Goal: Information Seeking & Learning: Check status

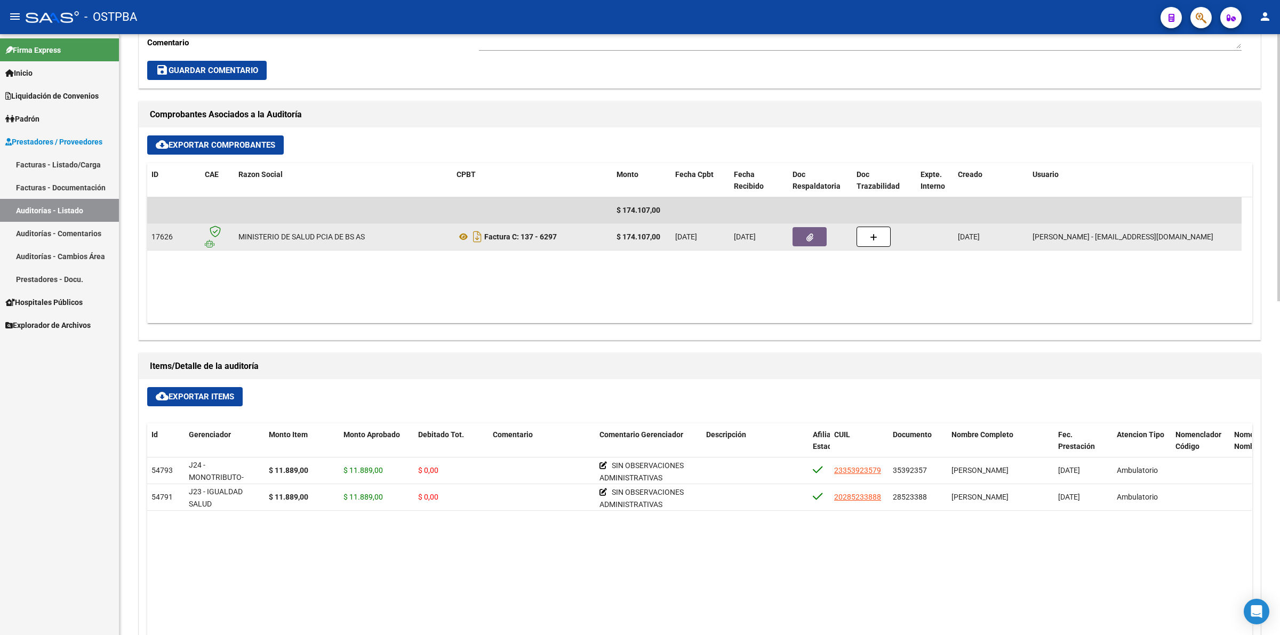
scroll to position [467, 0]
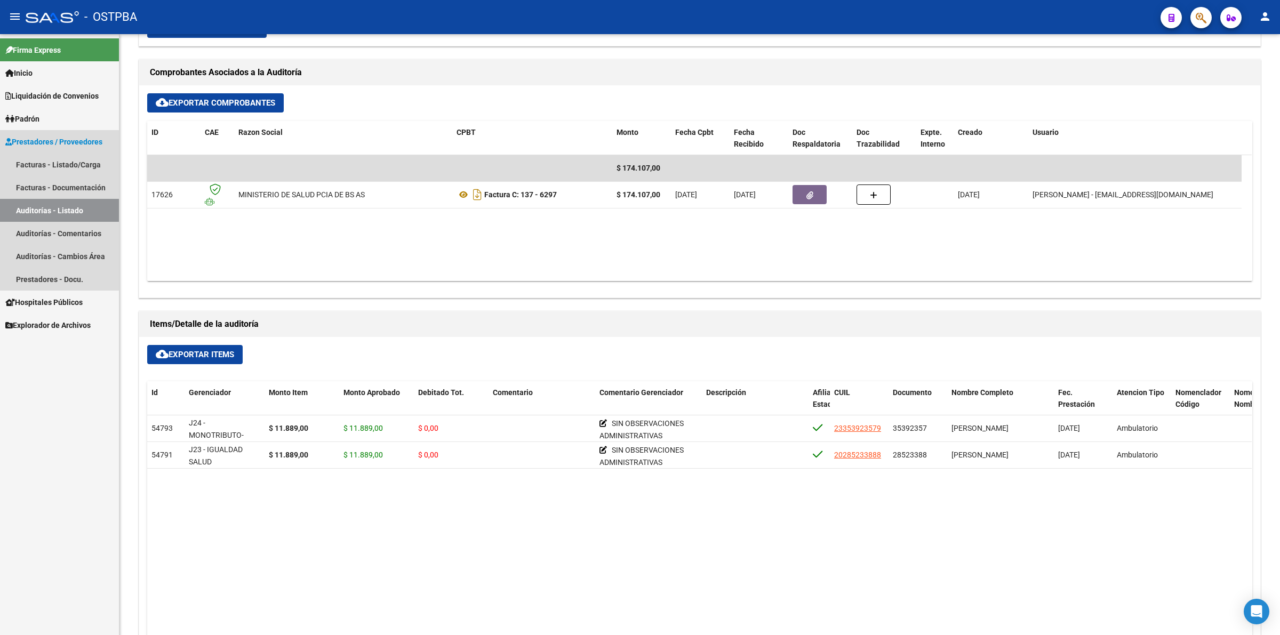
click at [83, 209] on link "Auditorías - Listado" at bounding box center [59, 210] width 119 height 23
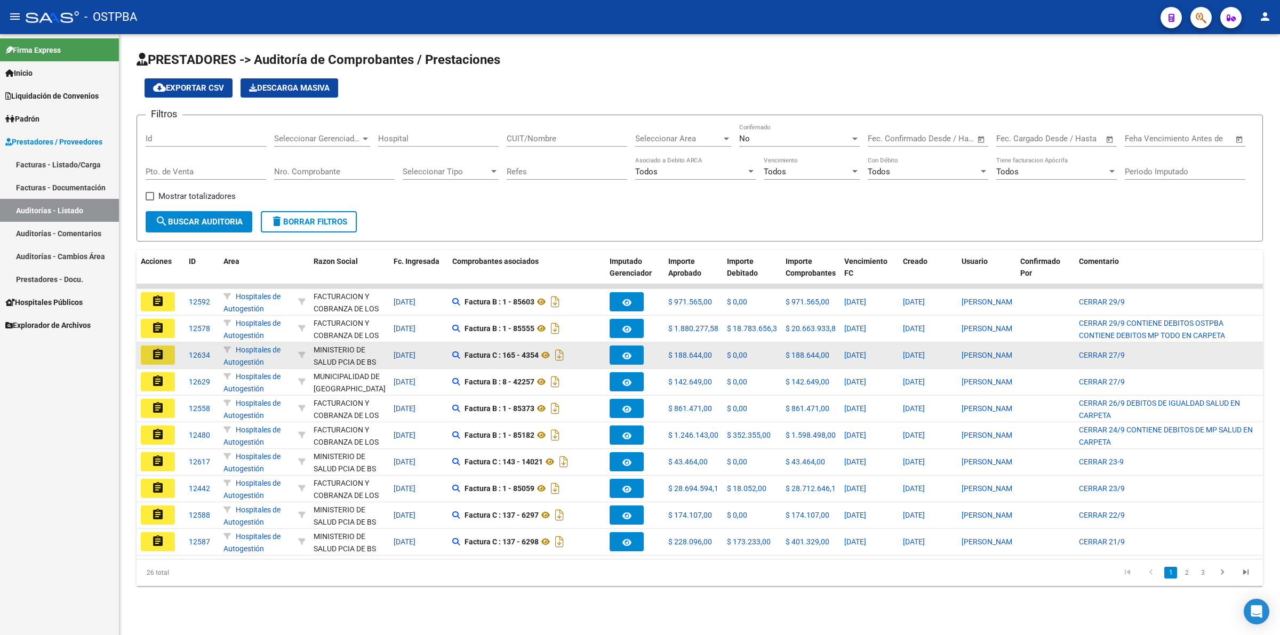
click at [161, 355] on mat-icon "assignment" at bounding box center [157, 354] width 13 height 13
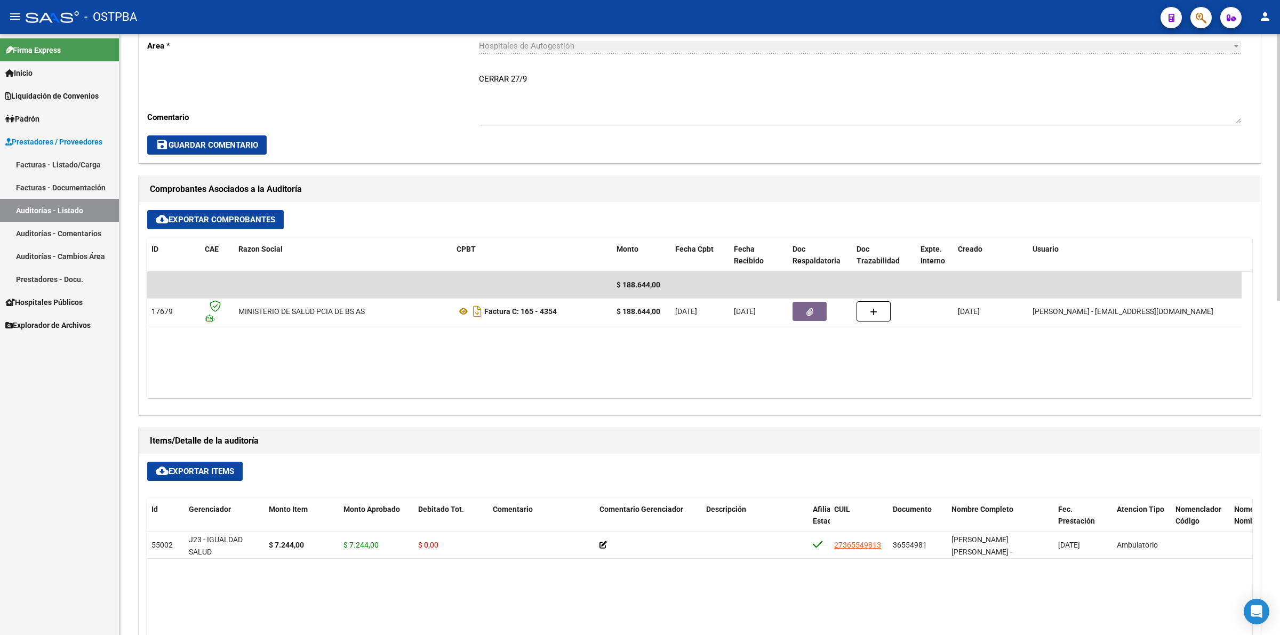
scroll to position [400, 0]
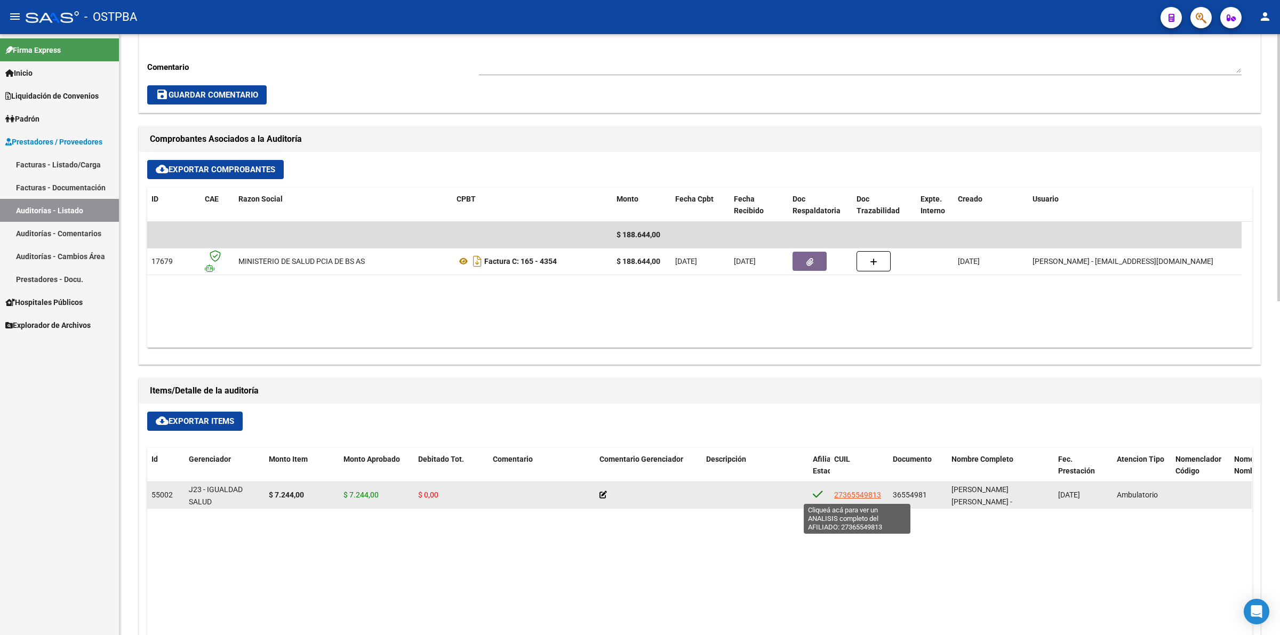
click at [859, 496] on span "27365549813" at bounding box center [857, 495] width 47 height 9
type textarea "27365549813"
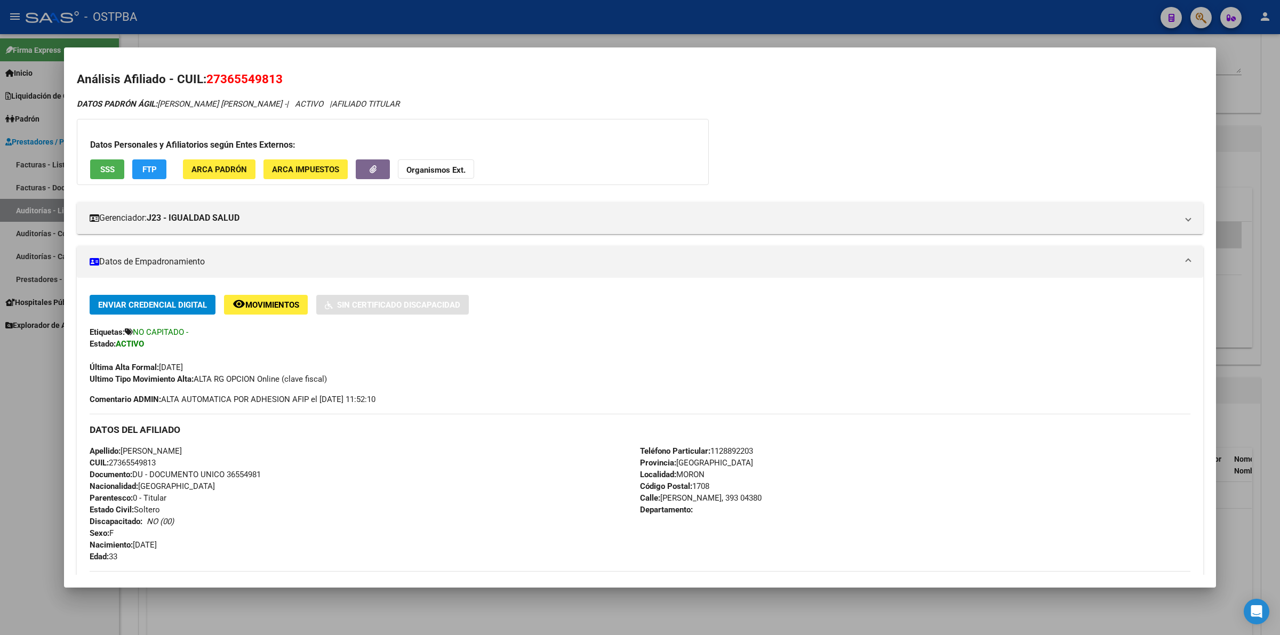
click at [1076, 128] on div "DATOS PADRÓN ÁGIL: [PERSON_NAME] [PERSON_NAME] - | ACTIVO | AFILIADO TITULAR Da…" at bounding box center [640, 486] width 1126 height 777
click at [965, 139] on div "DATOS PADRÓN ÁGIL: [PERSON_NAME] [PERSON_NAME] - | ACTIVO | AFILIADO TITULAR Da…" at bounding box center [640, 486] width 1126 height 777
click at [1028, 148] on div "DATOS PADRÓN ÁGIL: [PERSON_NAME] [PERSON_NAME] - | ACTIVO | AFILIADO TITULAR Da…" at bounding box center [640, 486] width 1126 height 777
click at [1273, 336] on div at bounding box center [640, 317] width 1280 height 635
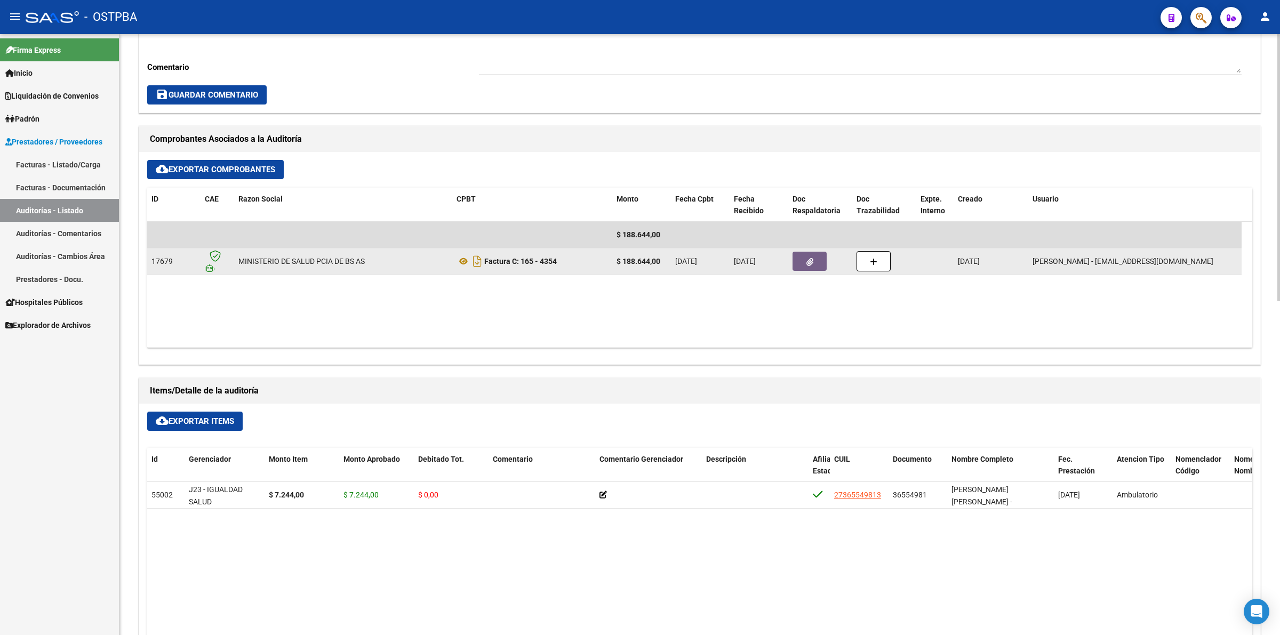
click at [809, 266] on button "button" at bounding box center [809, 261] width 34 height 19
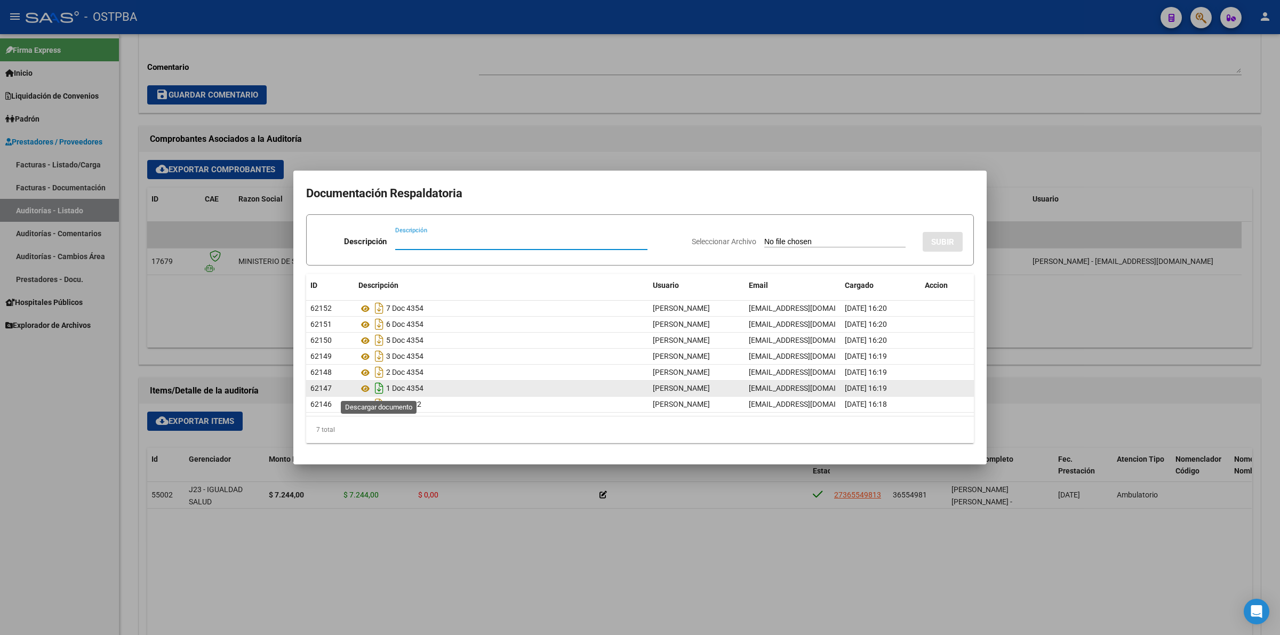
click at [378, 392] on icon "Descargar documento" at bounding box center [379, 388] width 14 height 17
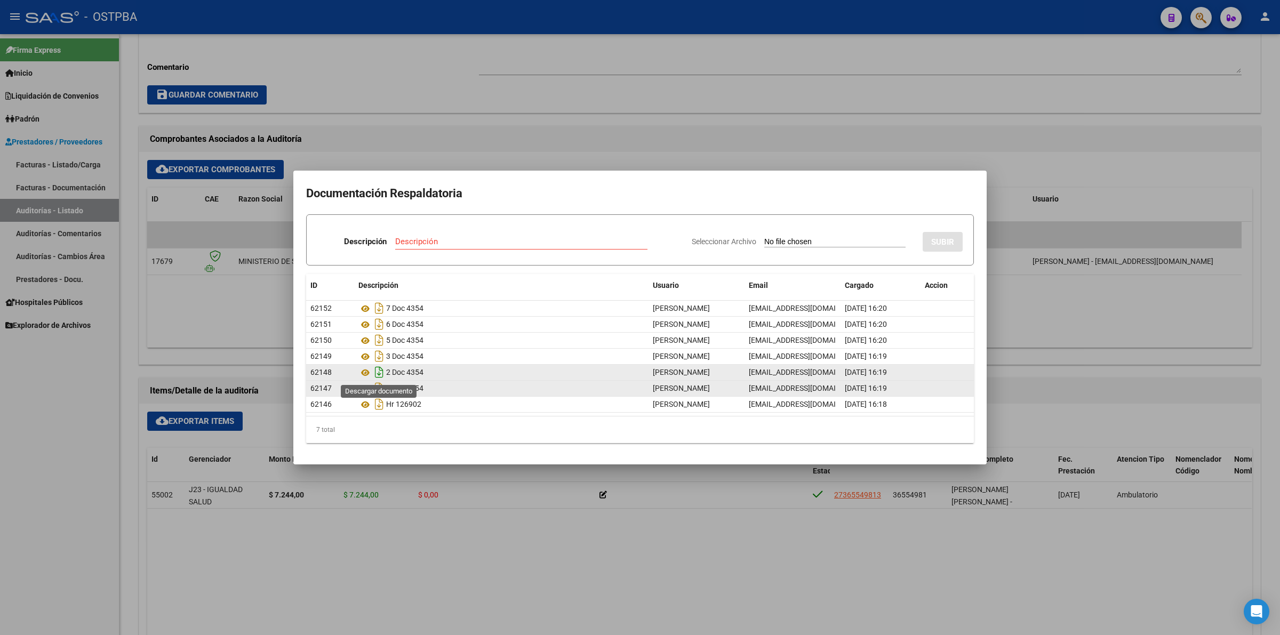
click at [379, 371] on icon "Descargar documento" at bounding box center [379, 372] width 14 height 17
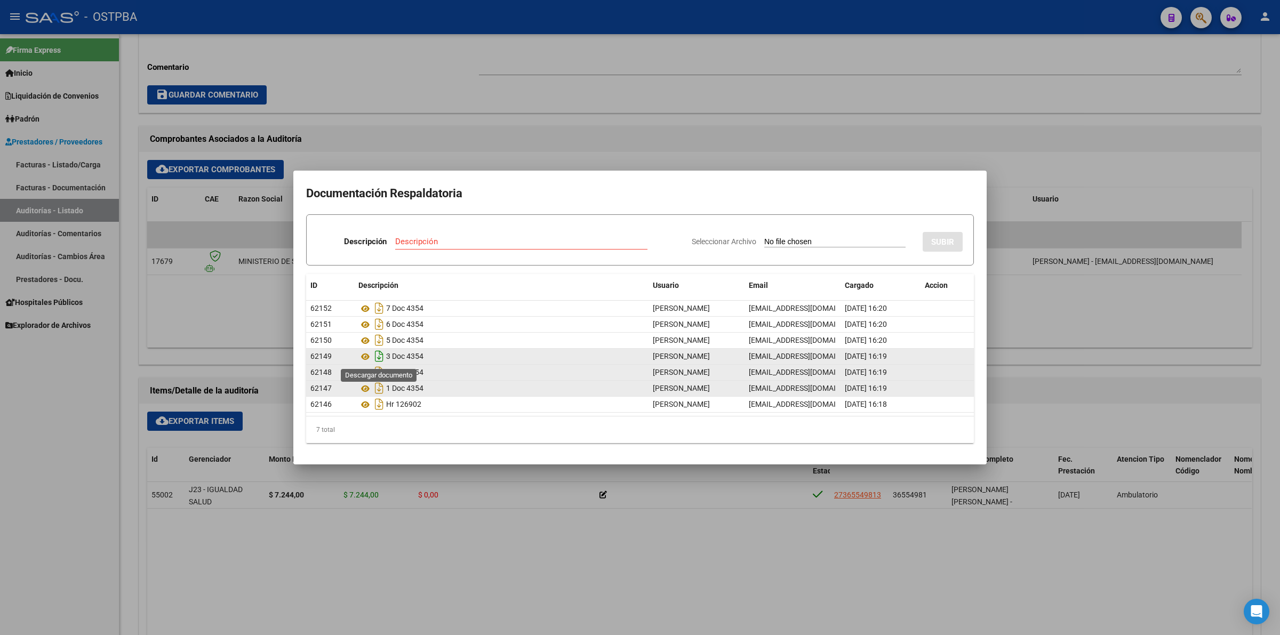
click at [379, 352] on icon "Descargar documento" at bounding box center [379, 356] width 14 height 17
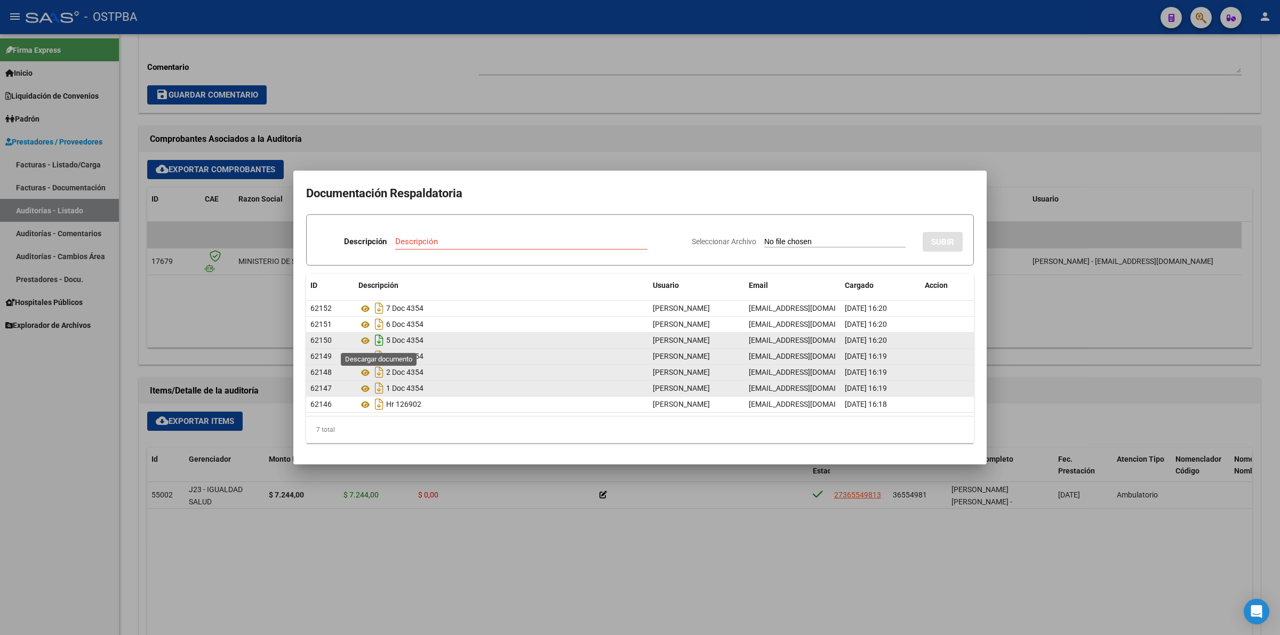
click at [378, 340] on icon "Descargar documento" at bounding box center [379, 340] width 14 height 17
click at [381, 342] on icon "Descargar documento" at bounding box center [379, 340] width 14 height 17
click at [590, 110] on div at bounding box center [640, 317] width 1280 height 635
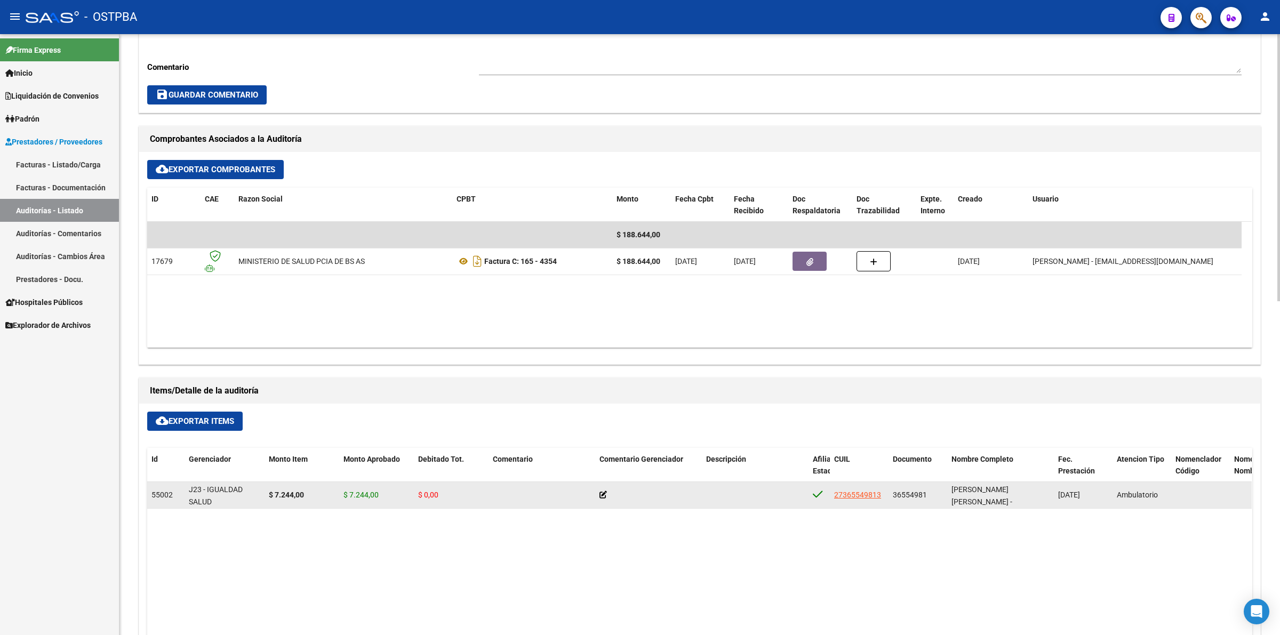
click at [603, 497] on icon at bounding box center [602, 494] width 7 height 7
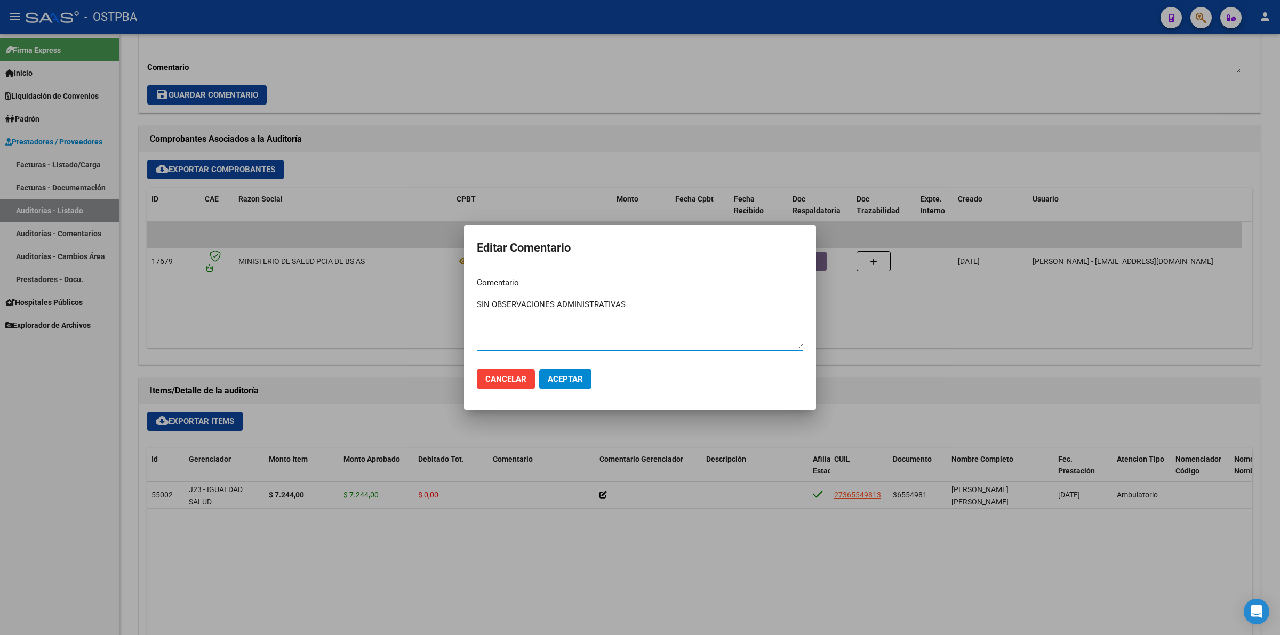
type textarea "SIN OBSERVACIONES ADMINISTRATIVAS"
click at [573, 380] on span "Aceptar" at bounding box center [565, 379] width 35 height 10
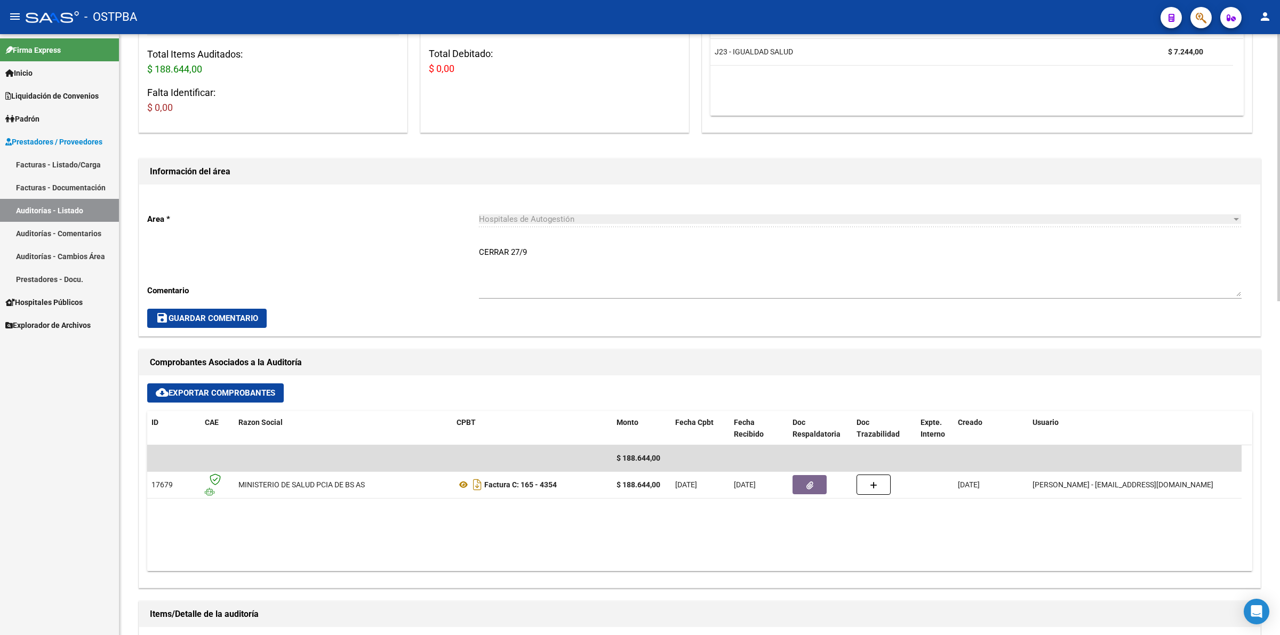
scroll to position [0, 0]
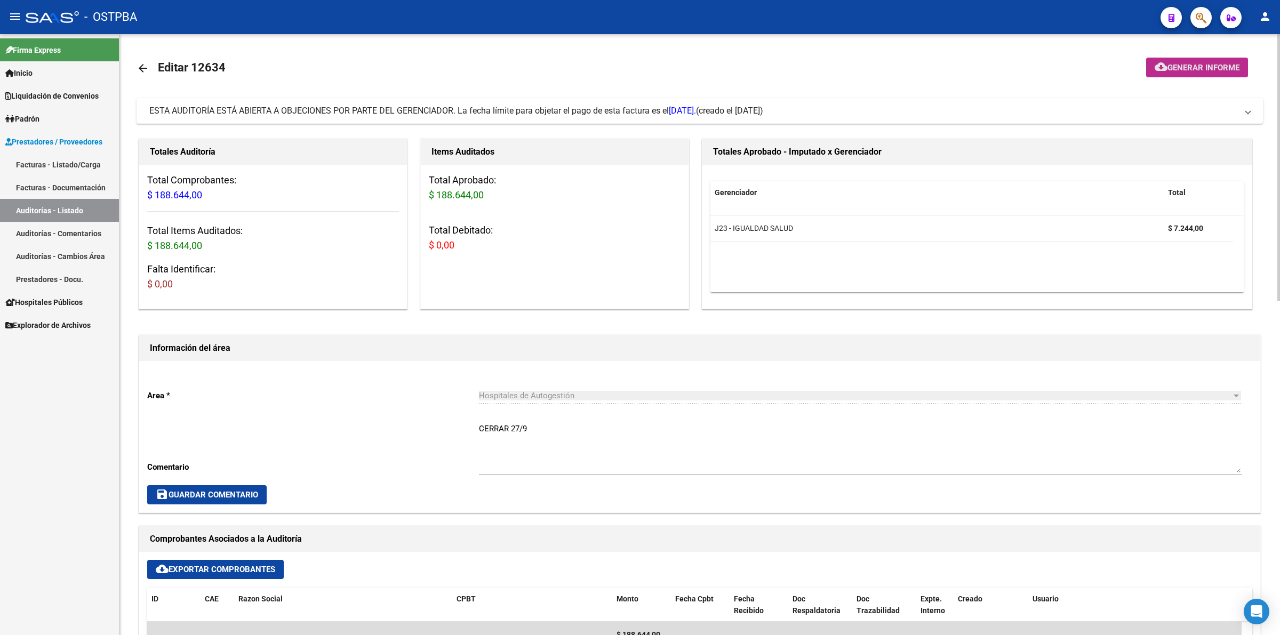
click at [1183, 67] on span "Generar informe" at bounding box center [1203, 68] width 72 height 10
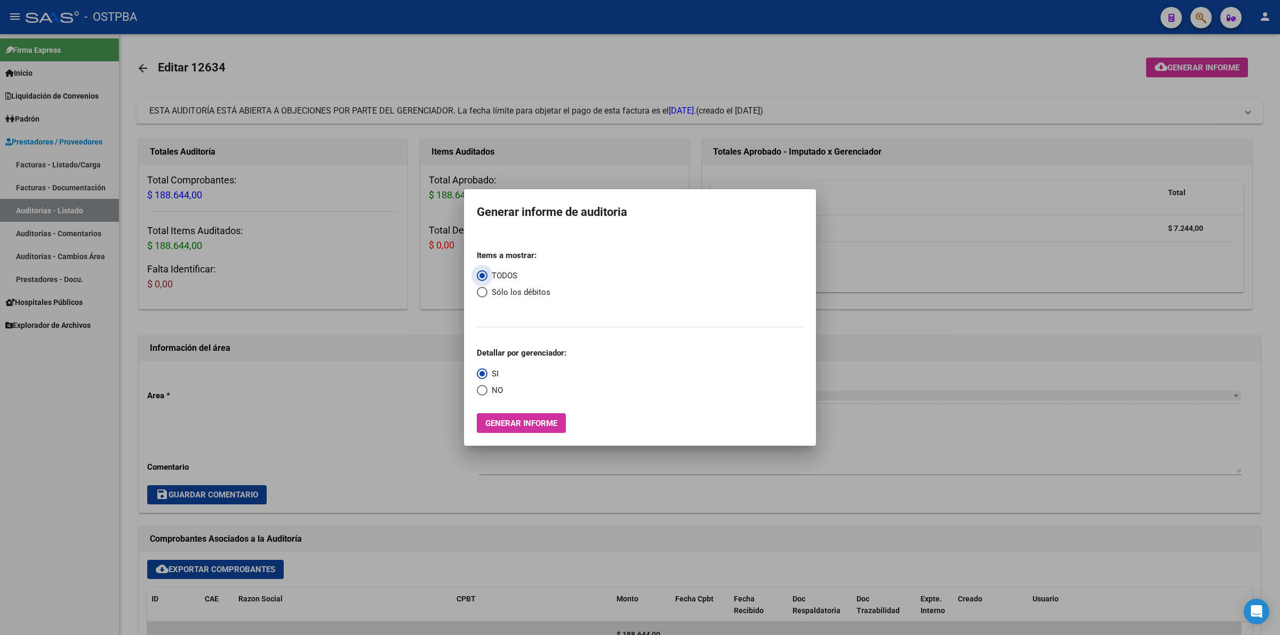
click at [525, 427] on span "Generar informe" at bounding box center [521, 424] width 72 height 10
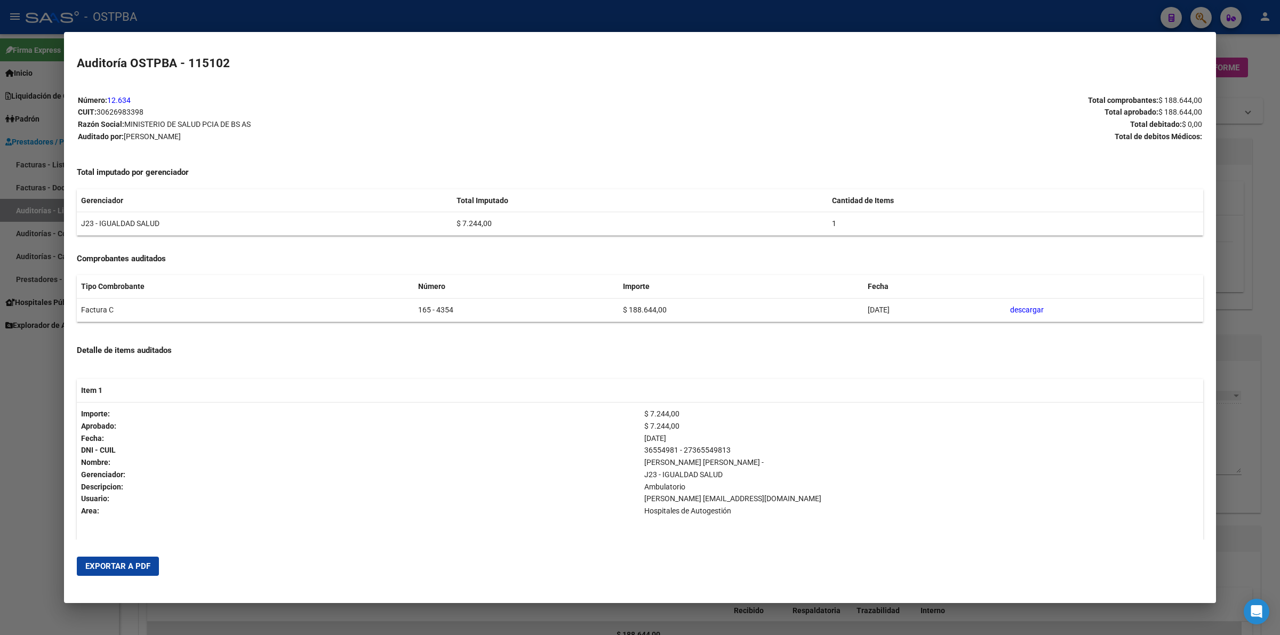
click at [125, 560] on button "Exportar a PDF" at bounding box center [118, 566] width 82 height 19
click at [1235, 187] on div at bounding box center [640, 317] width 1280 height 635
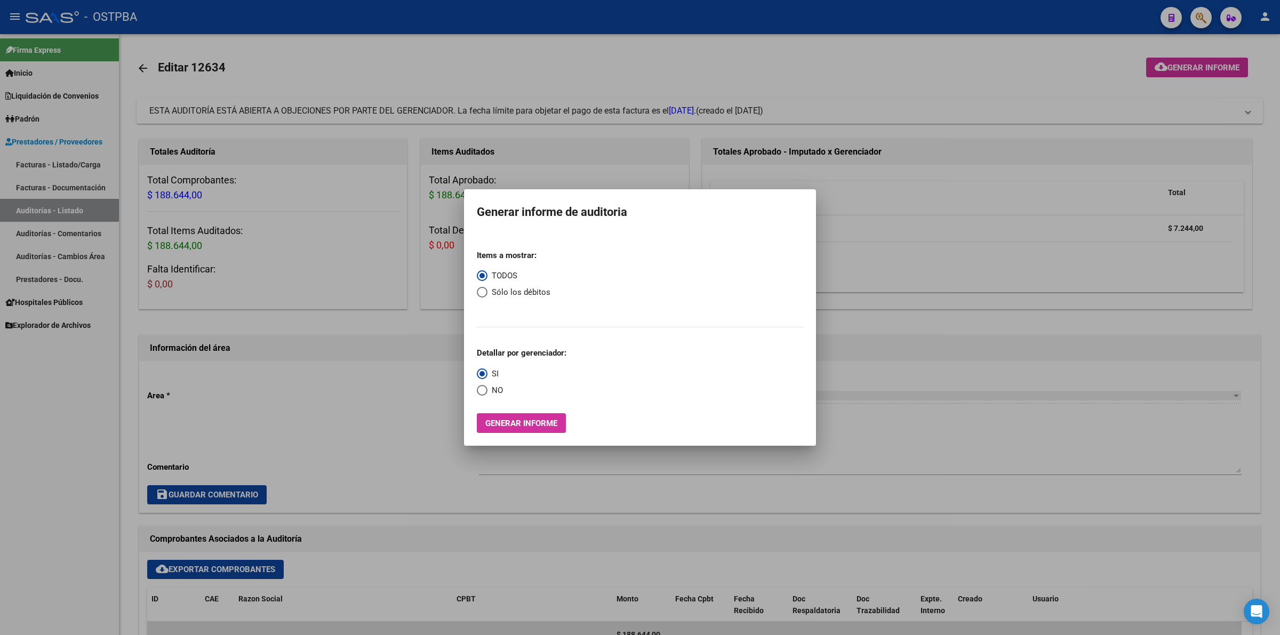
click at [912, 277] on div at bounding box center [640, 317] width 1280 height 635
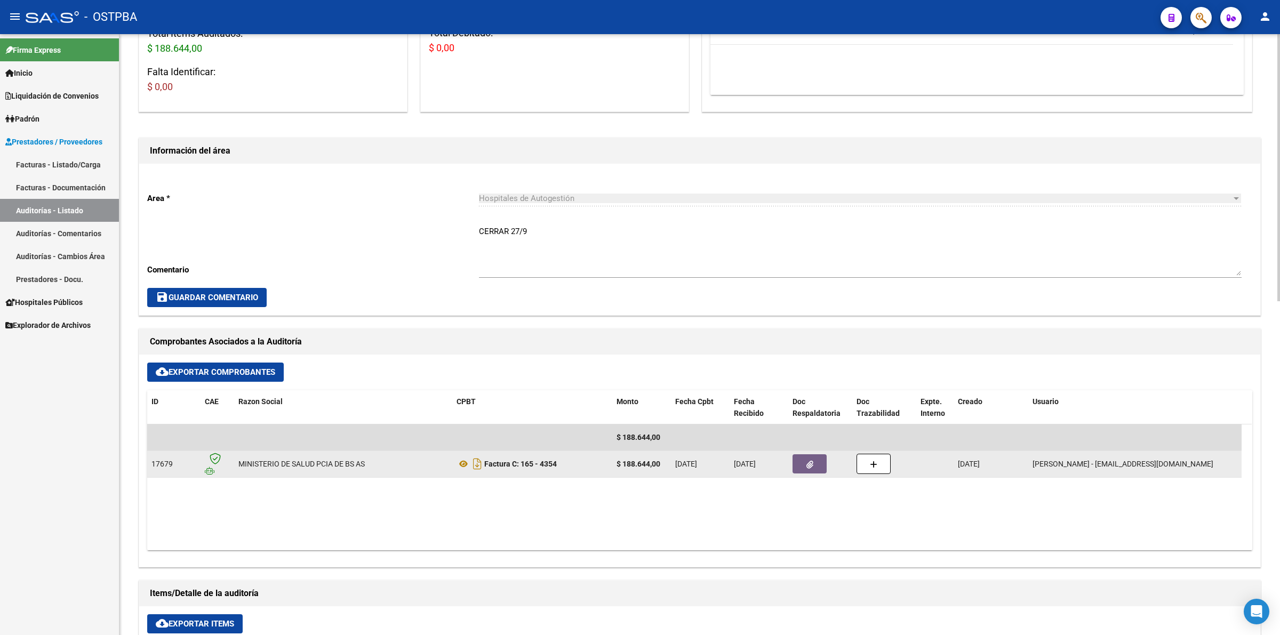
scroll to position [333, 0]
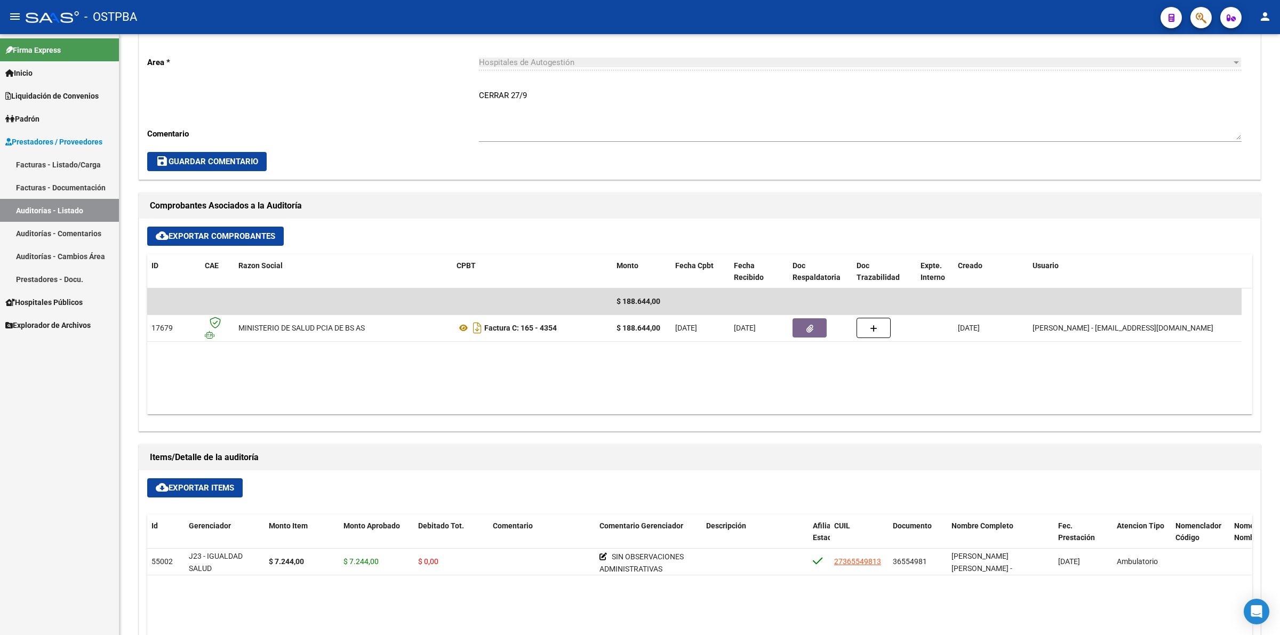
click at [84, 208] on link "Auditorías - Listado" at bounding box center [59, 210] width 119 height 23
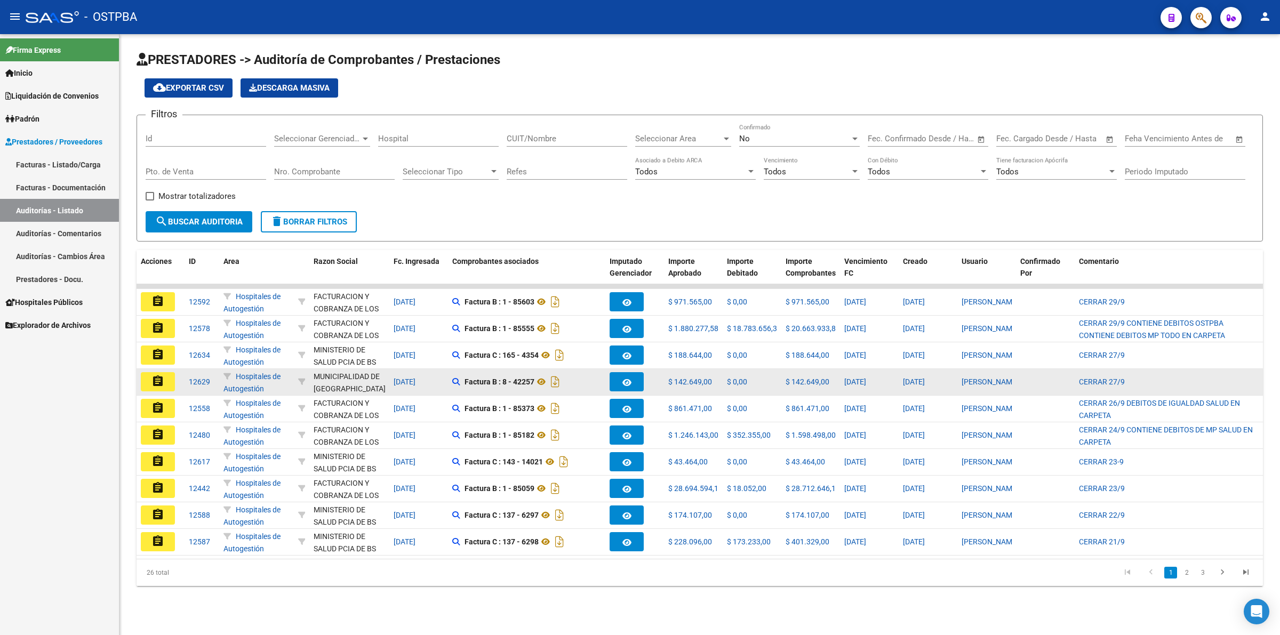
click at [154, 383] on mat-icon "assignment" at bounding box center [157, 381] width 13 height 13
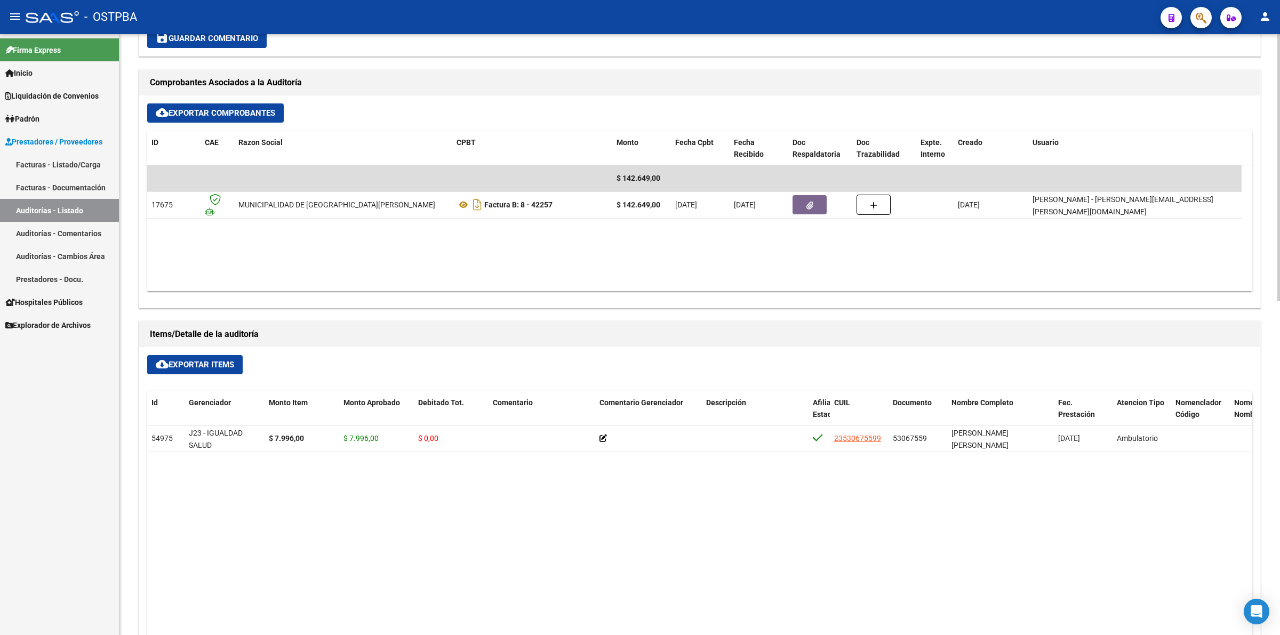
scroll to position [467, 0]
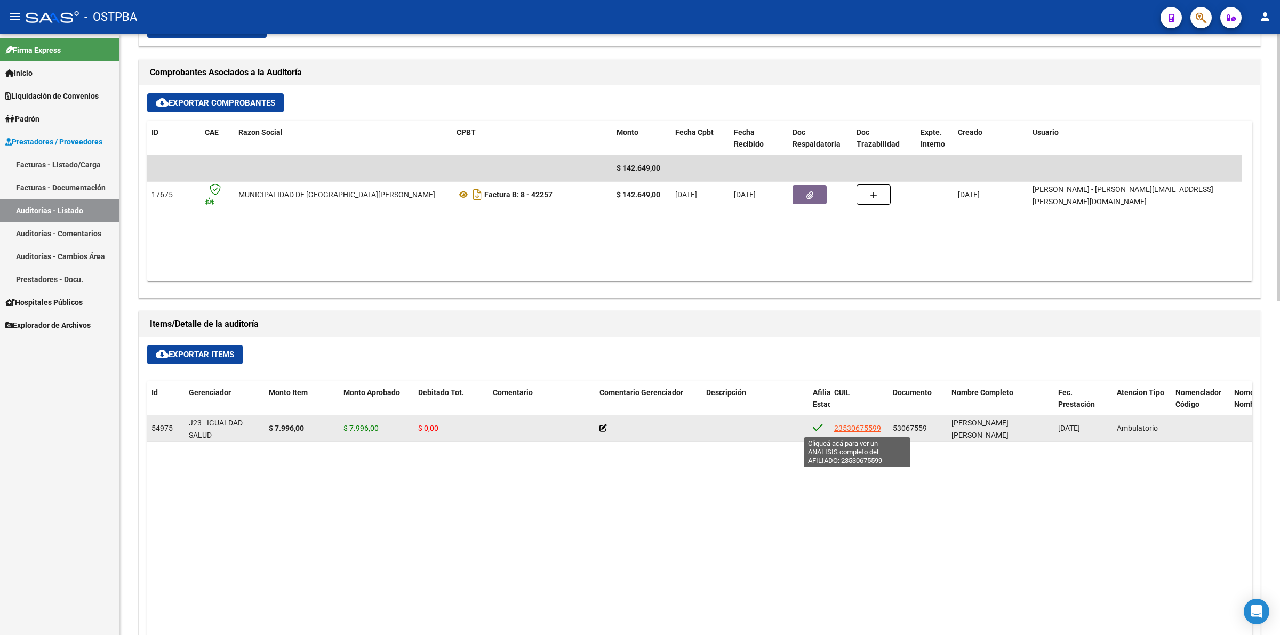
click at [843, 425] on span "23530675599" at bounding box center [857, 428] width 47 height 9
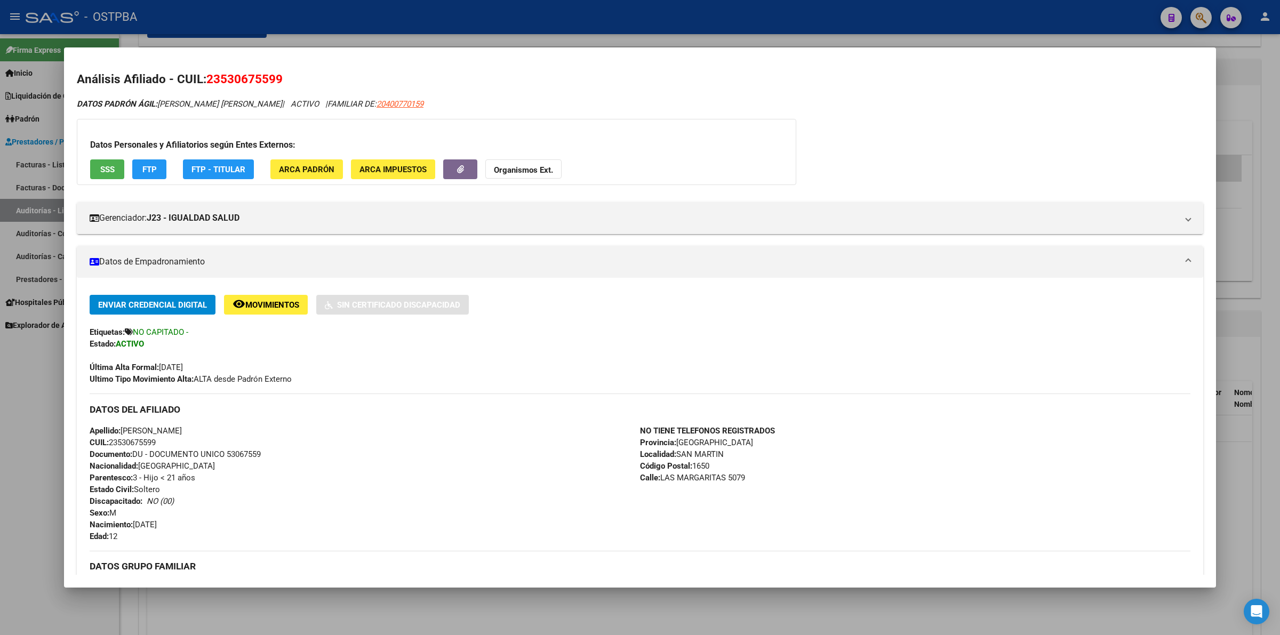
click at [951, 142] on div "DATOS PADRÓN ÁGIL: [PERSON_NAME] [PERSON_NAME] | ACTIVO | FAMILIAR DE: 20400770…" at bounding box center [640, 495] width 1126 height 794
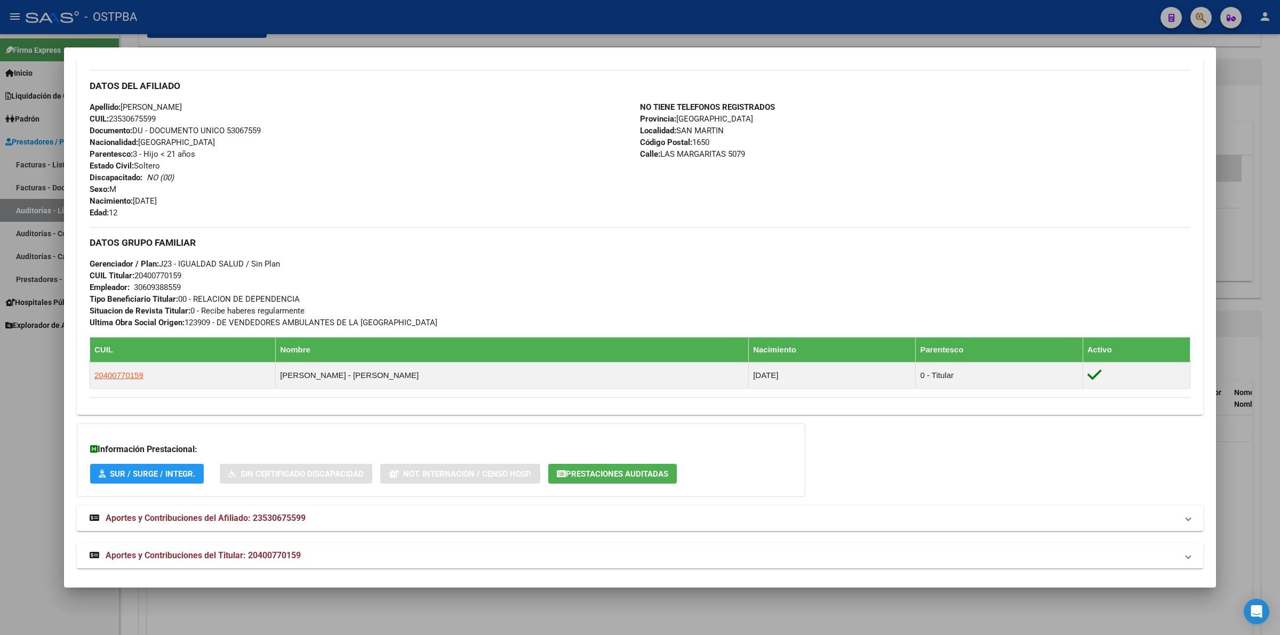
scroll to position [330, 0]
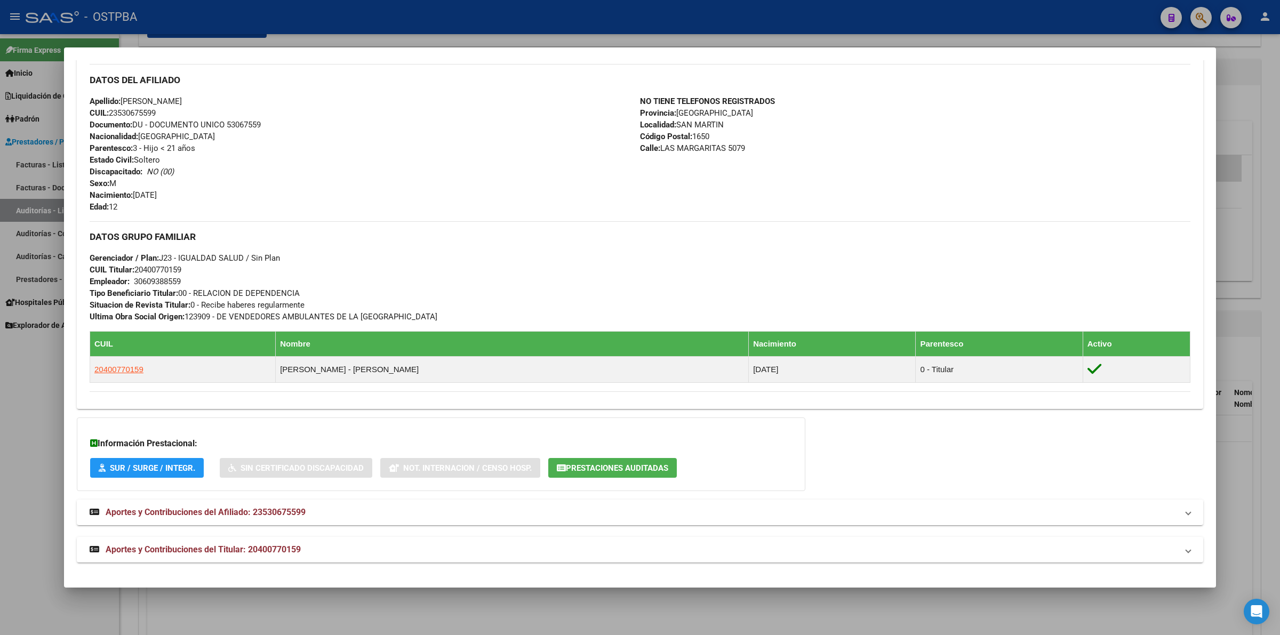
click at [895, 138] on div "NO TIENE TELEFONOS REGISTRADOS Provincia: [GEOGRAPHIC_DATA] Localidad: [GEOGRAP…" at bounding box center [915, 153] width 550 height 117
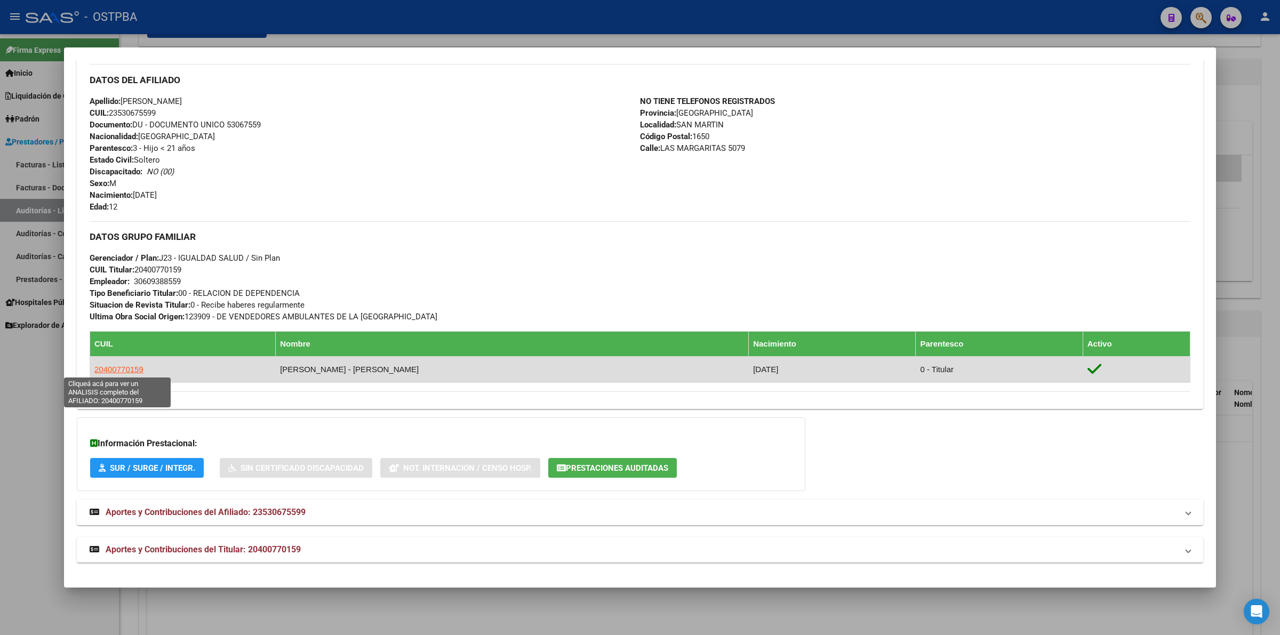
click at [129, 368] on span "20400770159" at bounding box center [118, 369] width 49 height 9
type textarea "20400770159"
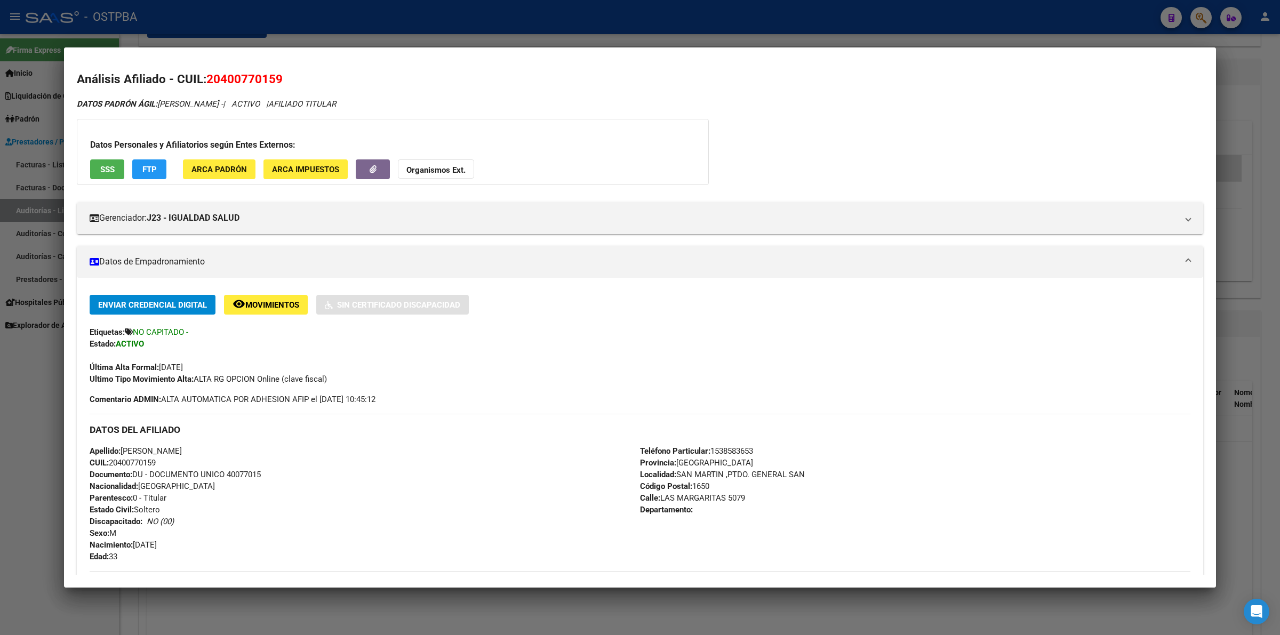
click at [923, 125] on div "DATOS PADRÓN ÁGIL: [PERSON_NAME] - | ACTIVO | AFILIADO TITULAR Datos Personales…" at bounding box center [640, 486] width 1126 height 777
click at [1244, 132] on div at bounding box center [640, 317] width 1280 height 635
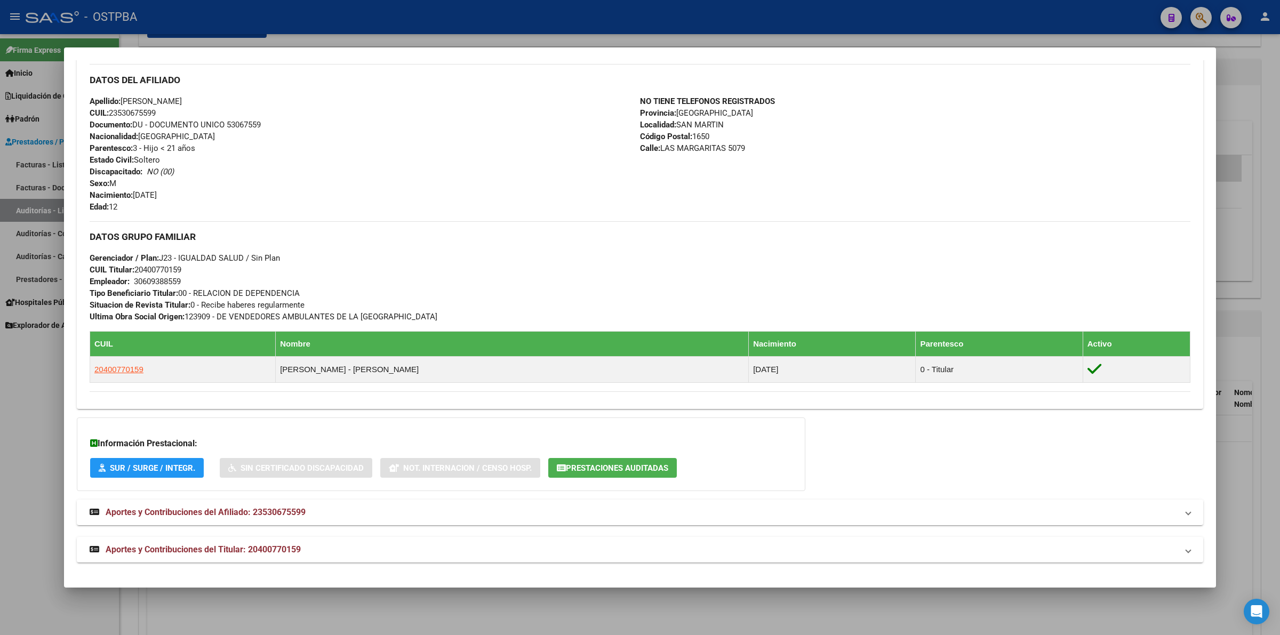
click at [1271, 299] on div at bounding box center [640, 317] width 1280 height 635
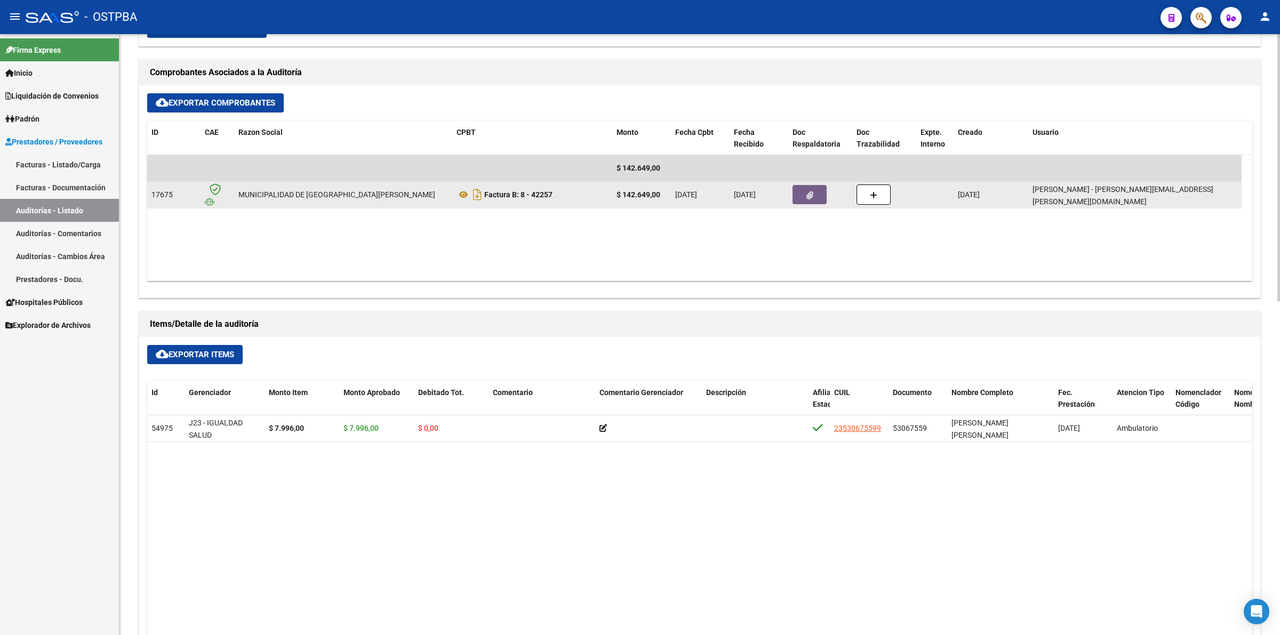
click at [822, 195] on button "button" at bounding box center [809, 194] width 34 height 19
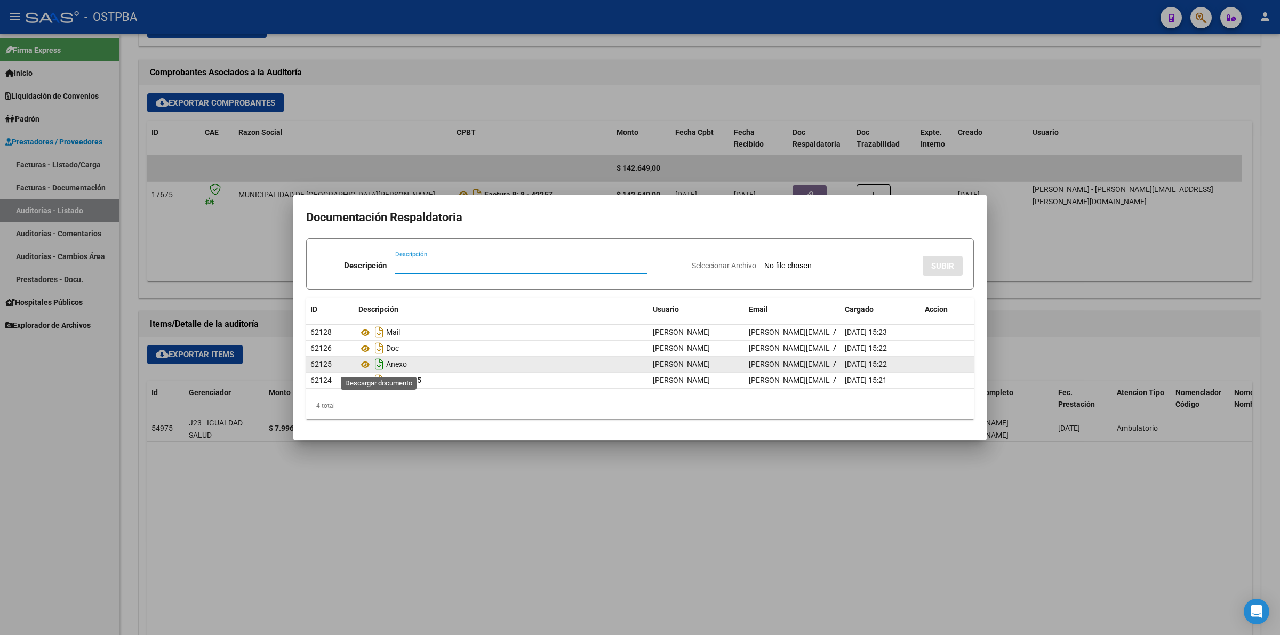
click at [375, 361] on icon "Descargar documento" at bounding box center [379, 364] width 14 height 17
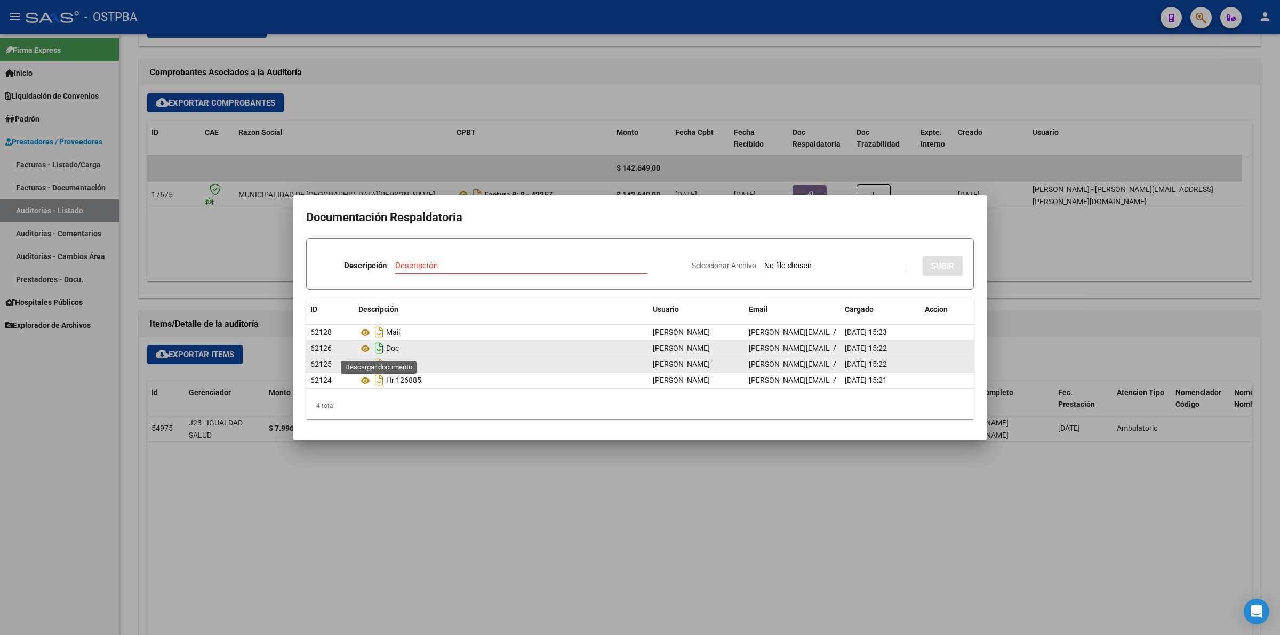
click at [382, 350] on icon "Descargar documento" at bounding box center [379, 348] width 14 height 17
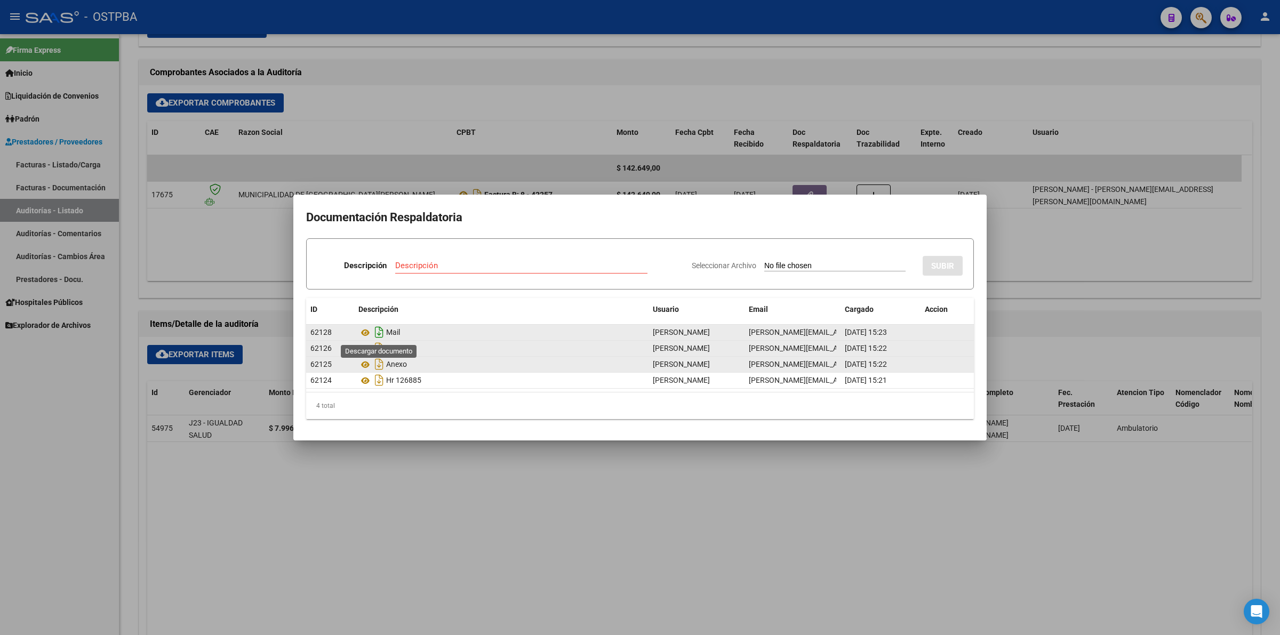
click at [374, 331] on icon "Descargar documento" at bounding box center [379, 332] width 14 height 17
click at [755, 518] on div at bounding box center [640, 317] width 1280 height 635
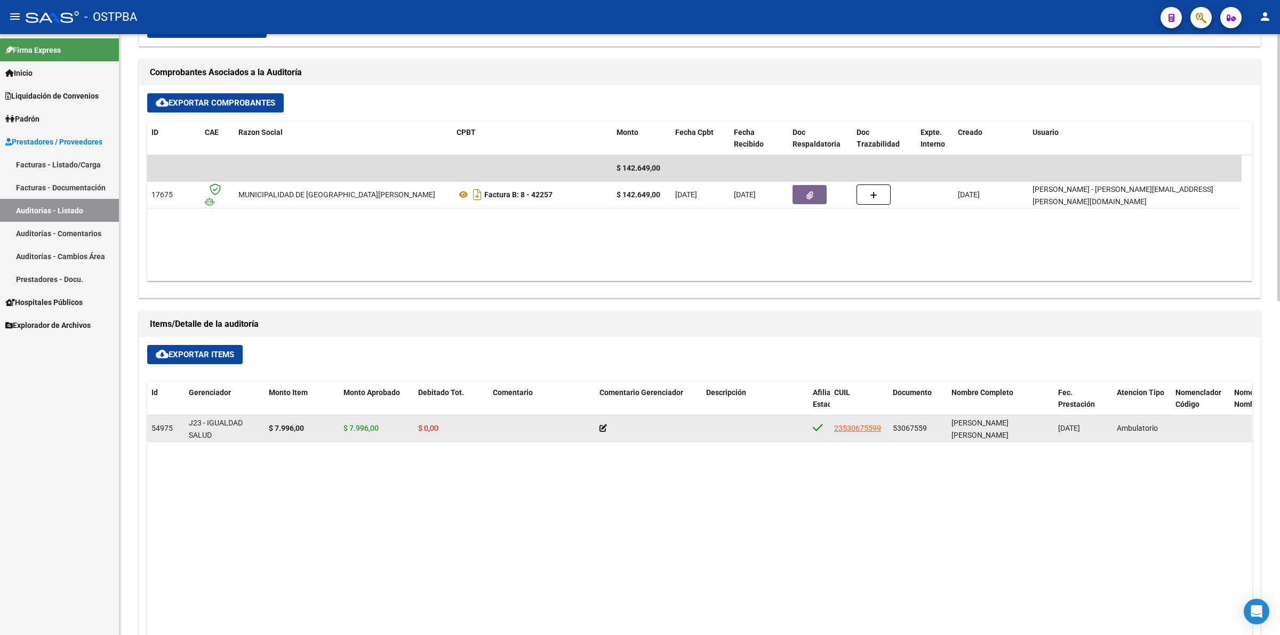
click at [603, 427] on icon at bounding box center [602, 427] width 7 height 7
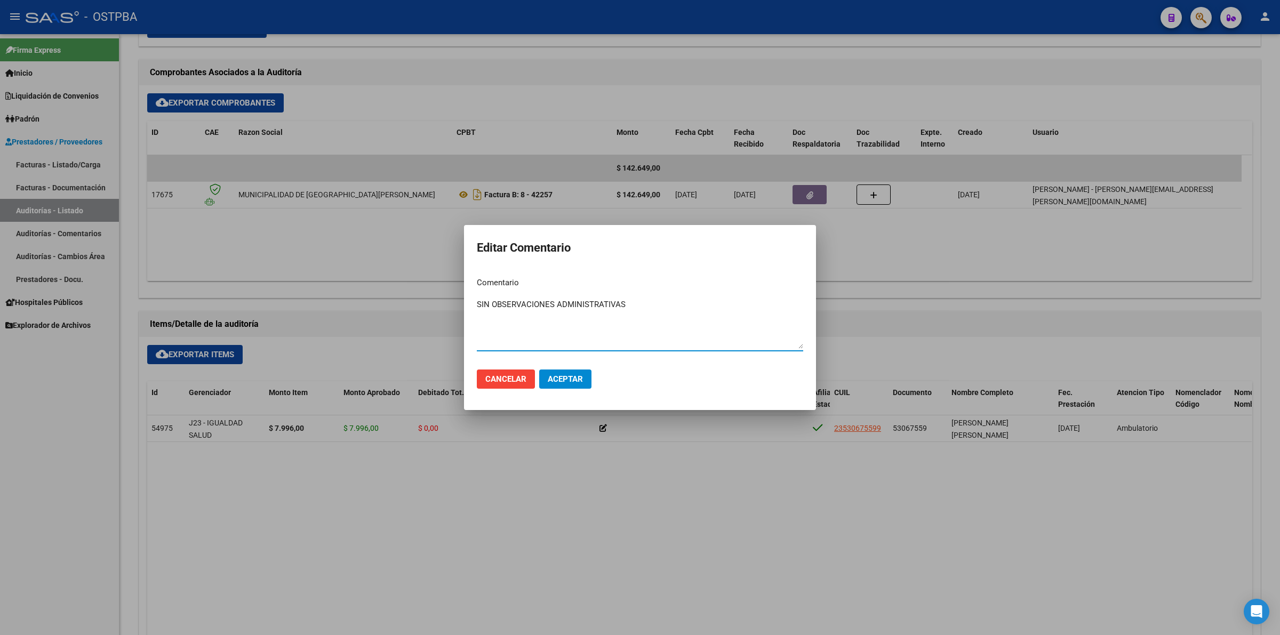
type textarea "SIN OBSERVACIONES ADMINISTRATIVAS"
click at [574, 384] on button "Aceptar" at bounding box center [565, 379] width 52 height 19
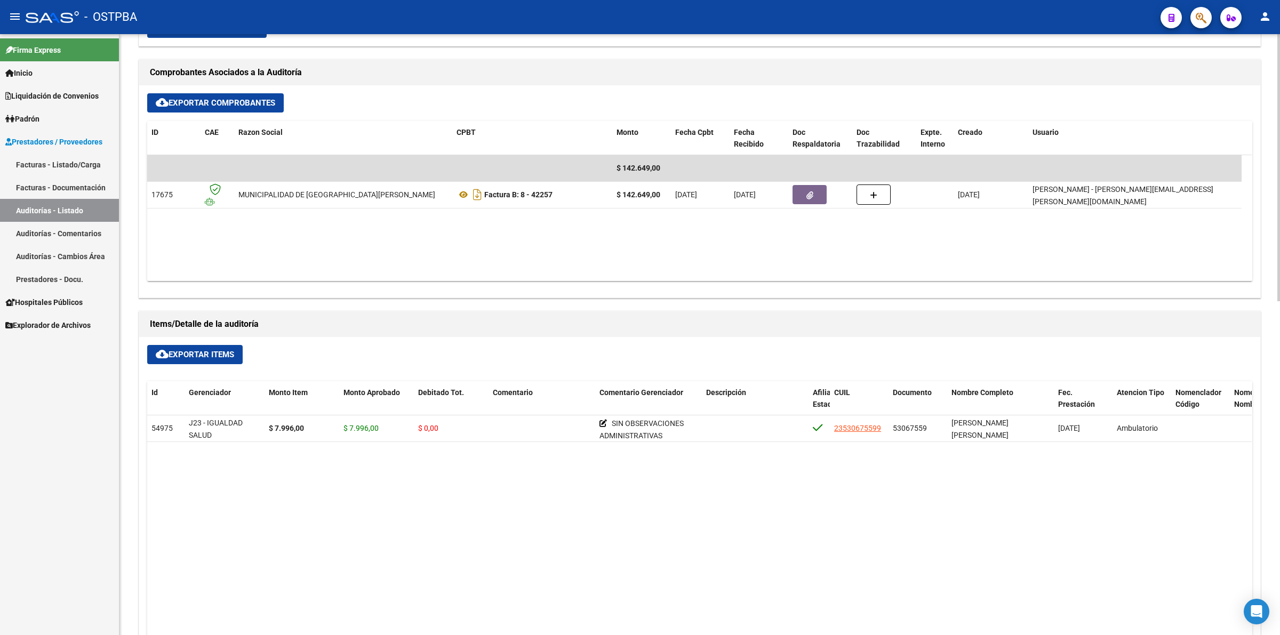
click at [813, 495] on datatable-body "54975 J23 - IGUALDAD SALUD $ 7.996,00 $ 7.996,00 $ 0,00 SIN OBSERVACIONES ADMIN…" at bounding box center [699, 607] width 1104 height 384
click at [886, 506] on datatable-body "54975 J23 - IGUALDAD SALUD $ 7.996,00 $ 7.996,00 $ 0,00 SIN OBSERVACIONES ADMIN…" at bounding box center [699, 607] width 1104 height 384
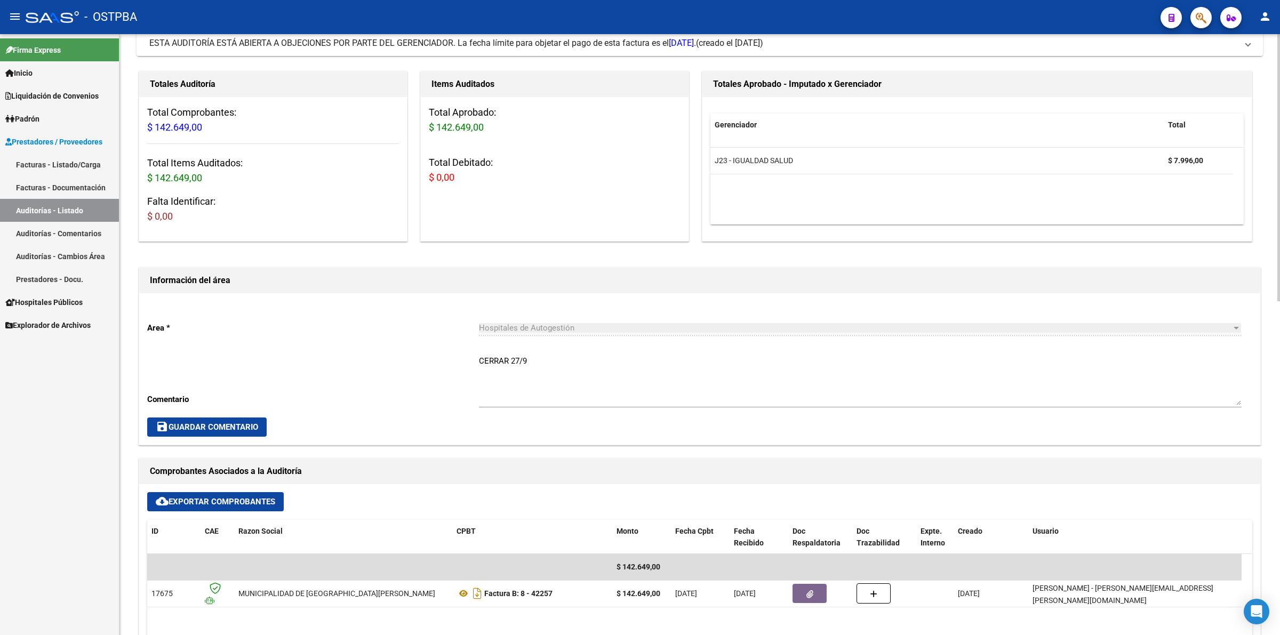
scroll to position [0, 0]
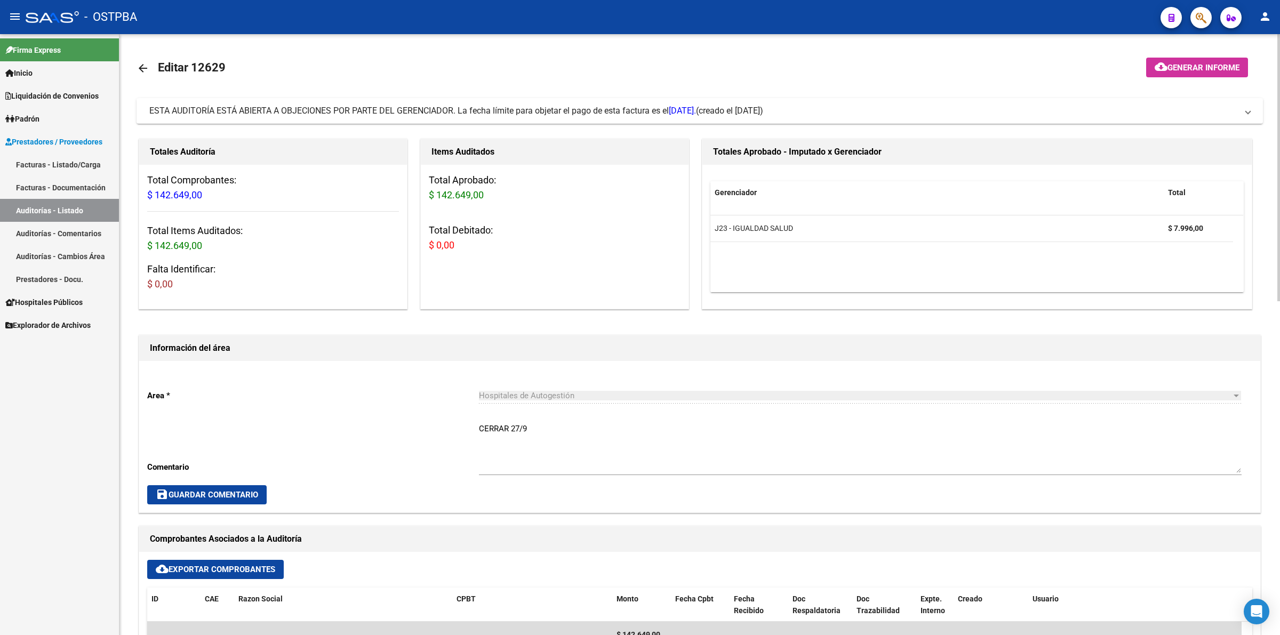
click at [1213, 71] on span "Generar informe" at bounding box center [1203, 68] width 72 height 10
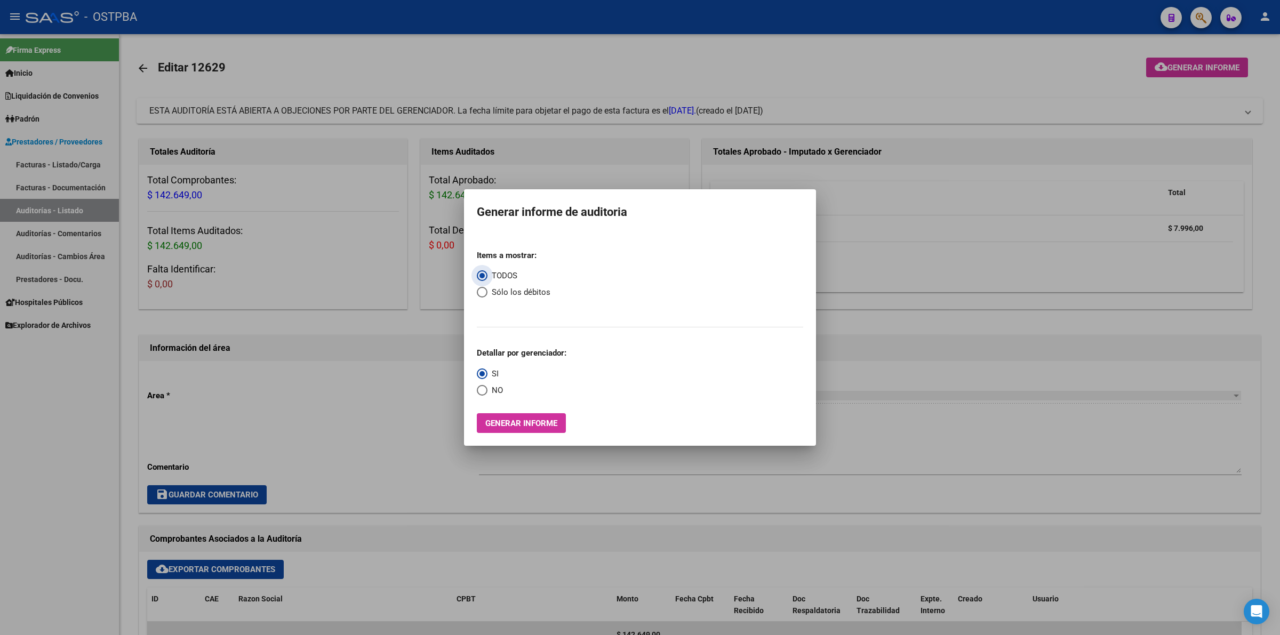
click at [532, 425] on span "Generar informe" at bounding box center [521, 424] width 72 height 10
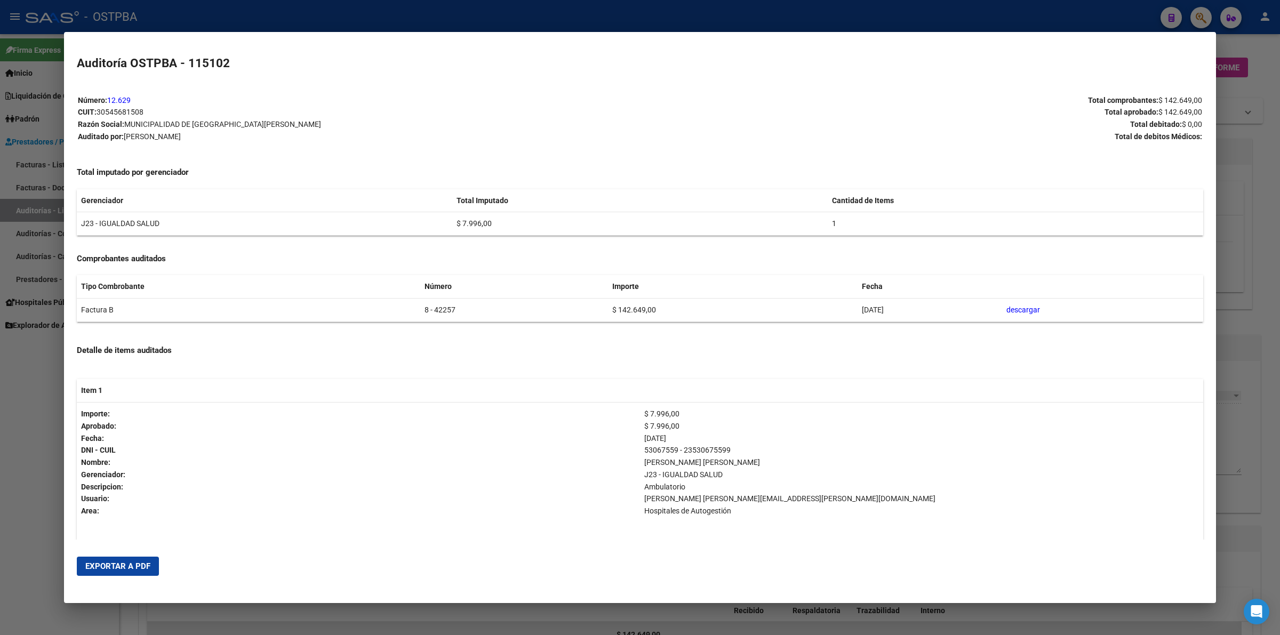
click at [132, 566] on span "Exportar a PDF" at bounding box center [117, 567] width 65 height 10
click at [1278, 198] on div at bounding box center [640, 317] width 1280 height 635
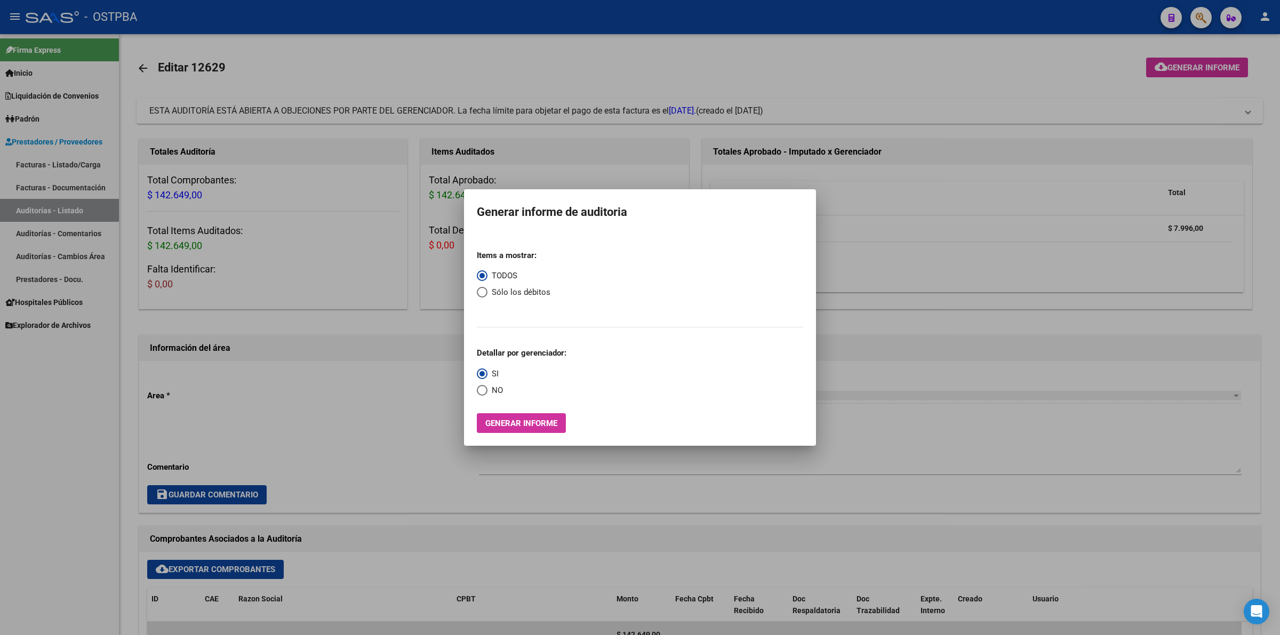
click at [709, 476] on div at bounding box center [640, 317] width 1280 height 635
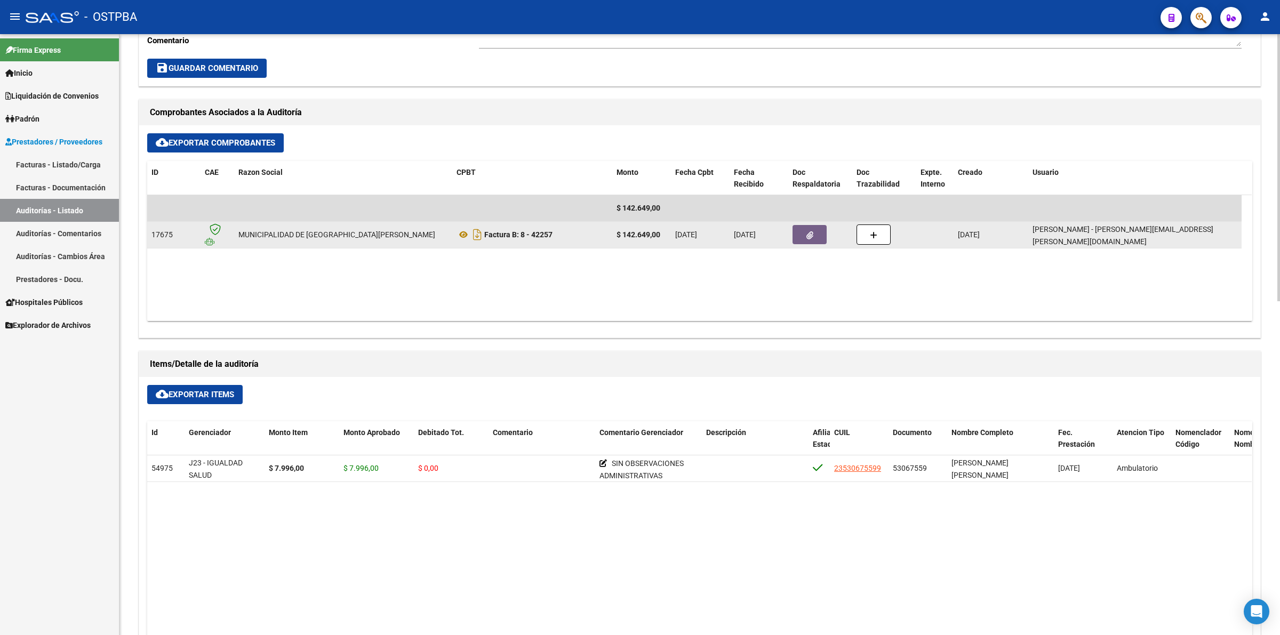
scroll to position [467, 0]
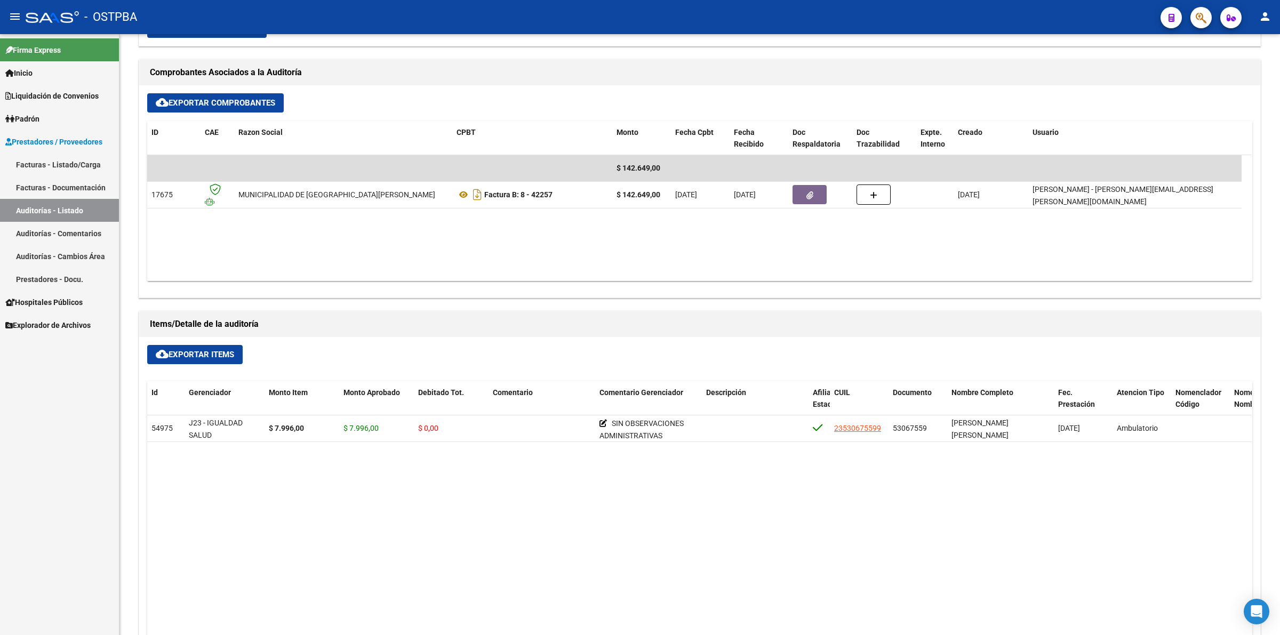
click at [81, 211] on link "Auditorías - Listado" at bounding box center [59, 210] width 119 height 23
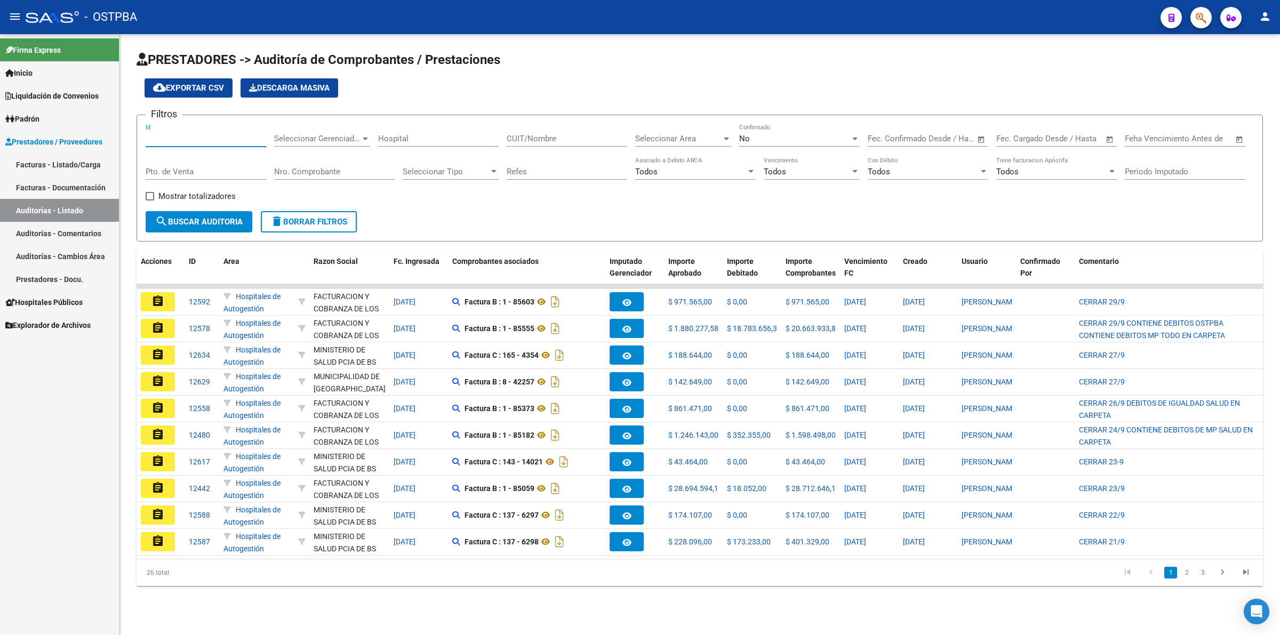
click at [166, 138] on input "Id" at bounding box center [206, 139] width 121 height 10
type input "12091"
click at [192, 219] on span "search Buscar Auditoria" at bounding box center [198, 222] width 87 height 10
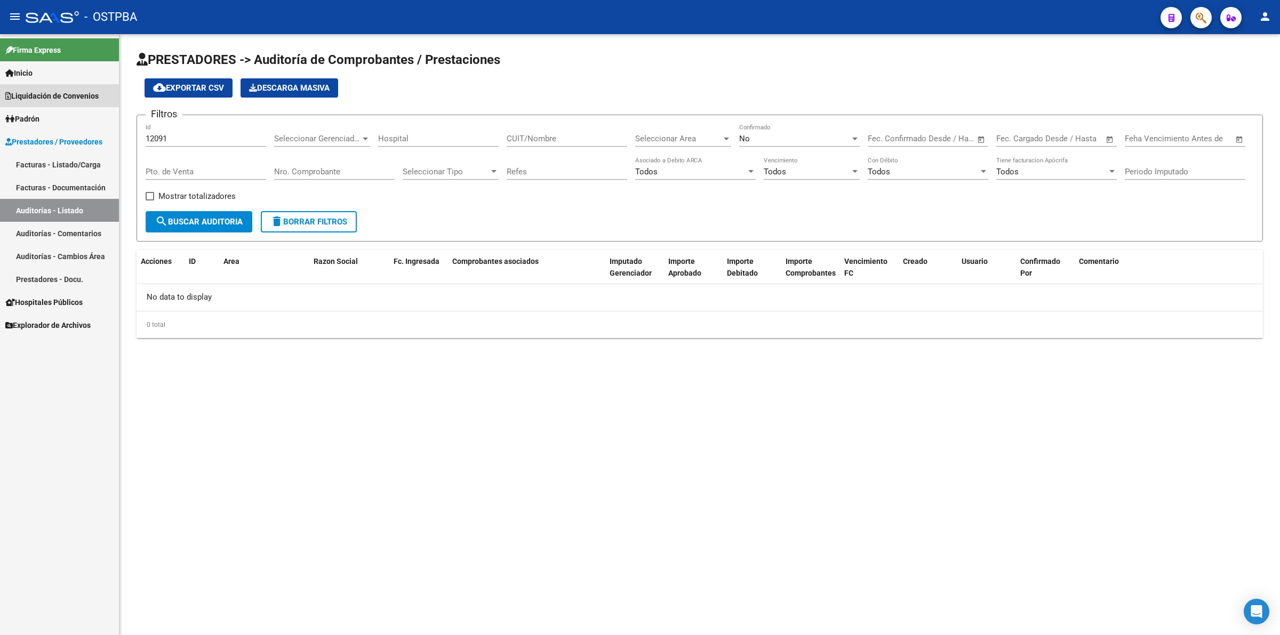
click at [66, 89] on link "Liquidación de Convenios" at bounding box center [59, 95] width 119 height 23
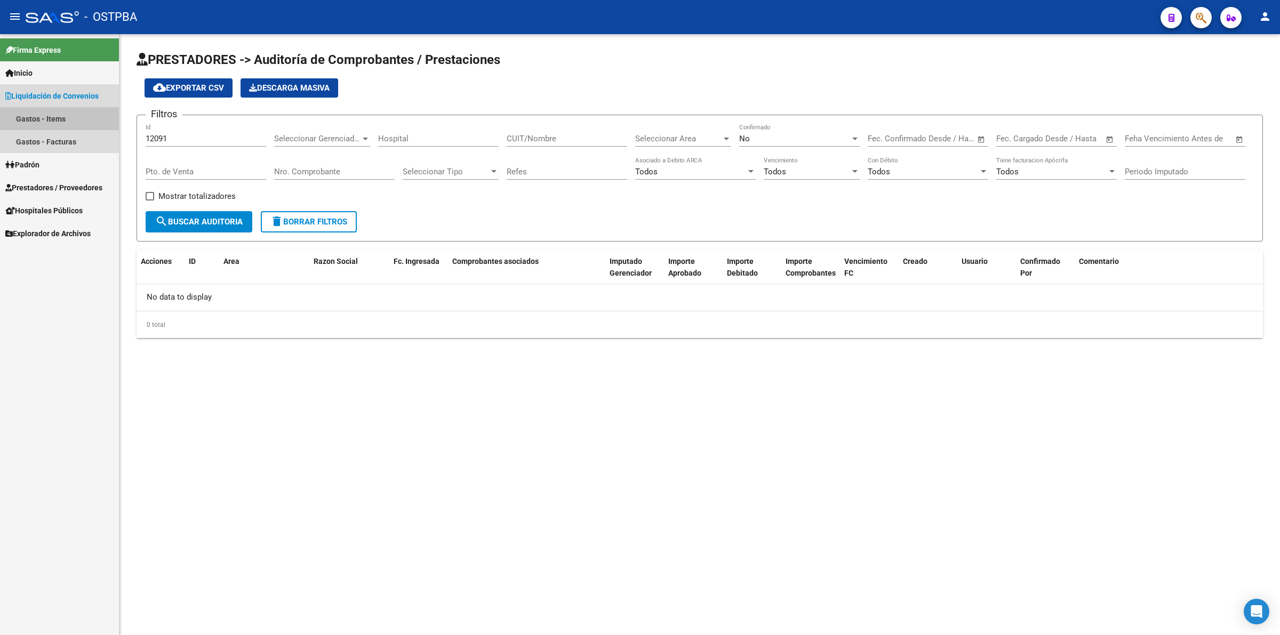
click at [73, 115] on link "Gastos - Items" at bounding box center [59, 118] width 119 height 23
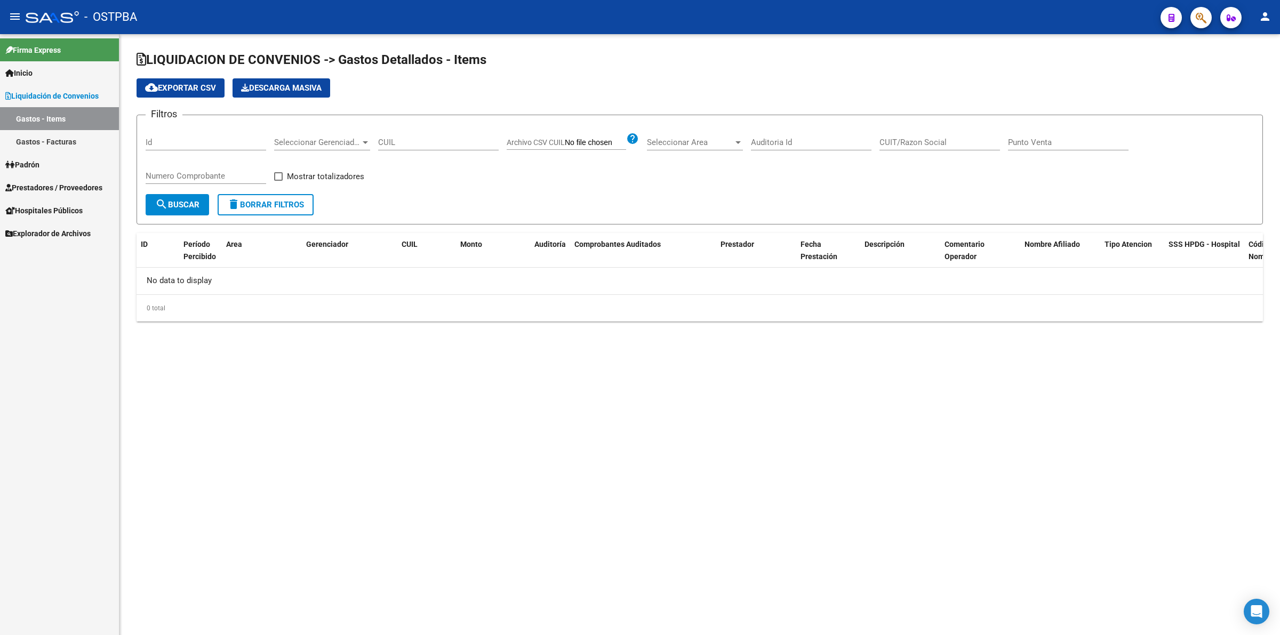
click at [174, 141] on input "Id" at bounding box center [206, 143] width 121 height 10
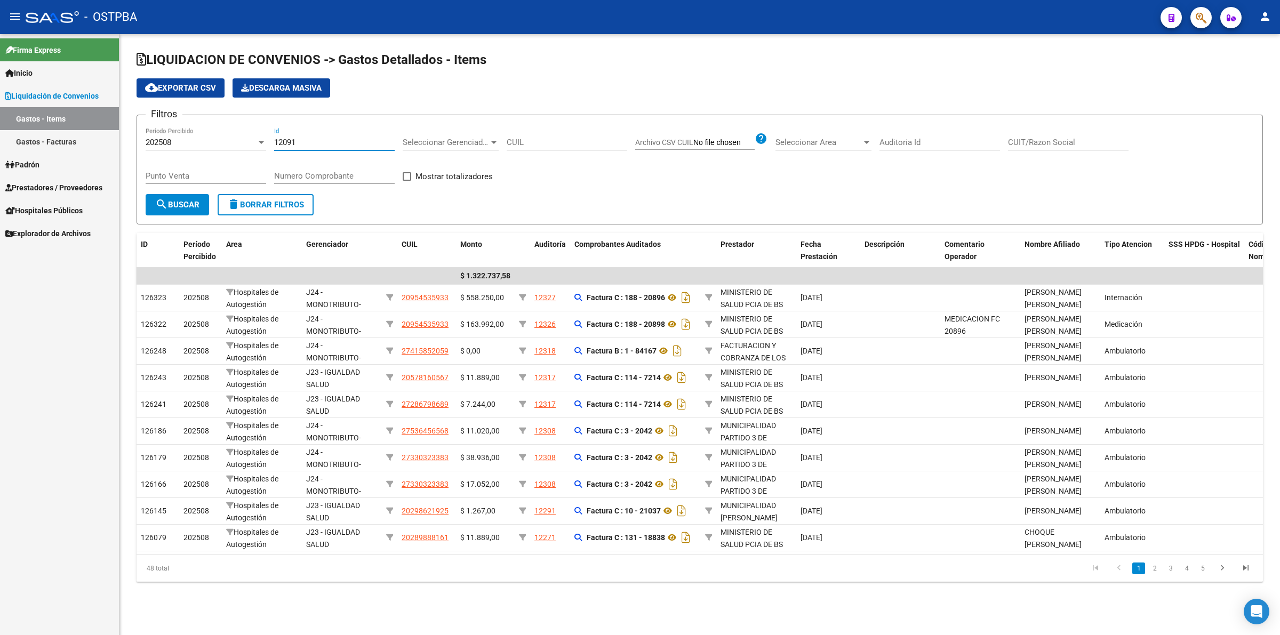
type input "12091"
click at [185, 207] on span "search Buscar" at bounding box center [177, 205] width 44 height 10
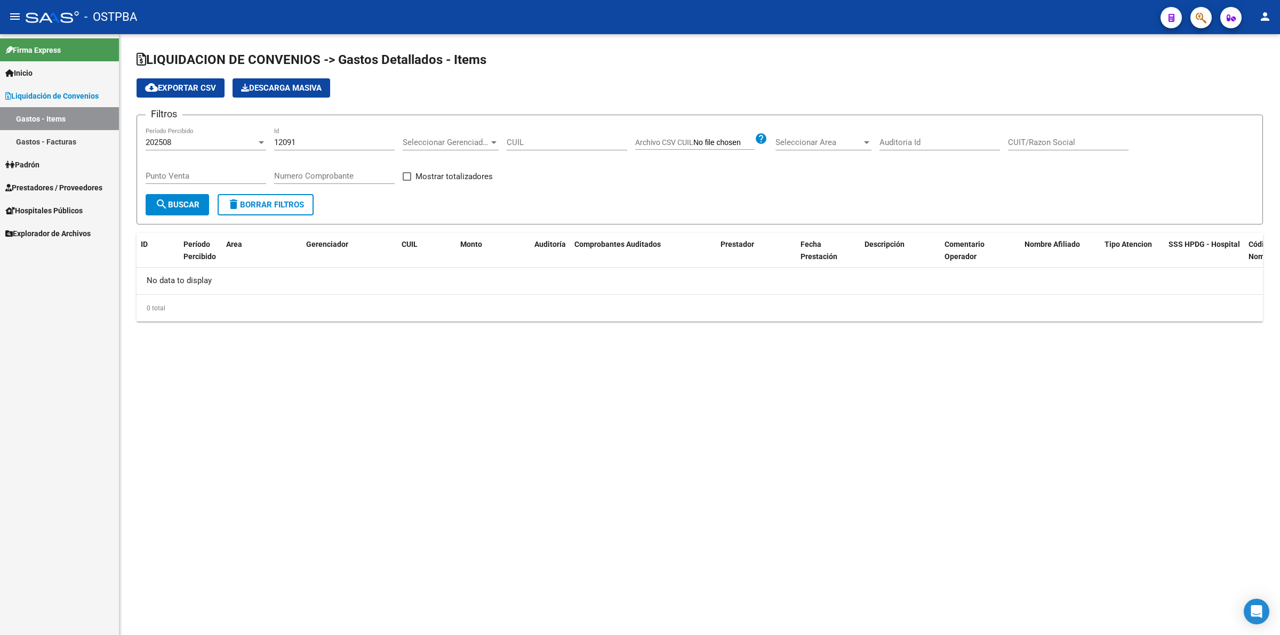
click at [681, 146] on span "Archivo CSV CUIL" at bounding box center [664, 142] width 58 height 9
click at [693, 146] on input "Archivo CSV CUIL" at bounding box center [723, 143] width 61 height 10
click at [297, 423] on mat-sidenav-content "LIQUIDACION DE CONVENIOS -> Gastos Detallados - Items cloud_download Exportar C…" at bounding box center [699, 334] width 1160 height 601
click at [198, 137] on div "202508 Período Percibido" at bounding box center [206, 138] width 121 height 23
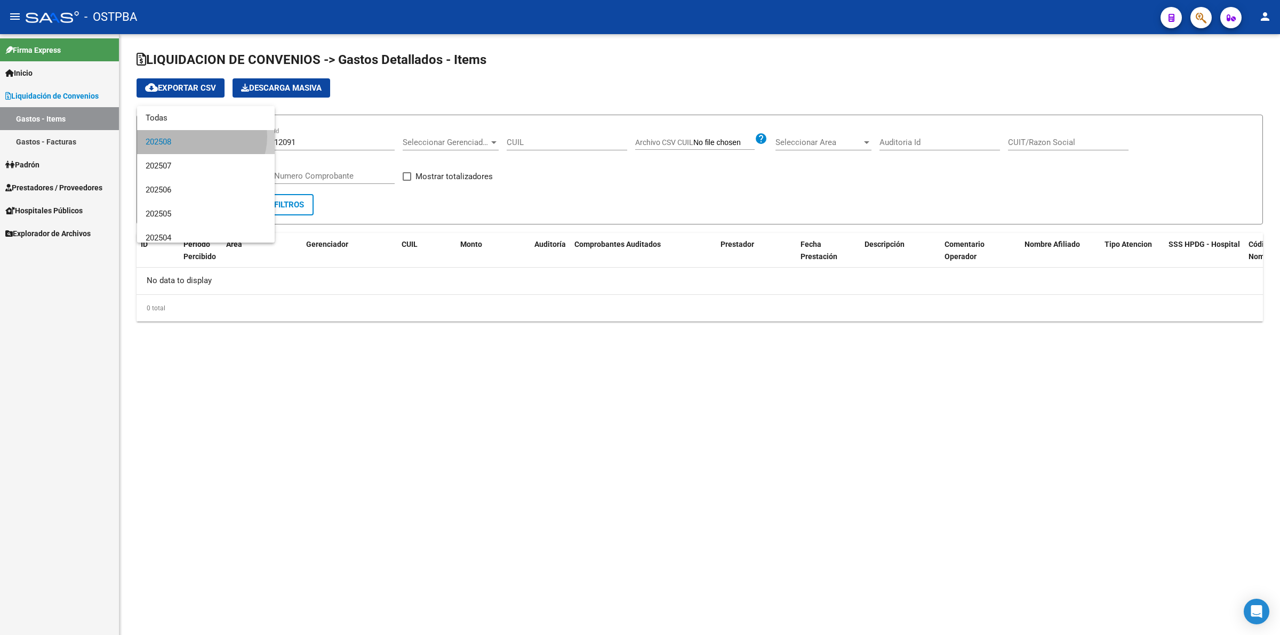
click at [198, 137] on span "202508" at bounding box center [206, 142] width 121 height 24
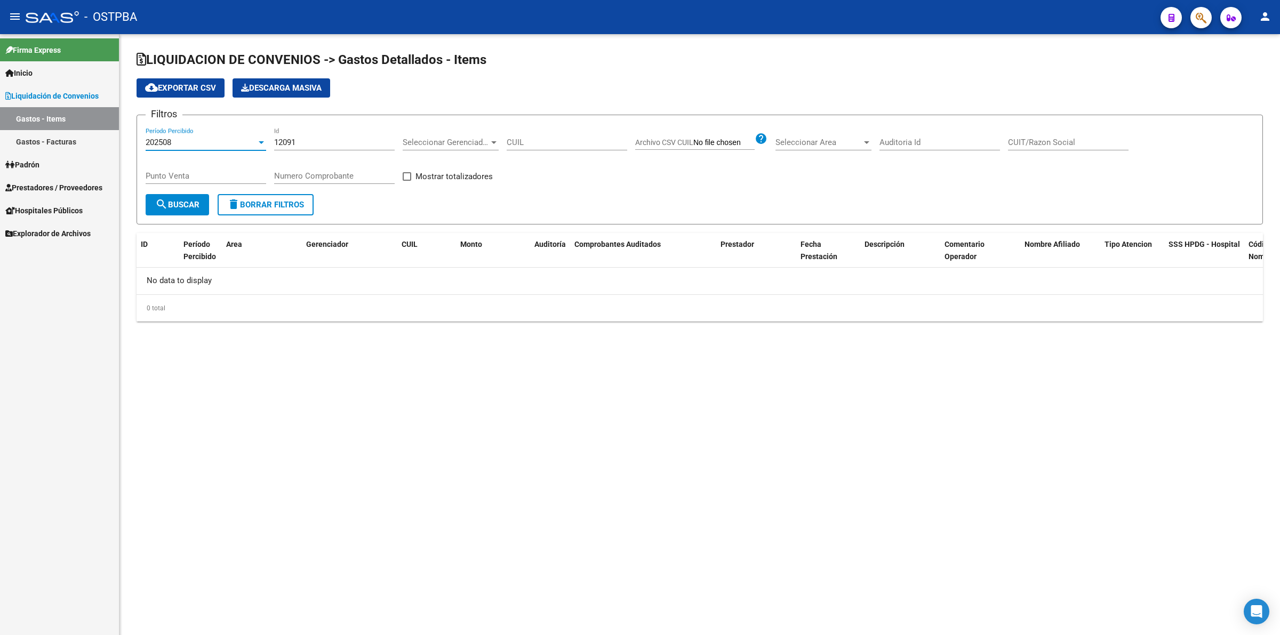
click at [77, 141] on link "Gastos - Facturas" at bounding box center [59, 141] width 119 height 23
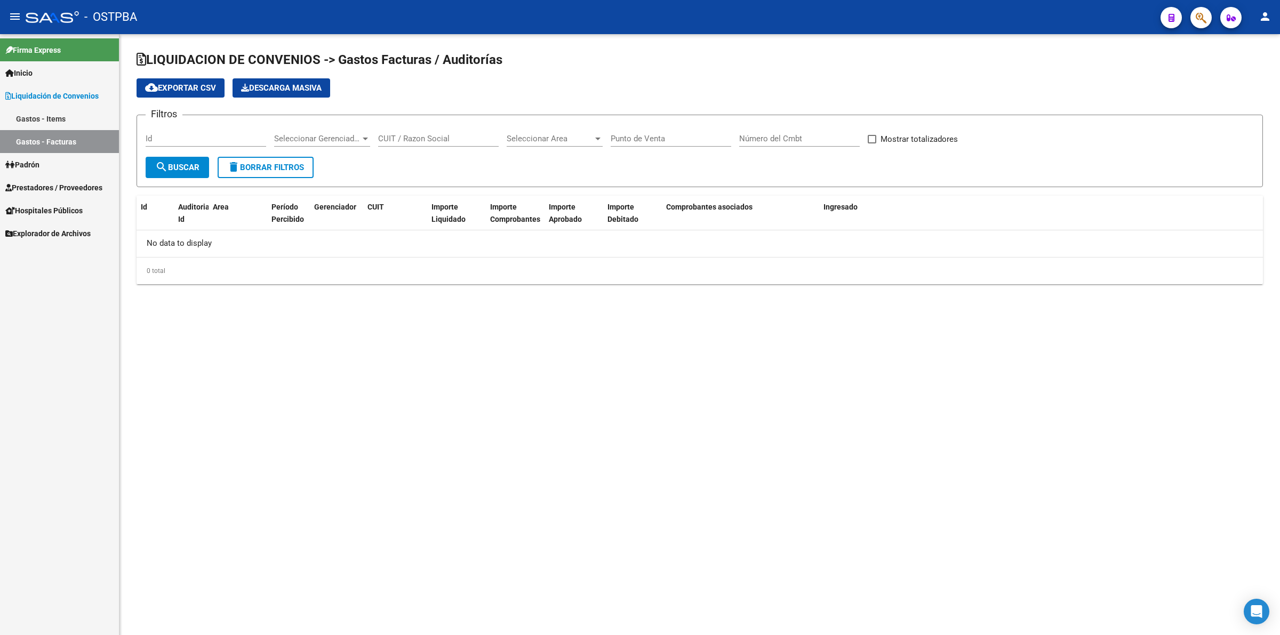
checkbox input "true"
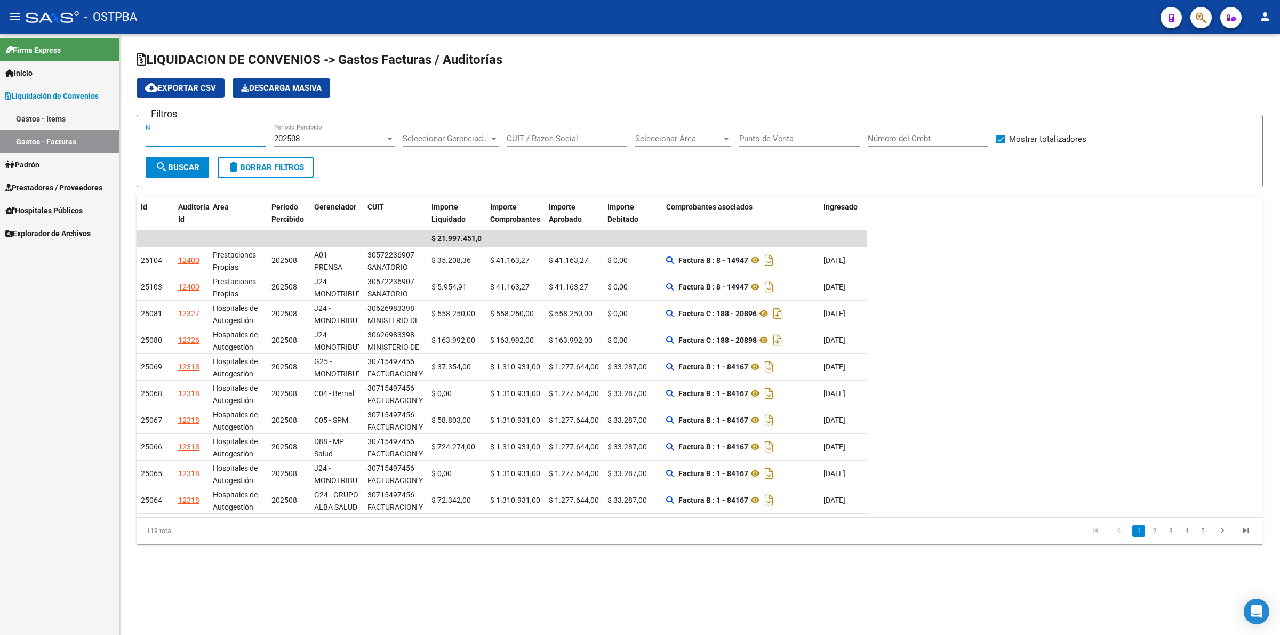
click at [179, 137] on input "Id" at bounding box center [206, 139] width 121 height 10
type input "12091"
click at [174, 165] on span "search Buscar" at bounding box center [177, 168] width 44 height 10
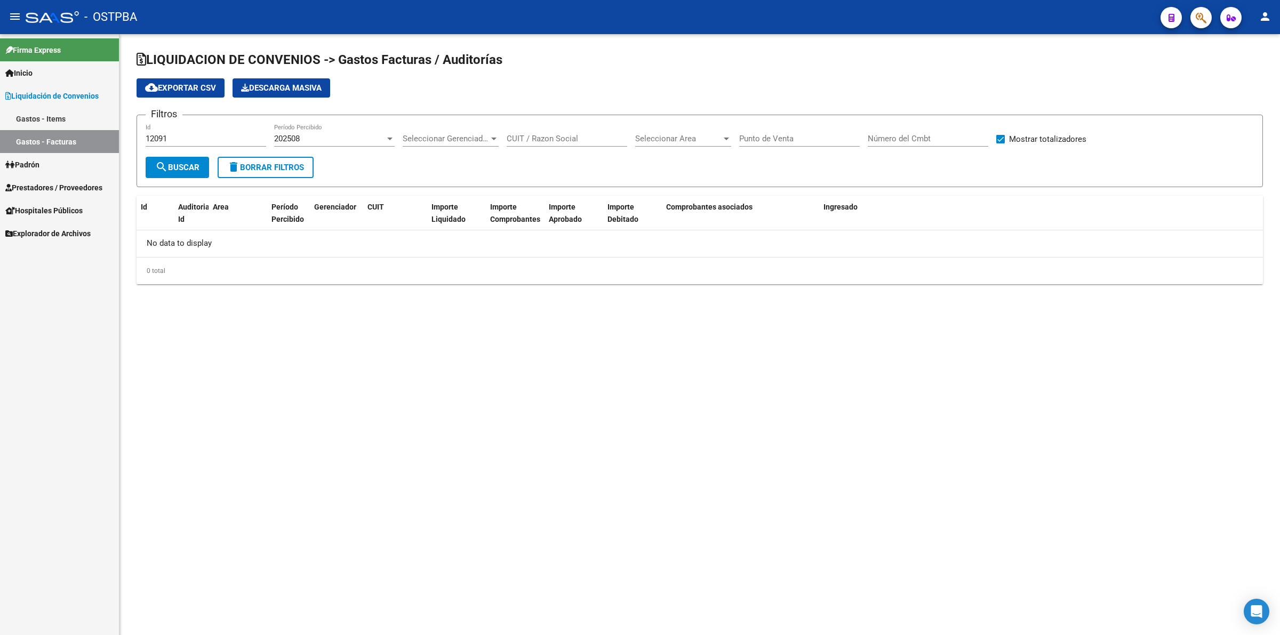
click at [52, 112] on link "Gastos - Items" at bounding box center [59, 118] width 119 height 23
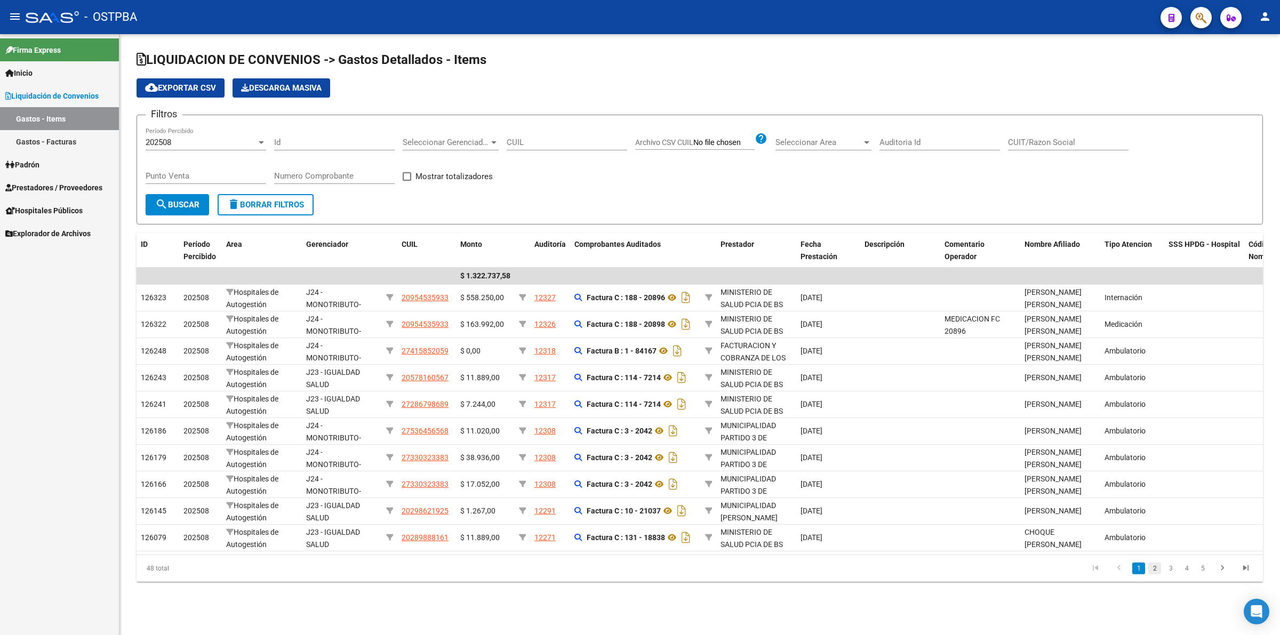
click at [1158, 574] on link "2" at bounding box center [1154, 569] width 13 height 12
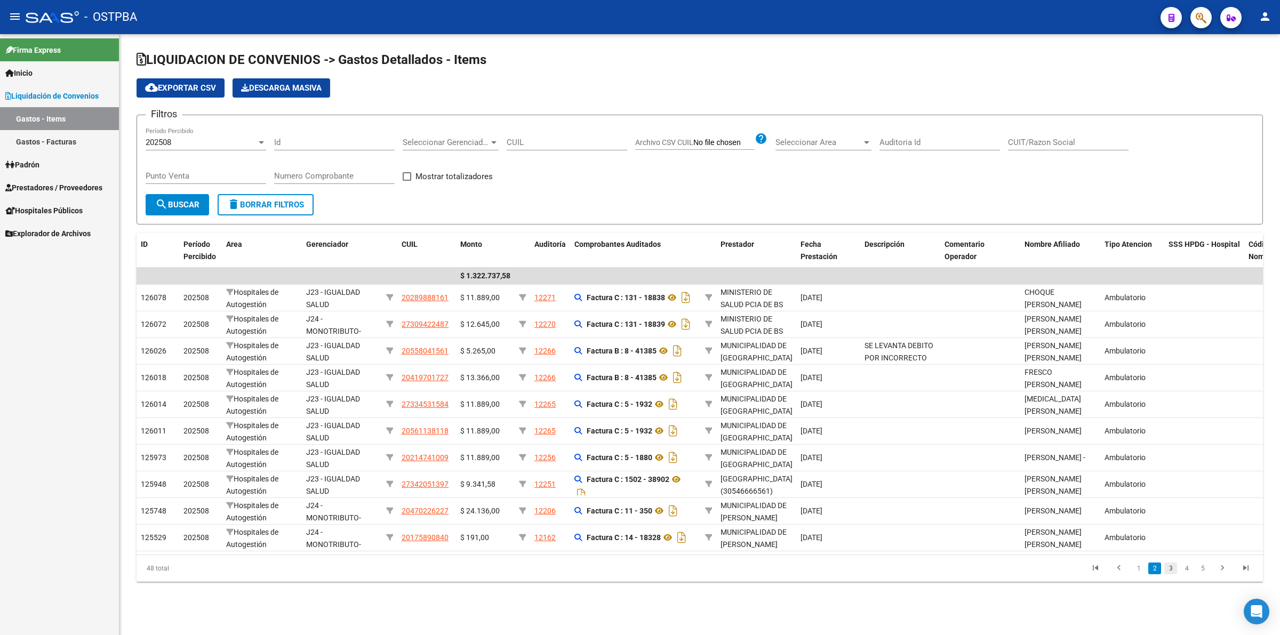
click at [1168, 574] on link "3" at bounding box center [1170, 569] width 13 height 12
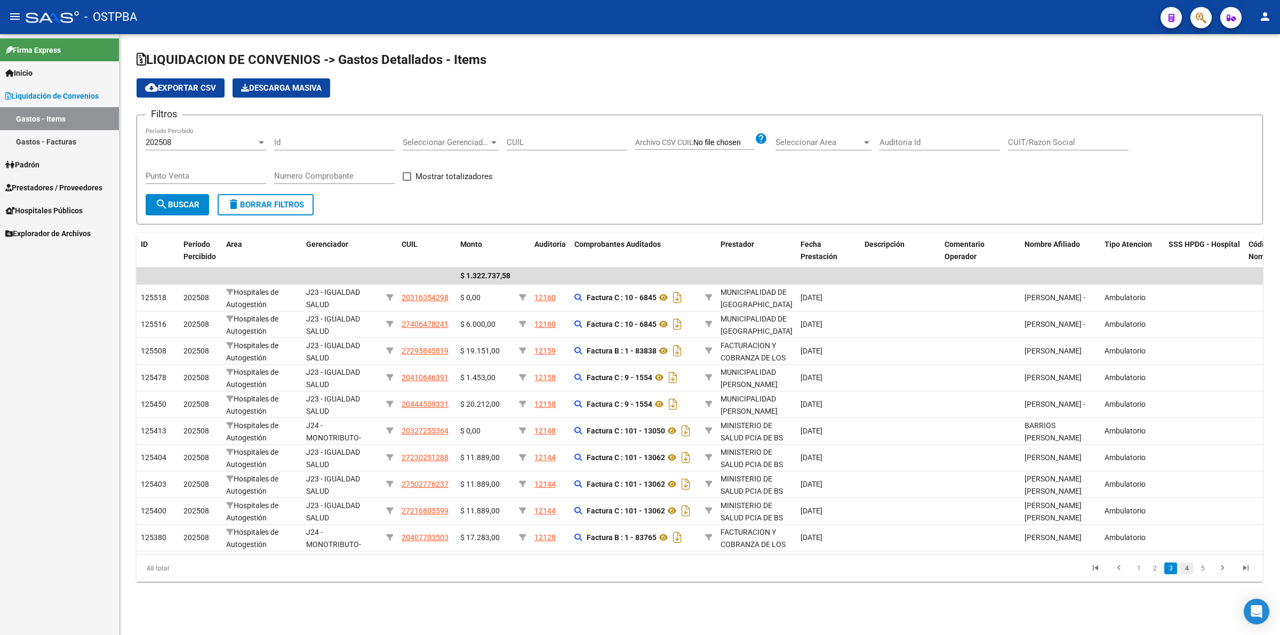
click at [1183, 574] on link "4" at bounding box center [1186, 569] width 13 height 12
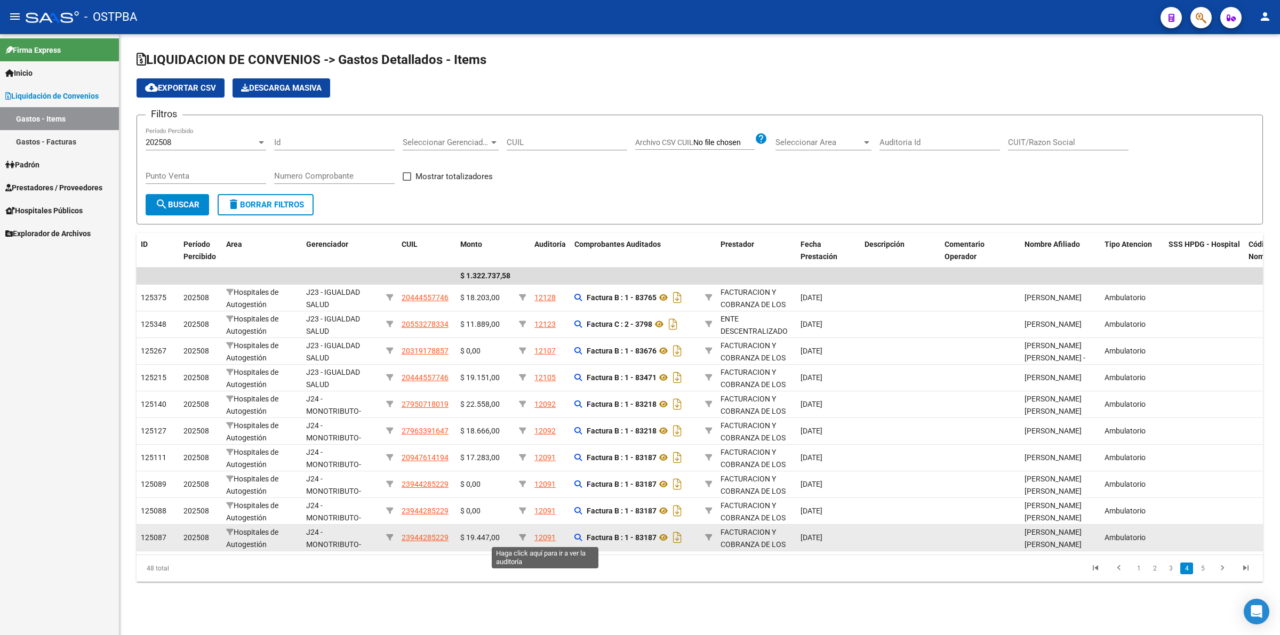
click at [544, 537] on div "12091" at bounding box center [544, 538] width 21 height 12
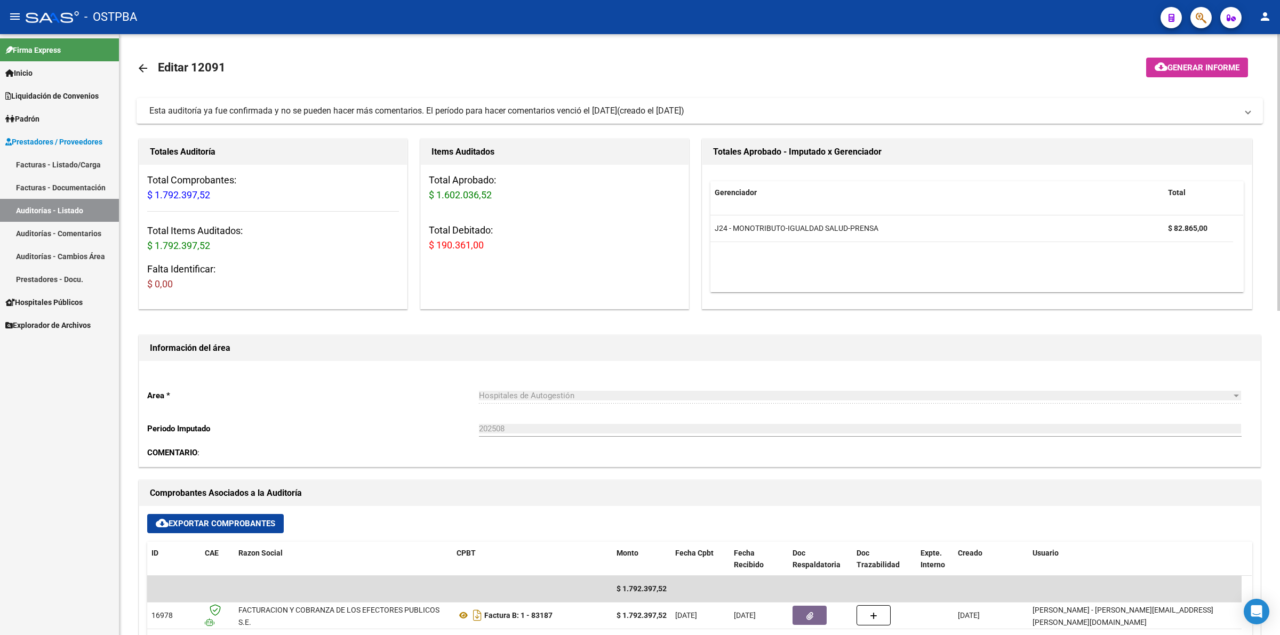
click at [1169, 52] on mat-toolbar-row at bounding box center [1143, 68] width 233 height 34
click at [1171, 75] on button "cloud_download Generar informe" at bounding box center [1197, 68] width 102 height 20
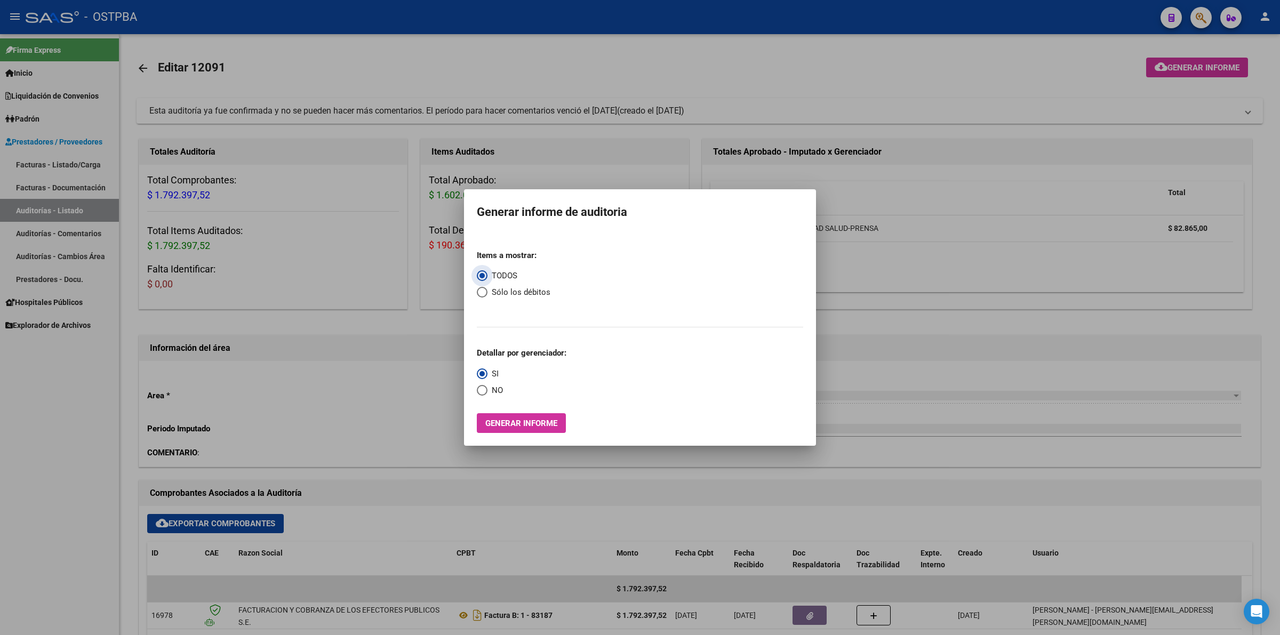
click at [539, 418] on button "Generar informe" at bounding box center [521, 423] width 89 height 20
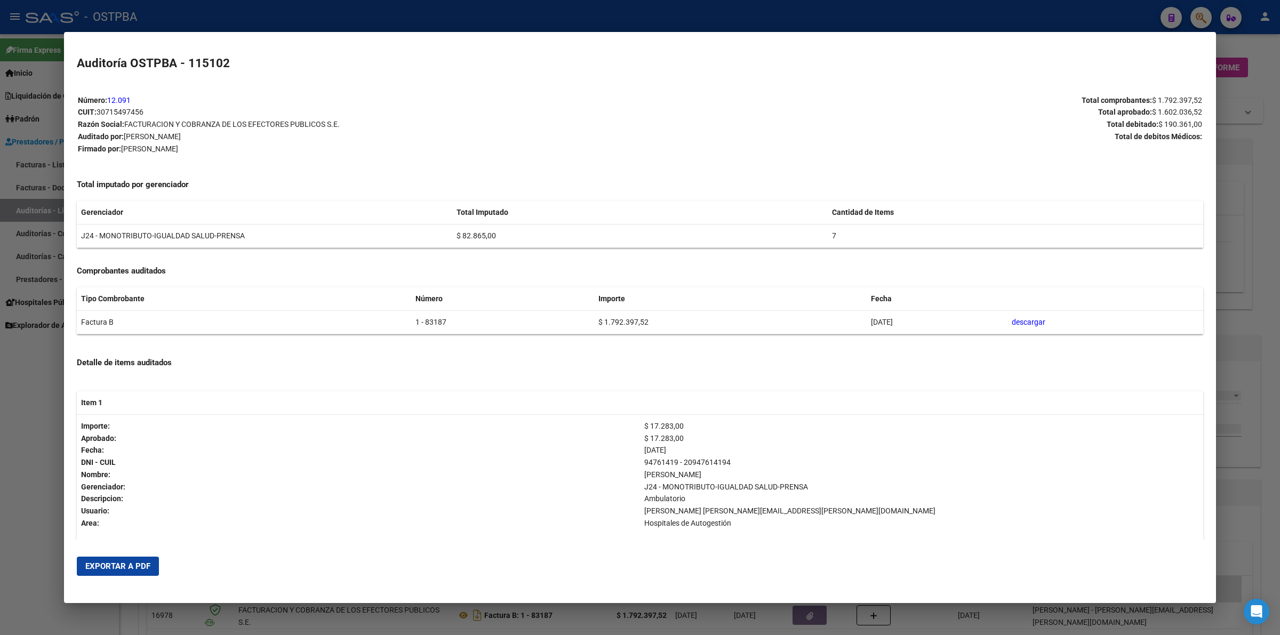
click at [105, 563] on span "Exportar a PDF" at bounding box center [117, 567] width 65 height 10
click at [1270, 211] on div at bounding box center [640, 317] width 1280 height 635
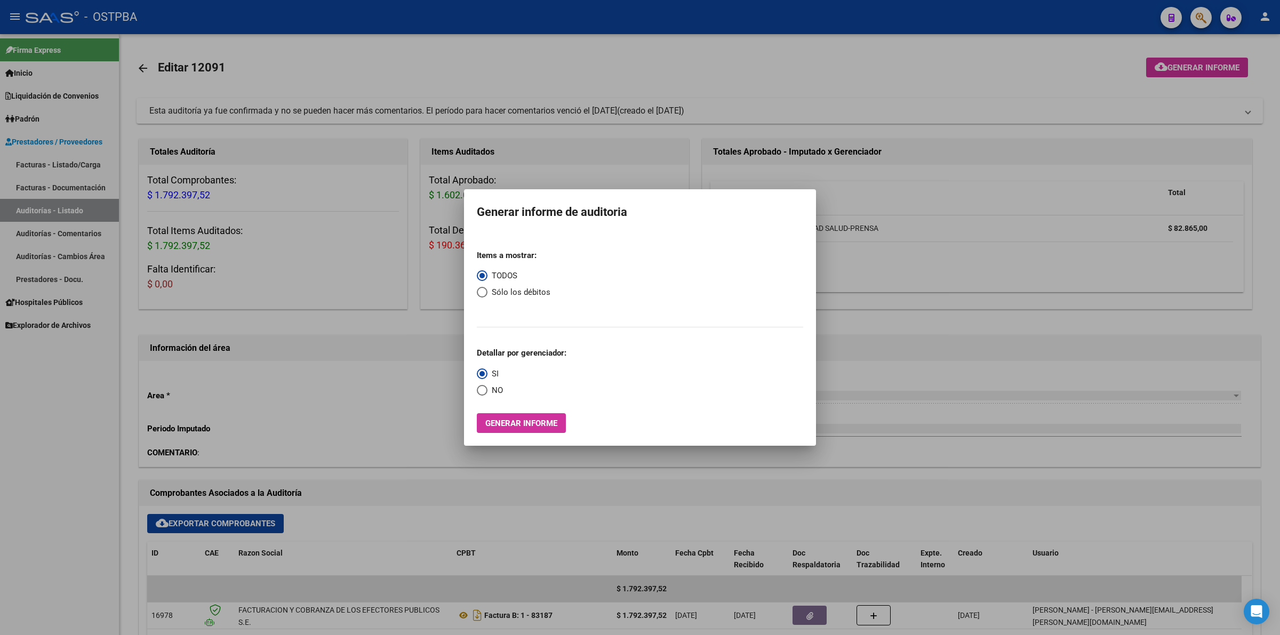
click at [889, 299] on div at bounding box center [640, 317] width 1280 height 635
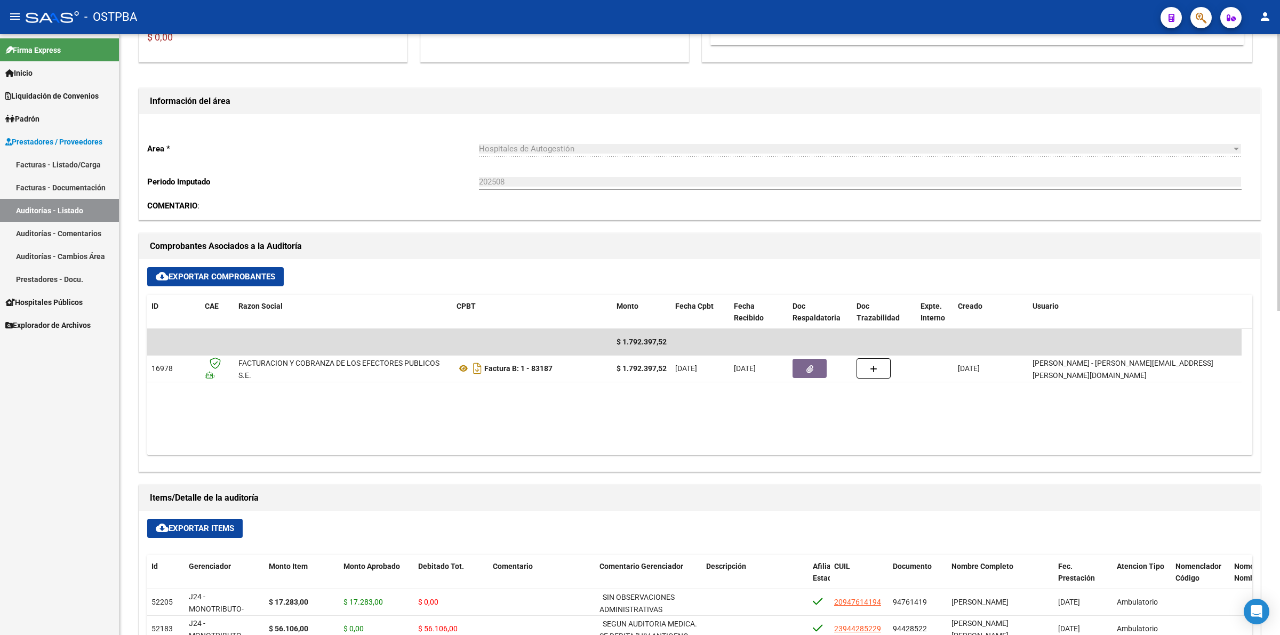
scroll to position [267, 0]
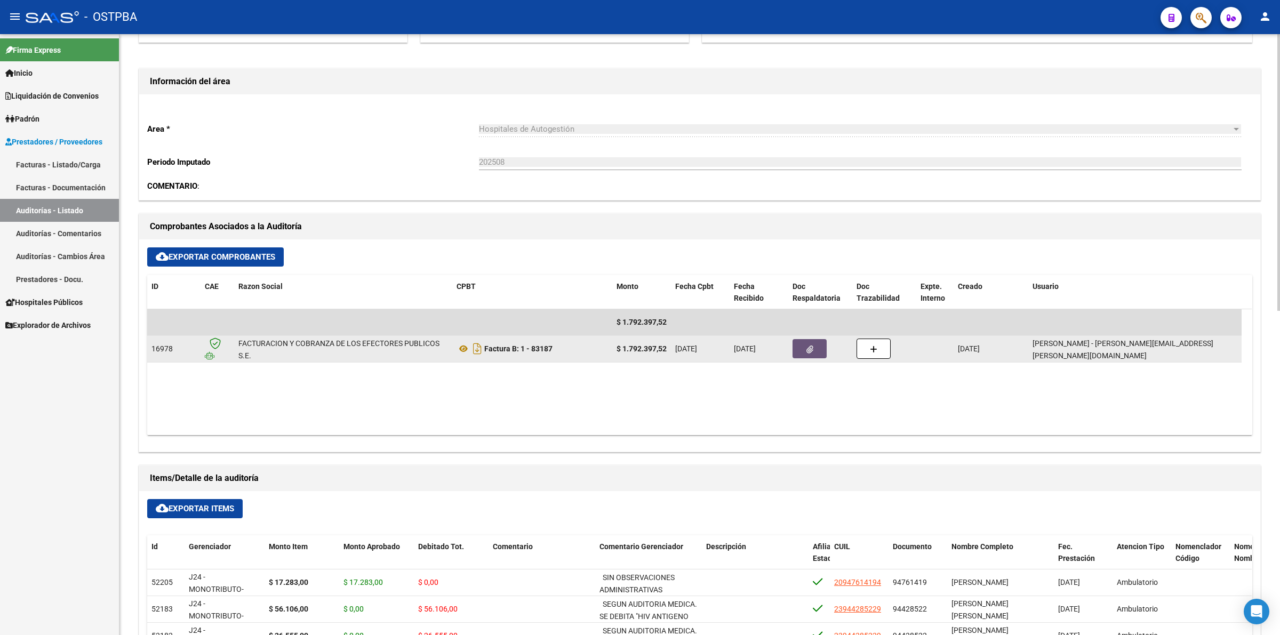
click at [806, 349] on icon "button" at bounding box center [809, 350] width 7 height 8
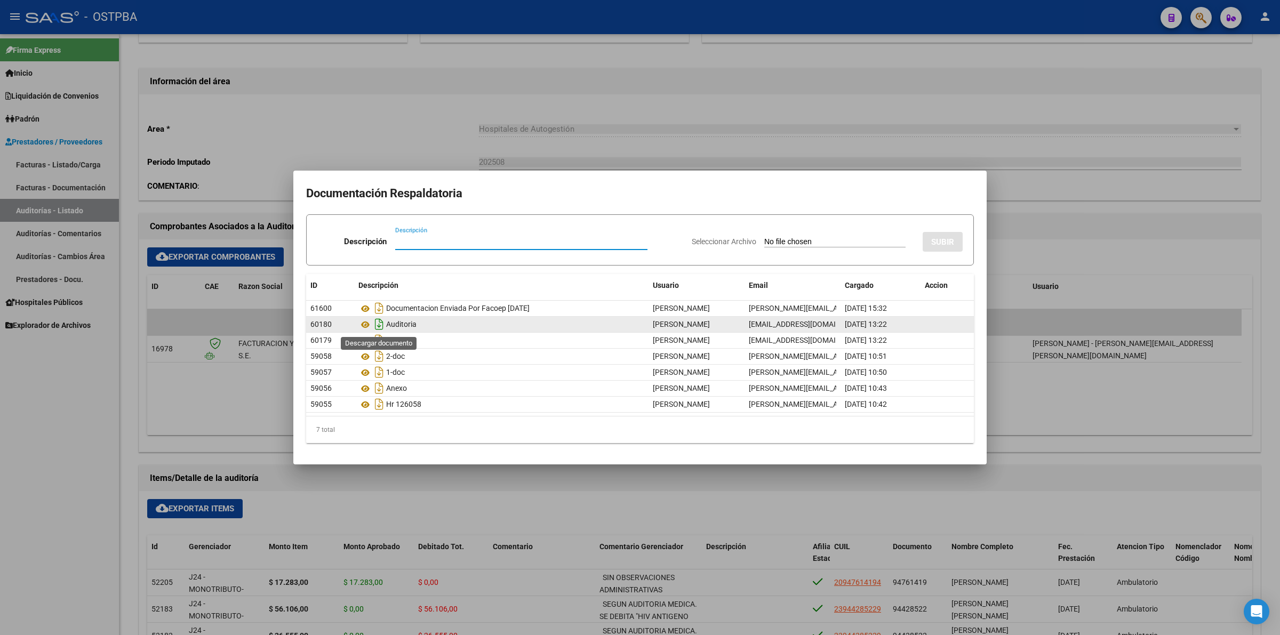
click at [378, 326] on icon "Descargar documento" at bounding box center [379, 324] width 14 height 17
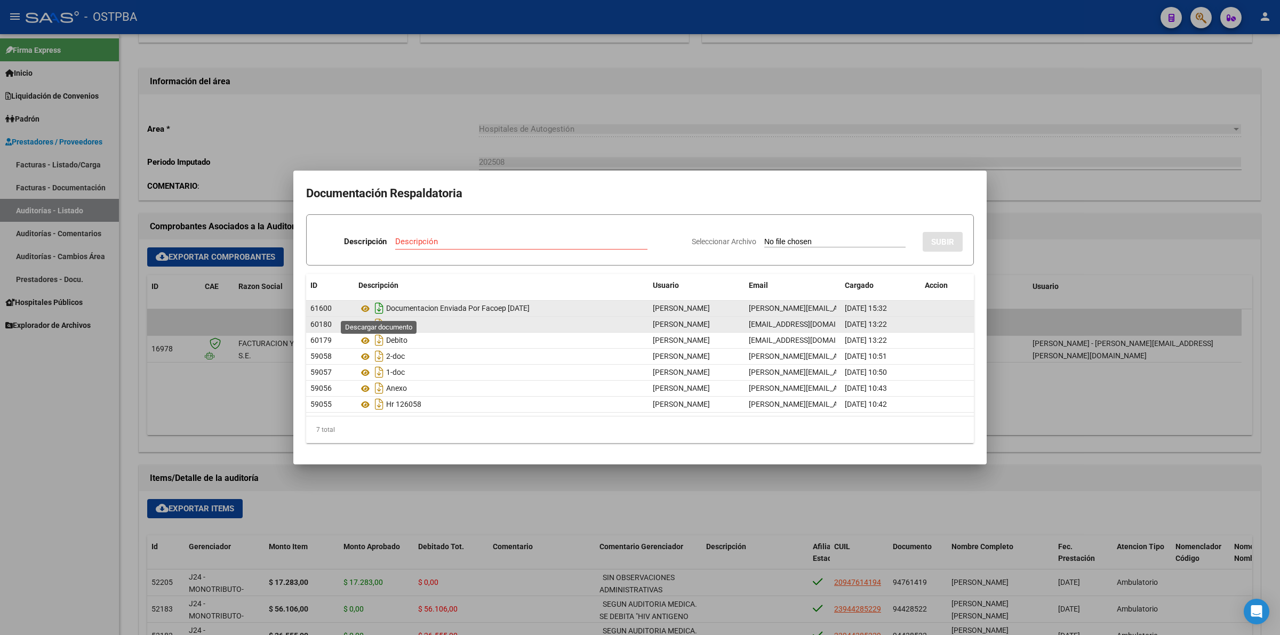
click at [383, 308] on icon "Descargar documento" at bounding box center [379, 308] width 14 height 17
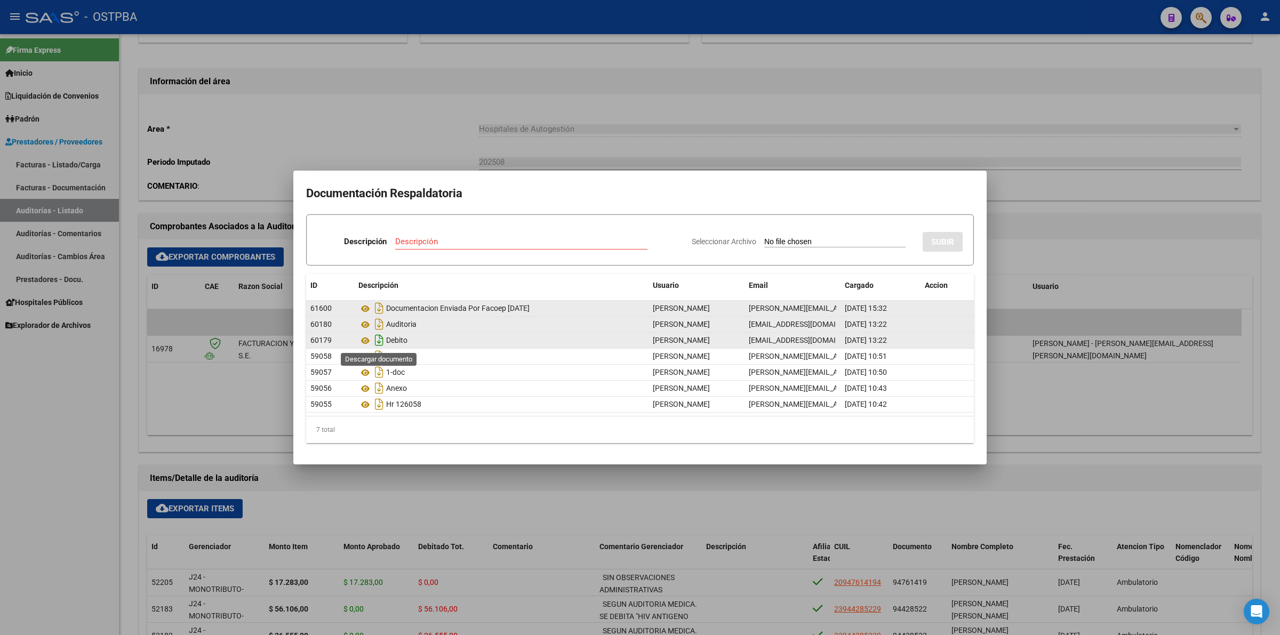
click at [376, 340] on icon "Descargar documento" at bounding box center [379, 340] width 14 height 17
click at [380, 326] on icon "Descargar documento" at bounding box center [379, 324] width 14 height 17
click at [608, 82] on div at bounding box center [640, 317] width 1280 height 635
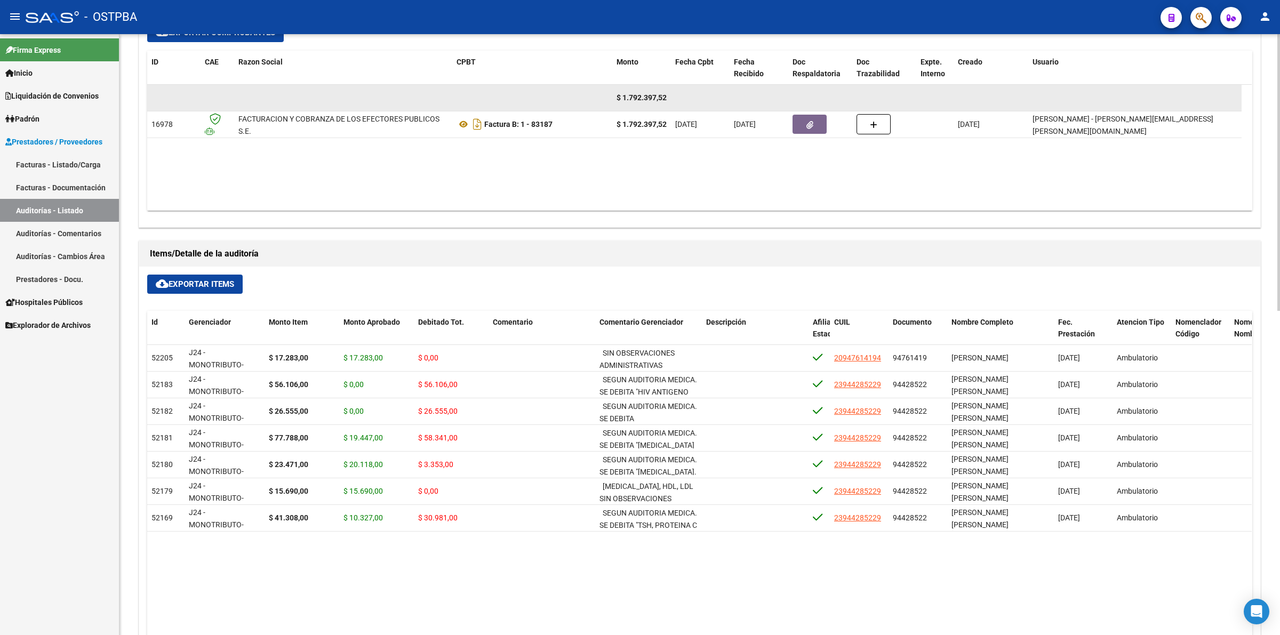
scroll to position [333, 0]
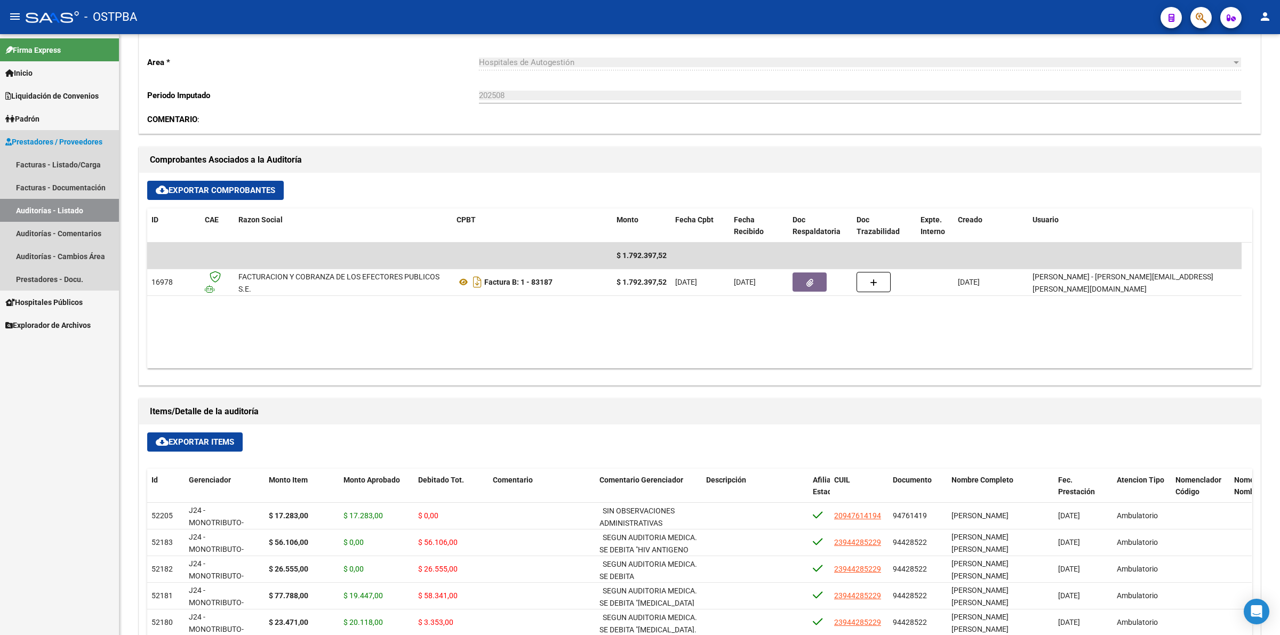
click at [104, 212] on link "Auditorías - Listado" at bounding box center [59, 210] width 119 height 23
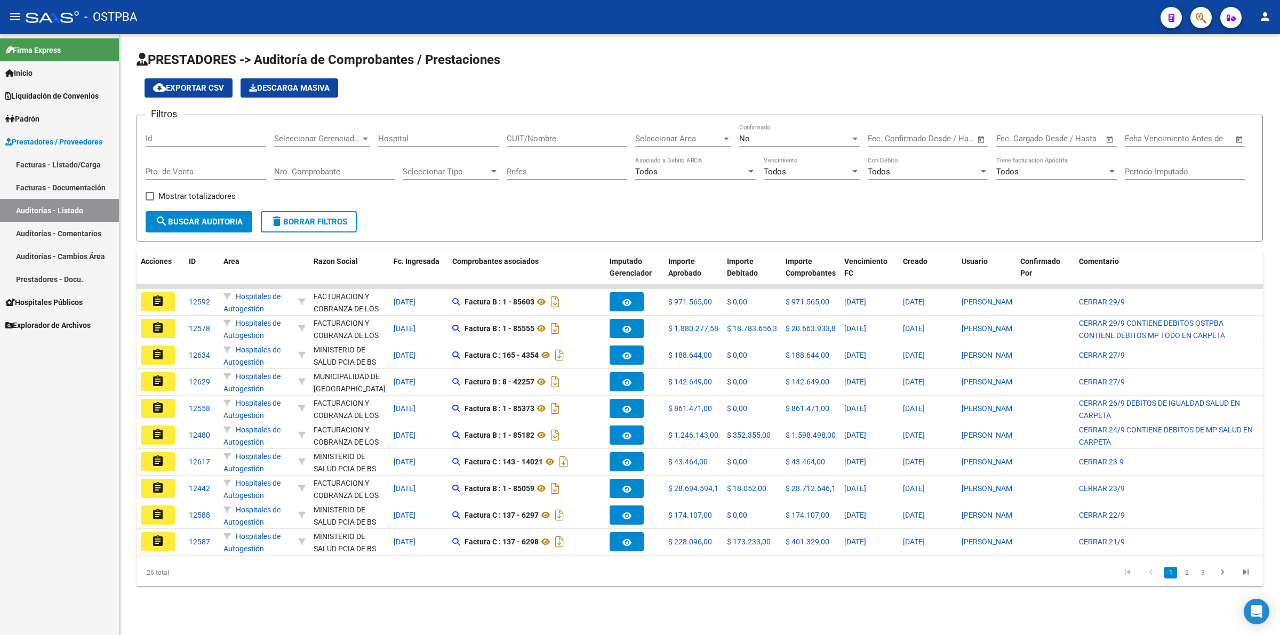
drag, startPoint x: 166, startPoint y: 294, endPoint x: 179, endPoint y: 292, distance: 12.9
click at [166, 294] on button "assignment" at bounding box center [158, 301] width 34 height 19
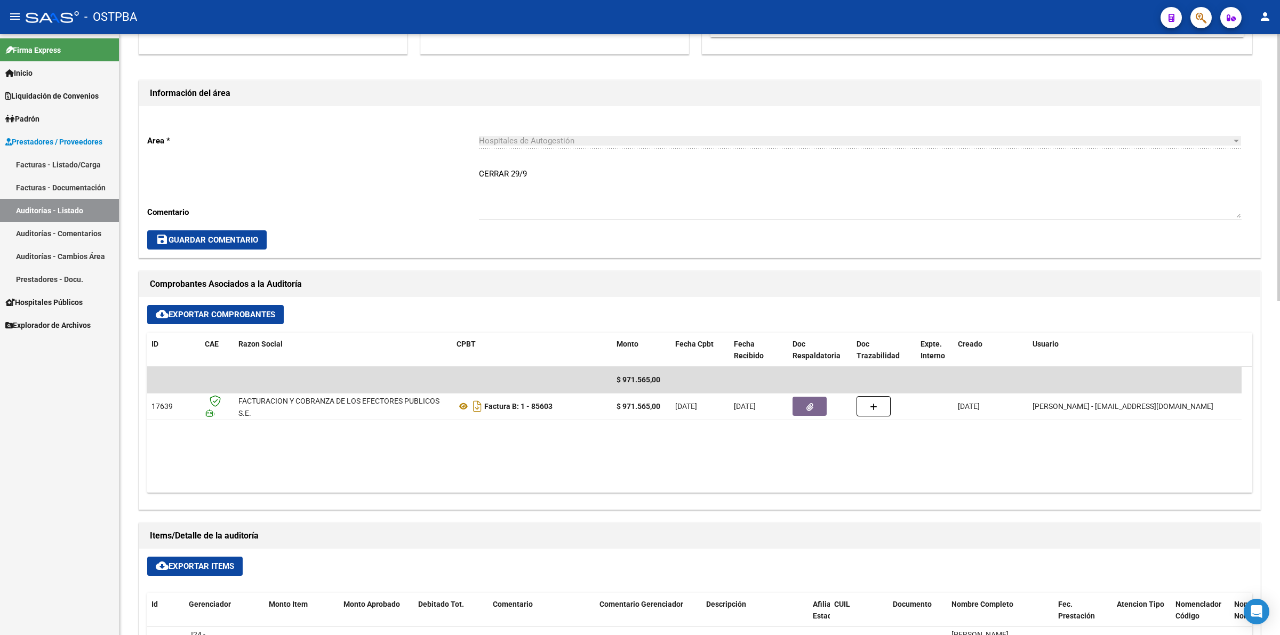
scroll to position [267, 0]
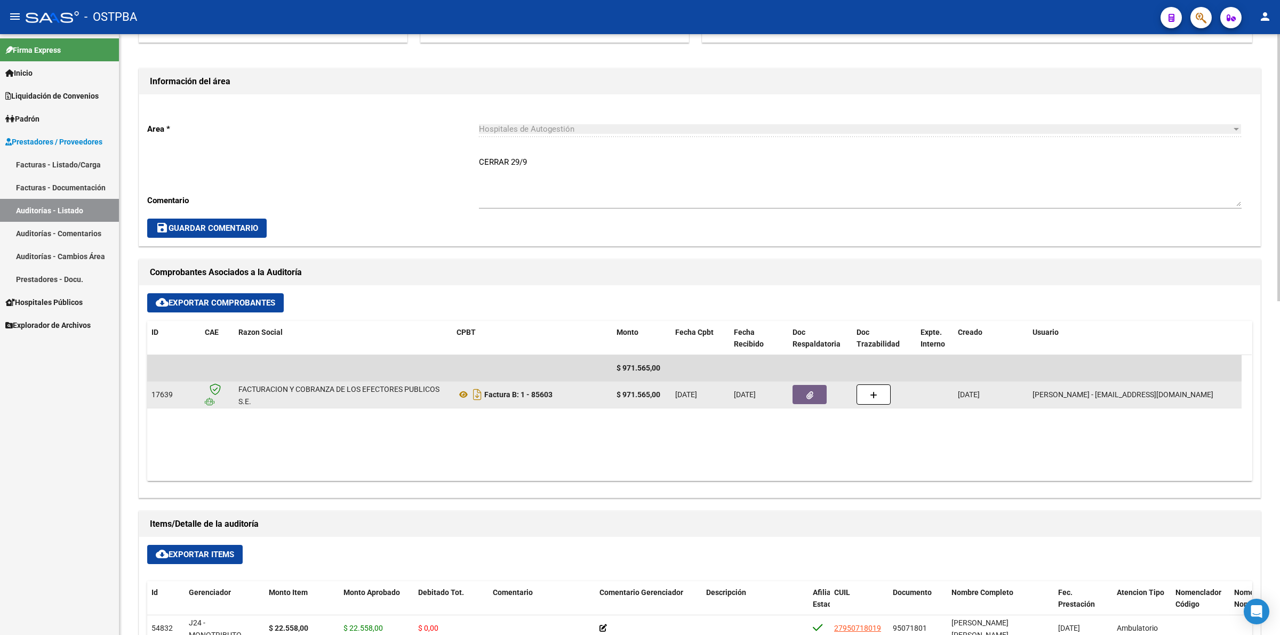
click at [811, 396] on icon "button" at bounding box center [809, 395] width 7 height 8
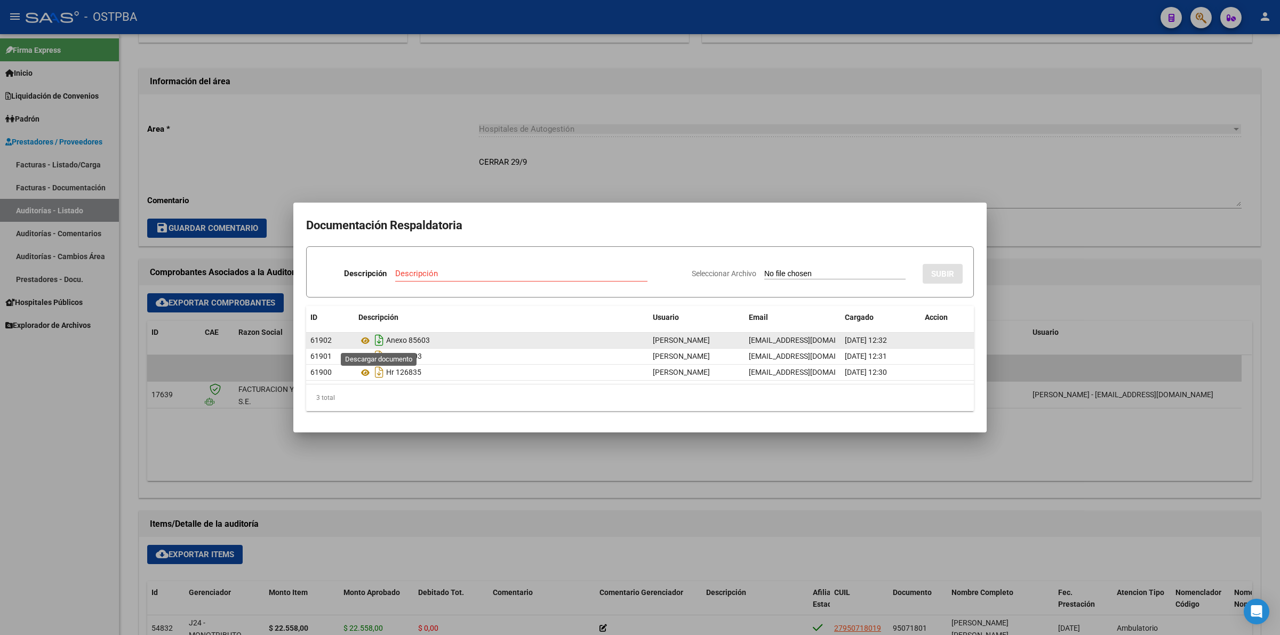
click at [378, 343] on icon "Descargar documento" at bounding box center [379, 340] width 14 height 17
click at [908, 529] on div at bounding box center [640, 317] width 1280 height 635
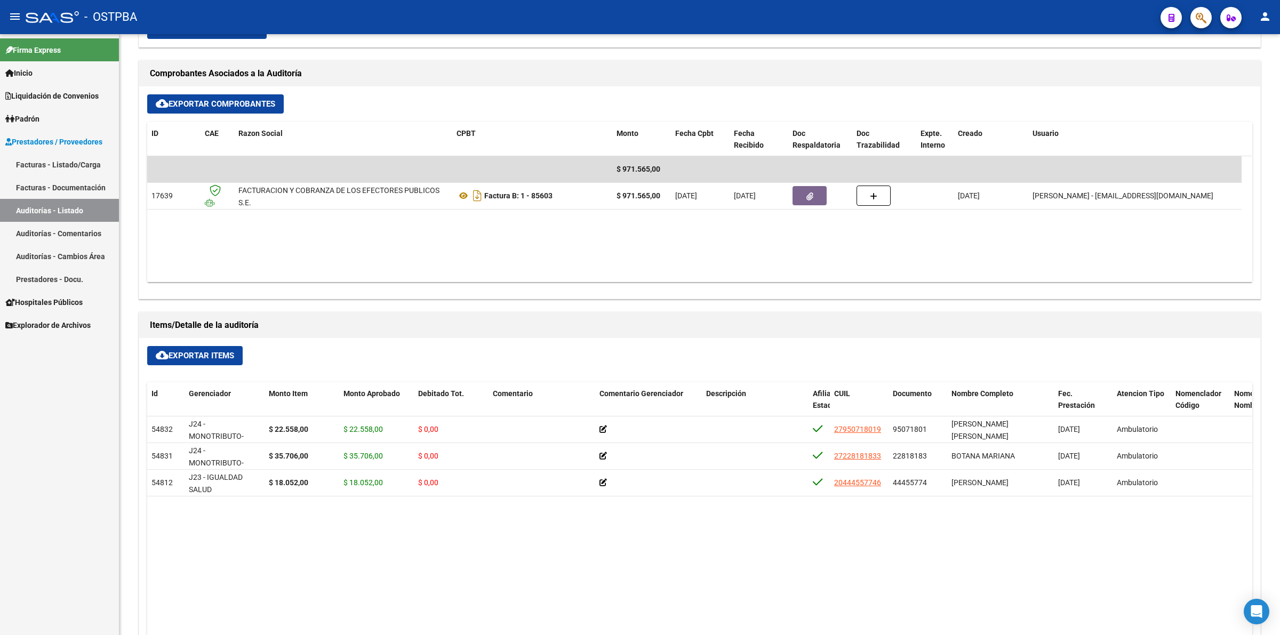
scroll to position [467, 0]
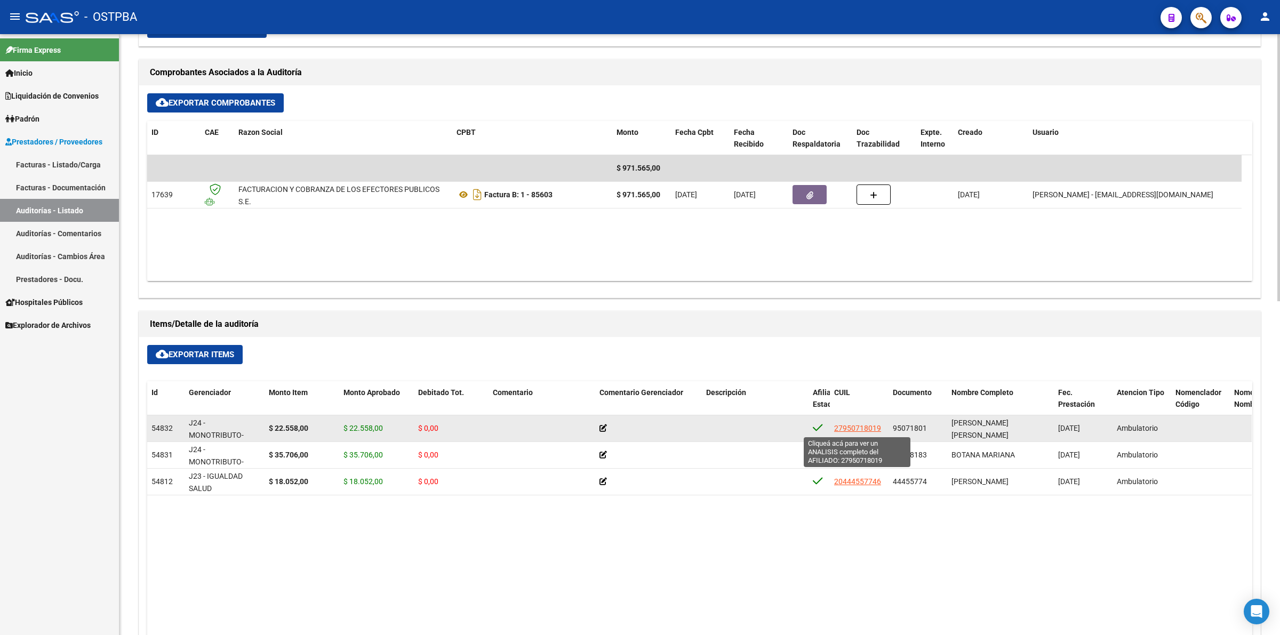
click at [854, 428] on span "27950718019" at bounding box center [857, 428] width 47 height 9
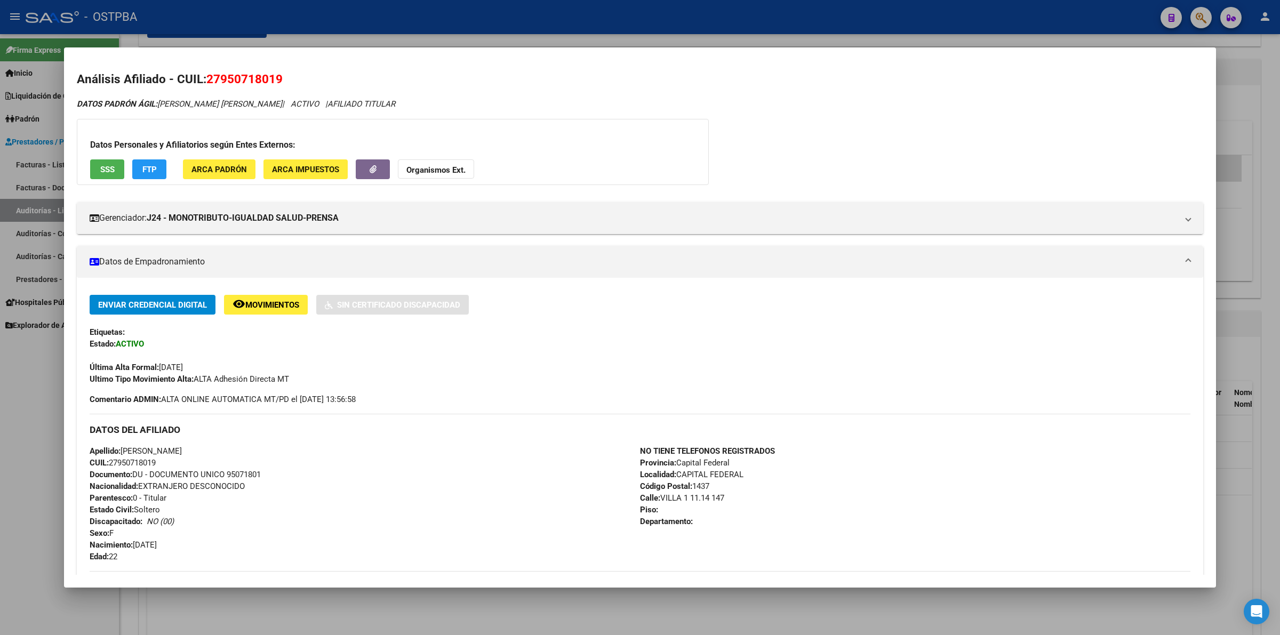
click at [877, 102] on div "DATOS PADRÓN ÁGIL: [PERSON_NAME] [PERSON_NAME] | ACTIVO | AFILIADO TITULAR" at bounding box center [640, 104] width 1126 height 12
click at [1262, 328] on div at bounding box center [640, 317] width 1280 height 635
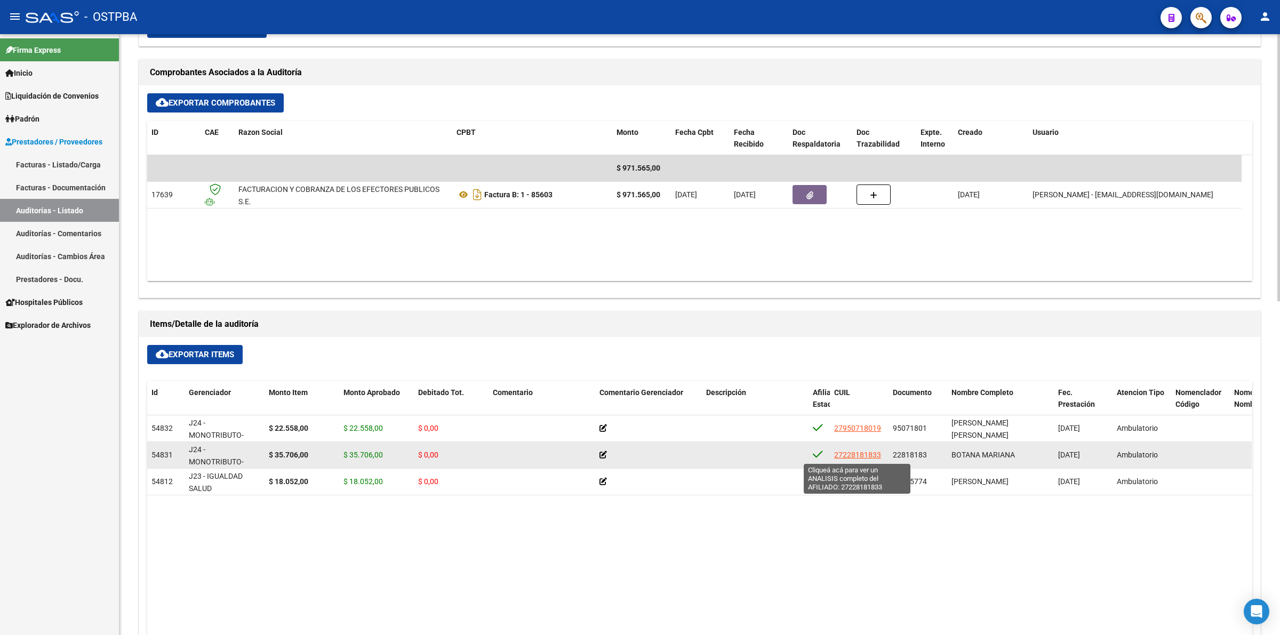
click at [859, 452] on span "27228181833" at bounding box center [857, 455] width 47 height 9
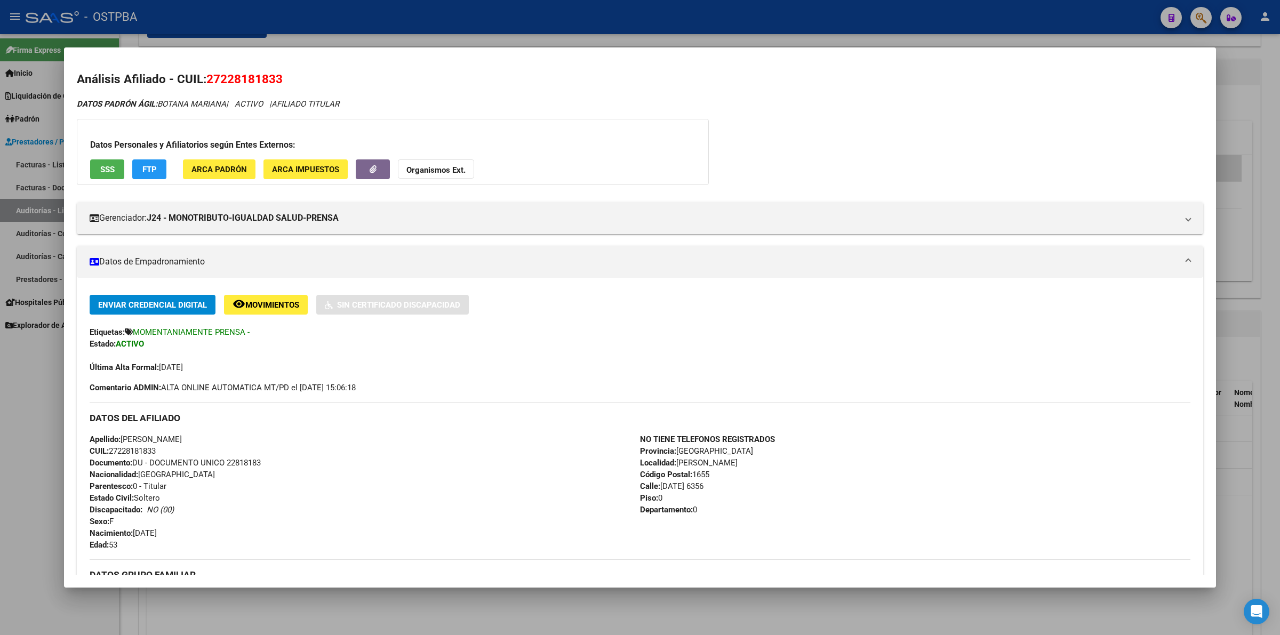
click at [727, 94] on div "Análisis Afiliado - CUIL: 27228181833 DATOS PADRÓN ÁGIL: [PERSON_NAME] | ACTIVO…" at bounding box center [640, 480] width 1126 height 820
click at [1262, 295] on div at bounding box center [640, 317] width 1280 height 635
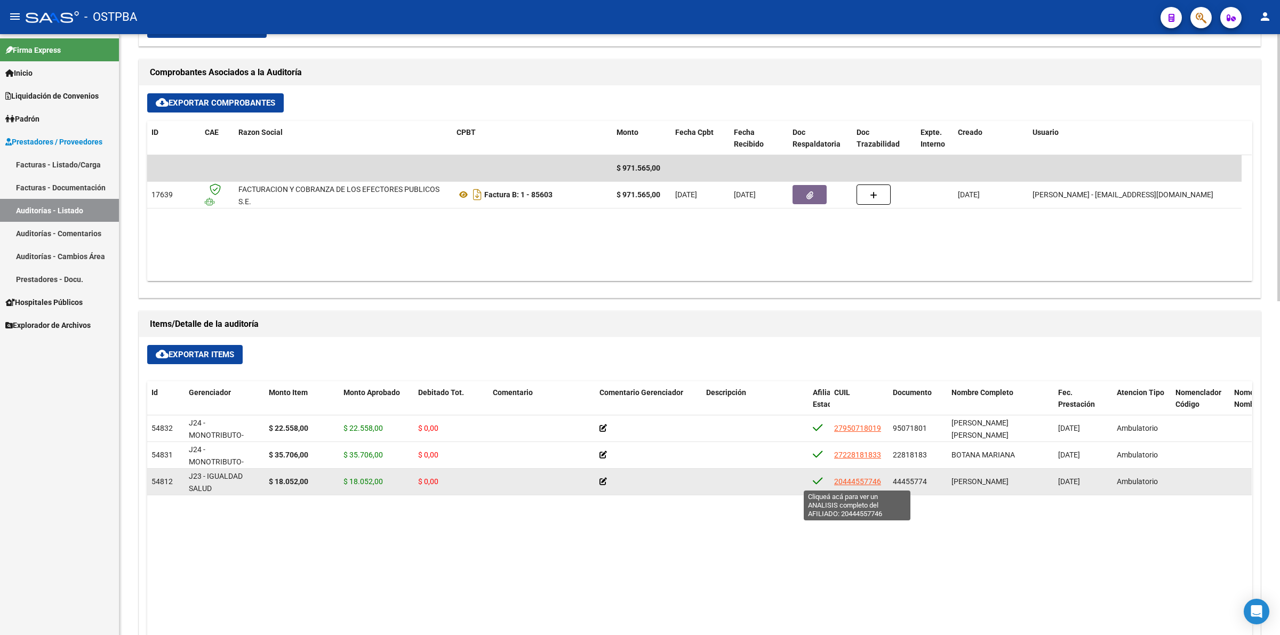
click at [871, 484] on span "20444557746" at bounding box center [857, 481] width 47 height 9
type textarea "20444557746"
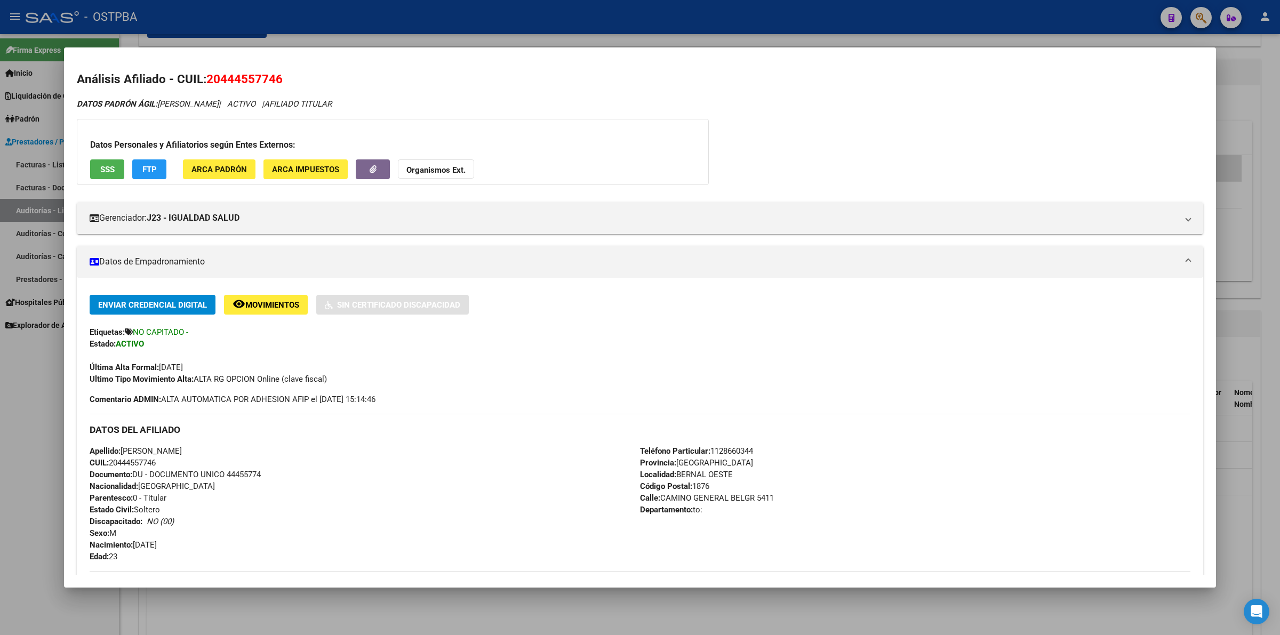
click at [973, 104] on div "DATOS PADRÓN ÁGIL: [PERSON_NAME] | ACTIVO | AFILIADO TITULAR" at bounding box center [640, 104] width 1126 height 12
click at [1259, 182] on div at bounding box center [640, 317] width 1280 height 635
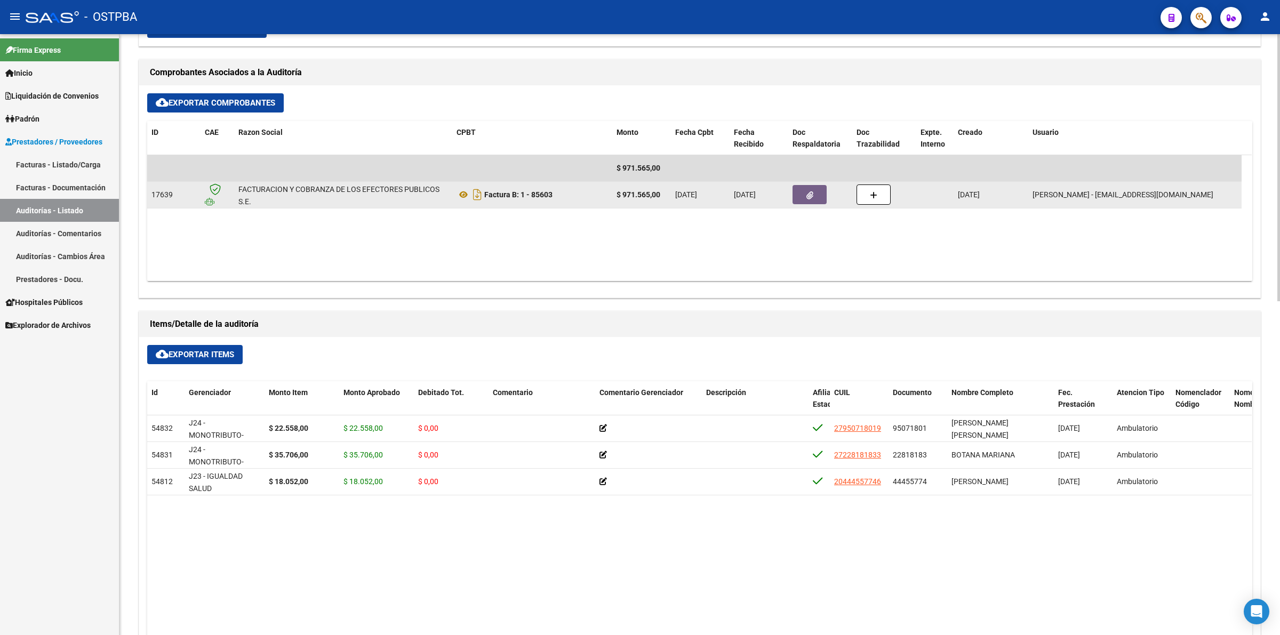
click at [804, 188] on button "button" at bounding box center [809, 194] width 34 height 19
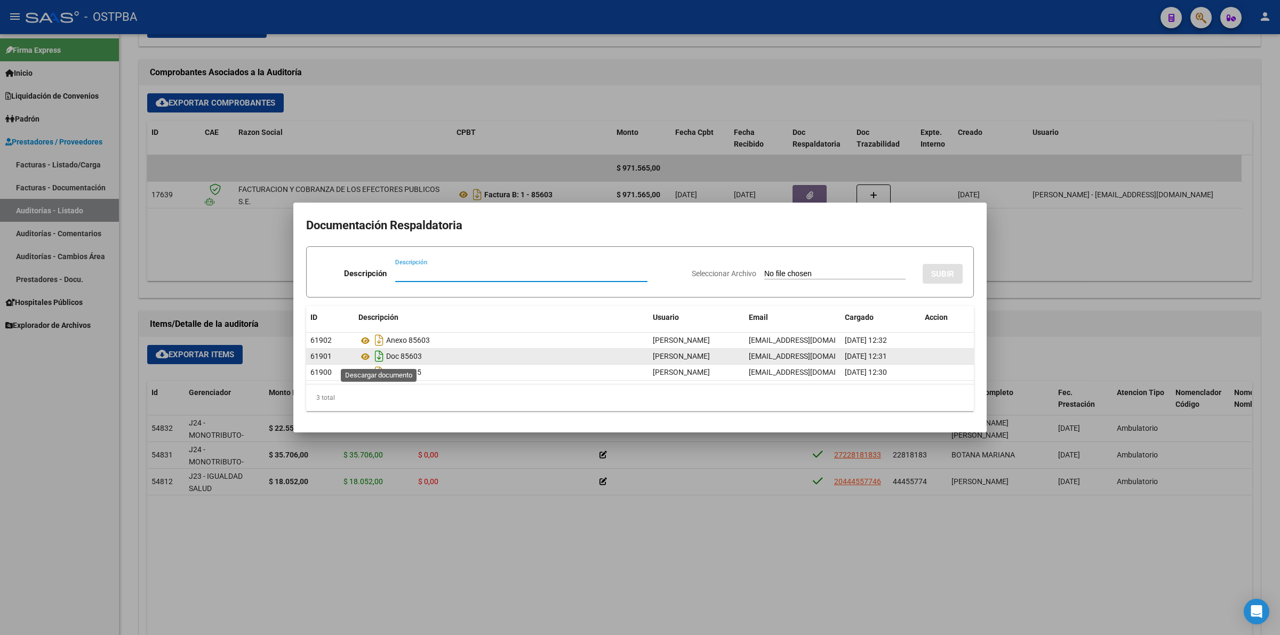
click at [381, 355] on icon "Descargar documento" at bounding box center [379, 356] width 14 height 17
click at [744, 495] on div at bounding box center [640, 317] width 1280 height 635
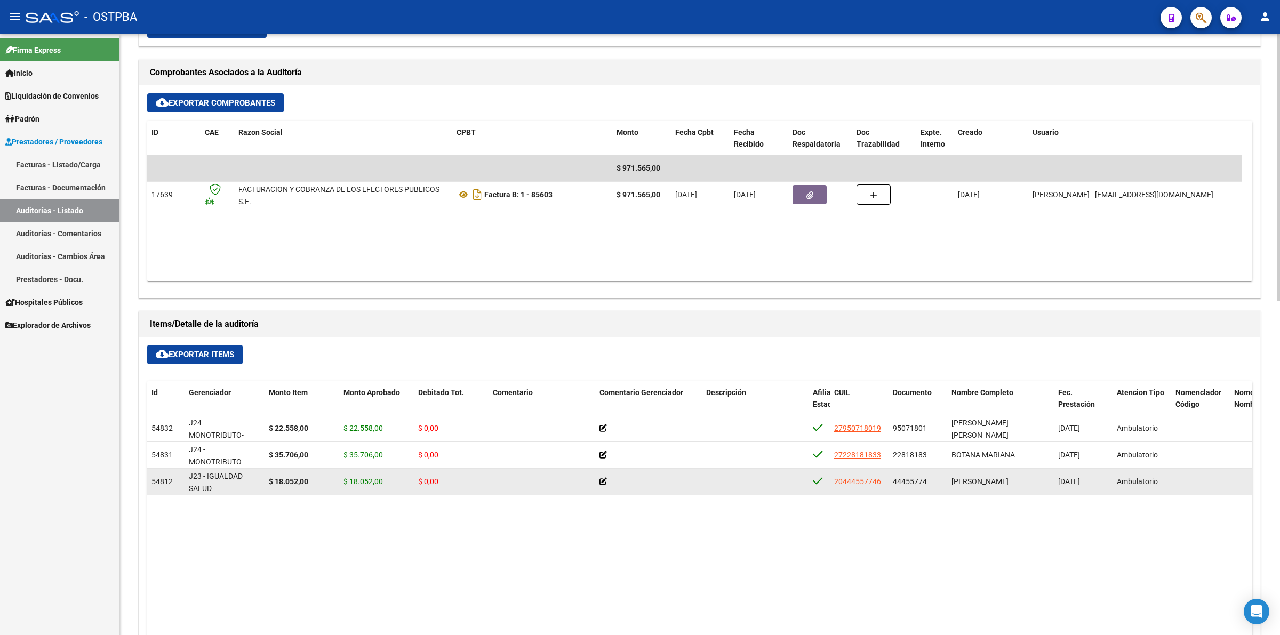
click at [598, 482] on datatable-body-cell at bounding box center [648, 482] width 107 height 26
click at [605, 483] on icon at bounding box center [602, 481] width 7 height 7
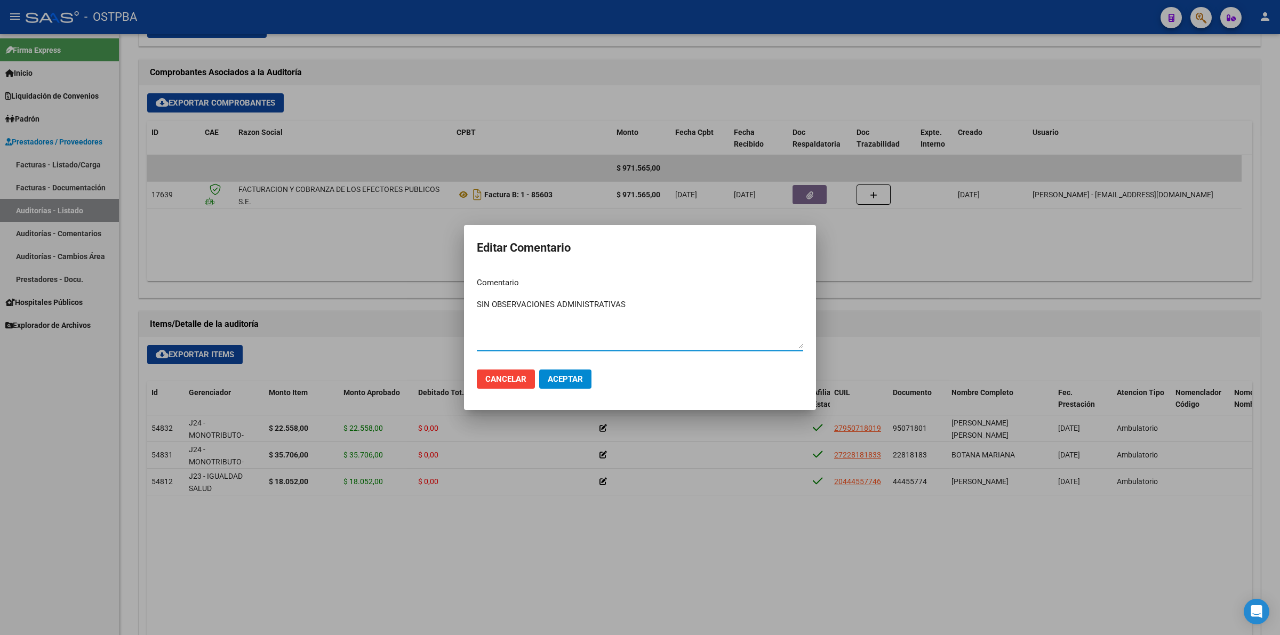
type textarea "SIN OBSERVACIONES ADMINISTRATIVAS"
click at [572, 380] on span "Aceptar" at bounding box center [565, 379] width 35 height 10
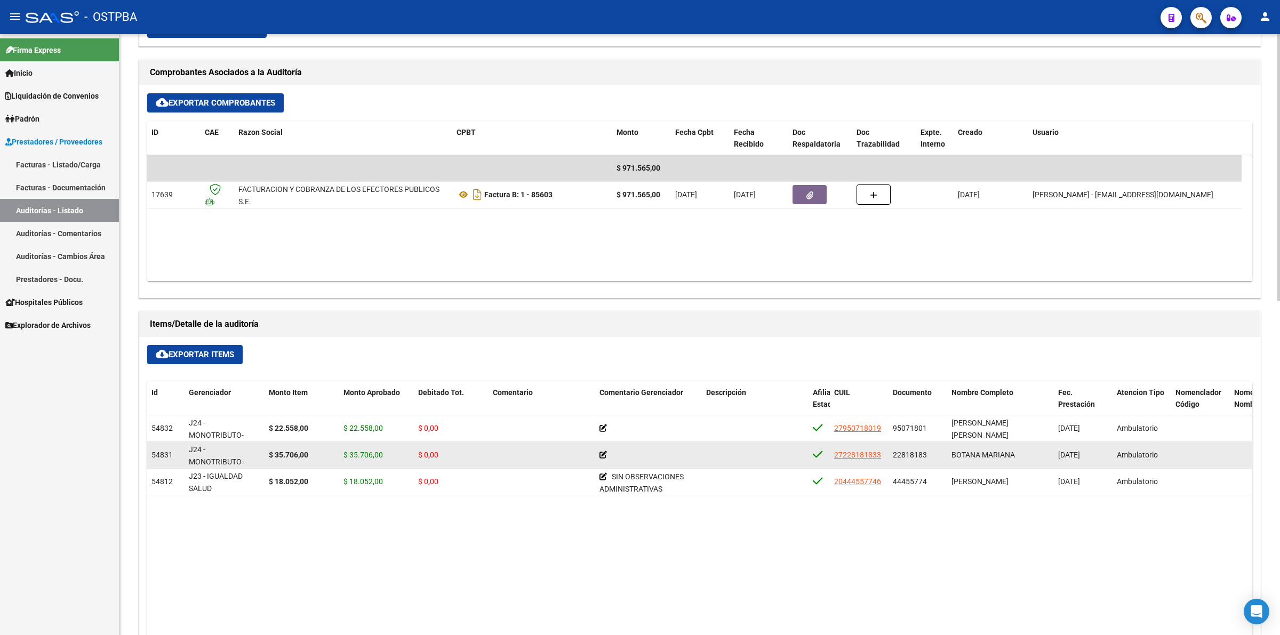
click at [601, 453] on icon at bounding box center [602, 454] width 7 height 7
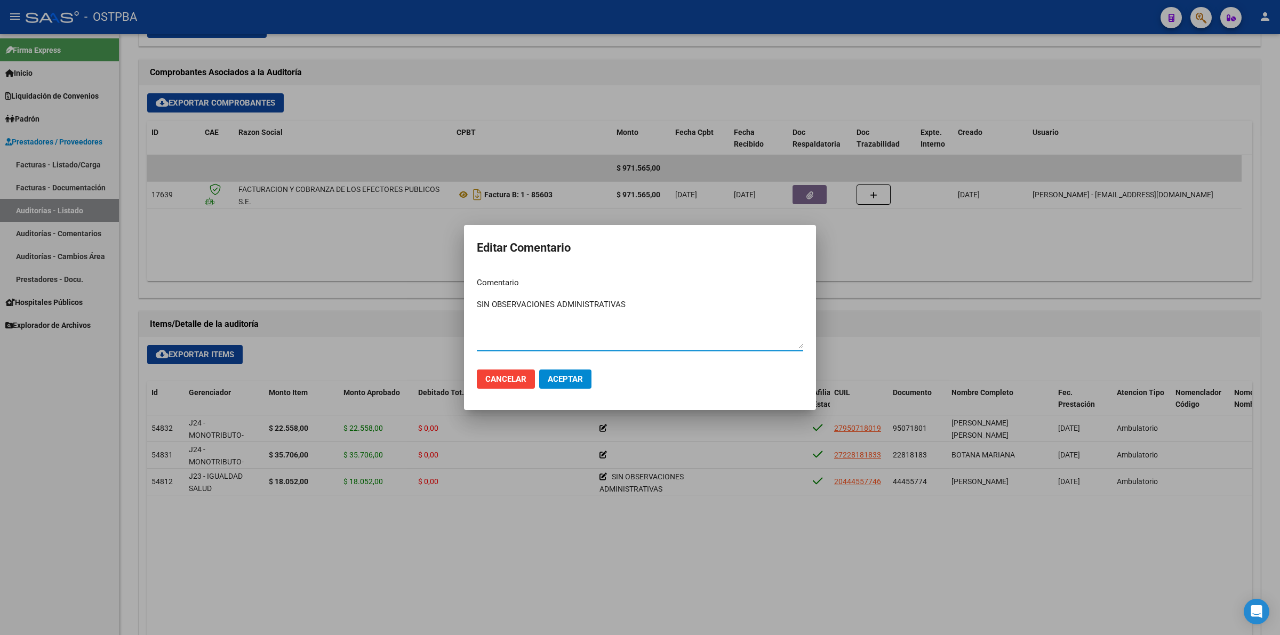
type textarea "SIN OBSERVACIONES ADMINISTRATIVAS"
click at [556, 372] on button "Aceptar" at bounding box center [565, 379] width 52 height 19
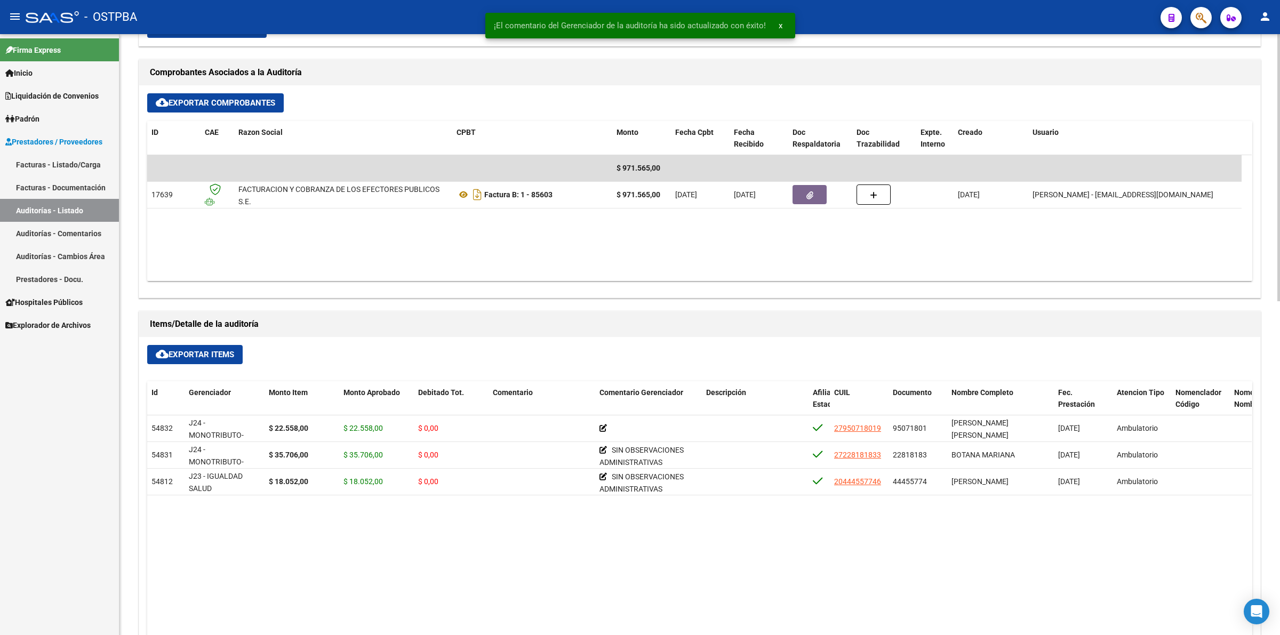
click at [615, 538] on datatable-body "54832 J24 - MONOTRIBUTO-IGUALDAD SALUD-PRENSA $ 22.558,00 $ 22.558,00 $ 0,00 27…" at bounding box center [699, 607] width 1104 height 384
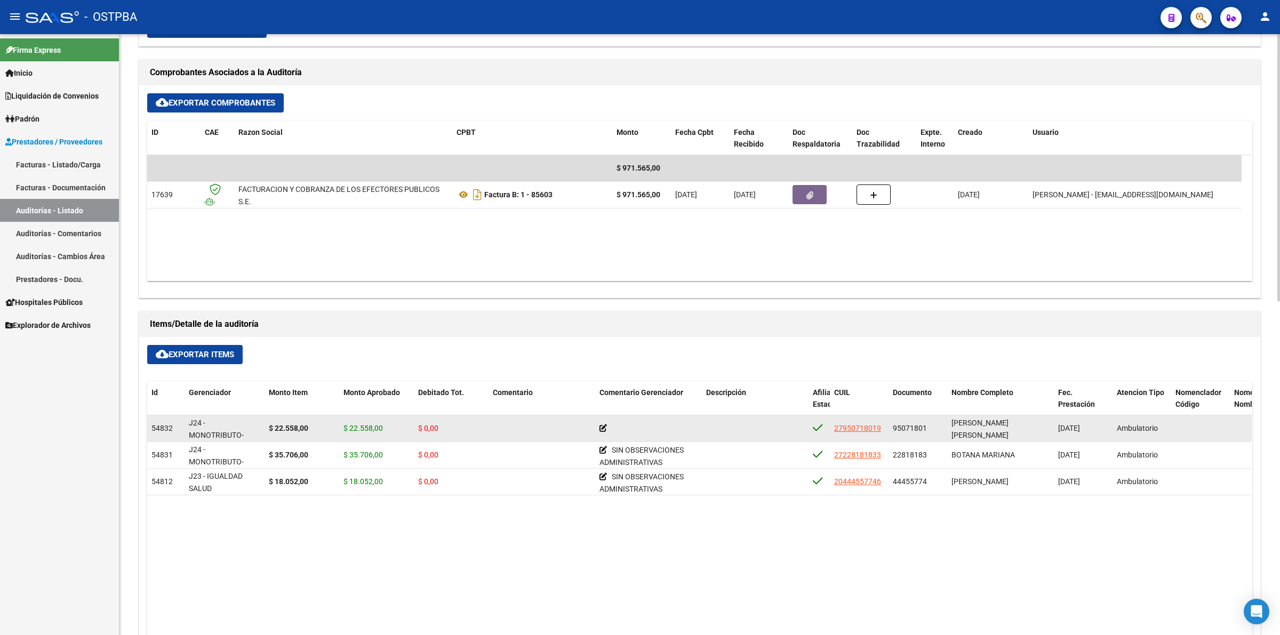
click at [604, 430] on icon at bounding box center [602, 427] width 7 height 7
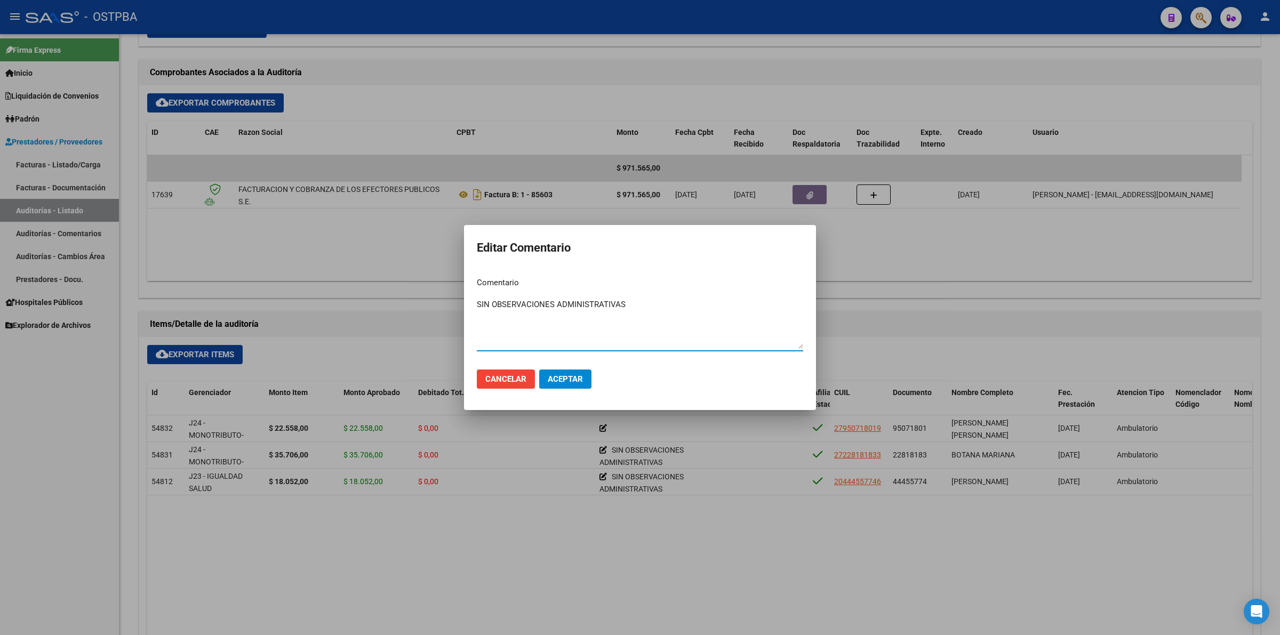
type textarea "SIN OBSERVACIONES ADMINISTRATIVAS"
click at [586, 379] on button "Aceptar" at bounding box center [565, 379] width 52 height 19
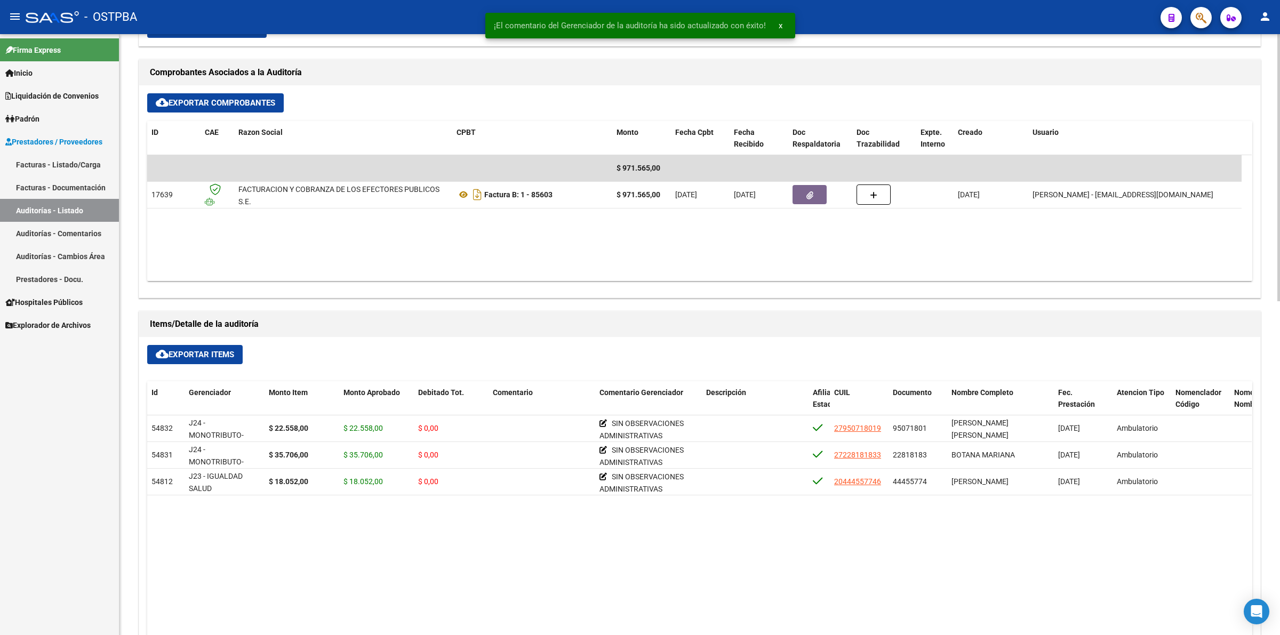
click at [671, 571] on datatable-body "54832 J24 - MONOTRIBUTO-IGUALDAD SALUD-PRENSA $ 22.558,00 $ 22.558,00 $ 0,00 SI…" at bounding box center [699, 607] width 1104 height 384
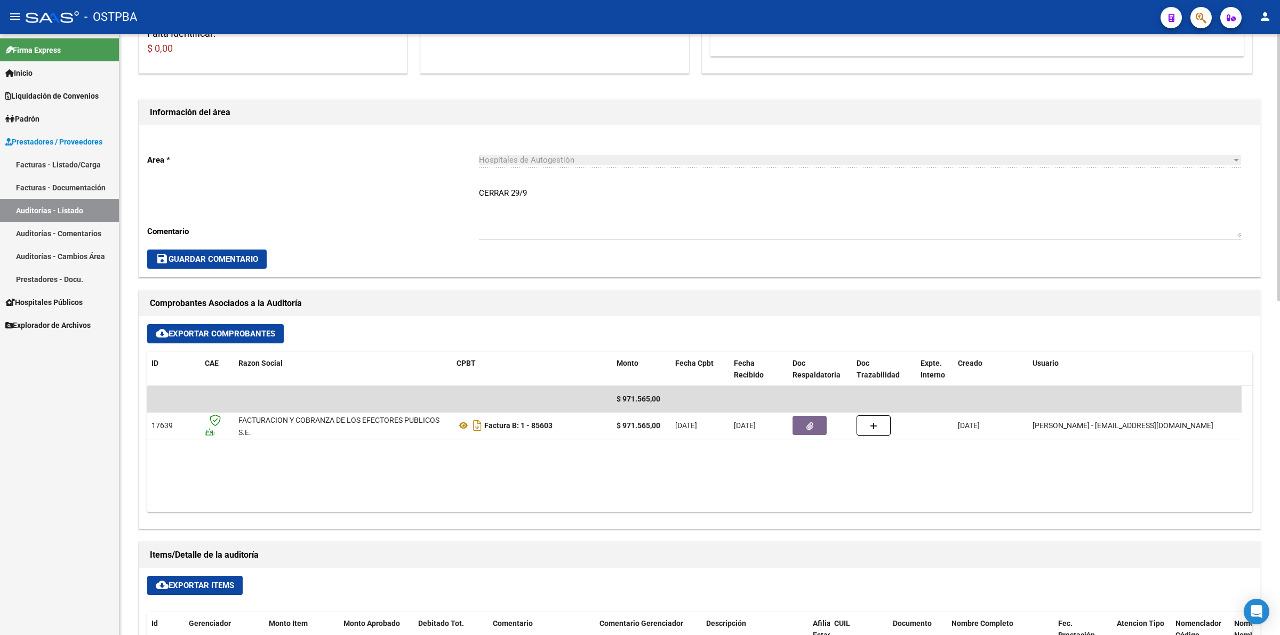
scroll to position [0, 0]
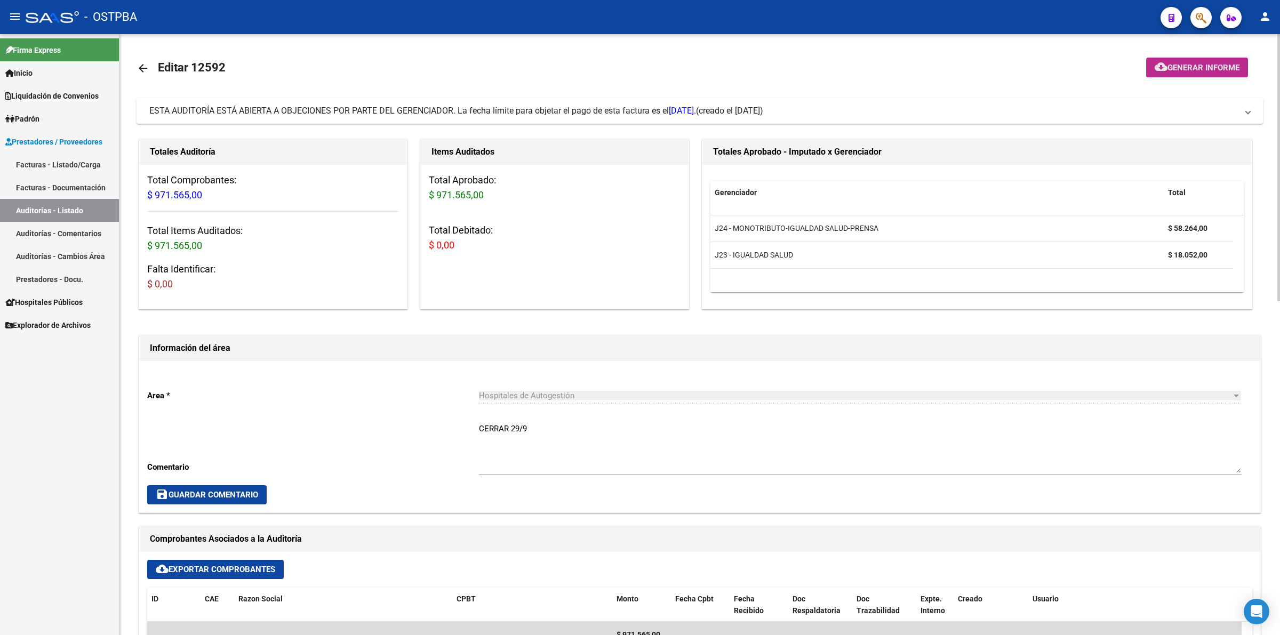
click at [1214, 58] on button "cloud_download Generar informe" at bounding box center [1197, 68] width 102 height 20
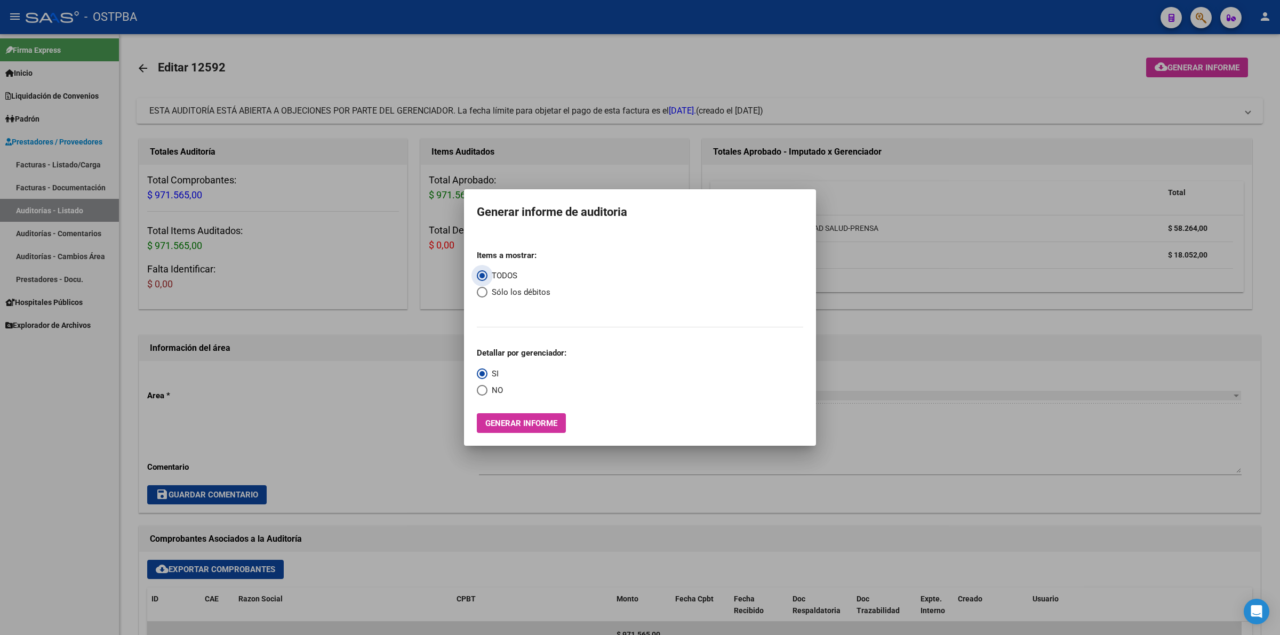
click at [538, 428] on span "Generar informe" at bounding box center [521, 424] width 72 height 10
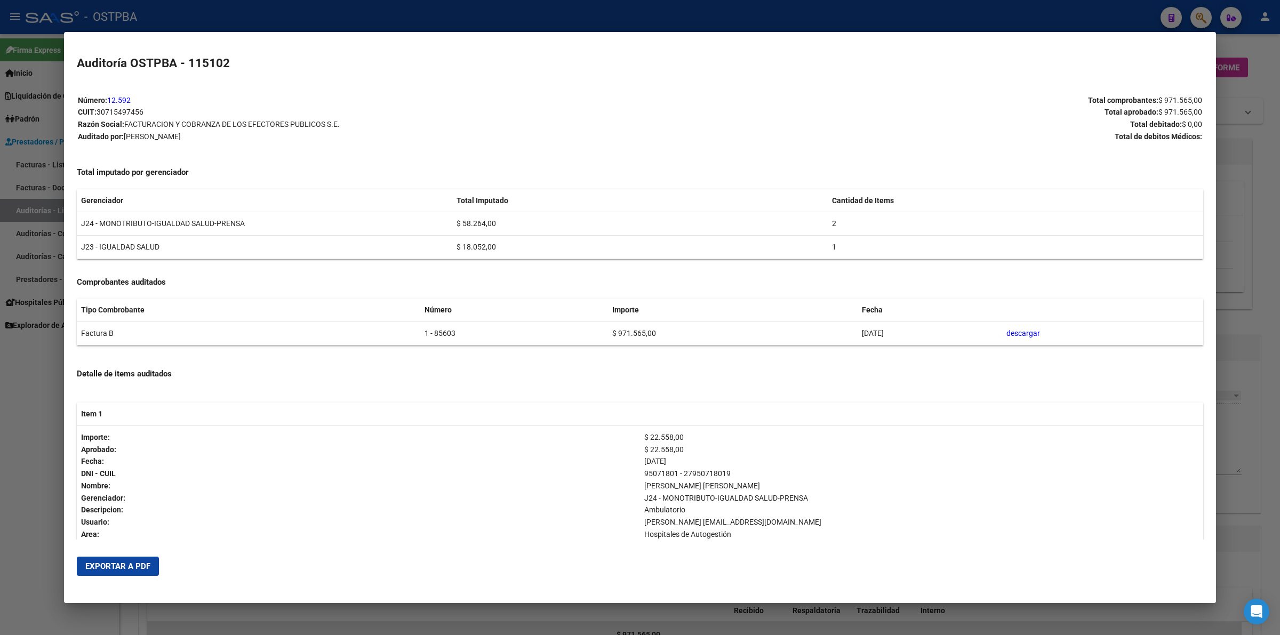
click at [135, 569] on span "Exportar a PDF" at bounding box center [117, 567] width 65 height 10
click at [1242, 363] on div at bounding box center [640, 317] width 1280 height 635
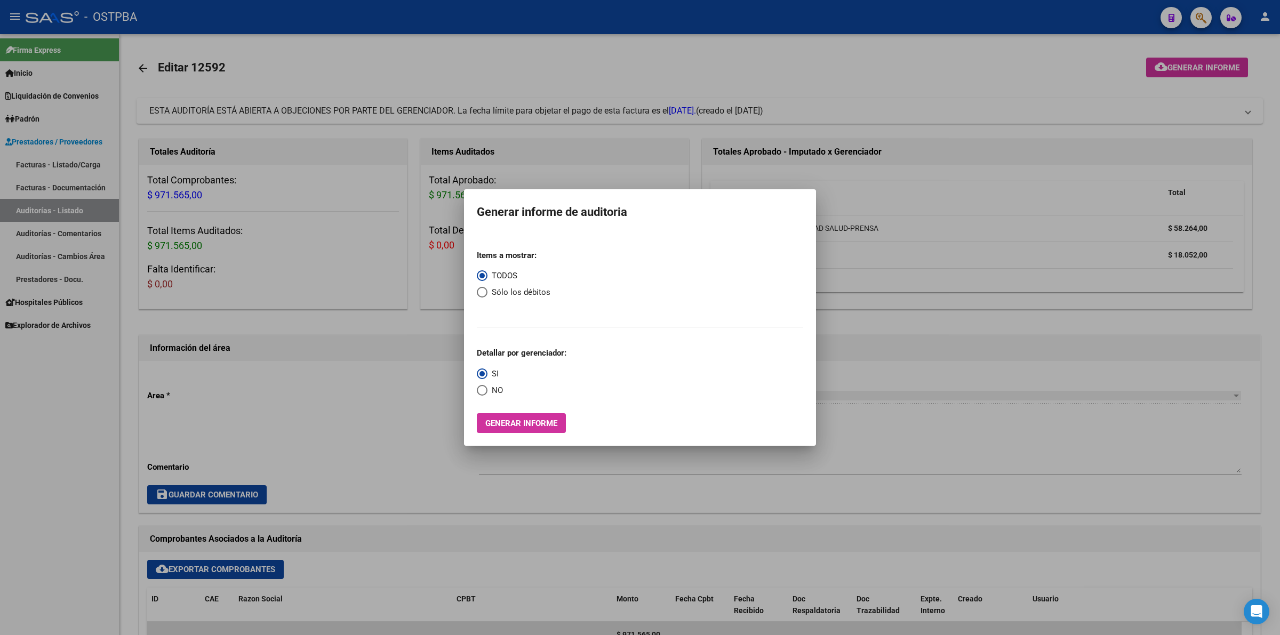
click at [913, 530] on div at bounding box center [640, 317] width 1280 height 635
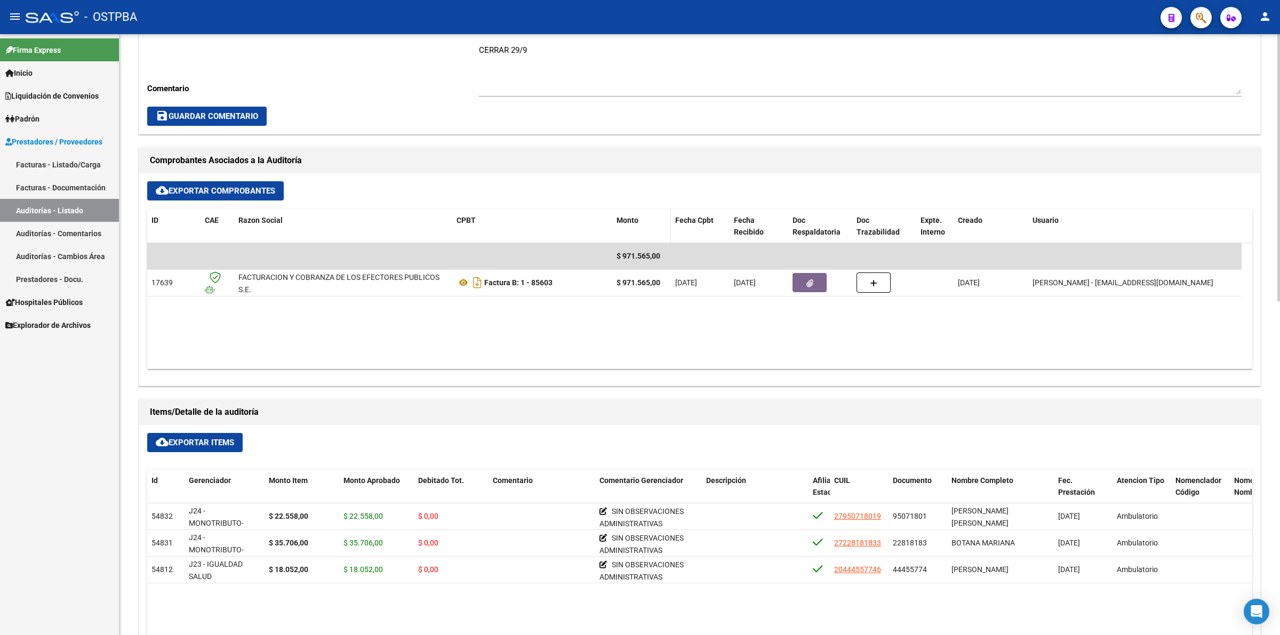
scroll to position [400, 0]
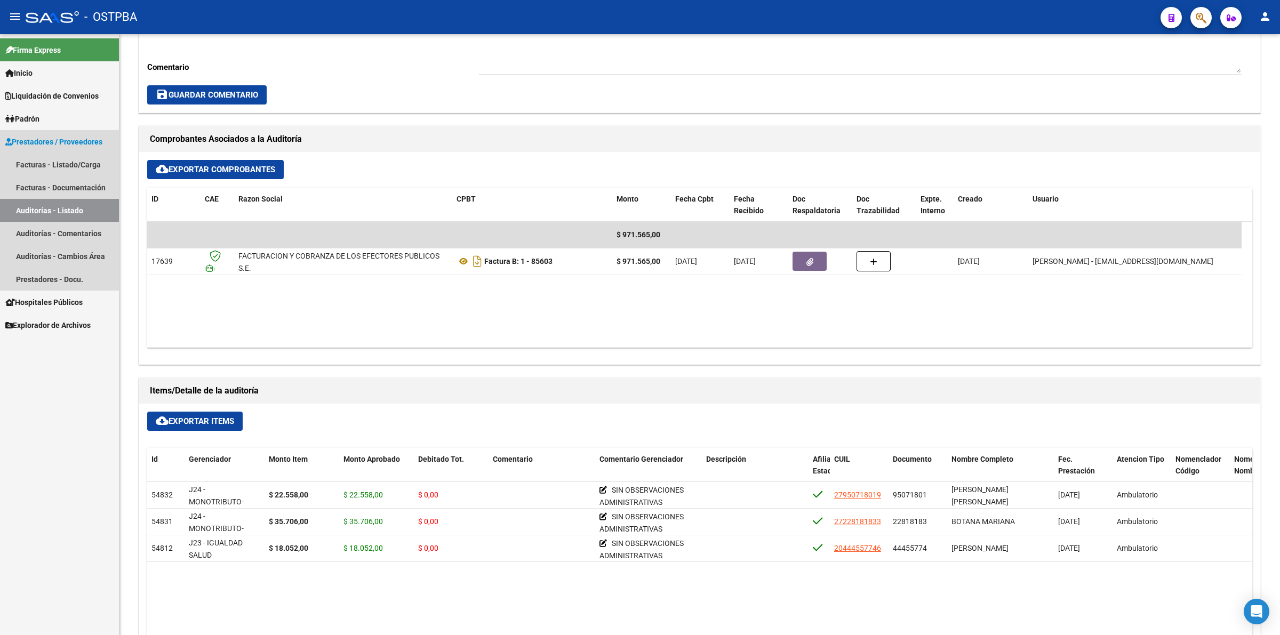
click at [93, 214] on link "Auditorías - Listado" at bounding box center [59, 210] width 119 height 23
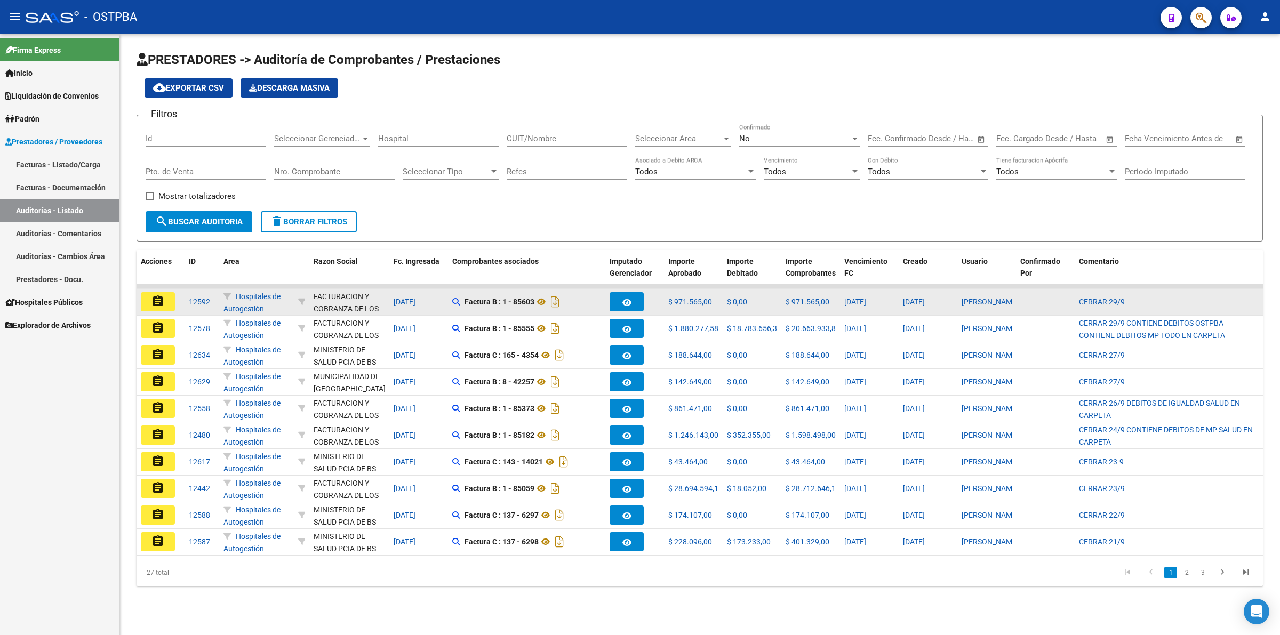
click at [169, 300] on button "assignment" at bounding box center [158, 301] width 34 height 19
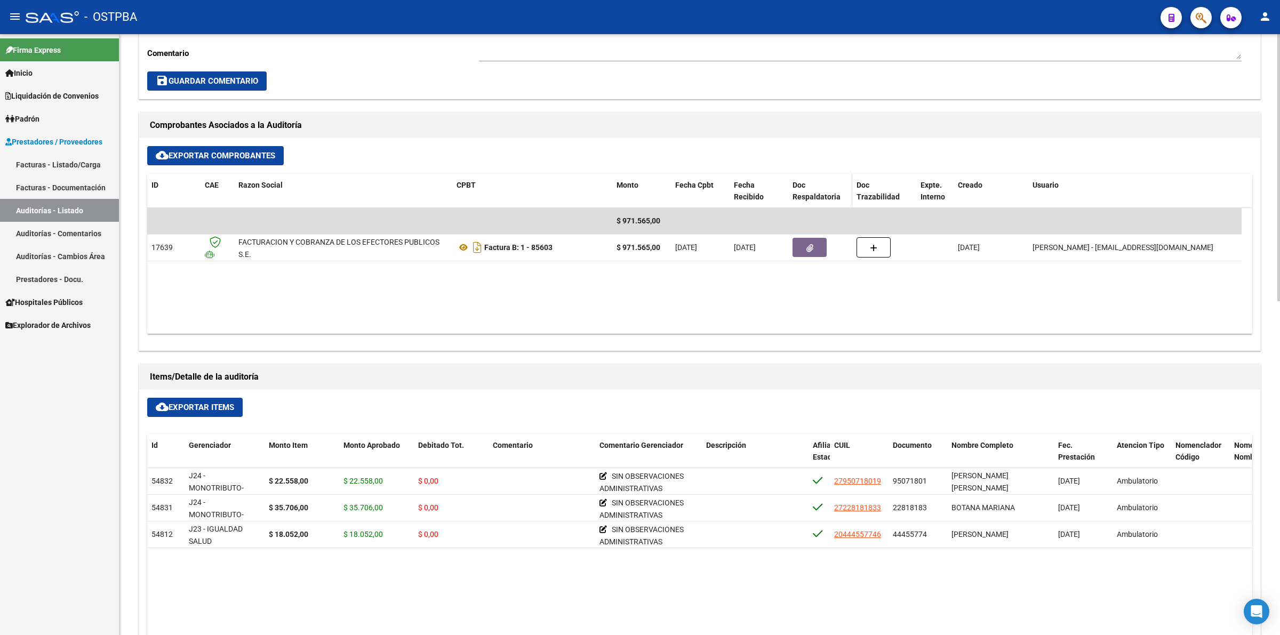
scroll to position [467, 0]
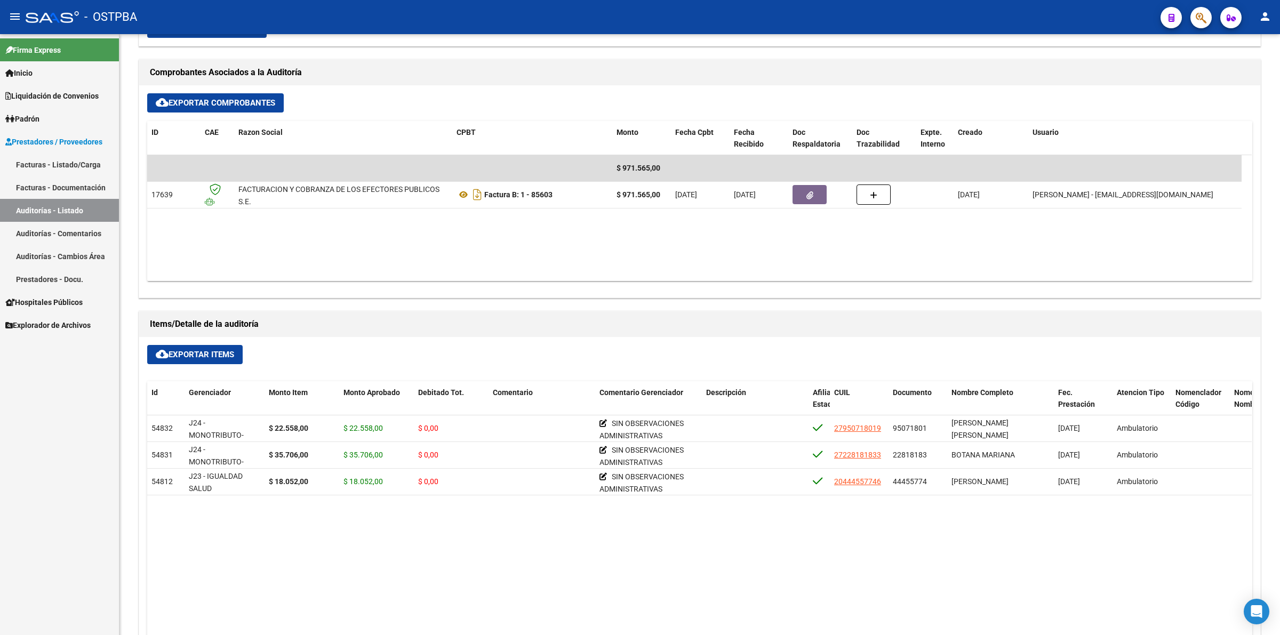
click at [54, 212] on link "Auditorías - Listado" at bounding box center [59, 210] width 119 height 23
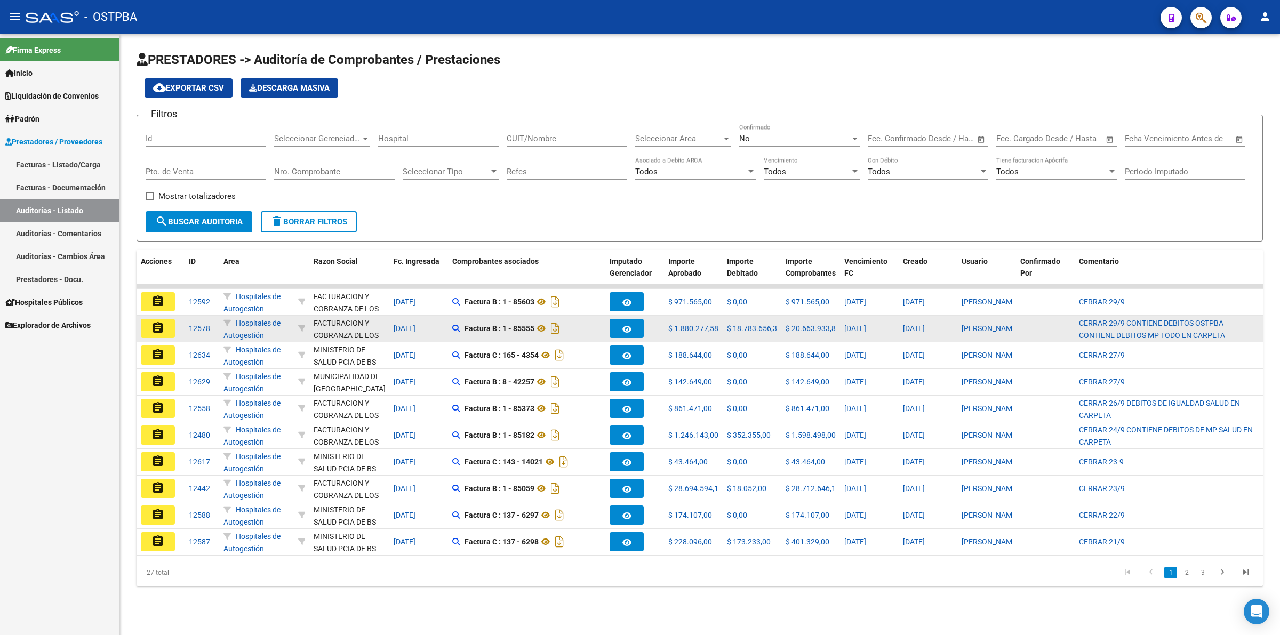
click at [164, 327] on mat-icon "assignment" at bounding box center [157, 328] width 13 height 13
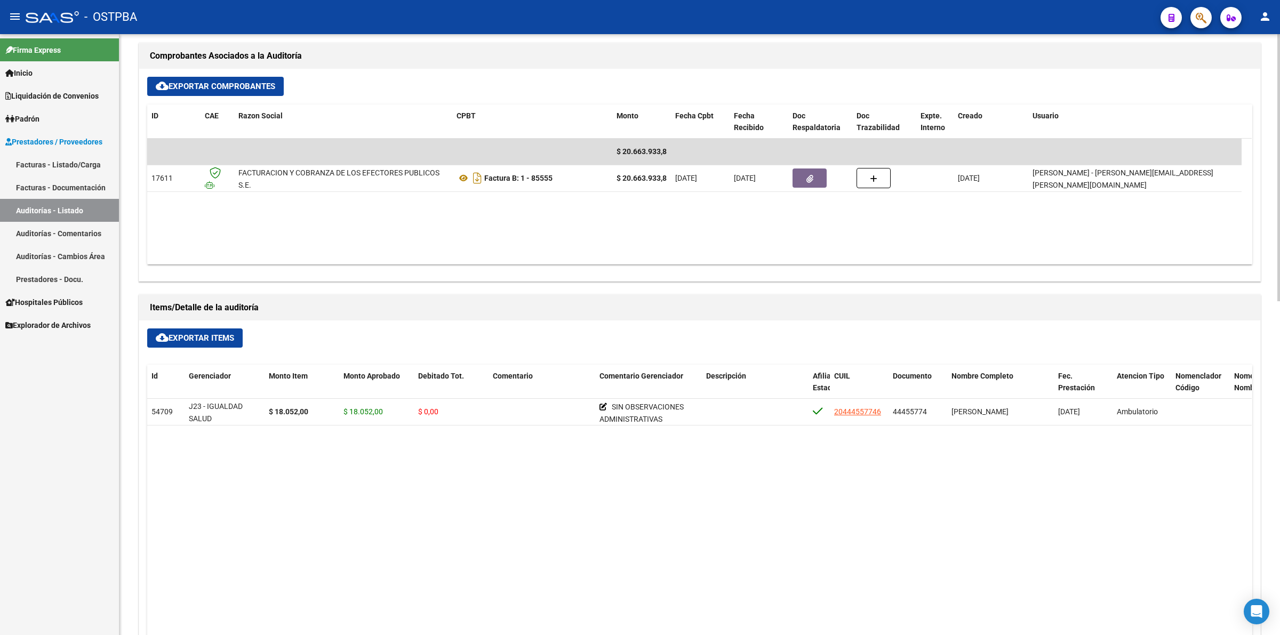
scroll to position [533, 0]
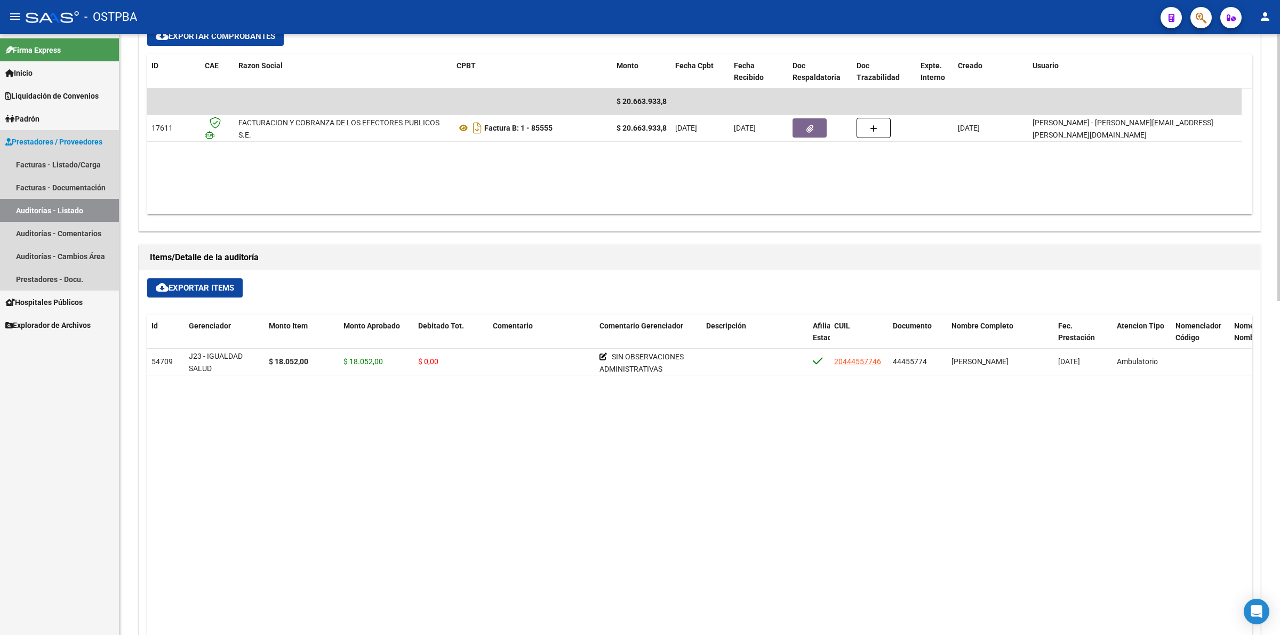
click at [49, 204] on link "Auditorías - Listado" at bounding box center [59, 210] width 119 height 23
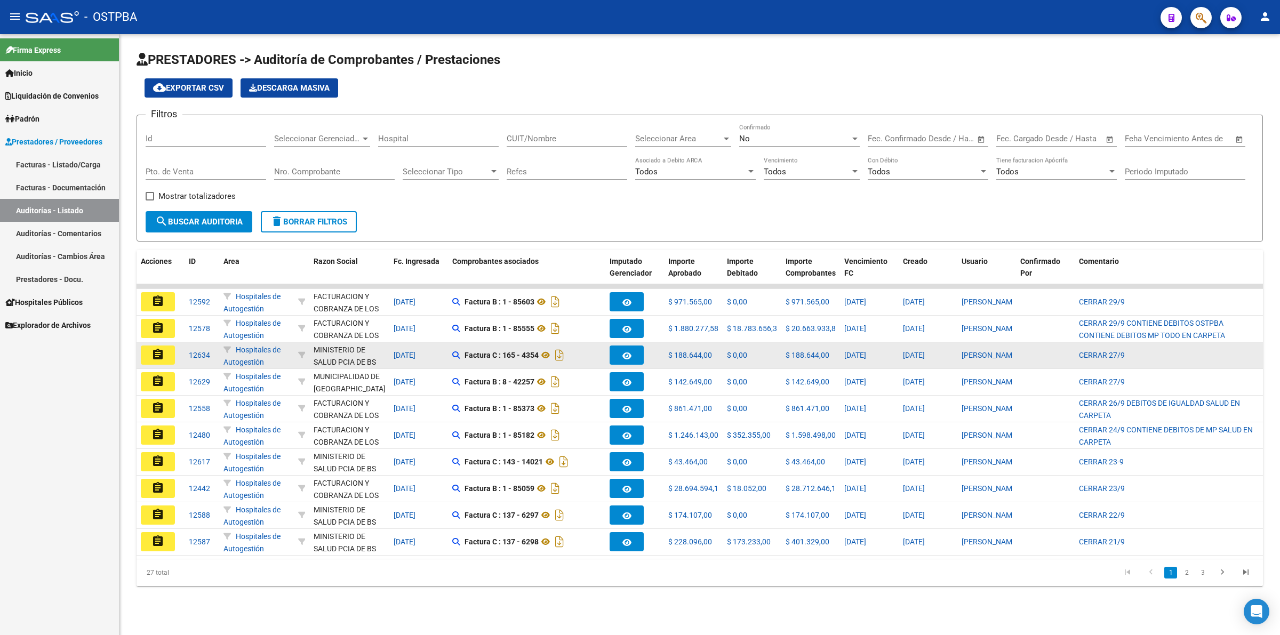
click at [158, 355] on mat-icon "assignment" at bounding box center [157, 354] width 13 height 13
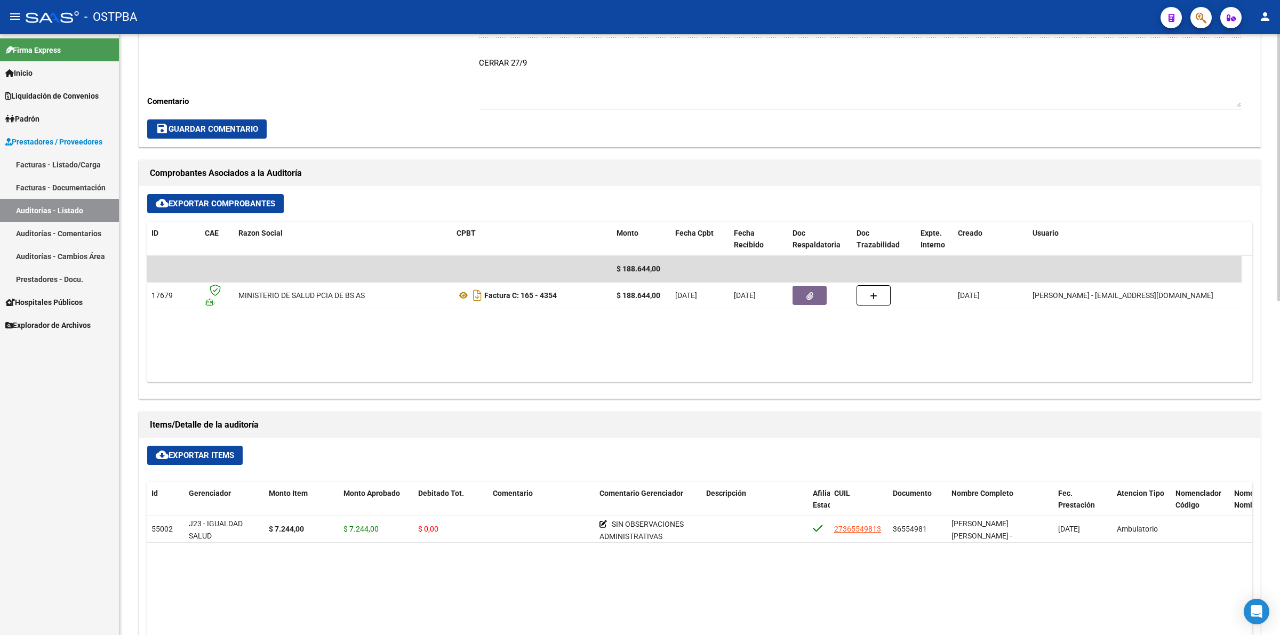
scroll to position [467, 0]
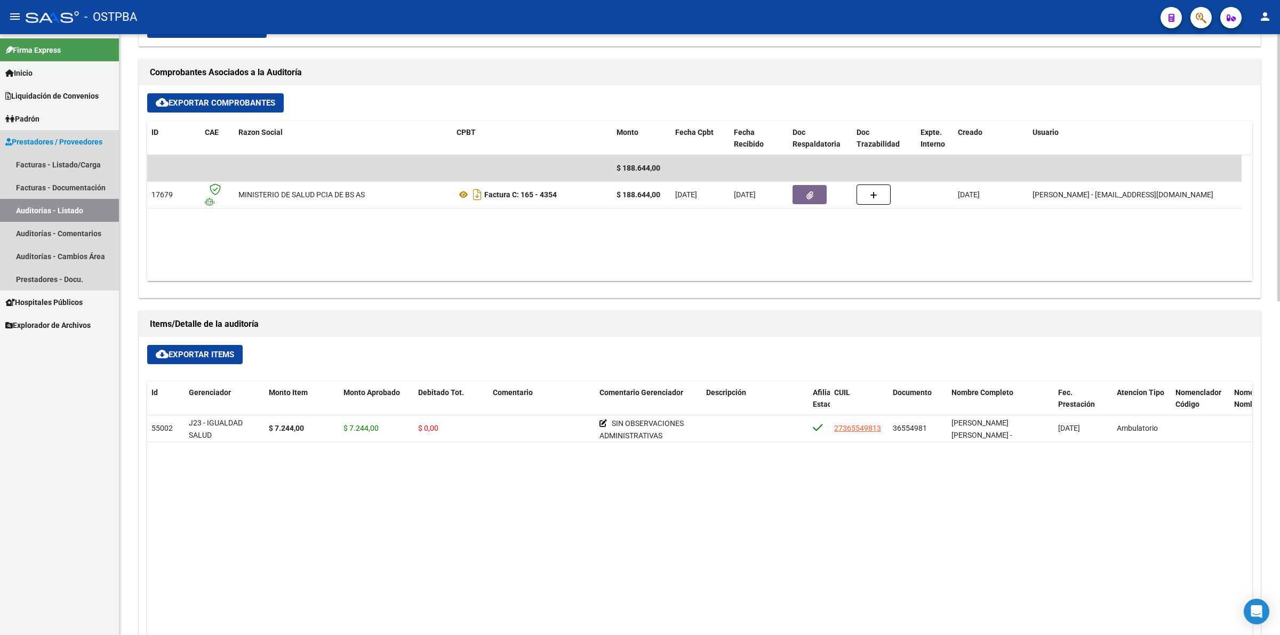
click at [70, 207] on link "Auditorías - Listado" at bounding box center [59, 210] width 119 height 23
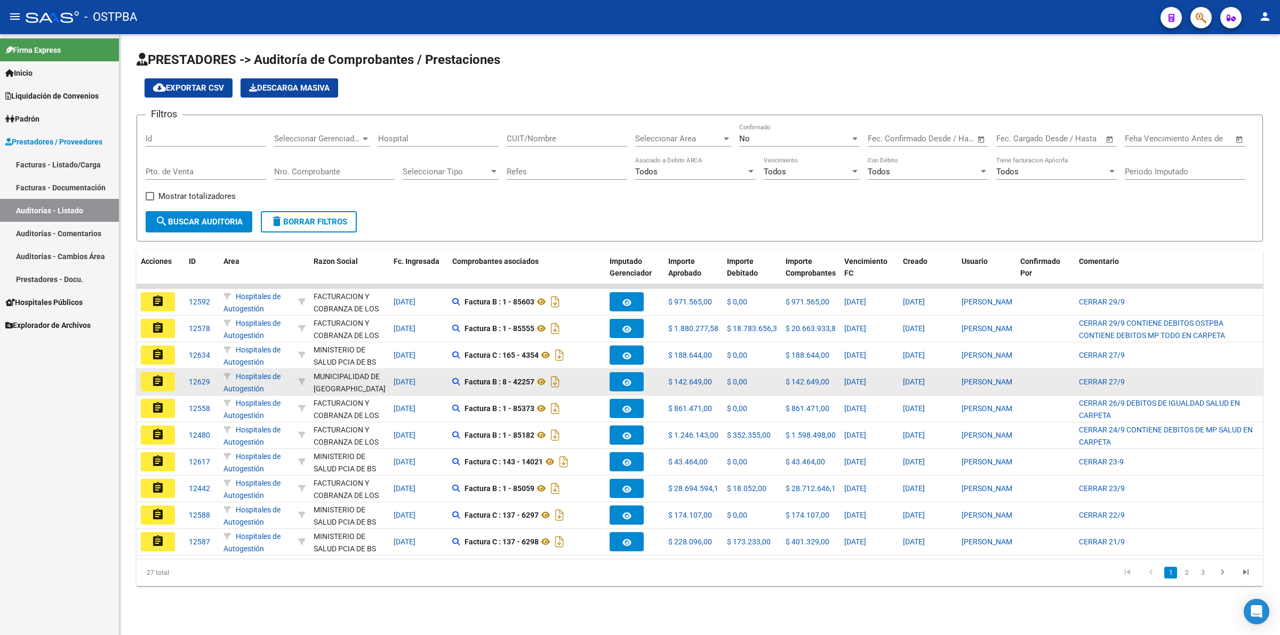
click at [156, 381] on mat-icon "assignment" at bounding box center [157, 381] width 13 height 13
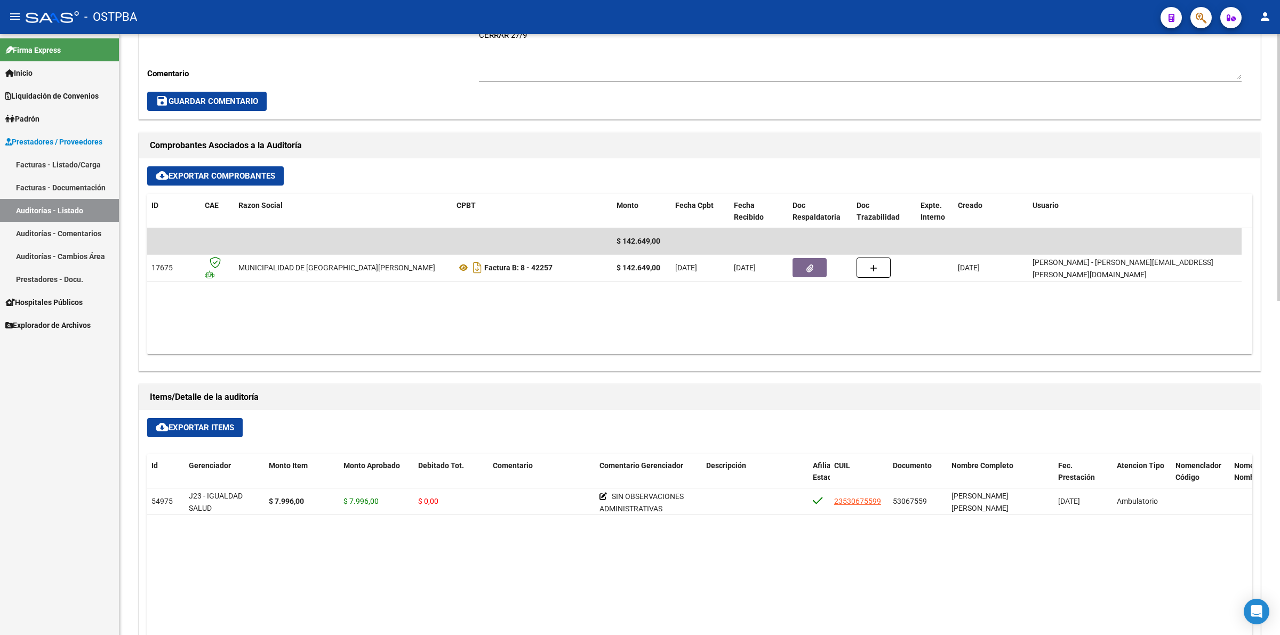
scroll to position [467, 0]
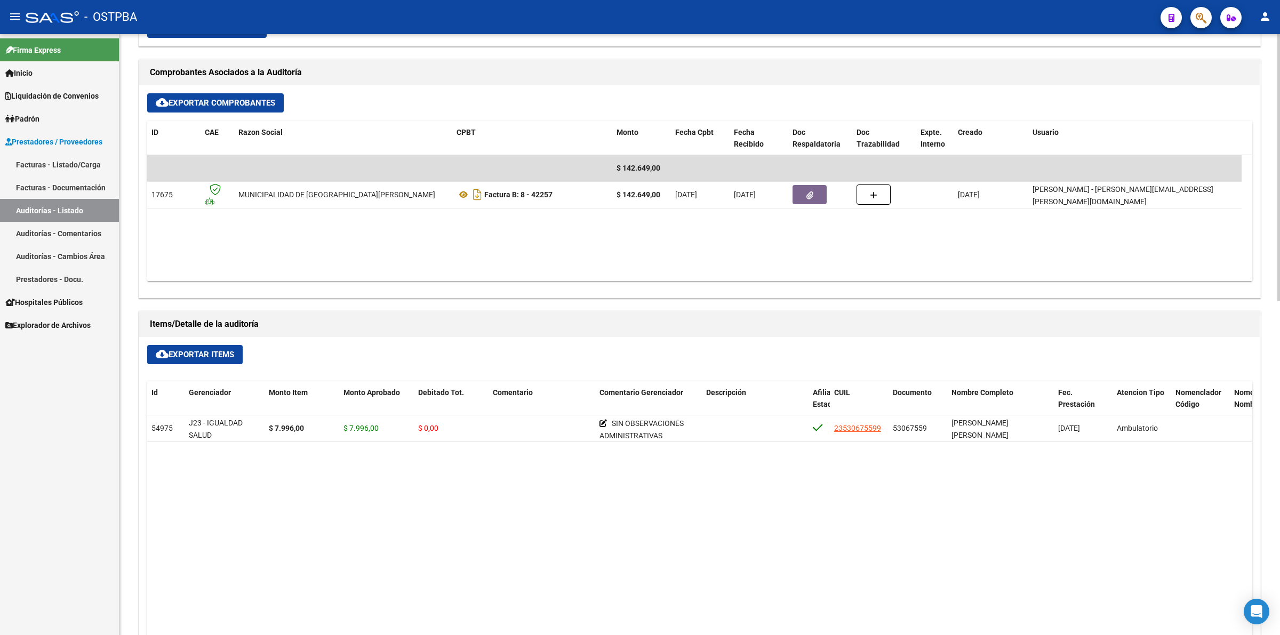
click at [82, 210] on link "Auditorías - Listado" at bounding box center [59, 210] width 119 height 23
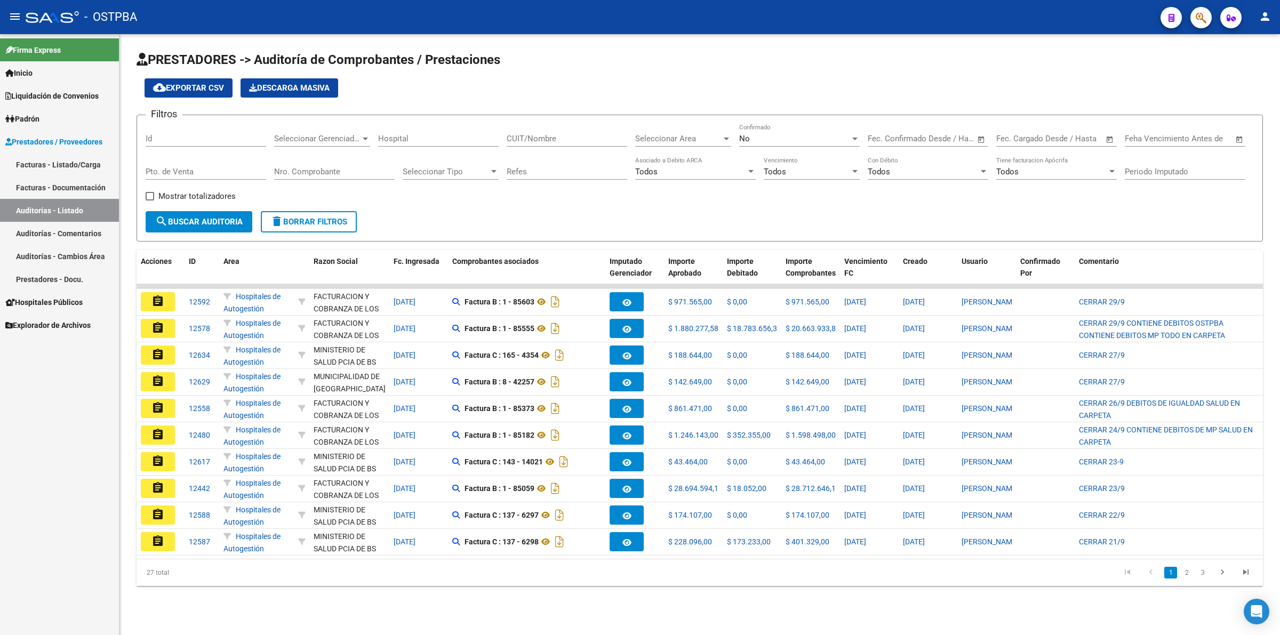
click at [162, 404] on mat-icon "assignment" at bounding box center [157, 408] width 13 height 13
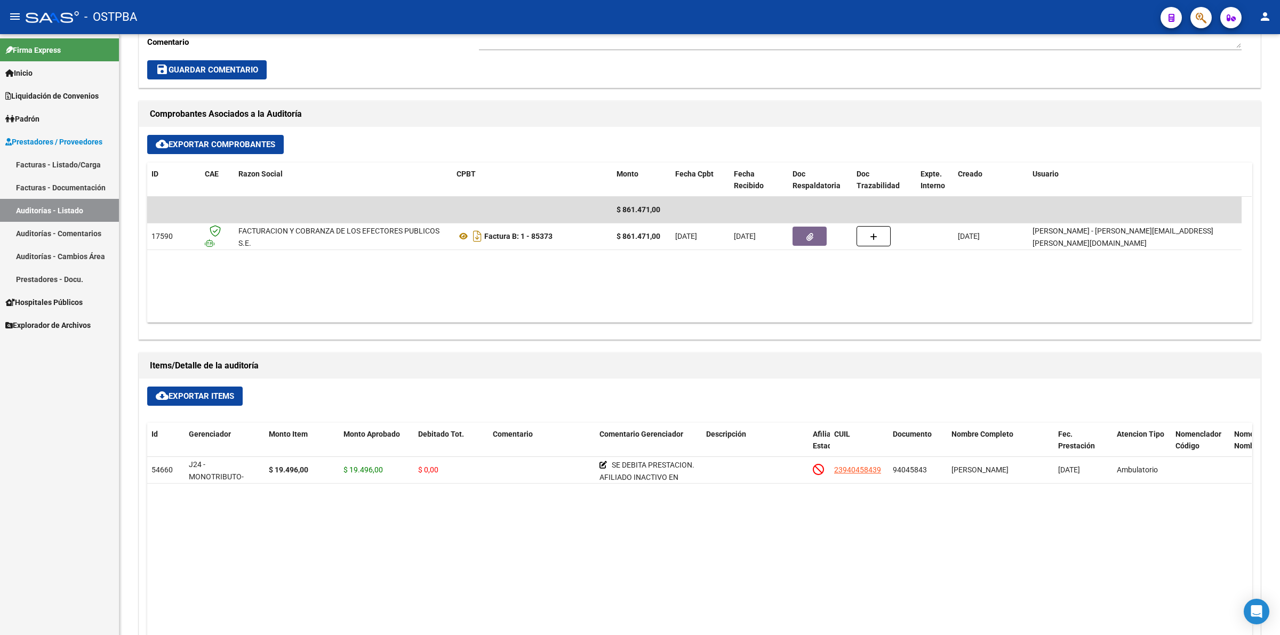
scroll to position [467, 0]
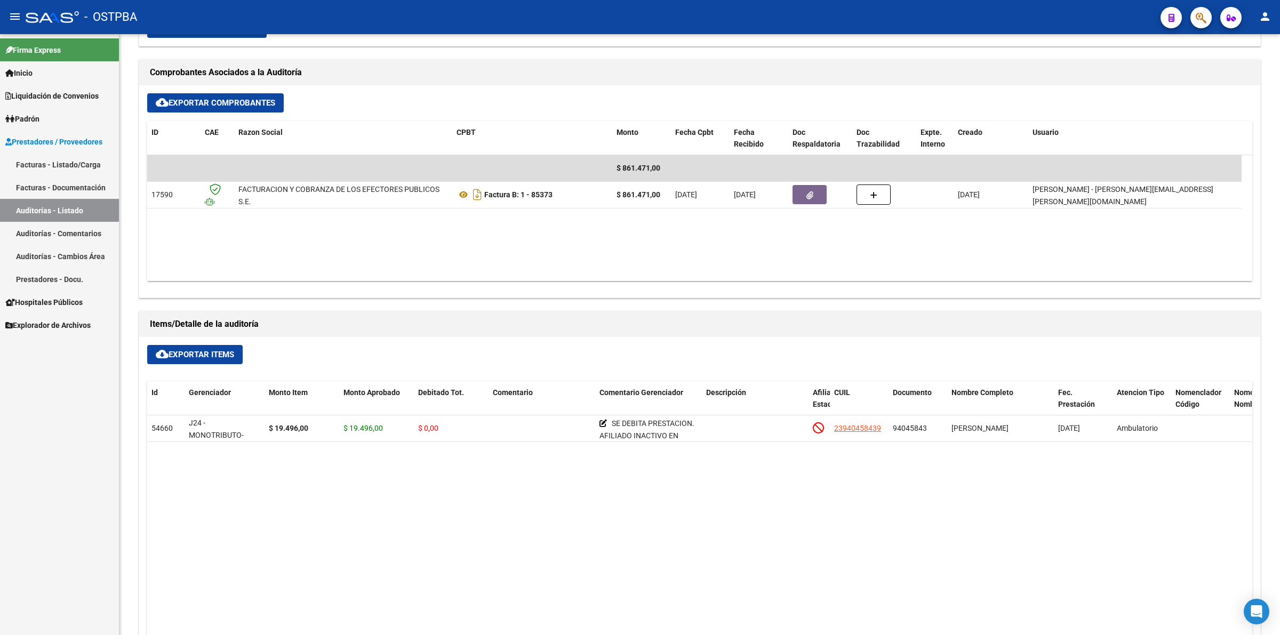
click at [75, 209] on link "Auditorías - Listado" at bounding box center [59, 210] width 119 height 23
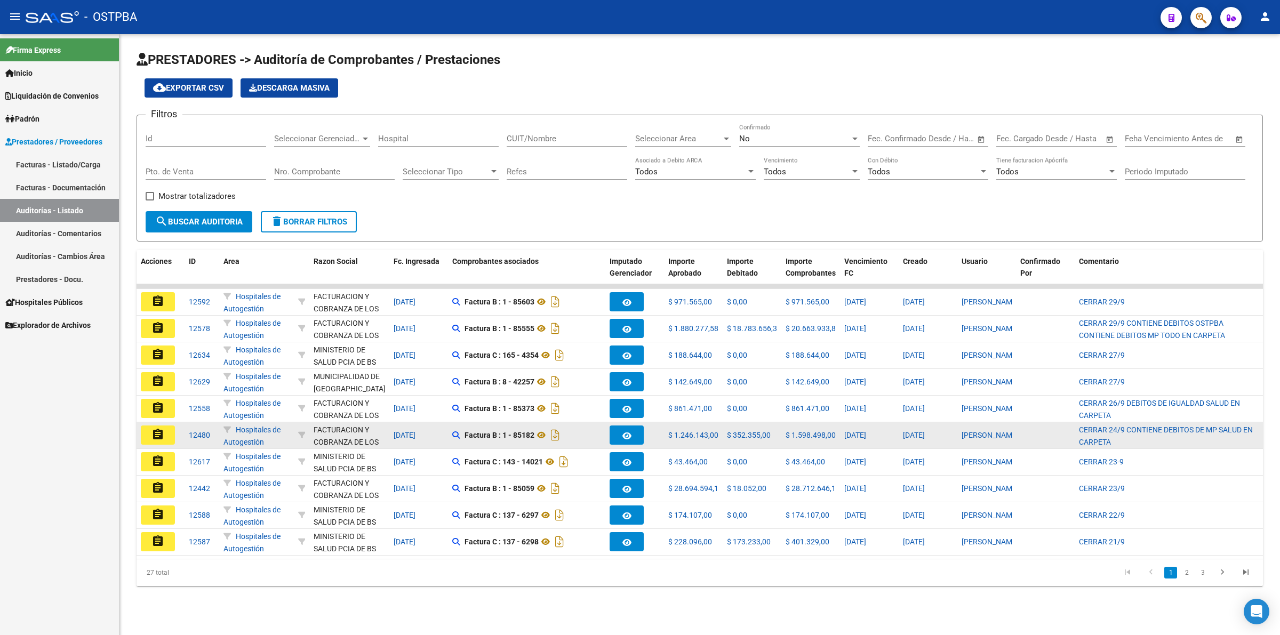
click at [162, 428] on mat-icon "assignment" at bounding box center [157, 434] width 13 height 13
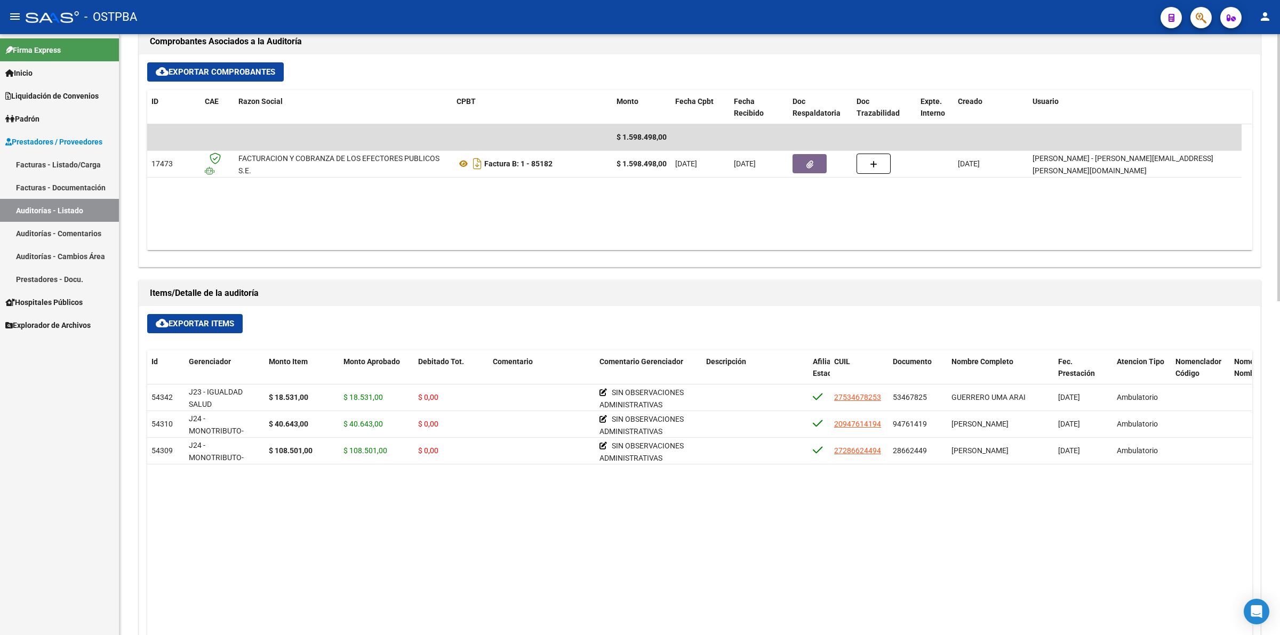
scroll to position [533, 0]
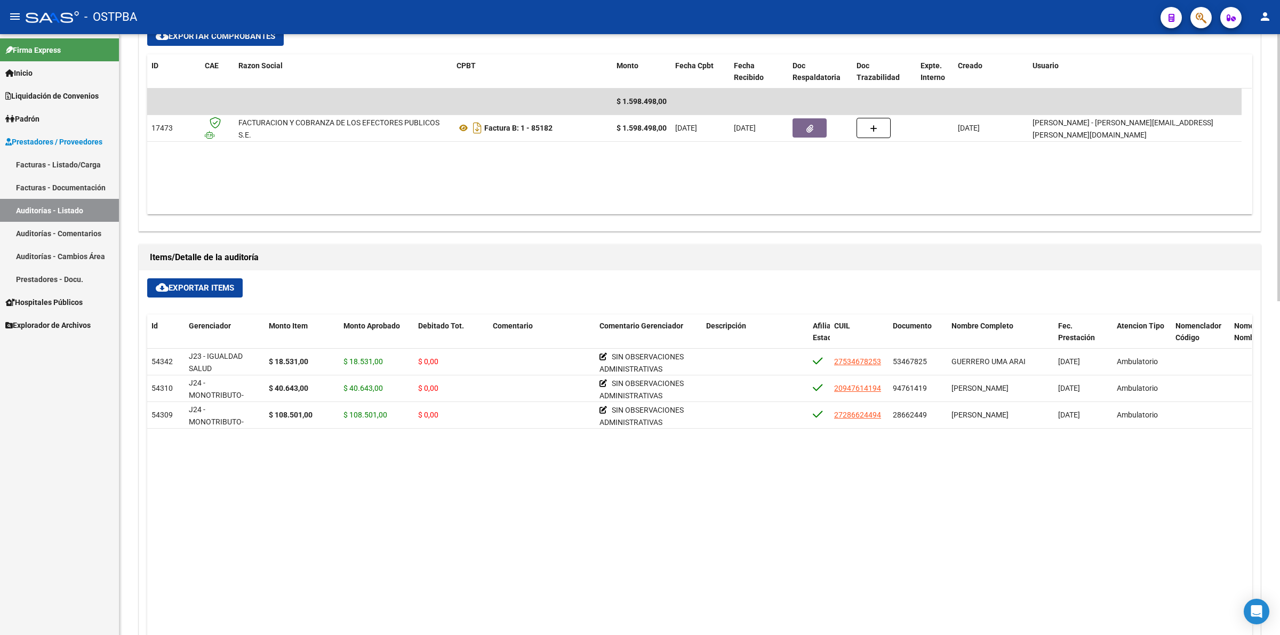
click at [85, 210] on link "Auditorías - Listado" at bounding box center [59, 210] width 119 height 23
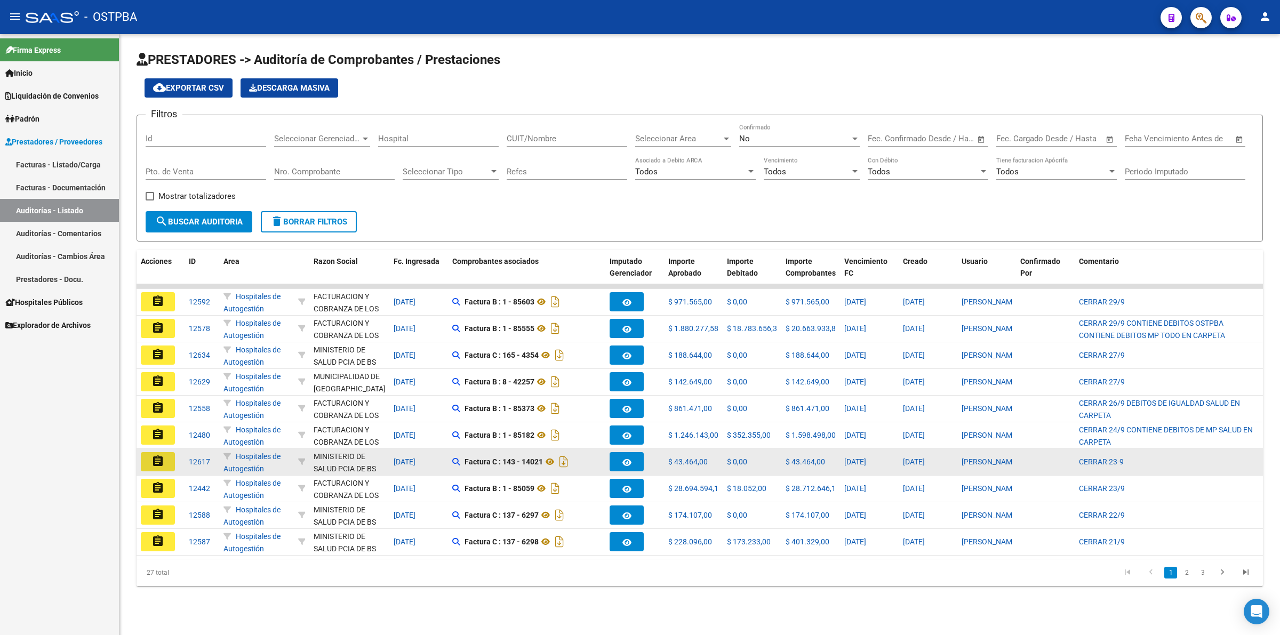
click at [163, 460] on mat-icon "assignment" at bounding box center [157, 461] width 13 height 13
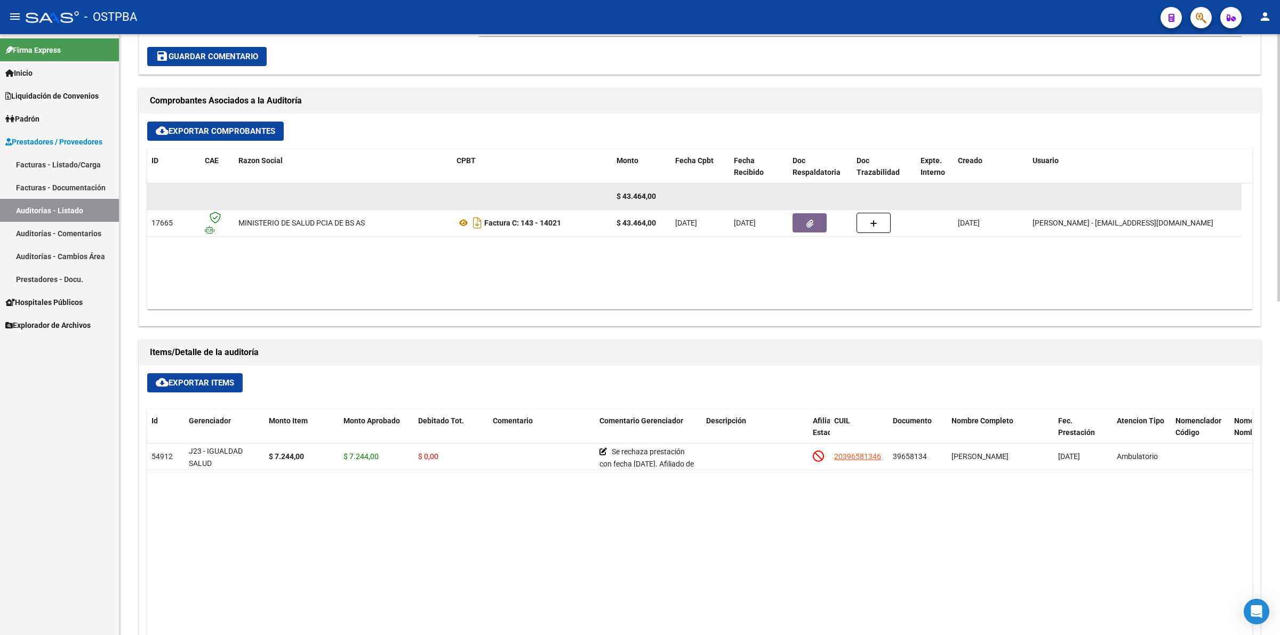
scroll to position [467, 0]
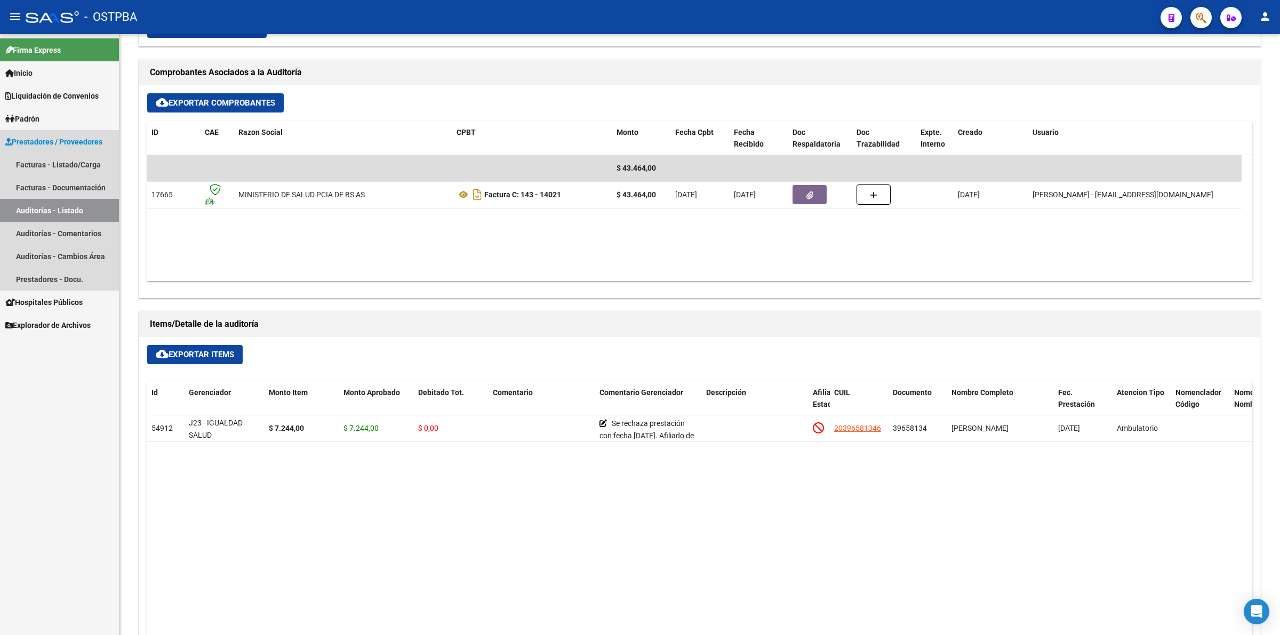
click at [76, 201] on link "Auditorías - Listado" at bounding box center [59, 210] width 119 height 23
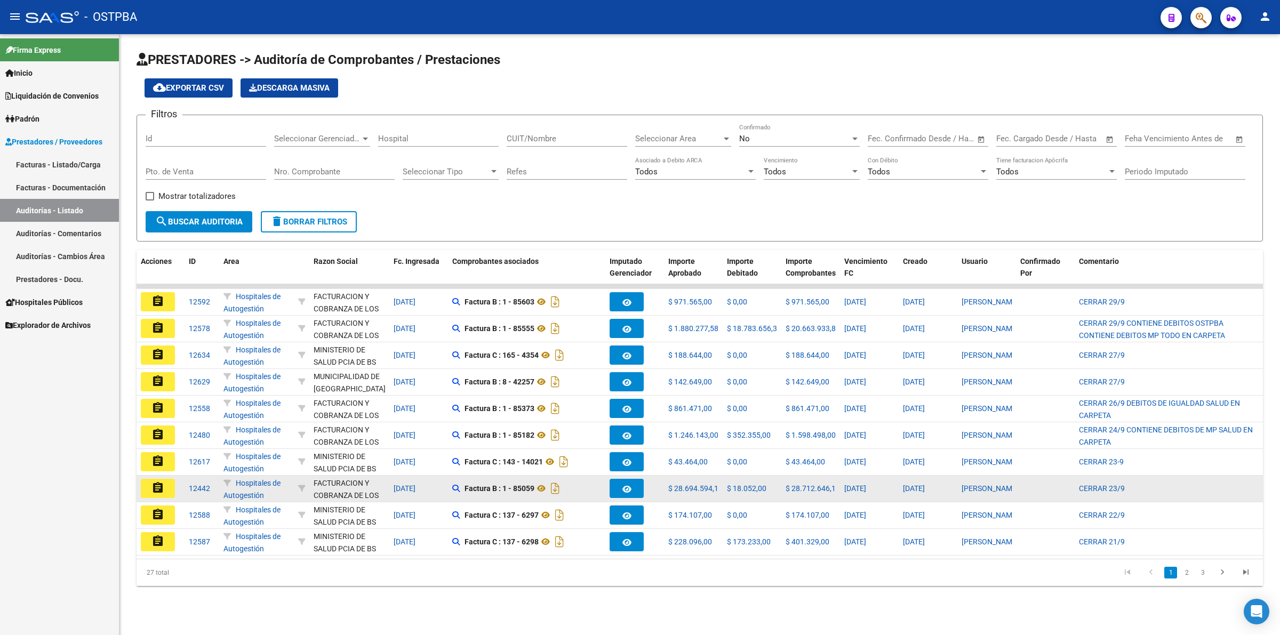
click at [157, 483] on mat-icon "assignment" at bounding box center [157, 488] width 13 height 13
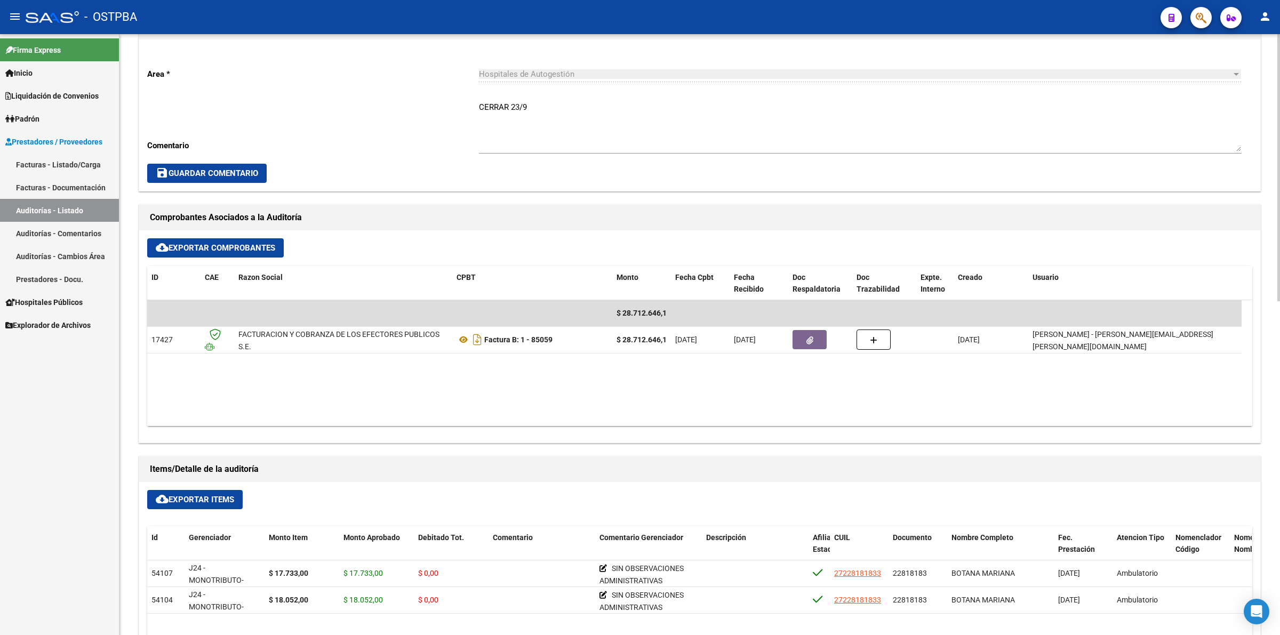
scroll to position [467, 0]
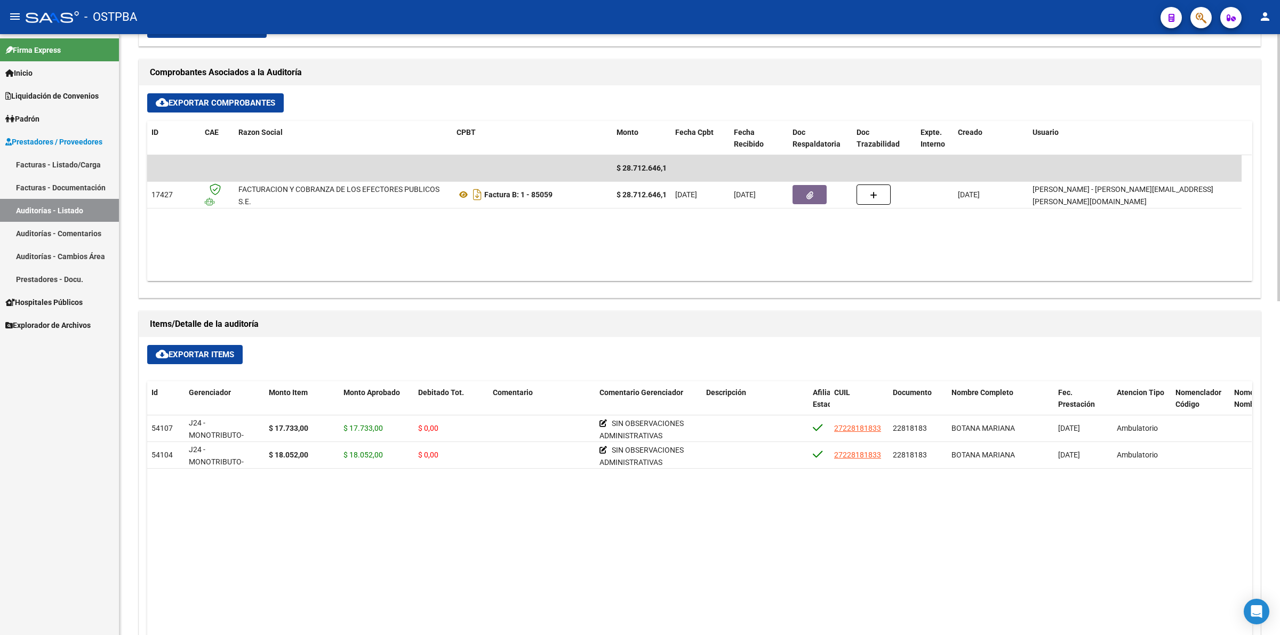
click at [90, 209] on link "Auditorías - Listado" at bounding box center [59, 210] width 119 height 23
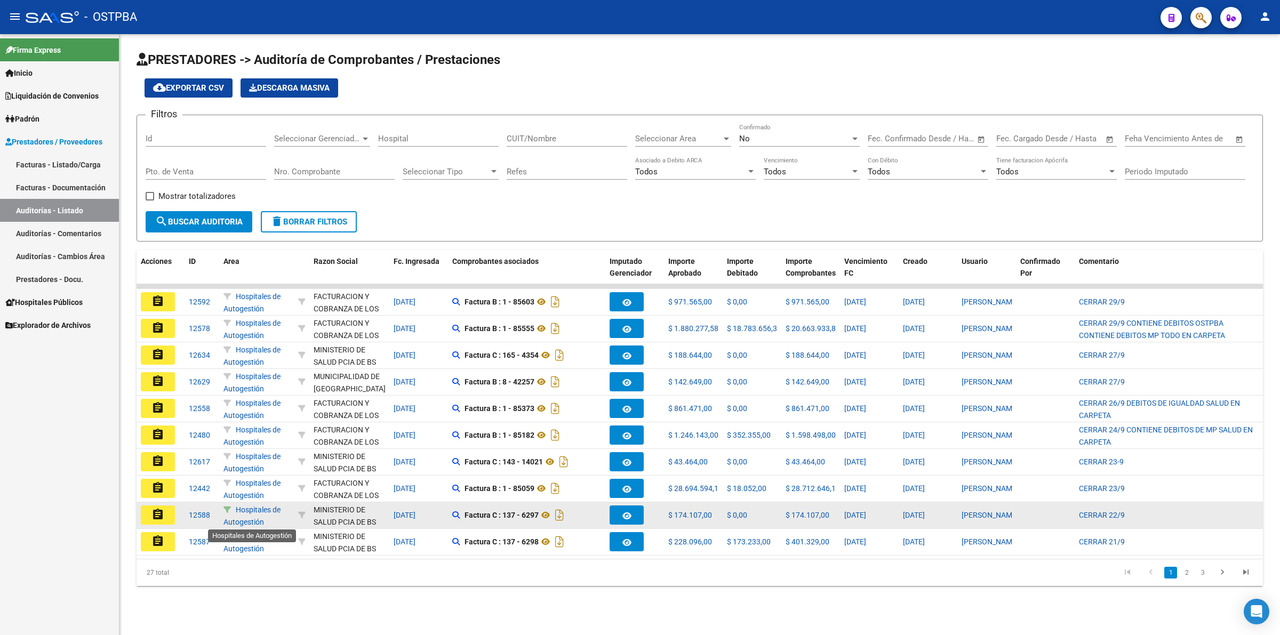
scroll to position [1, 0]
click at [161, 508] on mat-icon "assignment" at bounding box center [157, 514] width 13 height 13
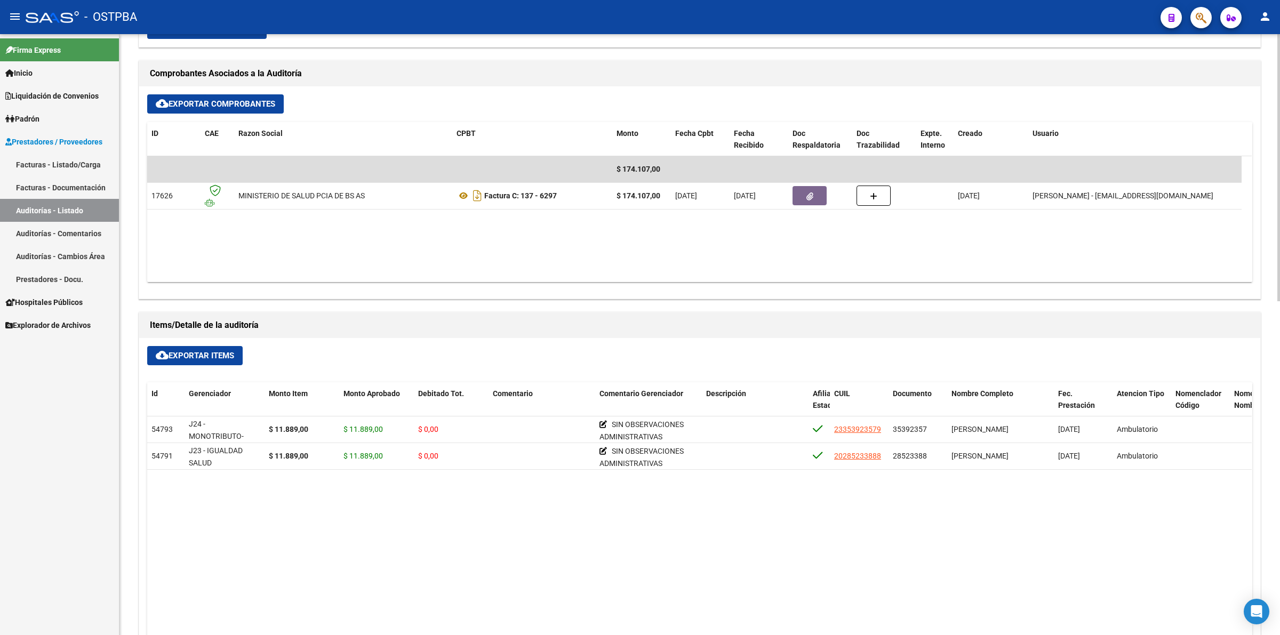
scroll to position [467, 0]
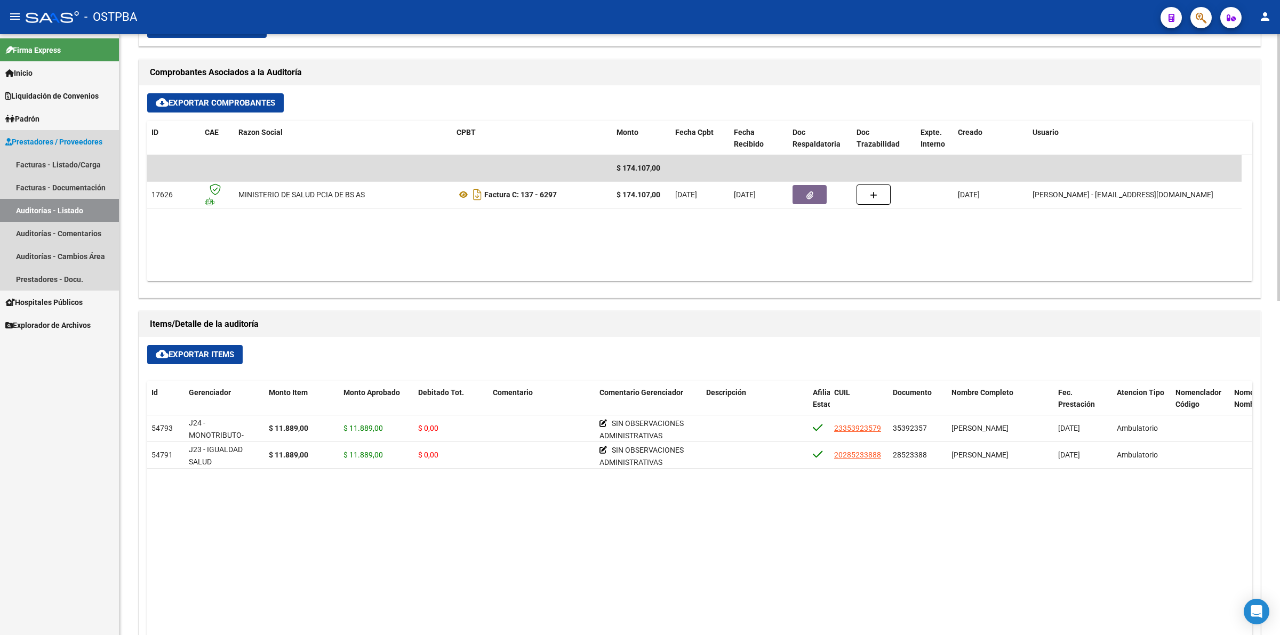
click at [82, 206] on link "Auditorías - Listado" at bounding box center [59, 210] width 119 height 23
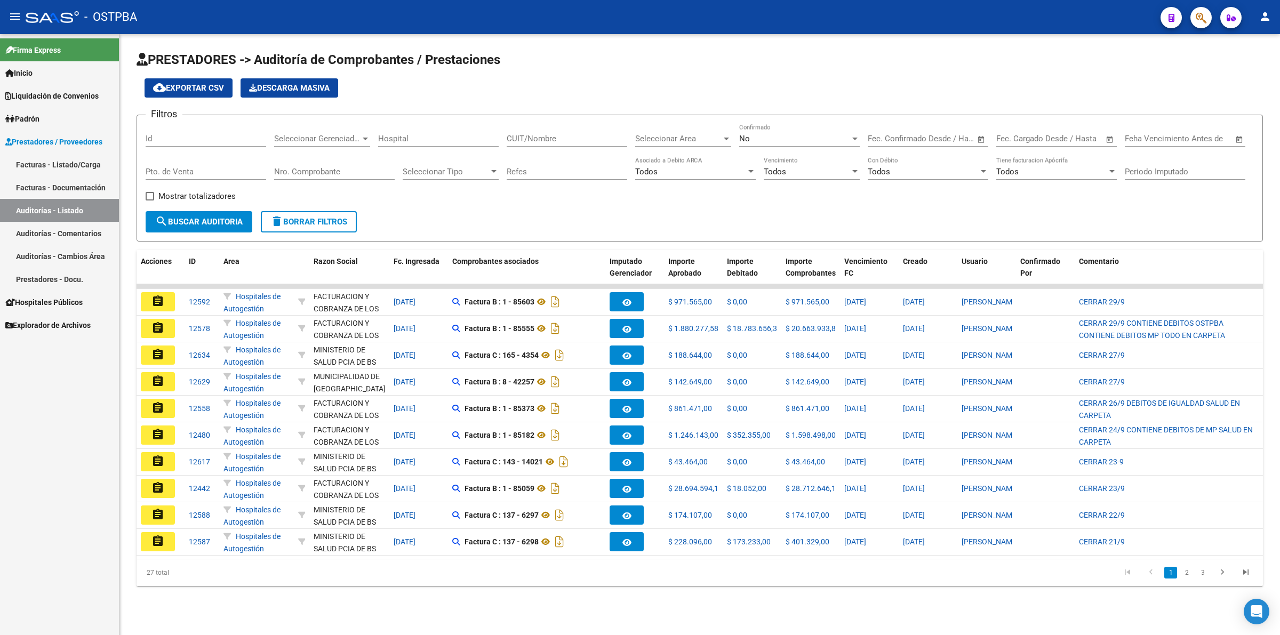
click at [164, 536] on button "assignment" at bounding box center [158, 541] width 34 height 19
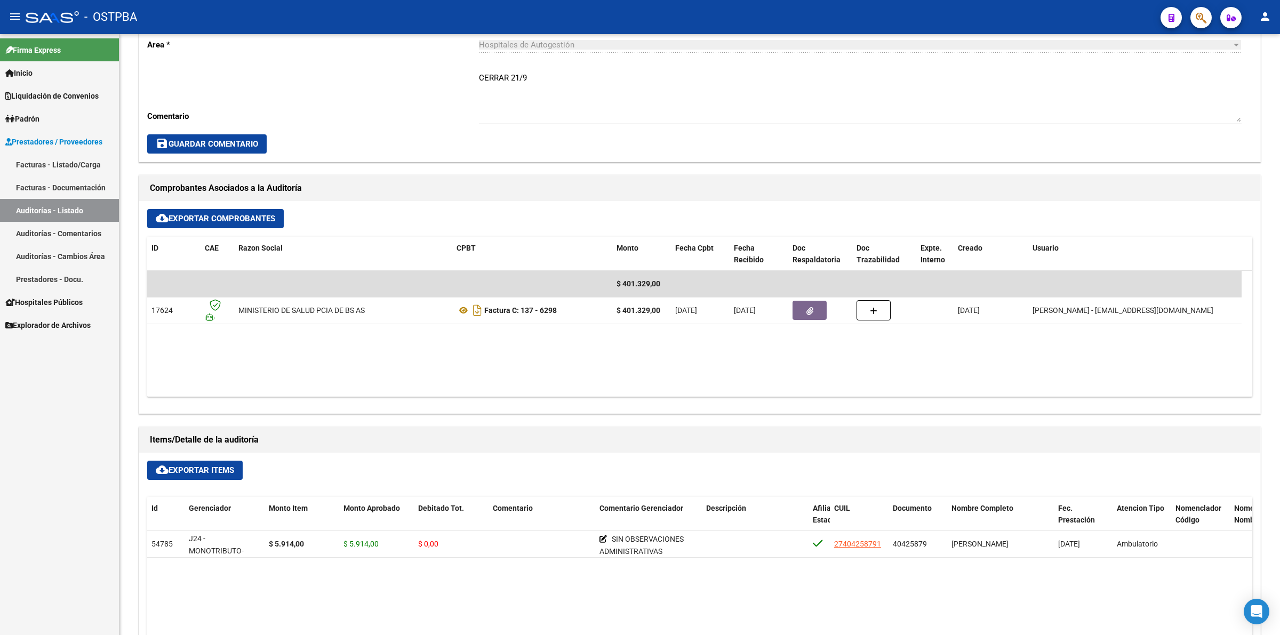
scroll to position [333, 0]
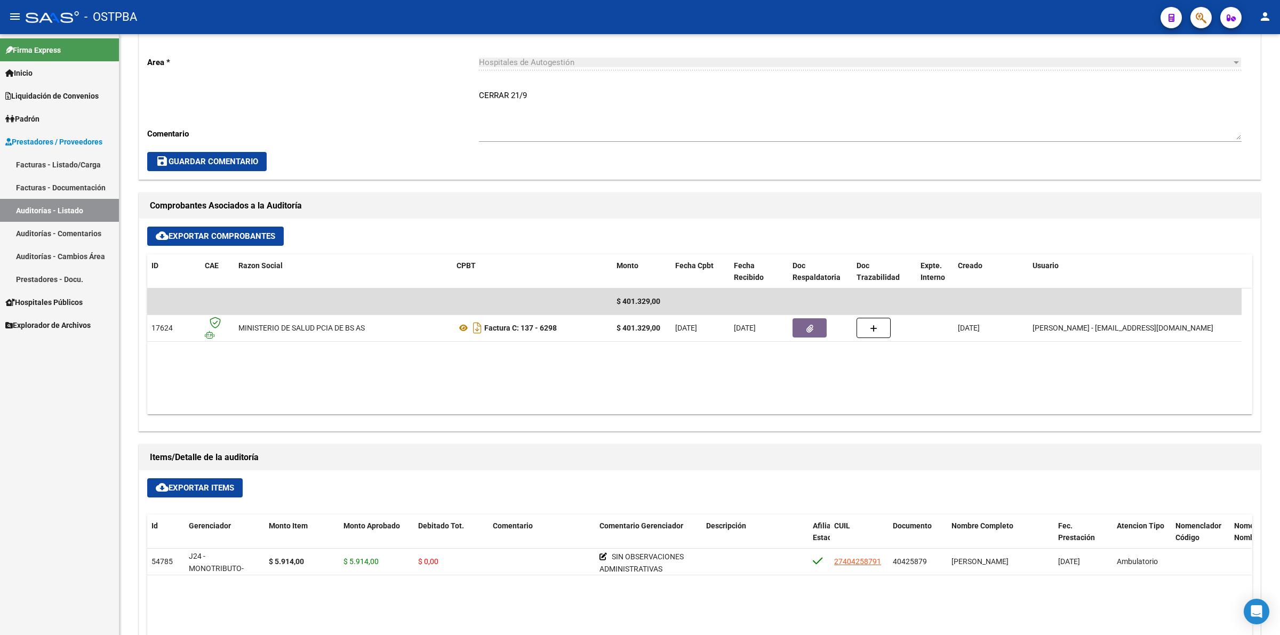
click at [76, 207] on link "Auditorías - Listado" at bounding box center [59, 210] width 119 height 23
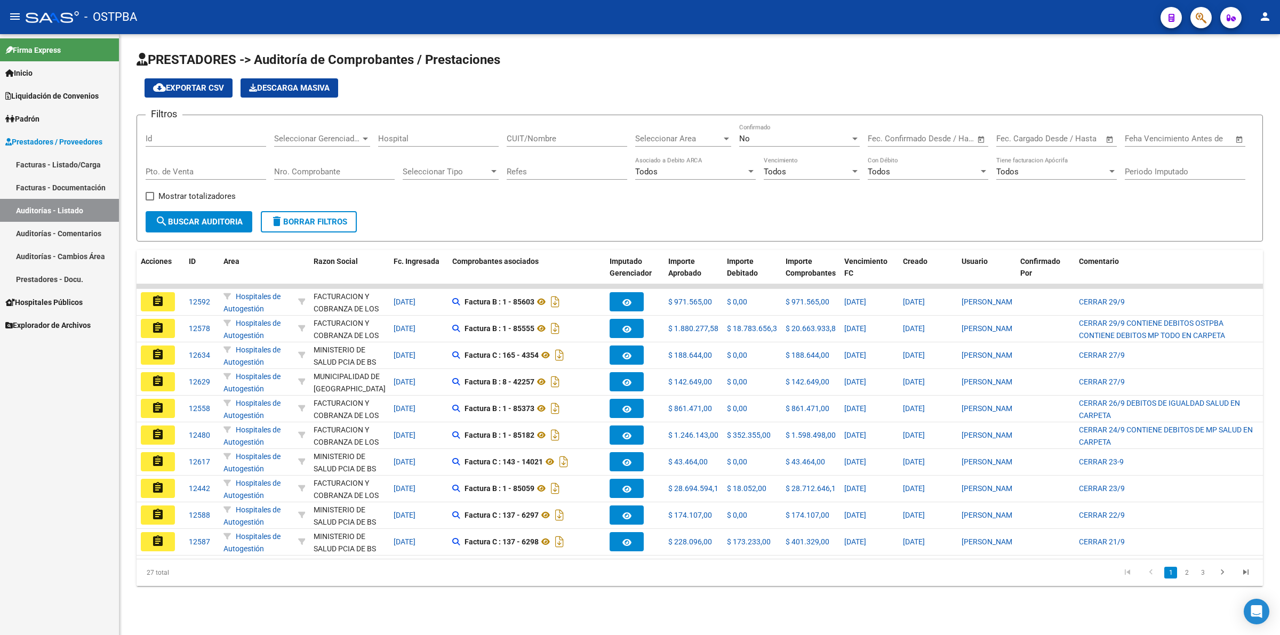
drag, startPoint x: 1189, startPoint y: 578, endPoint x: 1175, endPoint y: 570, distance: 16.5
click at [1189, 579] on link "2" at bounding box center [1186, 573] width 13 height 12
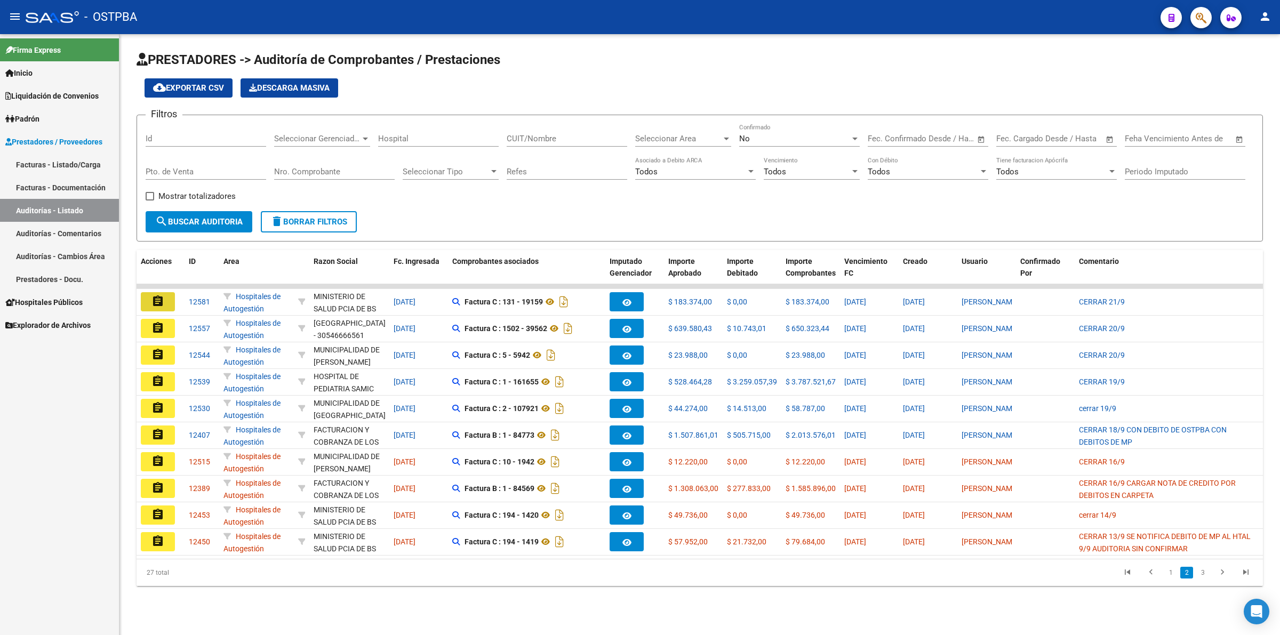
click at [163, 299] on mat-icon "assignment" at bounding box center [157, 301] width 13 height 13
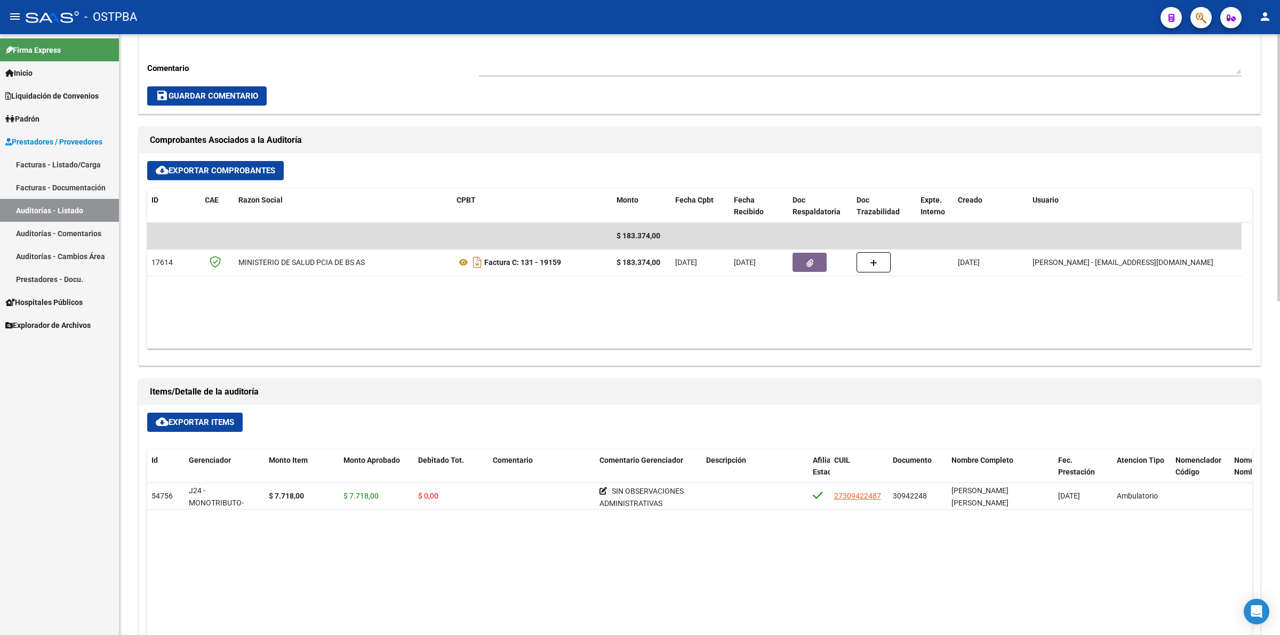
scroll to position [400, 0]
click at [94, 204] on link "Auditorías - Listado" at bounding box center [59, 210] width 119 height 23
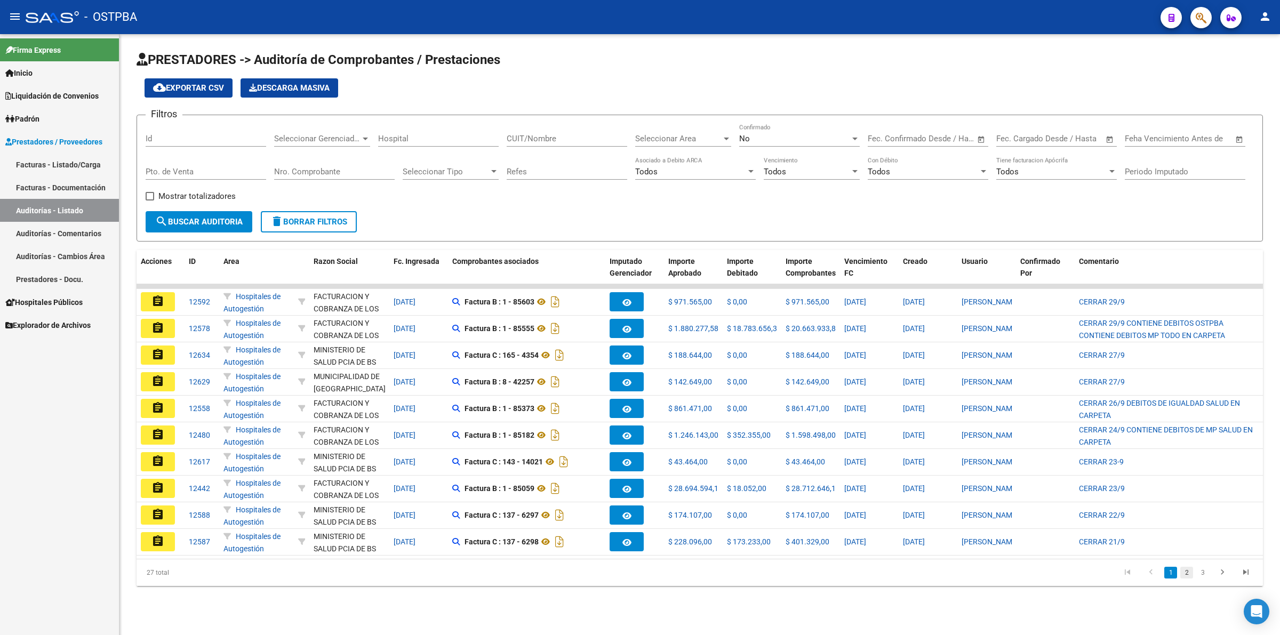
click at [1188, 579] on link "2" at bounding box center [1186, 573] width 13 height 12
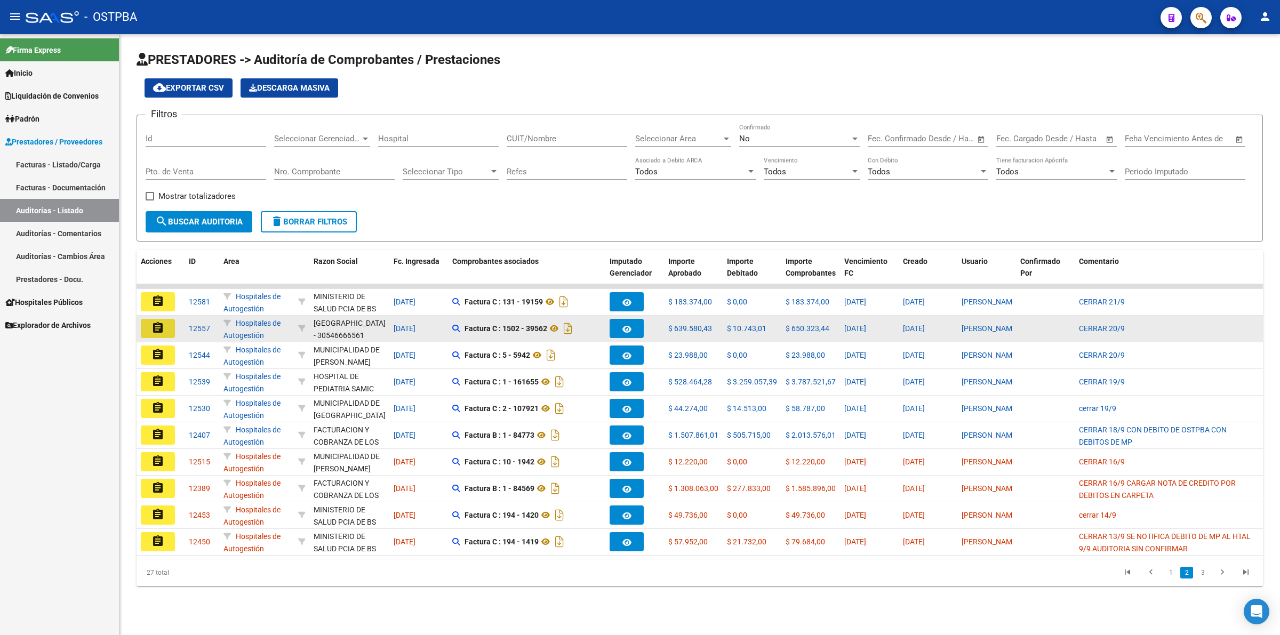
click at [160, 328] on mat-icon "assignment" at bounding box center [157, 328] width 13 height 13
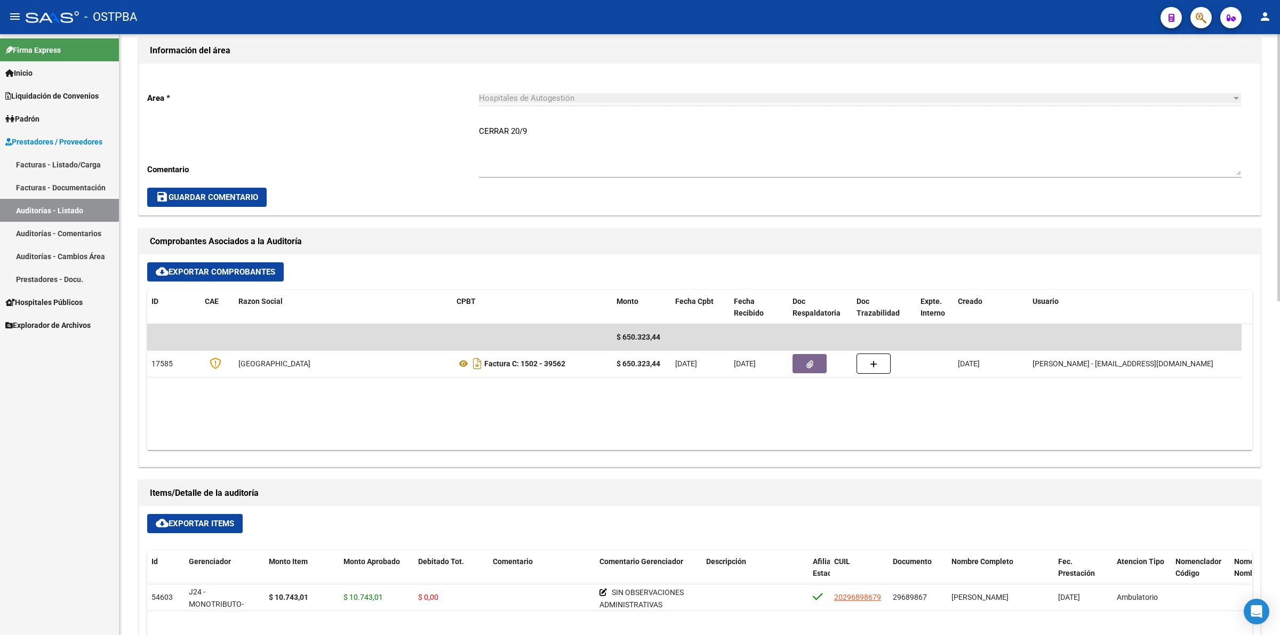
scroll to position [400, 0]
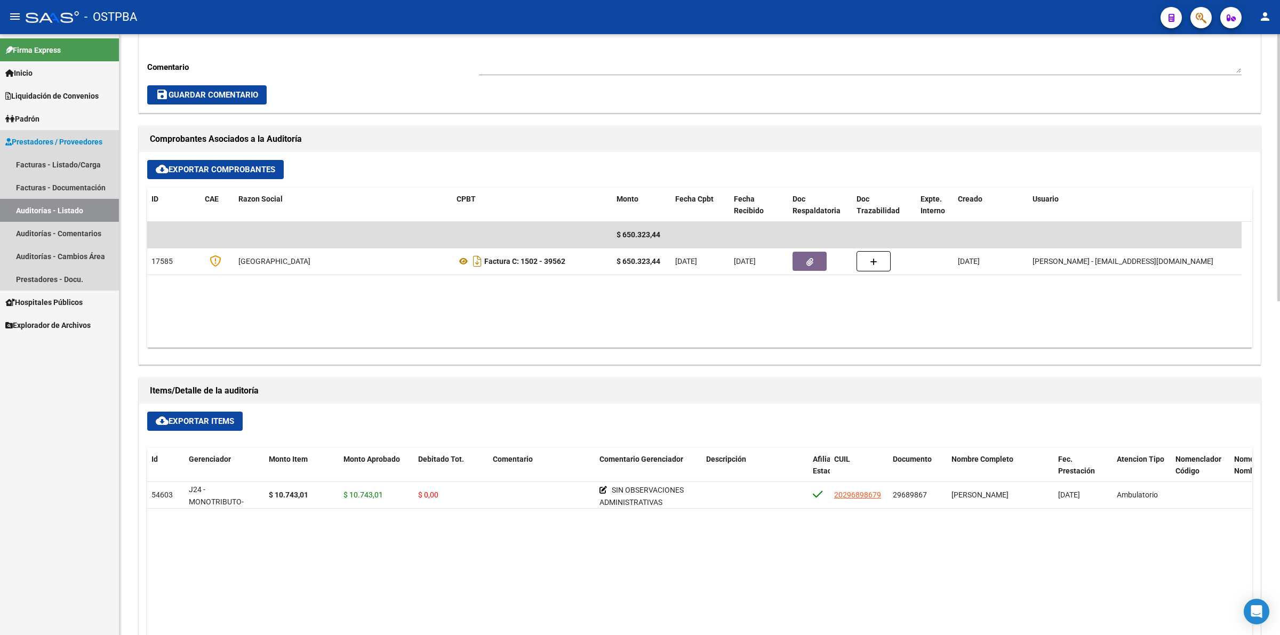
click at [70, 212] on link "Auditorías - Listado" at bounding box center [59, 210] width 119 height 23
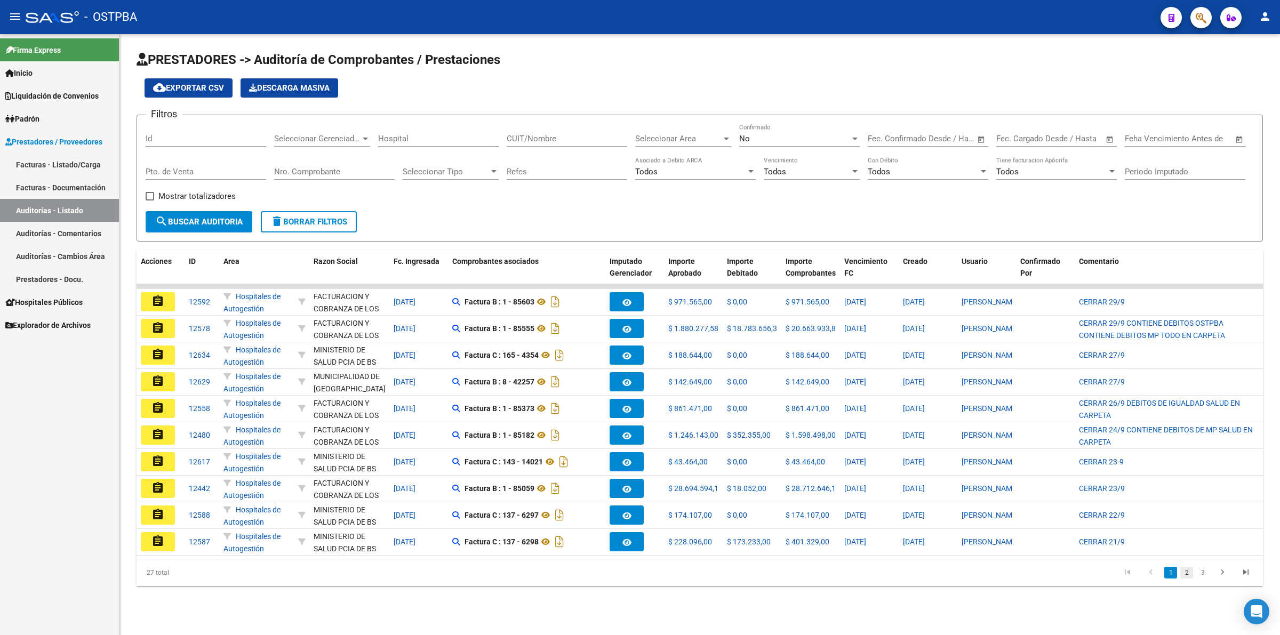
click at [1189, 578] on link "2" at bounding box center [1186, 573] width 13 height 12
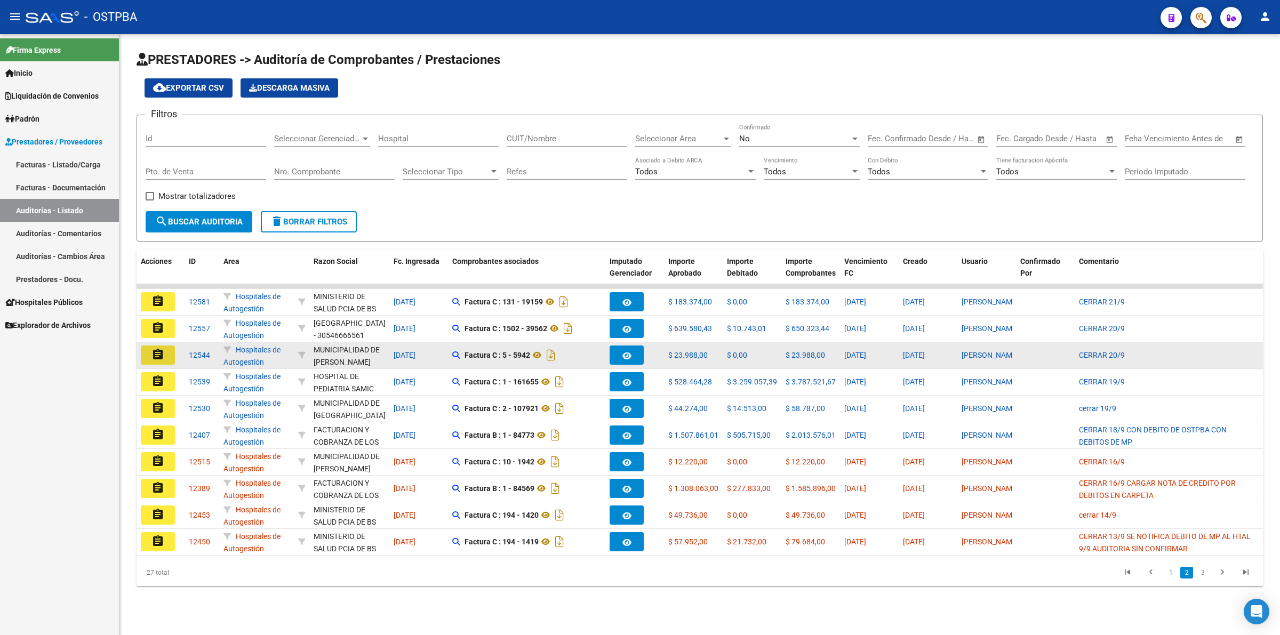
click at [161, 350] on mat-icon "assignment" at bounding box center [157, 354] width 13 height 13
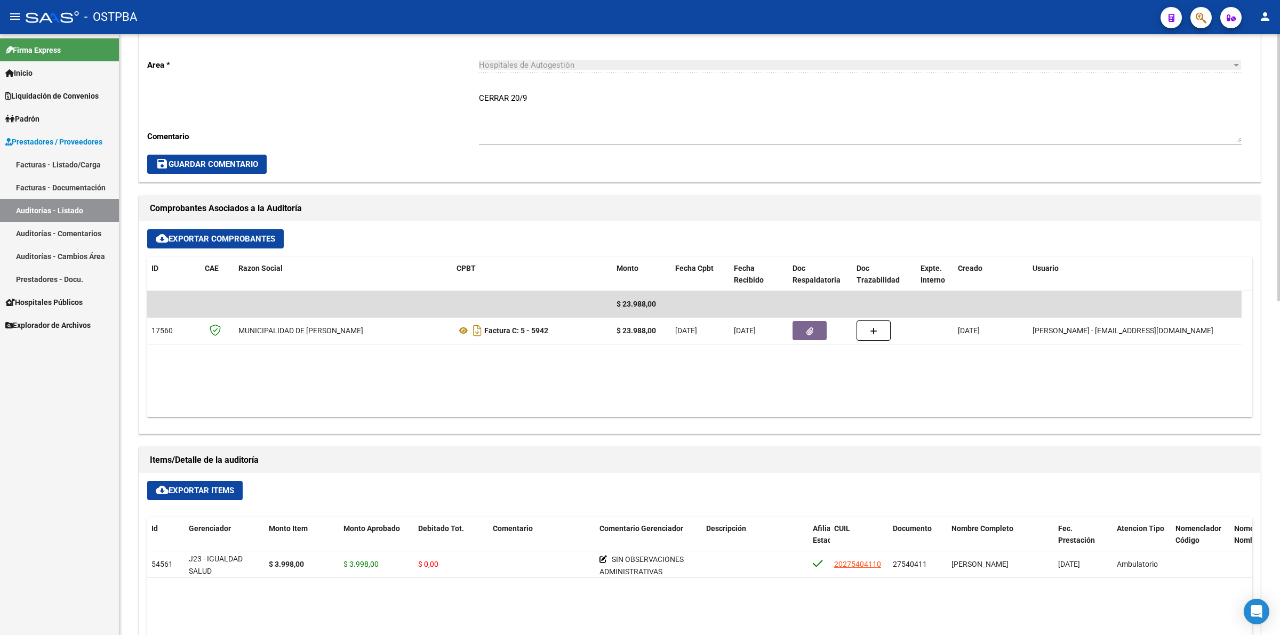
scroll to position [333, 0]
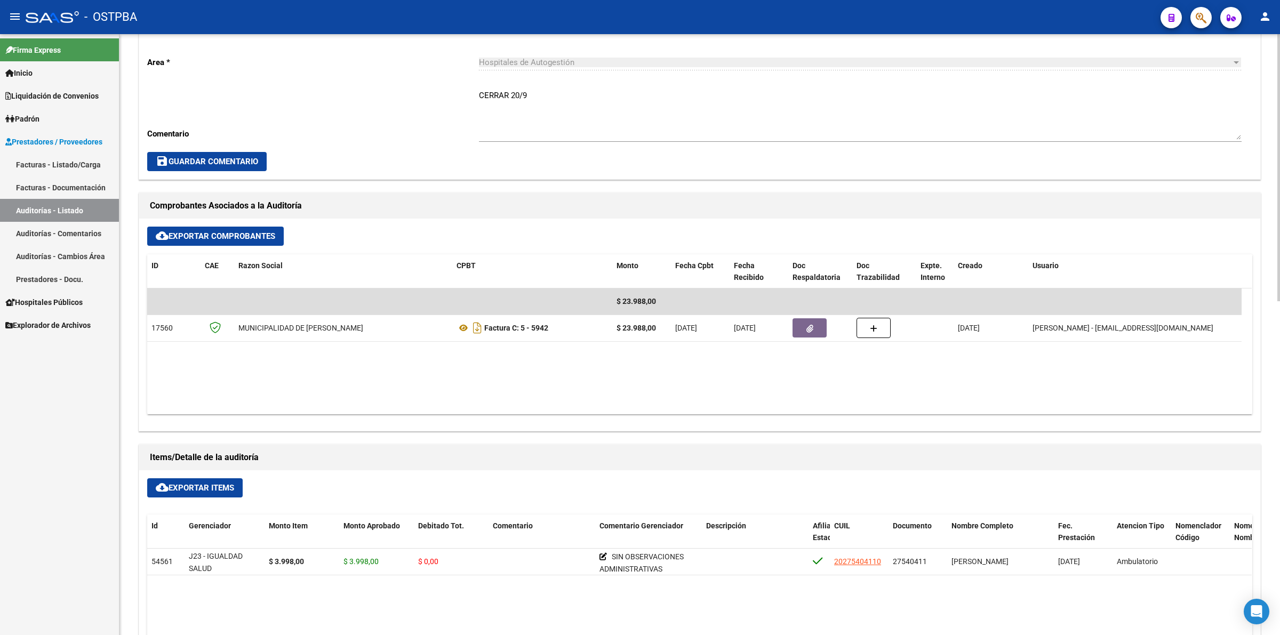
click at [91, 201] on link "Auditorías - Listado" at bounding box center [59, 210] width 119 height 23
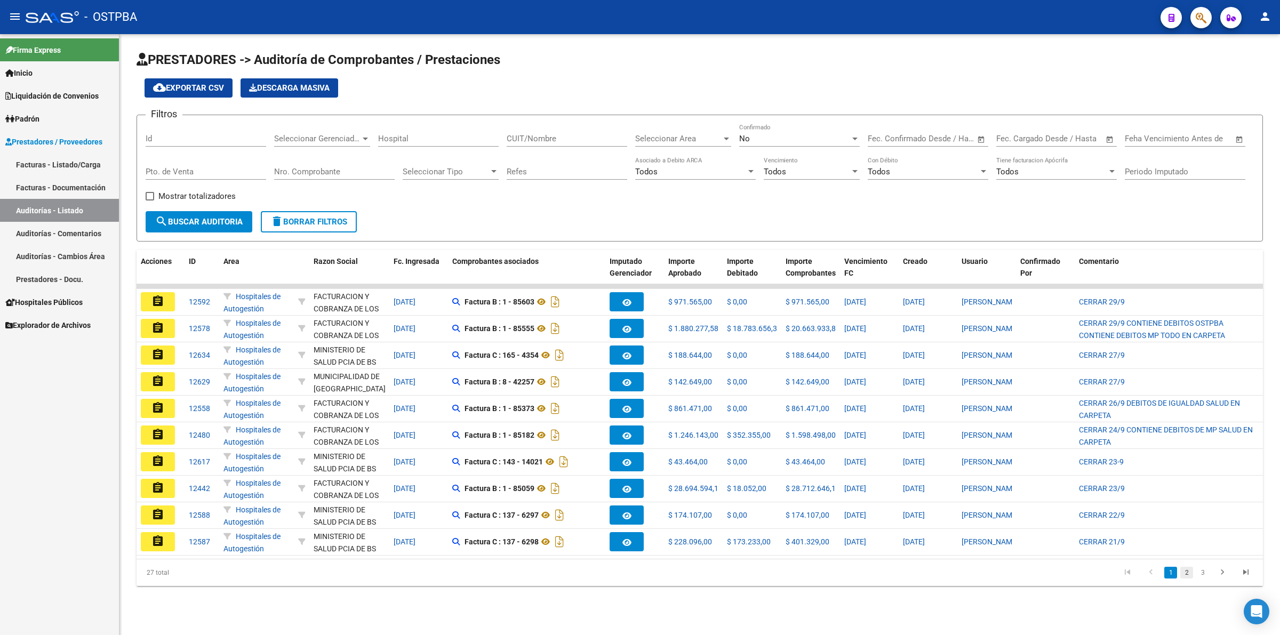
click at [1185, 579] on link "2" at bounding box center [1186, 573] width 13 height 12
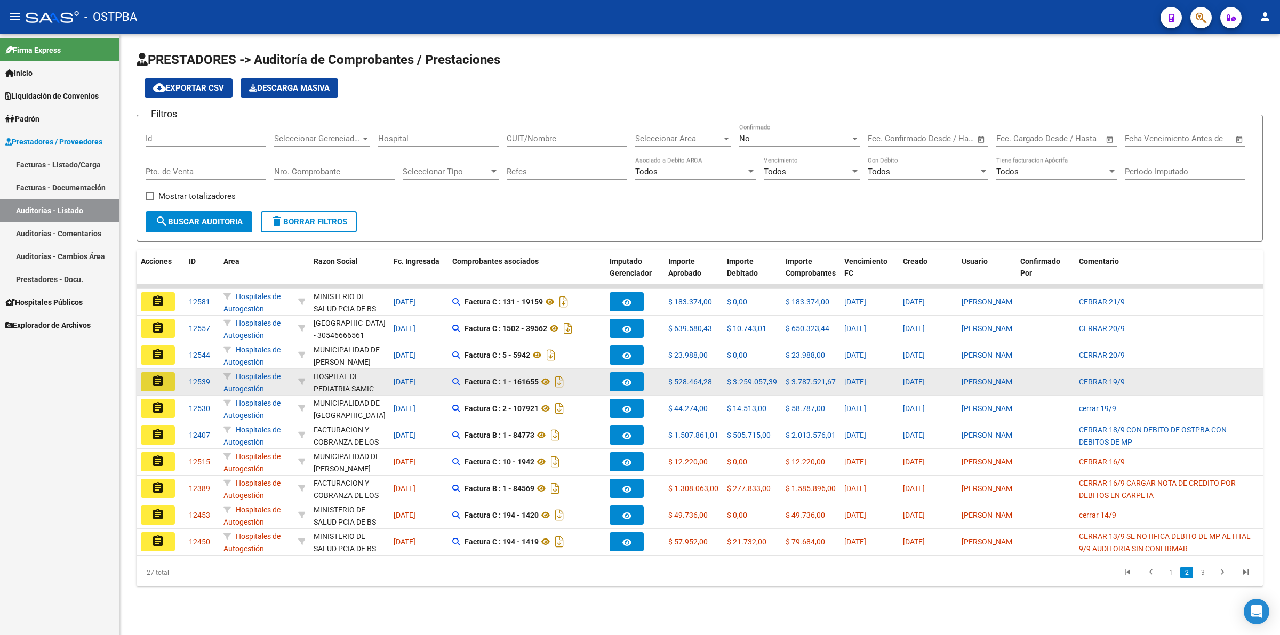
click at [153, 376] on mat-icon "assignment" at bounding box center [157, 381] width 13 height 13
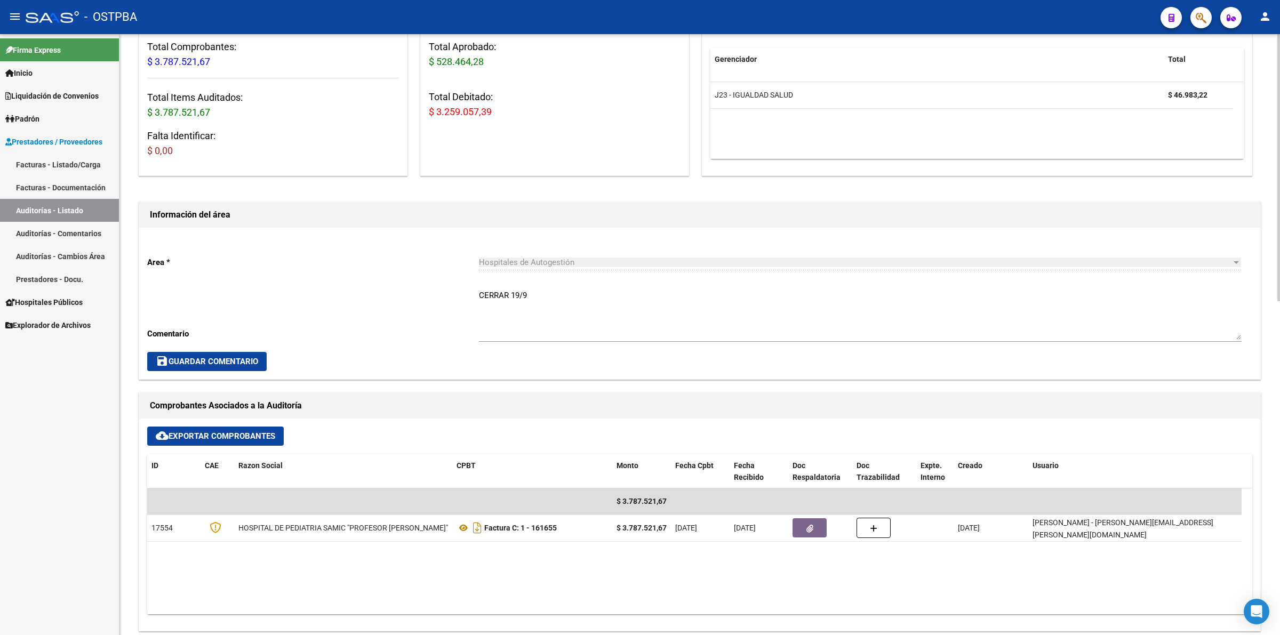
scroll to position [400, 0]
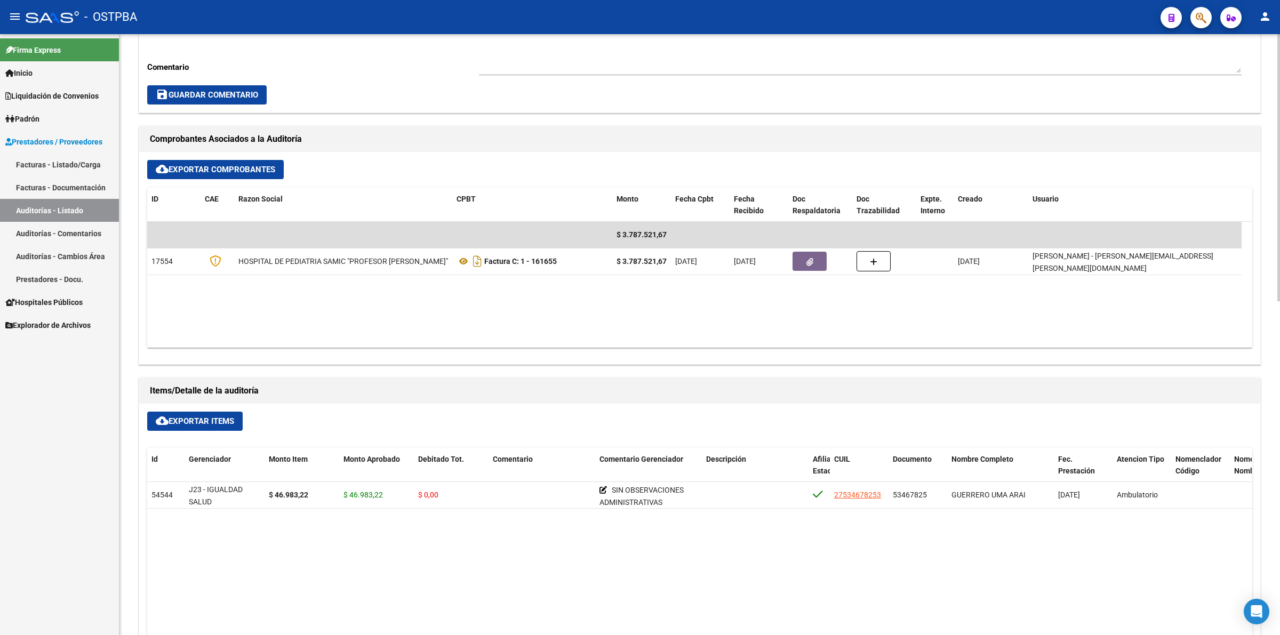
click at [99, 207] on link "Auditorías - Listado" at bounding box center [59, 210] width 119 height 23
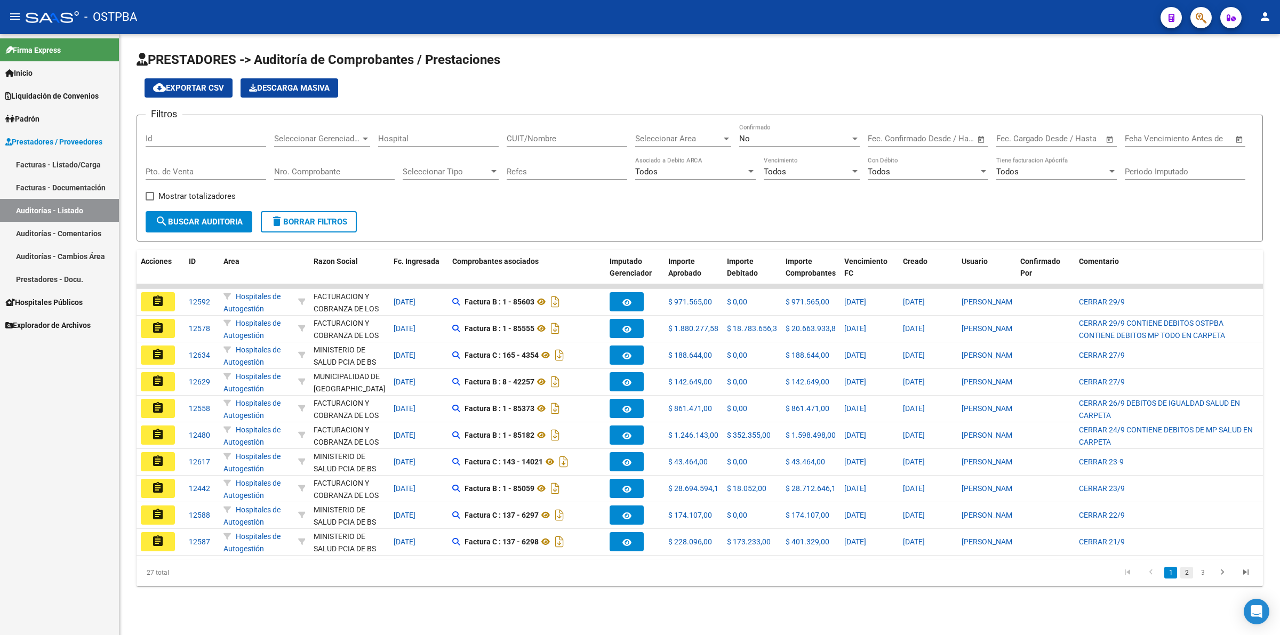
click at [1190, 579] on link "2" at bounding box center [1186, 573] width 13 height 12
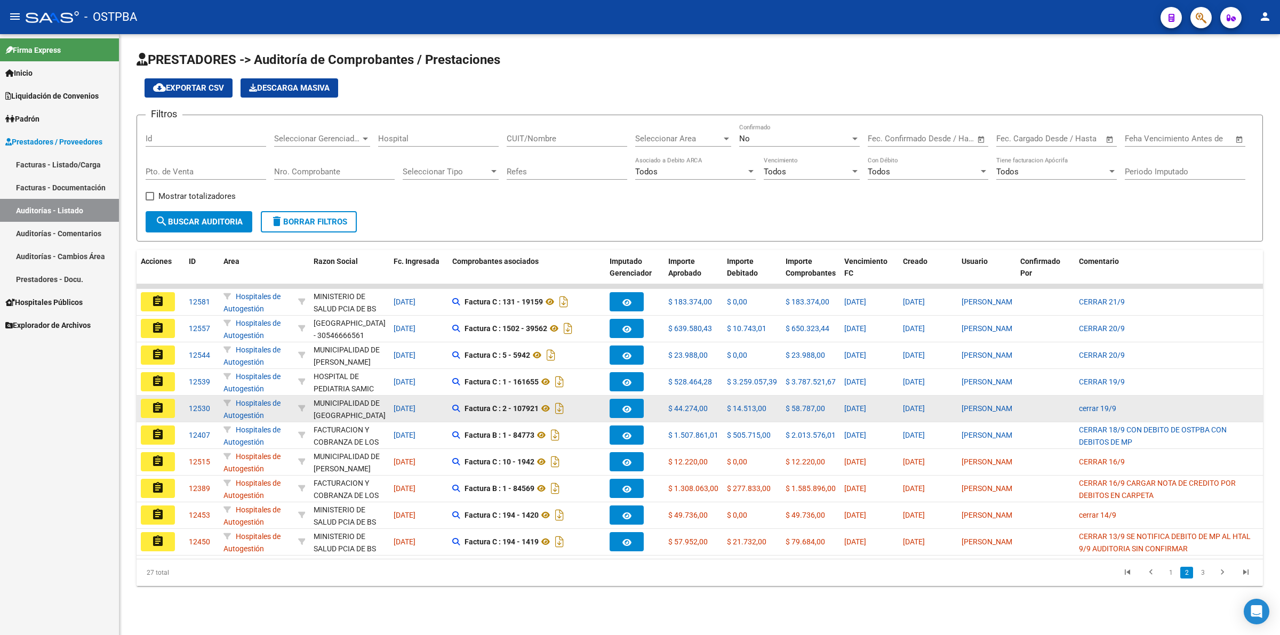
click at [161, 408] on mat-icon "assignment" at bounding box center [157, 408] width 13 height 13
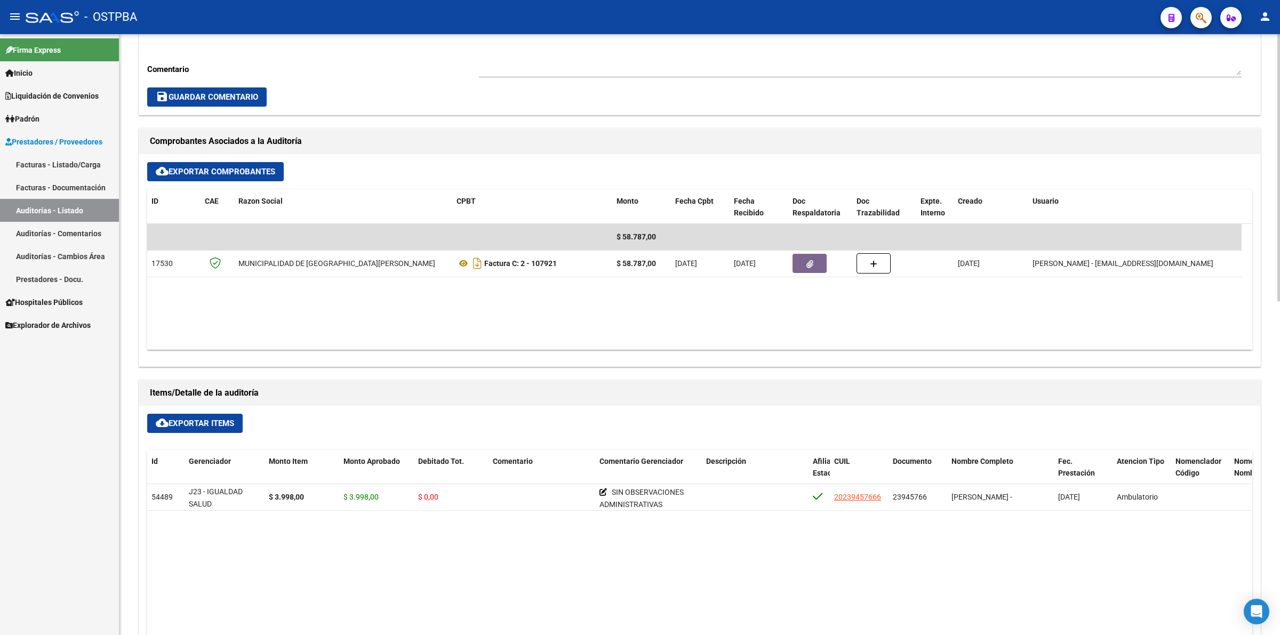
scroll to position [400, 0]
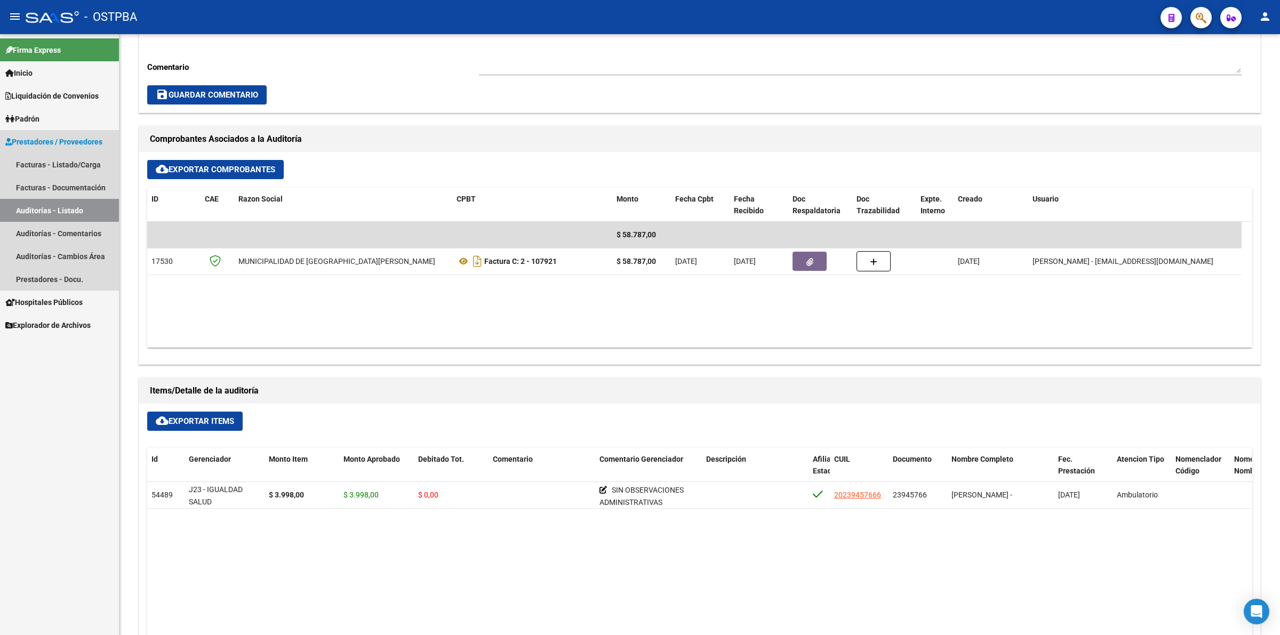
click at [57, 203] on link "Auditorías - Listado" at bounding box center [59, 210] width 119 height 23
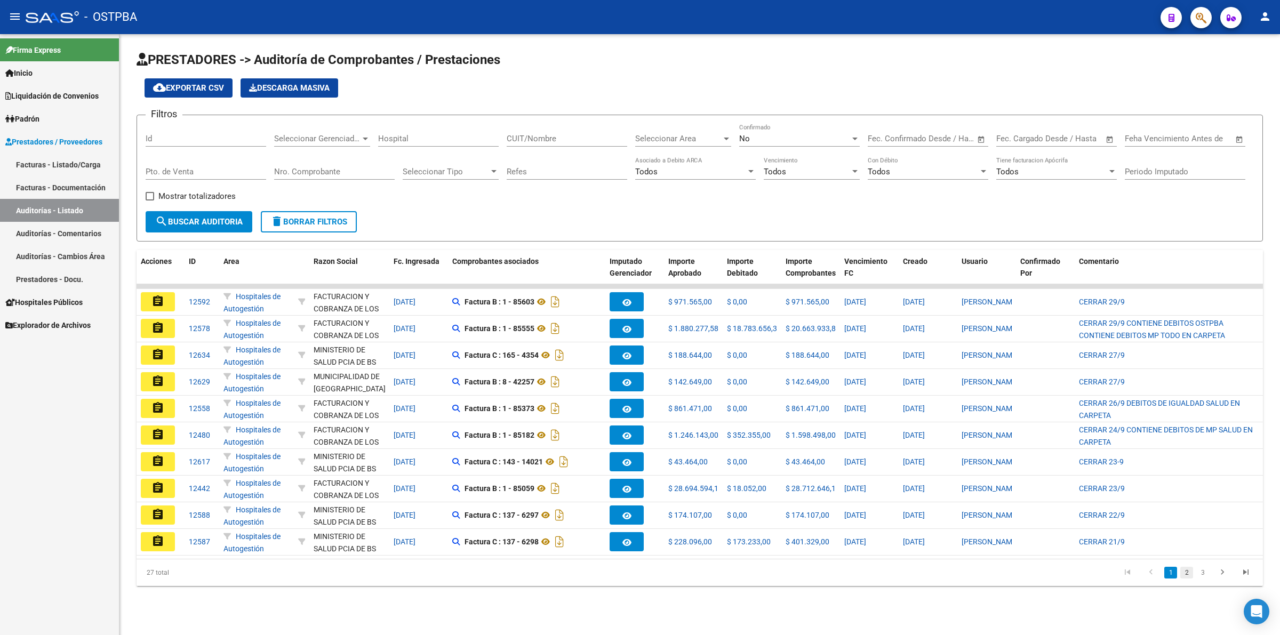
click at [1189, 579] on link "2" at bounding box center [1186, 573] width 13 height 12
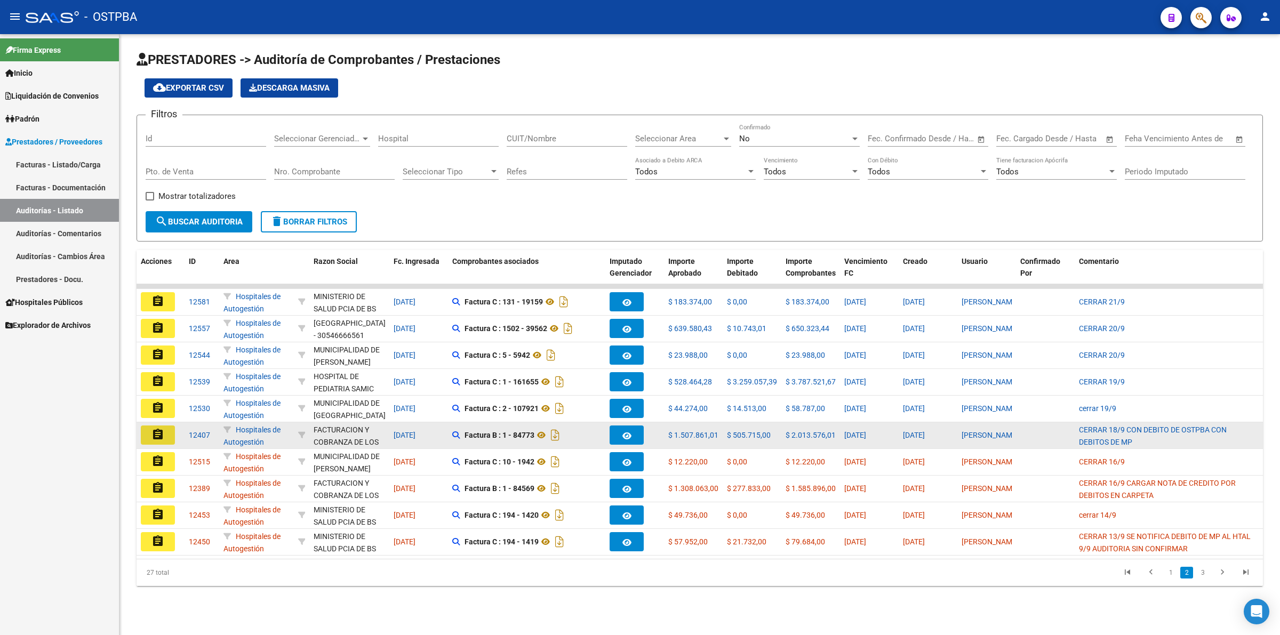
click at [159, 436] on mat-icon "assignment" at bounding box center [157, 434] width 13 height 13
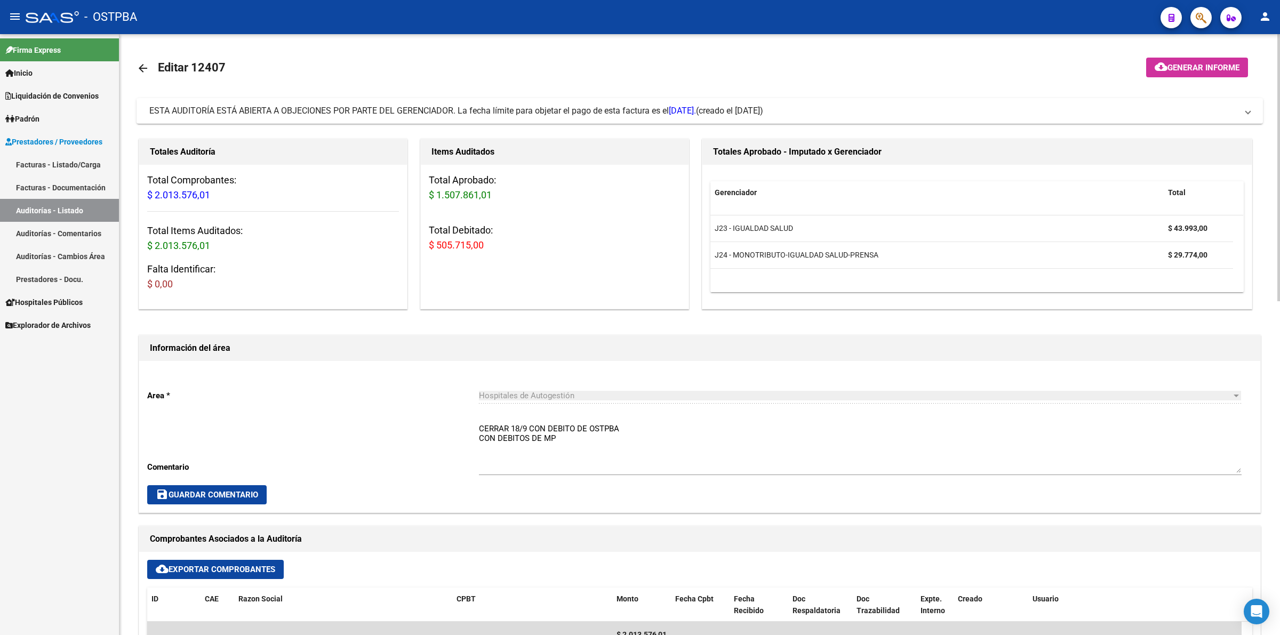
scroll to position [400, 0]
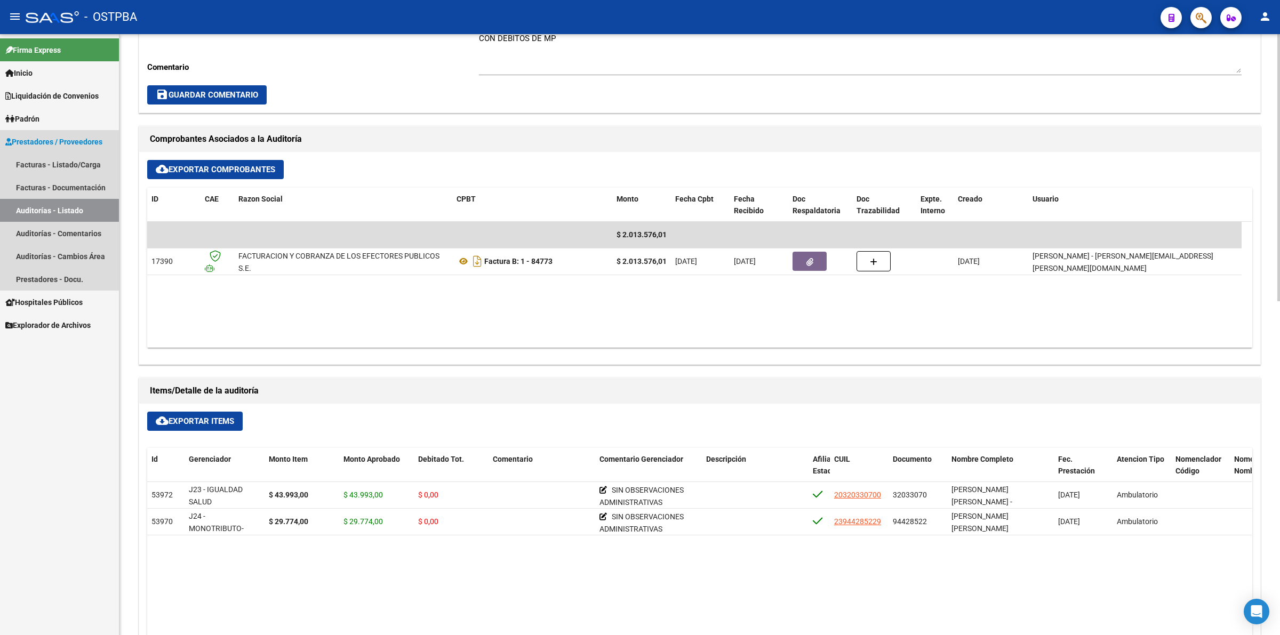
click at [99, 203] on link "Auditorías - Listado" at bounding box center [59, 210] width 119 height 23
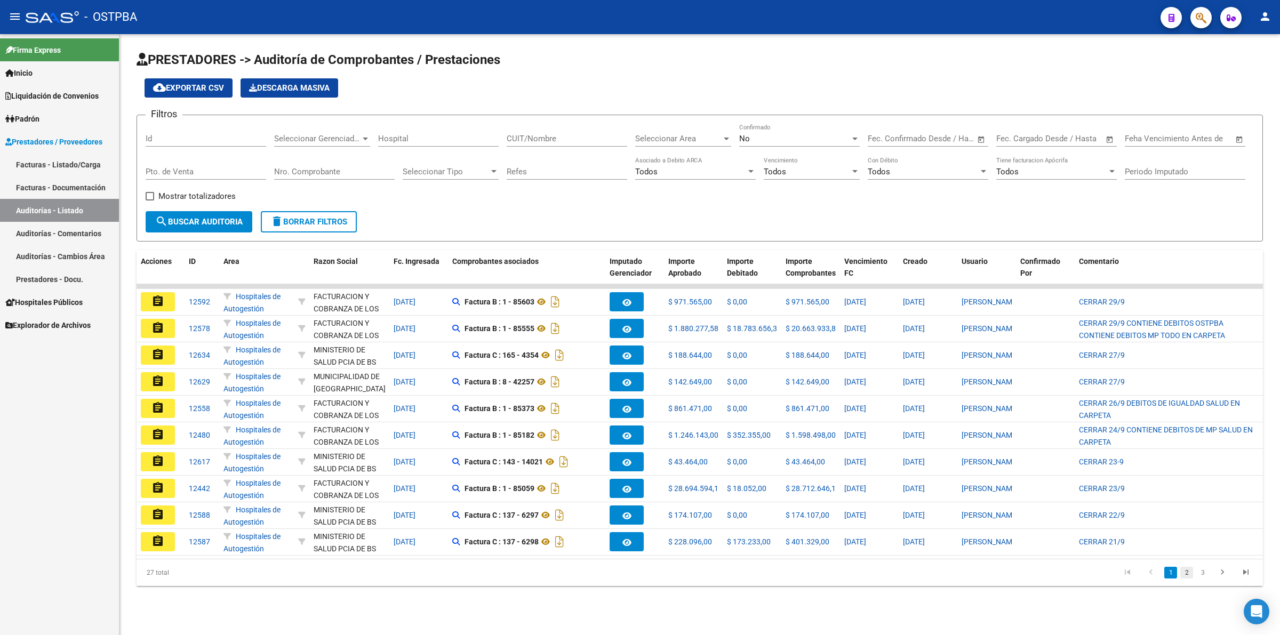
click at [1188, 579] on link "2" at bounding box center [1186, 573] width 13 height 12
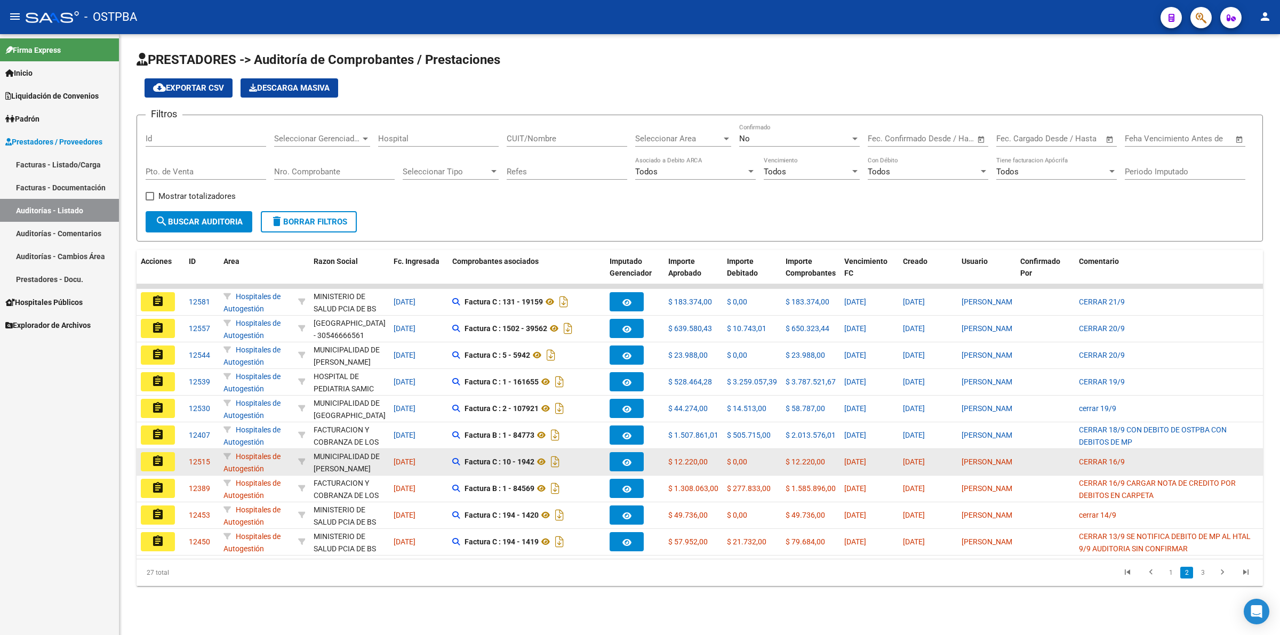
click at [157, 462] on mat-icon "assignment" at bounding box center [157, 461] width 13 height 13
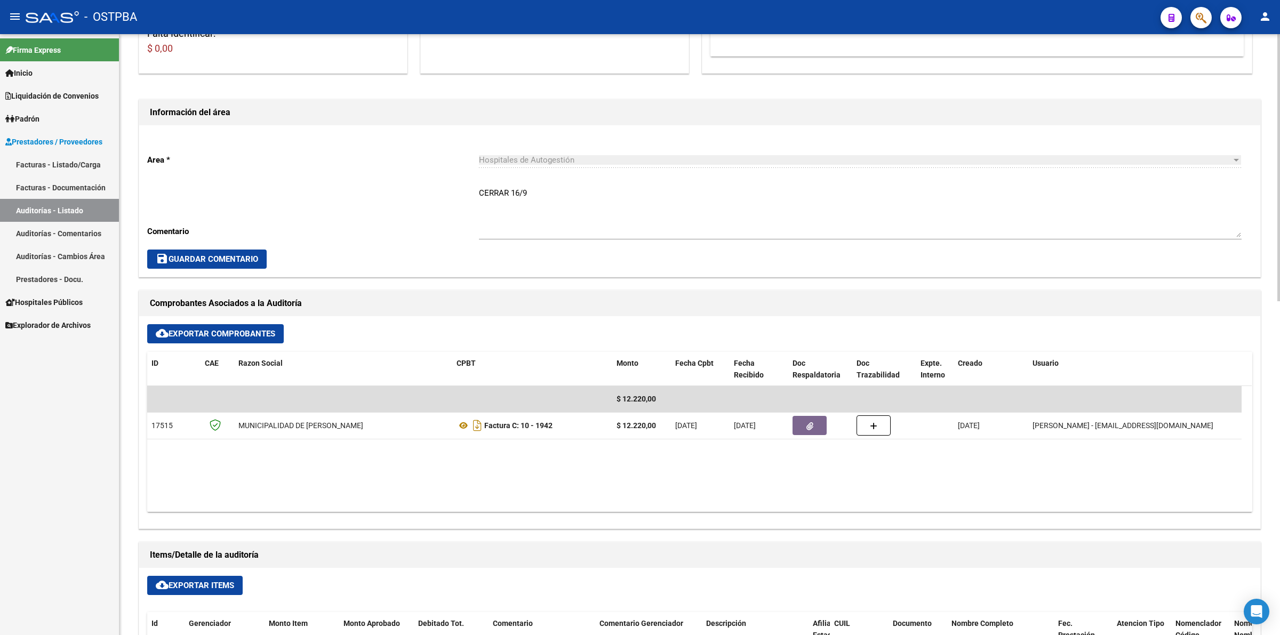
scroll to position [400, 0]
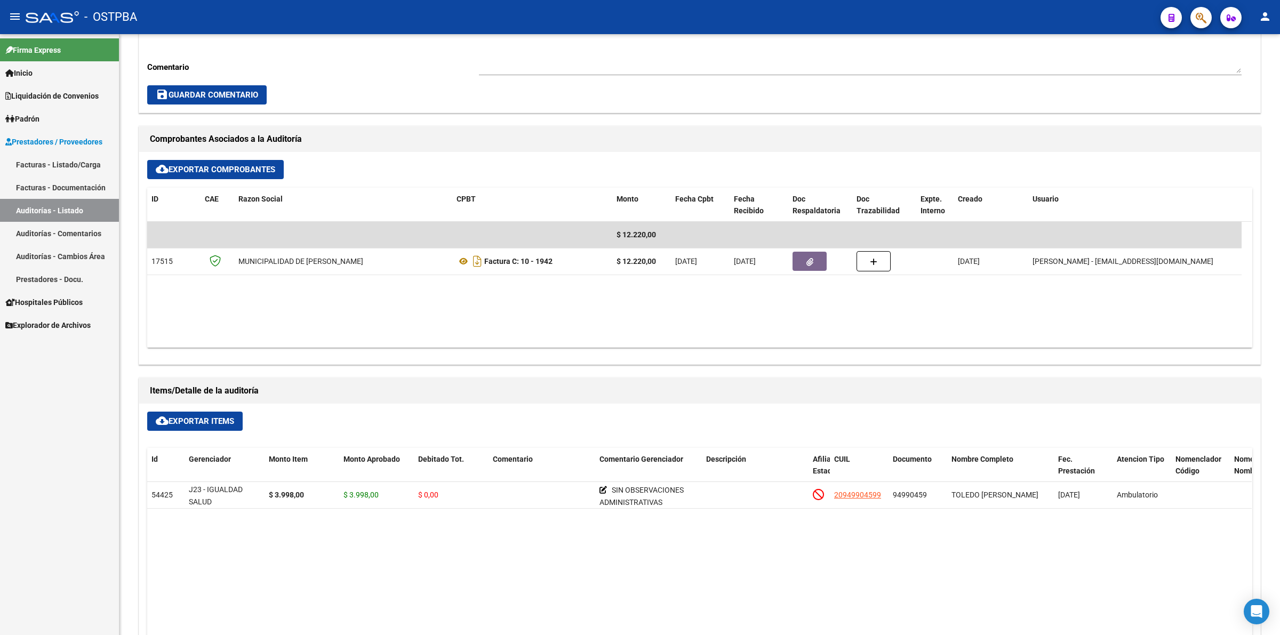
click at [75, 209] on link "Auditorías - Listado" at bounding box center [59, 210] width 119 height 23
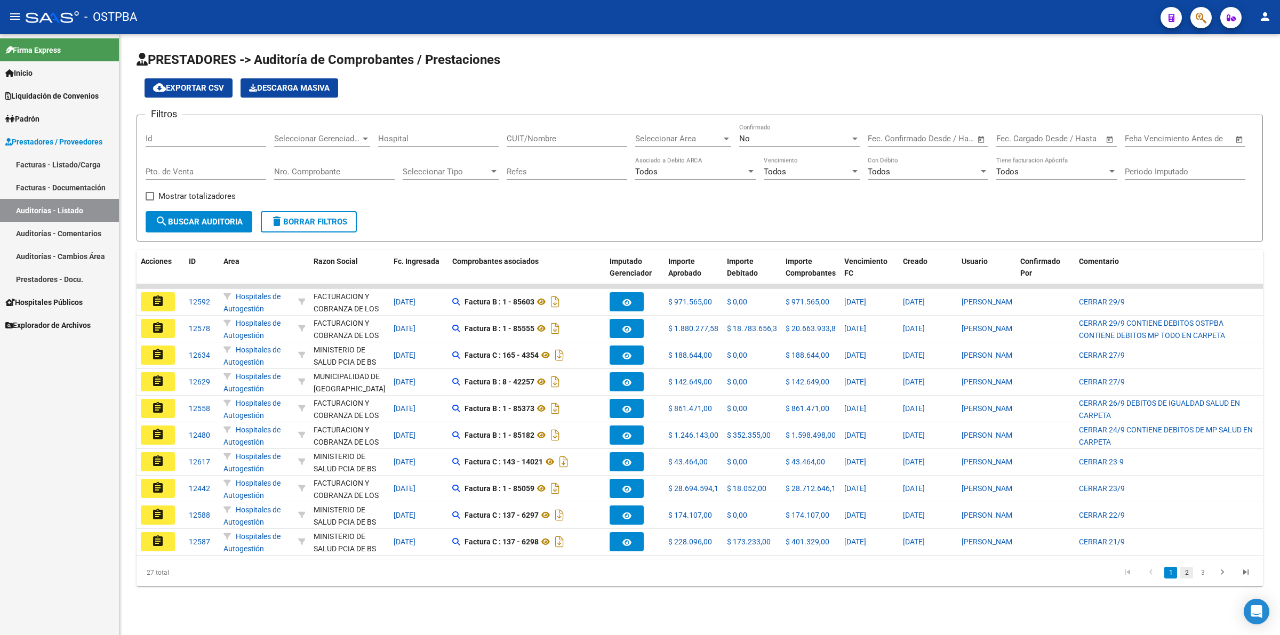
click at [1190, 579] on link "2" at bounding box center [1186, 573] width 13 height 12
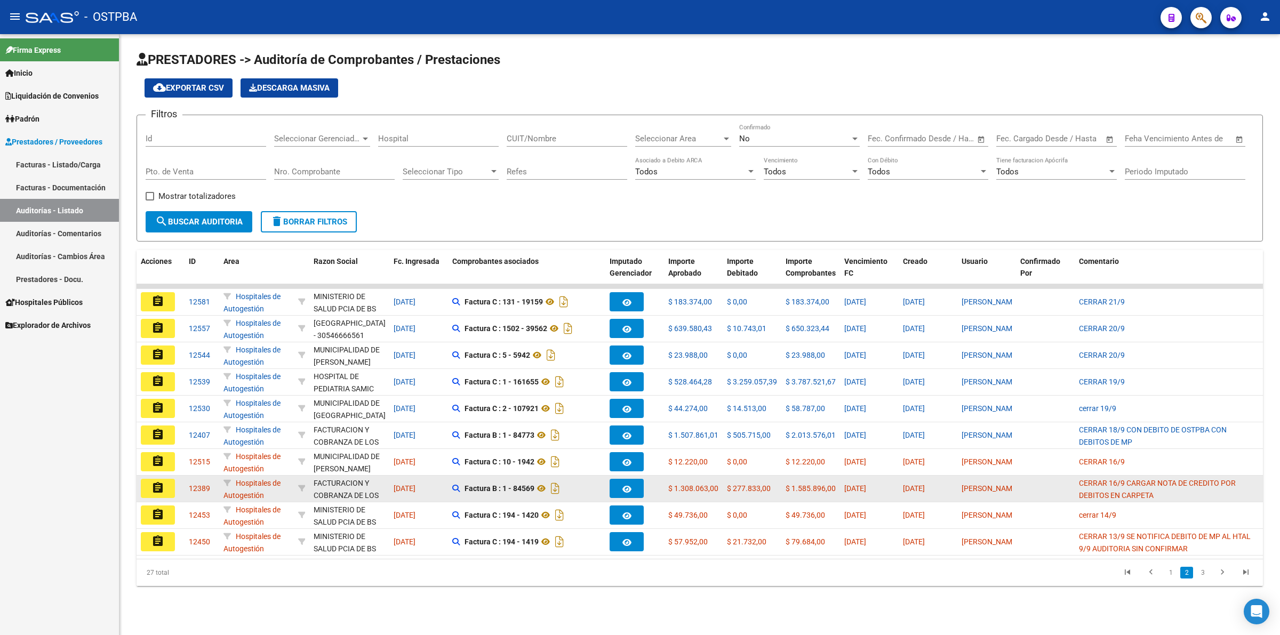
click at [167, 486] on button "assignment" at bounding box center [158, 488] width 34 height 19
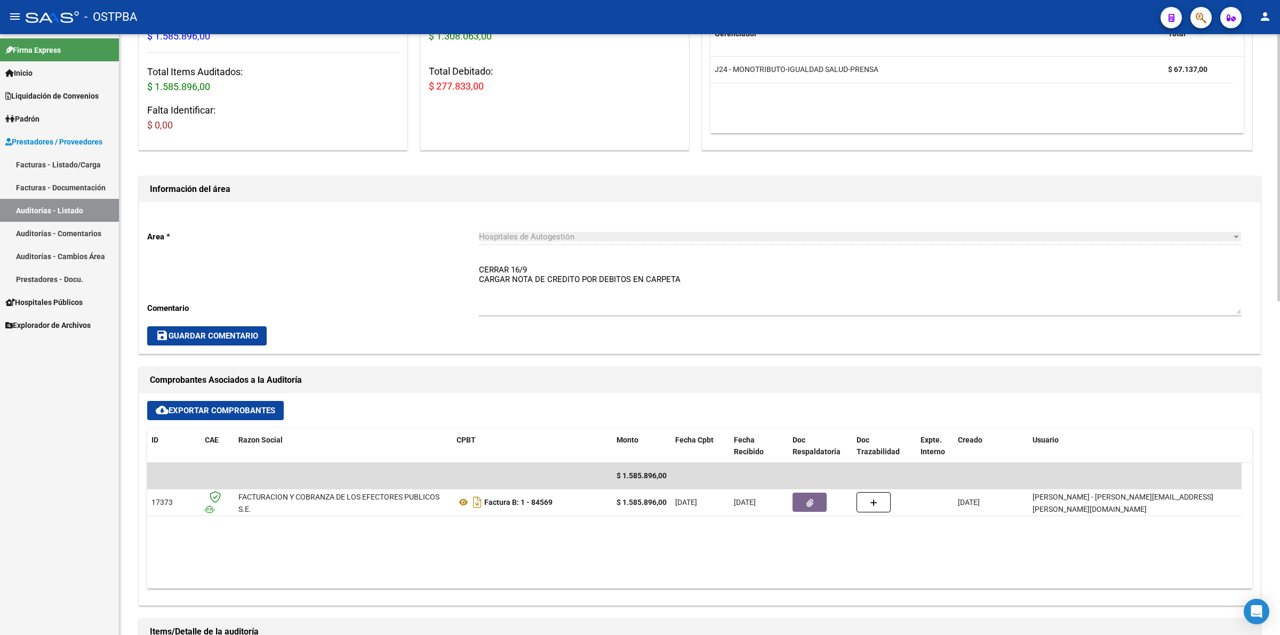
scroll to position [400, 0]
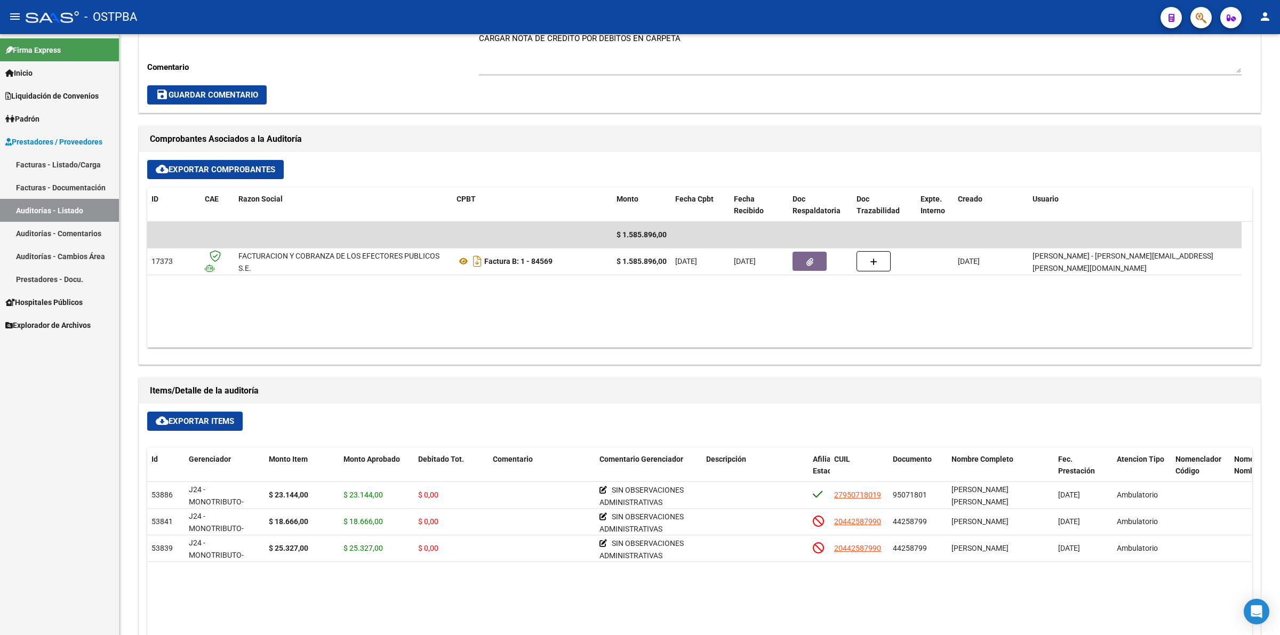
click at [57, 204] on link "Auditorías - Listado" at bounding box center [59, 210] width 119 height 23
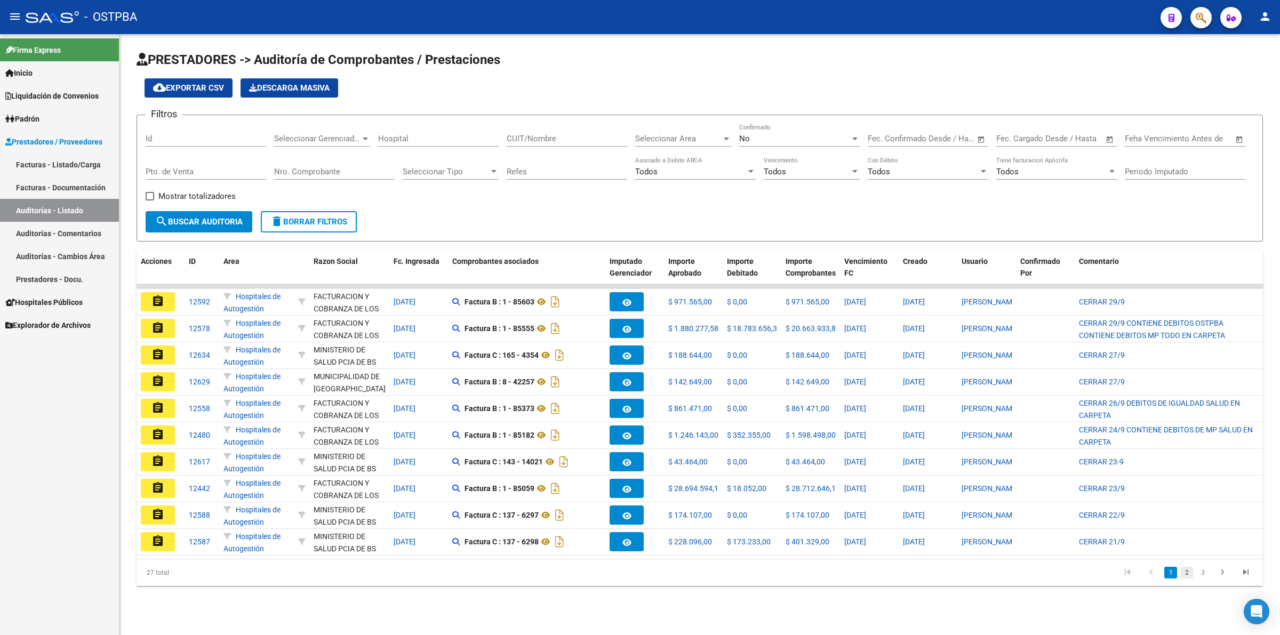
click at [1192, 579] on link "2" at bounding box center [1186, 573] width 13 height 12
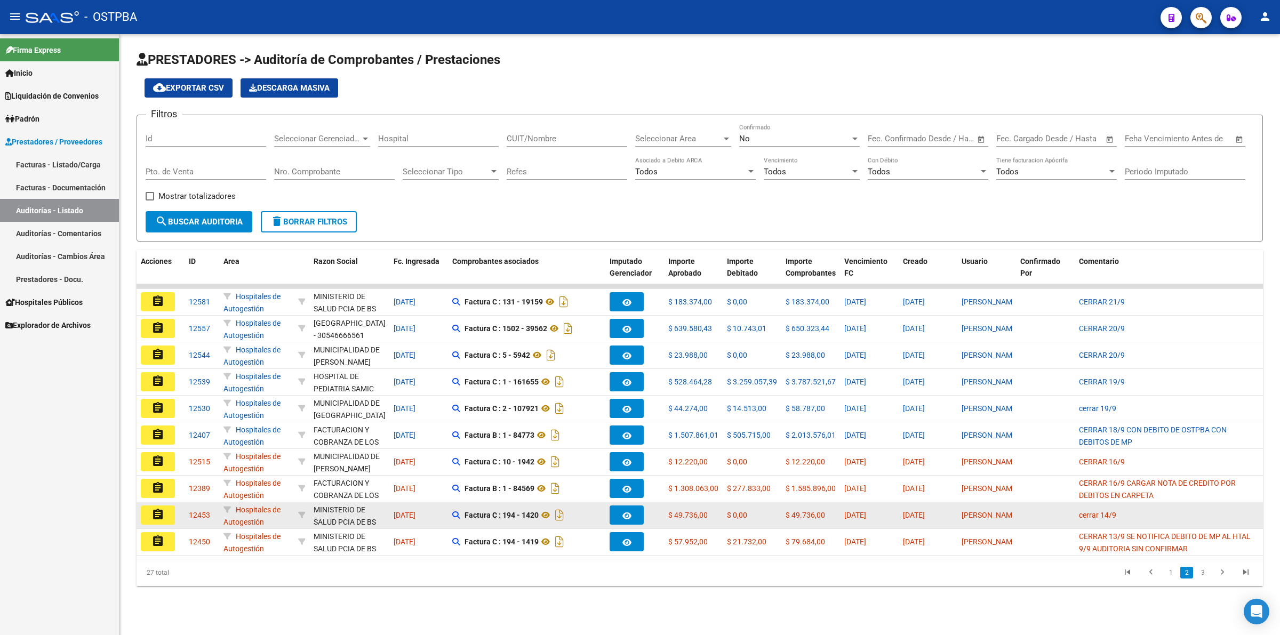
click at [161, 510] on mat-icon "assignment" at bounding box center [157, 514] width 13 height 13
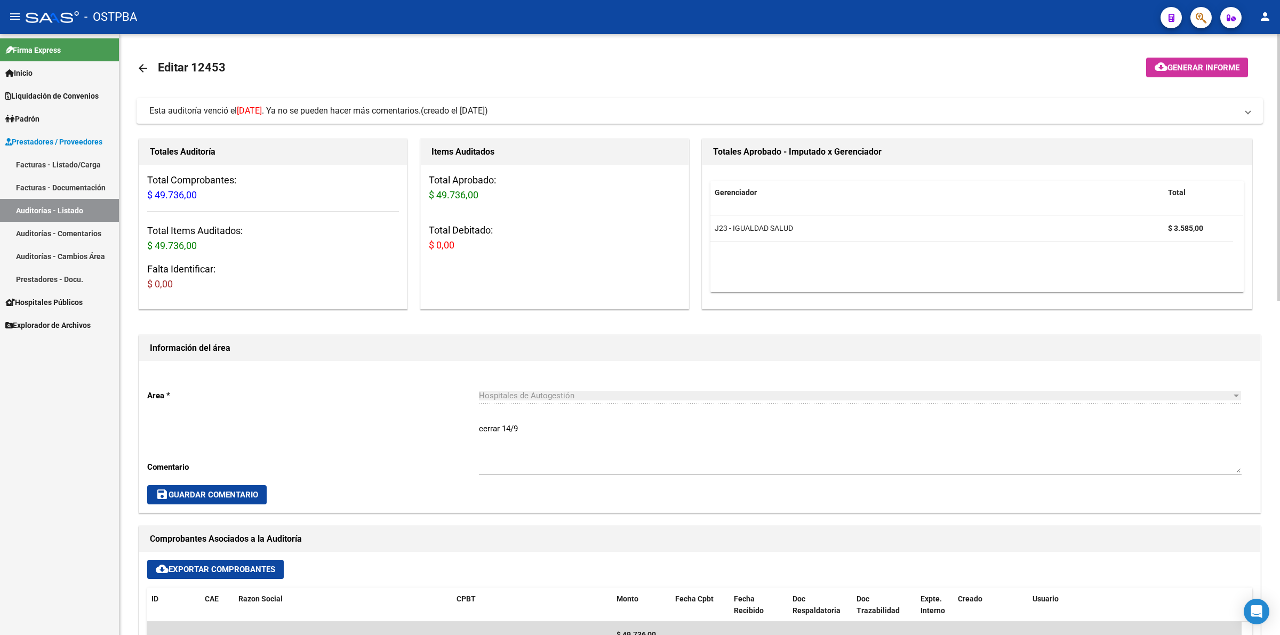
scroll to position [467, 0]
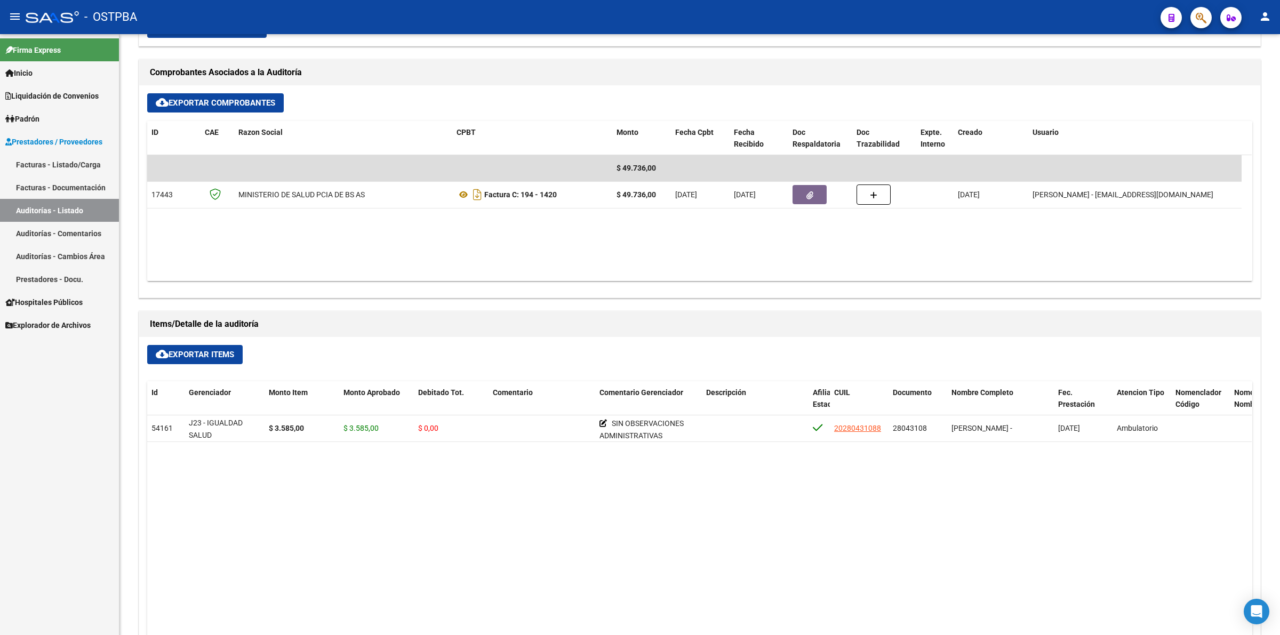
click at [97, 216] on link "Auditorías - Listado" at bounding box center [59, 210] width 119 height 23
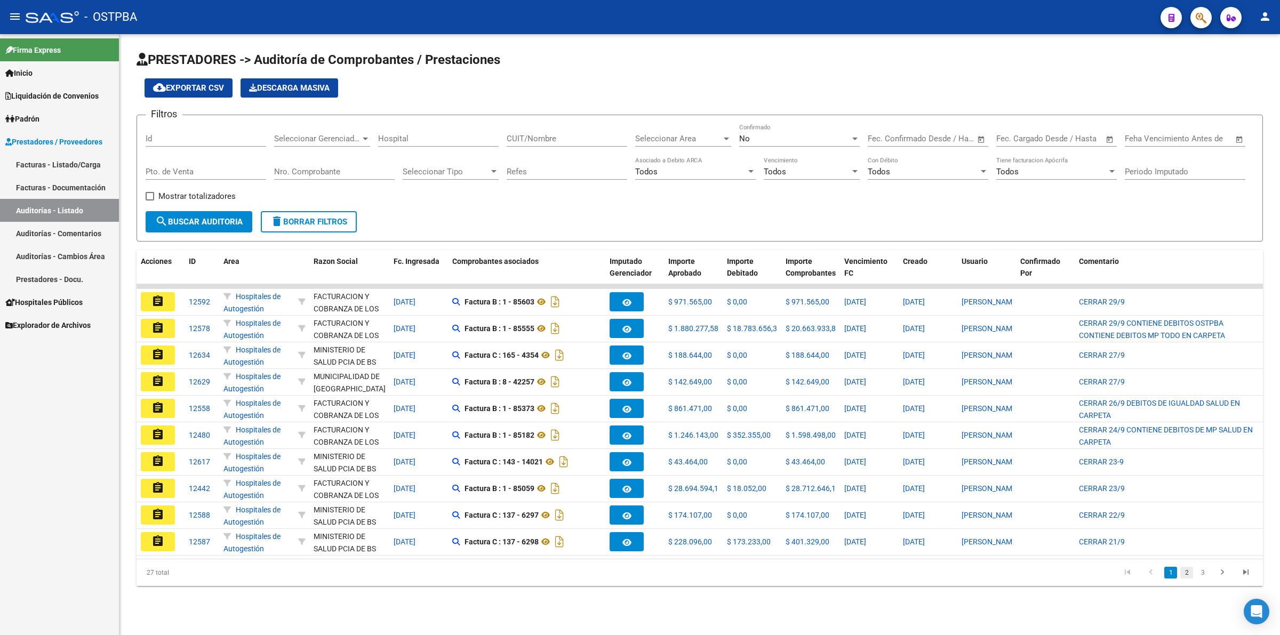
click at [1188, 577] on link "2" at bounding box center [1186, 573] width 13 height 12
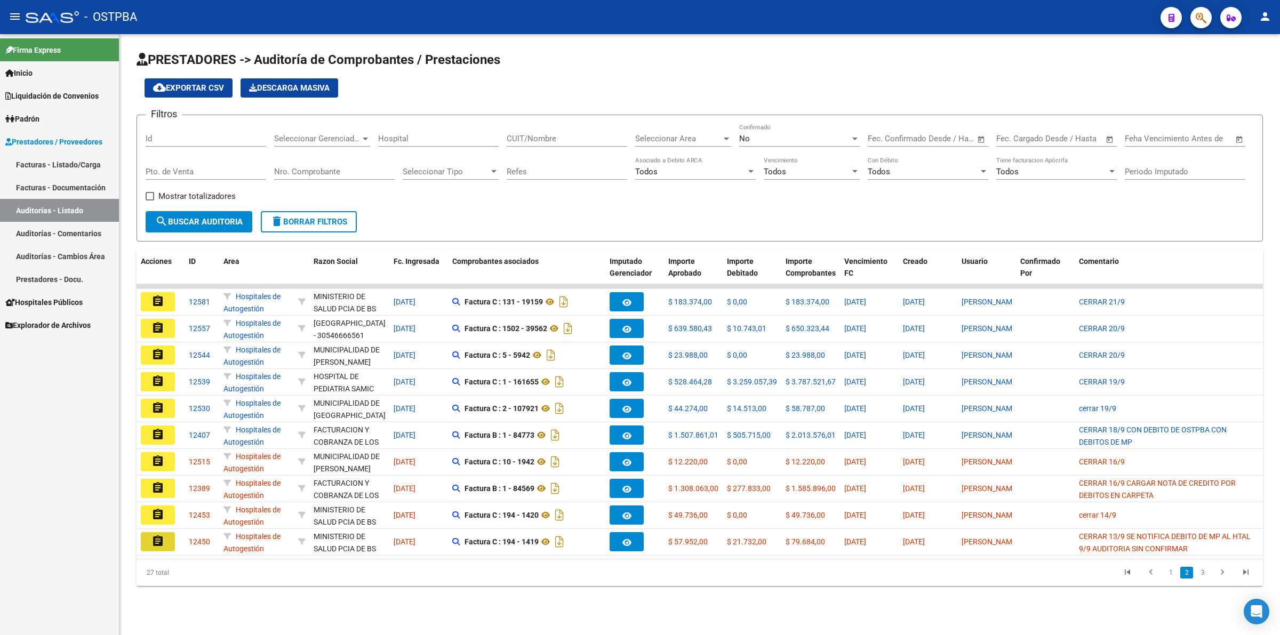
drag, startPoint x: 161, startPoint y: 539, endPoint x: 216, endPoint y: 533, distance: 55.2
click at [162, 539] on mat-icon "assignment" at bounding box center [157, 541] width 13 height 13
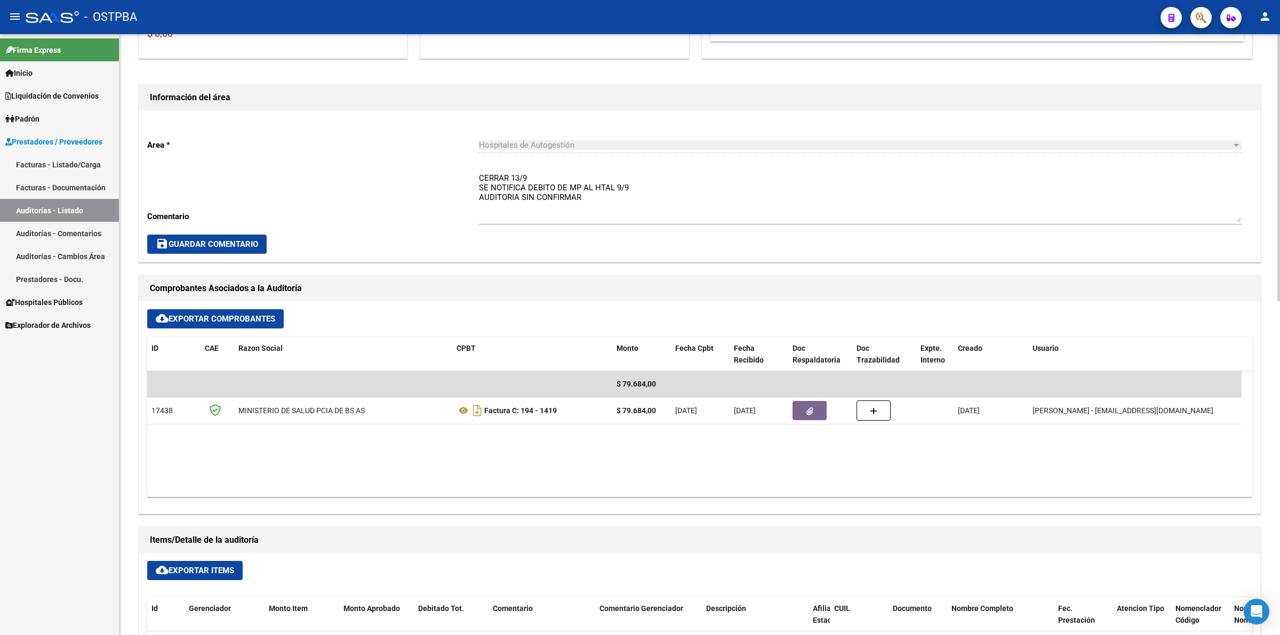
scroll to position [467, 0]
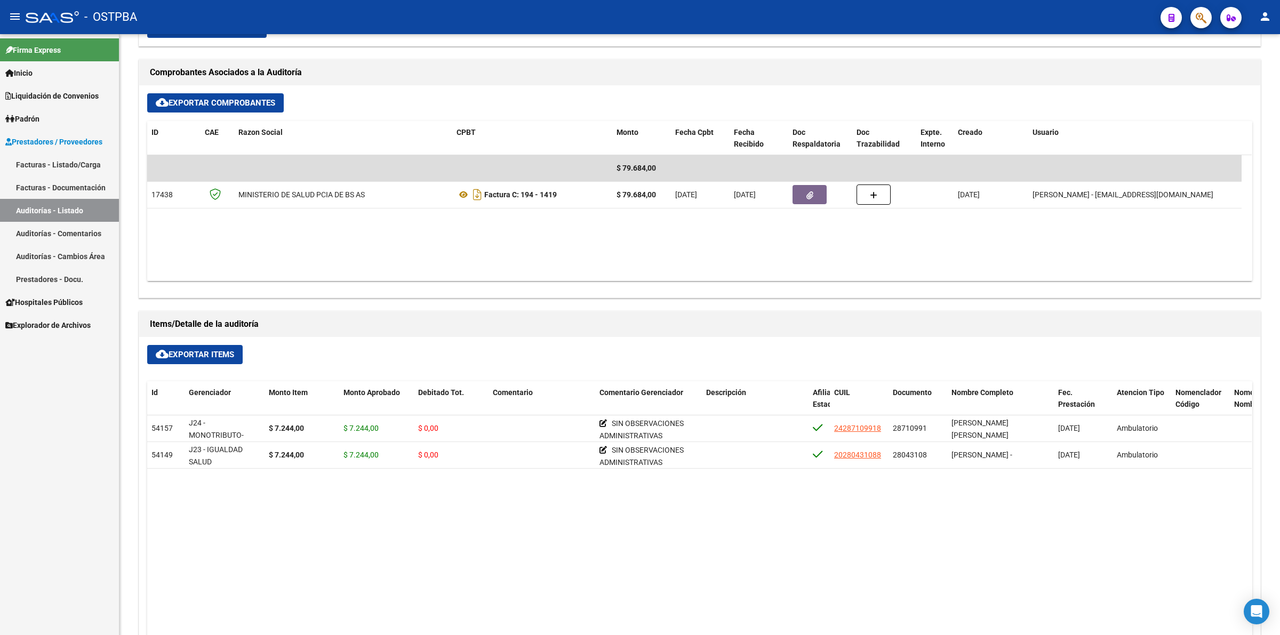
click at [92, 217] on link "Auditorías - Listado" at bounding box center [59, 210] width 119 height 23
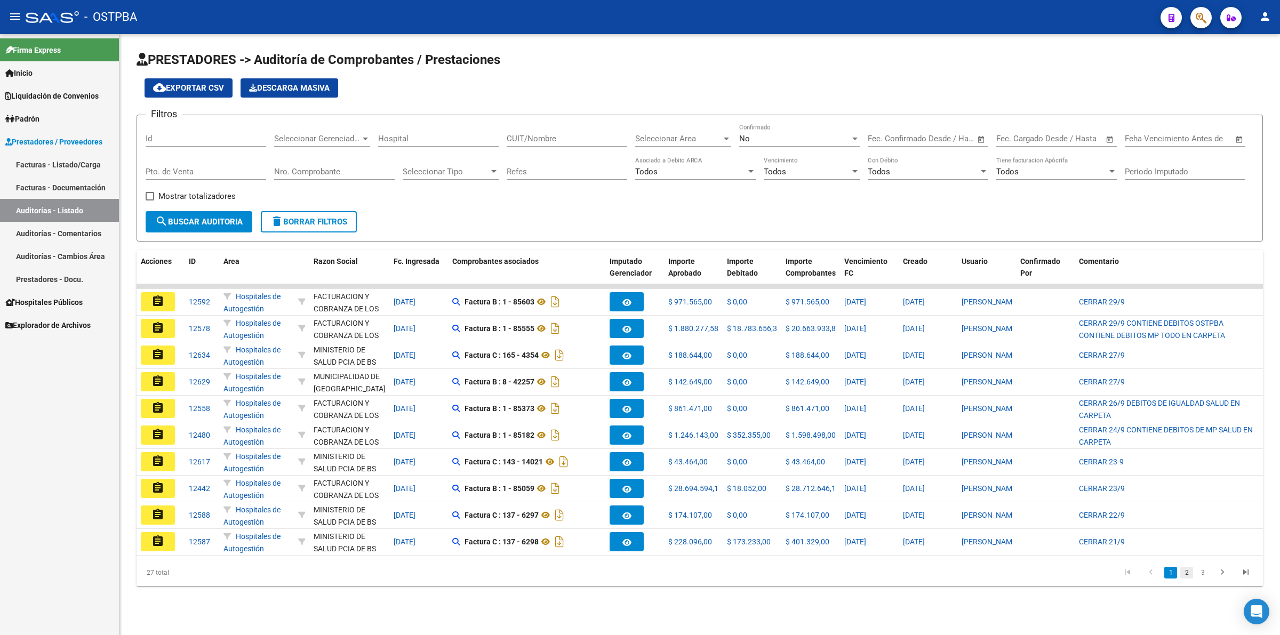
click at [1188, 579] on link "2" at bounding box center [1186, 573] width 13 height 12
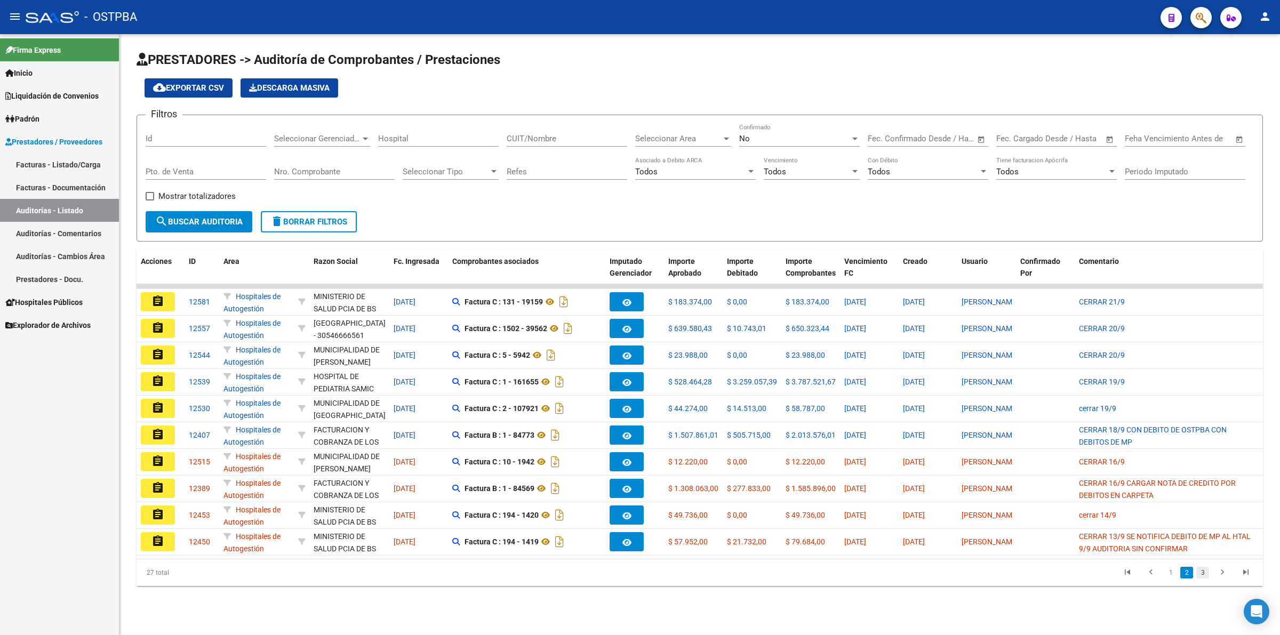
click at [1203, 579] on link "3" at bounding box center [1202, 573] width 13 height 12
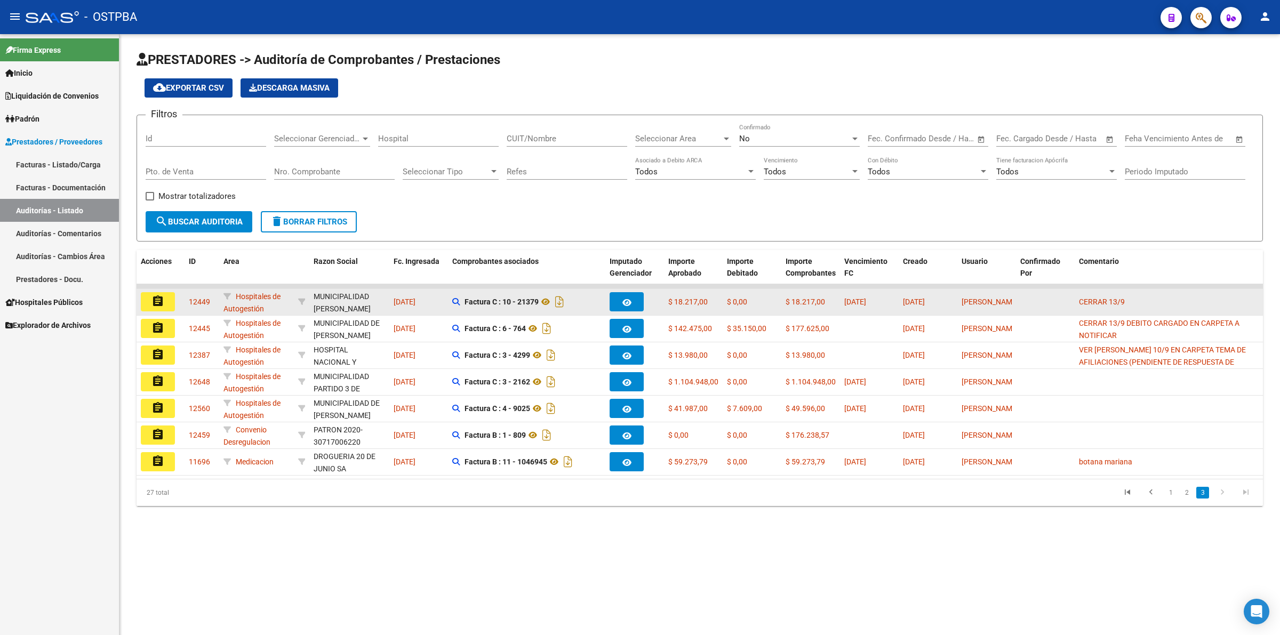
click at [166, 301] on button "assignment" at bounding box center [158, 301] width 34 height 19
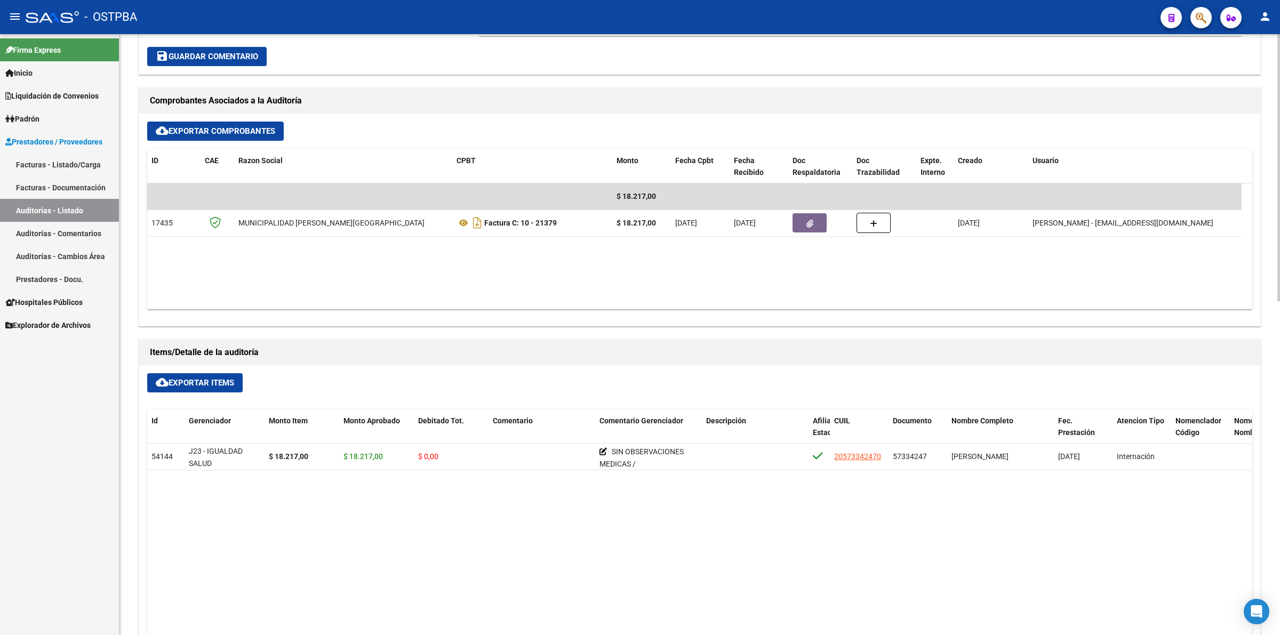
scroll to position [467, 0]
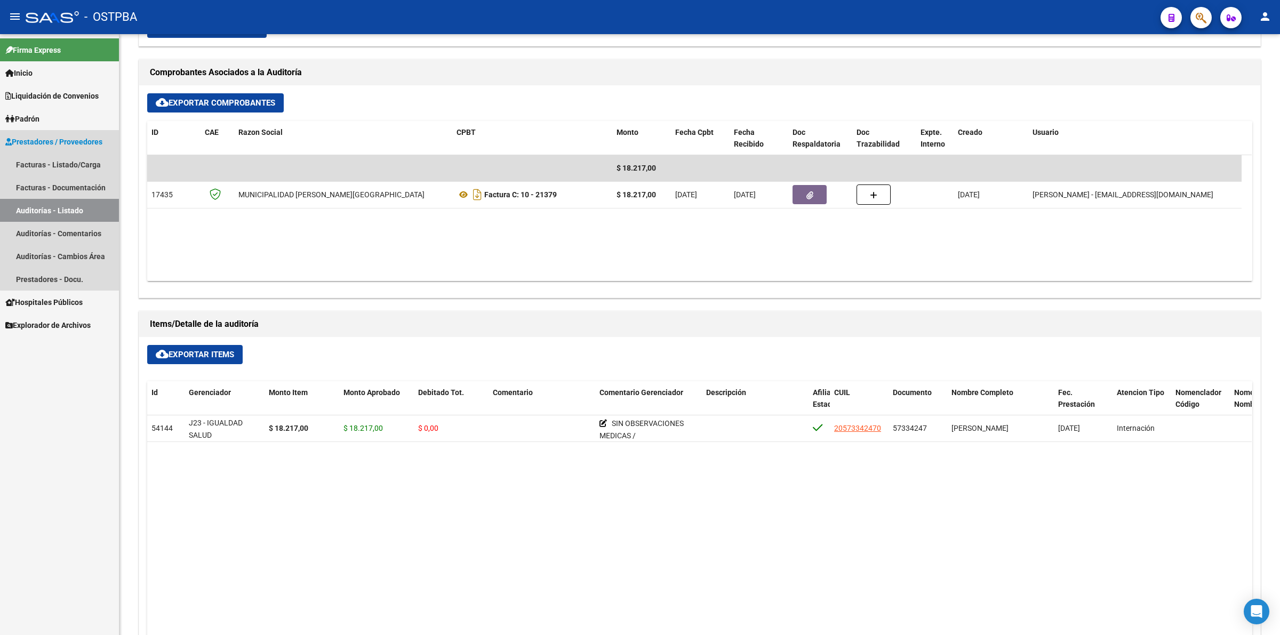
click at [99, 210] on link "Auditorías - Listado" at bounding box center [59, 210] width 119 height 23
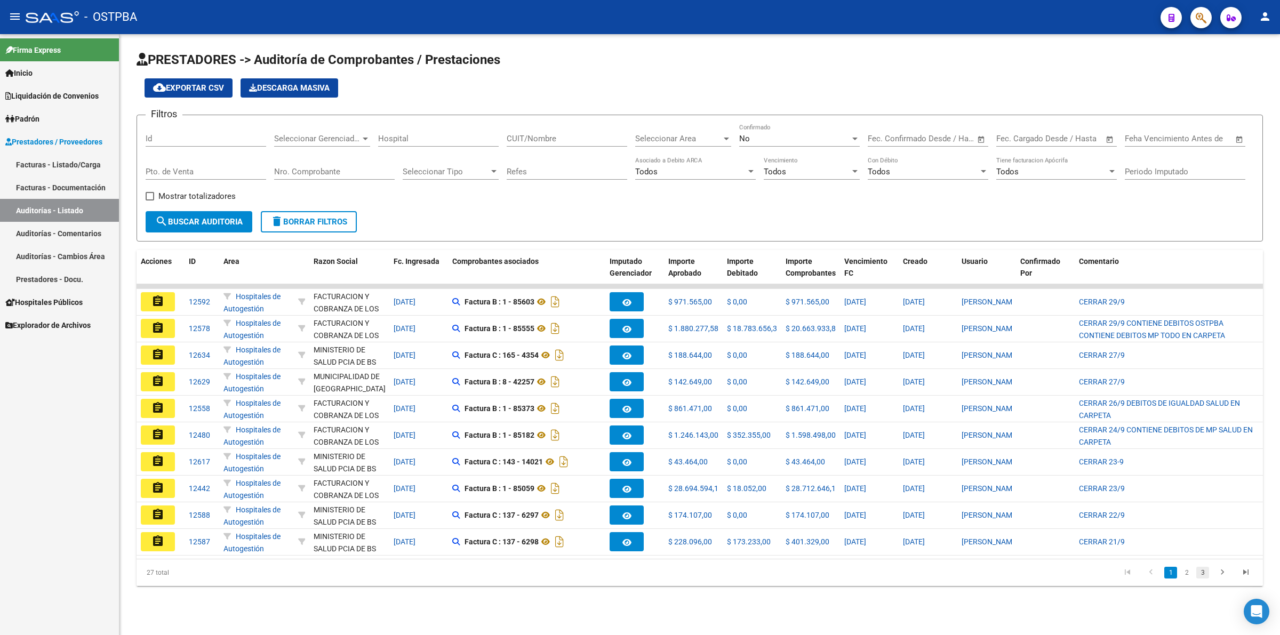
click at [1202, 579] on link "3" at bounding box center [1202, 573] width 13 height 12
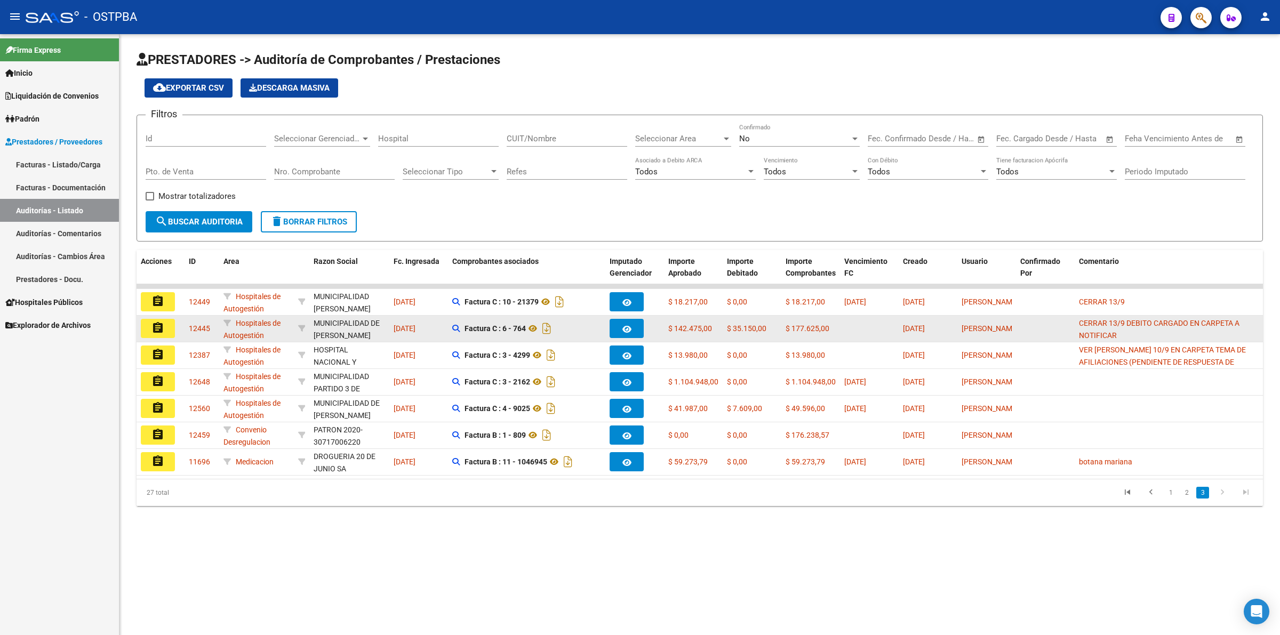
click at [163, 326] on mat-icon "assignment" at bounding box center [157, 328] width 13 height 13
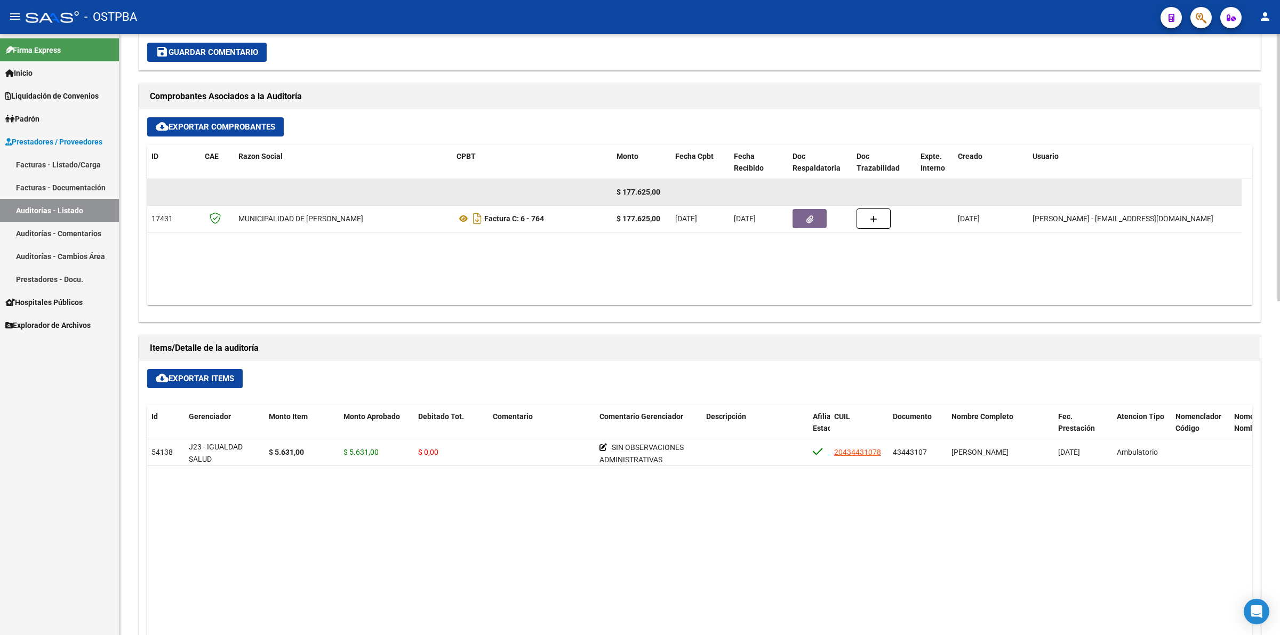
scroll to position [467, 0]
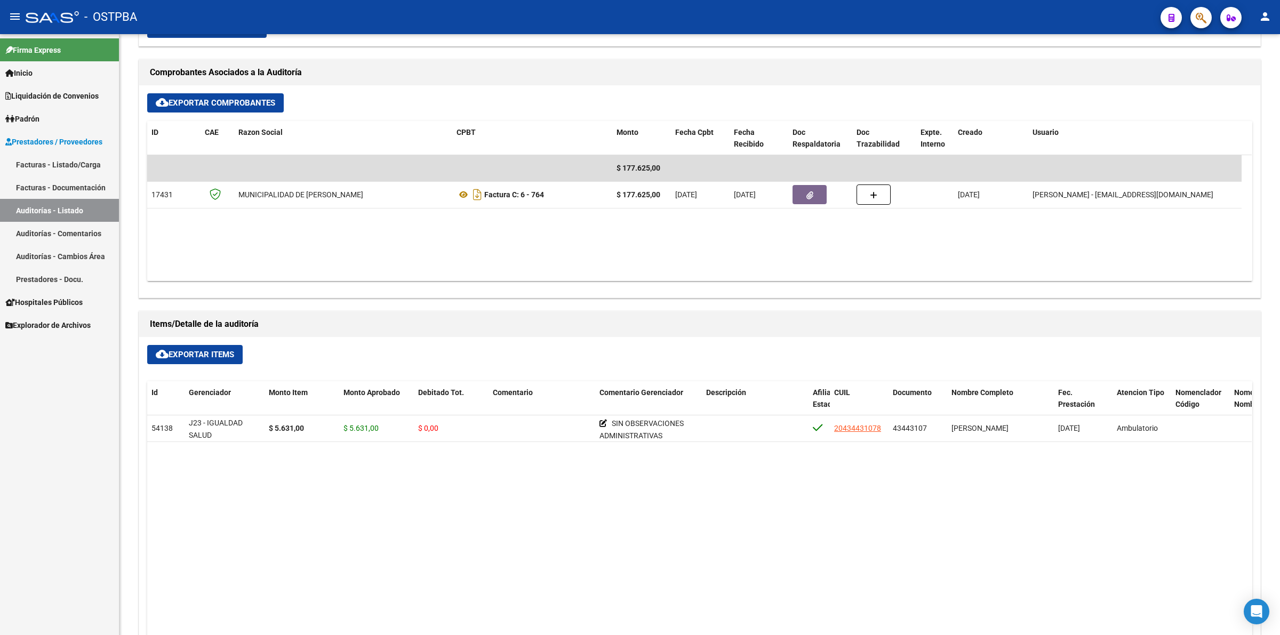
click at [106, 217] on link "Auditorías - Listado" at bounding box center [59, 210] width 119 height 23
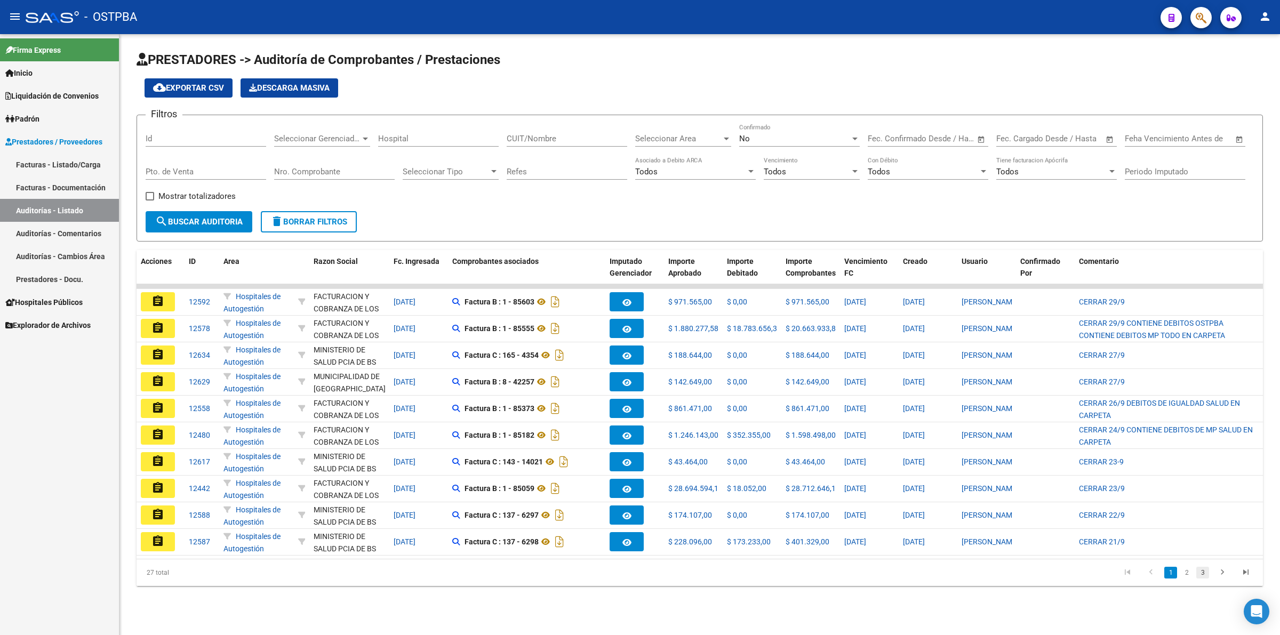
click at [1201, 579] on link "3" at bounding box center [1202, 573] width 13 height 12
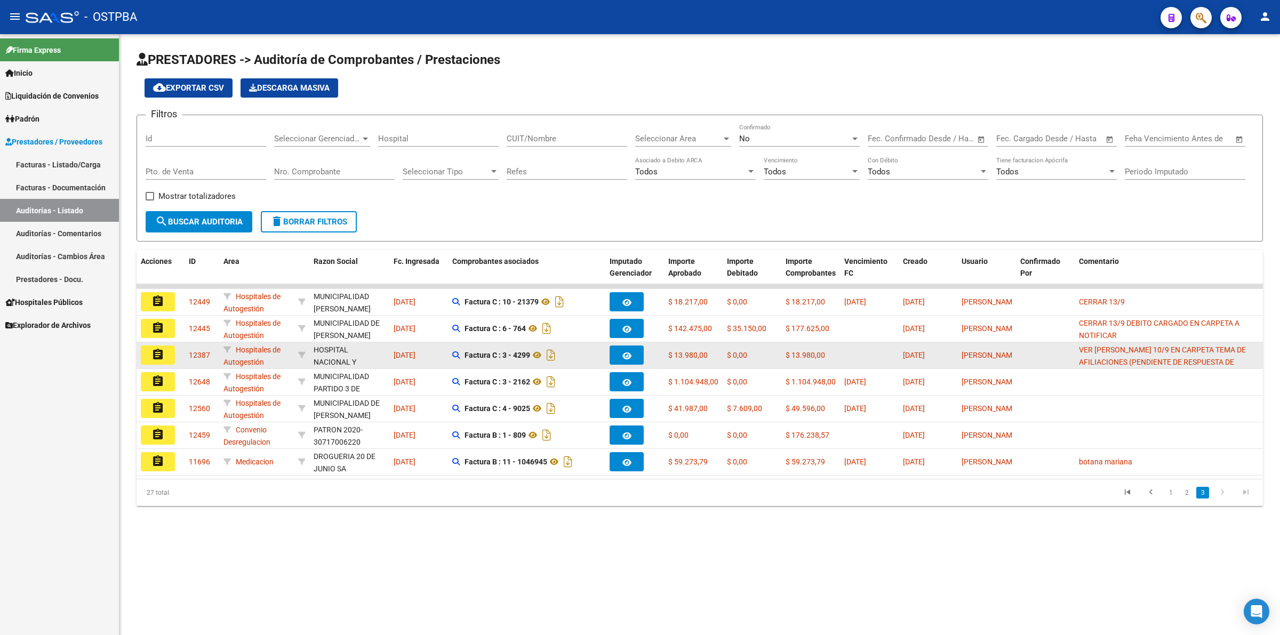
click at [161, 353] on mat-icon "assignment" at bounding box center [157, 354] width 13 height 13
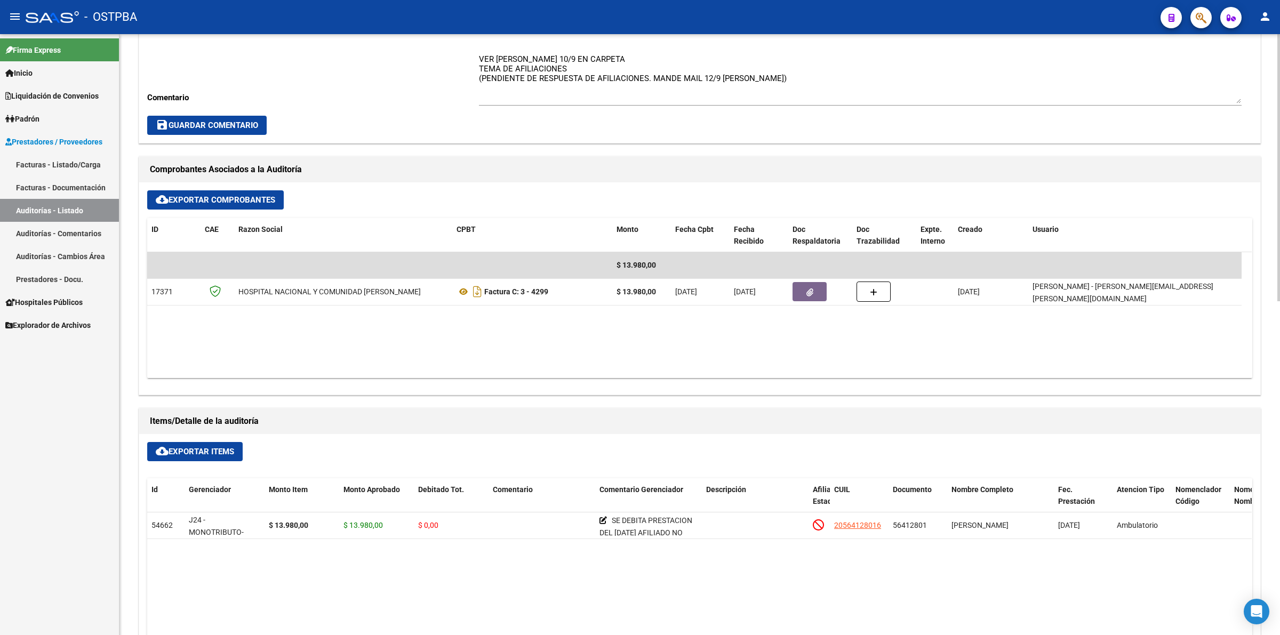
scroll to position [400, 0]
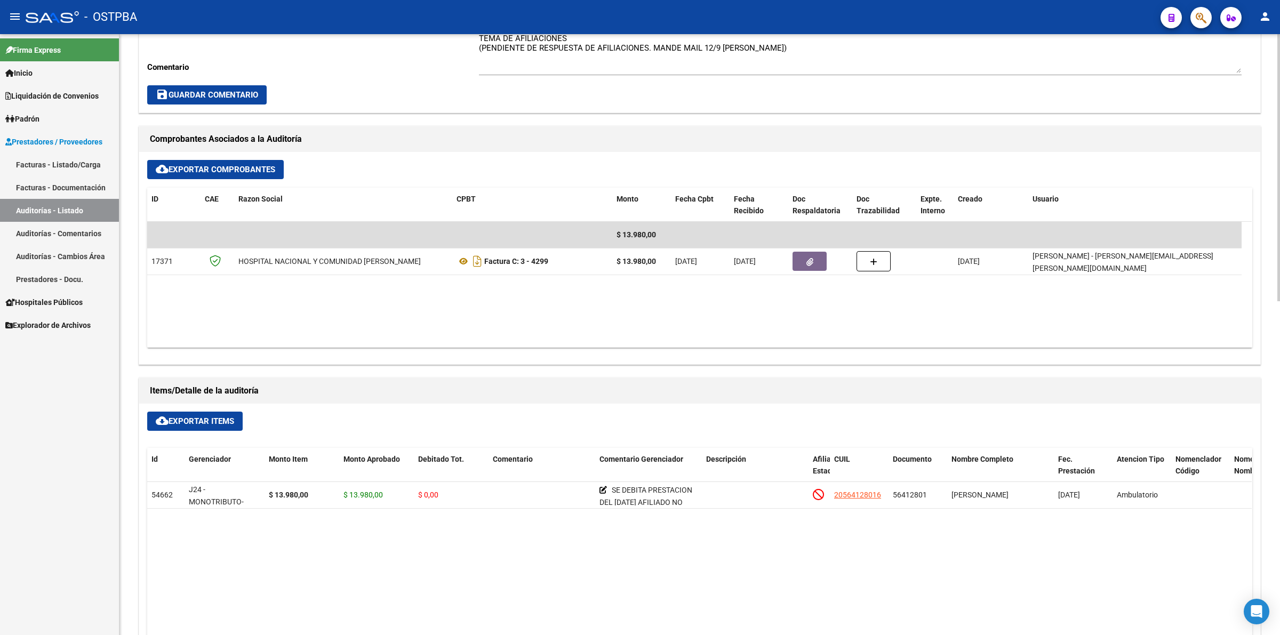
click at [110, 206] on link "Auditorías - Listado" at bounding box center [59, 210] width 119 height 23
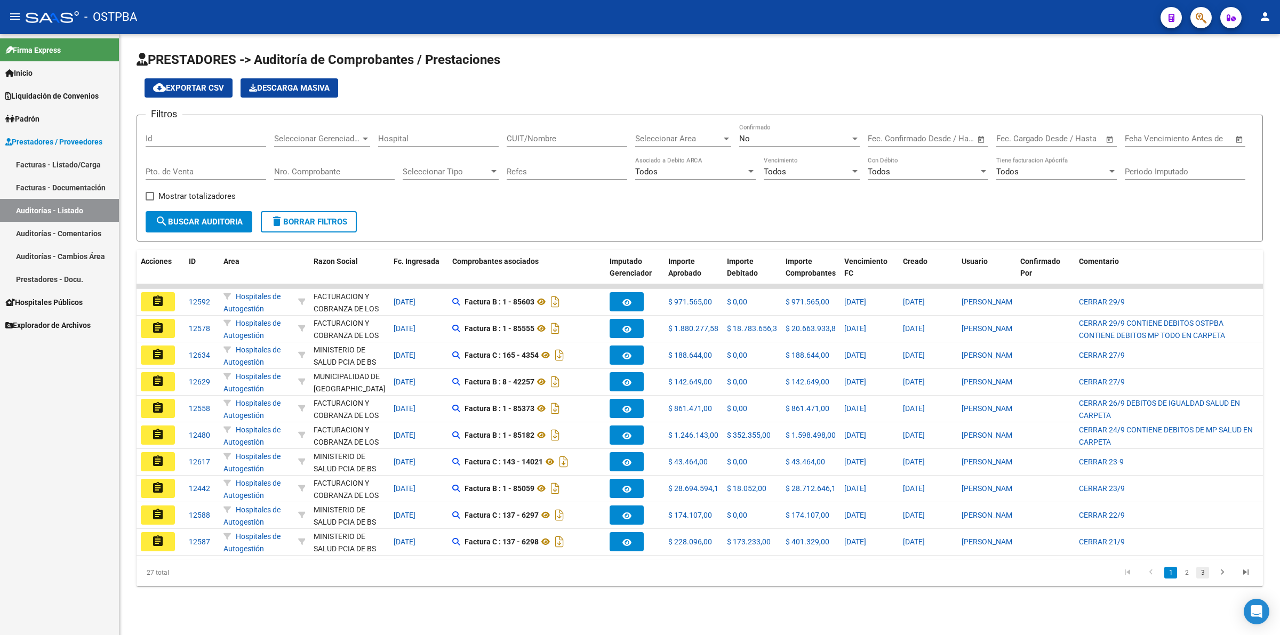
click at [1201, 579] on link "3" at bounding box center [1202, 573] width 13 height 12
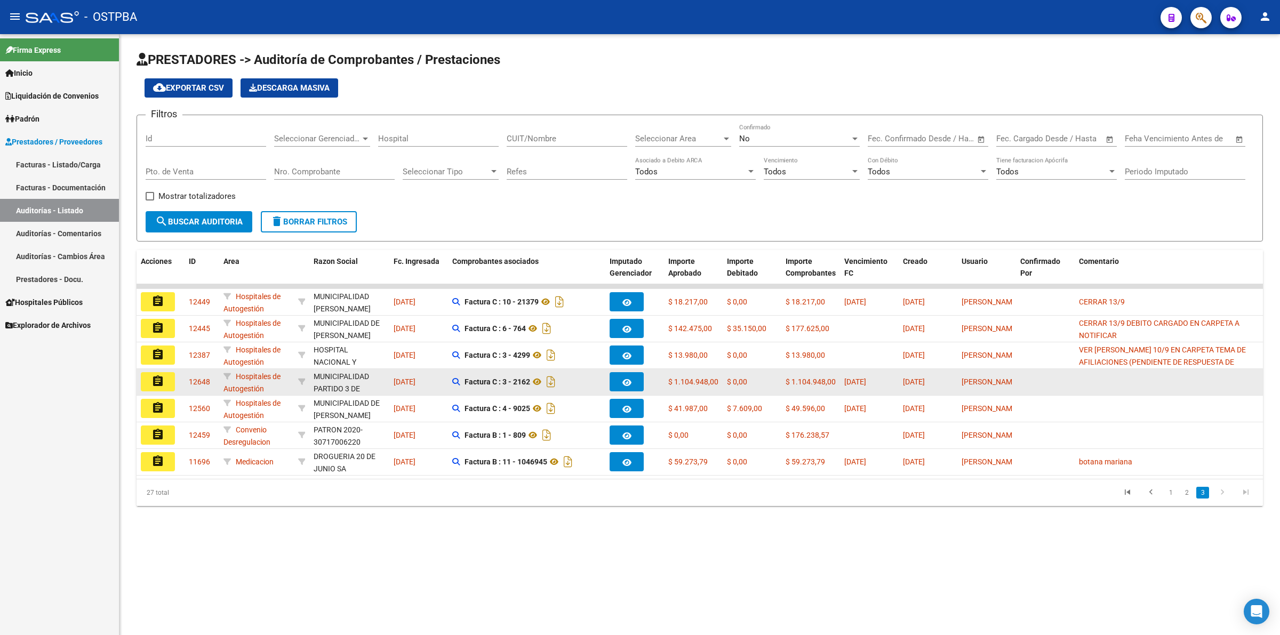
click at [158, 376] on mat-icon "assignment" at bounding box center [157, 381] width 13 height 13
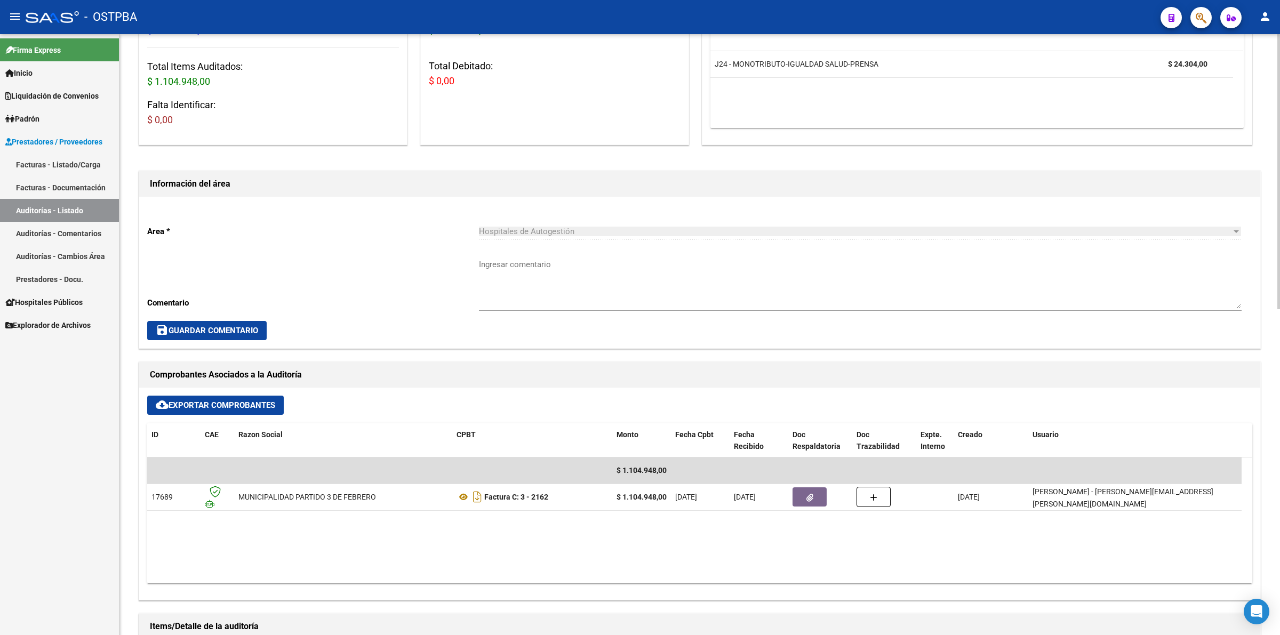
scroll to position [333, 0]
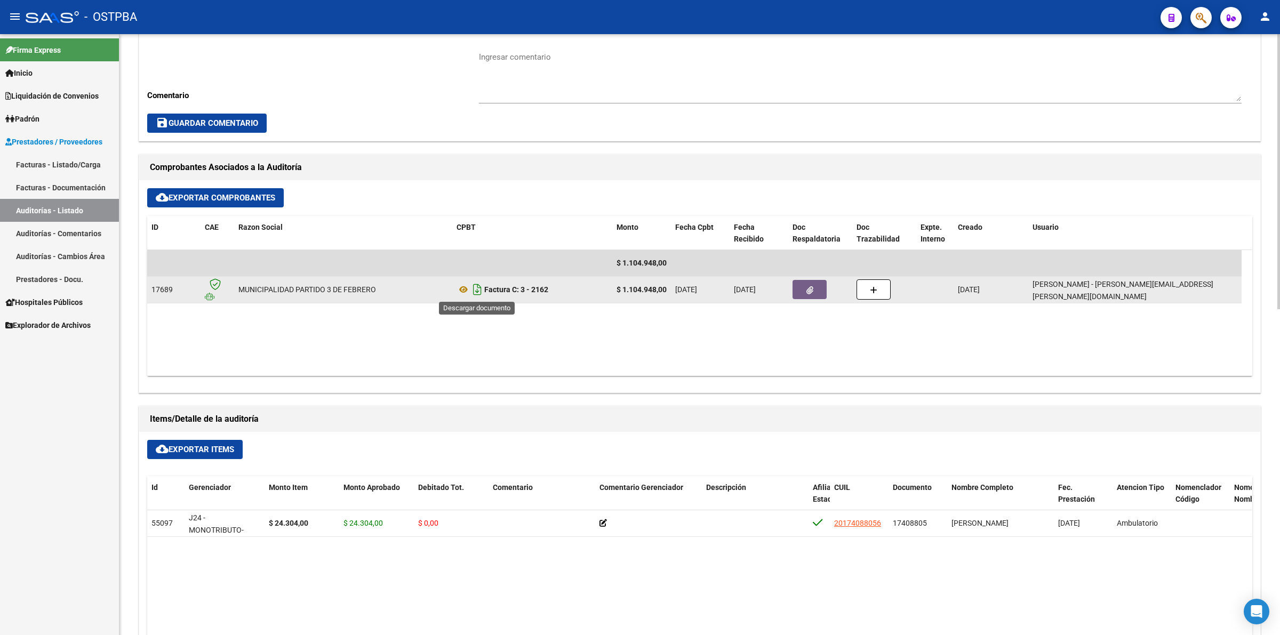
click at [477, 290] on icon "Descargar documento" at bounding box center [477, 289] width 14 height 17
click at [99, 210] on link "Auditorías - Listado" at bounding box center [59, 210] width 119 height 23
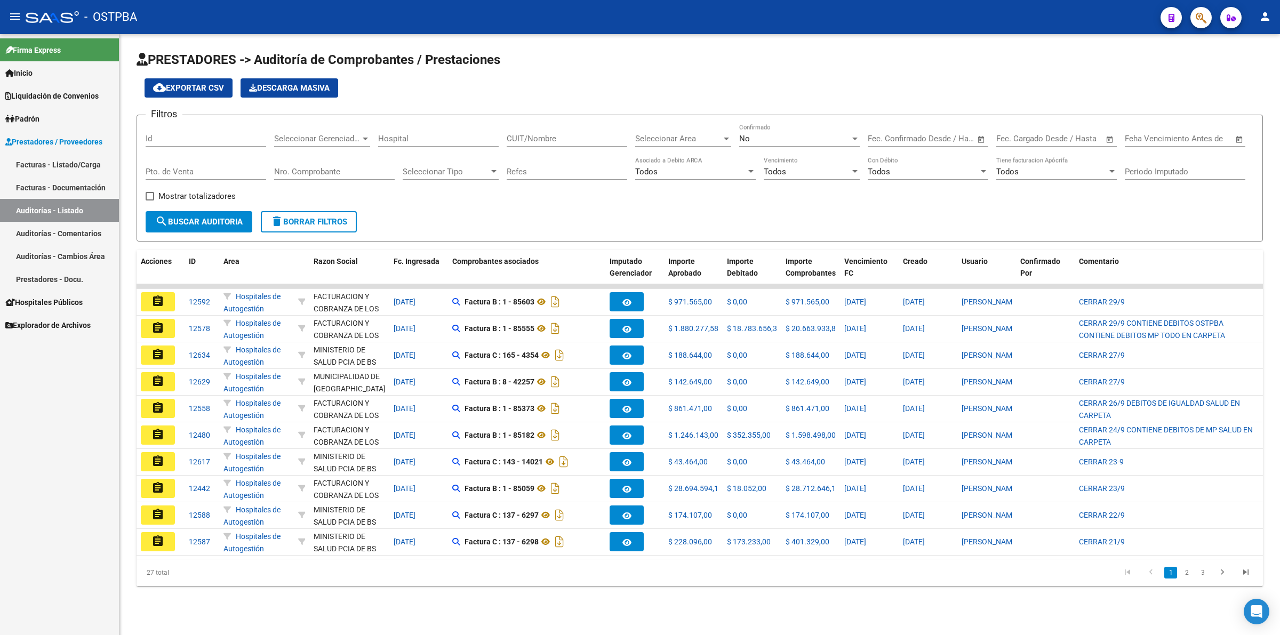
click at [1211, 582] on li at bounding box center [1221, 573] width 23 height 18
click at [1202, 579] on link "3" at bounding box center [1202, 573] width 13 height 12
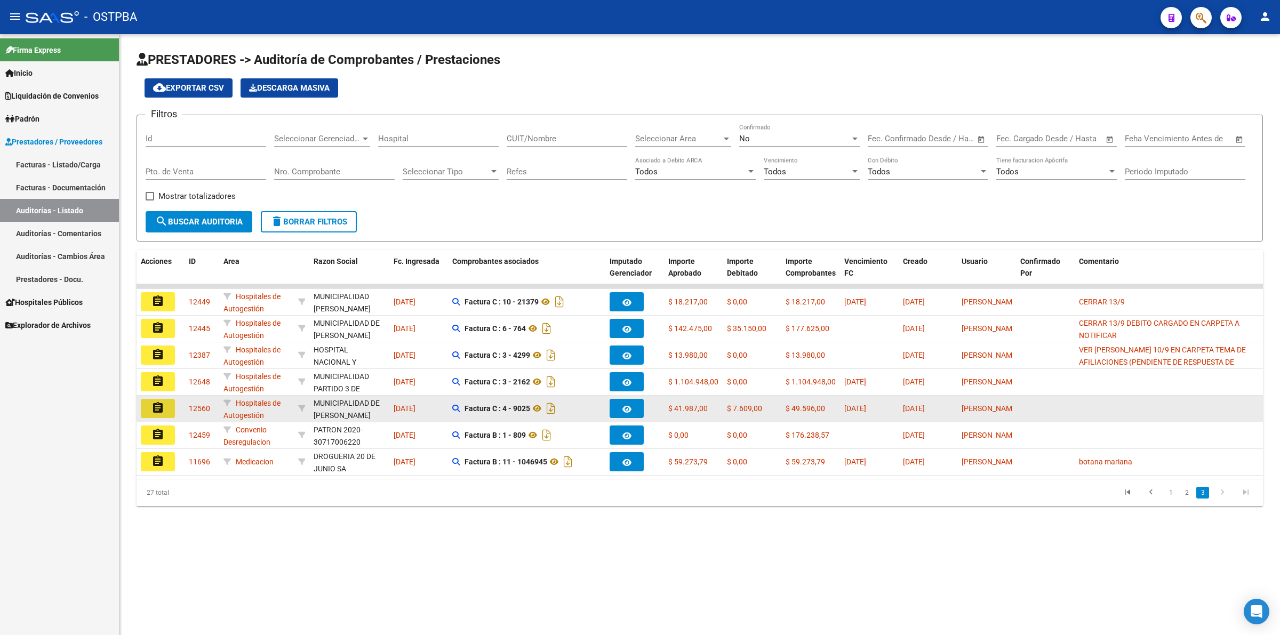
click at [164, 404] on mat-icon "assignment" at bounding box center [157, 408] width 13 height 13
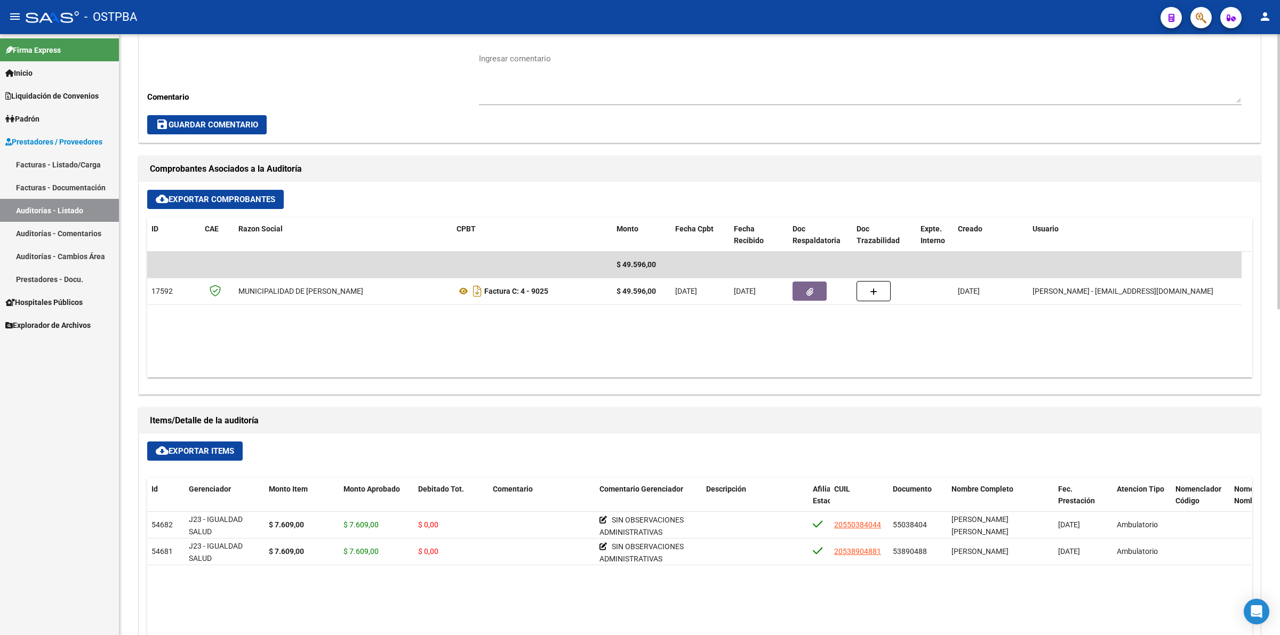
scroll to position [333, 0]
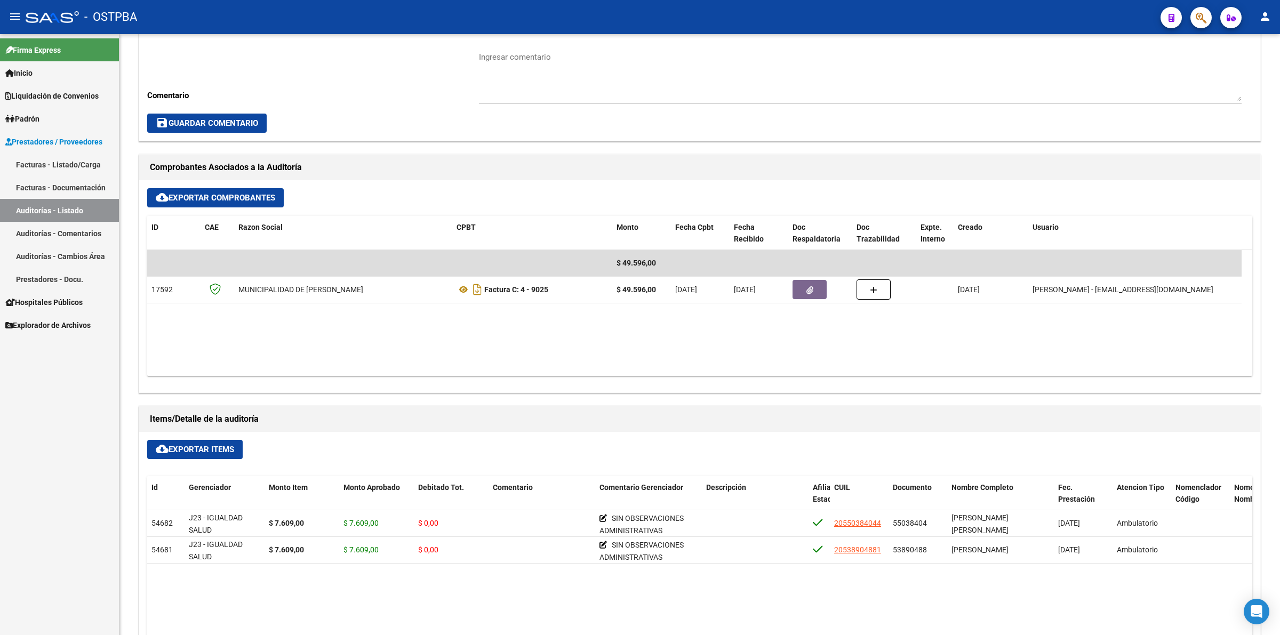
click at [86, 208] on link "Auditorías - Listado" at bounding box center [59, 210] width 119 height 23
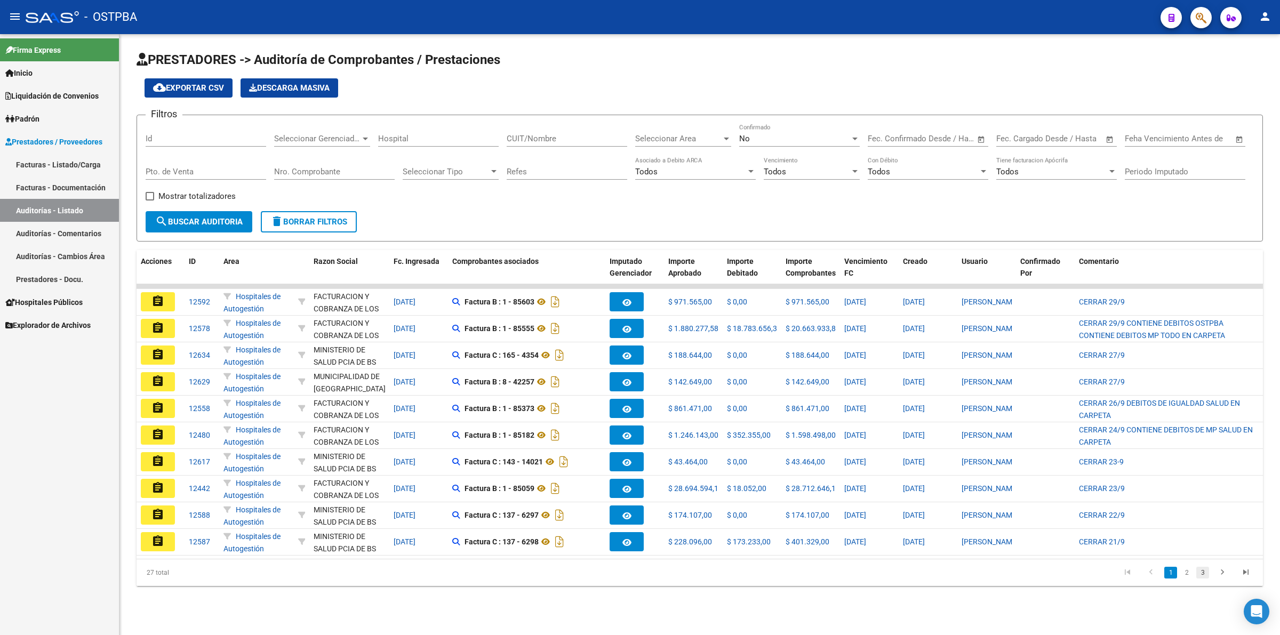
click at [1204, 579] on link "3" at bounding box center [1202, 573] width 13 height 12
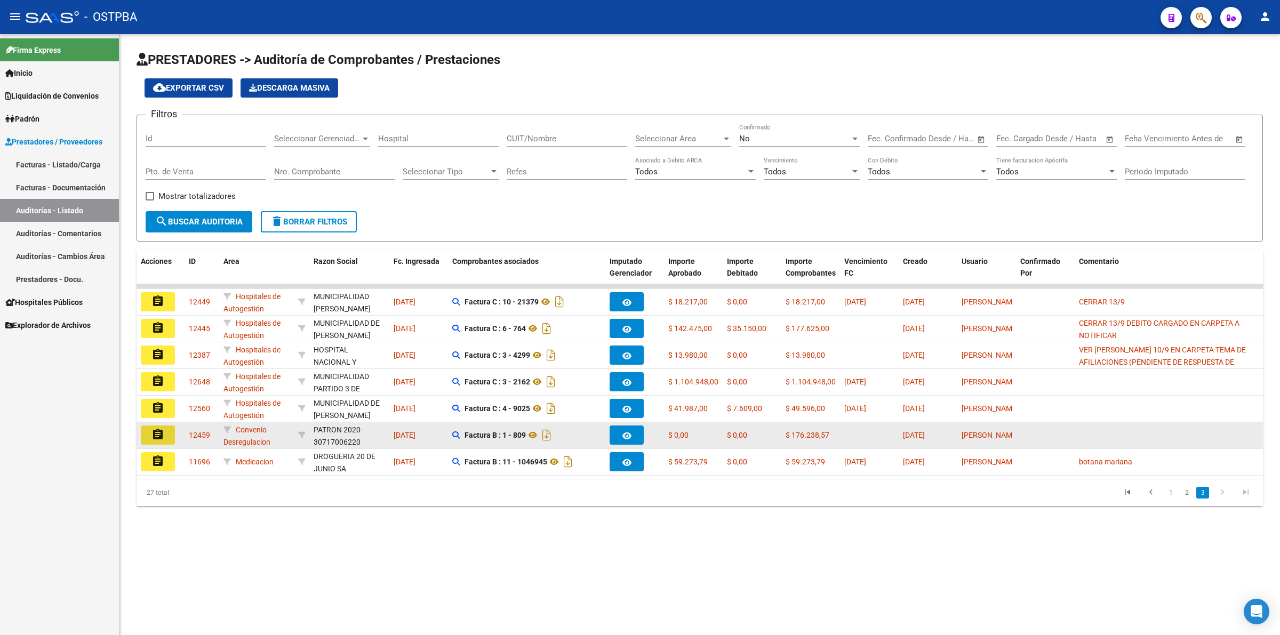
click at [161, 436] on mat-icon "assignment" at bounding box center [157, 434] width 13 height 13
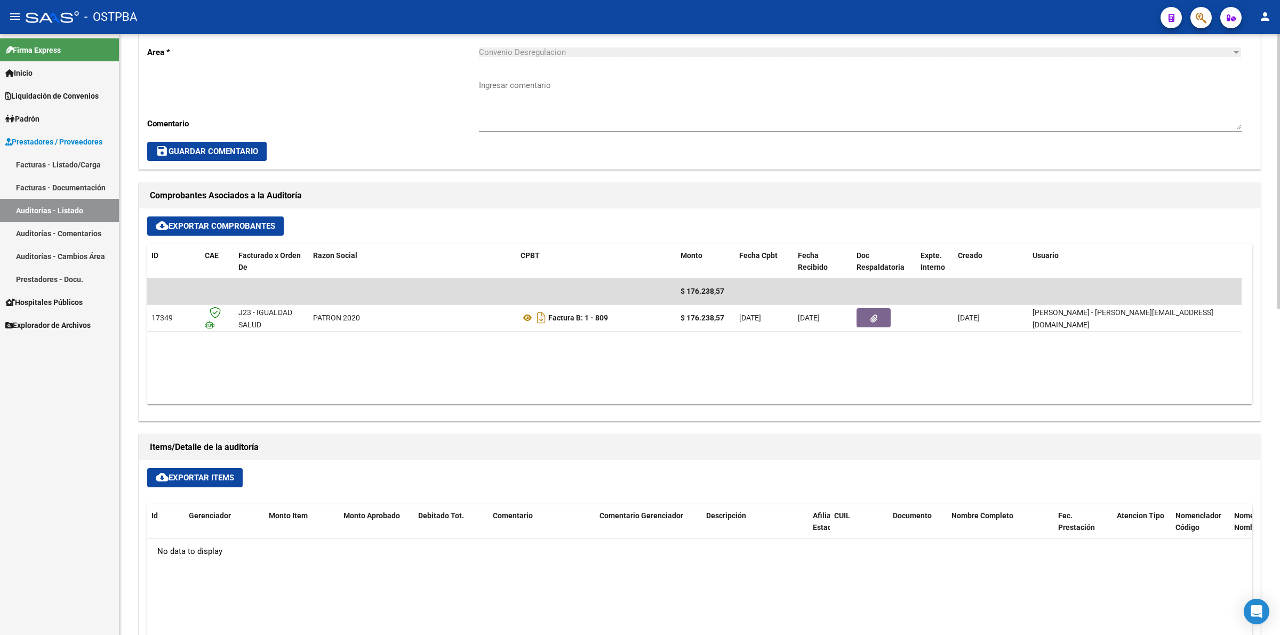
scroll to position [333, 0]
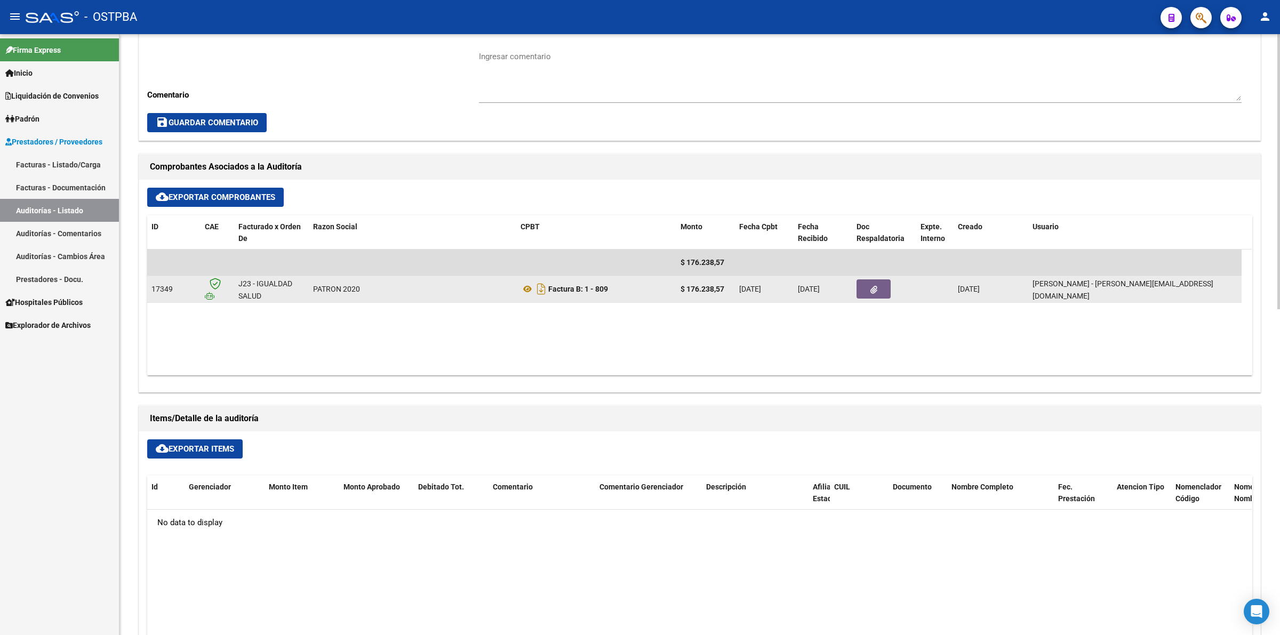
click at [871, 294] on button "button" at bounding box center [873, 288] width 34 height 19
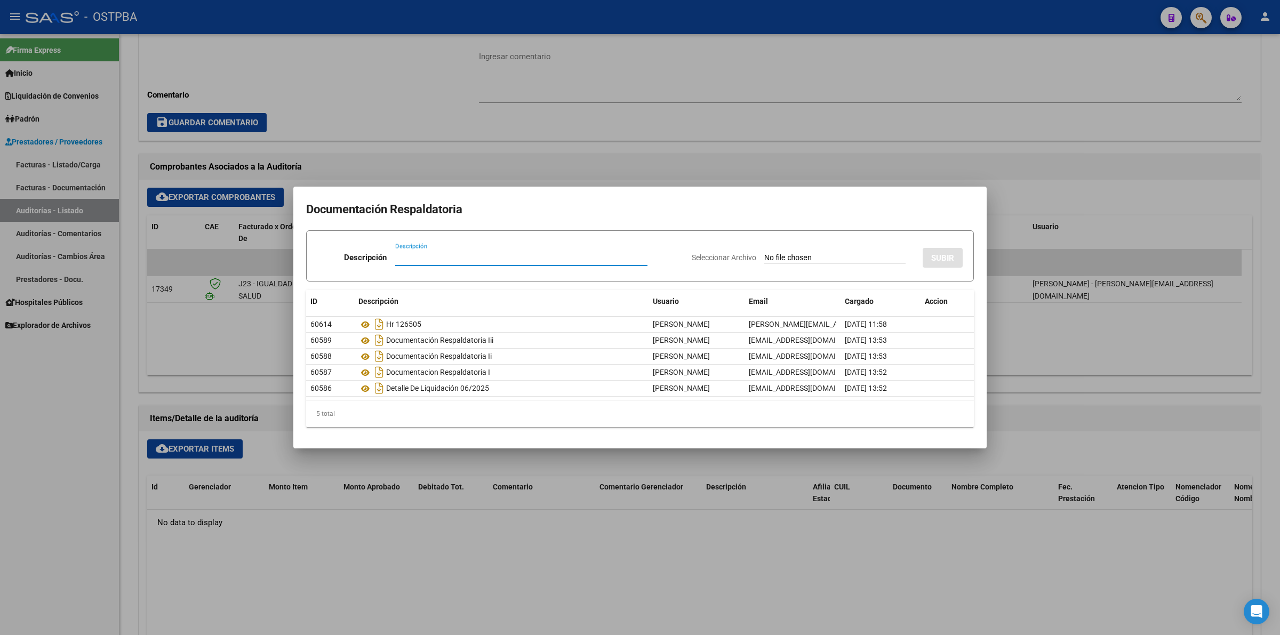
click at [787, 516] on div at bounding box center [640, 317] width 1280 height 635
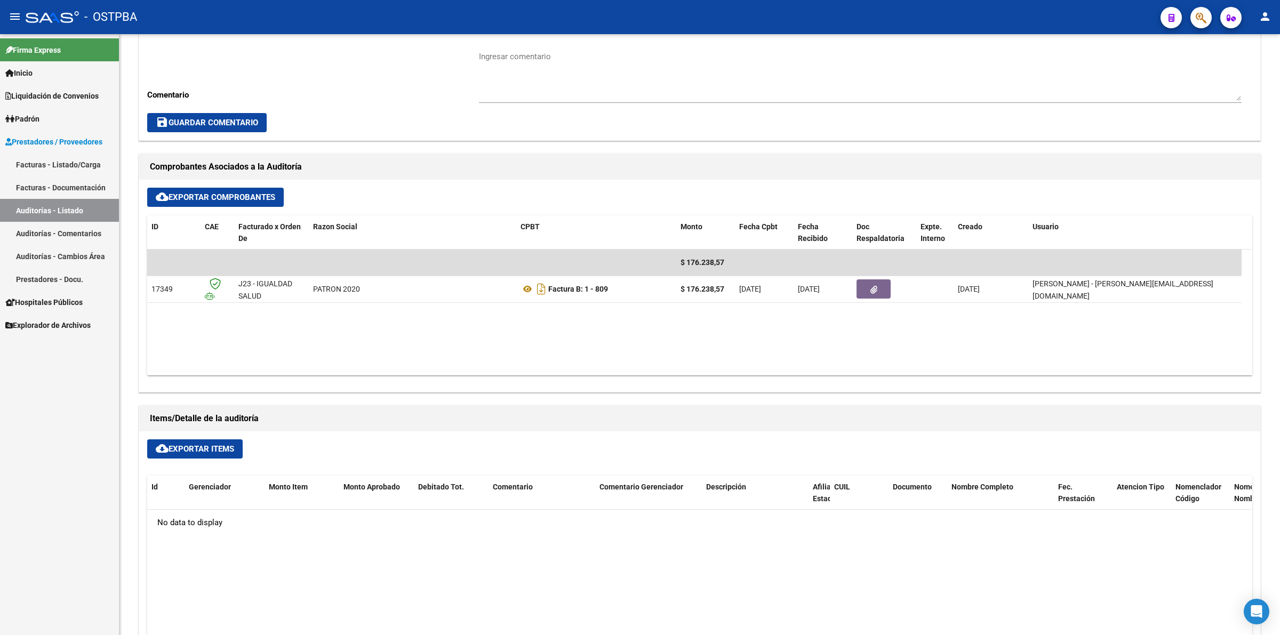
click at [27, 204] on link "Auditorías - Listado" at bounding box center [59, 210] width 119 height 23
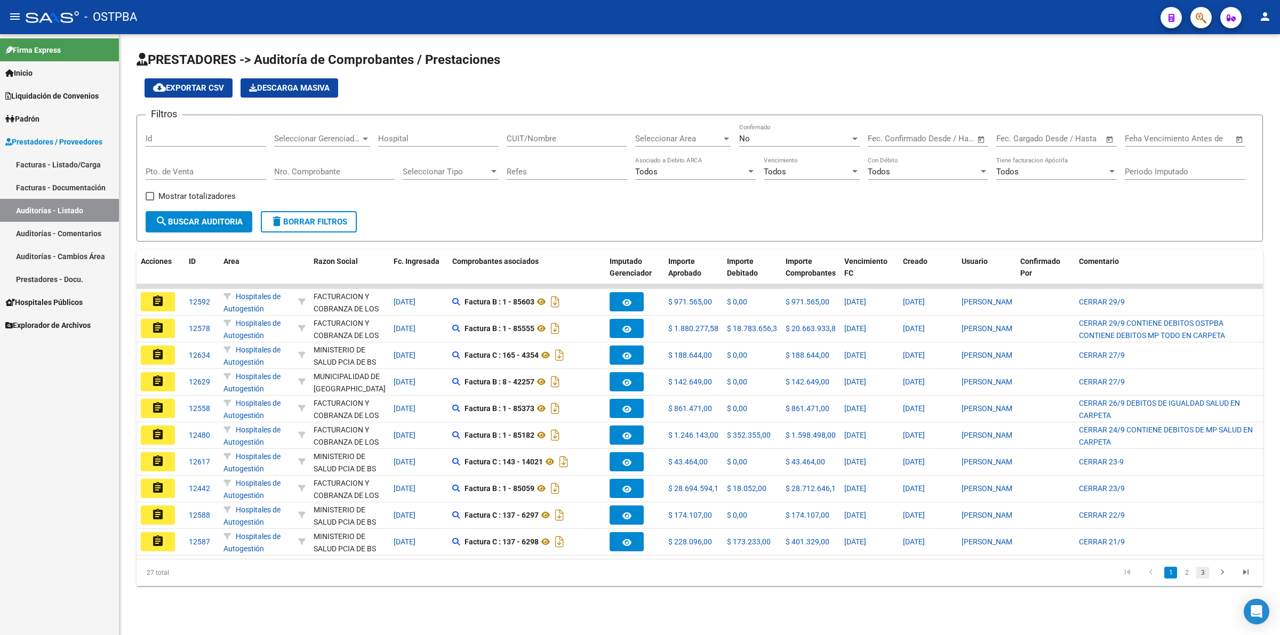
click at [1207, 579] on link "3" at bounding box center [1202, 573] width 13 height 12
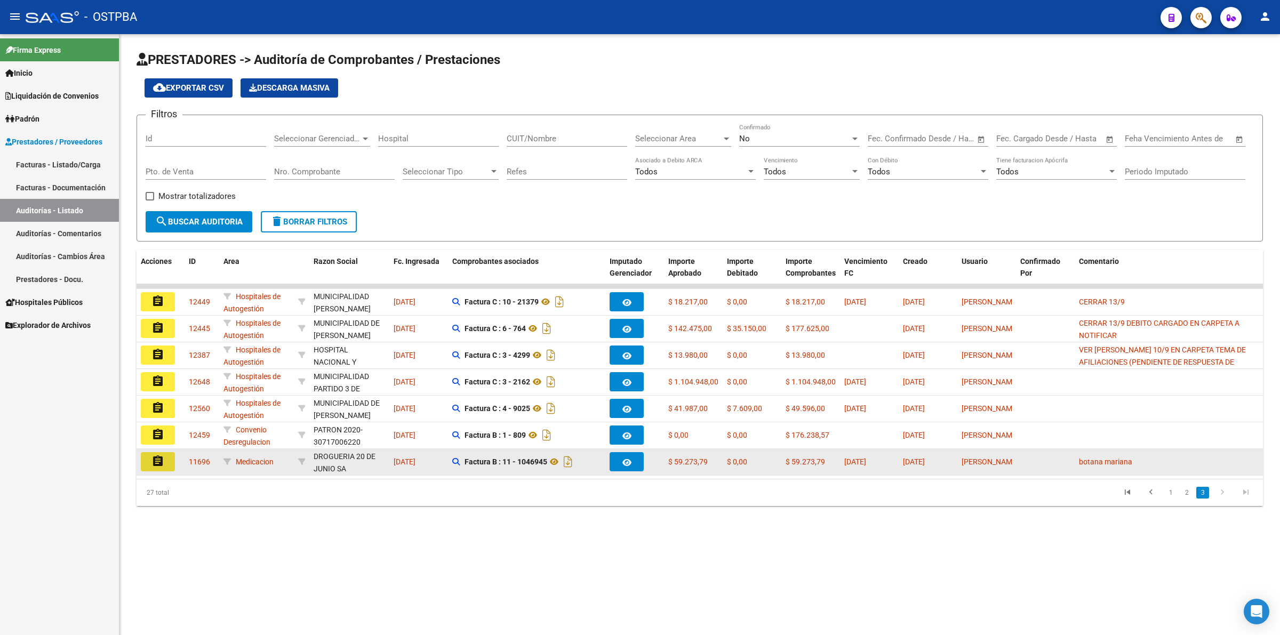
click at [167, 461] on button "assignment" at bounding box center [158, 461] width 34 height 19
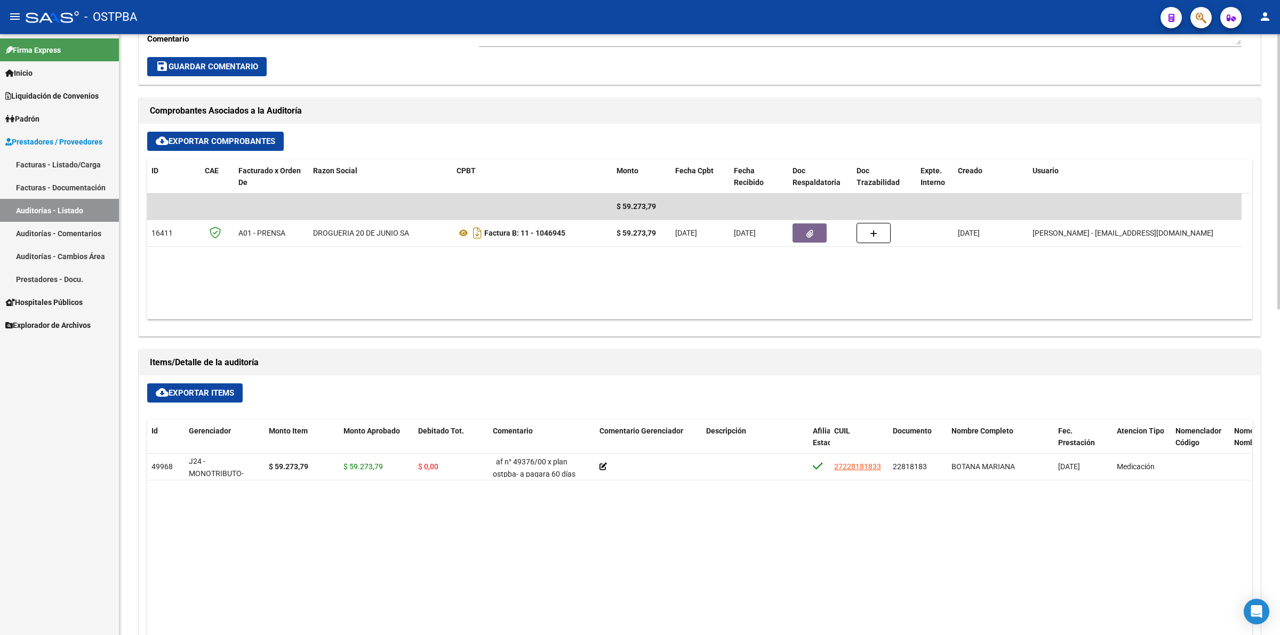
scroll to position [400, 0]
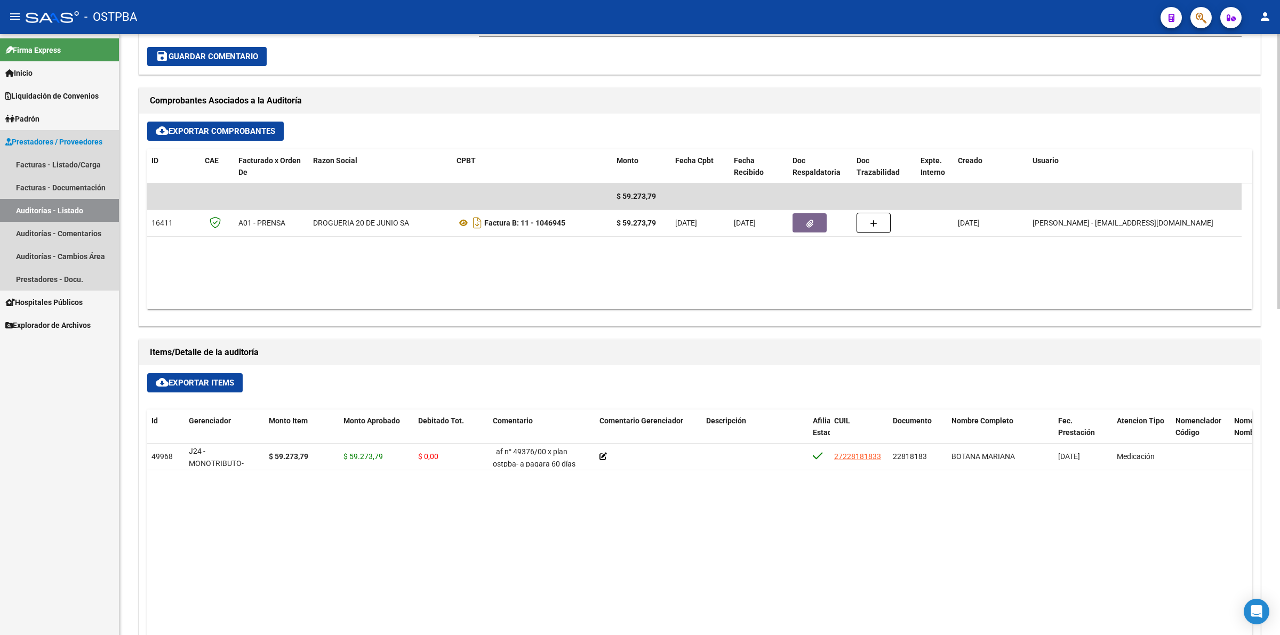
click at [104, 209] on link "Auditorías - Listado" at bounding box center [59, 210] width 119 height 23
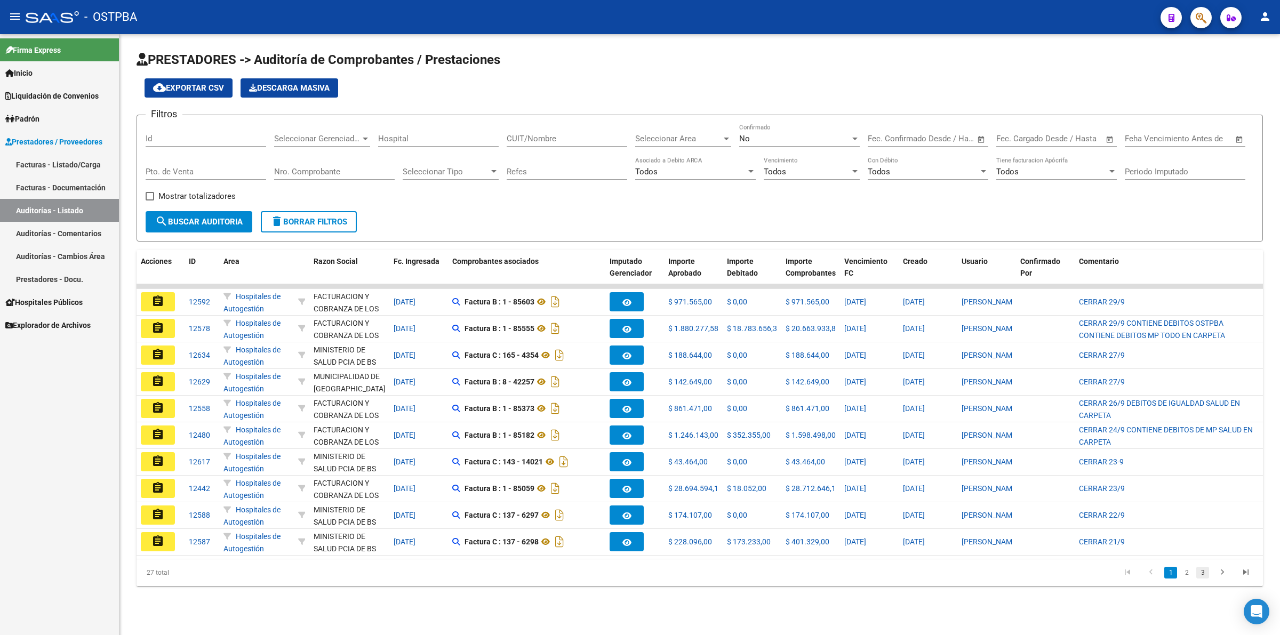
click at [1206, 579] on link "3" at bounding box center [1202, 573] width 13 height 12
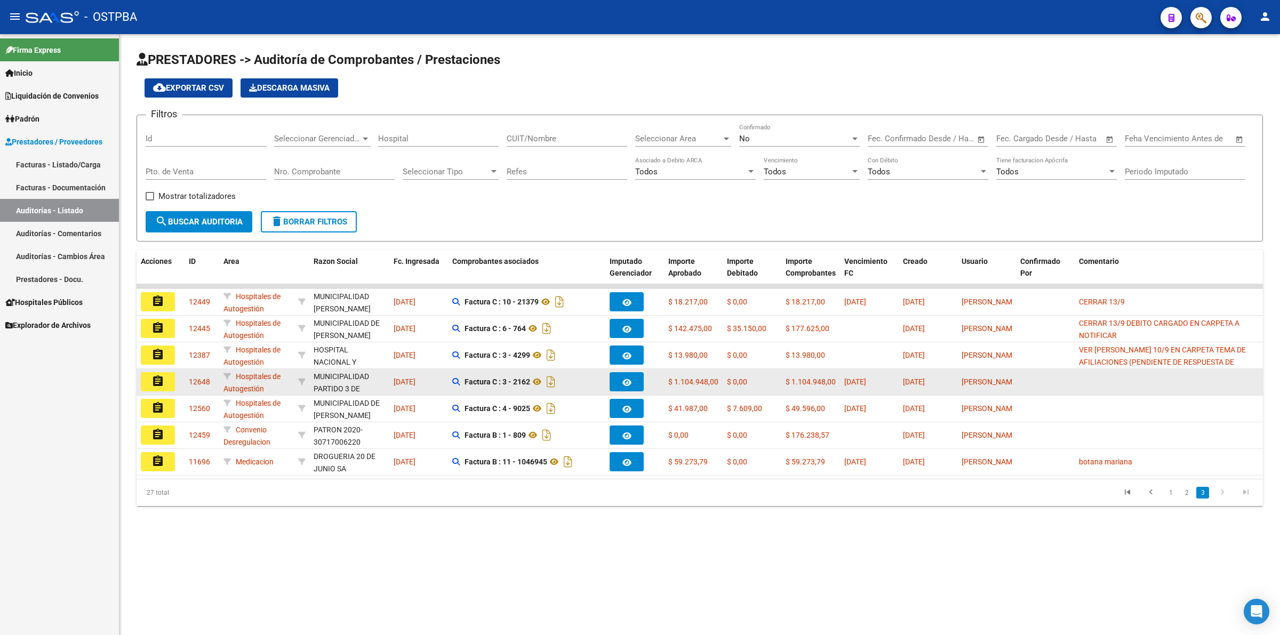
click at [169, 372] on button "assignment" at bounding box center [158, 381] width 34 height 19
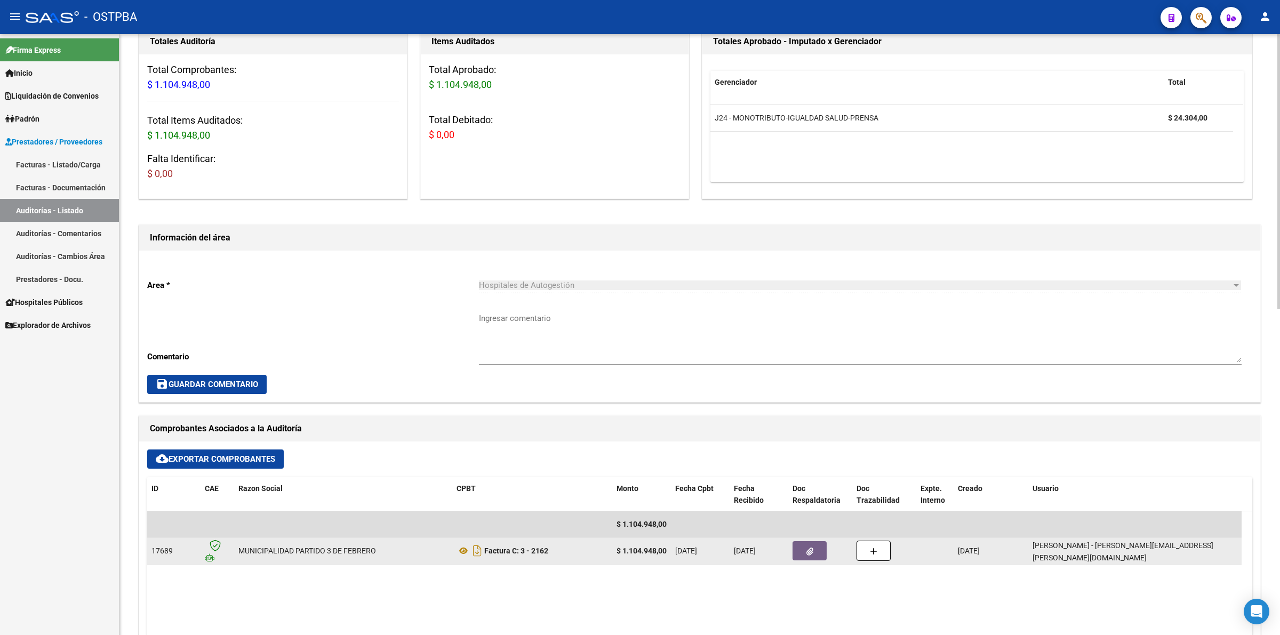
scroll to position [200, 0]
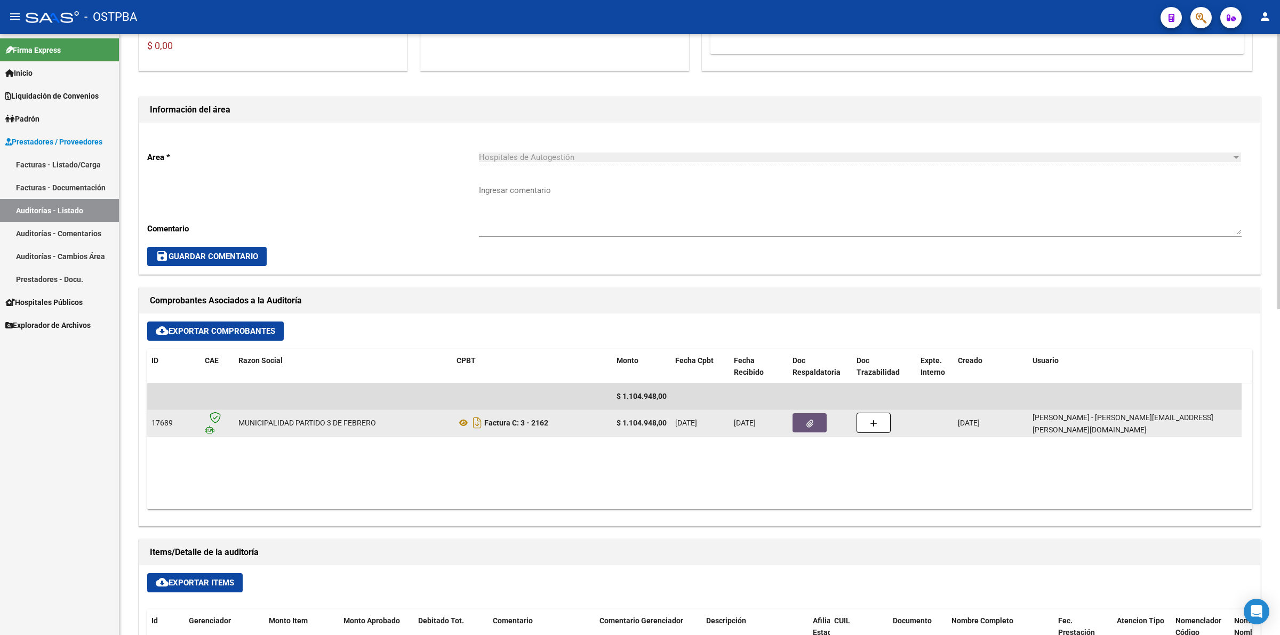
click at [808, 423] on icon "button" at bounding box center [809, 424] width 7 height 8
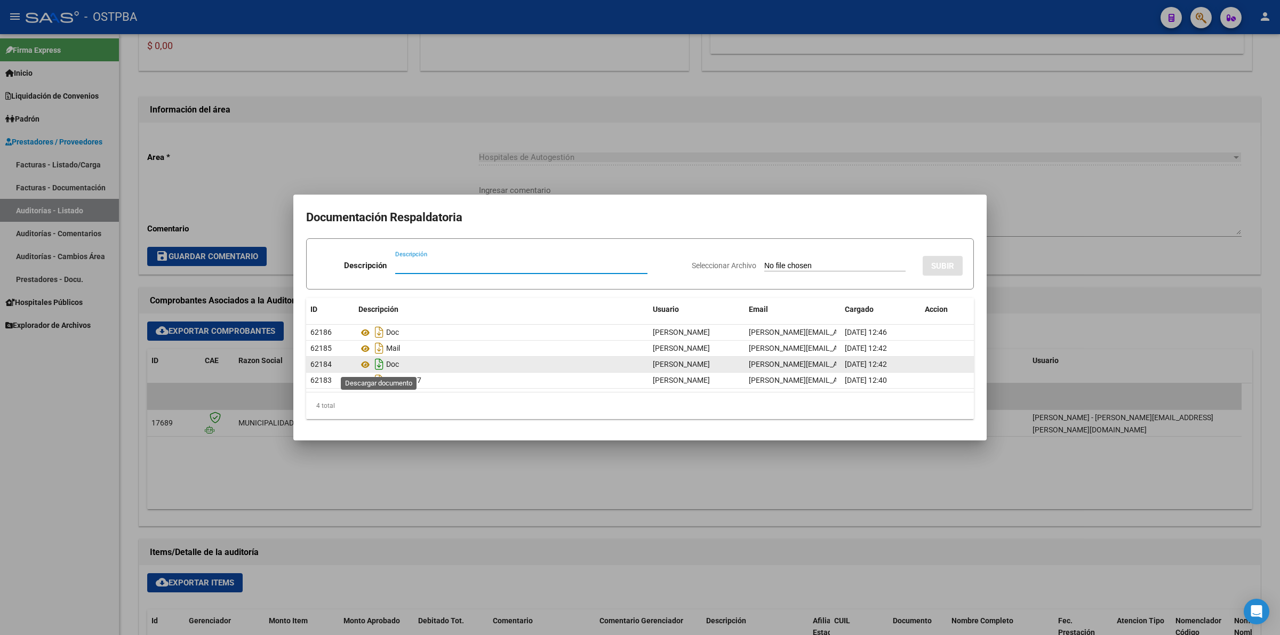
click at [377, 365] on icon "Descargar documento" at bounding box center [379, 364] width 14 height 17
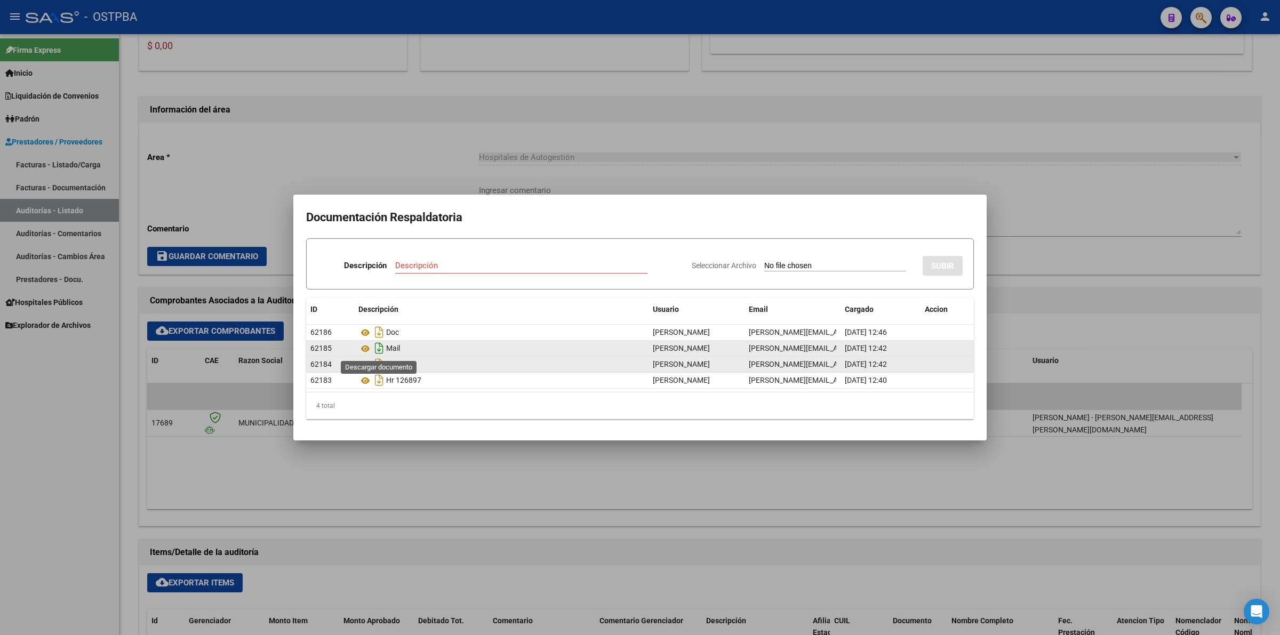
click at [375, 344] on icon "Descargar documento" at bounding box center [379, 348] width 14 height 17
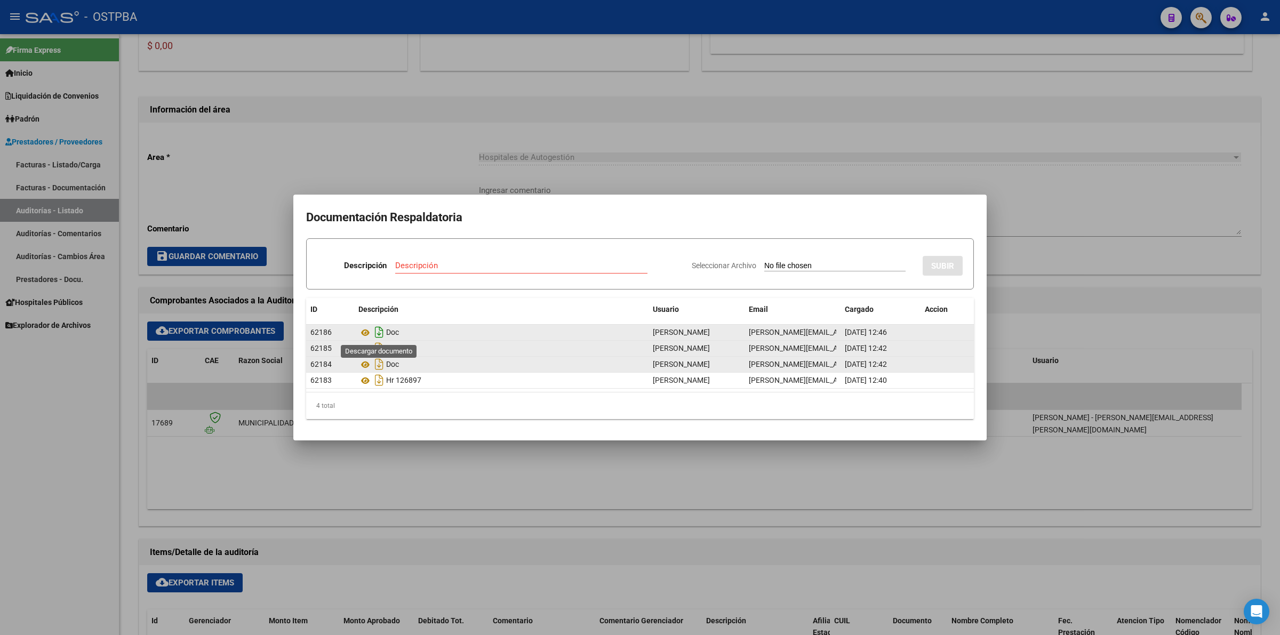
click at [384, 332] on icon "Descargar documento" at bounding box center [379, 332] width 14 height 17
click at [793, 482] on div at bounding box center [640, 317] width 1280 height 635
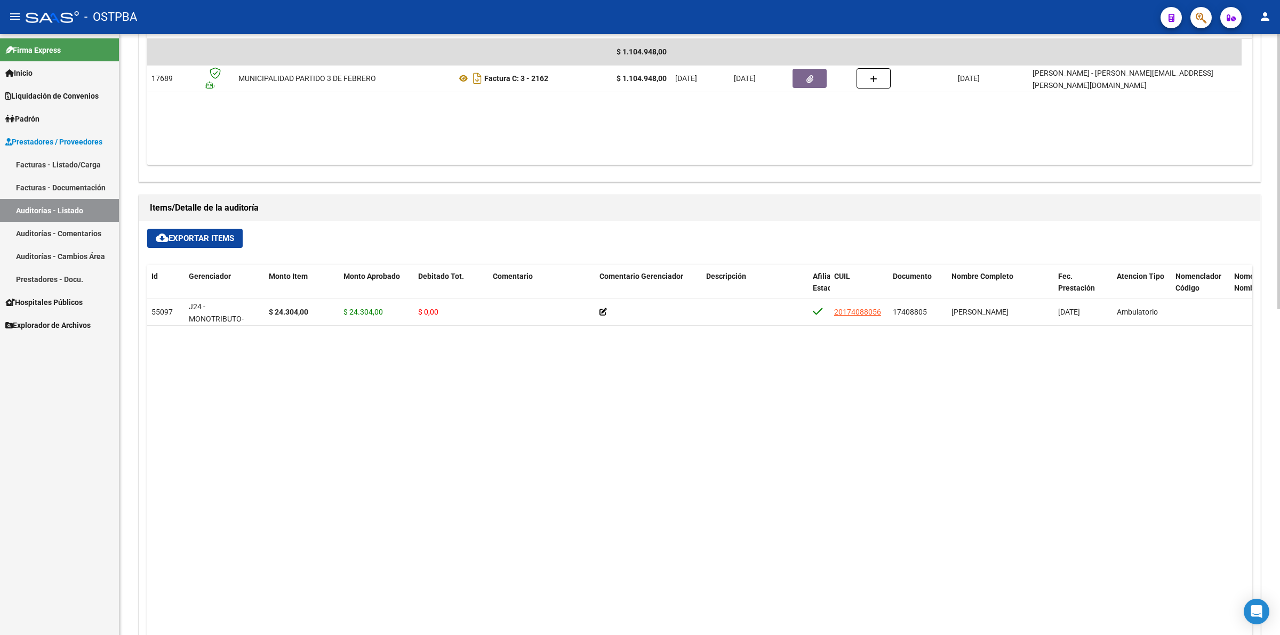
scroll to position [600, 0]
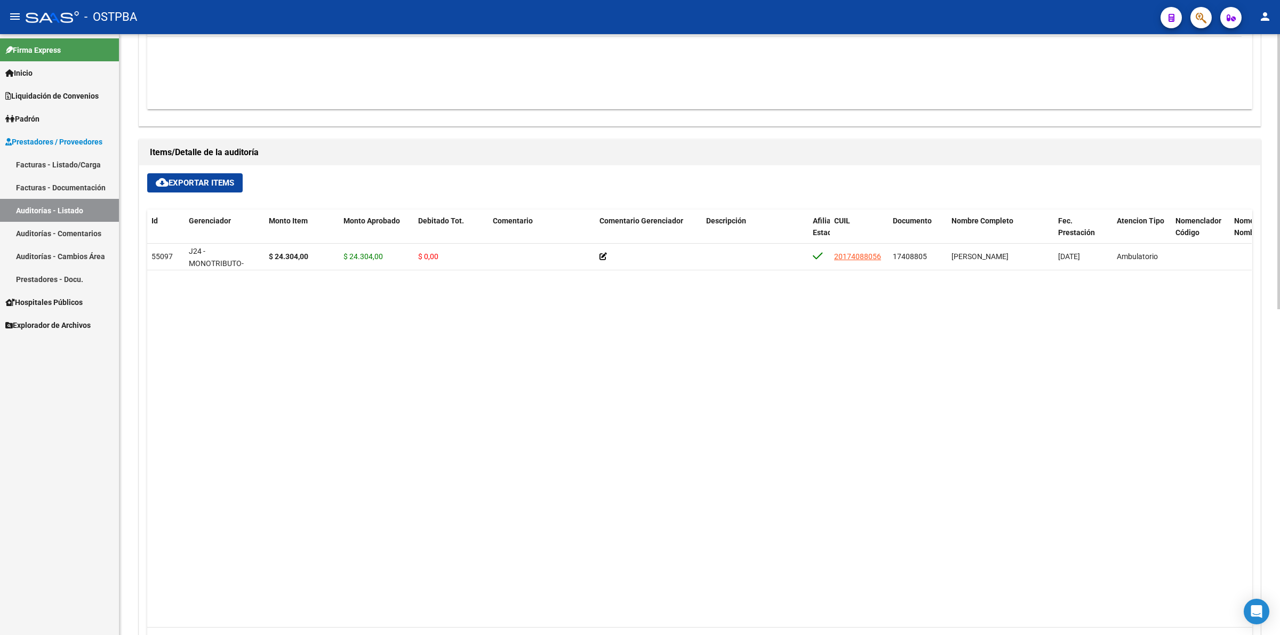
click at [619, 344] on datatable-body "55097 J24 - MONOTRIBUTO-IGUALDAD SALUD-PRENSA $ 24.304,00 $ 24.304,00 $ 0,00 20…" at bounding box center [699, 436] width 1104 height 384
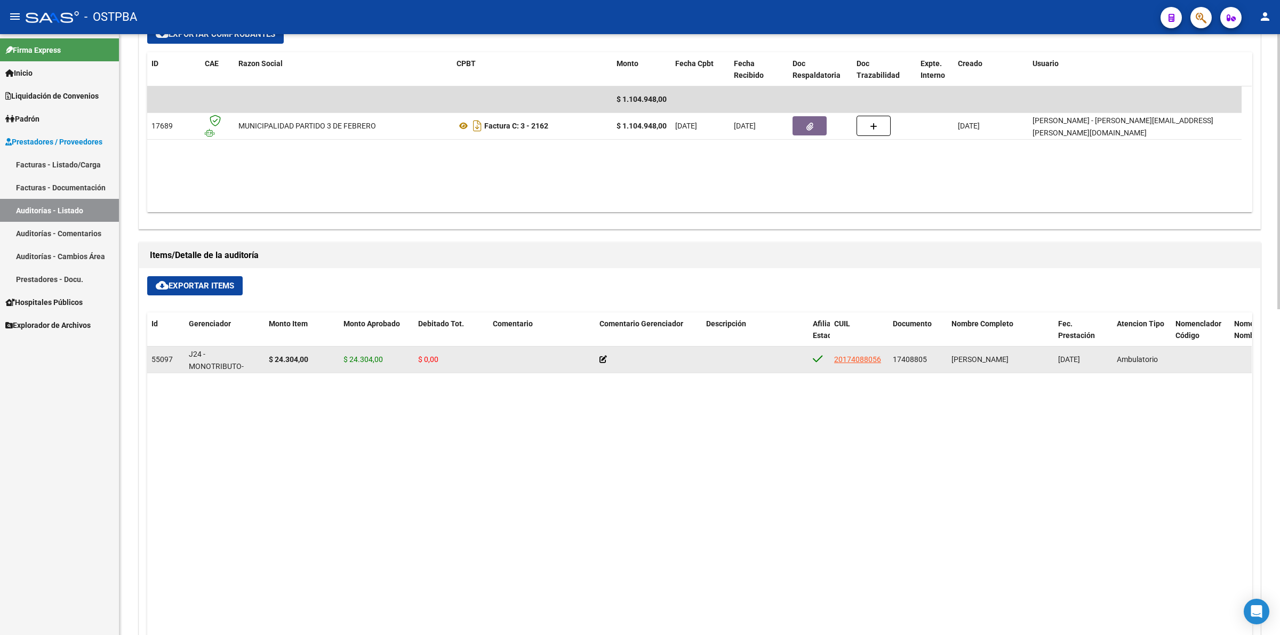
scroll to position [333, 0]
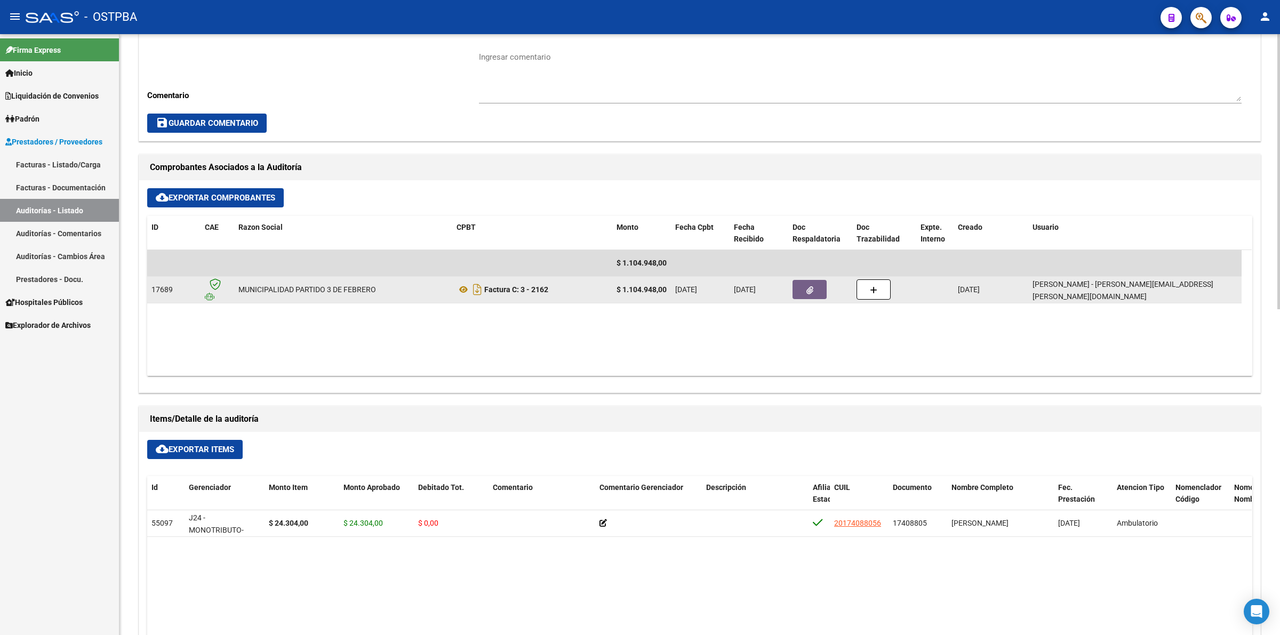
click at [804, 288] on button "button" at bounding box center [809, 289] width 34 height 19
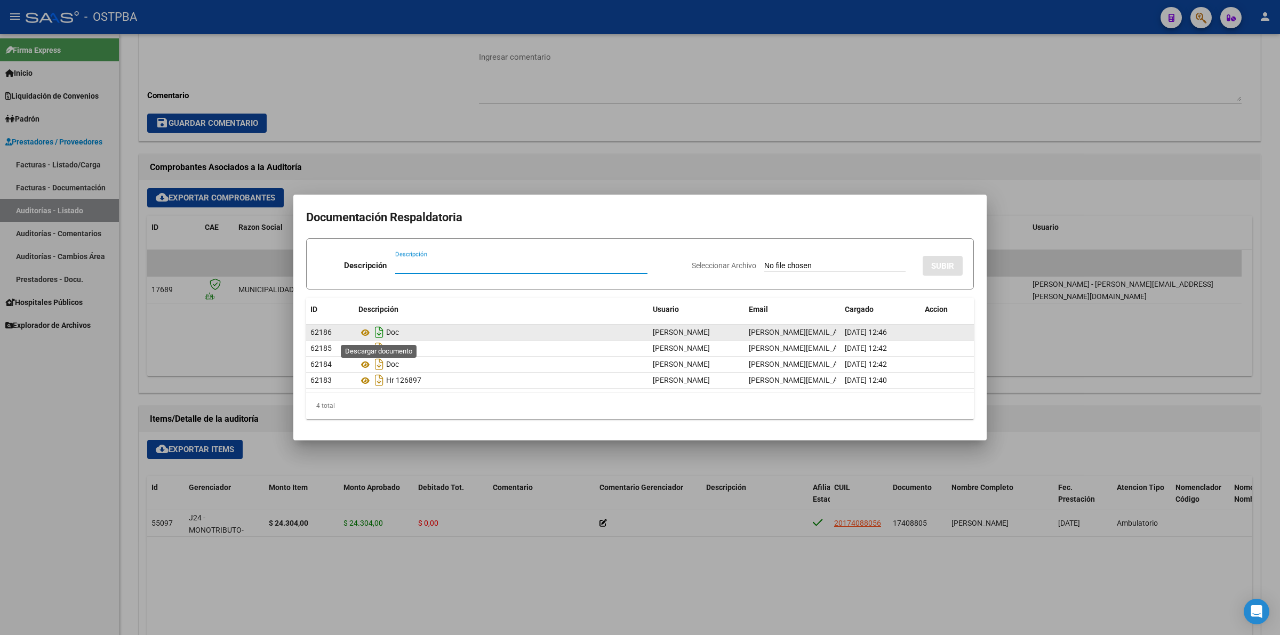
click at [380, 333] on icon "Descargar documento" at bounding box center [379, 332] width 14 height 17
click at [488, 504] on div at bounding box center [640, 317] width 1280 height 635
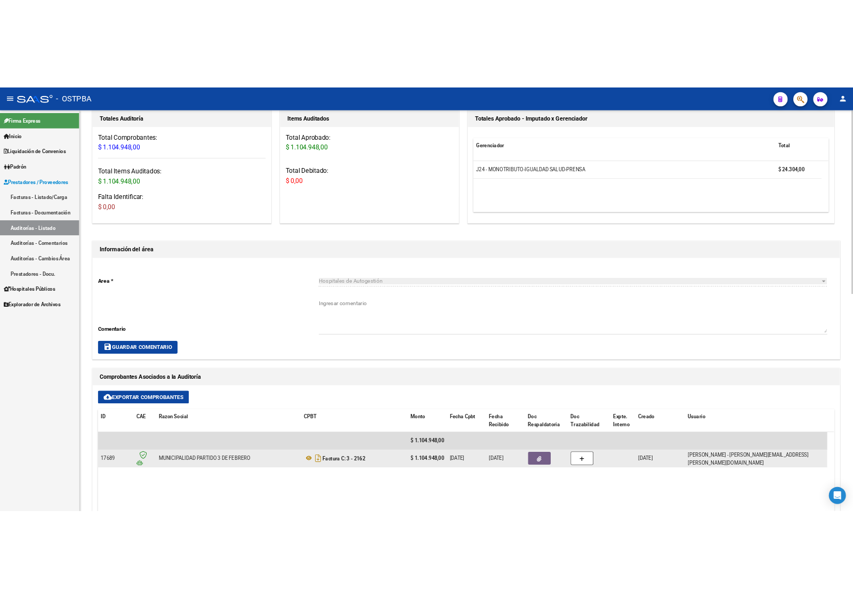
scroll to position [0, 0]
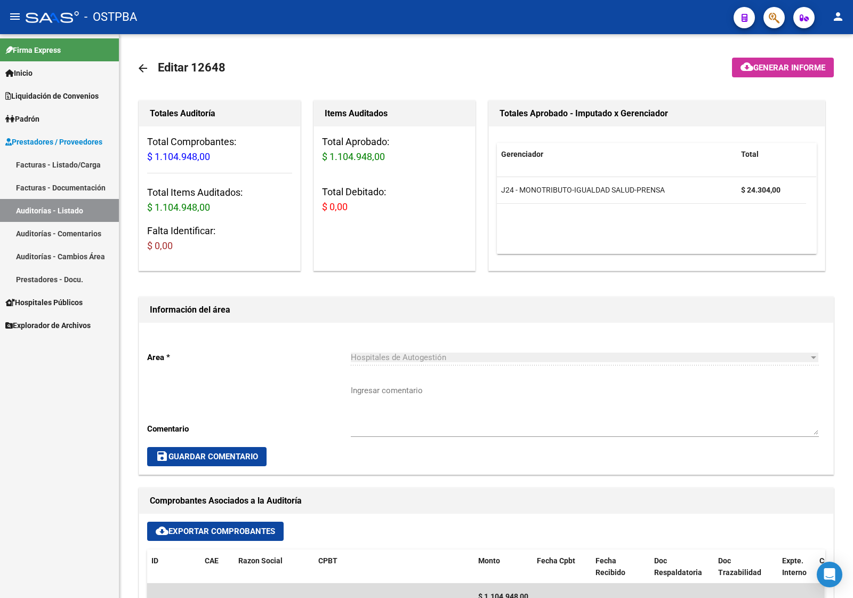
click at [66, 93] on span "Liquidación de Convenios" at bounding box center [51, 96] width 93 height 12
click at [52, 70] on link "Inicio" at bounding box center [59, 72] width 119 height 23
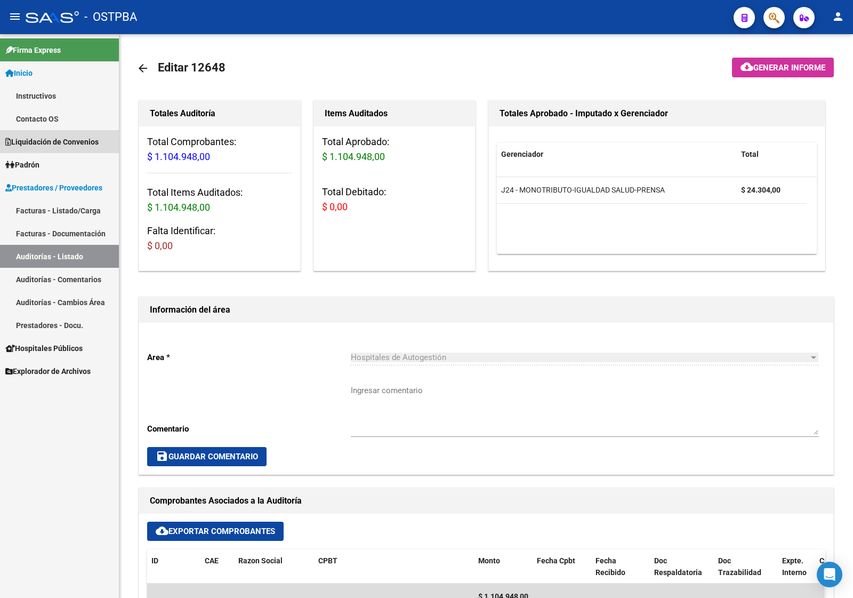
click at [51, 142] on span "Liquidación de Convenios" at bounding box center [51, 142] width 93 height 12
click at [62, 116] on link "Gastos - Items" at bounding box center [59, 118] width 119 height 23
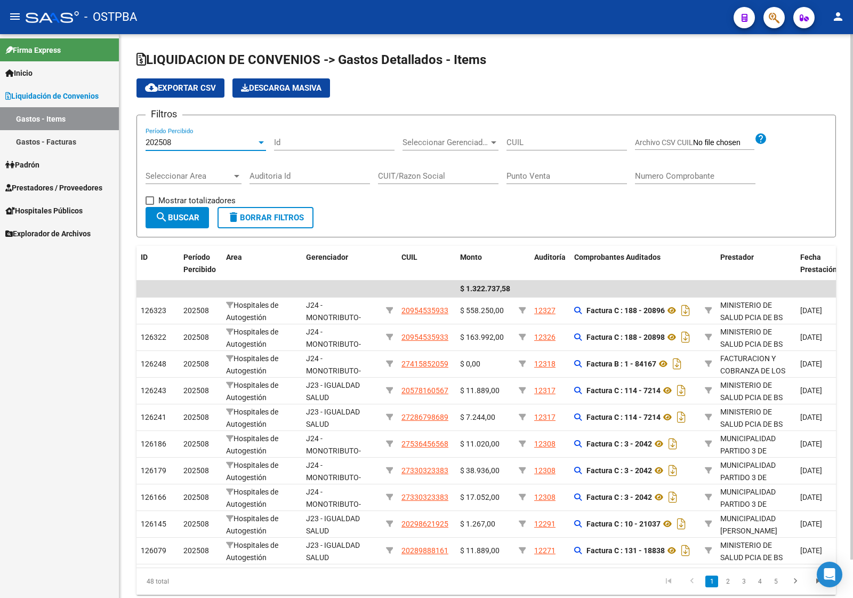
click at [199, 142] on div "202508" at bounding box center [201, 143] width 111 height 10
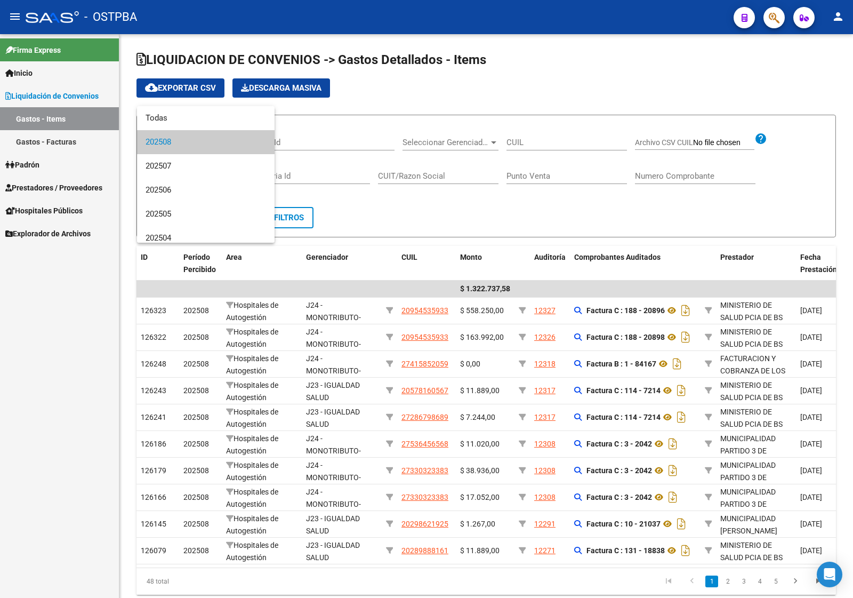
click at [371, 95] on div at bounding box center [426, 299] width 853 height 598
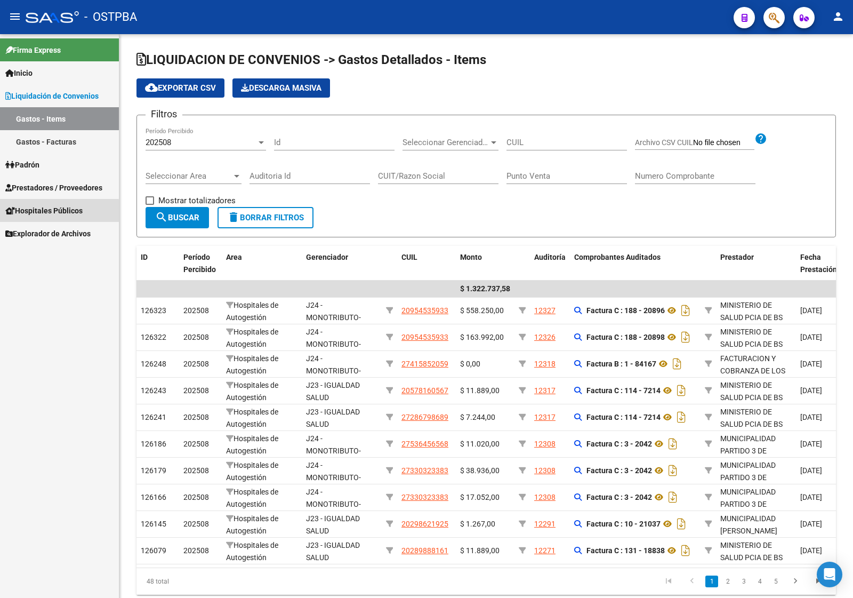
click at [50, 212] on span "Hospitales Públicos" at bounding box center [43, 211] width 77 height 12
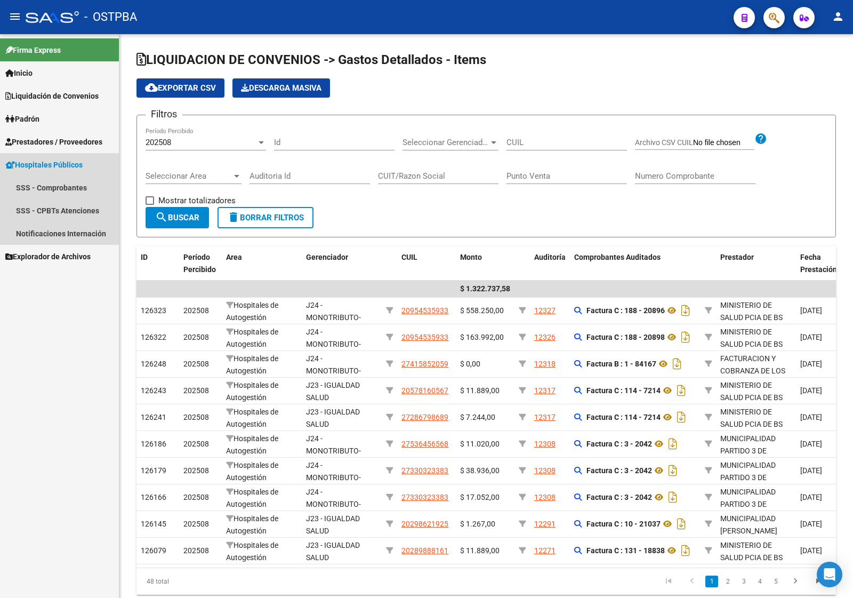
click at [46, 159] on span "Hospitales Públicos" at bounding box center [43, 165] width 77 height 12
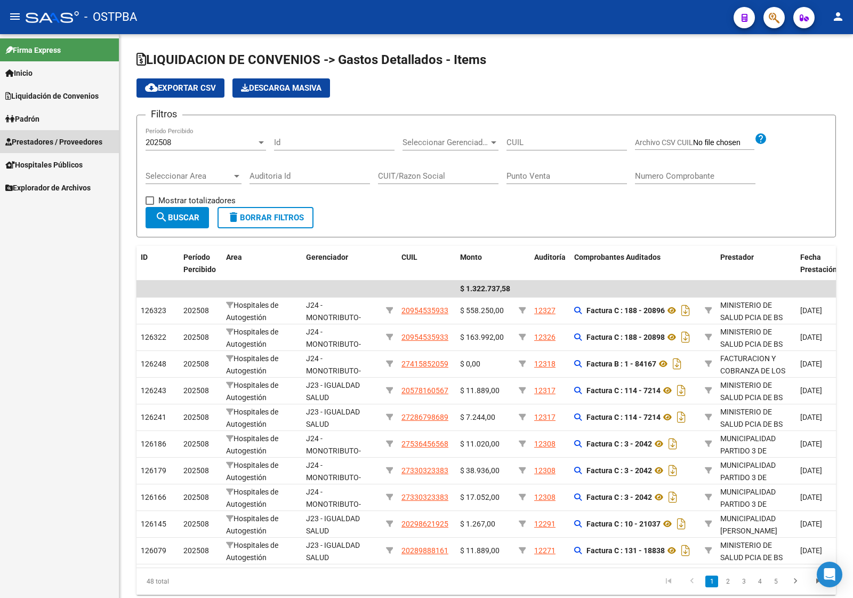
click at [52, 142] on span "Prestadores / Proveedores" at bounding box center [53, 142] width 97 height 12
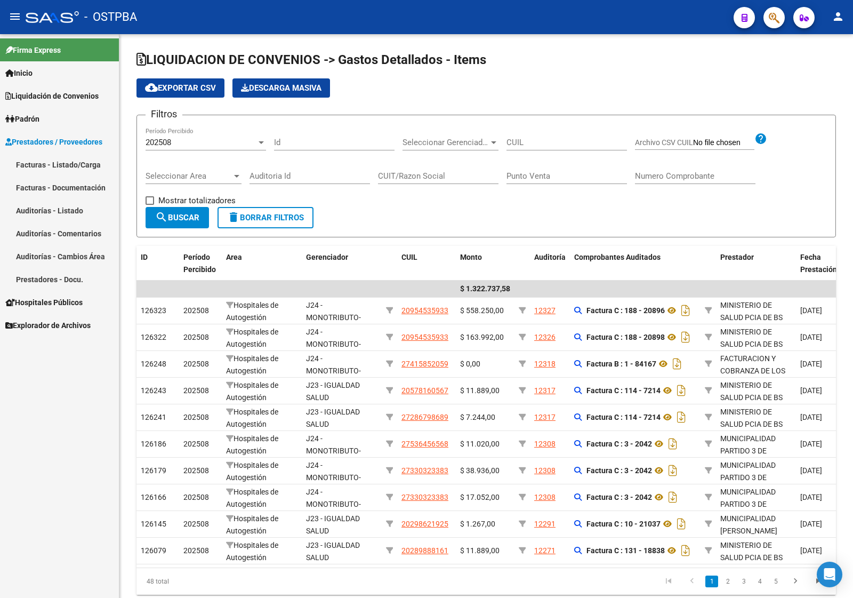
click at [53, 209] on link "Auditorías - Listado" at bounding box center [59, 210] width 119 height 23
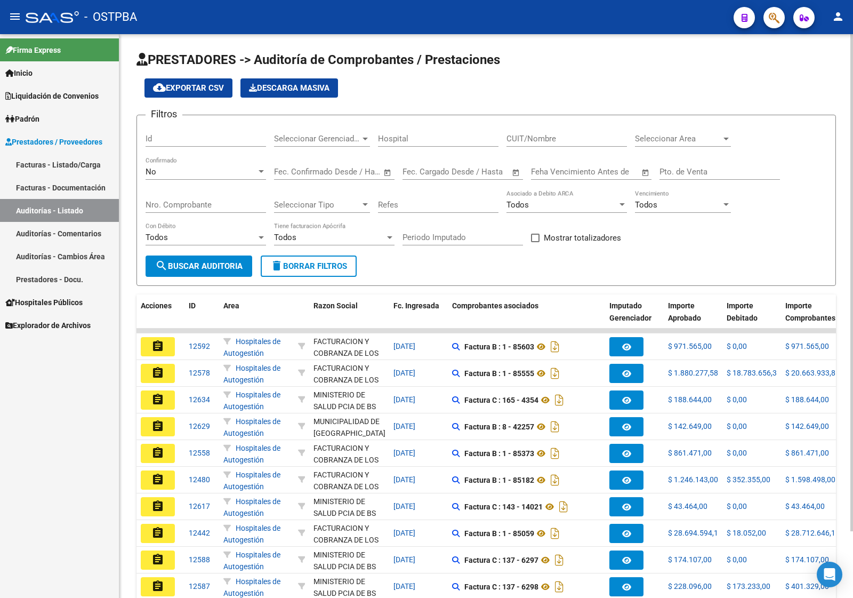
click at [153, 136] on input "Id" at bounding box center [206, 139] width 121 height 10
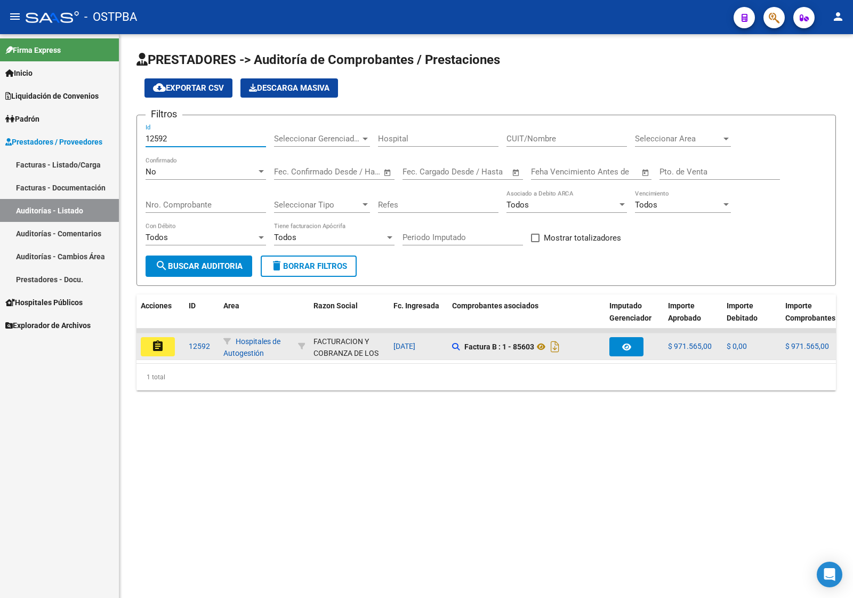
type input "12592"
click at [163, 346] on mat-icon "assignment" at bounding box center [157, 346] width 13 height 13
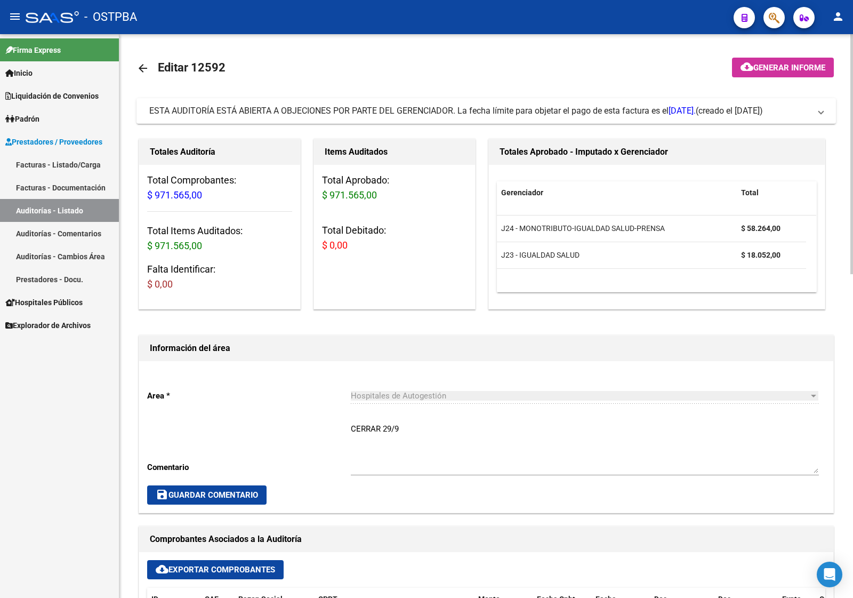
drag, startPoint x: 59, startPoint y: 189, endPoint x: 81, endPoint y: 211, distance: 30.9
click at [59, 188] on link "Facturas - Documentación" at bounding box center [59, 187] width 119 height 23
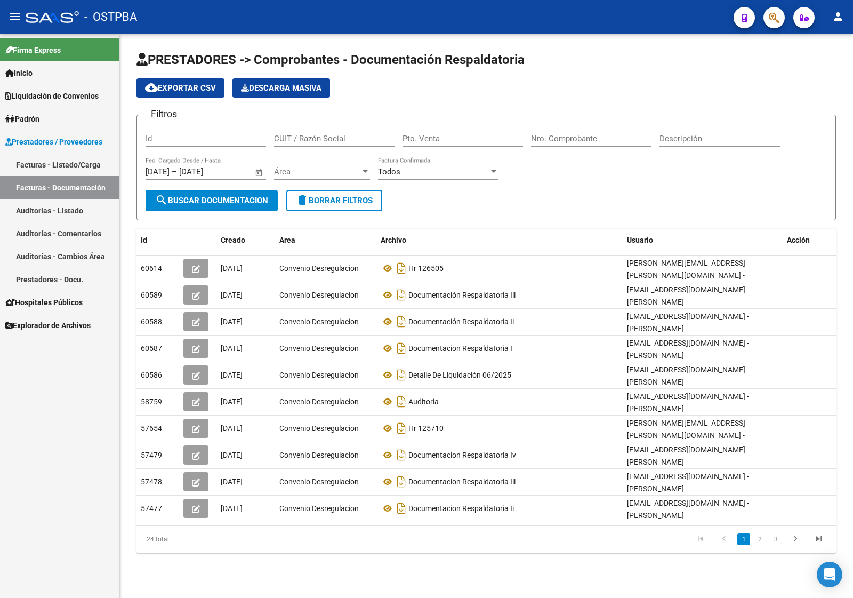
click at [75, 212] on link "Auditorías - Listado" at bounding box center [59, 210] width 119 height 23
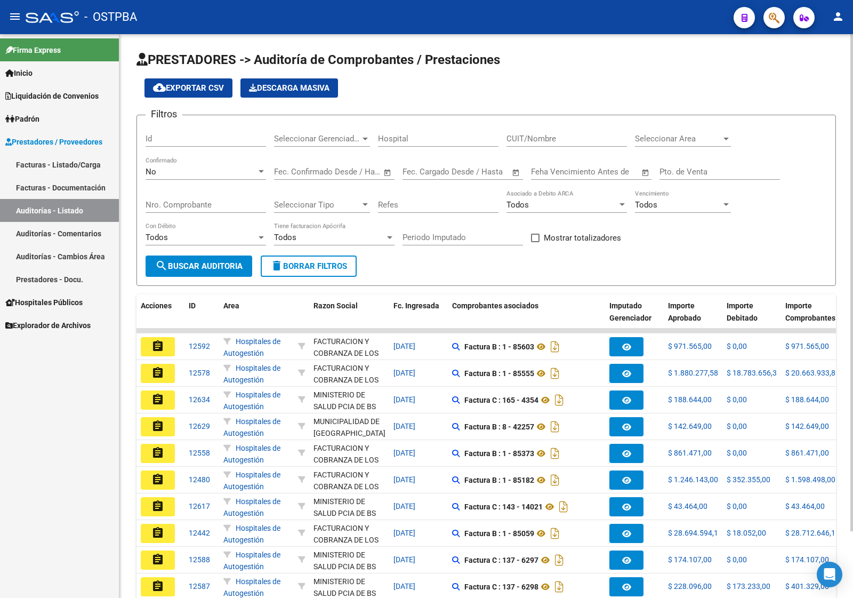
click at [187, 141] on input "Id" at bounding box center [206, 139] width 121 height 10
type input "12091"
click at [188, 270] on button "search Buscar Auditoria" at bounding box center [199, 265] width 107 height 21
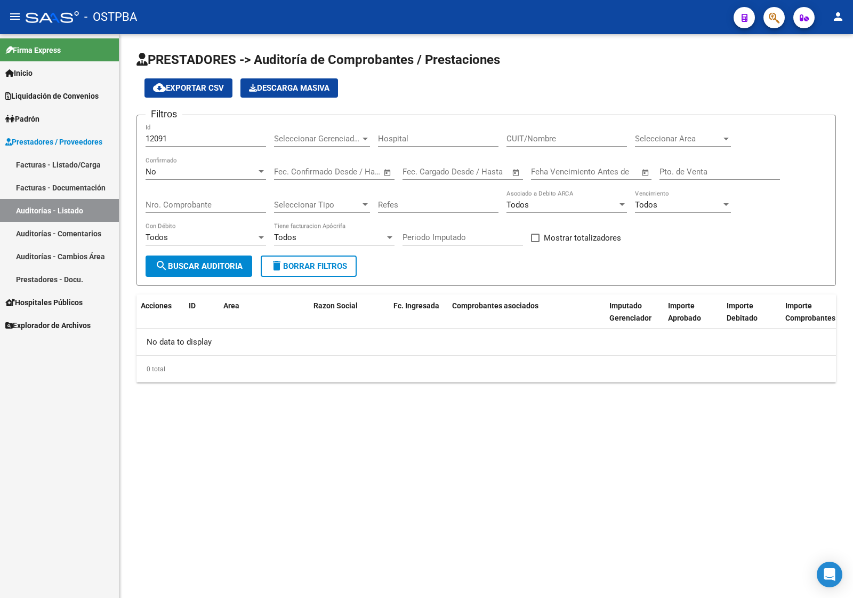
click at [62, 99] on span "Liquidación de Convenios" at bounding box center [51, 96] width 93 height 12
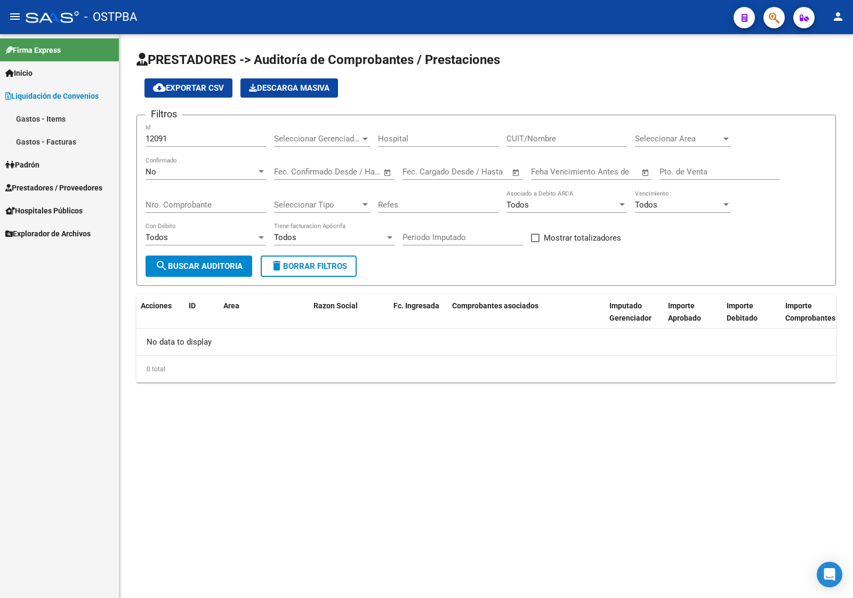
click at [57, 120] on link "Gastos - Items" at bounding box center [59, 118] width 119 height 23
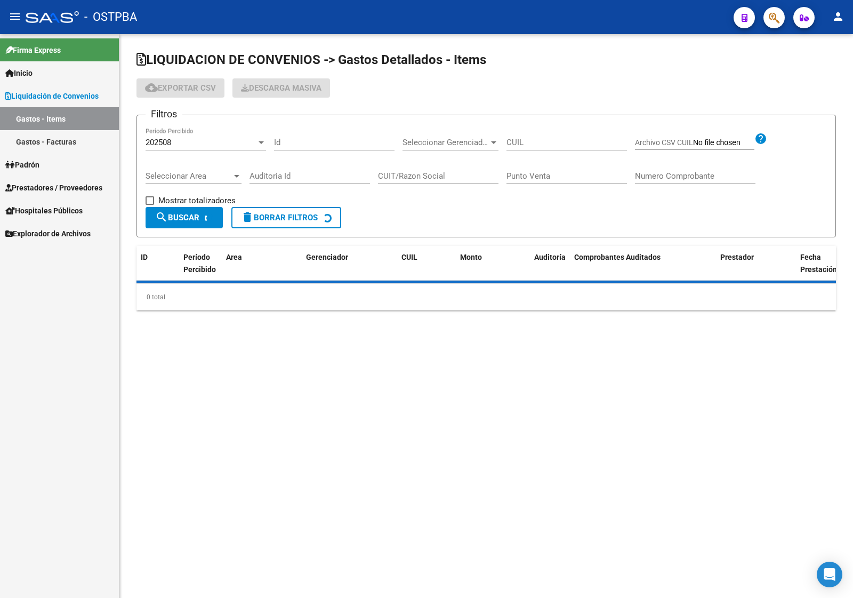
click at [177, 141] on div "202508" at bounding box center [201, 143] width 111 height 10
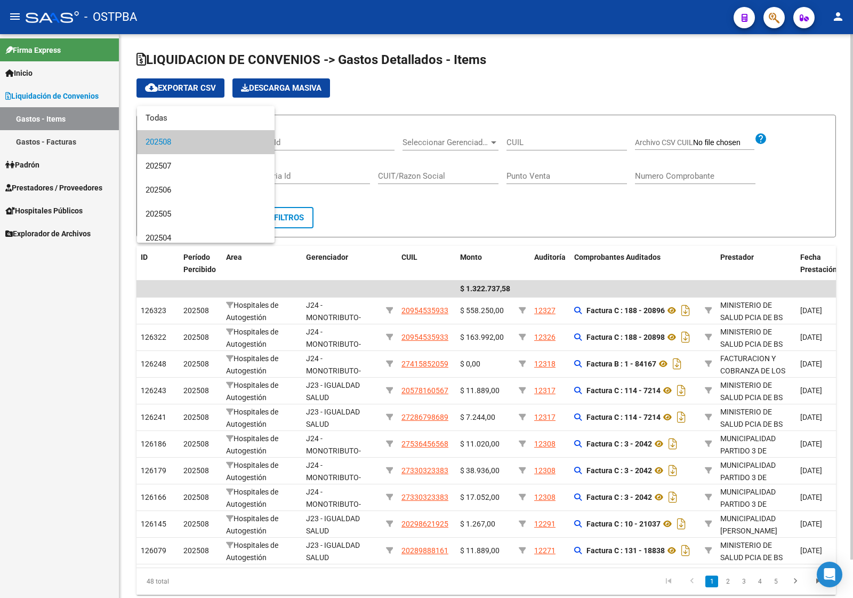
click at [177, 141] on span "202508" at bounding box center [206, 142] width 121 height 24
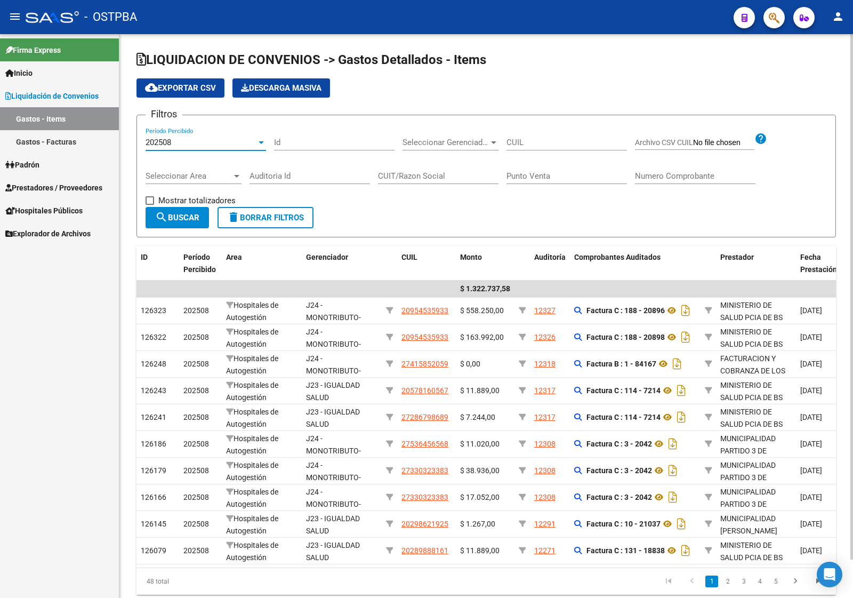
click at [189, 211] on button "search Buscar" at bounding box center [177, 217] width 63 height 21
click at [301, 144] on input "Id" at bounding box center [334, 143] width 121 height 10
type input "12091"
click at [174, 220] on span "search Buscar" at bounding box center [177, 218] width 44 height 10
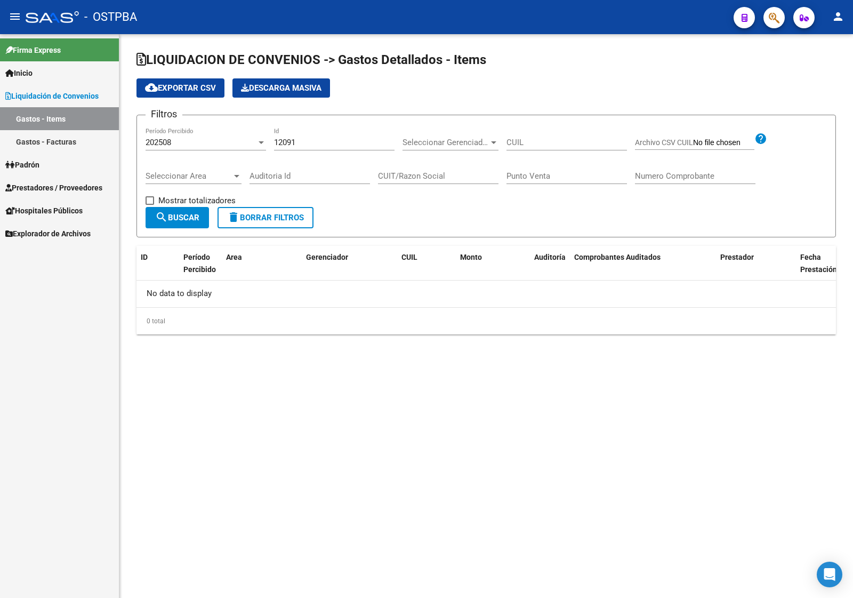
click at [324, 141] on input "12091" at bounding box center [334, 143] width 121 height 10
click at [481, 138] on span "Seleccionar Gerenciador" at bounding box center [446, 143] width 86 height 10
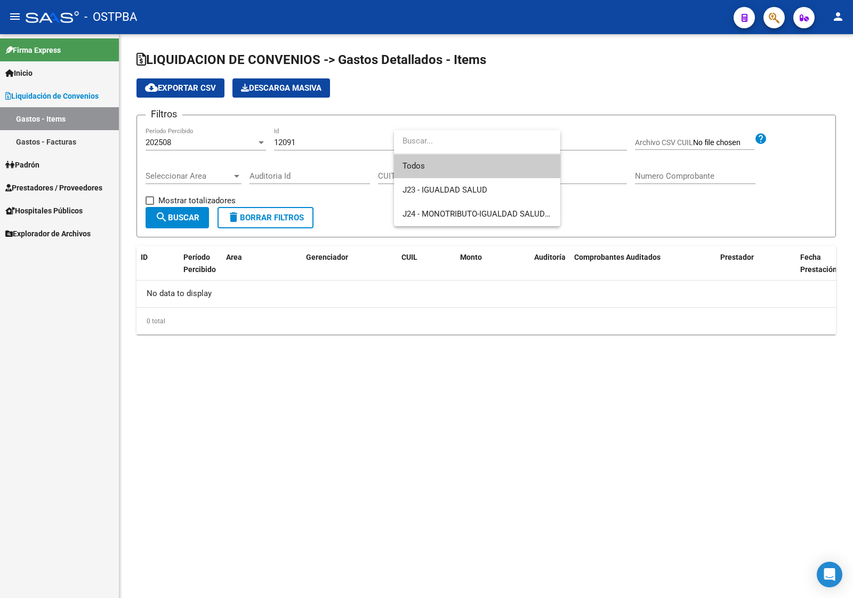
click at [470, 171] on span "Todos" at bounding box center [477, 166] width 149 height 24
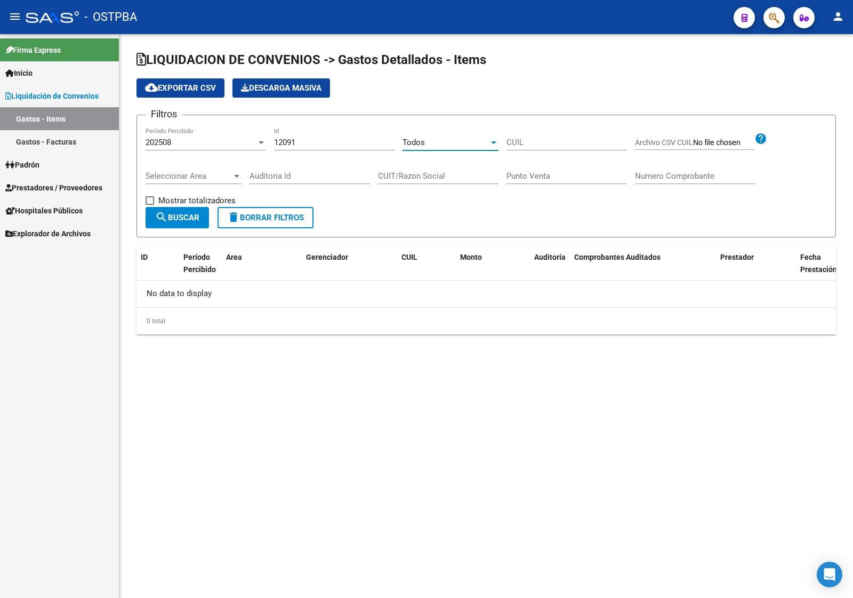
click at [560, 142] on input "CUIL" at bounding box center [567, 143] width 121 height 10
click at [697, 140] on input "Archivo CSV CUIL" at bounding box center [723, 143] width 61 height 10
click at [188, 213] on span "search Buscar" at bounding box center [177, 218] width 44 height 10
click at [304, 140] on input "12091" at bounding box center [334, 143] width 121 height 10
drag, startPoint x: 297, startPoint y: 145, endPoint x: 237, endPoint y: 142, distance: 59.8
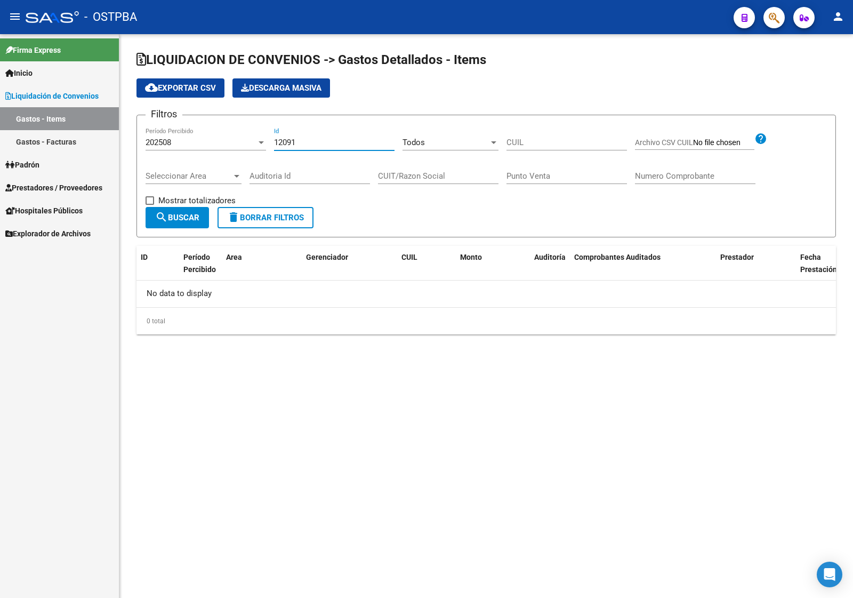
click at [237, 142] on div "Filtros 202508 Período Percibido 12091 Id Todos Seleccionar Gerenciador CUIL Ar…" at bounding box center [487, 165] width 682 height 83
click at [188, 213] on span "search Buscar" at bounding box center [177, 218] width 44 height 10
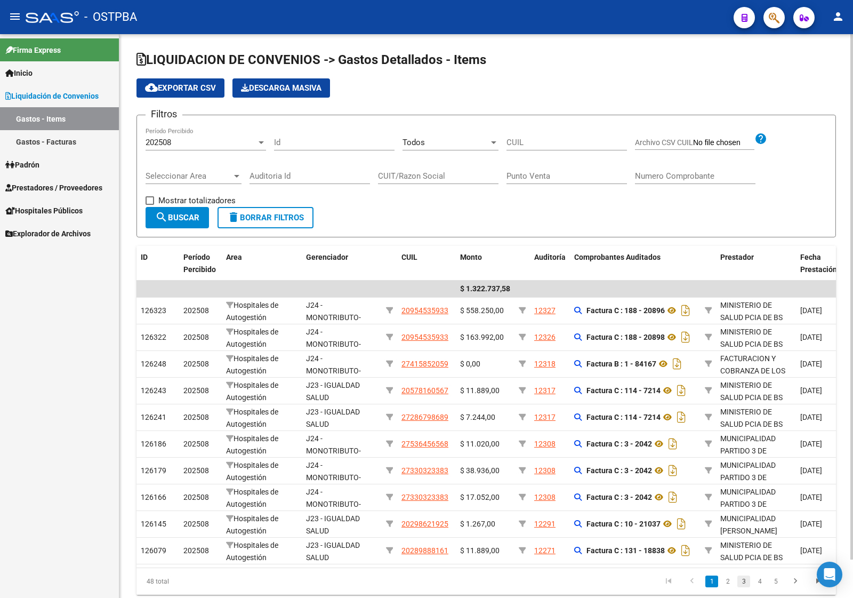
click at [747, 587] on link "3" at bounding box center [743, 581] width 13 height 12
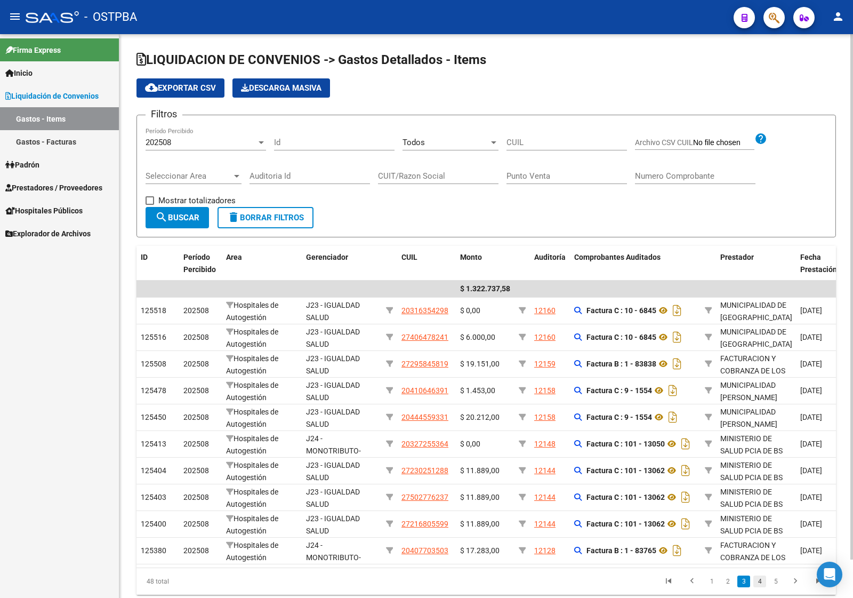
click at [765, 587] on link "4" at bounding box center [759, 581] width 13 height 12
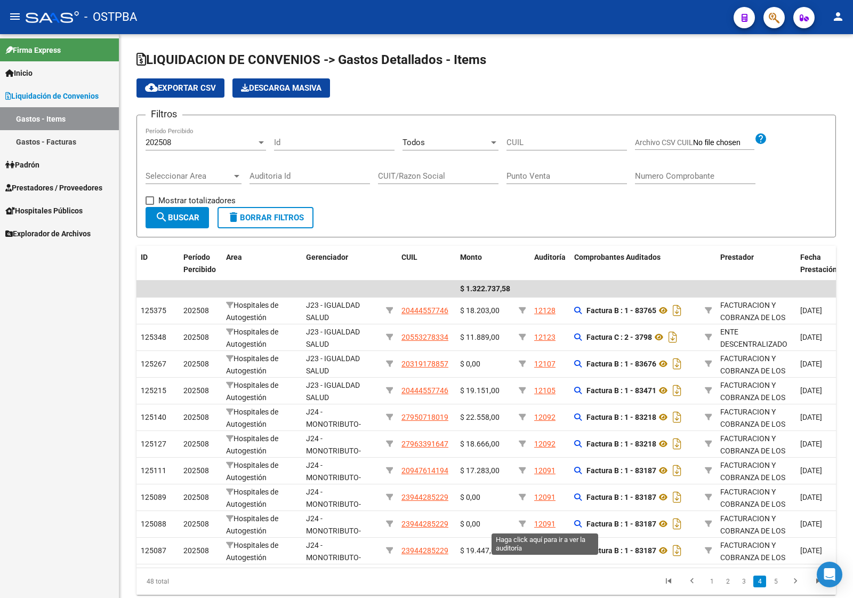
click at [544, 525] on div "12091" at bounding box center [544, 524] width 21 height 12
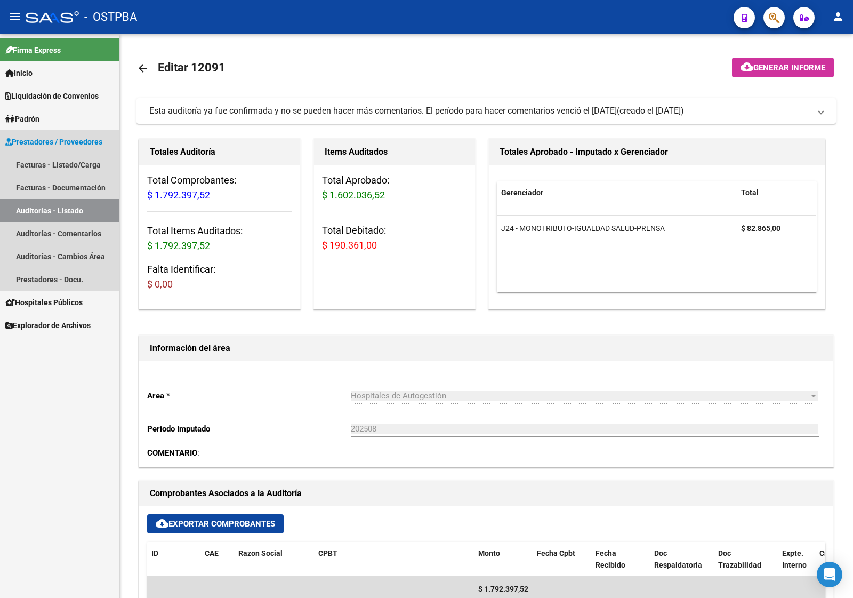
drag, startPoint x: 86, startPoint y: 205, endPoint x: 115, endPoint y: 184, distance: 35.8
click at [85, 205] on link "Auditorías - Listado" at bounding box center [59, 210] width 119 height 23
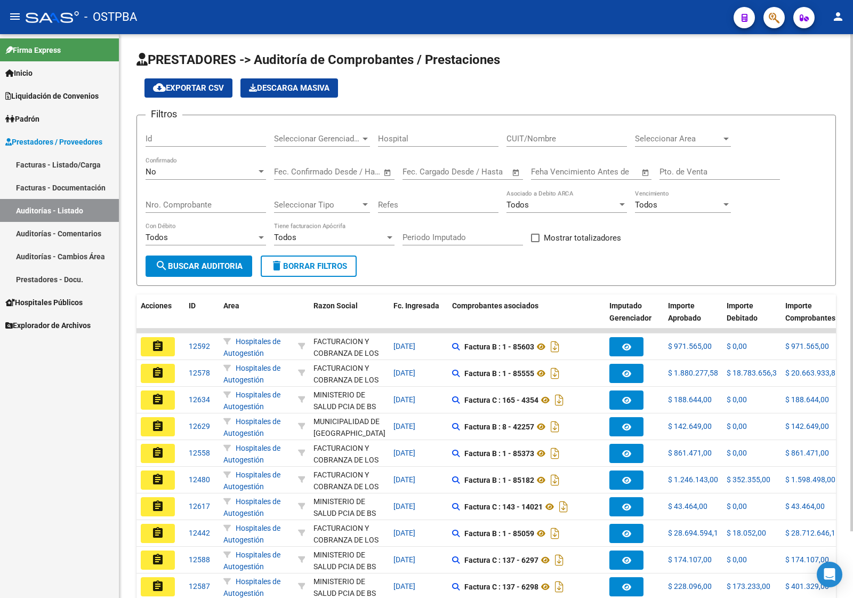
click at [164, 139] on input "Id" at bounding box center [206, 139] width 121 height 10
type input "12629"
click at [188, 261] on span "search Buscar Auditoria" at bounding box center [198, 266] width 87 height 10
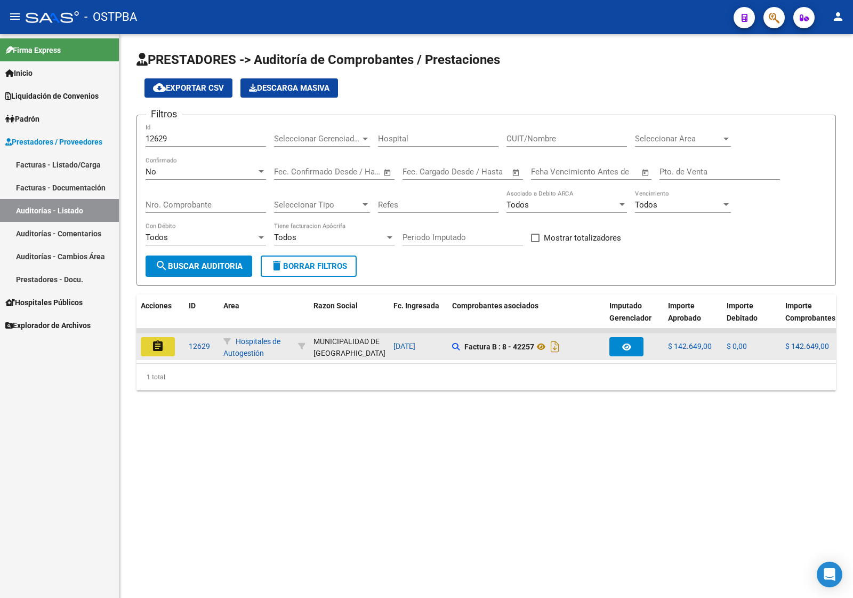
click at [149, 338] on button "assignment" at bounding box center [158, 346] width 34 height 19
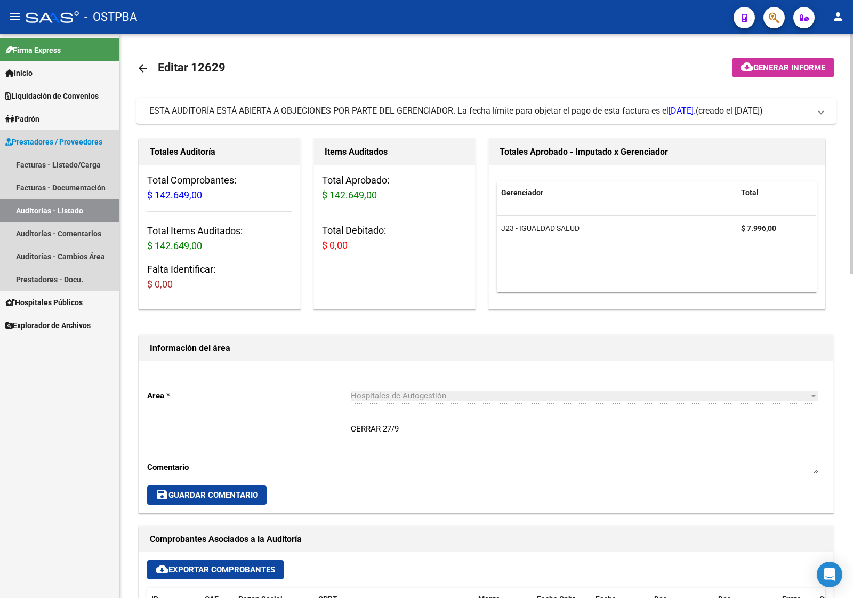
click at [98, 209] on link "Auditorías - Listado" at bounding box center [59, 210] width 119 height 23
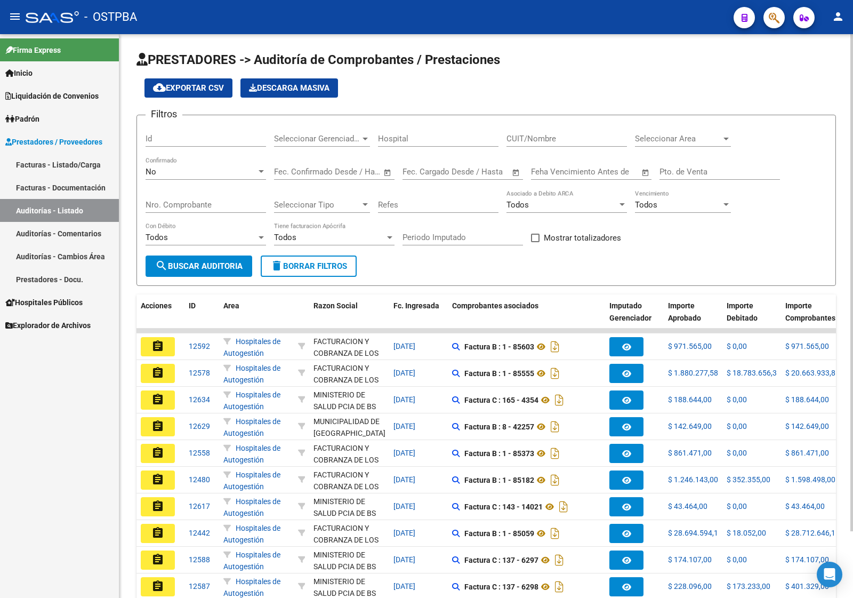
click at [171, 137] on input "Id" at bounding box center [206, 139] width 121 height 10
type input "12634"
click at [210, 261] on span "search Buscar Auditoria" at bounding box center [198, 266] width 87 height 10
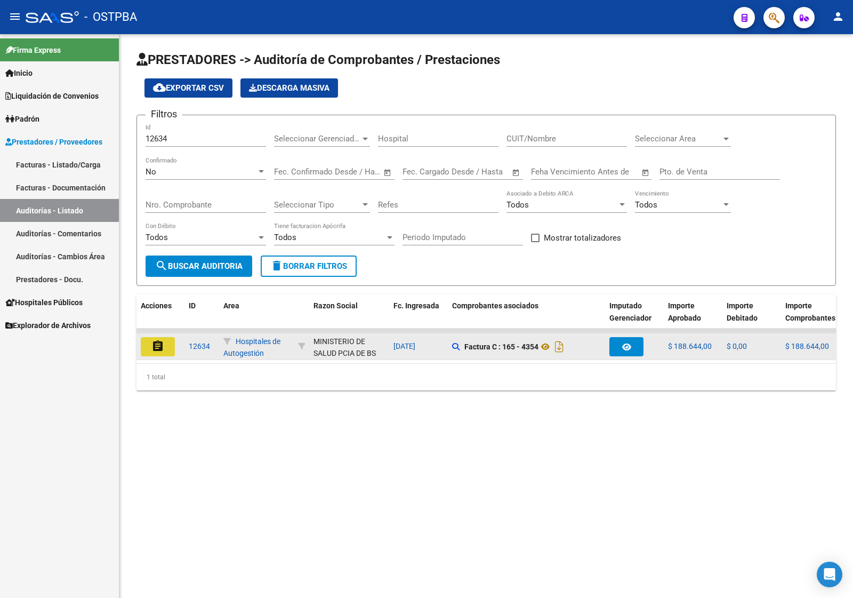
click at [155, 340] on mat-icon "assignment" at bounding box center [157, 346] width 13 height 13
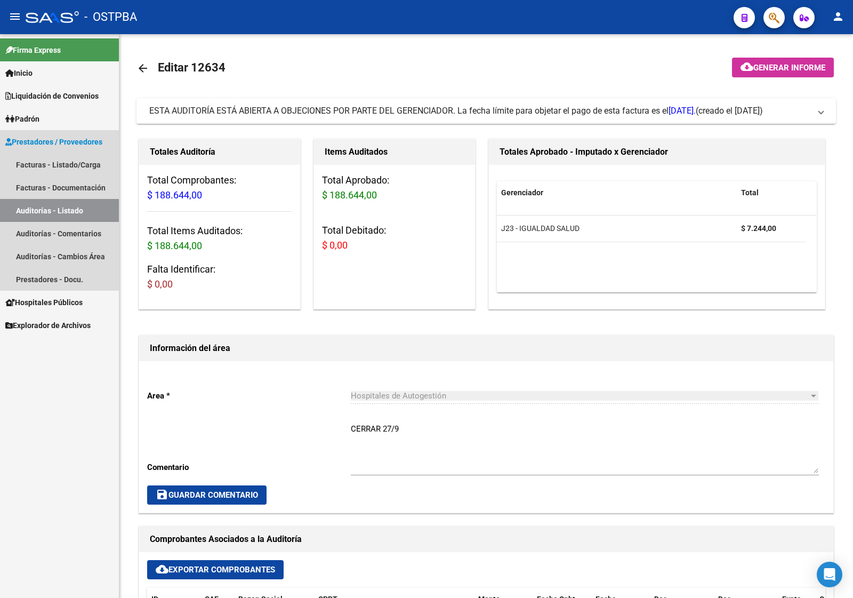
click at [49, 206] on link "Auditorías - Listado" at bounding box center [59, 210] width 119 height 23
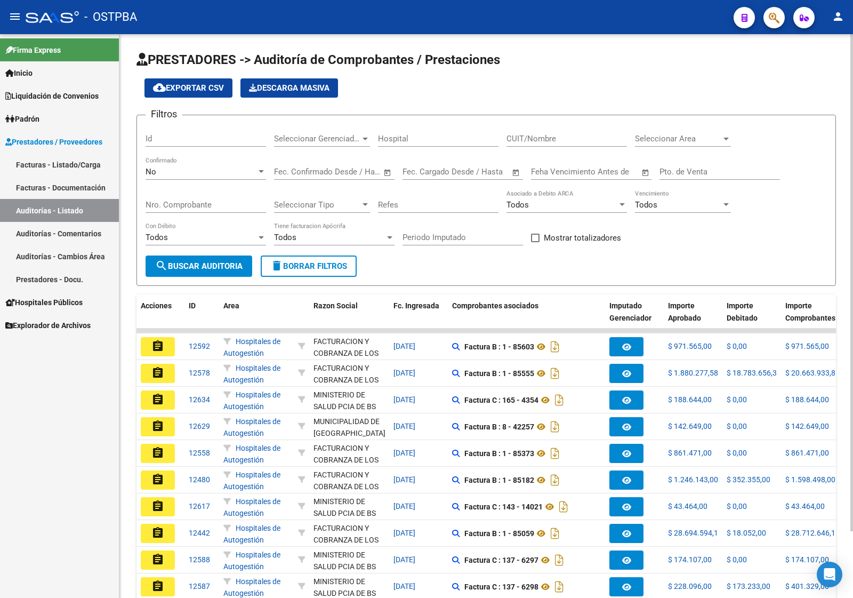
click at [166, 139] on input "Id" at bounding box center [206, 139] width 121 height 10
type input "12588"
click at [188, 263] on span "search Buscar Auditoria" at bounding box center [198, 266] width 87 height 10
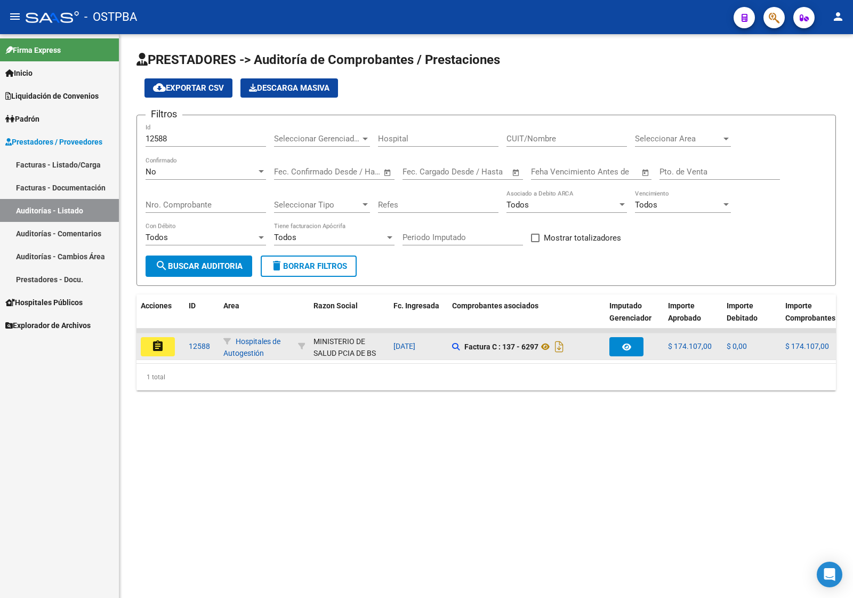
click at [161, 346] on mat-icon "assignment" at bounding box center [157, 346] width 13 height 13
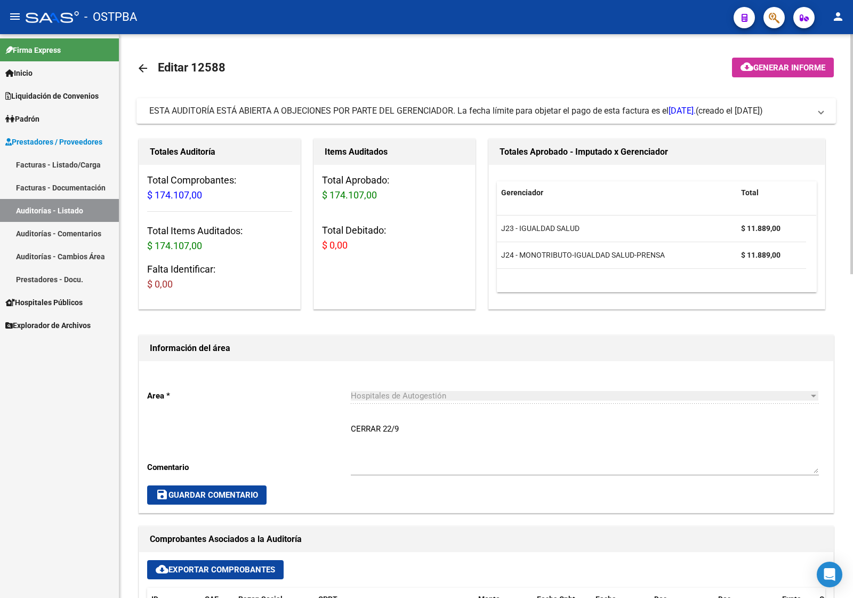
click at [81, 203] on link "Auditorías - Listado" at bounding box center [59, 210] width 119 height 23
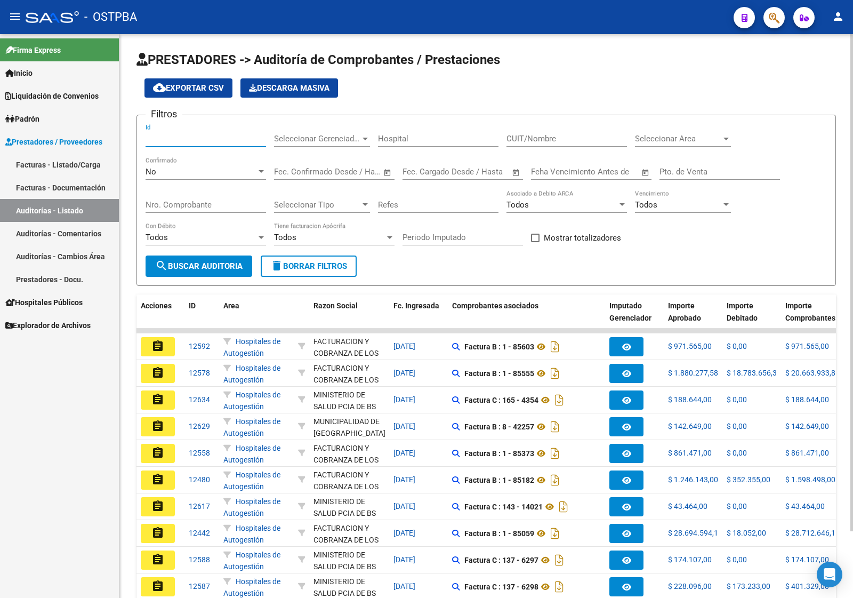
click at [169, 137] on input "Id" at bounding box center [206, 139] width 121 height 10
type input "12617"
click at [190, 261] on span "search Buscar Auditoria" at bounding box center [198, 266] width 87 height 10
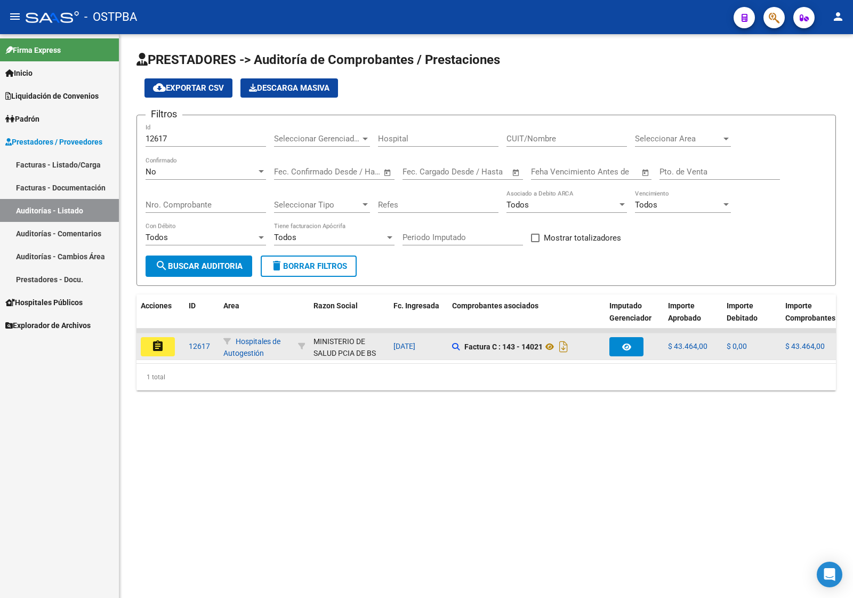
click at [152, 346] on mat-icon "assignment" at bounding box center [157, 346] width 13 height 13
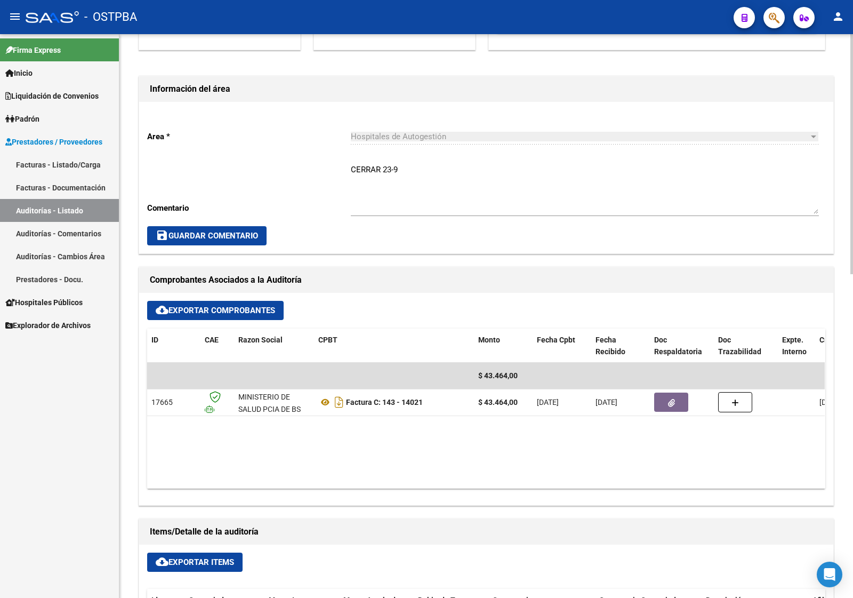
scroll to position [333, 0]
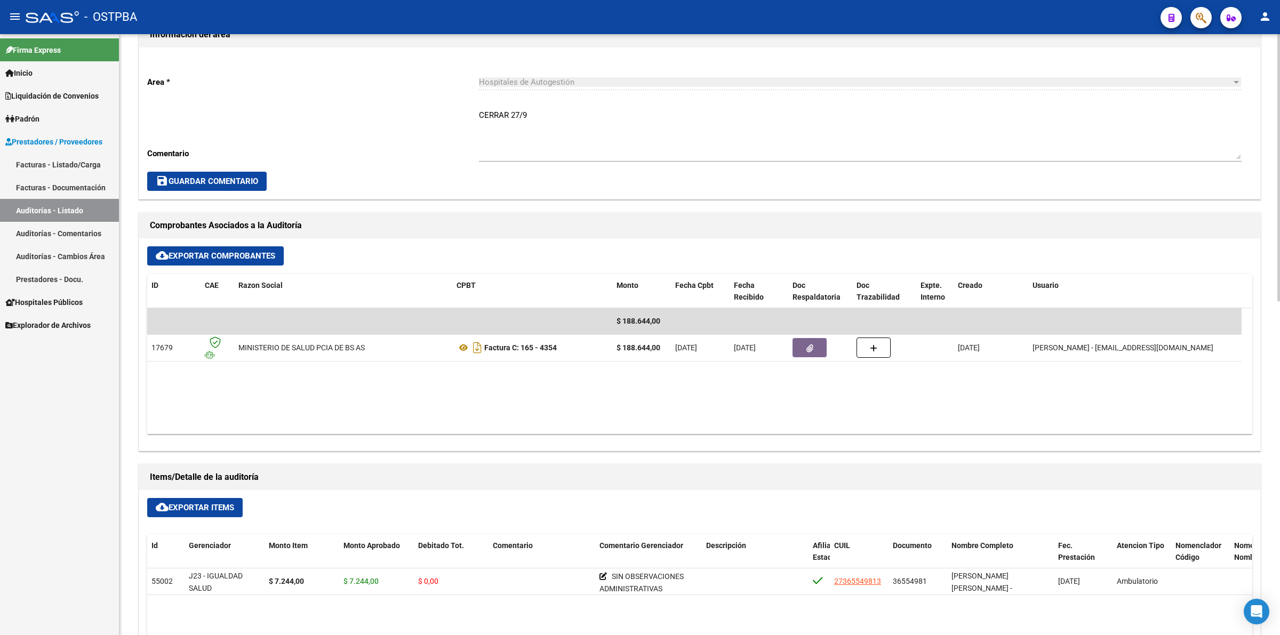
scroll to position [333, 0]
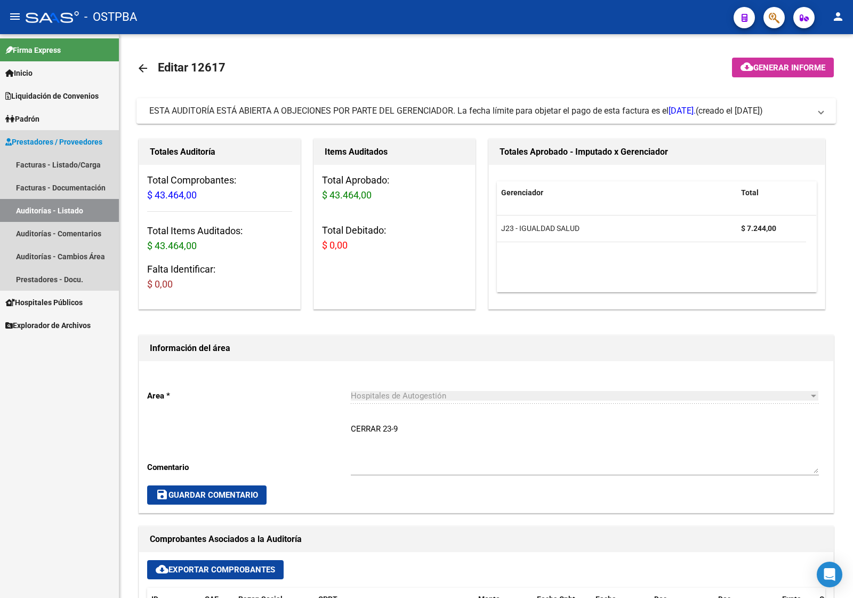
click at [49, 212] on link "Auditorías - Listado" at bounding box center [59, 210] width 119 height 23
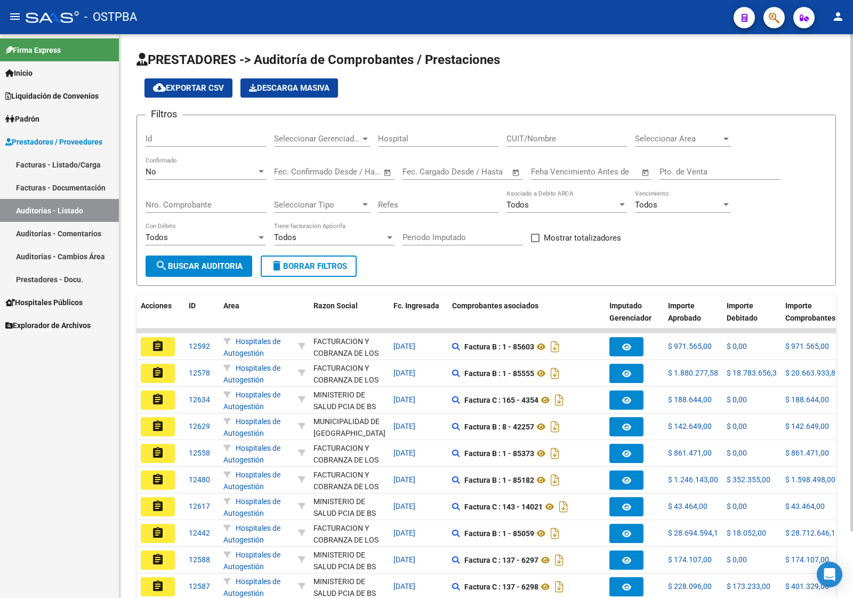
click at [168, 138] on input "Id" at bounding box center [206, 139] width 121 height 10
type input "12560"
click at [193, 261] on span "search Buscar Auditoria" at bounding box center [198, 266] width 87 height 10
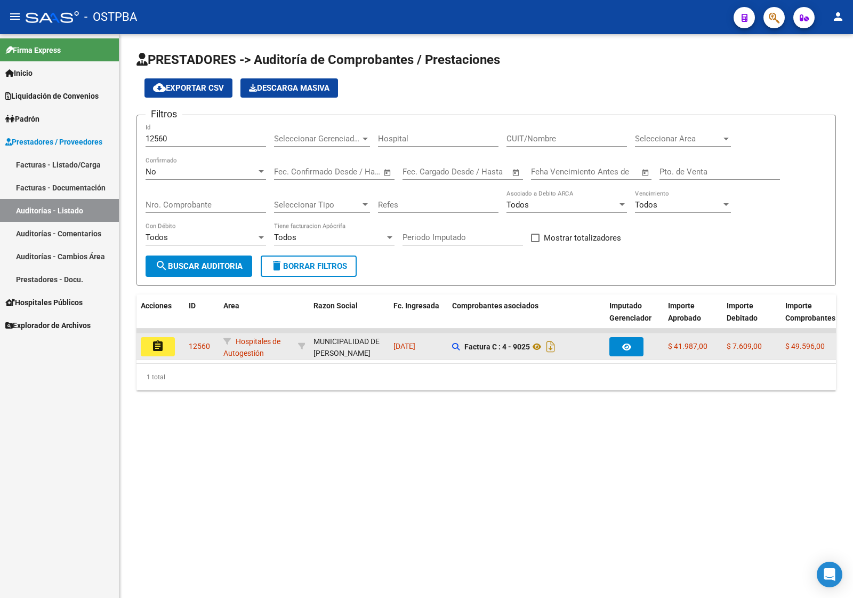
click at [150, 347] on button "assignment" at bounding box center [158, 346] width 34 height 19
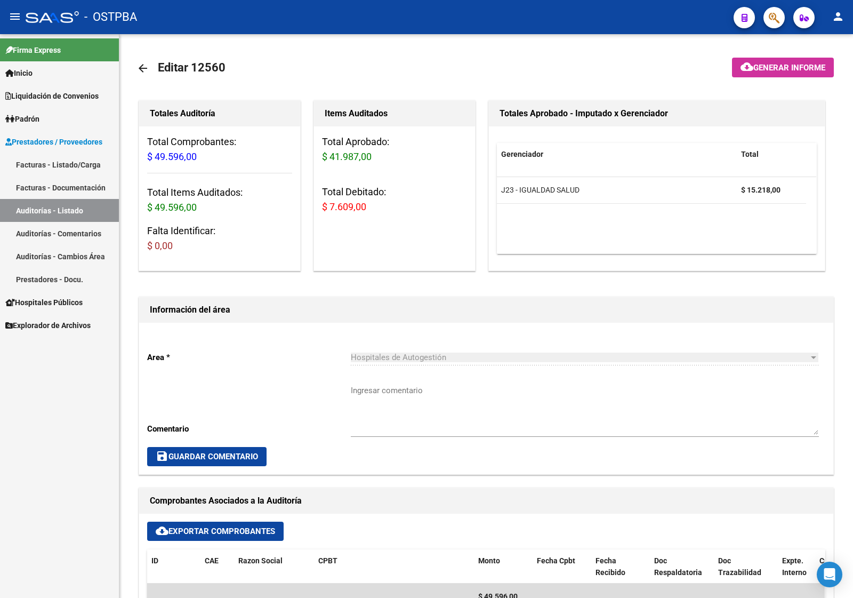
click at [77, 209] on link "Auditorías - Listado" at bounding box center [59, 210] width 119 height 23
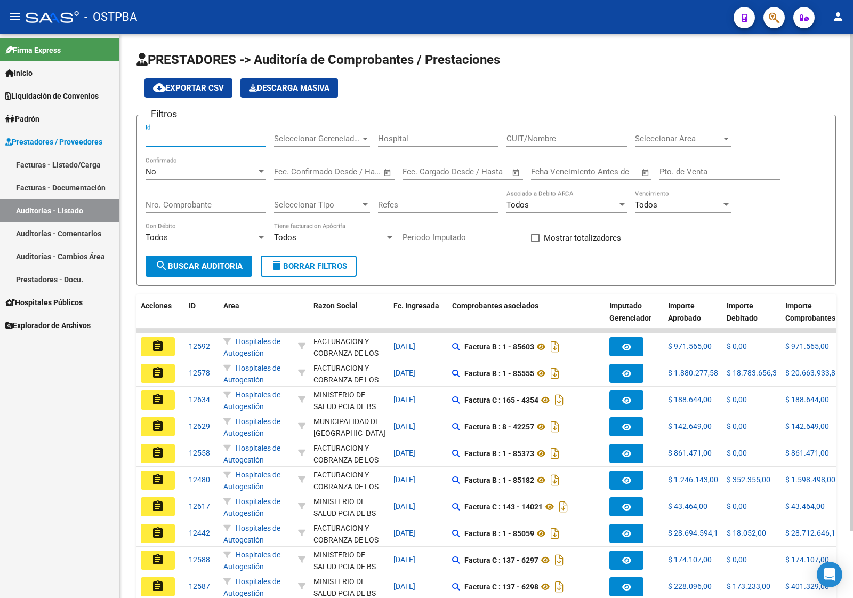
click at [158, 138] on input "Id" at bounding box center [206, 139] width 121 height 10
type input "12557"
click at [221, 262] on span "search Buscar Auditoria" at bounding box center [198, 266] width 87 height 10
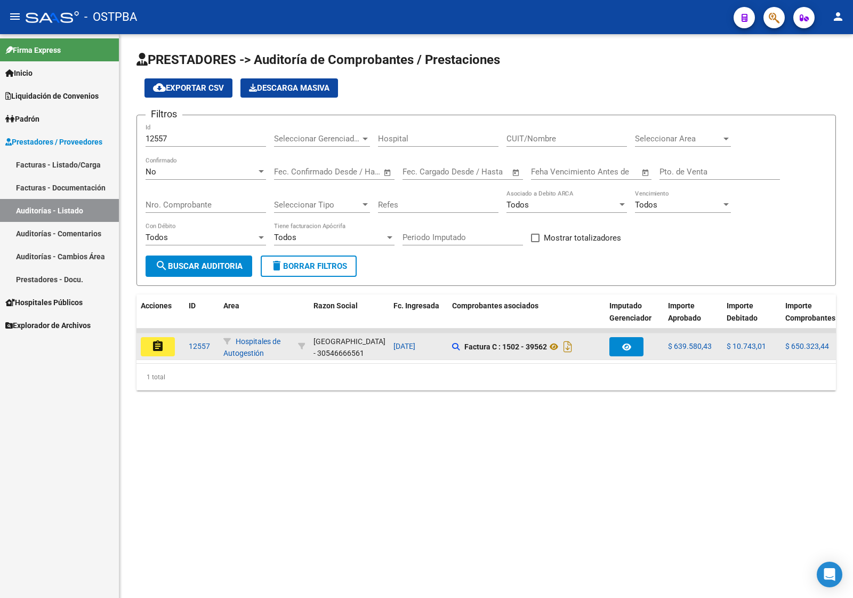
click at [155, 340] on mat-icon "assignment" at bounding box center [157, 346] width 13 height 13
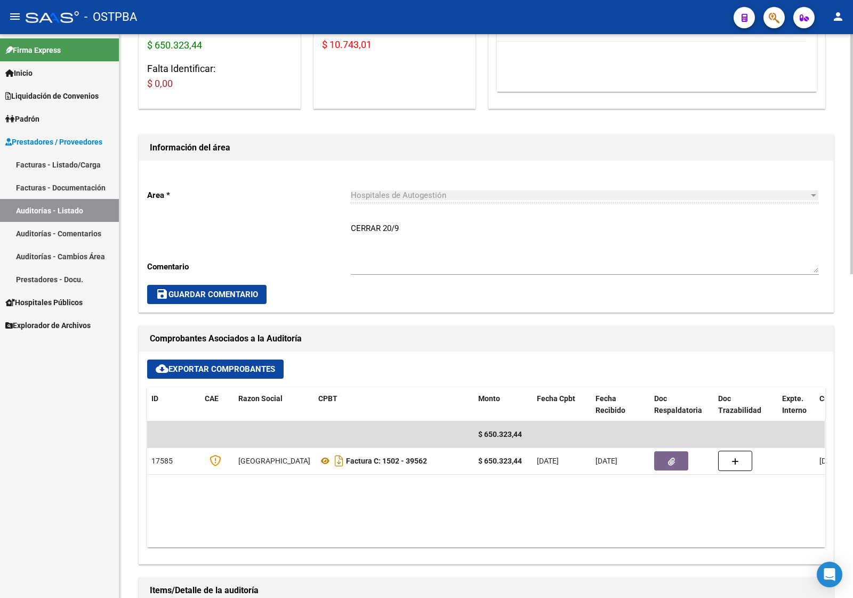
scroll to position [200, 0]
click at [62, 206] on link "Auditorías - Listado" at bounding box center [59, 210] width 119 height 23
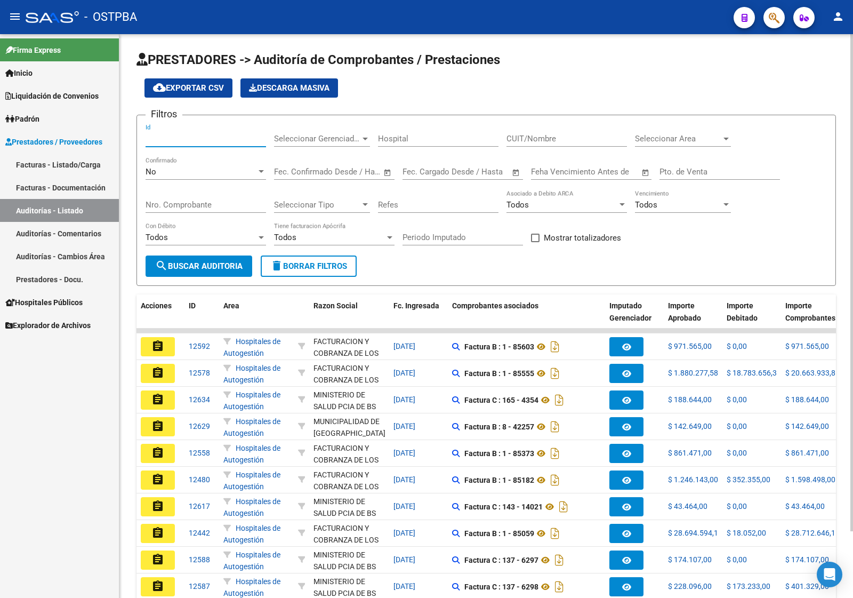
click at [169, 138] on input "Id" at bounding box center [206, 139] width 121 height 10
type input "12560"
click at [188, 262] on span "search Buscar Auditoria" at bounding box center [198, 266] width 87 height 10
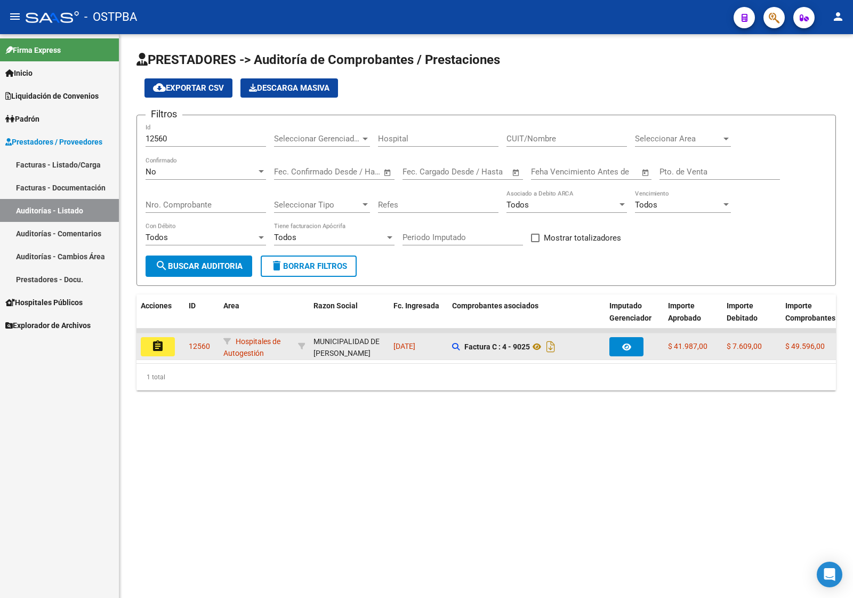
click at [150, 350] on button "assignment" at bounding box center [158, 346] width 34 height 19
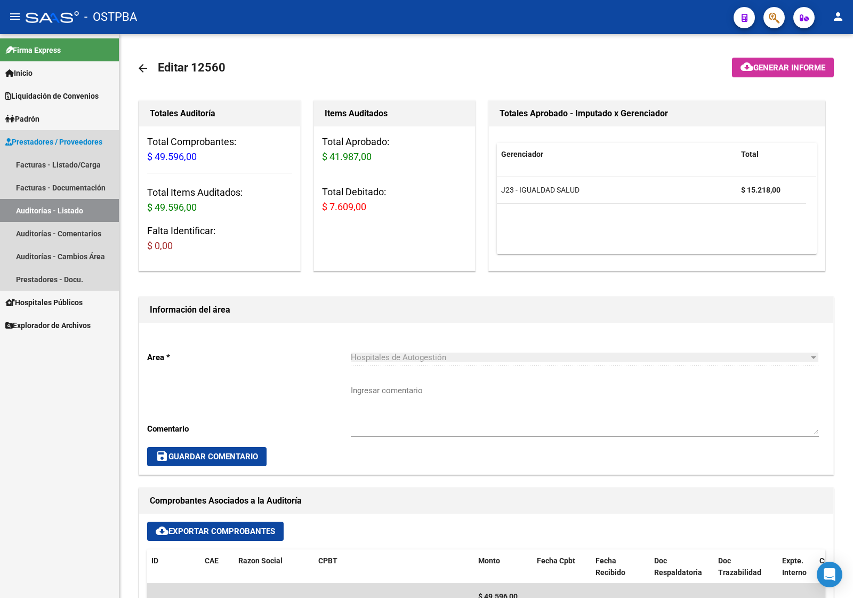
click at [65, 206] on link "Auditorías - Listado" at bounding box center [59, 210] width 119 height 23
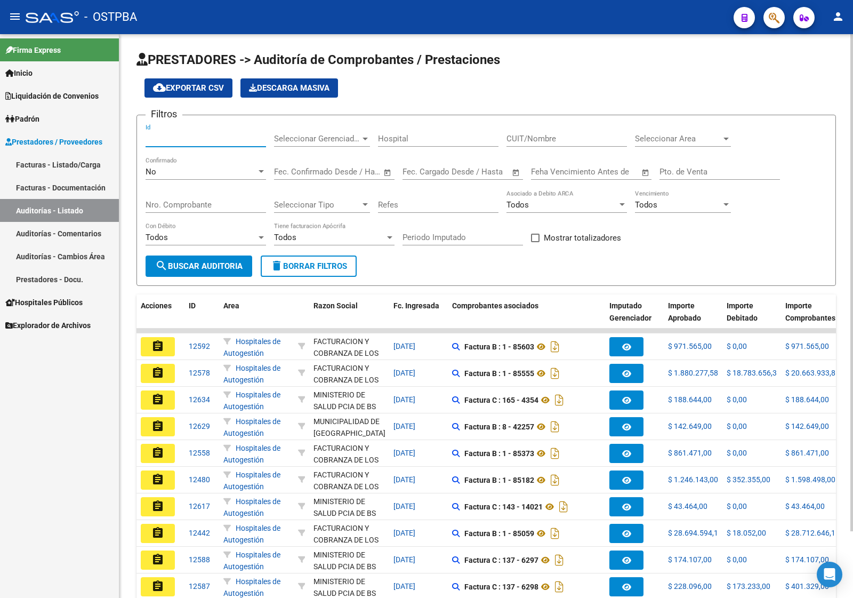
click at [168, 140] on input "Id" at bounding box center [206, 139] width 121 height 10
type input "12617"
click at [178, 256] on button "search Buscar Auditoria" at bounding box center [199, 265] width 107 height 21
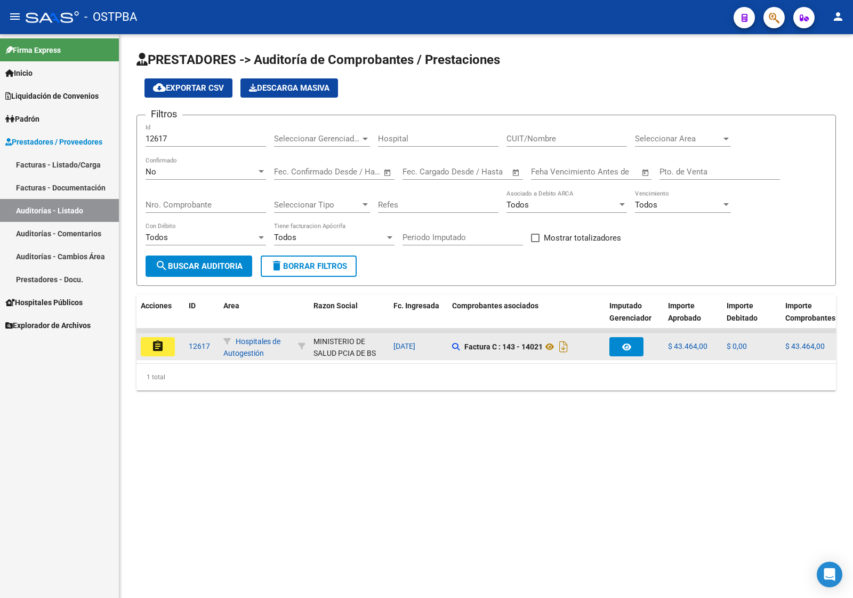
click at [164, 345] on mat-icon "assignment" at bounding box center [157, 346] width 13 height 13
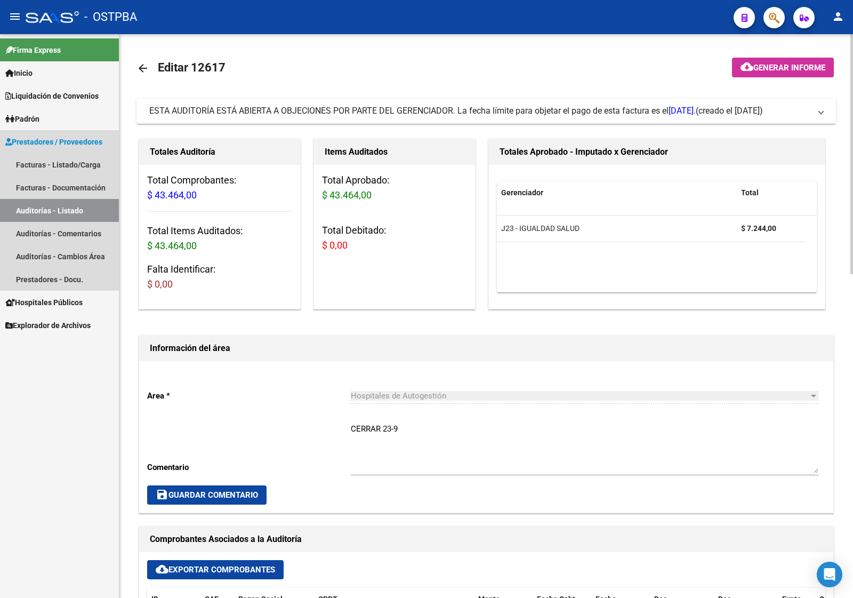
click at [80, 203] on link "Auditorías - Listado" at bounding box center [59, 210] width 119 height 23
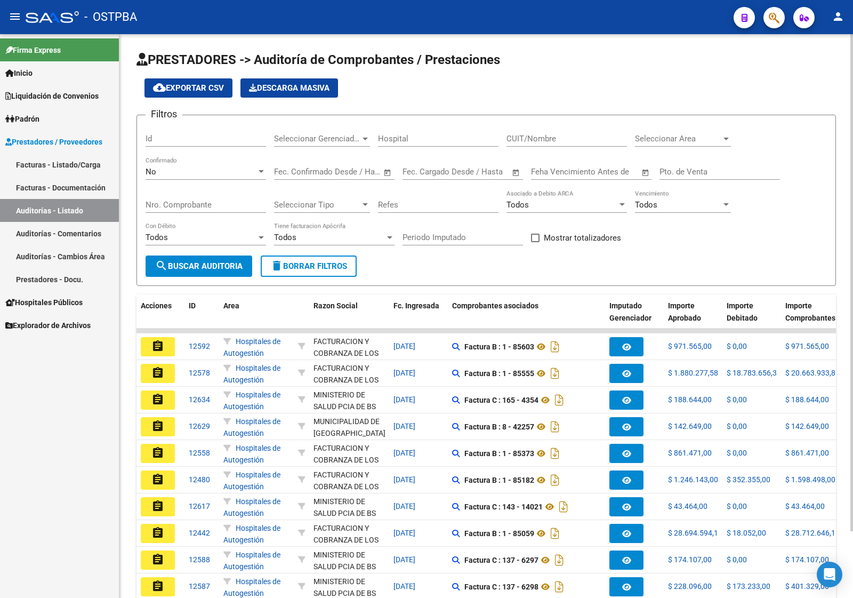
click at [182, 144] on div "Id" at bounding box center [206, 135] width 121 height 23
type input "12588"
click at [196, 258] on button "search Buscar Auditoria" at bounding box center [199, 265] width 107 height 21
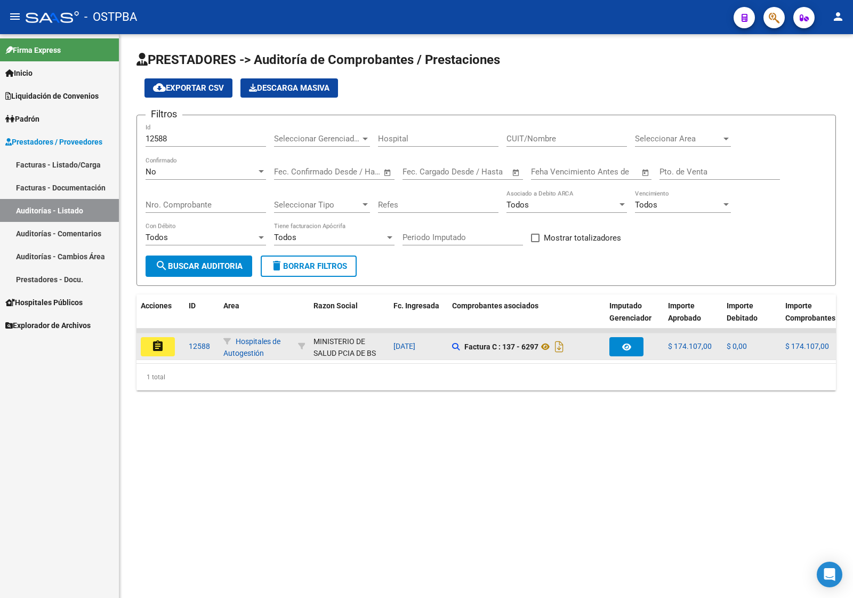
click at [151, 341] on mat-icon "assignment" at bounding box center [157, 346] width 13 height 13
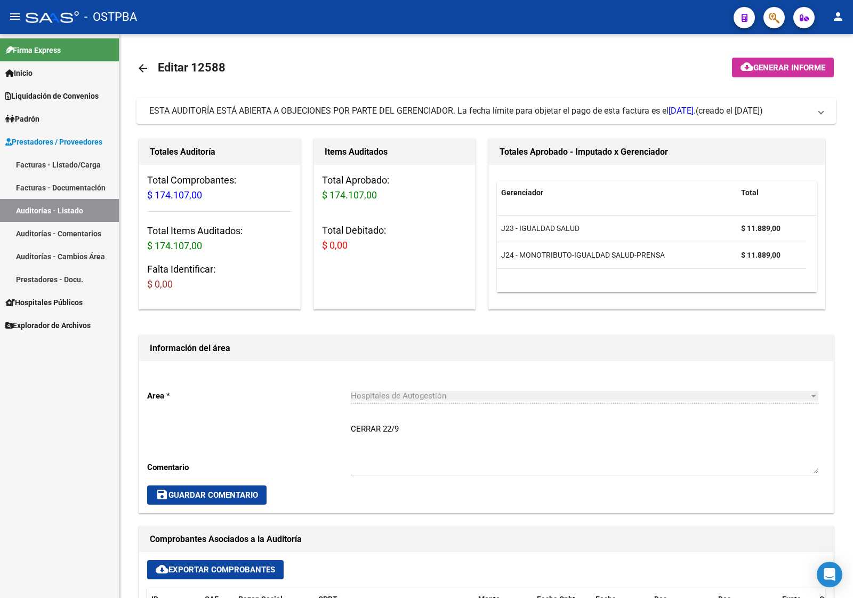
click at [56, 208] on link "Auditorías - Listado" at bounding box center [59, 210] width 119 height 23
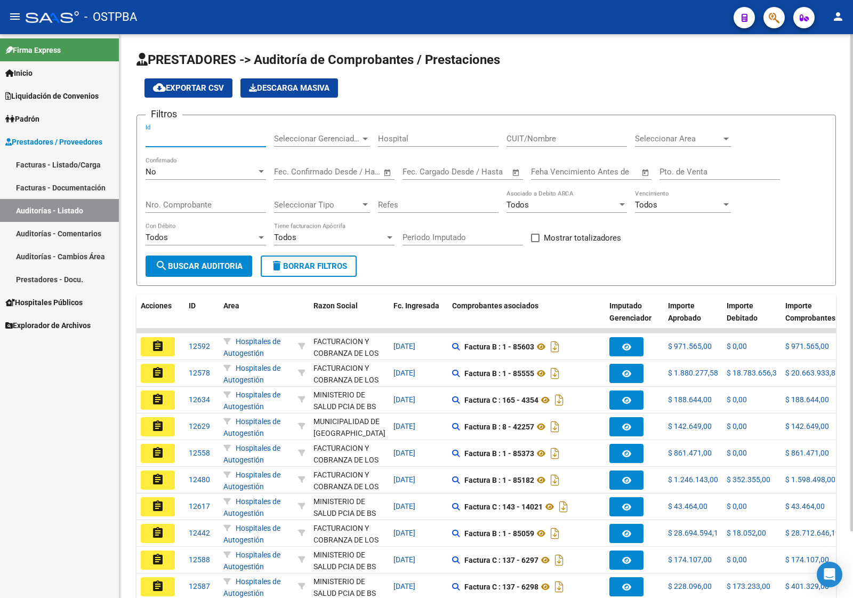
click at [195, 136] on input "Id" at bounding box center [206, 139] width 121 height 10
type input "12634"
click at [208, 264] on span "search Buscar Auditoria" at bounding box center [198, 266] width 87 height 10
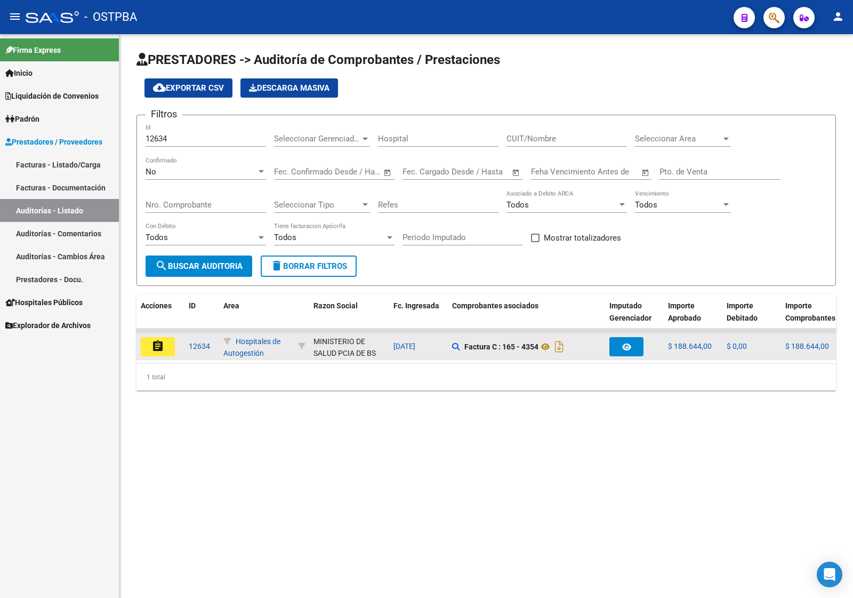
click at [163, 340] on mat-icon "assignment" at bounding box center [157, 346] width 13 height 13
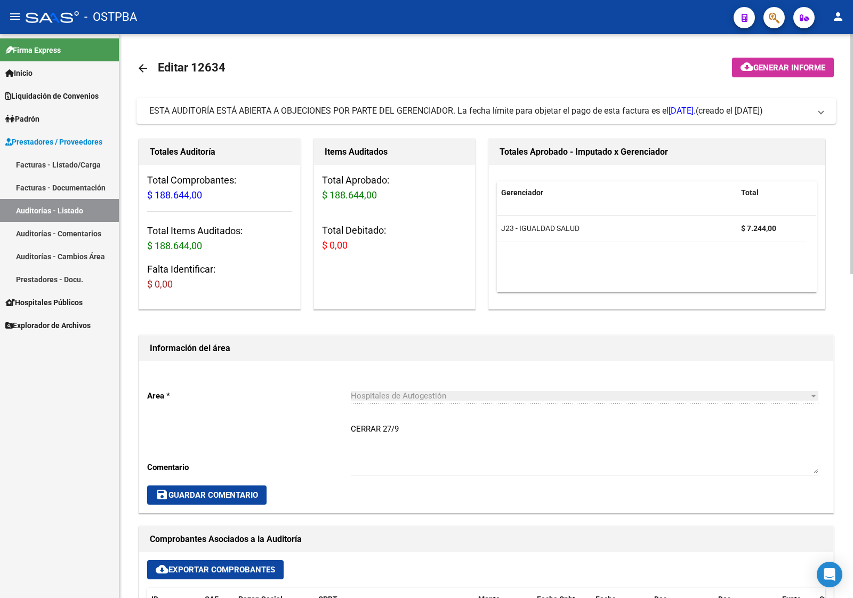
click at [58, 206] on link "Auditorías - Listado" at bounding box center [59, 210] width 119 height 23
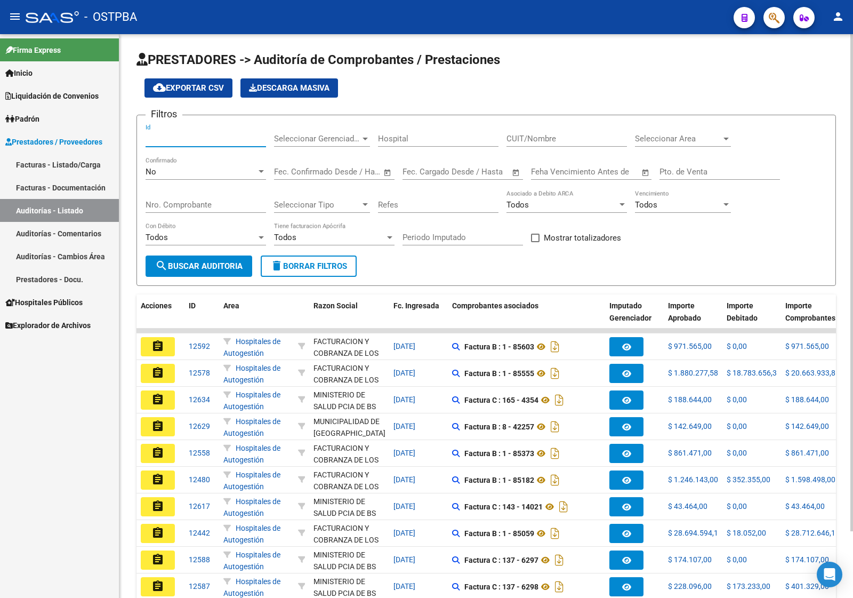
click at [172, 138] on input "Id" at bounding box center [206, 139] width 121 height 10
type input "12629"
click at [217, 261] on span "search Buscar Auditoria" at bounding box center [198, 266] width 87 height 10
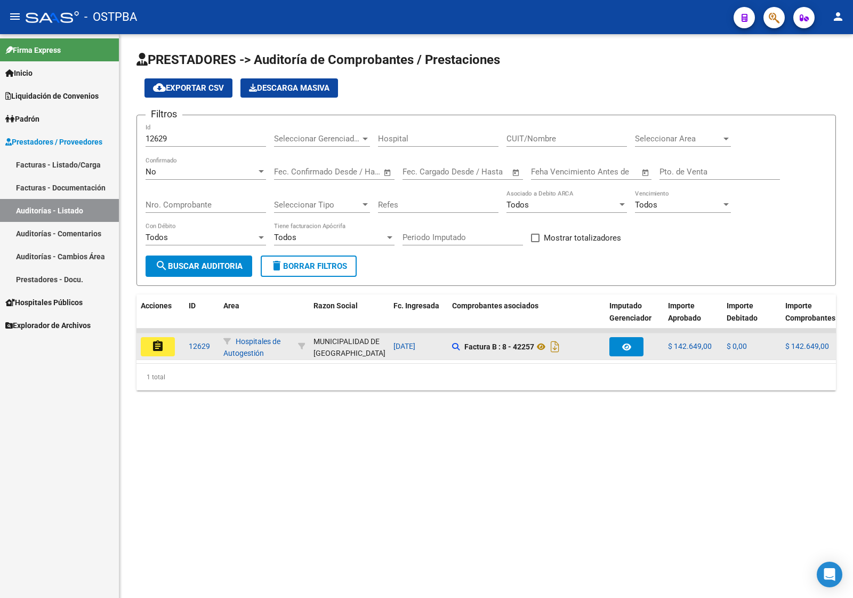
click at [169, 347] on button "assignment" at bounding box center [158, 346] width 34 height 19
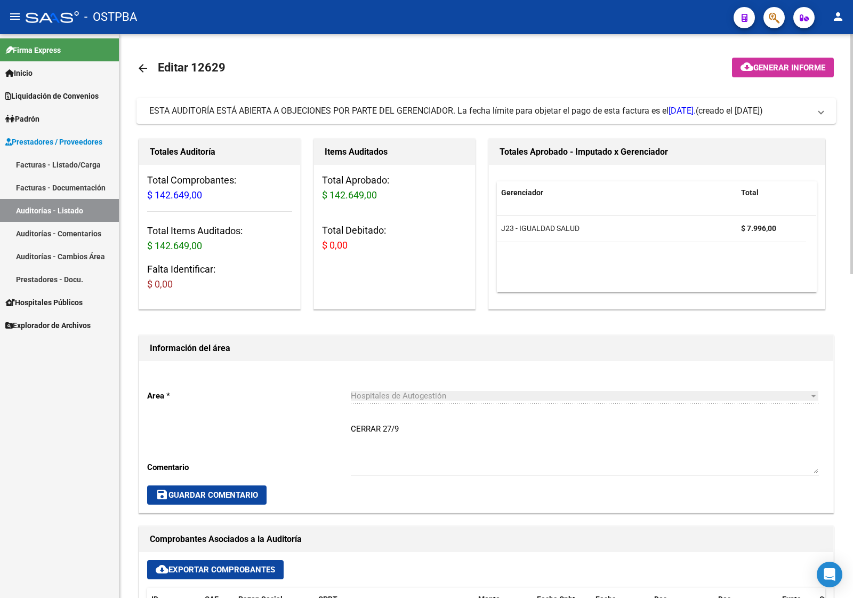
click at [84, 203] on link "Auditorías - Listado" at bounding box center [59, 210] width 119 height 23
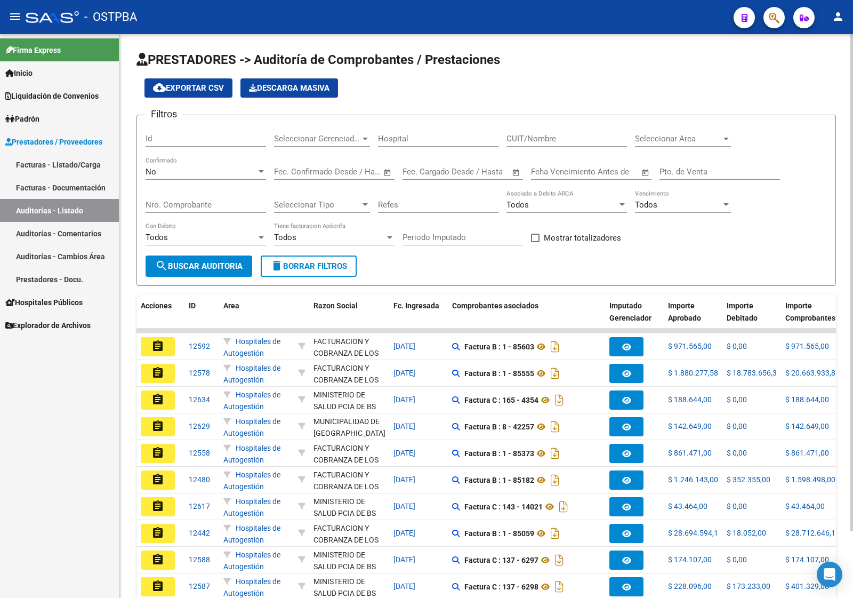
click at [169, 142] on input "Id" at bounding box center [206, 139] width 121 height 10
click at [189, 266] on span "search Buscar Auditoria" at bounding box center [198, 266] width 87 height 10
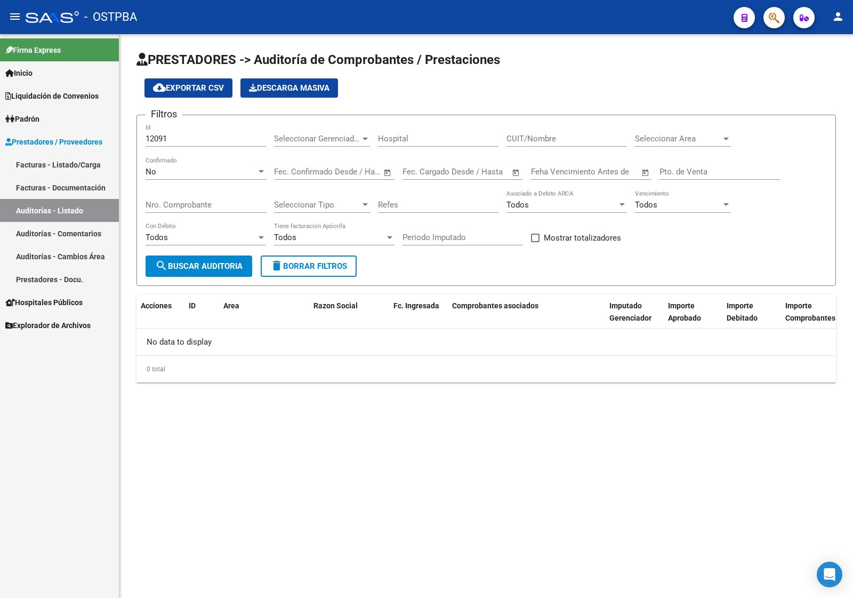
drag, startPoint x: 197, startPoint y: 132, endPoint x: 190, endPoint y: 141, distance: 11.4
click at [196, 134] on input "12091" at bounding box center [206, 139] width 121 height 10
drag, startPoint x: 190, startPoint y: 141, endPoint x: 129, endPoint y: 134, distance: 62.3
click at [129, 134] on div "PRESTADORES -> Auditoría de Comprobantes / Prestaciones cloud_download Exportar…" at bounding box center [486, 225] width 734 height 382
type input "12592"
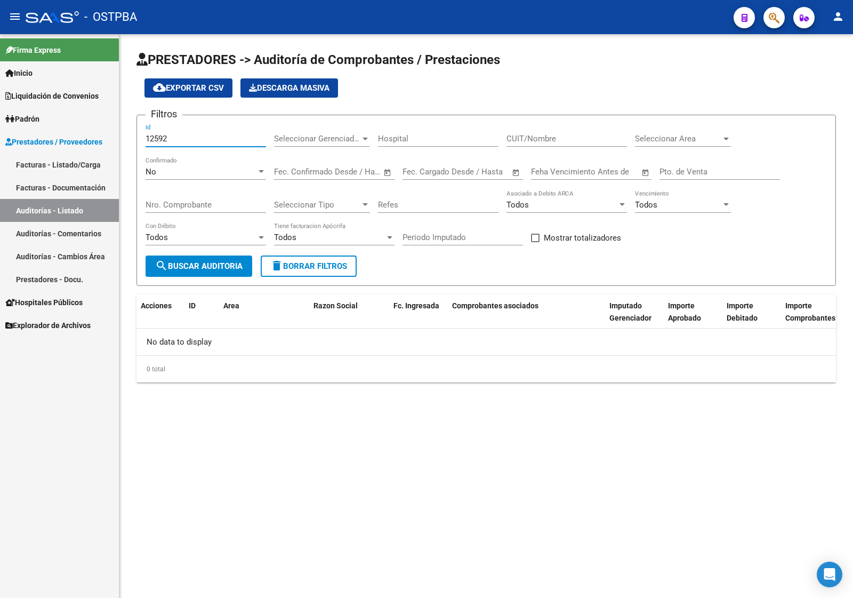
click at [198, 274] on button "search Buscar Auditoria" at bounding box center [199, 265] width 107 height 21
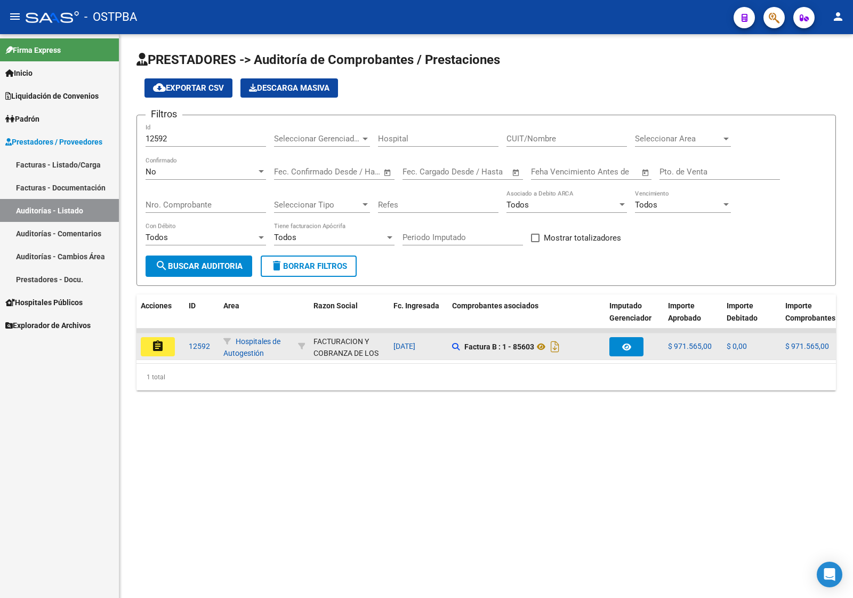
click at [161, 353] on button "assignment" at bounding box center [158, 346] width 34 height 19
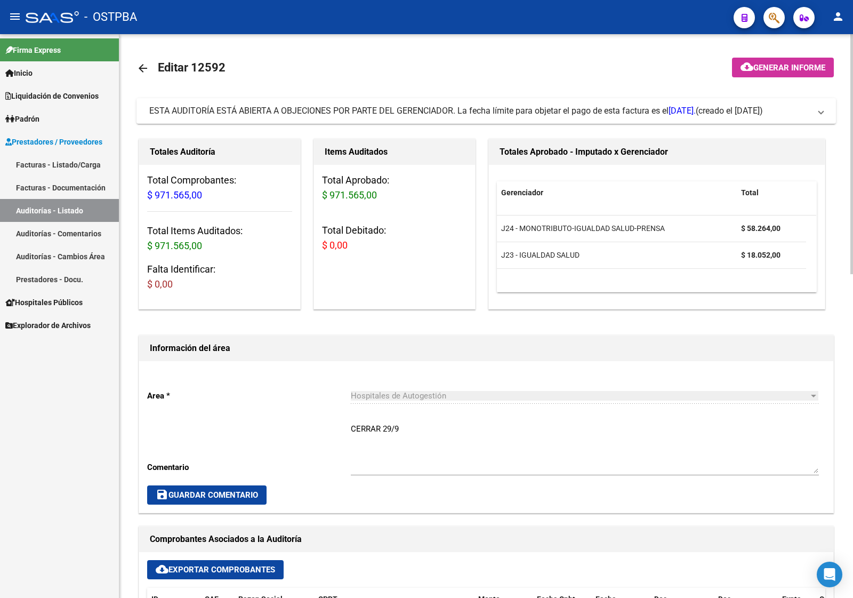
click at [74, 208] on link "Auditorías - Listado" at bounding box center [59, 210] width 119 height 23
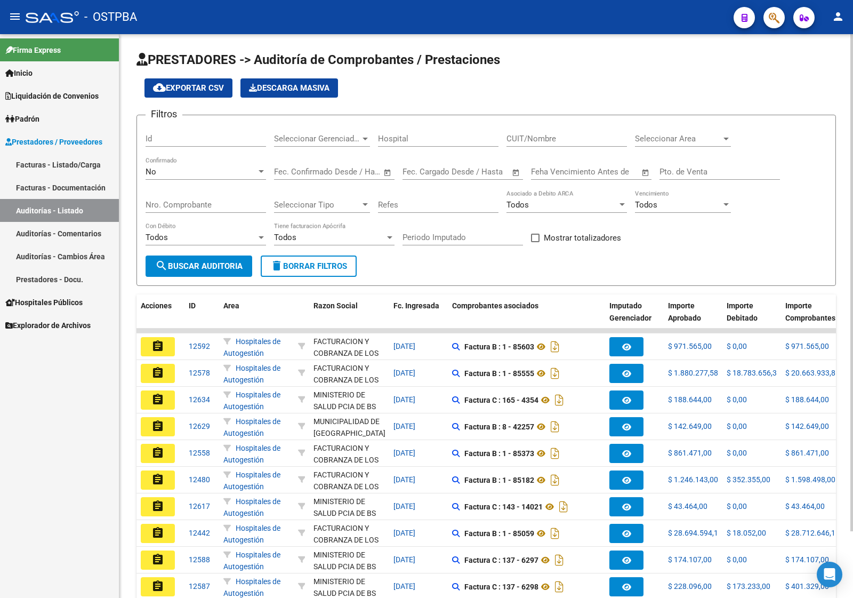
drag, startPoint x: 169, startPoint y: 145, endPoint x: 169, endPoint y: 138, distance: 7.5
click at [169, 138] on div "Id" at bounding box center [206, 135] width 121 height 23
type input "12581"
click at [225, 266] on span "search Buscar Auditoria" at bounding box center [198, 266] width 87 height 10
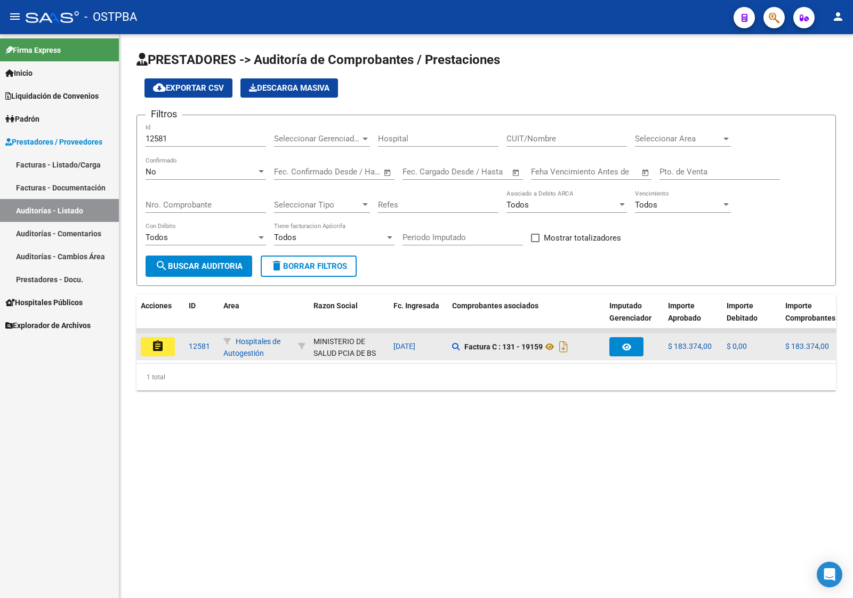
click at [163, 340] on mat-icon "assignment" at bounding box center [157, 346] width 13 height 13
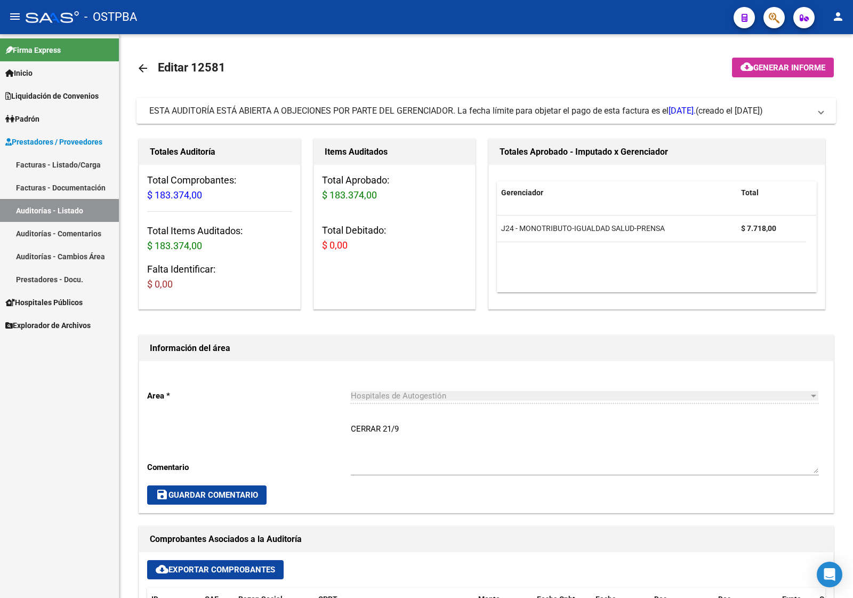
click at [70, 210] on link "Auditorías - Listado" at bounding box center [59, 210] width 119 height 23
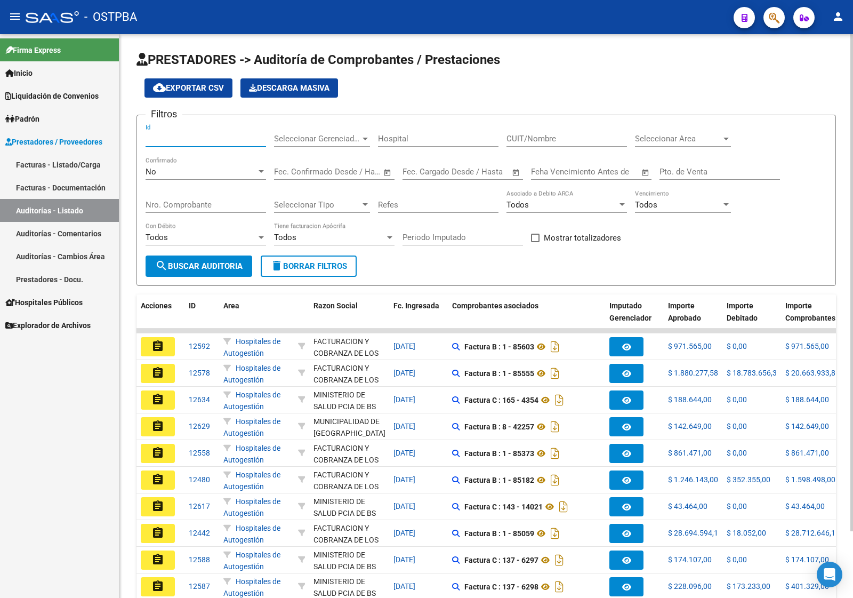
click at [190, 137] on input "Id" at bounding box center [206, 139] width 121 height 10
type input "12587"
click at [195, 272] on button "search Buscar Auditoria" at bounding box center [199, 265] width 107 height 21
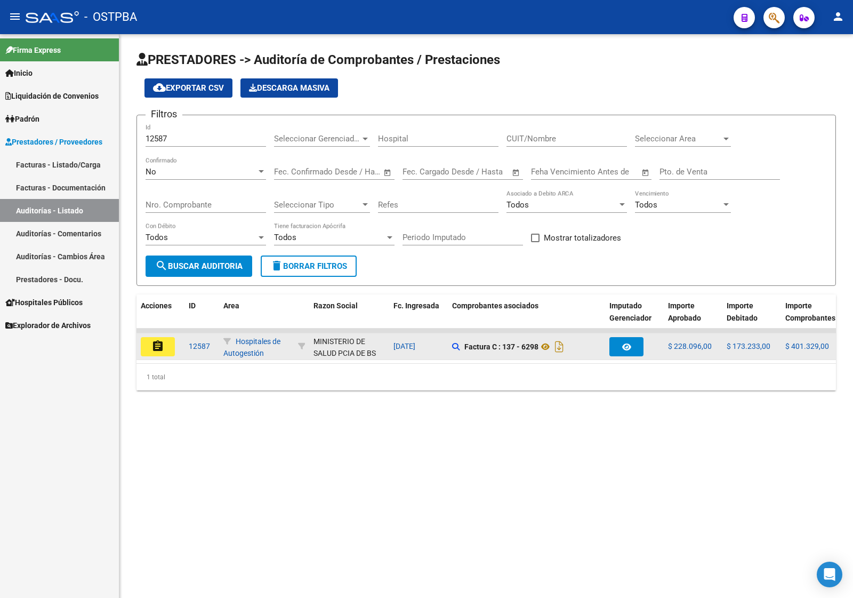
click at [147, 337] on button "assignment" at bounding box center [158, 346] width 34 height 19
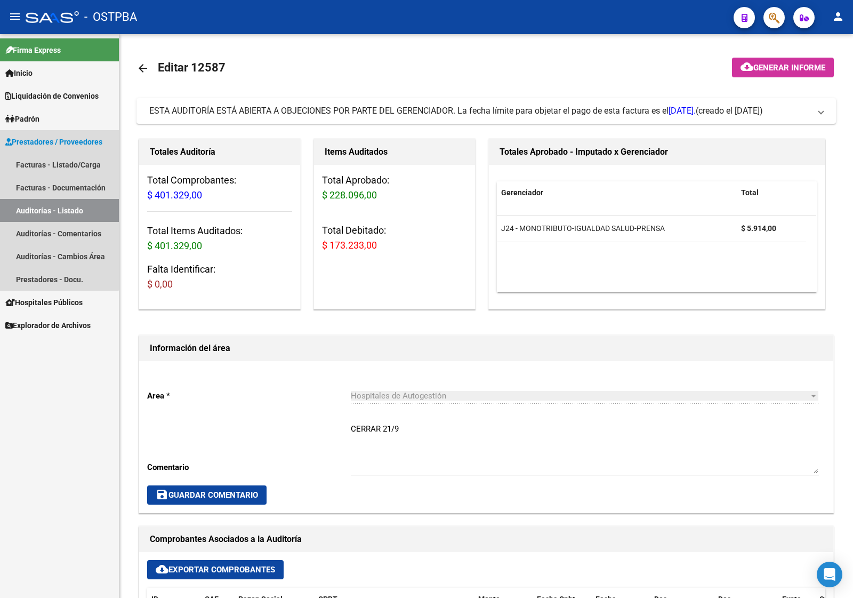
click at [31, 206] on link "Auditorías - Listado" at bounding box center [59, 210] width 119 height 23
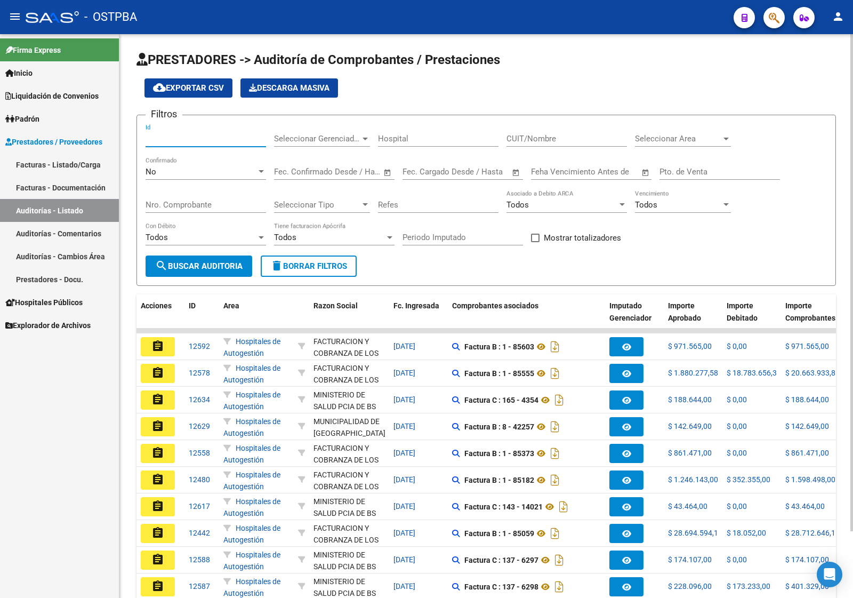
click at [189, 140] on input "Id" at bounding box center [206, 139] width 121 height 10
type input "12558"
click at [220, 265] on span "search Buscar Auditoria" at bounding box center [198, 266] width 87 height 10
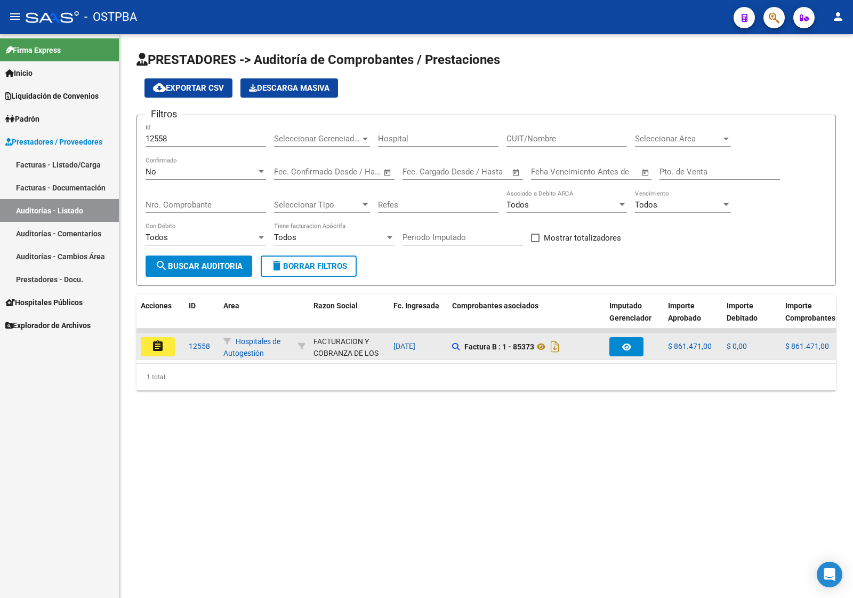
click at [151, 347] on mat-icon "assignment" at bounding box center [157, 346] width 13 height 13
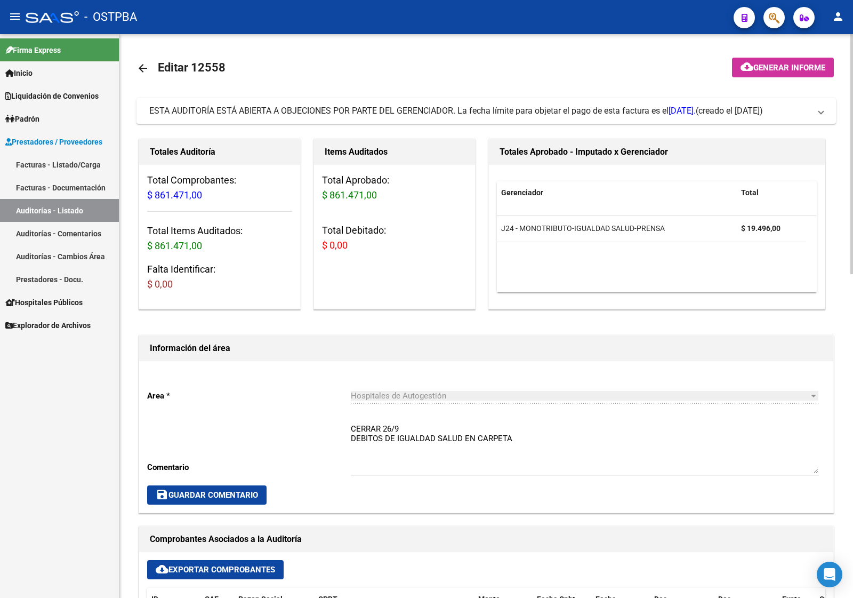
click at [99, 200] on link "Auditorías - Listado" at bounding box center [59, 210] width 119 height 23
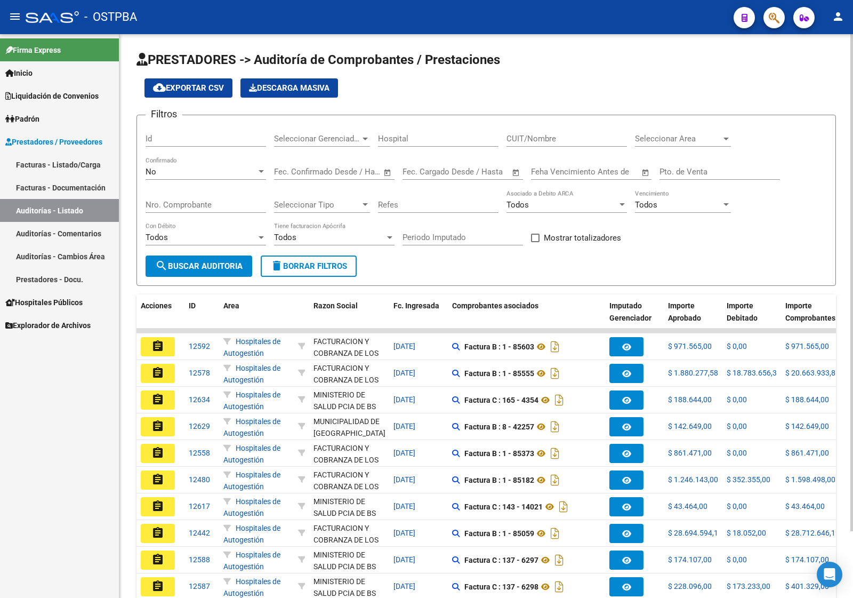
click at [191, 139] on input "Id" at bounding box center [206, 139] width 121 height 10
type input "12578"
click at [194, 261] on span "search Buscar Auditoria" at bounding box center [198, 266] width 87 height 10
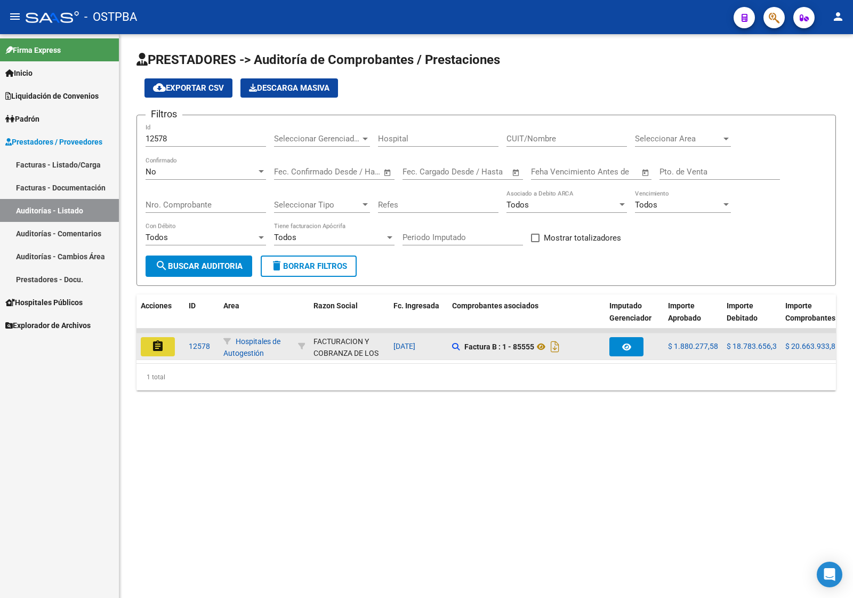
click at [153, 340] on mat-icon "assignment" at bounding box center [157, 346] width 13 height 13
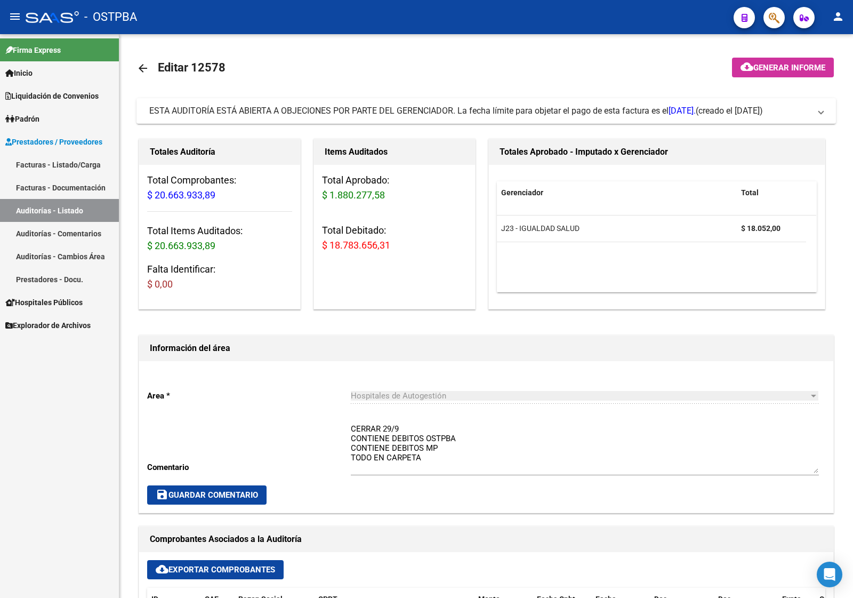
click at [65, 209] on link "Auditorías - Listado" at bounding box center [59, 210] width 119 height 23
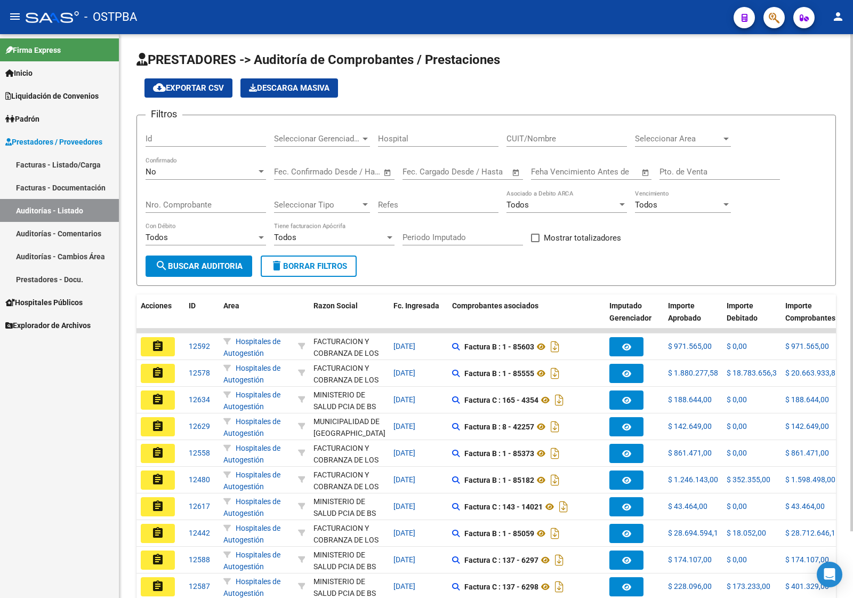
click at [179, 139] on input "Id" at bounding box center [206, 139] width 121 height 10
type input "12539"
click at [197, 261] on span "search Buscar Auditoria" at bounding box center [198, 266] width 87 height 10
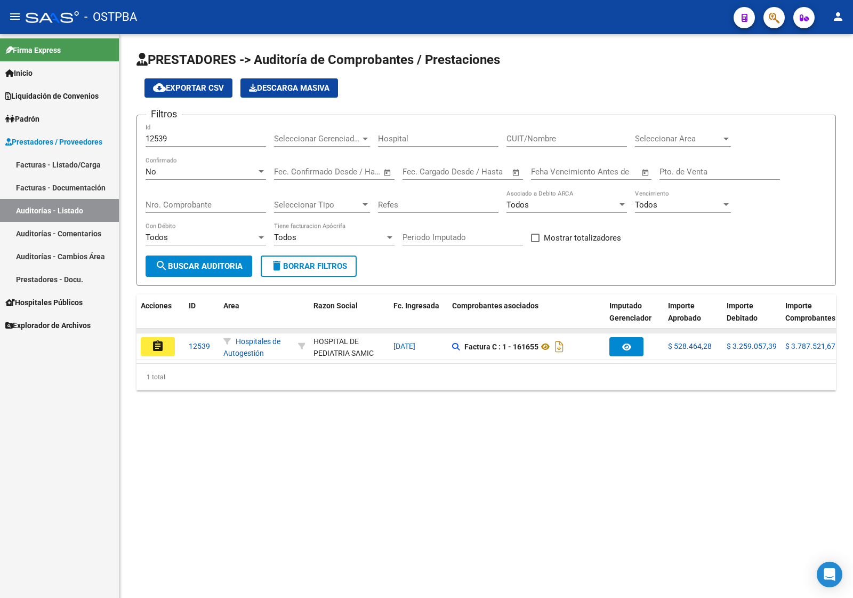
drag, startPoint x: 137, startPoint y: 329, endPoint x: 155, endPoint y: 326, distance: 17.8
click at [138, 328] on datatable-body-cell at bounding box center [161, 330] width 48 height 4
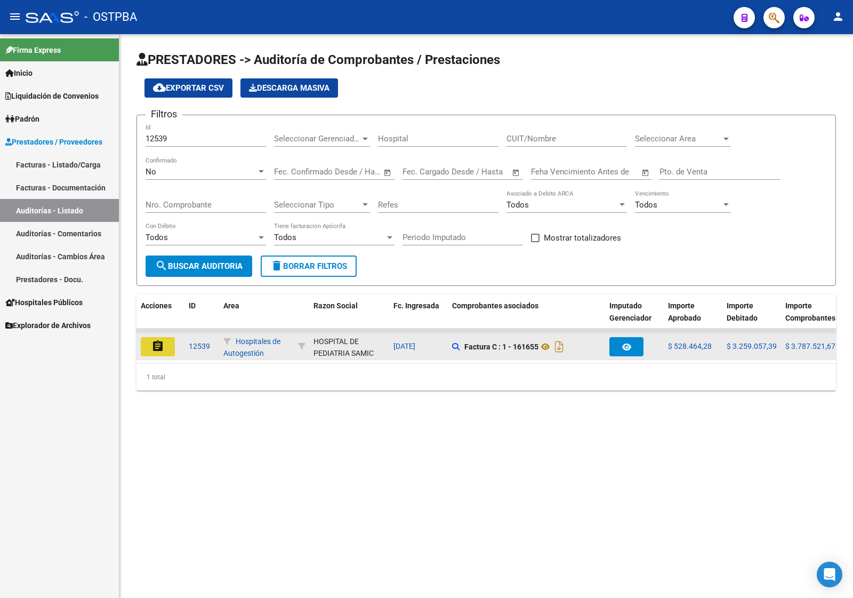
click at [169, 337] on button "assignment" at bounding box center [158, 346] width 34 height 19
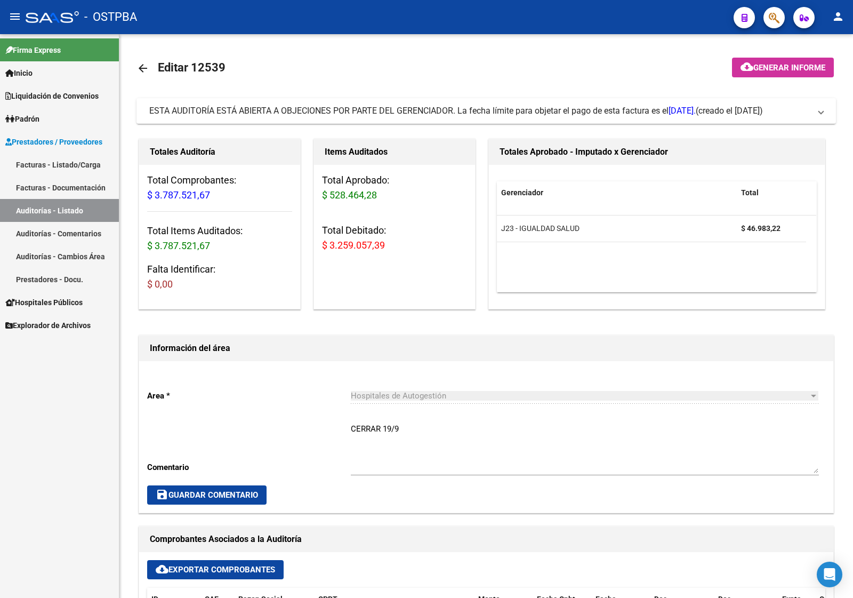
click at [67, 213] on link "Auditorías - Listado" at bounding box center [59, 210] width 119 height 23
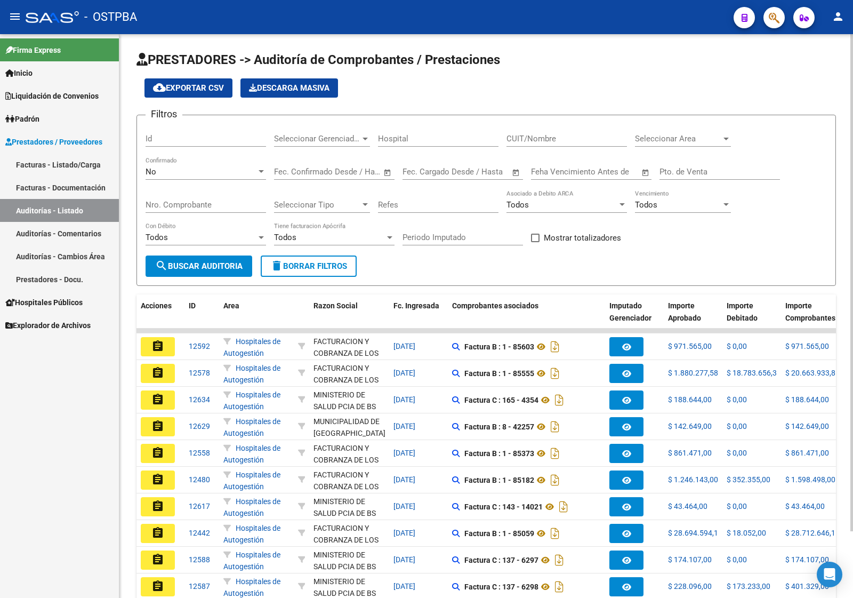
click at [163, 142] on input "Id" at bounding box center [206, 139] width 121 height 10
type input "12544"
drag, startPoint x: 195, startPoint y: 257, endPoint x: 196, endPoint y: 262, distance: 5.4
click at [196, 262] on button "search Buscar Auditoria" at bounding box center [199, 265] width 107 height 21
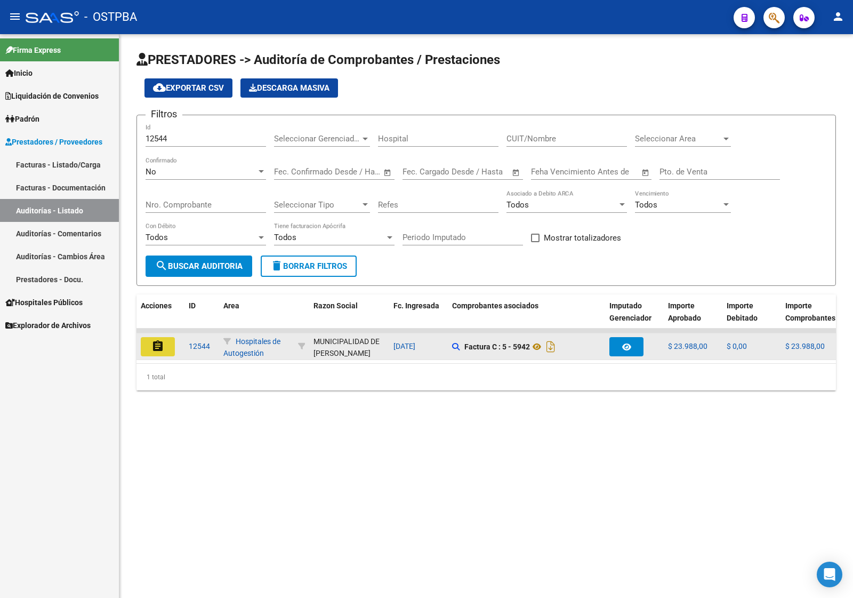
click at [160, 346] on mat-icon "assignment" at bounding box center [157, 346] width 13 height 13
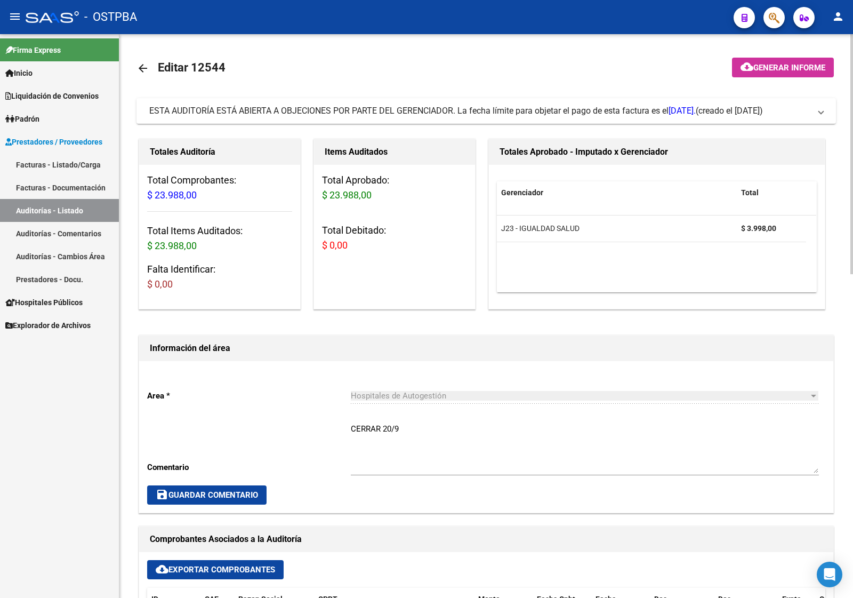
click at [44, 203] on link "Auditorías - Listado" at bounding box center [59, 210] width 119 height 23
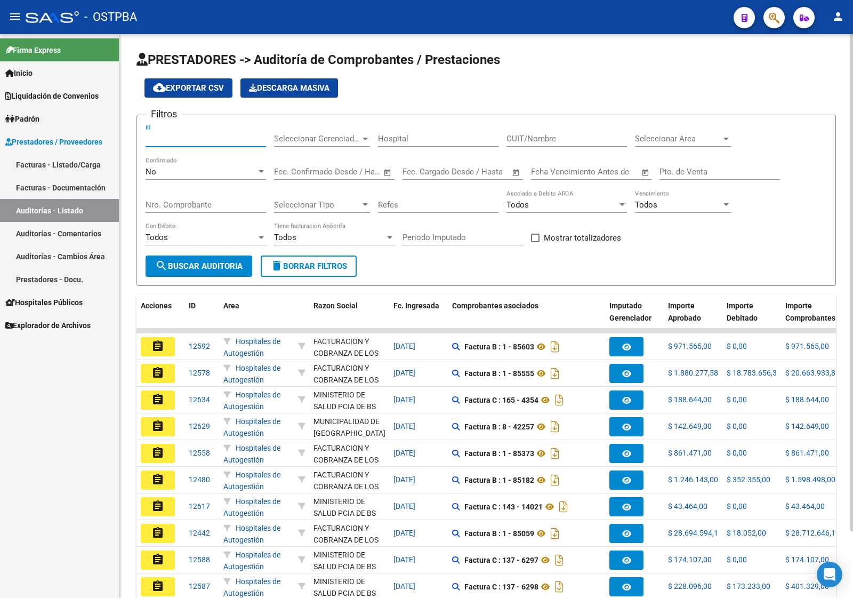
click at [161, 137] on input "Id" at bounding box center [206, 139] width 121 height 10
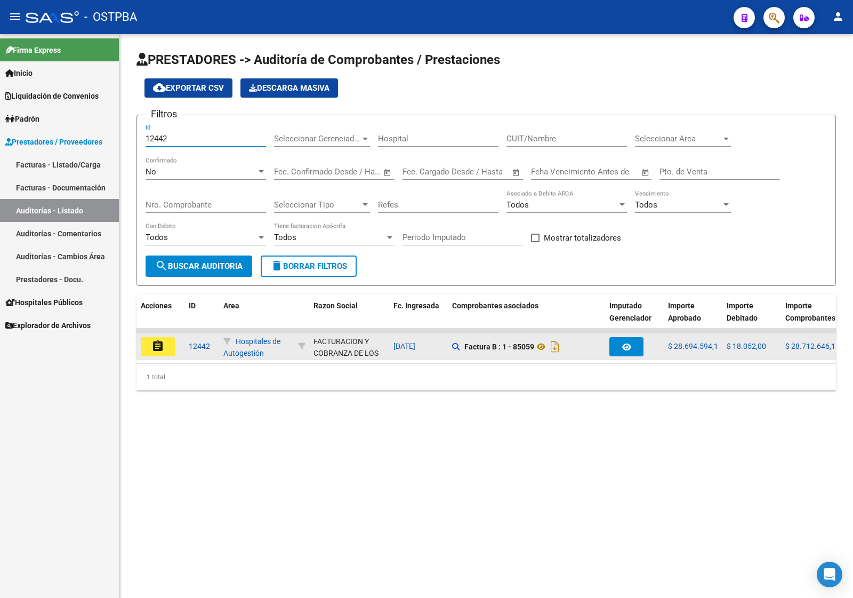
type input "12442"
click at [160, 341] on mat-icon "assignment" at bounding box center [157, 346] width 13 height 13
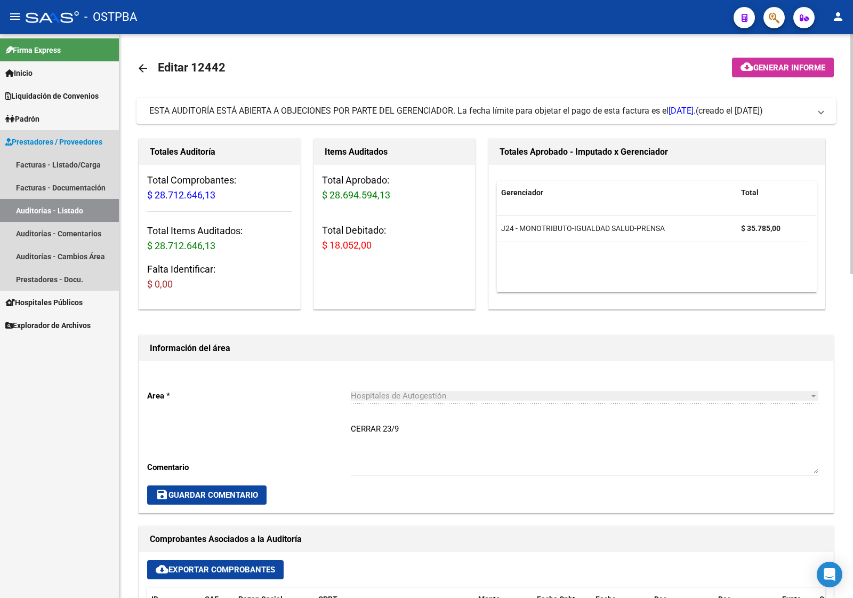
click at [73, 210] on link "Auditorías - Listado" at bounding box center [59, 210] width 119 height 23
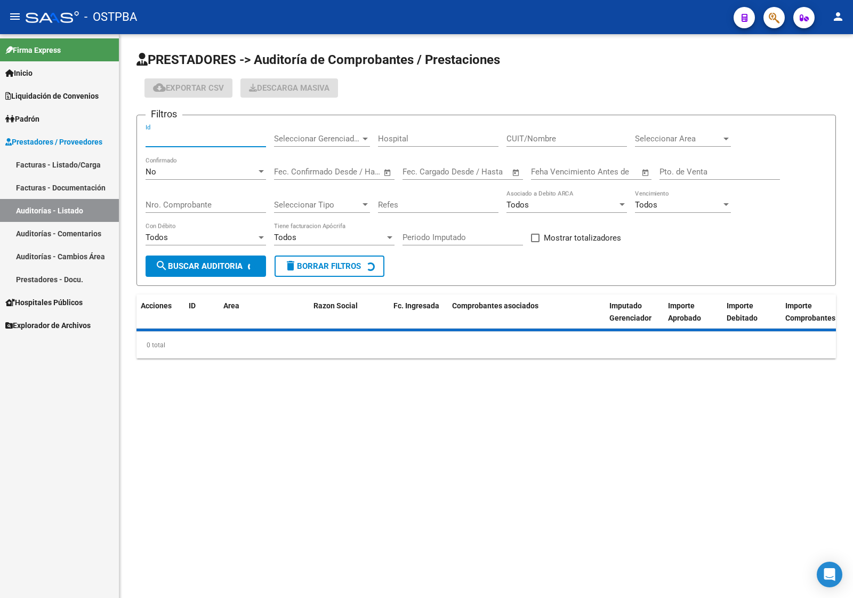
click at [165, 140] on input "Id" at bounding box center [206, 139] width 121 height 10
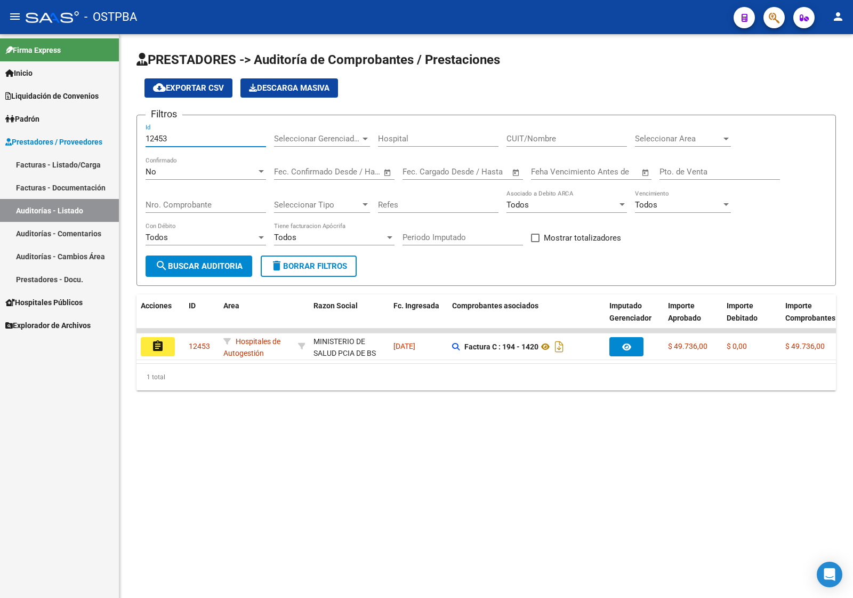
type input "12453"
click at [187, 264] on span "search Buscar Auditoria" at bounding box center [198, 266] width 87 height 10
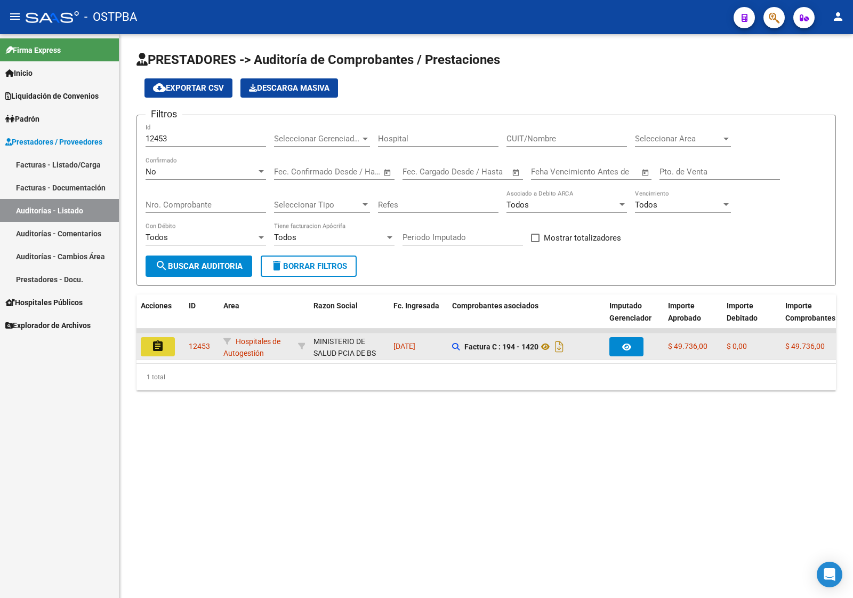
click at [160, 344] on mat-icon "assignment" at bounding box center [157, 346] width 13 height 13
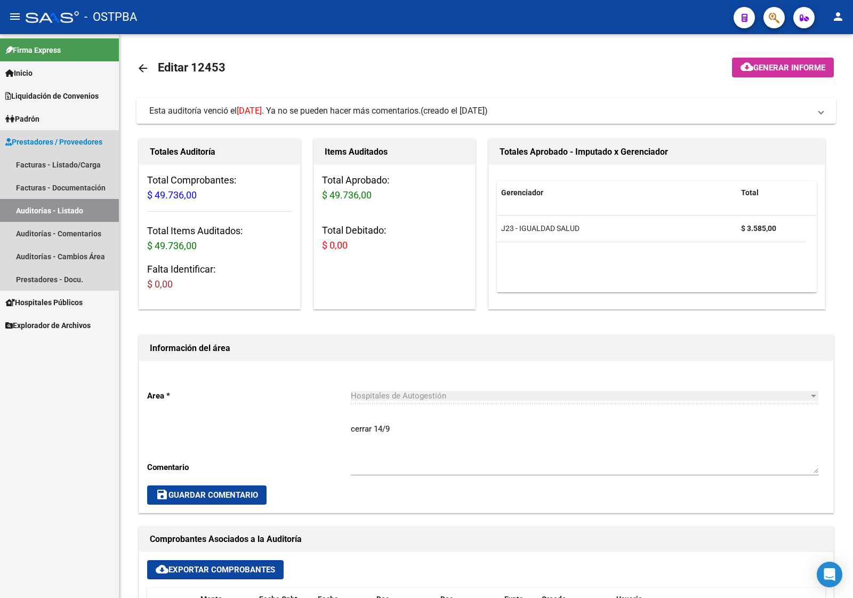
click at [85, 204] on link "Auditorías - Listado" at bounding box center [59, 210] width 119 height 23
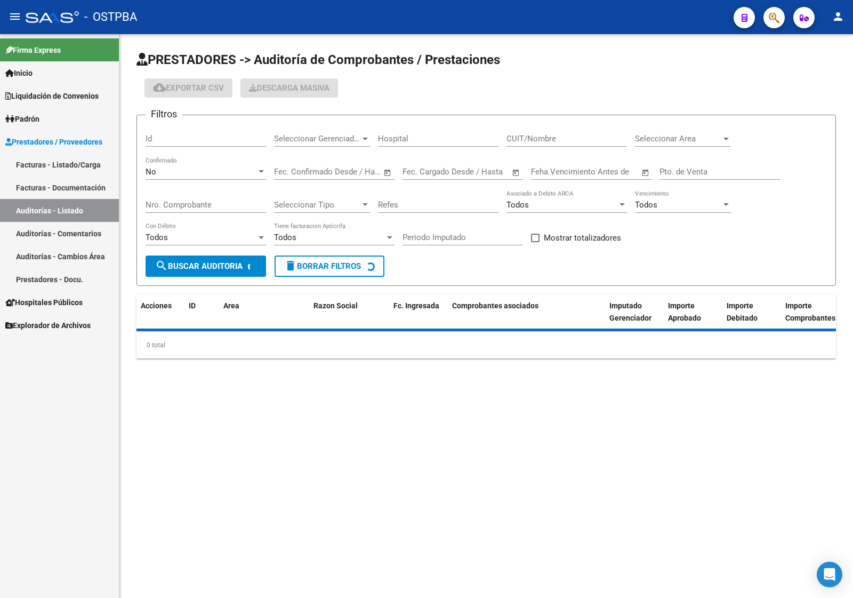
click at [172, 134] on input "Id" at bounding box center [206, 139] width 121 height 10
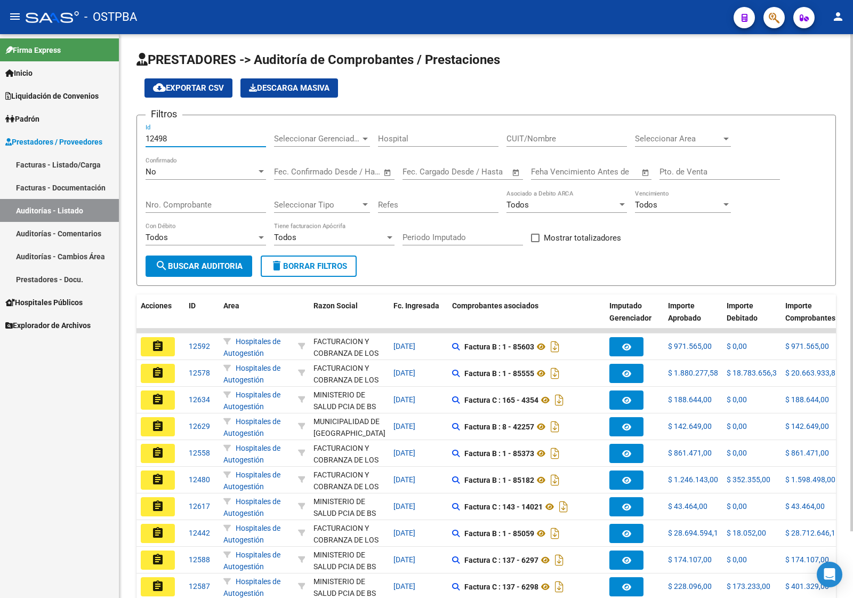
type input "12498"
click at [212, 267] on span "search Buscar Auditoria" at bounding box center [198, 266] width 87 height 10
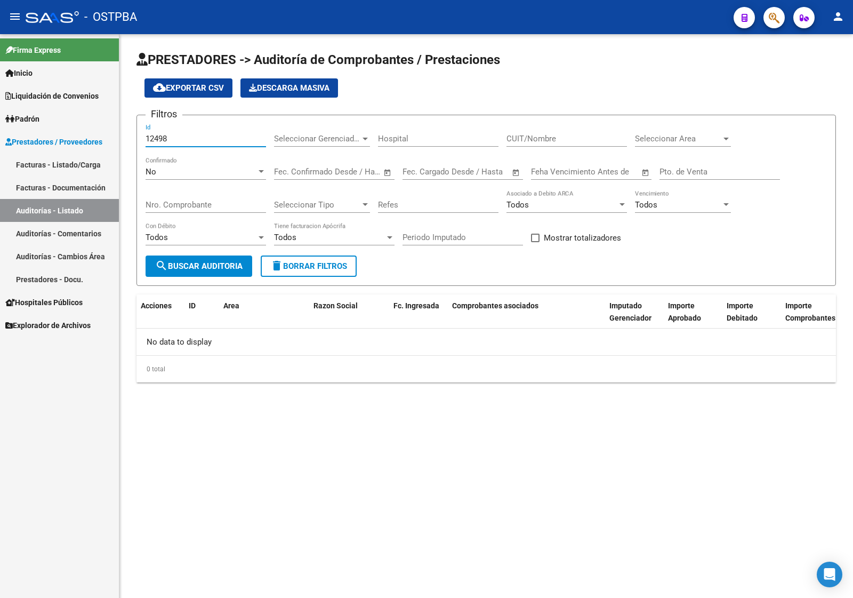
click at [180, 142] on input "12498" at bounding box center [206, 139] width 121 height 10
click at [70, 92] on span "Liquidación de Convenios" at bounding box center [51, 96] width 93 height 12
click at [57, 97] on span "Liquidación de Convenios" at bounding box center [51, 96] width 93 height 12
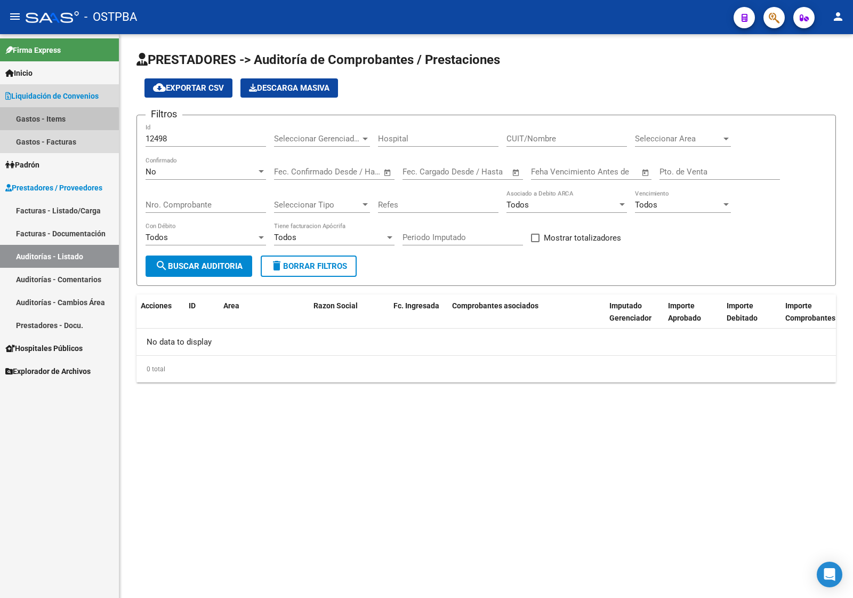
click at [49, 121] on link "Gastos - Items" at bounding box center [59, 118] width 119 height 23
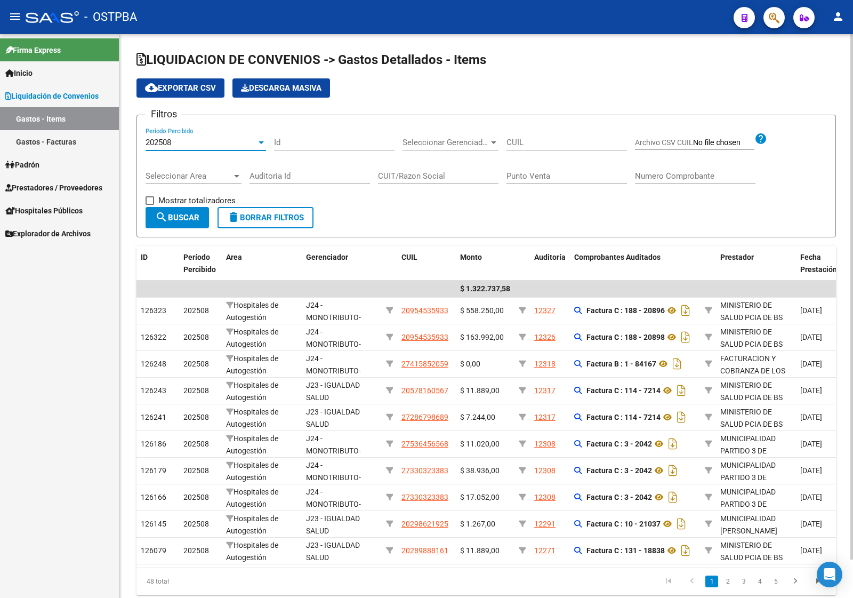
click at [222, 142] on div "202508" at bounding box center [201, 143] width 111 height 10
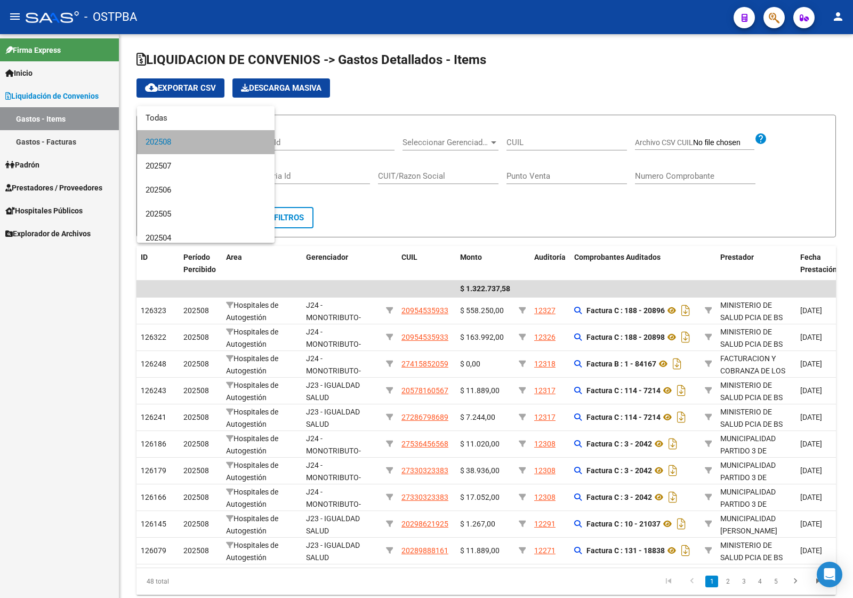
click at [216, 145] on span "202508" at bounding box center [206, 142] width 121 height 24
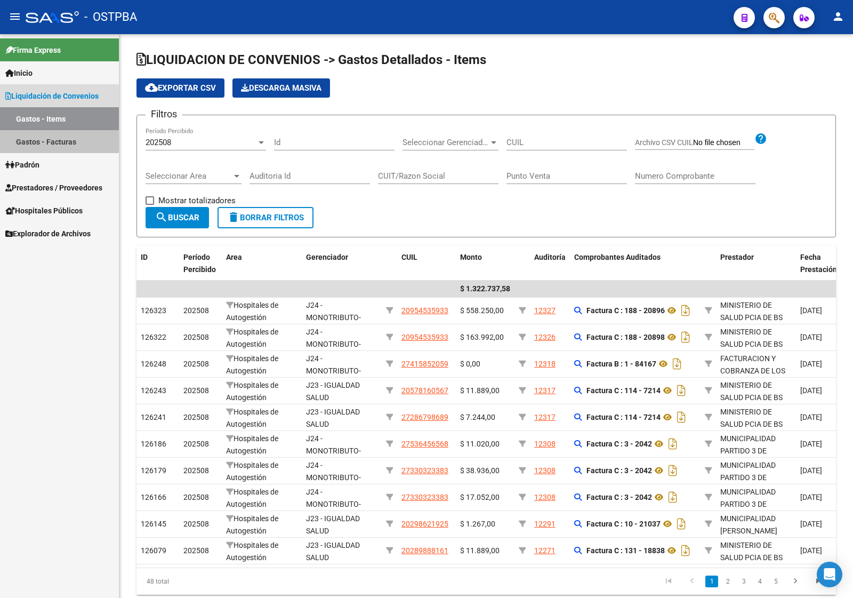
click at [43, 141] on link "Gastos - Facturas" at bounding box center [59, 141] width 119 height 23
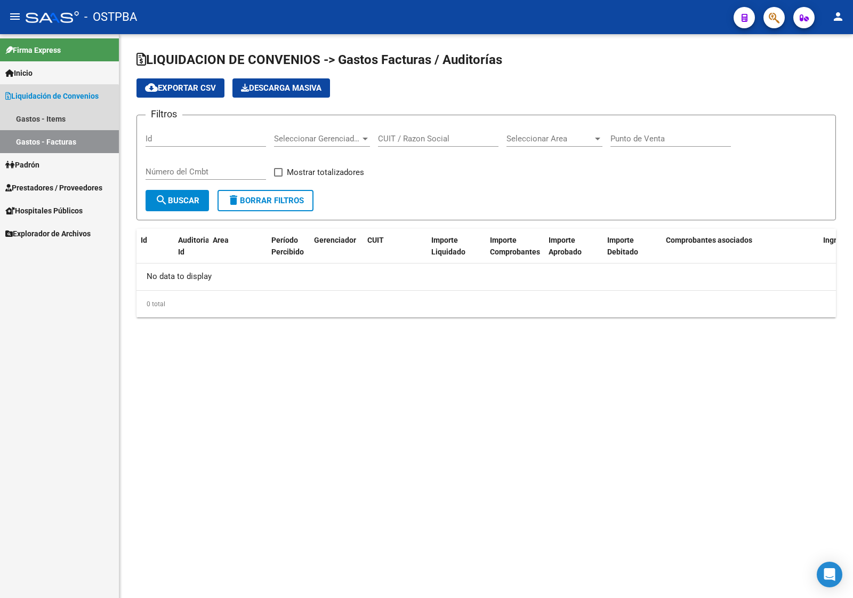
checkbox input "true"
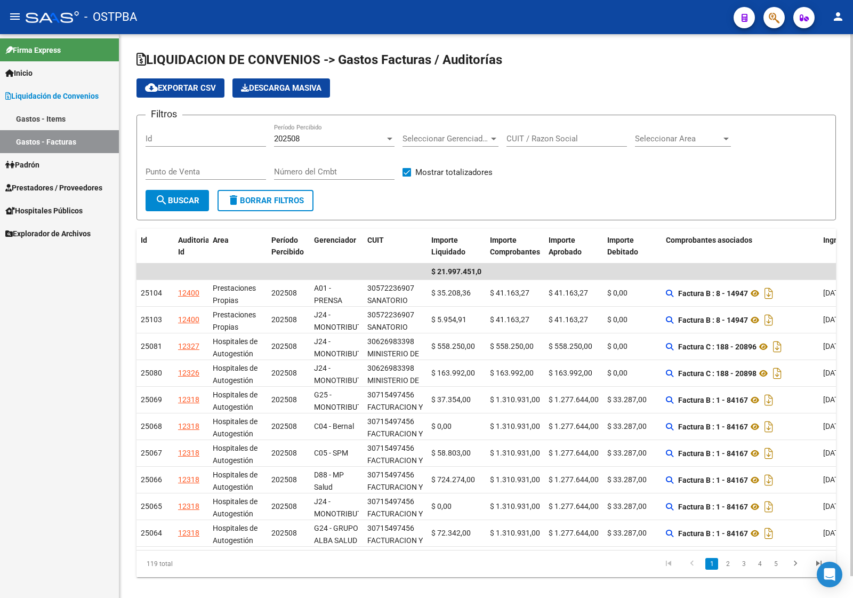
click at [323, 140] on div "202508" at bounding box center [329, 139] width 111 height 10
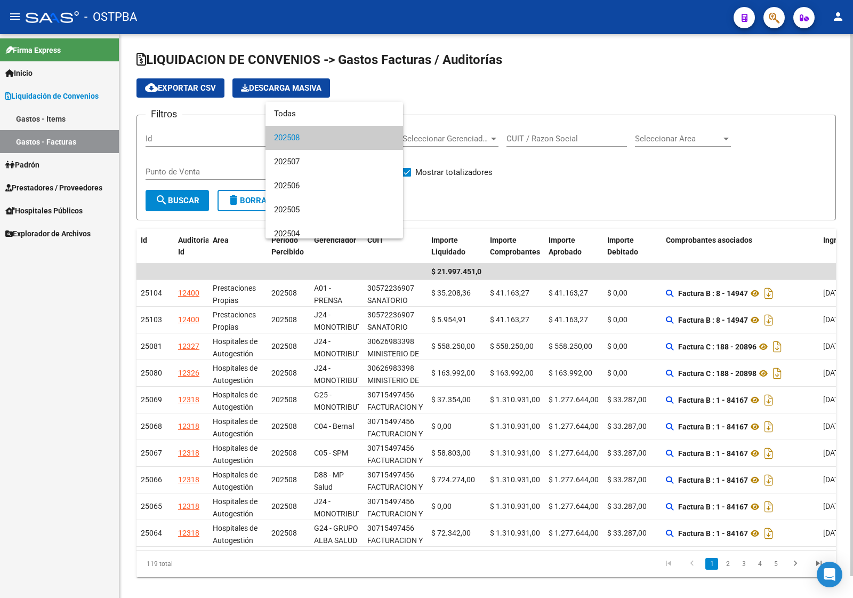
click at [323, 140] on span "202508" at bounding box center [334, 138] width 121 height 24
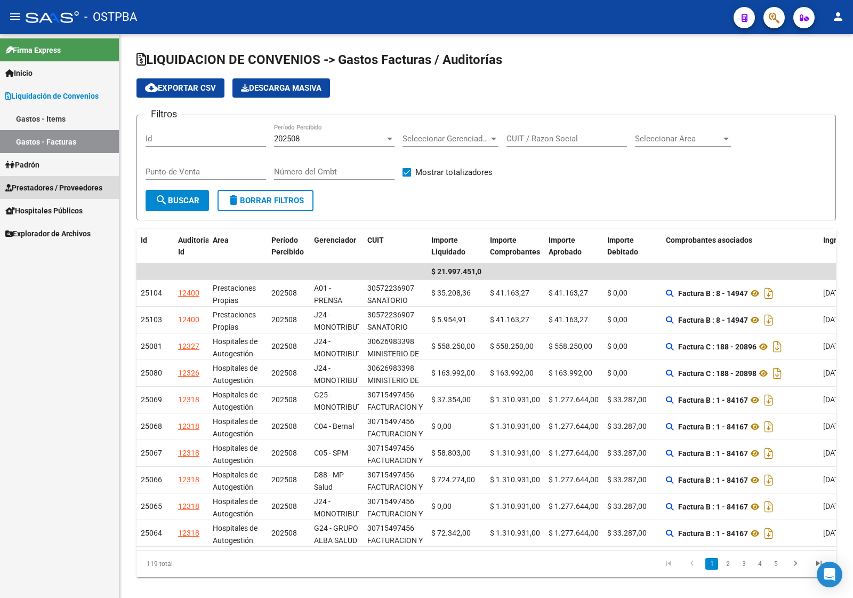
click at [60, 187] on span "Prestadores / Proveedores" at bounding box center [53, 188] width 97 height 12
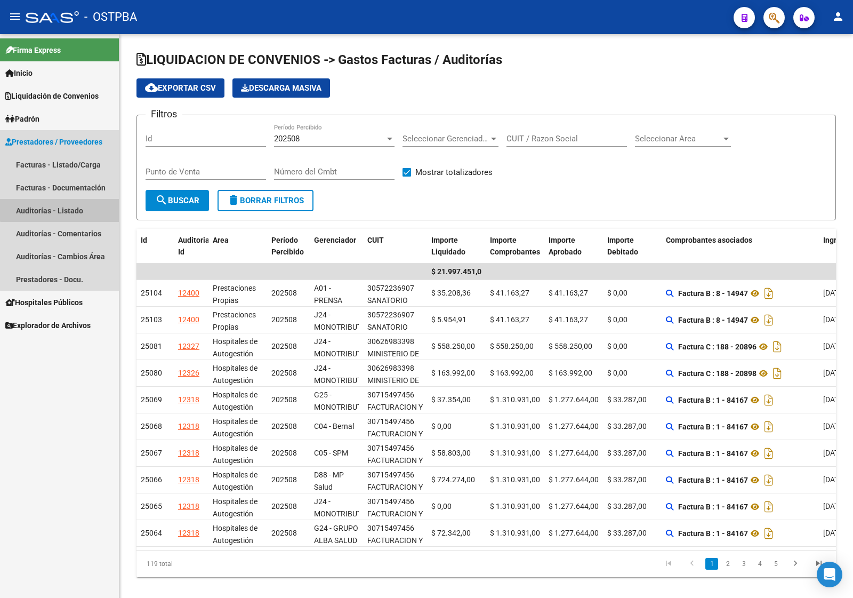
click at [67, 206] on link "Auditorías - Listado" at bounding box center [59, 210] width 119 height 23
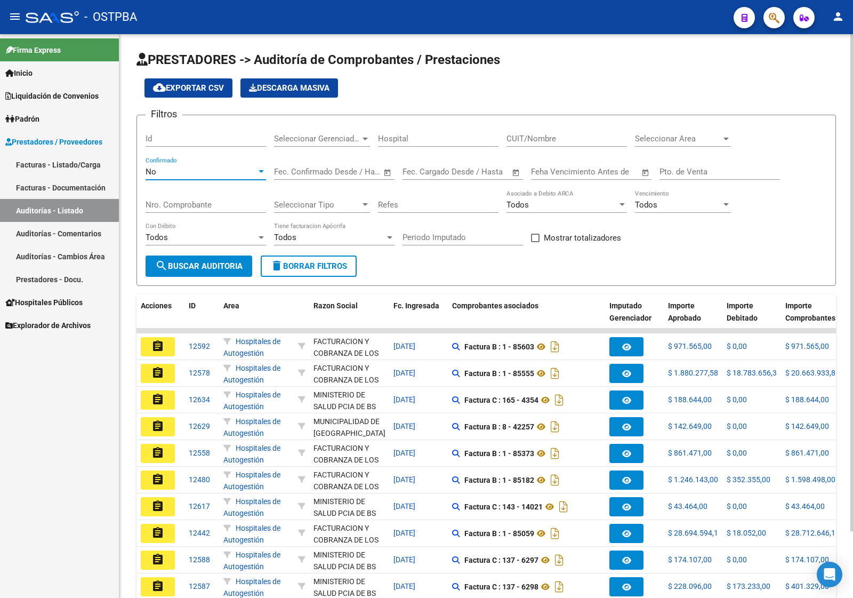
click at [208, 173] on div "No" at bounding box center [201, 172] width 111 height 10
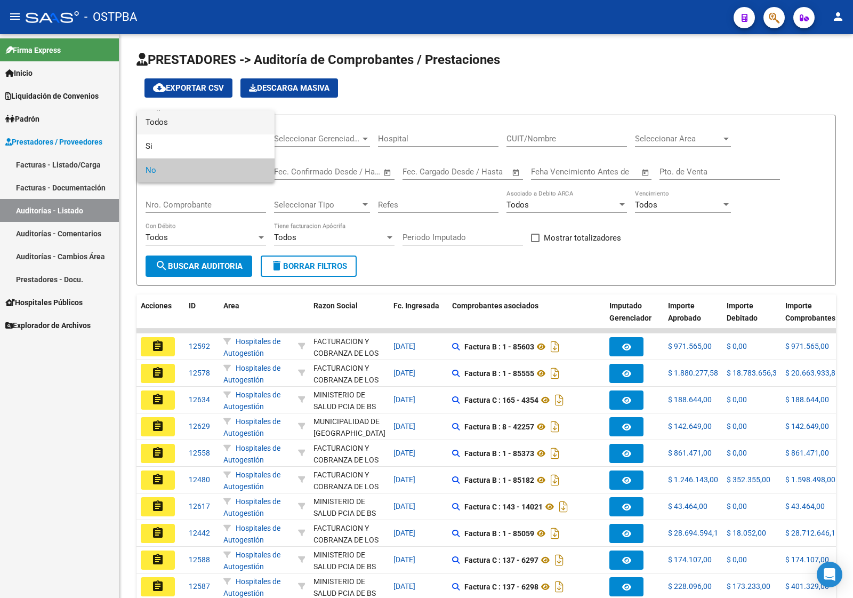
click at [209, 124] on span "Todos" at bounding box center [206, 122] width 121 height 24
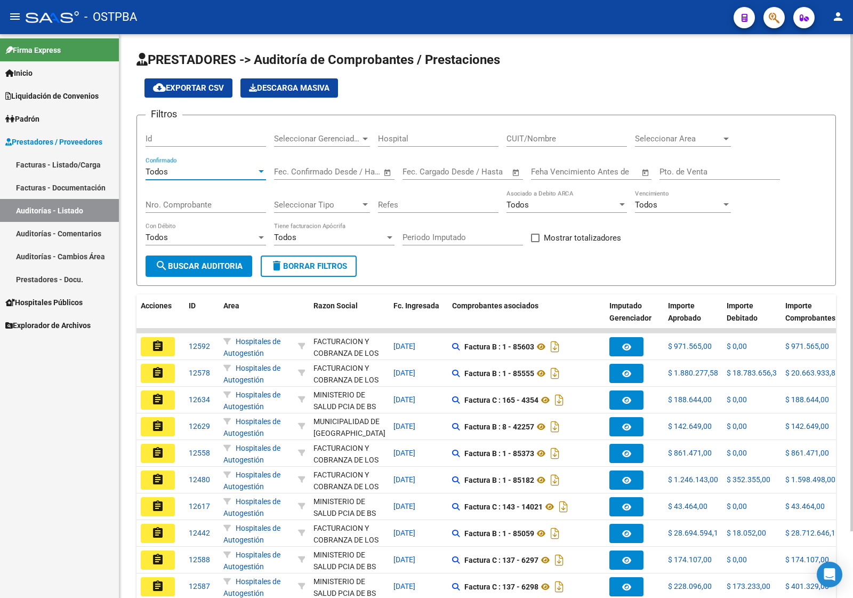
click at [194, 134] on input "Id" at bounding box center [206, 139] width 121 height 10
type input "12498"
click at [204, 274] on button "search Buscar Auditoria" at bounding box center [199, 265] width 107 height 21
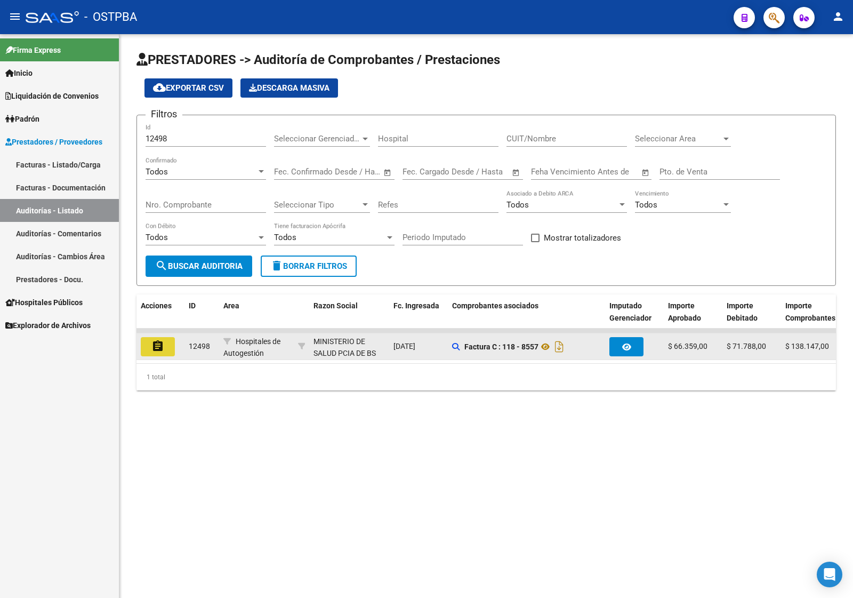
click at [163, 340] on mat-icon "assignment" at bounding box center [157, 346] width 13 height 13
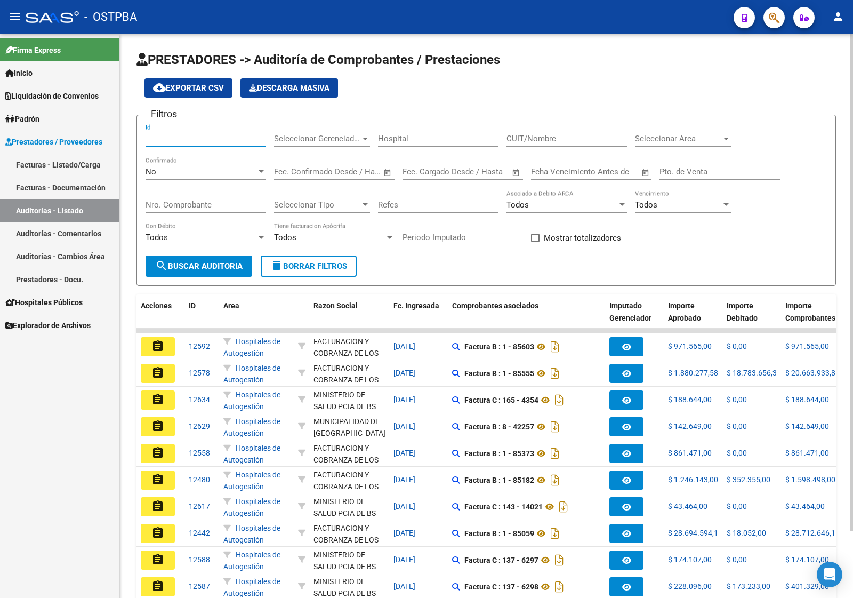
click at [187, 140] on input "Id" at bounding box center [206, 139] width 121 height 10
type input "12453"
click at [197, 171] on div "No Confirmado" at bounding box center [206, 173] width 121 height 33
click at [196, 167] on div "No" at bounding box center [201, 172] width 111 height 10
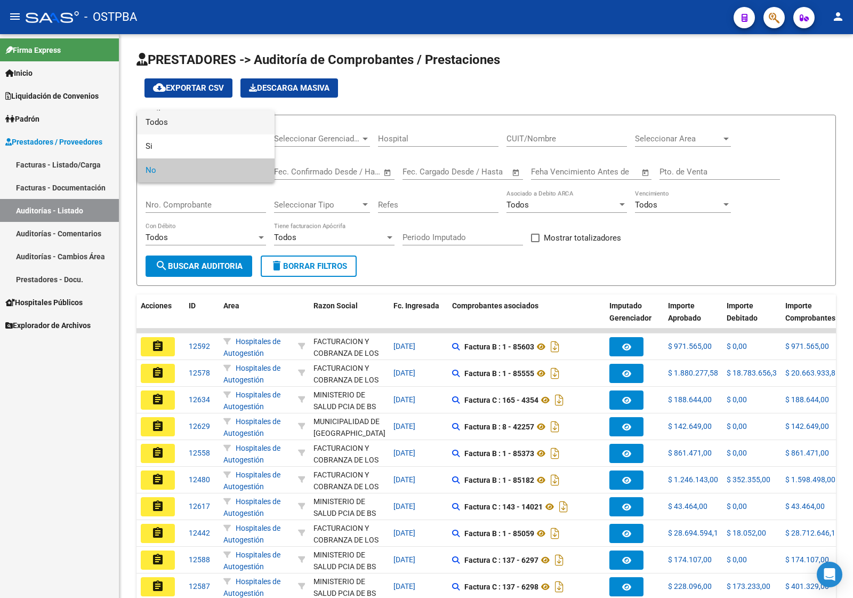
click at [191, 123] on span "Todos" at bounding box center [206, 122] width 121 height 24
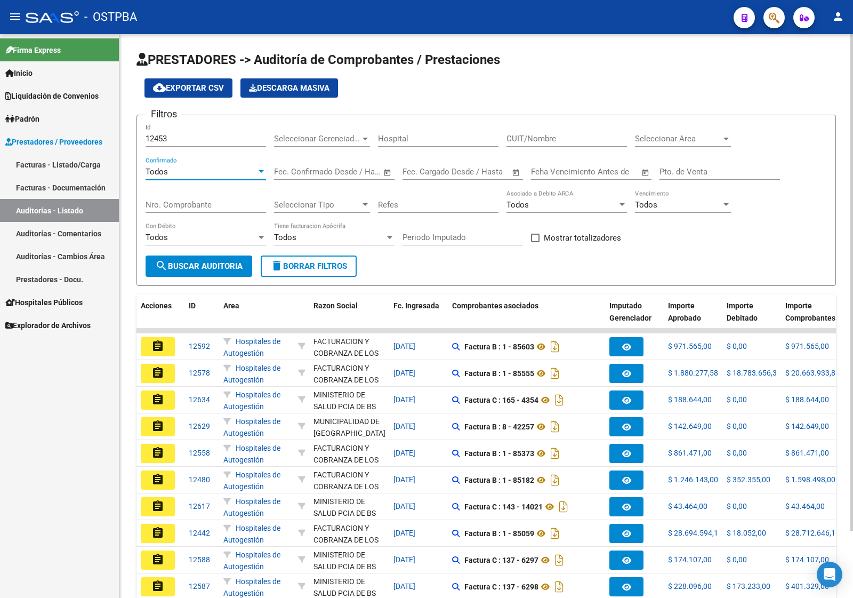
click at [219, 267] on span "search Buscar Auditoria" at bounding box center [198, 266] width 87 height 10
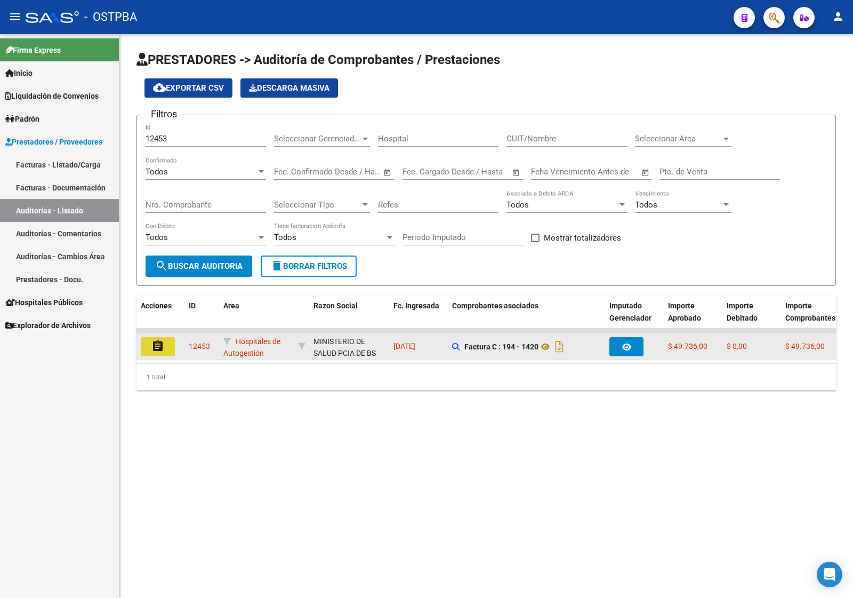
click at [166, 348] on button "assignment" at bounding box center [158, 346] width 34 height 19
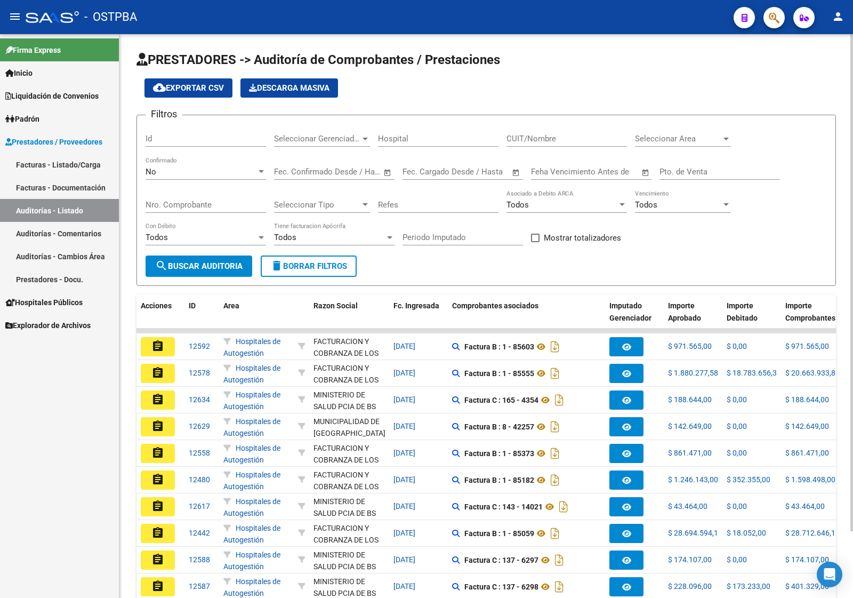
click at [180, 141] on input "Id" at bounding box center [206, 139] width 121 height 10
type input "2"
type input "12480"
click at [198, 264] on span "search Buscar Auditoria" at bounding box center [198, 266] width 87 height 10
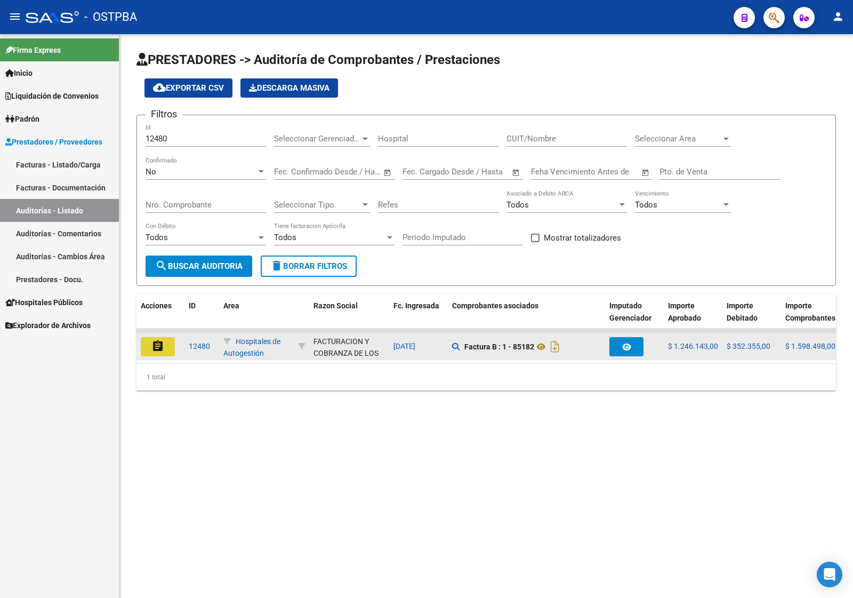
click at [163, 347] on mat-icon "assignment" at bounding box center [157, 346] width 13 height 13
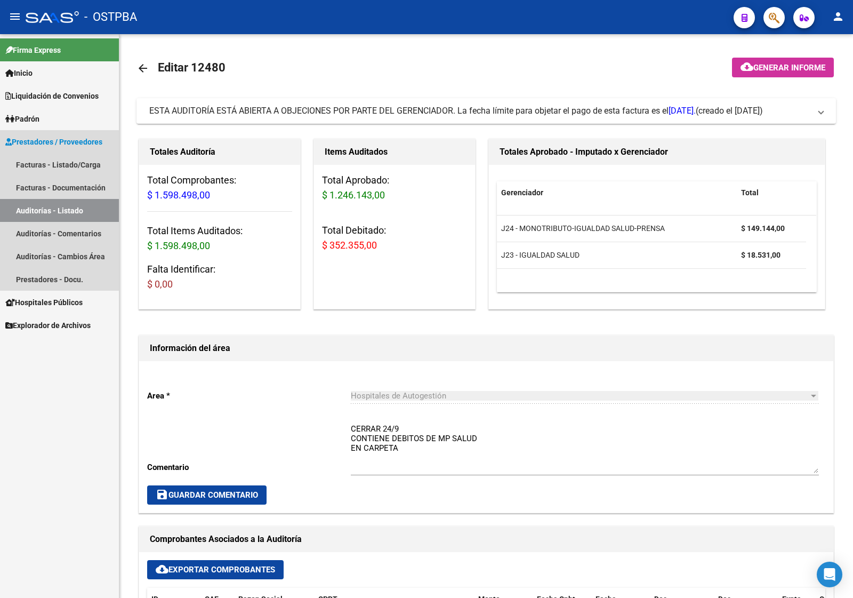
click at [62, 213] on link "Auditorías - Listado" at bounding box center [59, 210] width 119 height 23
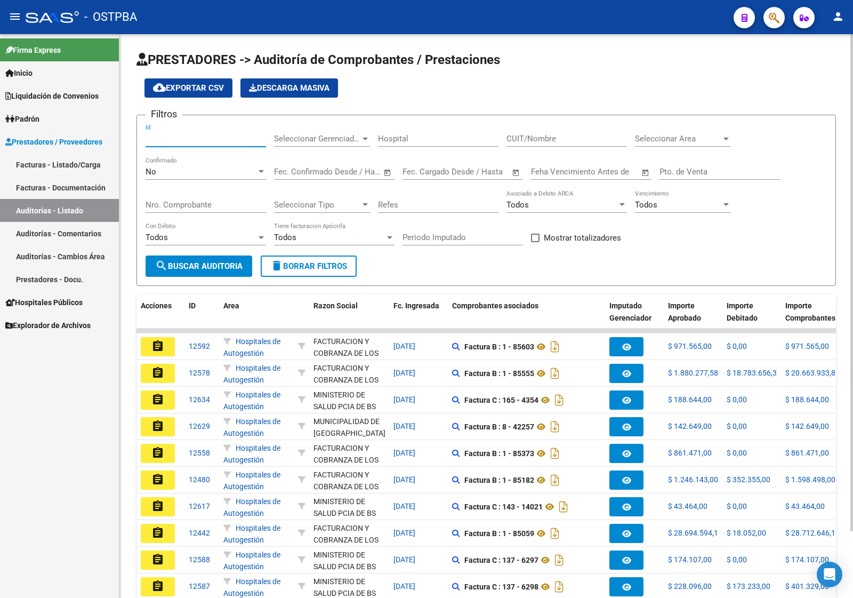
click at [183, 136] on input "Id" at bounding box center [206, 139] width 121 height 10
type input "12450"
click at [206, 272] on button "search Buscar Auditoria" at bounding box center [199, 265] width 107 height 21
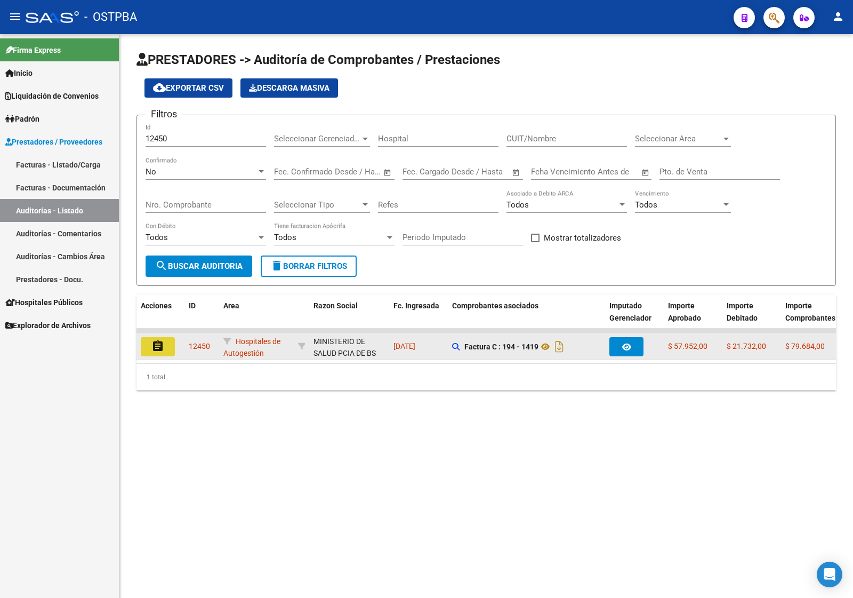
click at [159, 342] on mat-icon "assignment" at bounding box center [157, 346] width 13 height 13
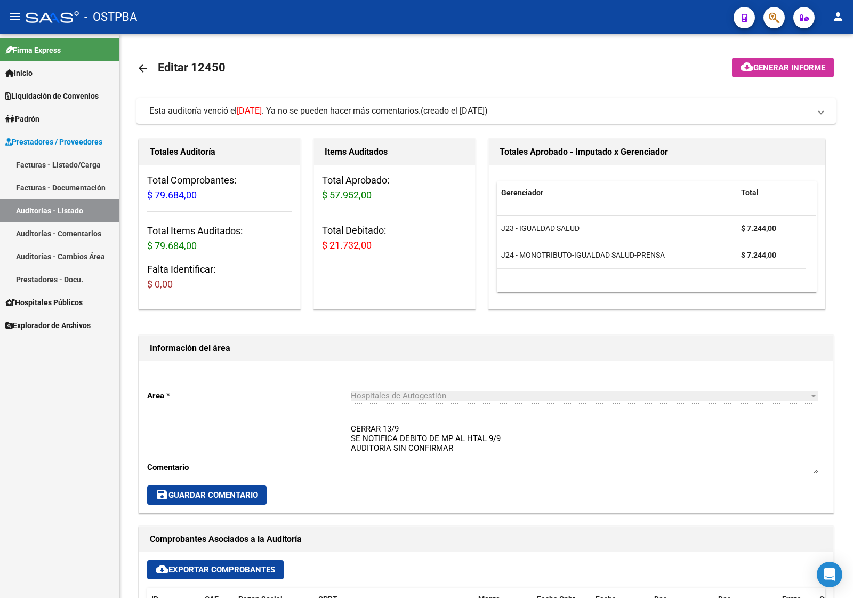
click at [74, 211] on link "Auditorías - Listado" at bounding box center [59, 210] width 119 height 23
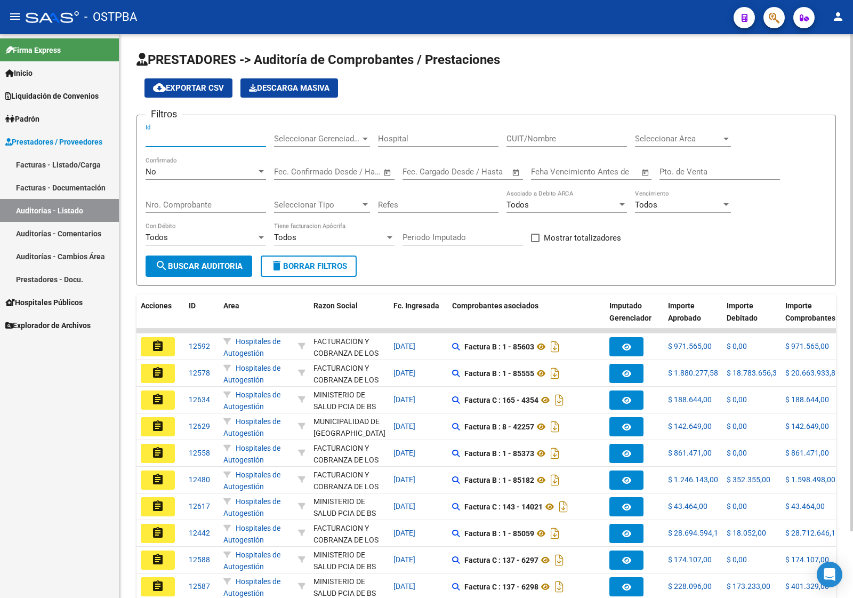
click at [161, 137] on input "Id" at bounding box center [206, 139] width 121 height 10
type input "12445"
click at [184, 270] on button "search Buscar Auditoria" at bounding box center [199, 265] width 107 height 21
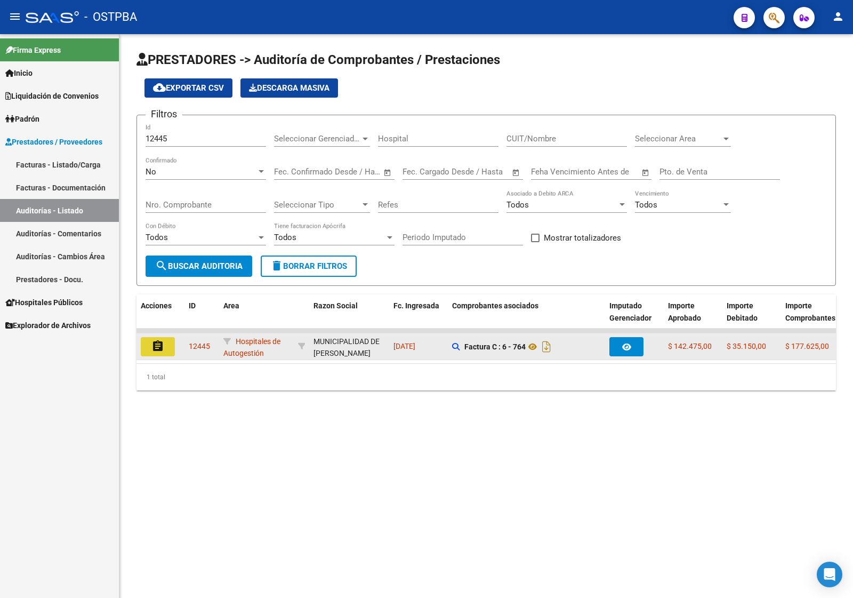
click at [158, 344] on mat-icon "assignment" at bounding box center [157, 346] width 13 height 13
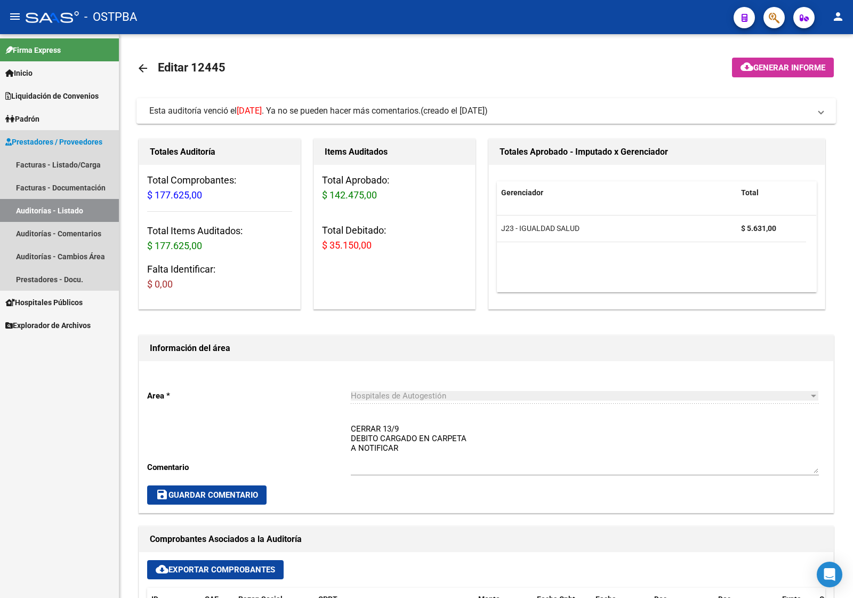
click at [44, 207] on link "Auditorías - Listado" at bounding box center [59, 210] width 119 height 23
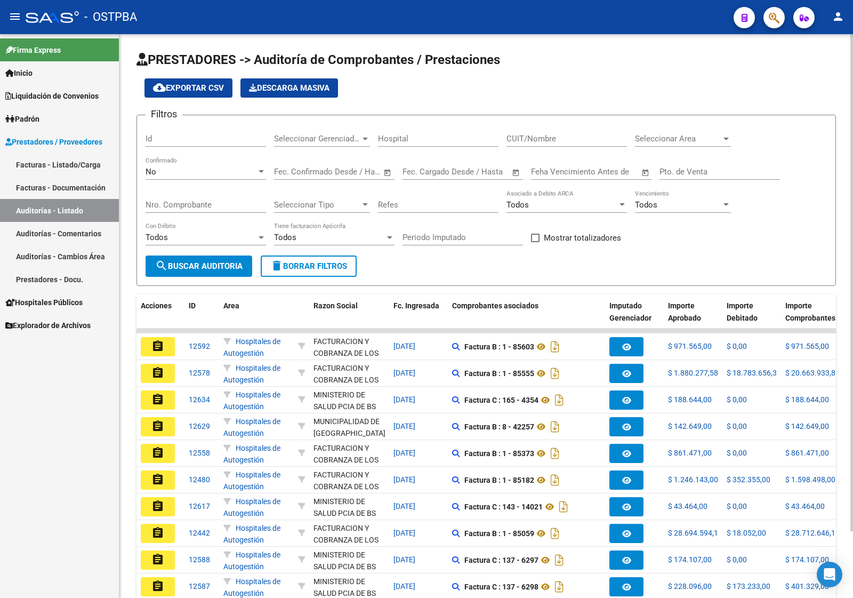
click at [196, 131] on div "Id" at bounding box center [206, 135] width 121 height 23
type input "12530"
click at [231, 261] on span "search Buscar Auditoria" at bounding box center [198, 266] width 87 height 10
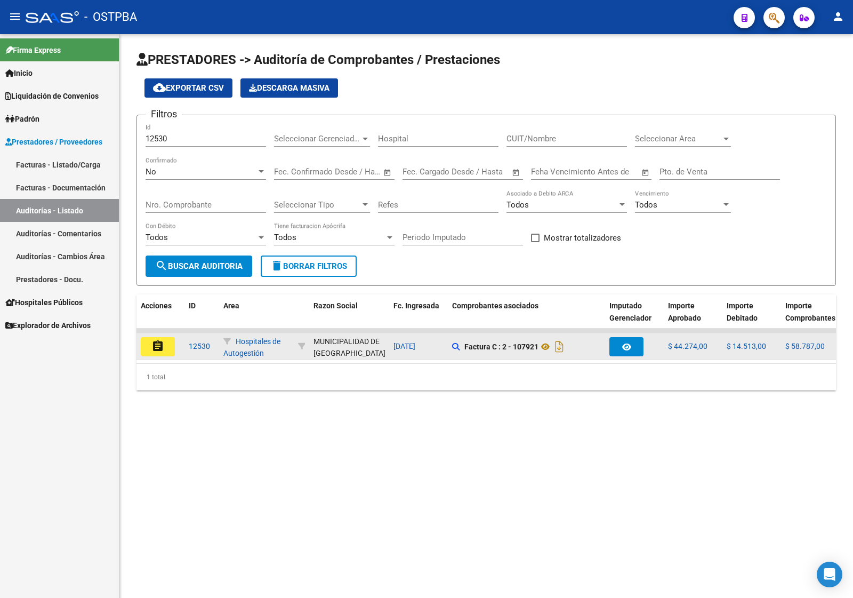
click at [145, 346] on button "assignment" at bounding box center [158, 346] width 34 height 19
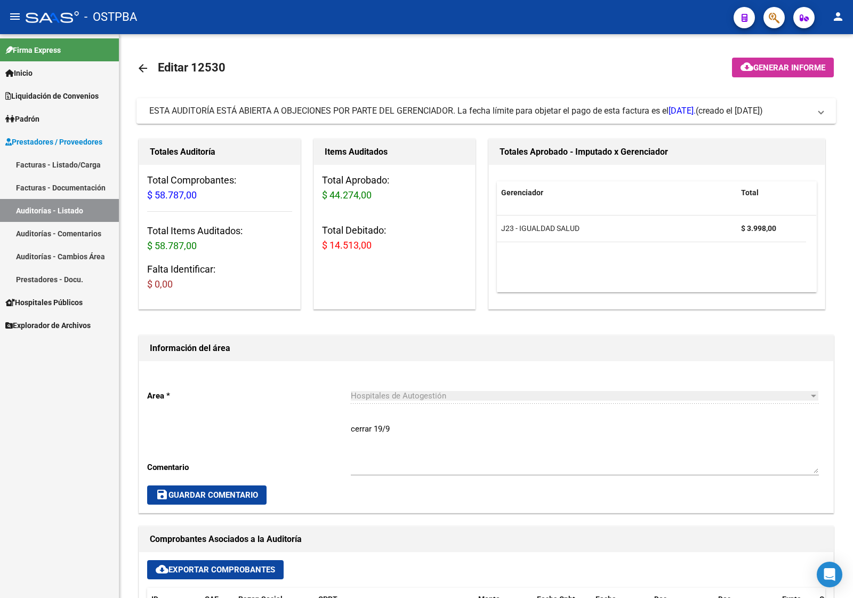
click at [40, 194] on link "Facturas - Documentación" at bounding box center [59, 187] width 119 height 23
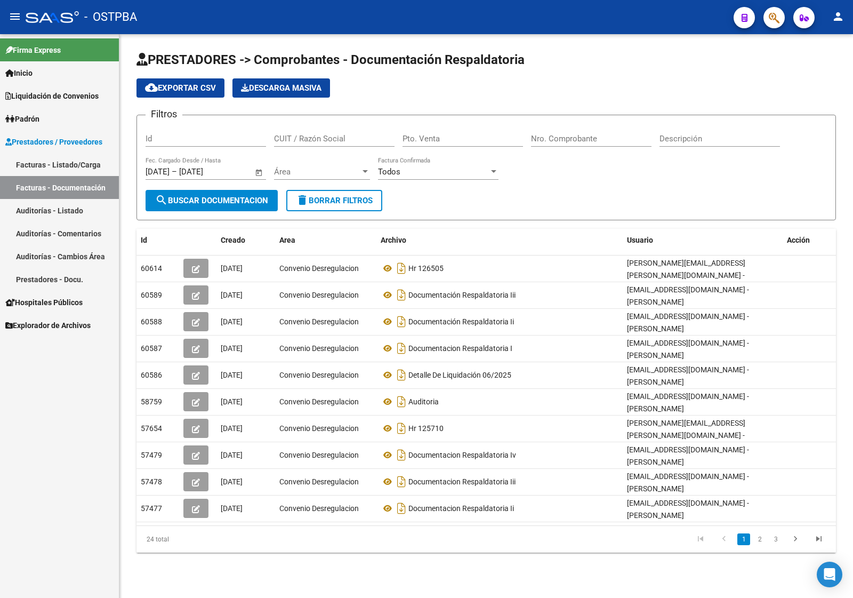
click at [41, 209] on link "Auditorías - Listado" at bounding box center [59, 210] width 119 height 23
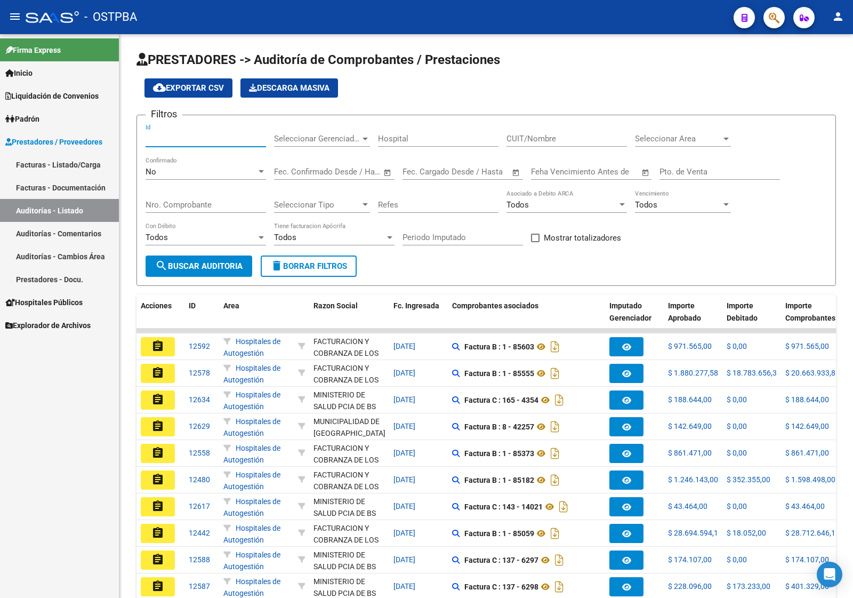
click at [179, 138] on input "Id" at bounding box center [206, 139] width 121 height 10
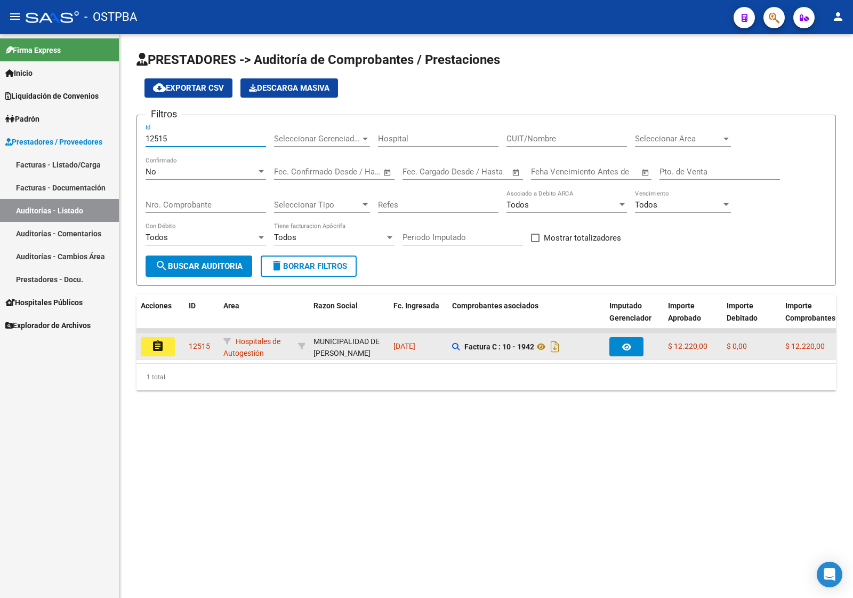
type input "12515"
click at [151, 344] on mat-icon "assignment" at bounding box center [157, 346] width 13 height 13
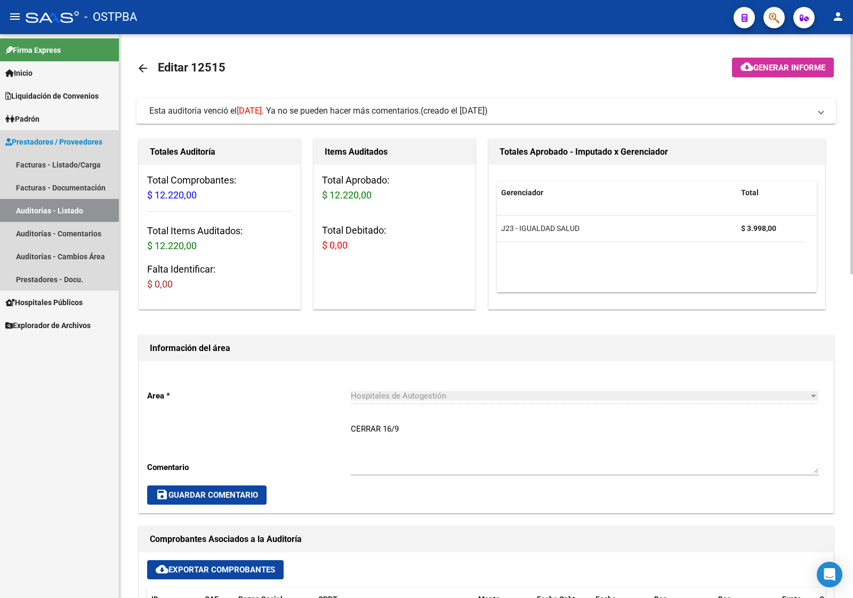
click at [91, 212] on link "Auditorías - Listado" at bounding box center [59, 210] width 119 height 23
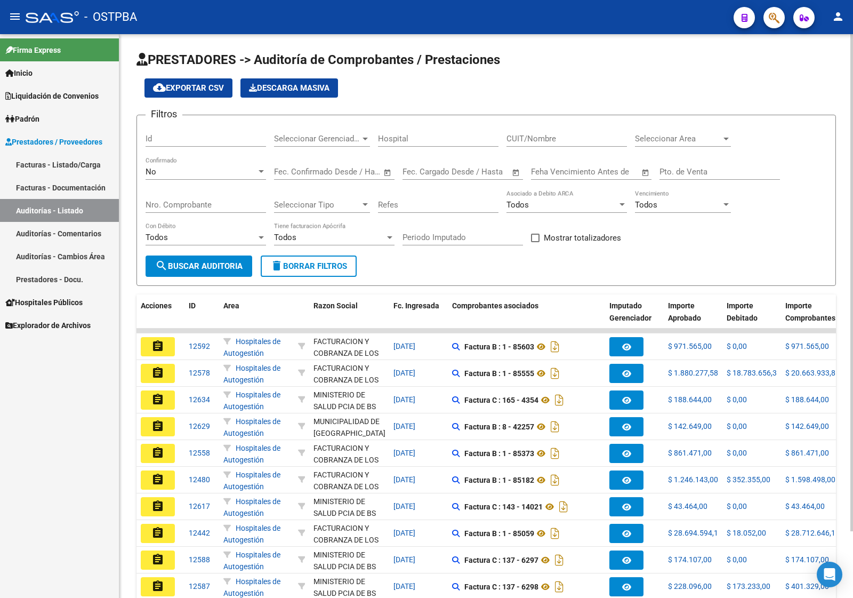
click at [152, 139] on input "Id" at bounding box center [206, 139] width 121 height 10
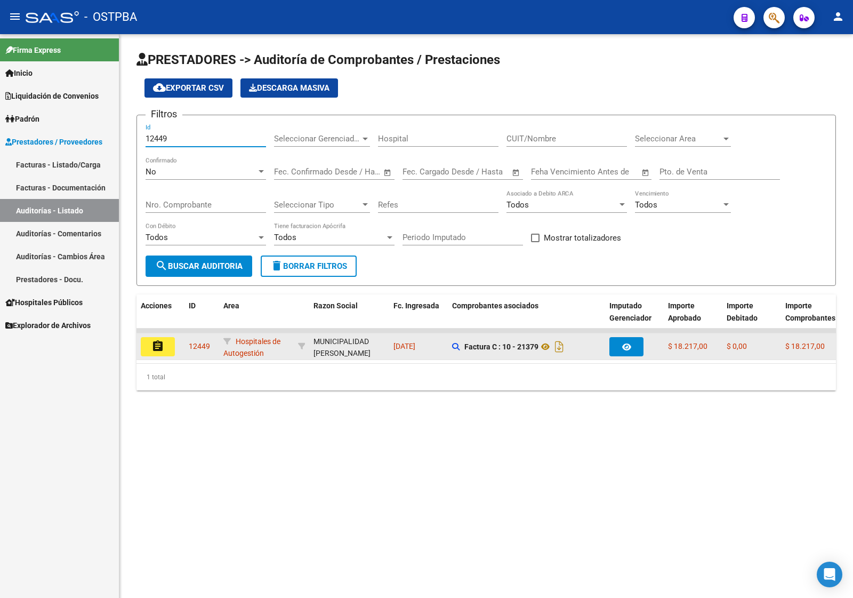
type input "12449"
click at [166, 344] on button "assignment" at bounding box center [158, 346] width 34 height 19
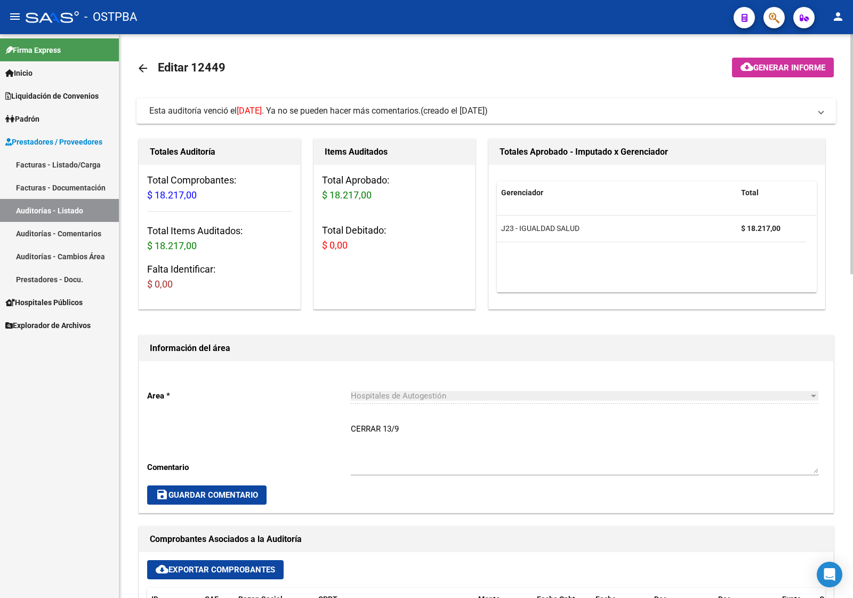
click at [63, 211] on link "Auditorías - Listado" at bounding box center [59, 210] width 119 height 23
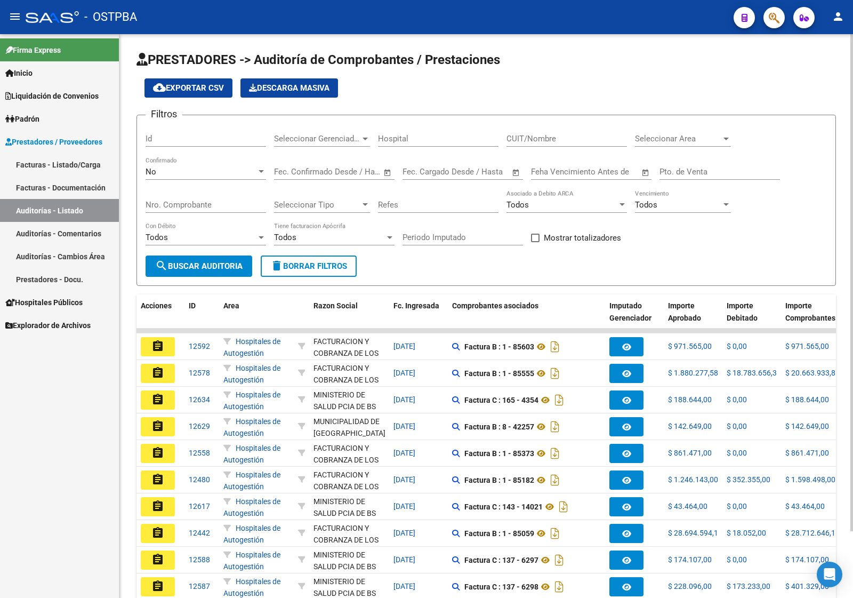
click at [195, 140] on input "Id" at bounding box center [206, 139] width 121 height 10
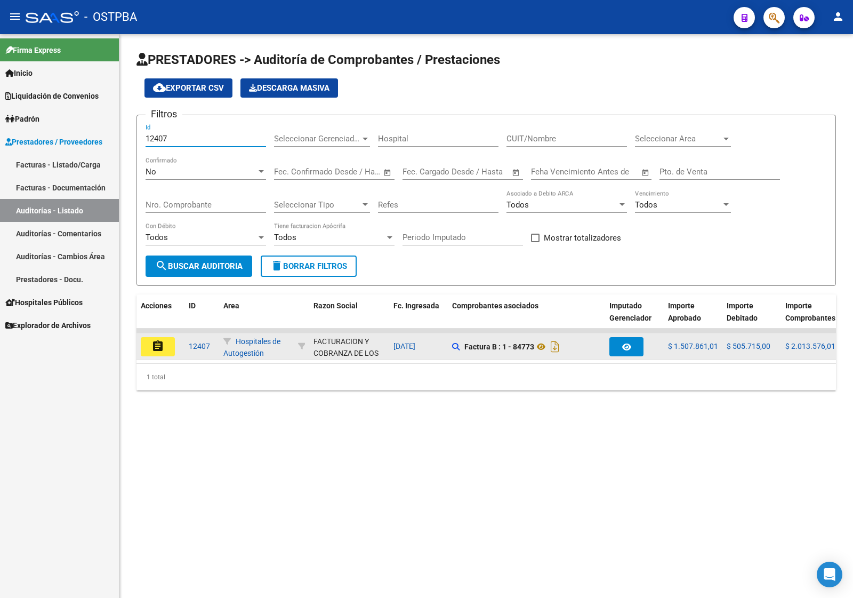
type input "12407"
click at [162, 343] on mat-icon "assignment" at bounding box center [157, 346] width 13 height 13
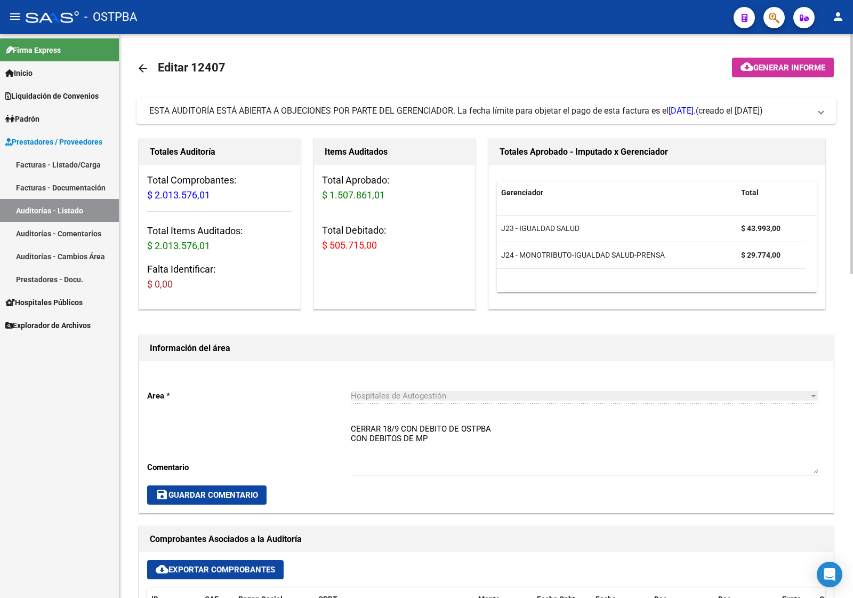
click at [92, 211] on link "Auditorías - Listado" at bounding box center [59, 210] width 119 height 23
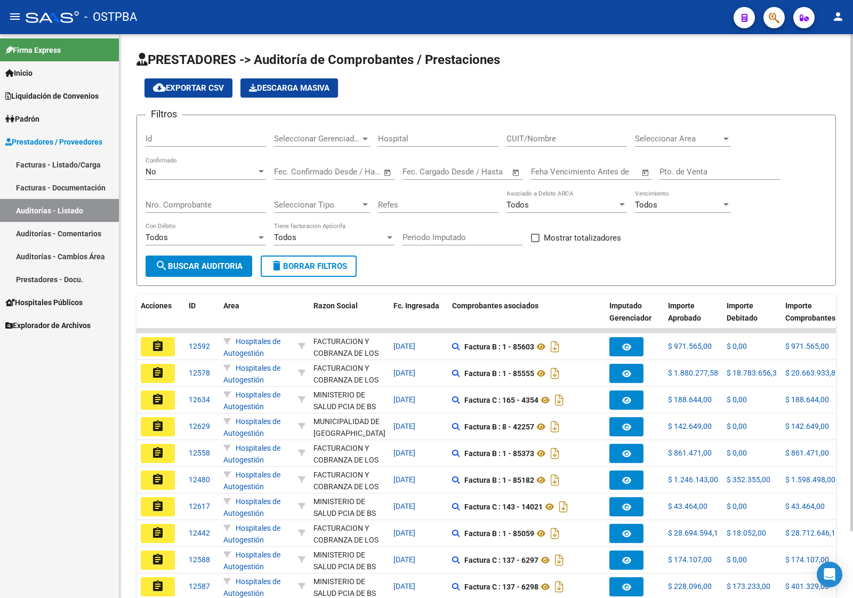
click at [184, 140] on input "Id" at bounding box center [206, 139] width 121 height 10
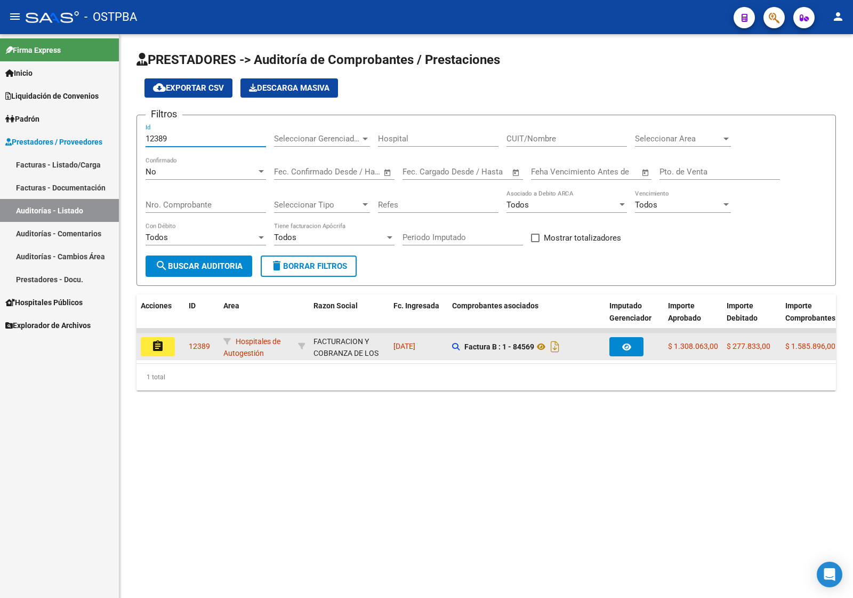
type input "12389"
drag, startPoint x: 163, startPoint y: 357, endPoint x: 163, endPoint y: 351, distance: 6.4
click at [163, 354] on datatable-body-cell "assignment" at bounding box center [161, 346] width 48 height 26
click at [158, 351] on button "assignment" at bounding box center [158, 346] width 34 height 19
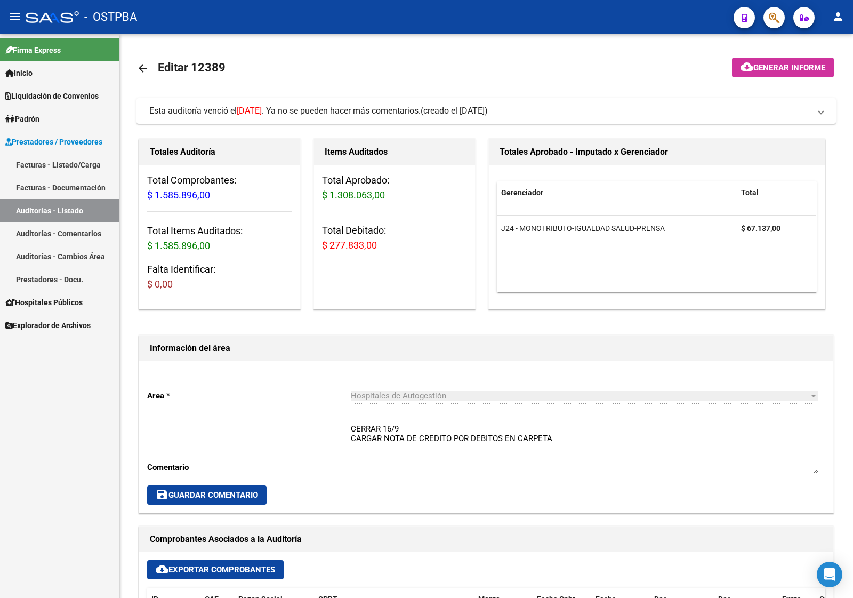
click at [66, 203] on link "Auditorías - Listado" at bounding box center [59, 210] width 119 height 23
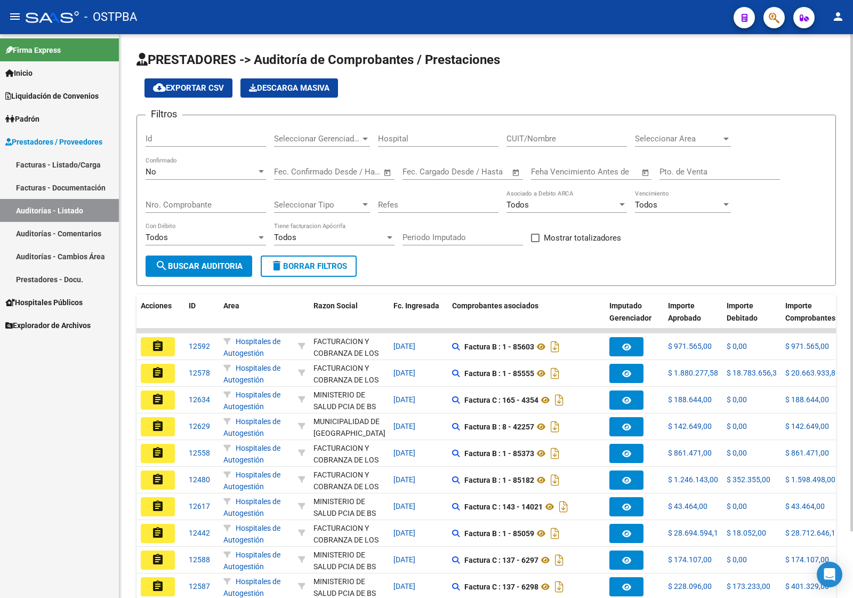
click at [188, 135] on input "Id" at bounding box center [206, 139] width 121 height 10
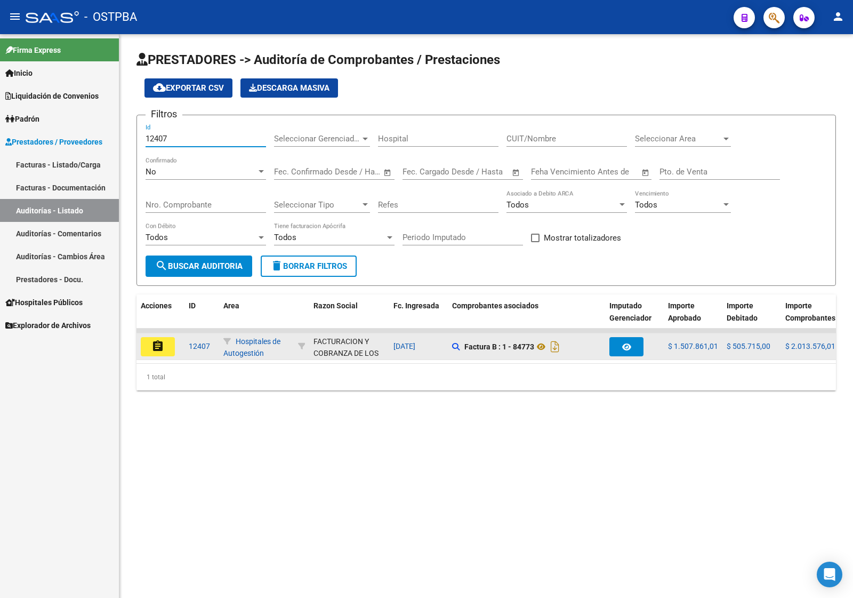
type input "12407"
click at [169, 342] on button "assignment" at bounding box center [158, 346] width 34 height 19
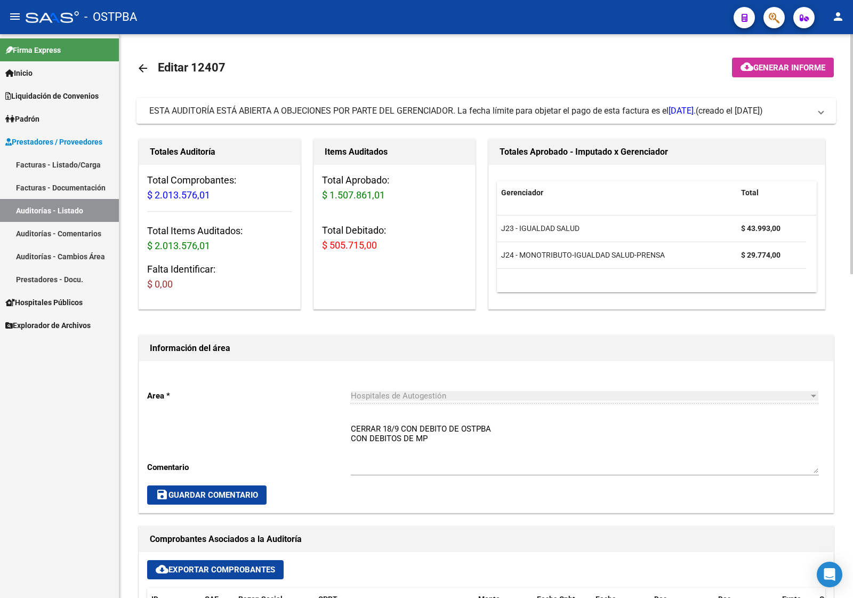
click at [100, 201] on link "Auditorías - Listado" at bounding box center [59, 210] width 119 height 23
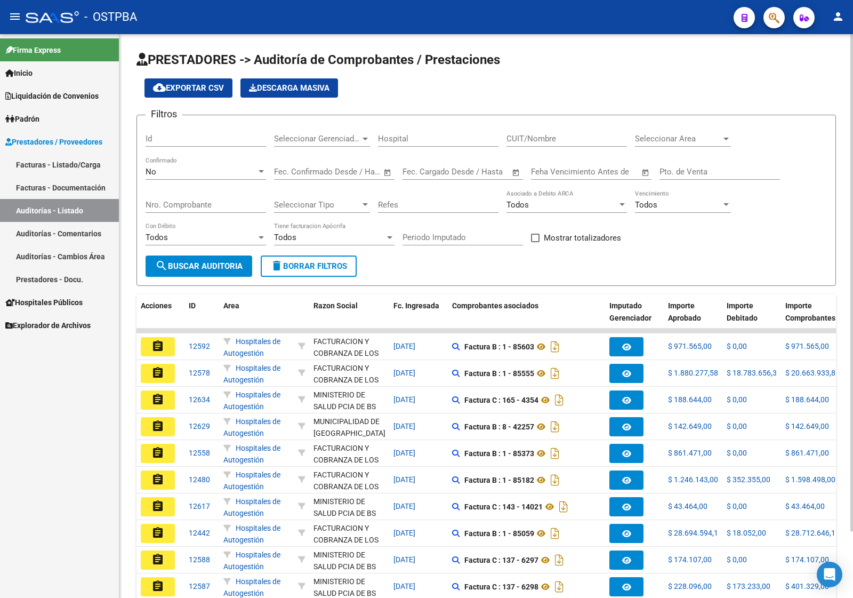
click at [216, 137] on input "Id" at bounding box center [206, 139] width 121 height 10
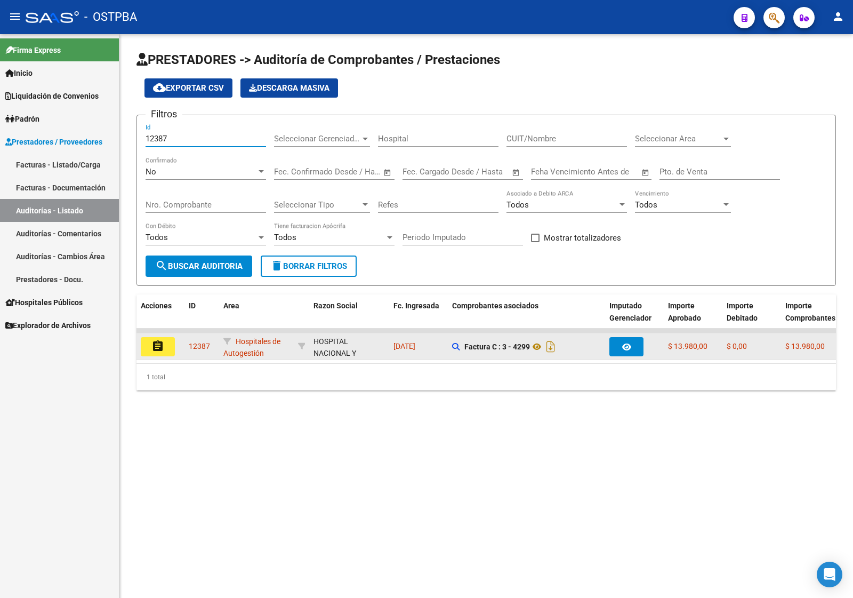
type input "12387"
click at [160, 340] on mat-icon "assignment" at bounding box center [157, 346] width 13 height 13
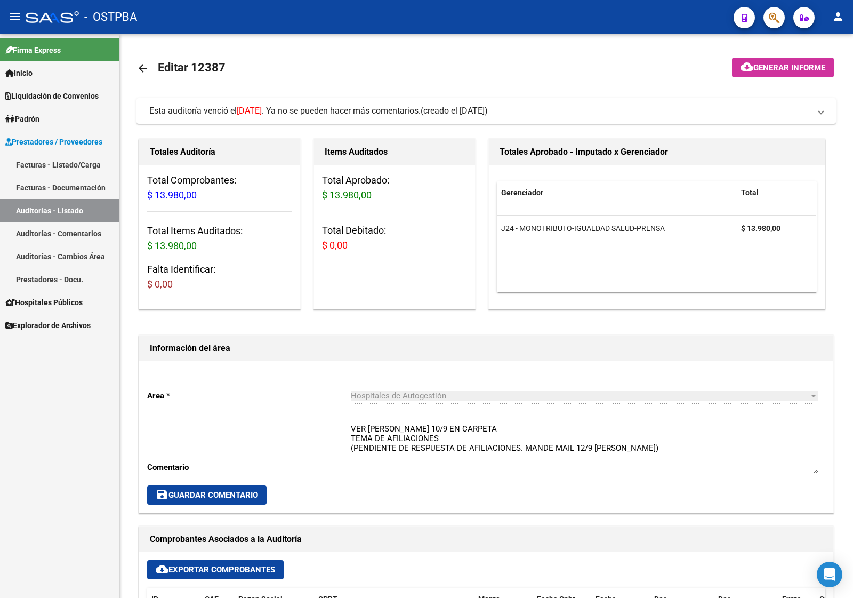
click at [91, 207] on link "Auditorías - Listado" at bounding box center [59, 210] width 119 height 23
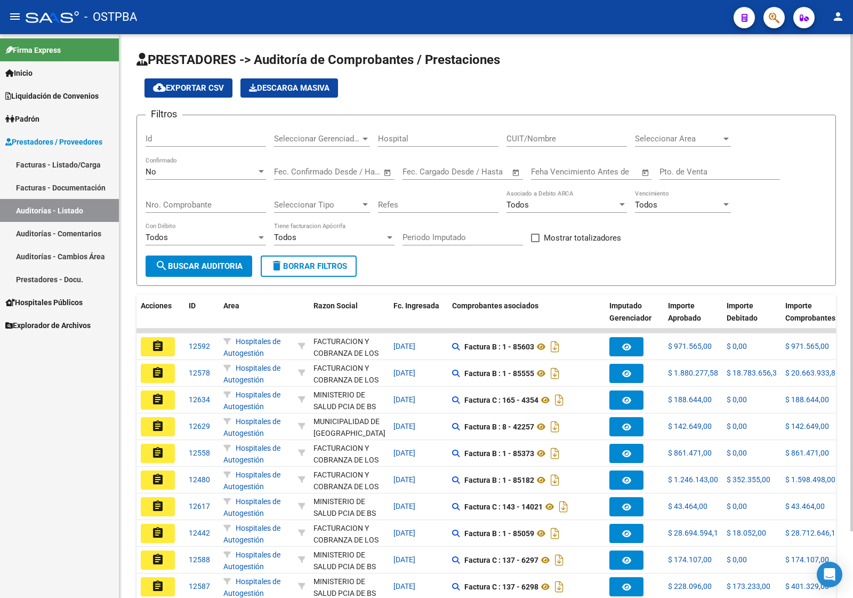
click at [215, 144] on div "Id" at bounding box center [206, 135] width 121 height 23
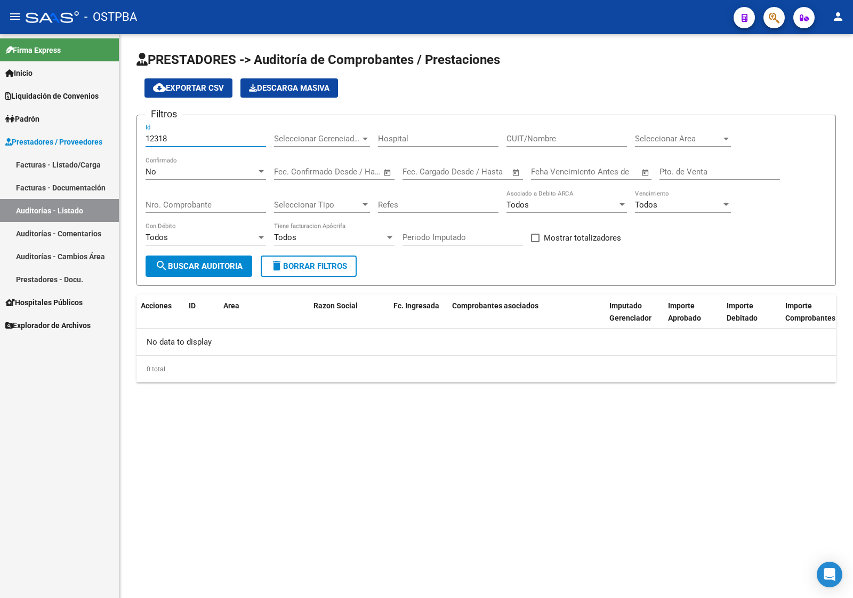
type input "12318"
click at [230, 172] on div "No" at bounding box center [201, 172] width 111 height 10
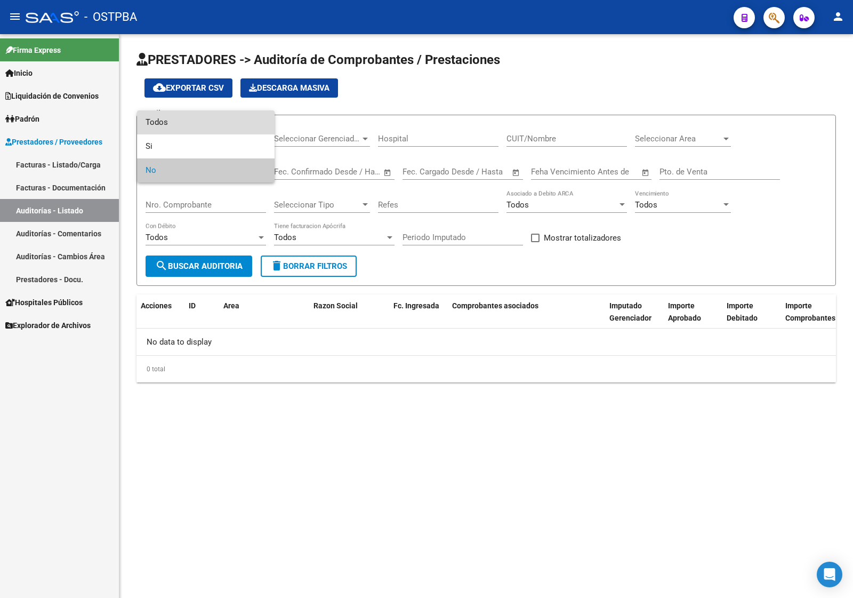
click at [219, 124] on span "Todos" at bounding box center [206, 122] width 121 height 24
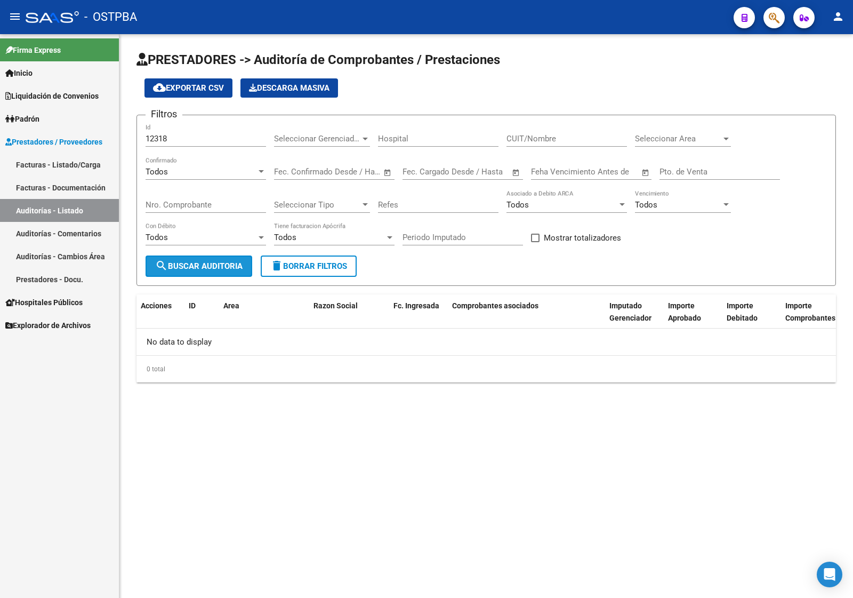
click at [209, 272] on button "search Buscar Auditoria" at bounding box center [199, 265] width 107 height 21
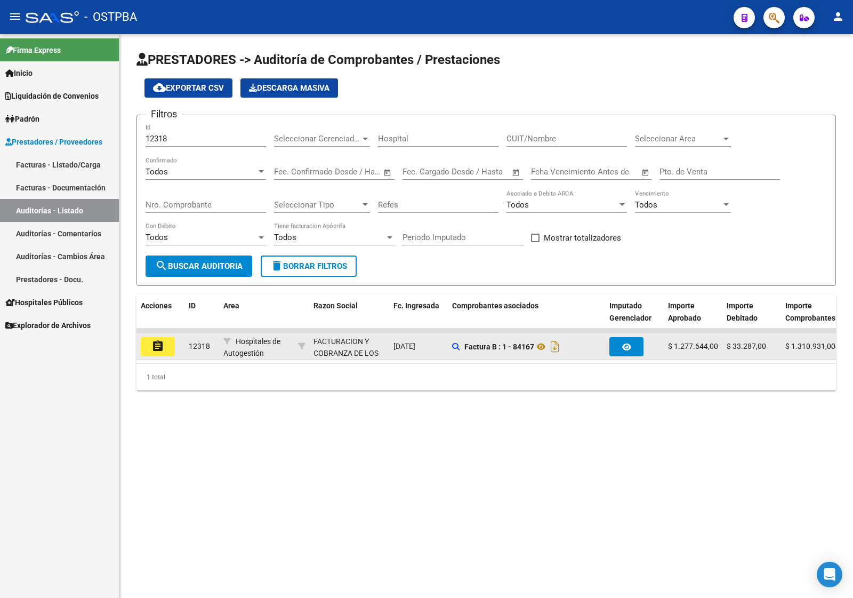
click at [161, 350] on button "assignment" at bounding box center [158, 346] width 34 height 19
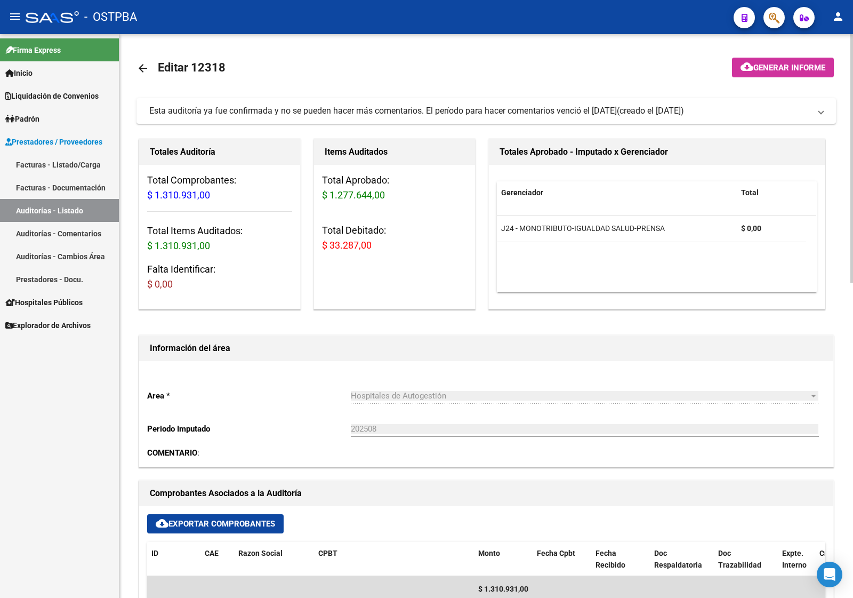
click at [80, 208] on link "Auditorías - Listado" at bounding box center [59, 210] width 119 height 23
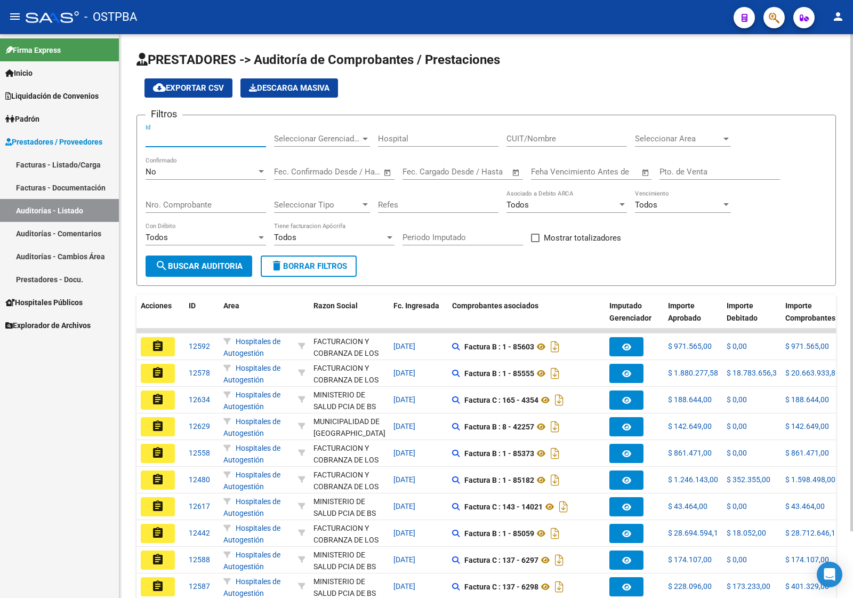
click at [164, 137] on input "Id" at bounding box center [206, 139] width 121 height 10
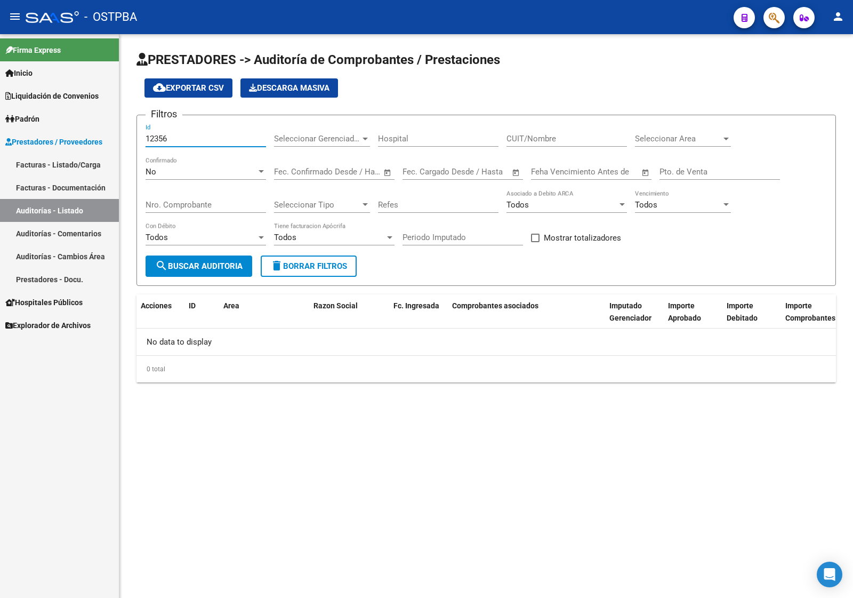
type input "12356"
click at [197, 169] on div "No" at bounding box center [201, 172] width 111 height 10
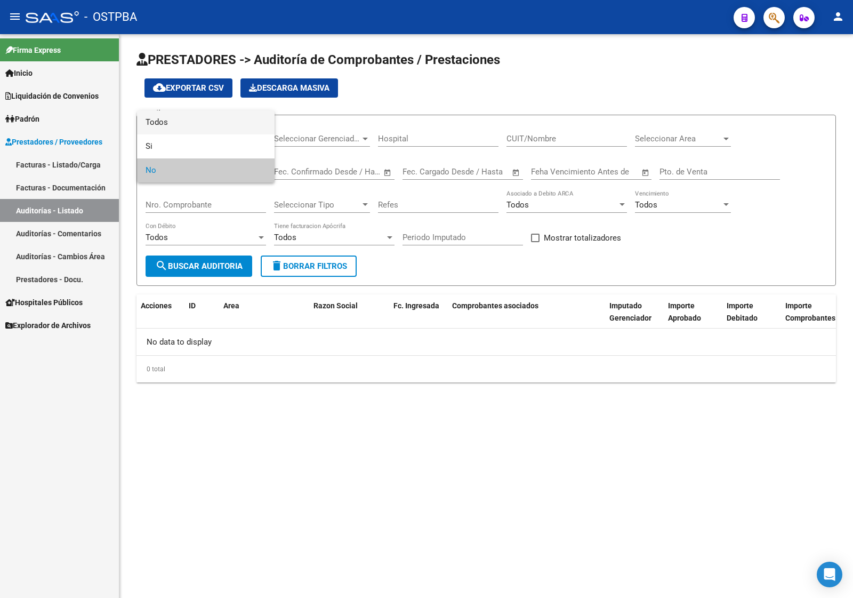
click at [201, 121] on span "Todos" at bounding box center [206, 122] width 121 height 24
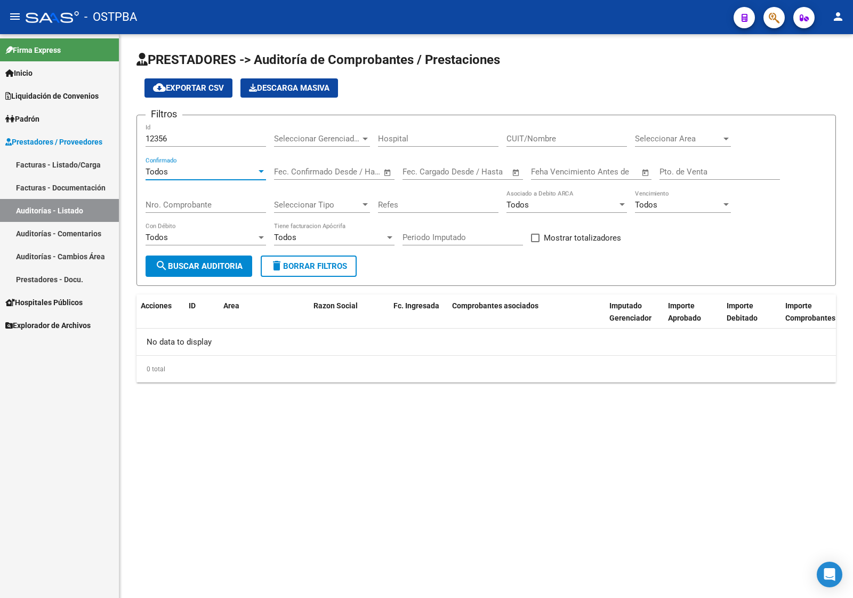
click at [210, 266] on span "search Buscar Auditoria" at bounding box center [198, 266] width 87 height 10
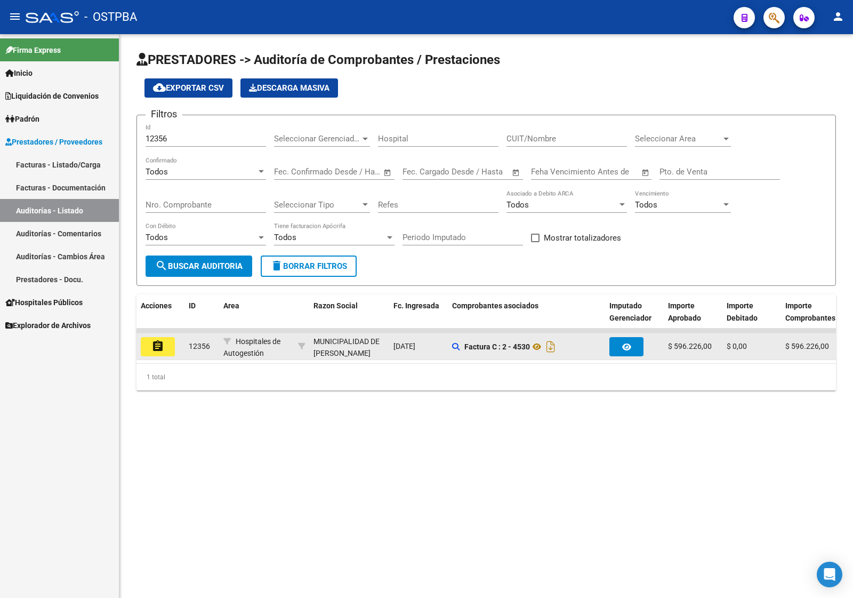
click at [157, 340] on mat-icon "assignment" at bounding box center [157, 346] width 13 height 13
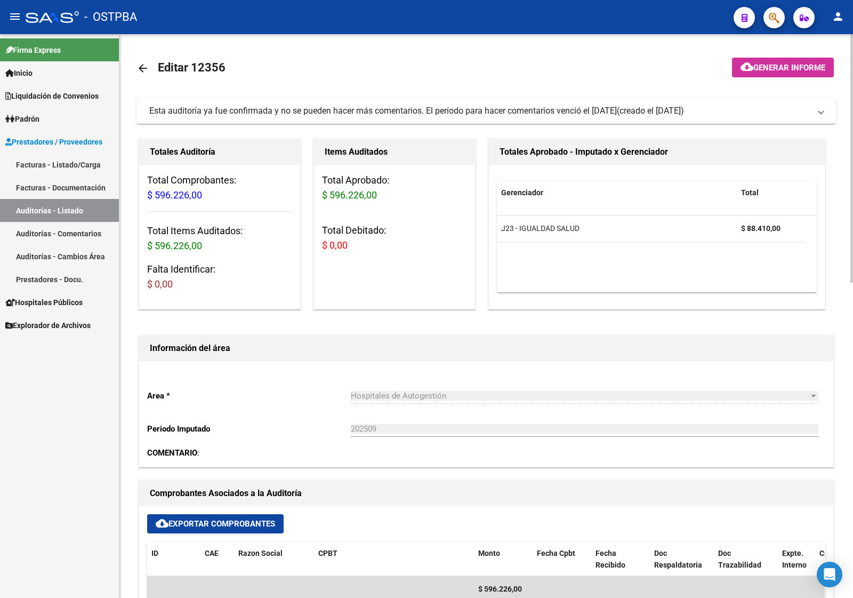
click at [108, 212] on link "Auditorías - Listado" at bounding box center [59, 210] width 119 height 23
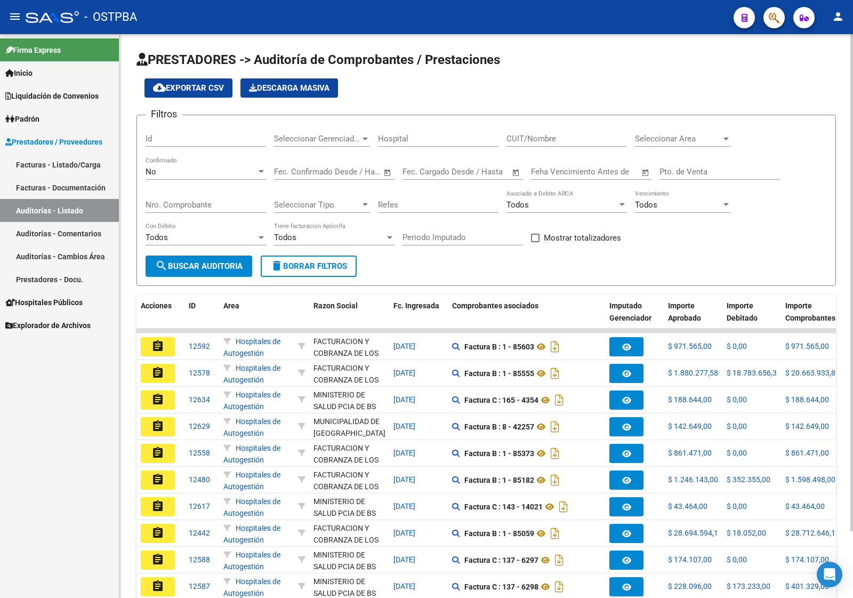
click at [174, 140] on input "Id" at bounding box center [206, 139] width 121 height 10
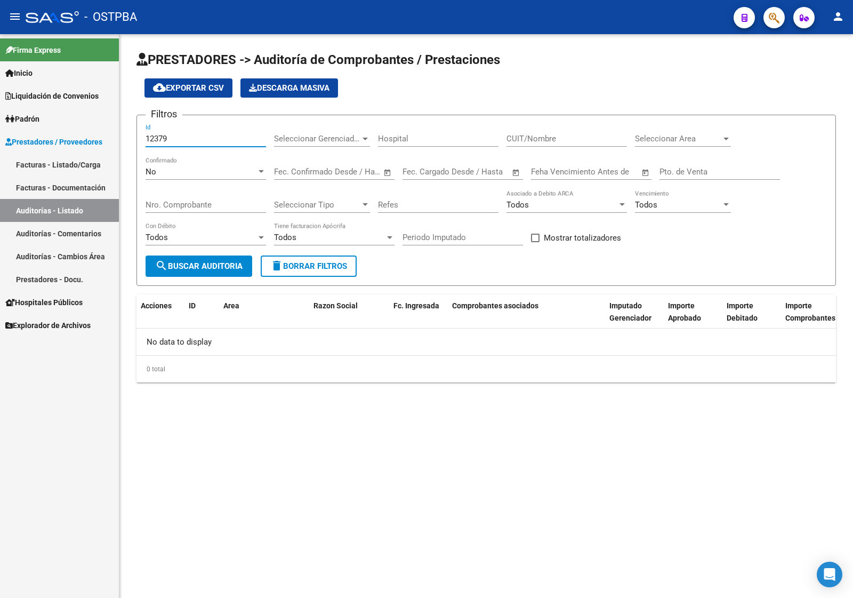
click at [182, 136] on input "12379" at bounding box center [206, 139] width 121 height 10
type input "12379"
drag, startPoint x: 179, startPoint y: 145, endPoint x: 179, endPoint y: 161, distance: 16.5
click at [179, 145] on div "12379 Id" at bounding box center [206, 135] width 121 height 23
click at [179, 172] on div "No" at bounding box center [201, 172] width 111 height 10
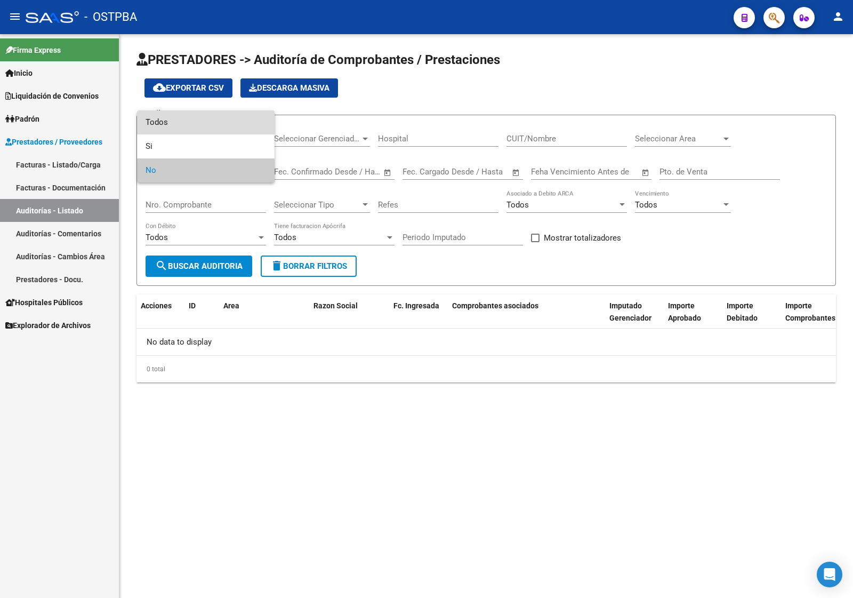
click at [182, 120] on span "Todos" at bounding box center [206, 122] width 121 height 24
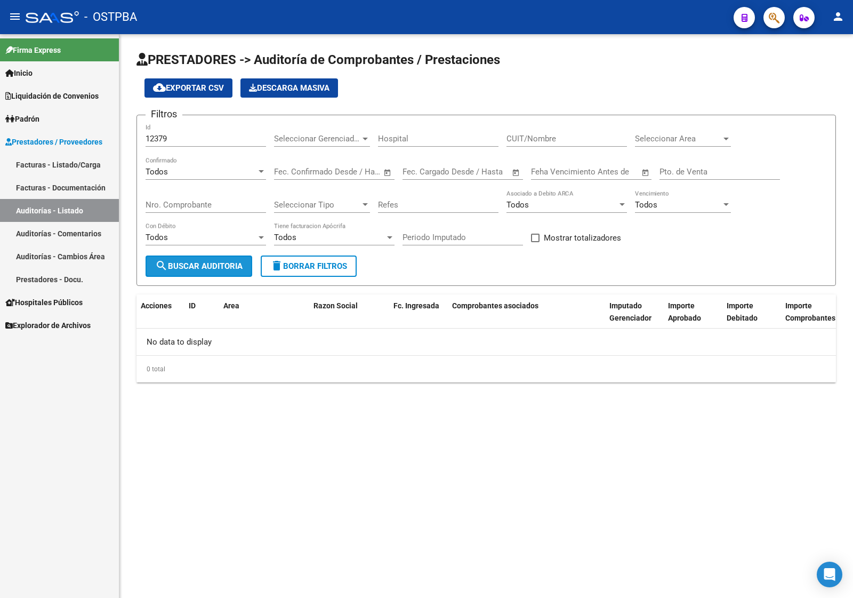
click at [205, 269] on button "search Buscar Auditoria" at bounding box center [199, 265] width 107 height 21
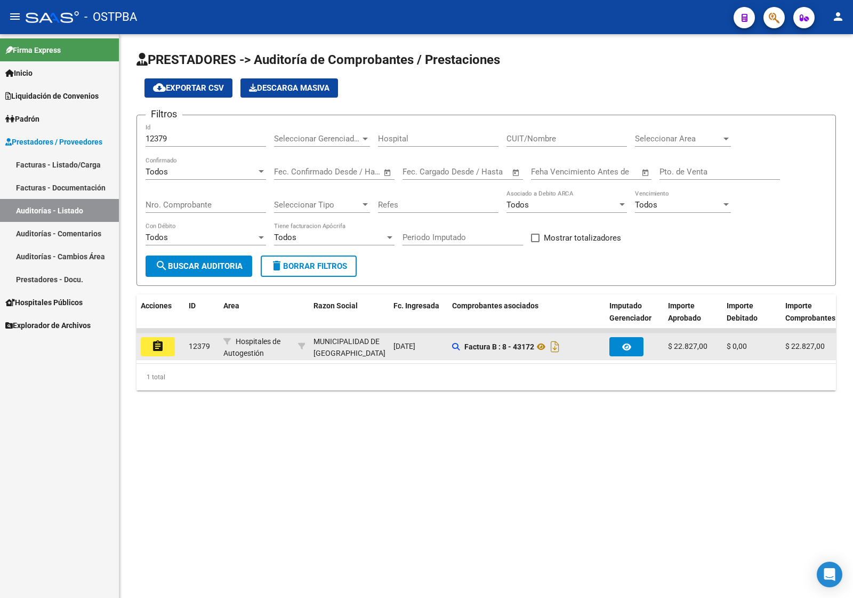
click at [170, 344] on button "assignment" at bounding box center [158, 346] width 34 height 19
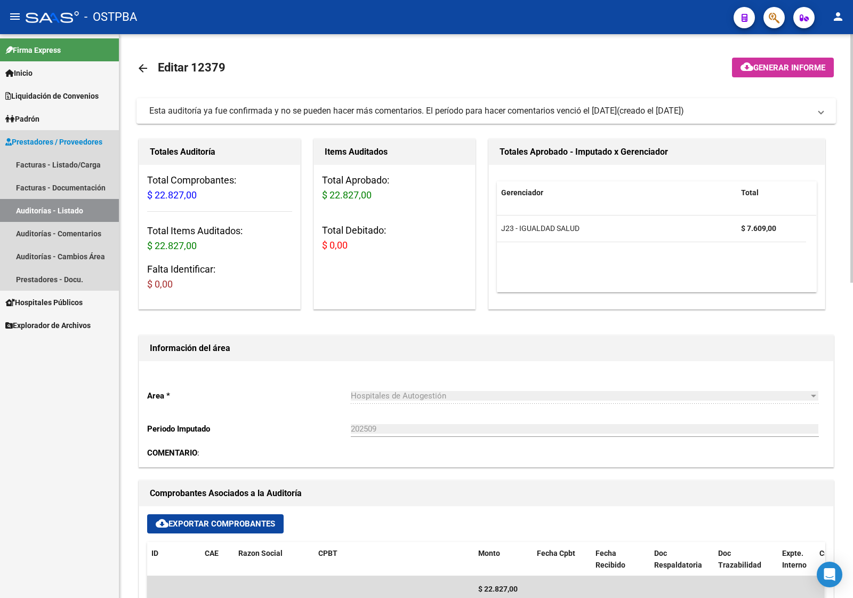
click at [61, 206] on link "Auditorías - Listado" at bounding box center [59, 210] width 119 height 23
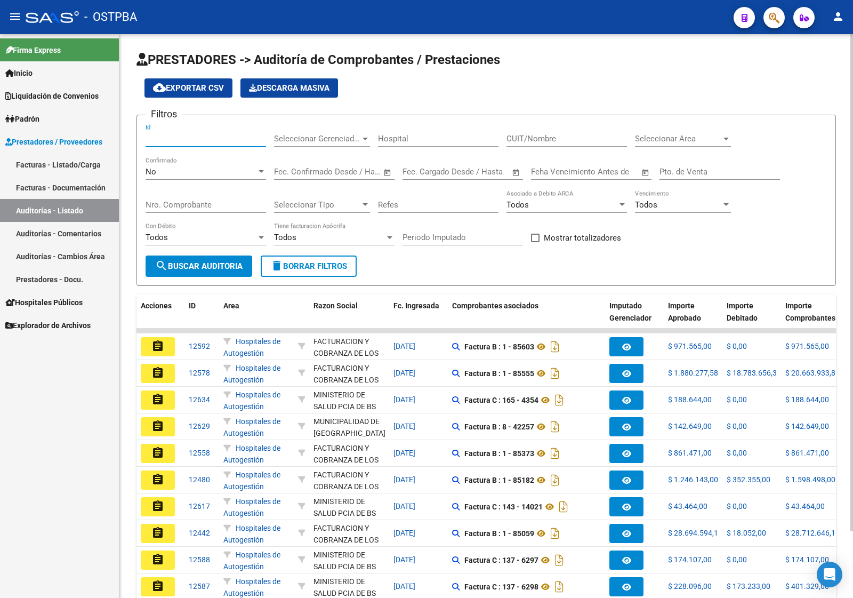
click at [155, 141] on input "Id" at bounding box center [206, 139] width 121 height 10
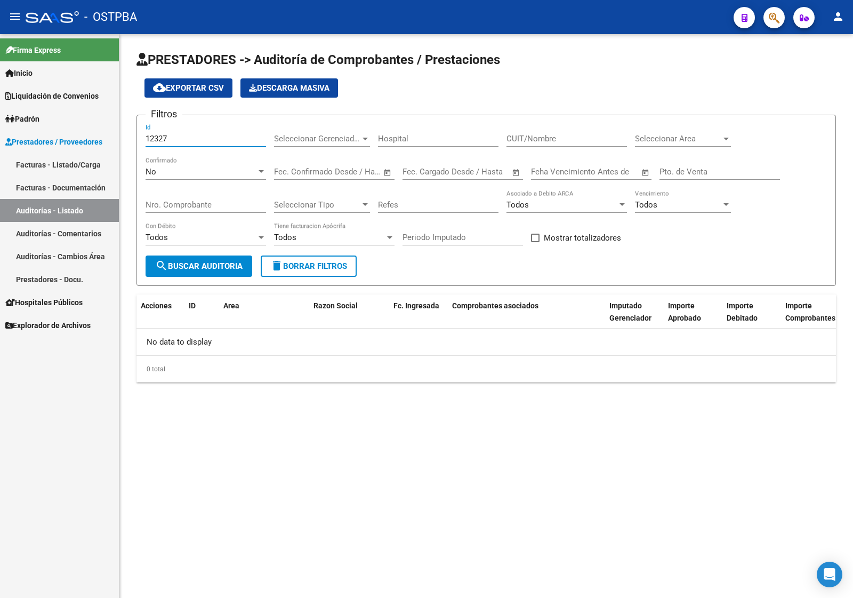
type input "12327"
click at [194, 157] on div "No Confirmado" at bounding box center [206, 168] width 121 height 23
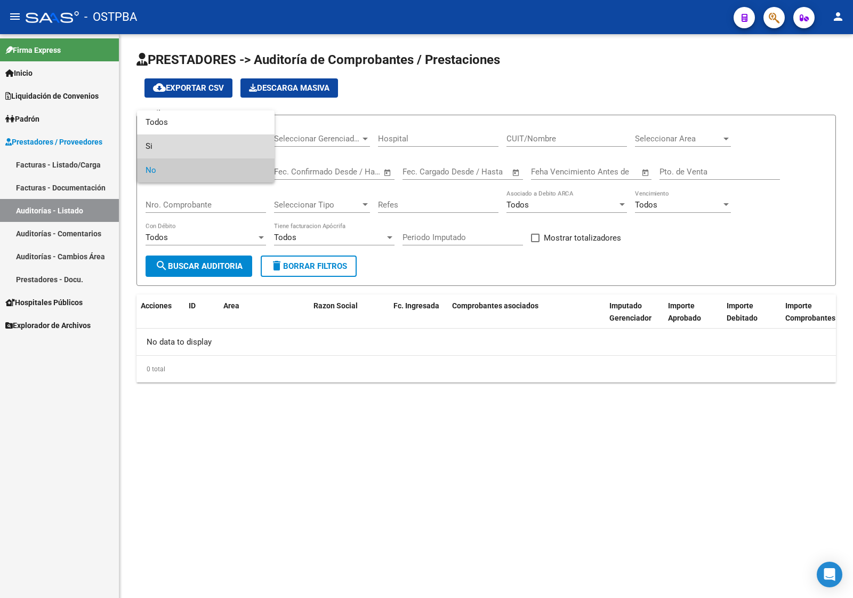
click at [201, 140] on span "Si" at bounding box center [206, 146] width 121 height 24
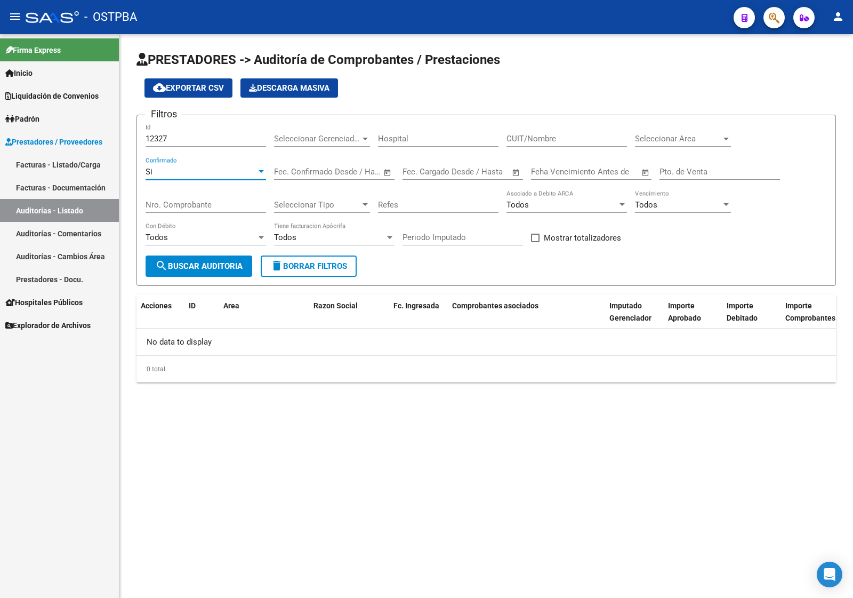
click at [195, 266] on span "search Buscar Auditoria" at bounding box center [198, 266] width 87 height 10
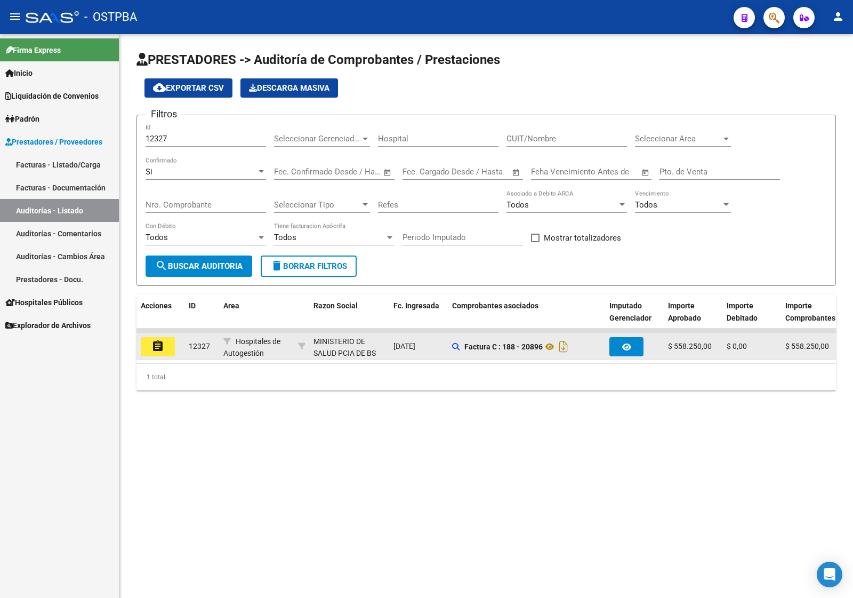
click at [151, 344] on mat-icon "assignment" at bounding box center [157, 346] width 13 height 13
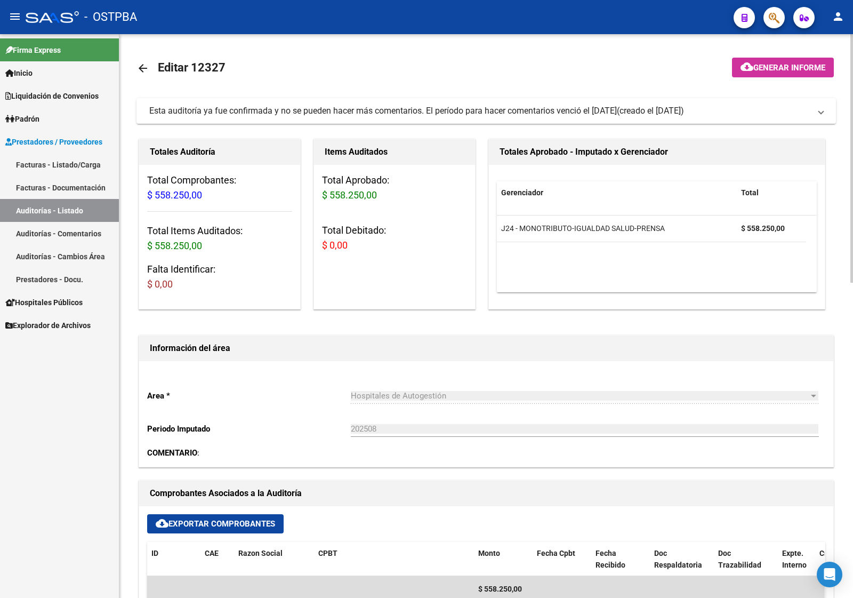
click at [56, 209] on link "Auditorías - Listado" at bounding box center [59, 210] width 119 height 23
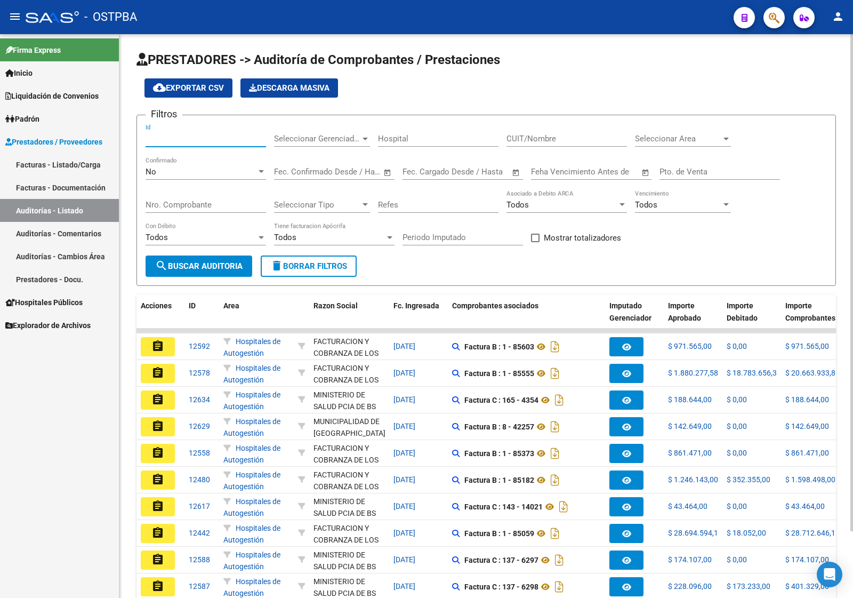
drag, startPoint x: 172, startPoint y: 138, endPoint x: 172, endPoint y: 104, distance: 33.6
click at [172, 137] on input "Id" at bounding box center [206, 139] width 121 height 10
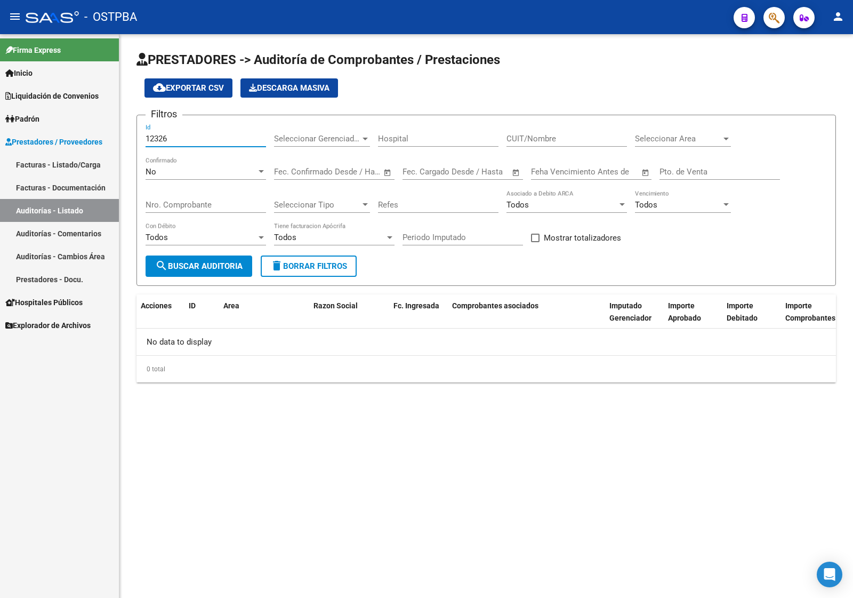
type input "12326"
click at [176, 173] on div "No" at bounding box center [201, 172] width 111 height 10
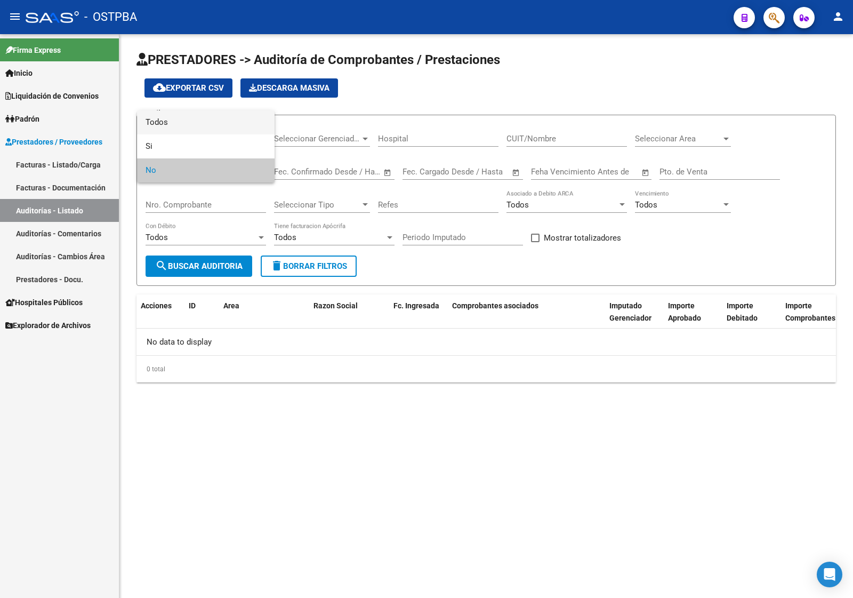
click at [194, 126] on span "Todos" at bounding box center [206, 122] width 121 height 24
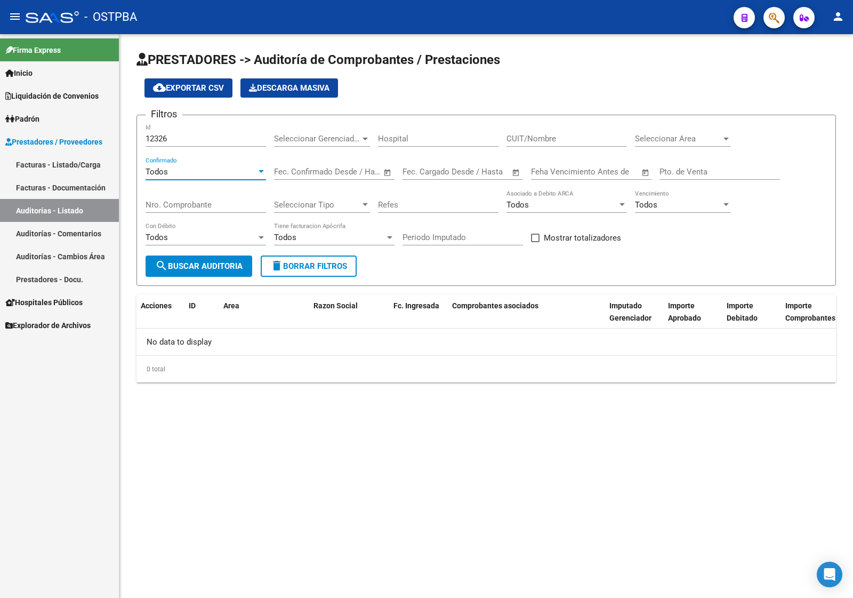
click at [205, 263] on span "search Buscar Auditoria" at bounding box center [198, 266] width 87 height 10
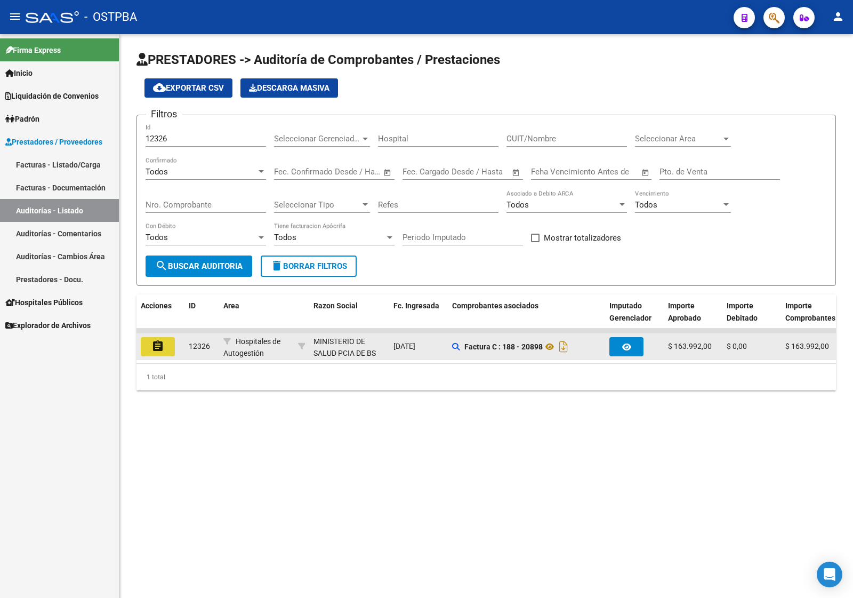
click at [155, 344] on mat-icon "assignment" at bounding box center [157, 346] width 13 height 13
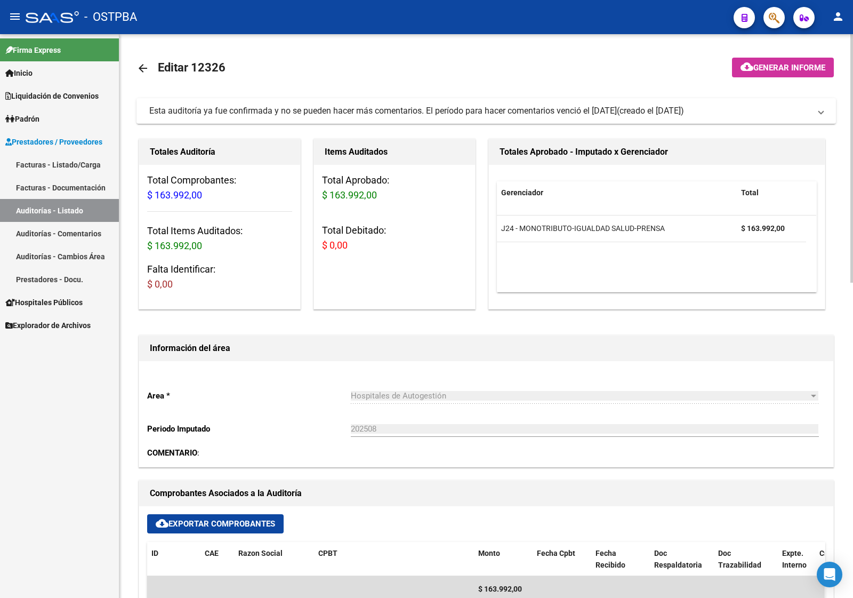
click at [68, 204] on link "Auditorías - Listado" at bounding box center [59, 210] width 119 height 23
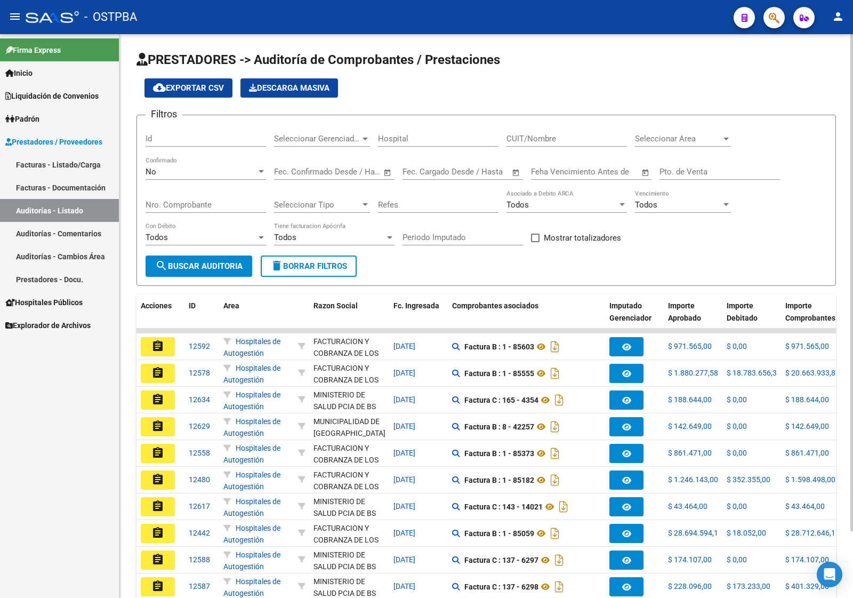
drag, startPoint x: 212, startPoint y: 117, endPoint x: 195, endPoint y: 129, distance: 20.7
click at [211, 124] on form "Filtros Id Seleccionar Gerenciador Seleccionar Gerenciador Hospital CUIT/Nombre…" at bounding box center [487, 200] width 700 height 171
click at [194, 137] on input "Id" at bounding box center [206, 139] width 121 height 10
type input "12317"
click at [190, 162] on div "No Confirmado" at bounding box center [206, 168] width 121 height 23
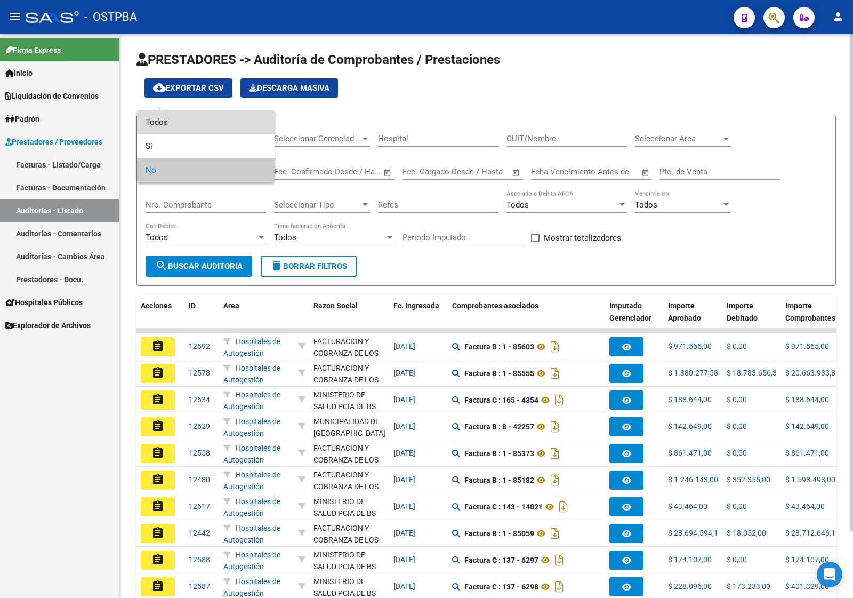
click at [194, 123] on span "Todos" at bounding box center [206, 122] width 121 height 24
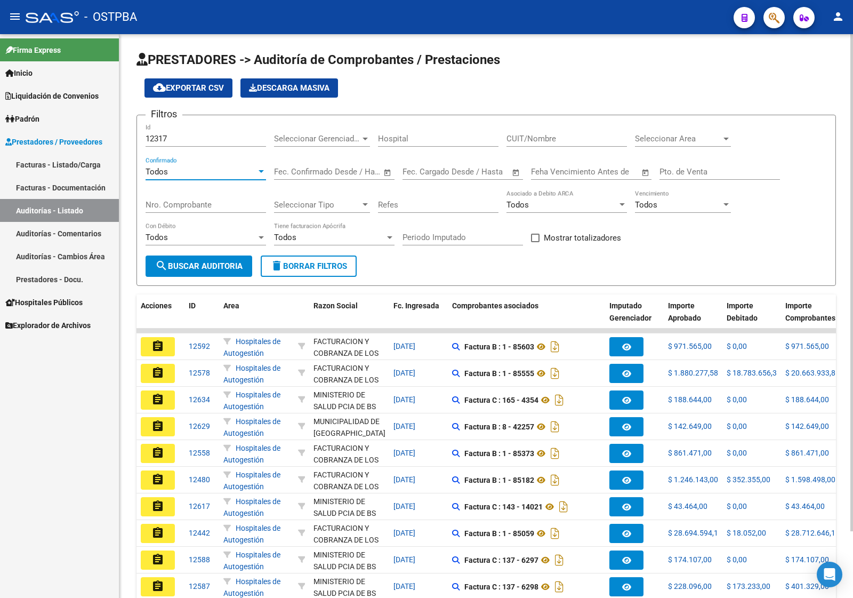
click at [206, 262] on span "search Buscar Auditoria" at bounding box center [198, 266] width 87 height 10
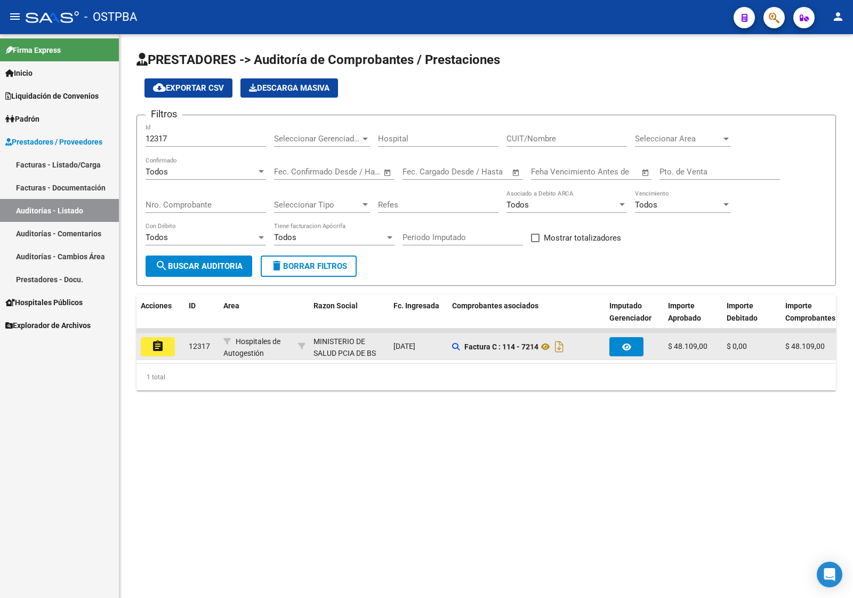
click at [157, 340] on mat-icon "assignment" at bounding box center [157, 346] width 13 height 13
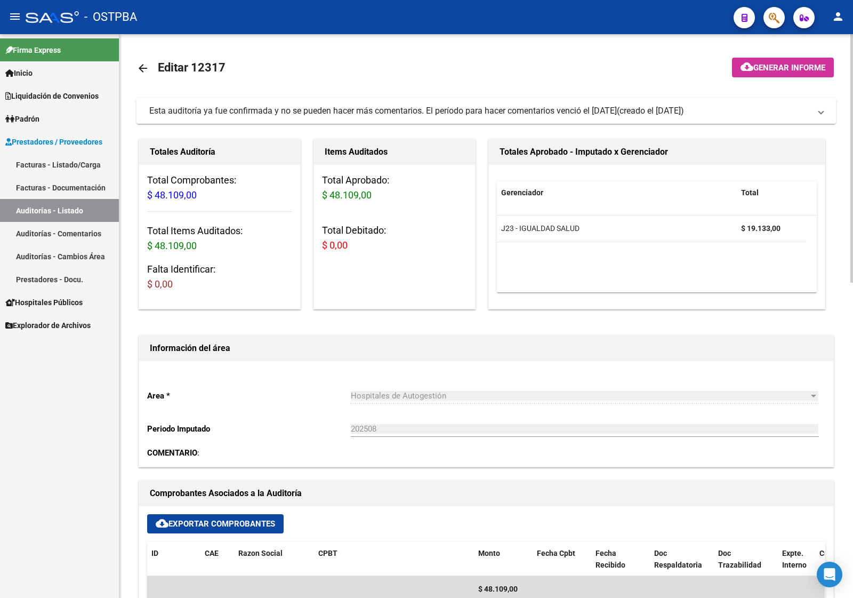
click at [55, 203] on link "Auditorías - Listado" at bounding box center [59, 210] width 119 height 23
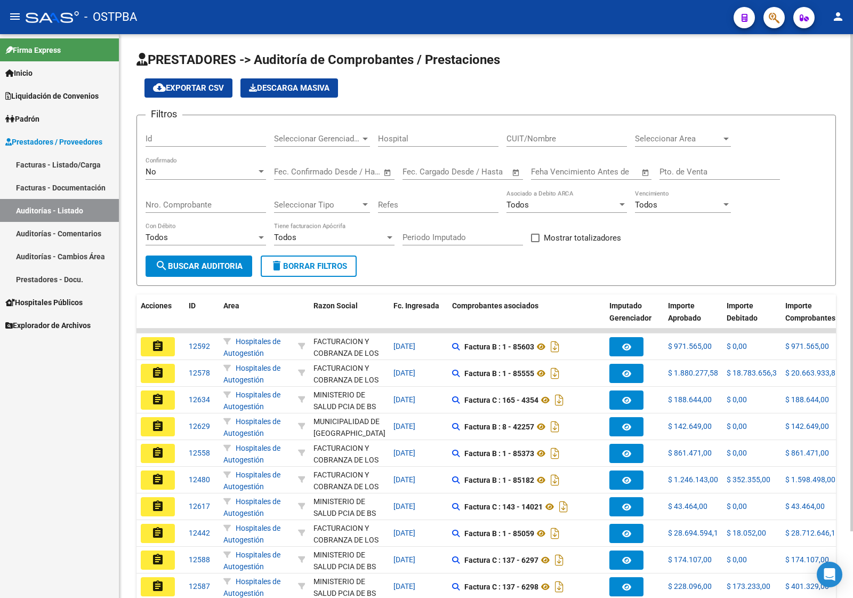
click at [239, 127] on div "Id" at bounding box center [206, 135] width 121 height 23
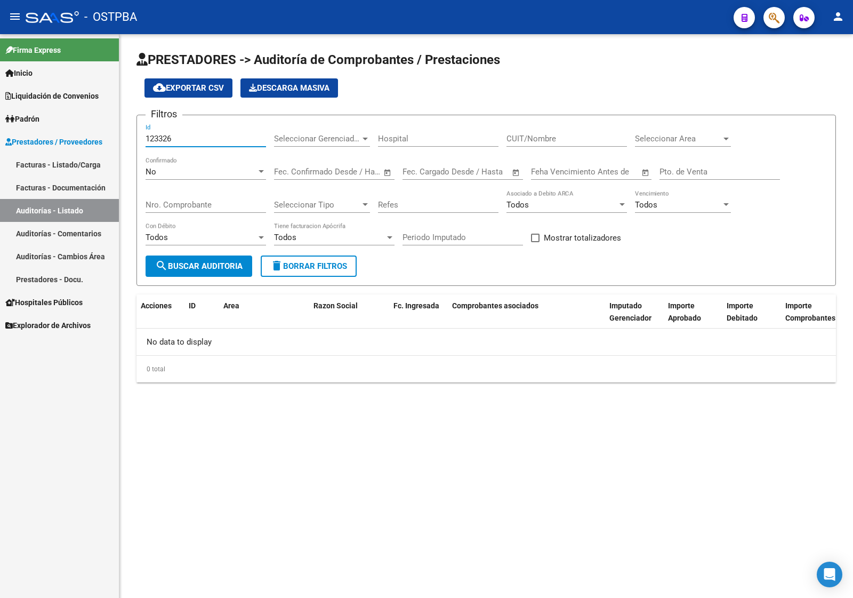
click at [187, 167] on div "No" at bounding box center [201, 172] width 111 height 10
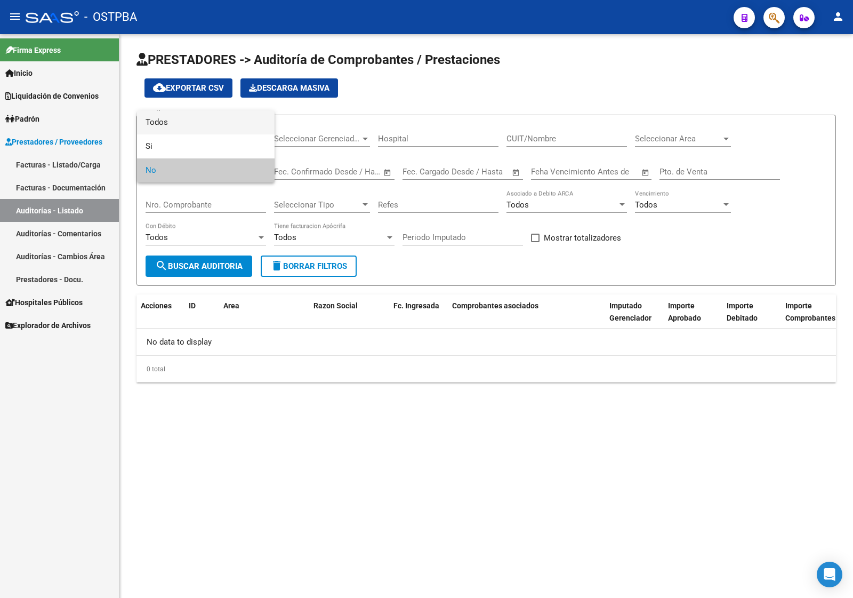
click at [195, 126] on span "Todos" at bounding box center [206, 122] width 121 height 24
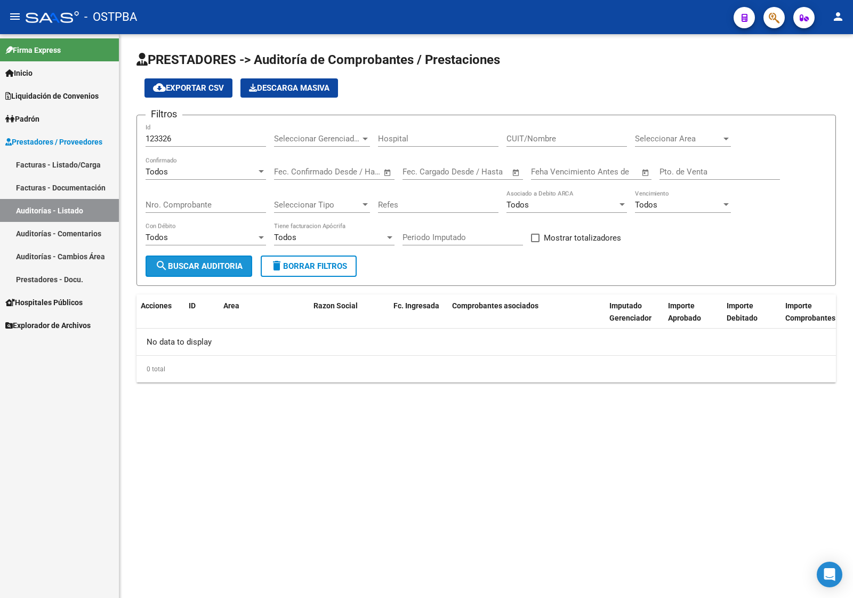
click at [194, 264] on span "search Buscar Auditoria" at bounding box center [198, 266] width 87 height 10
click at [191, 136] on input "123326" at bounding box center [206, 139] width 121 height 10
drag, startPoint x: 191, startPoint y: 136, endPoint x: 54, endPoint y: 118, distance: 138.2
click at [54, 118] on mat-sidenav-container "Firma Express Inicio Instructivos Contacto OS Liquidación de Convenios Gastos -…" at bounding box center [426, 316] width 853 height 564
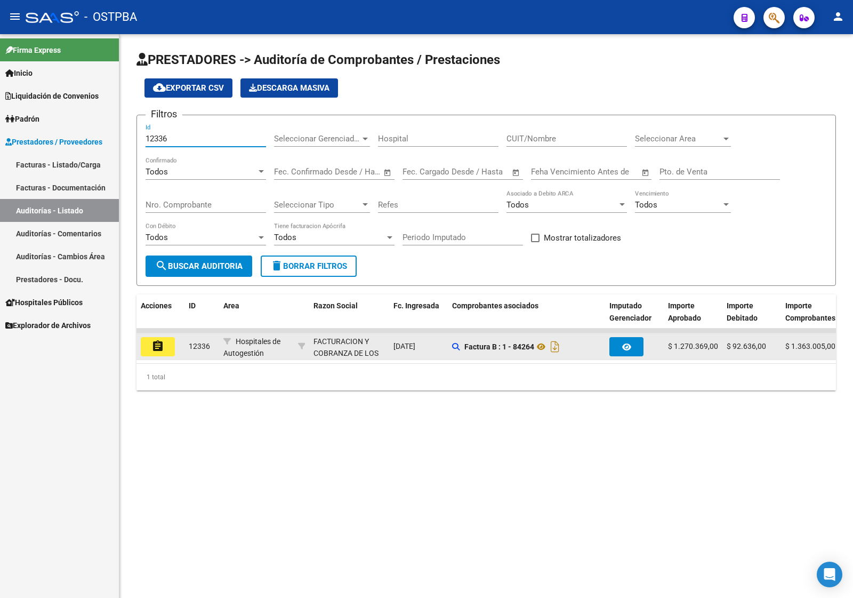
type input "12336"
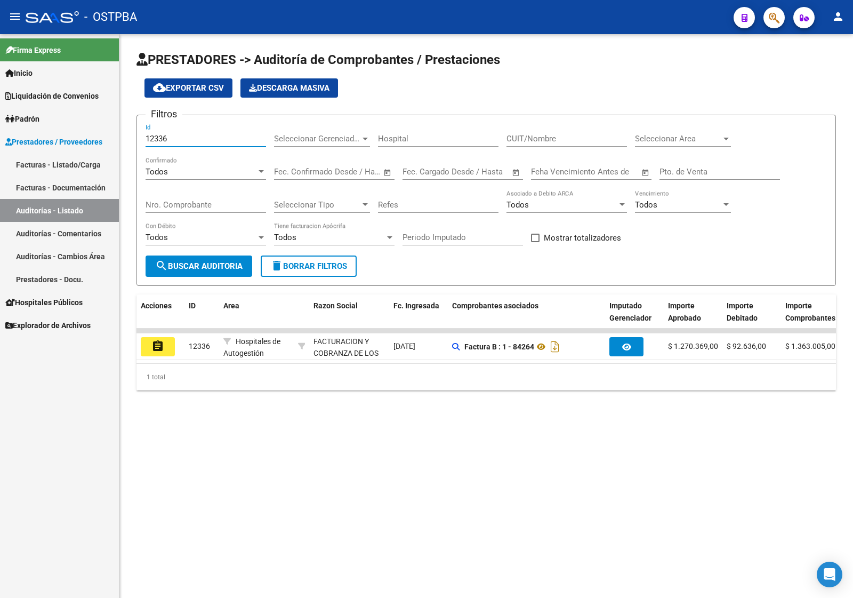
click at [163, 344] on mat-icon "assignment" at bounding box center [157, 346] width 13 height 13
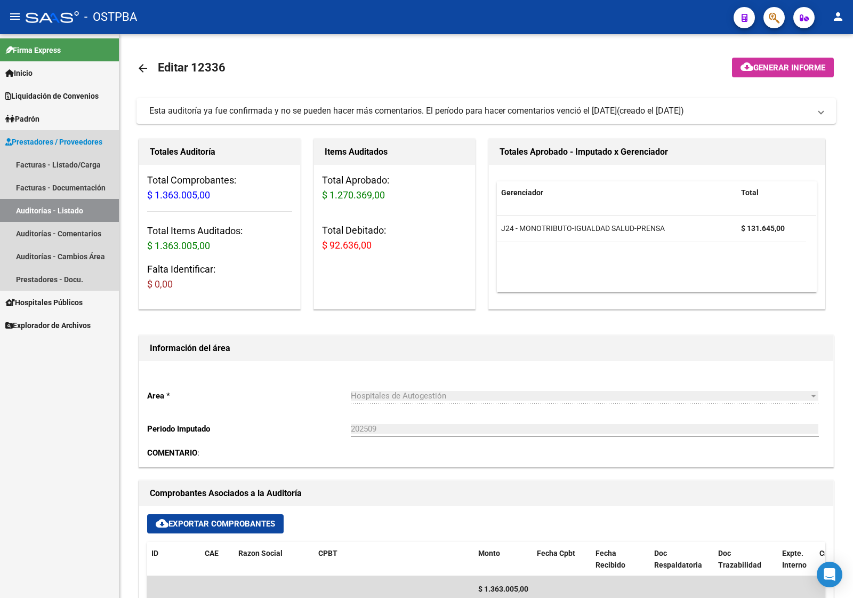
click at [67, 209] on link "Auditorías - Listado" at bounding box center [59, 210] width 119 height 23
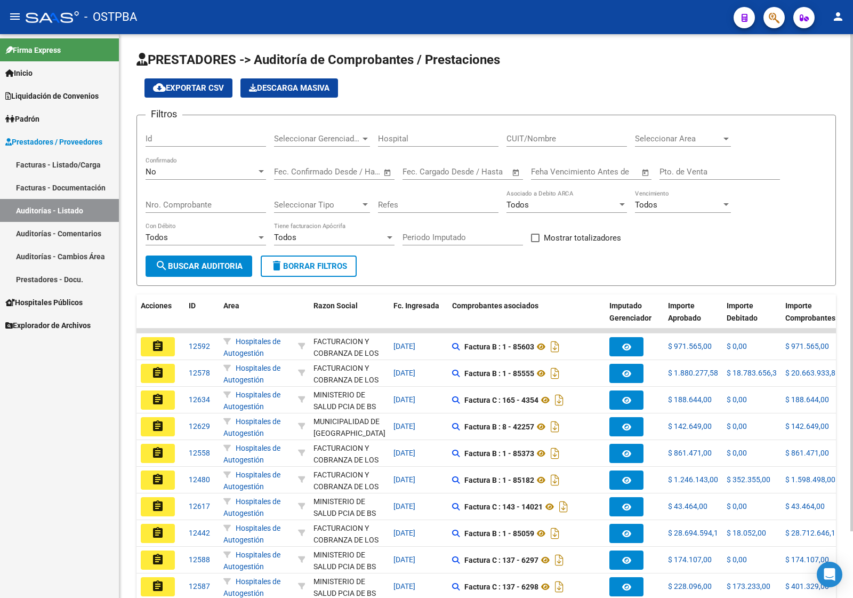
click at [173, 138] on input "Id" at bounding box center [206, 139] width 121 height 10
type input "12271"
click at [169, 177] on div "No Confirmado" at bounding box center [206, 168] width 121 height 23
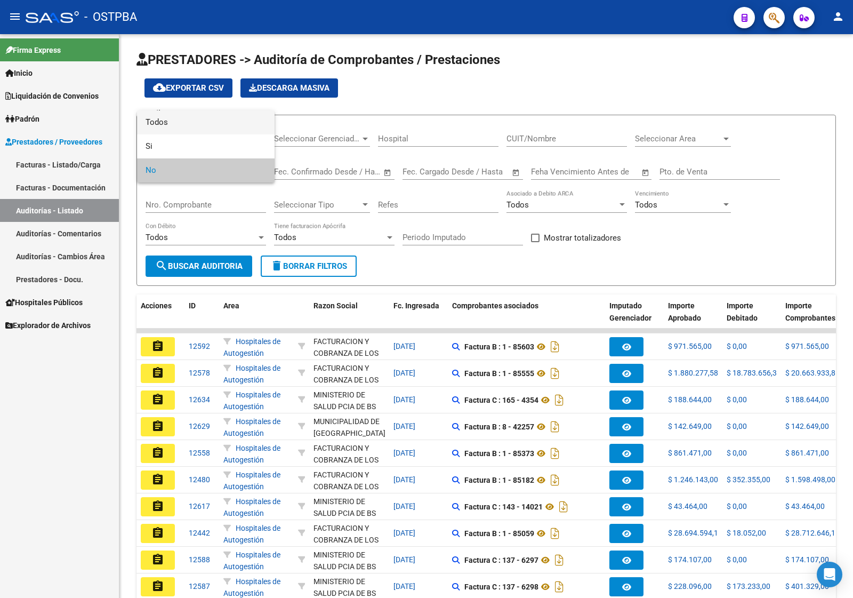
click at [176, 129] on span "Todos" at bounding box center [206, 122] width 121 height 24
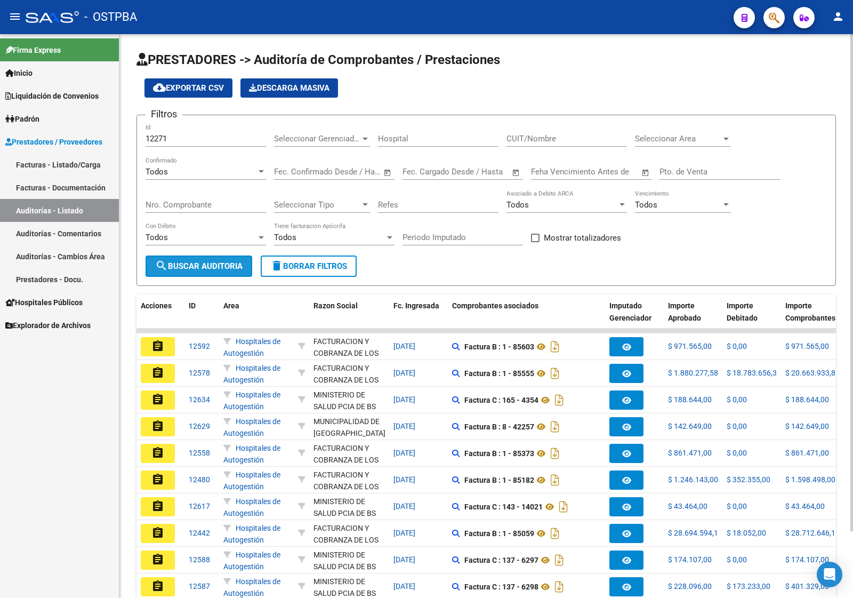
click at [215, 264] on span "search Buscar Auditoria" at bounding box center [198, 266] width 87 height 10
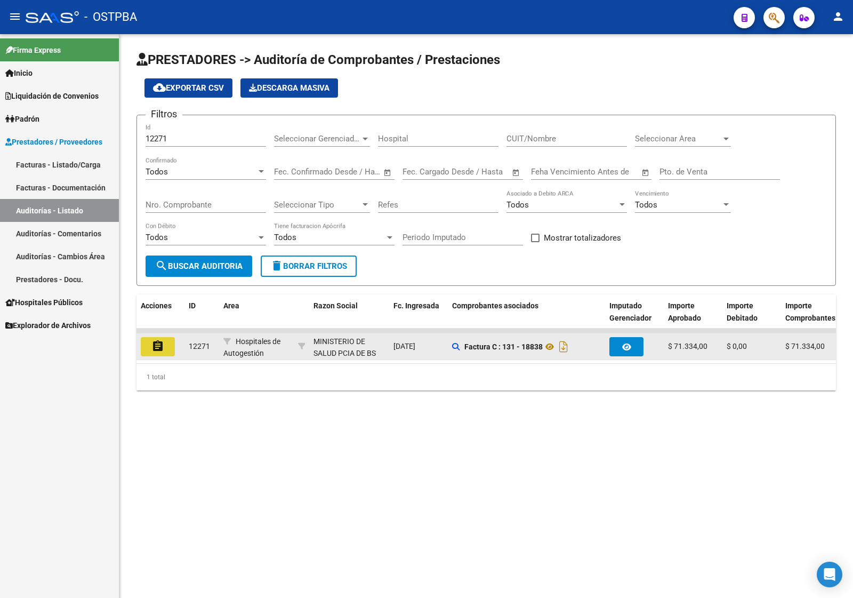
click at [151, 348] on mat-icon "assignment" at bounding box center [157, 346] width 13 height 13
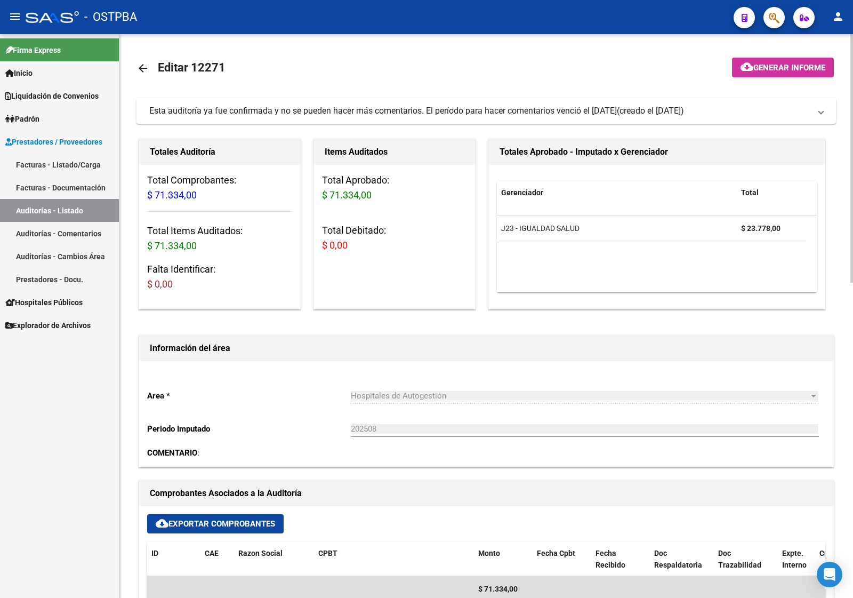
click at [99, 211] on link "Auditorías - Listado" at bounding box center [59, 210] width 119 height 23
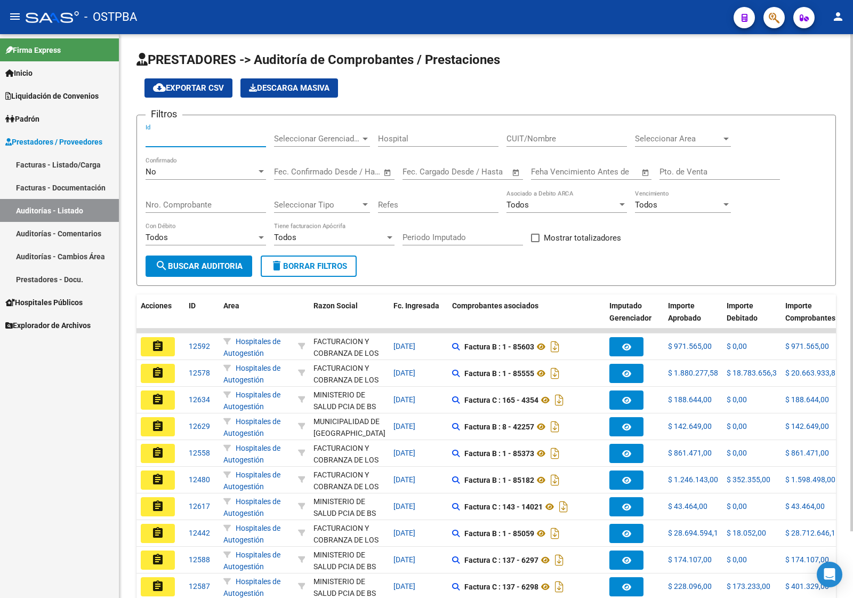
click at [165, 137] on input "Id" at bounding box center [206, 139] width 121 height 10
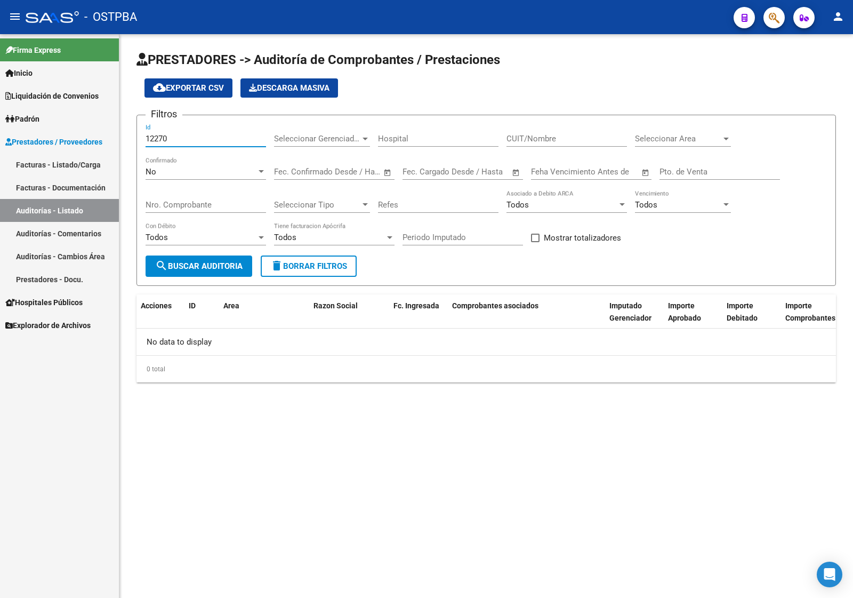
type input "12270"
click at [169, 167] on div "No" at bounding box center [201, 172] width 111 height 10
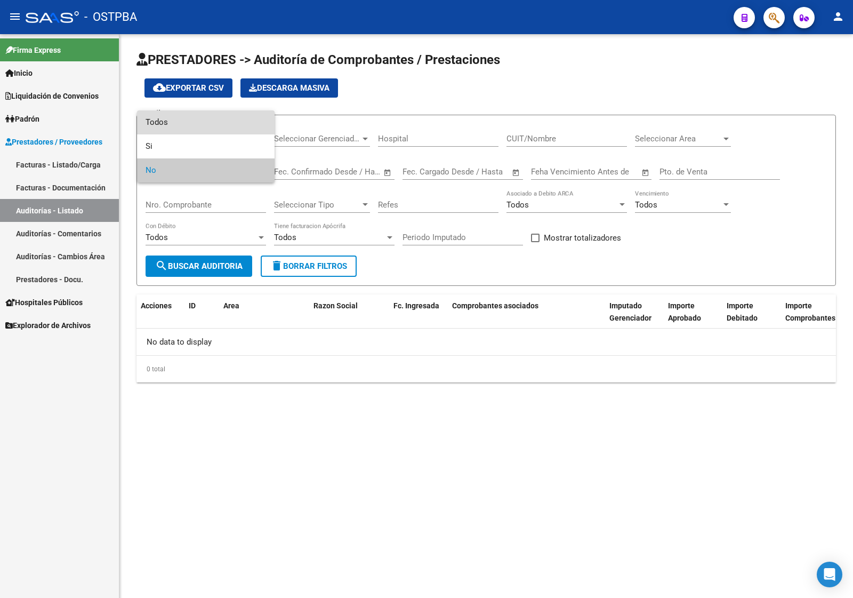
click at [181, 124] on span "Todos" at bounding box center [206, 122] width 121 height 24
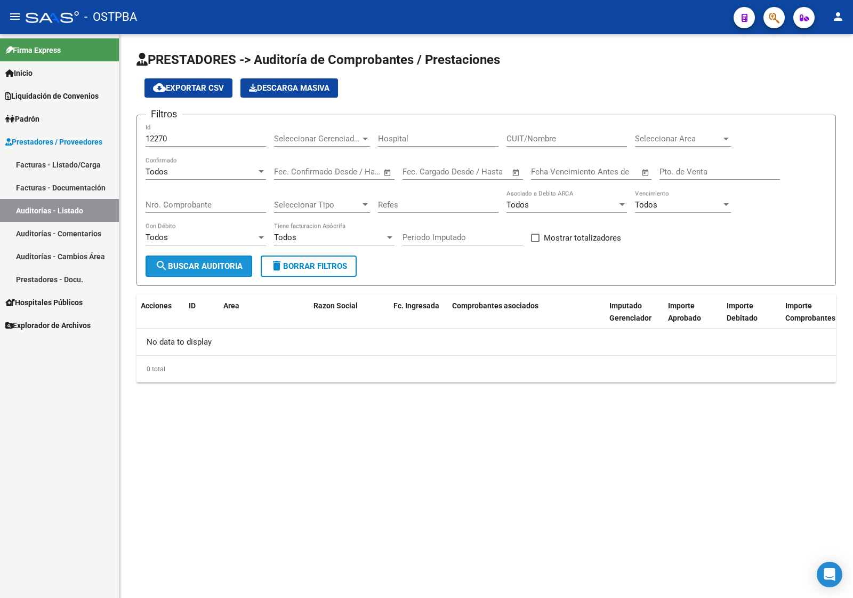
click at [201, 272] on button "search Buscar Auditoria" at bounding box center [199, 265] width 107 height 21
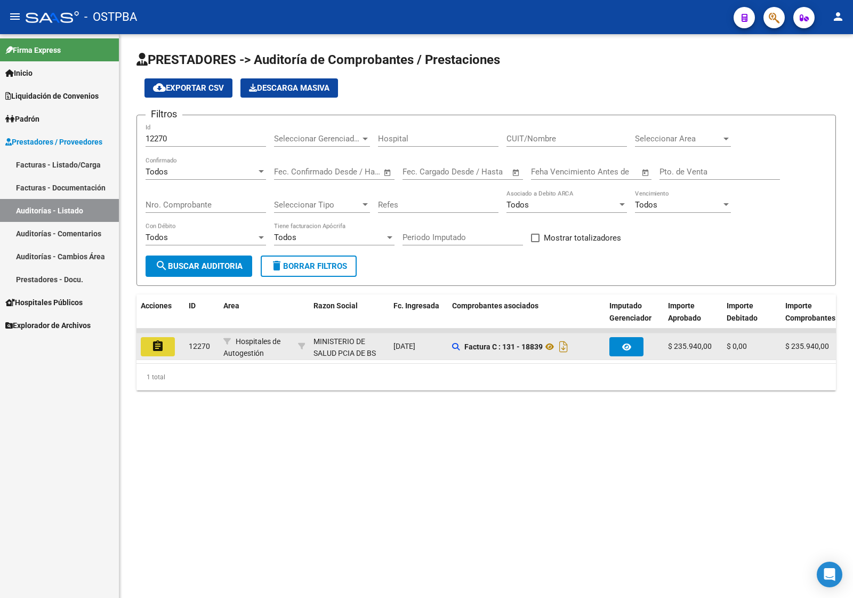
click at [158, 349] on mat-icon "assignment" at bounding box center [157, 346] width 13 height 13
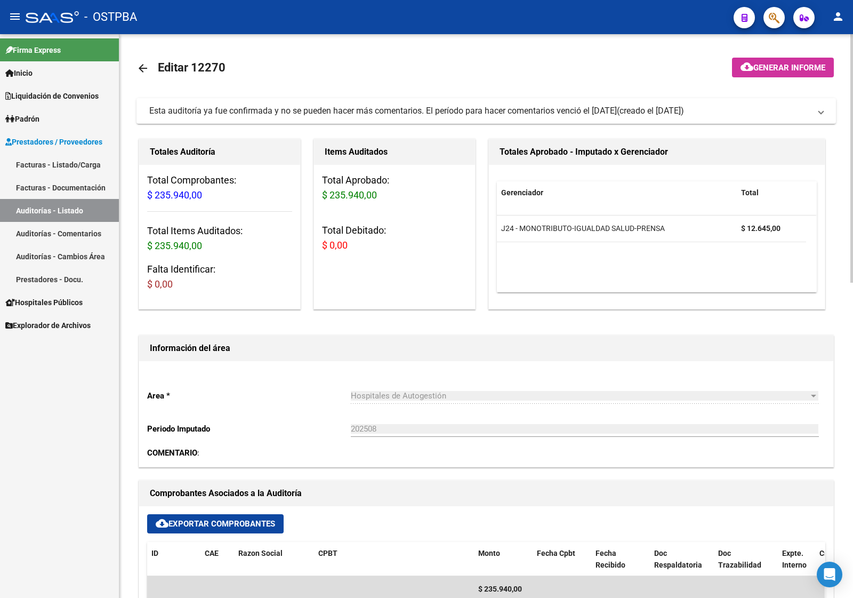
click at [86, 211] on link "Auditorías - Listado" at bounding box center [59, 210] width 119 height 23
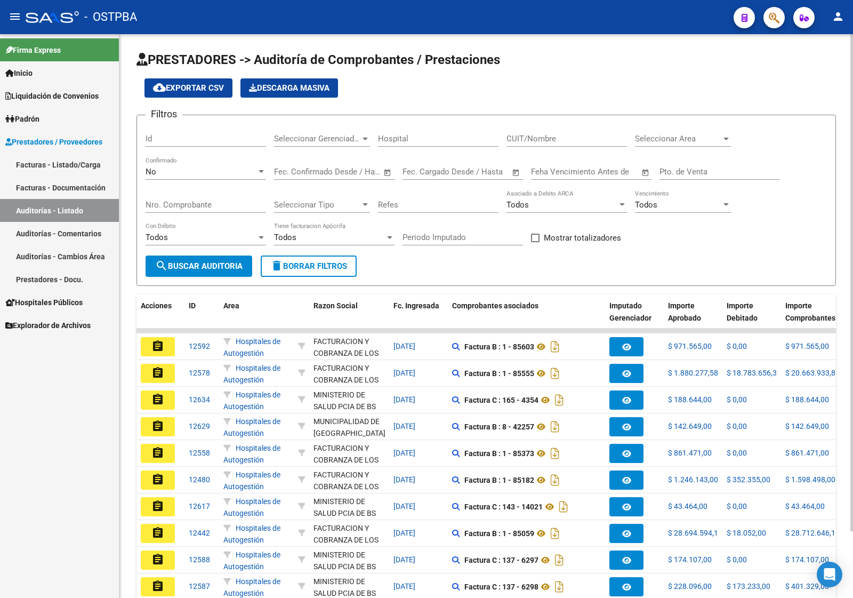
click at [183, 142] on input "Id" at bounding box center [206, 139] width 121 height 10
type input "12308"
click at [172, 169] on div "No" at bounding box center [201, 172] width 111 height 10
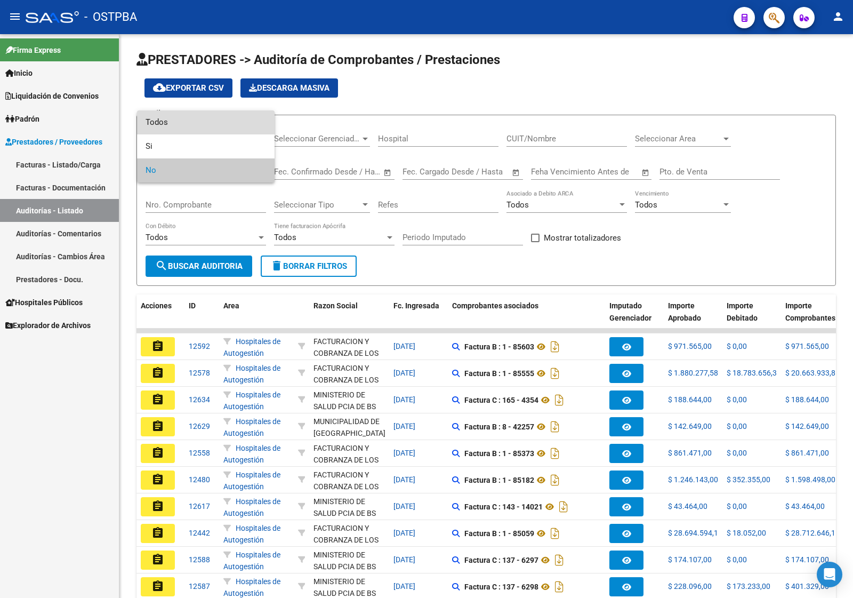
click at [184, 115] on span "Todos" at bounding box center [206, 122] width 121 height 24
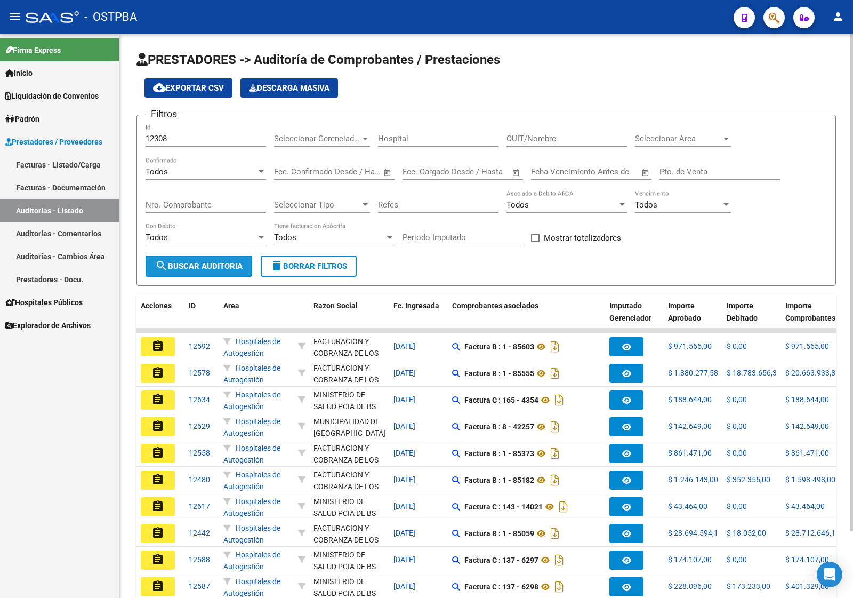
click at [204, 264] on span "search Buscar Auditoria" at bounding box center [198, 266] width 87 height 10
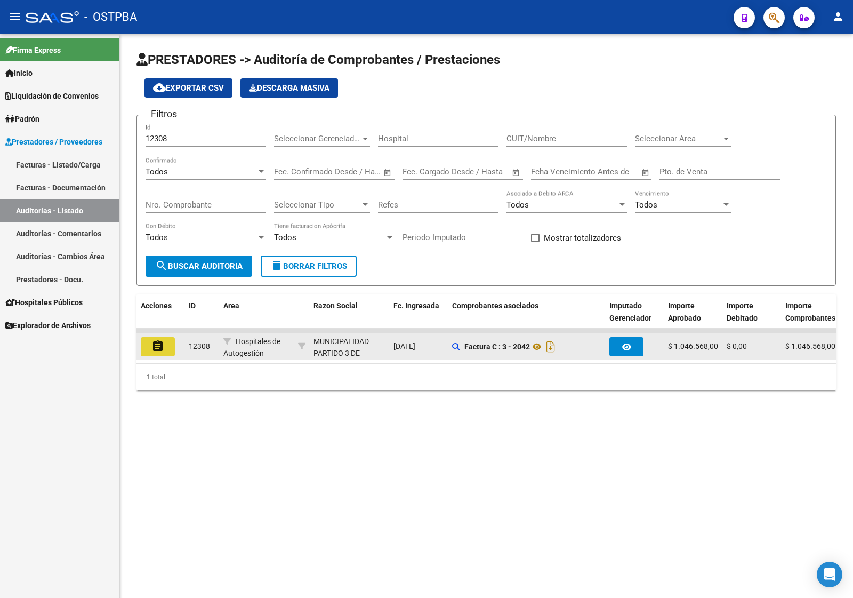
click at [147, 337] on button "assignment" at bounding box center [158, 346] width 34 height 19
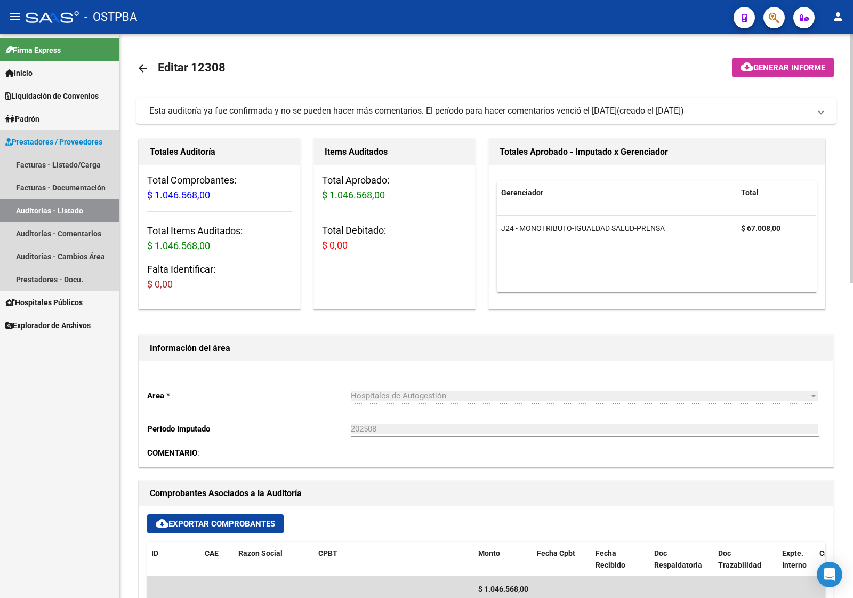
click at [42, 210] on link "Auditorías - Listado" at bounding box center [59, 210] width 119 height 23
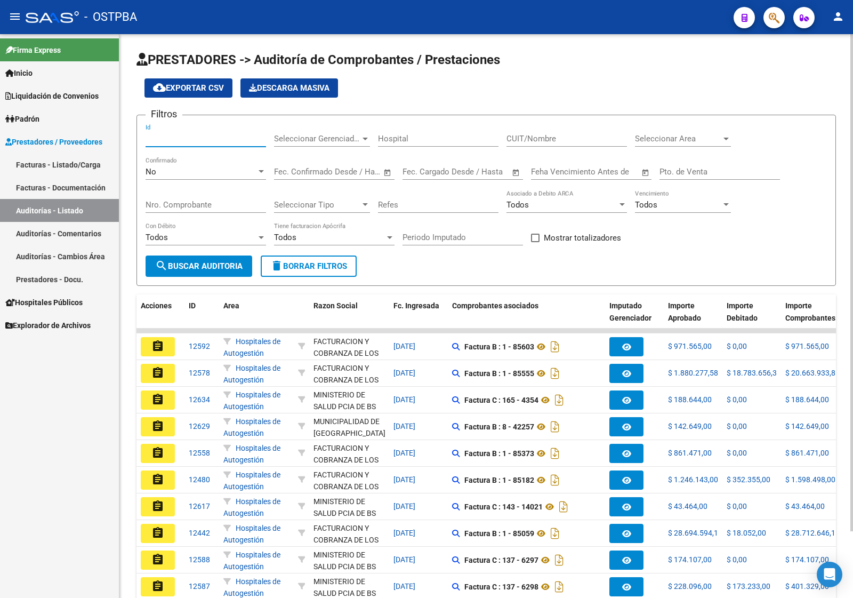
click at [169, 142] on input "Id" at bounding box center [206, 139] width 121 height 10
type input "12266"
click at [163, 169] on div "No" at bounding box center [201, 172] width 111 height 10
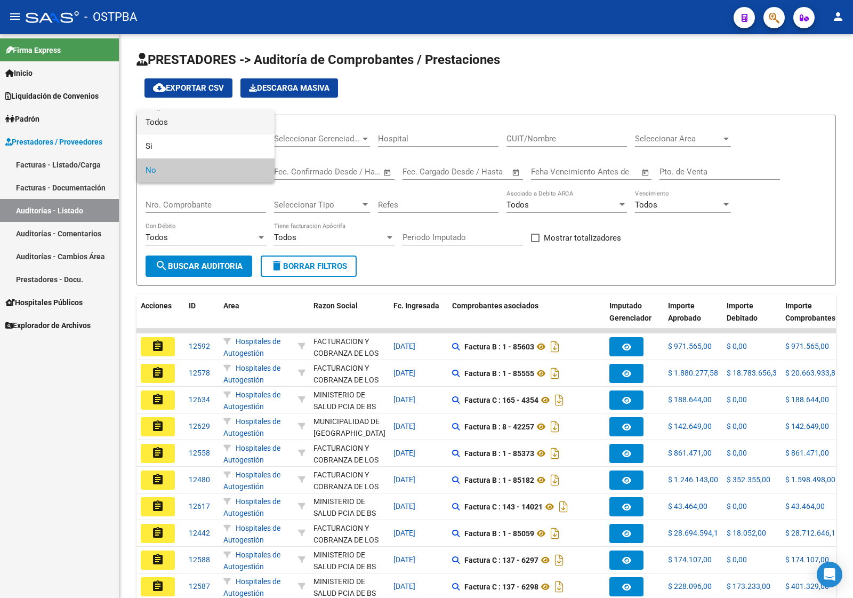
click at [179, 129] on span "Todos" at bounding box center [206, 122] width 121 height 24
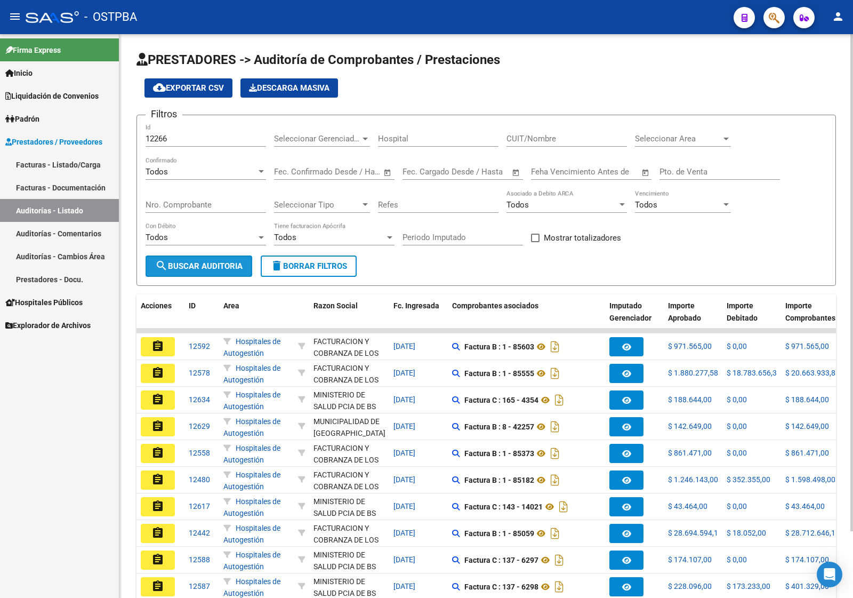
click at [195, 265] on span "search Buscar Auditoria" at bounding box center [198, 266] width 87 height 10
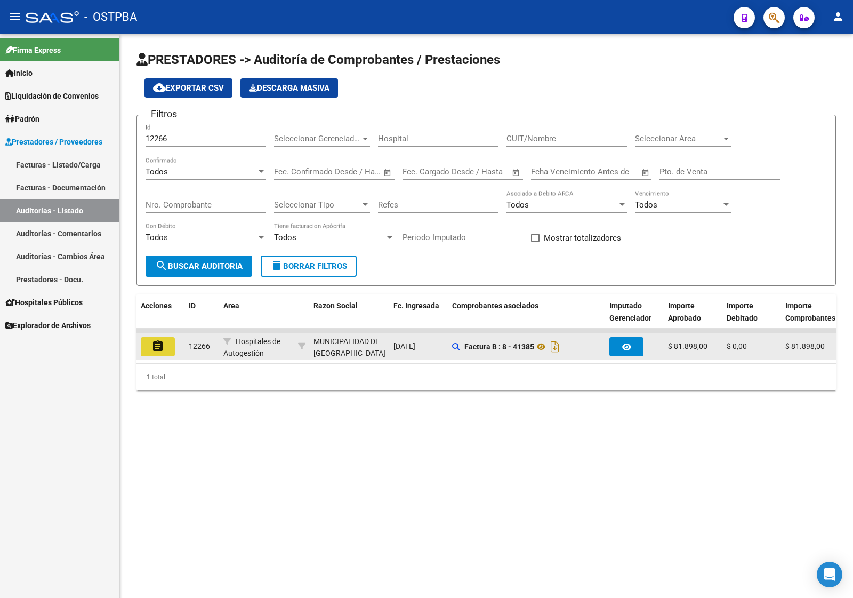
click at [164, 344] on mat-icon "assignment" at bounding box center [157, 346] width 13 height 13
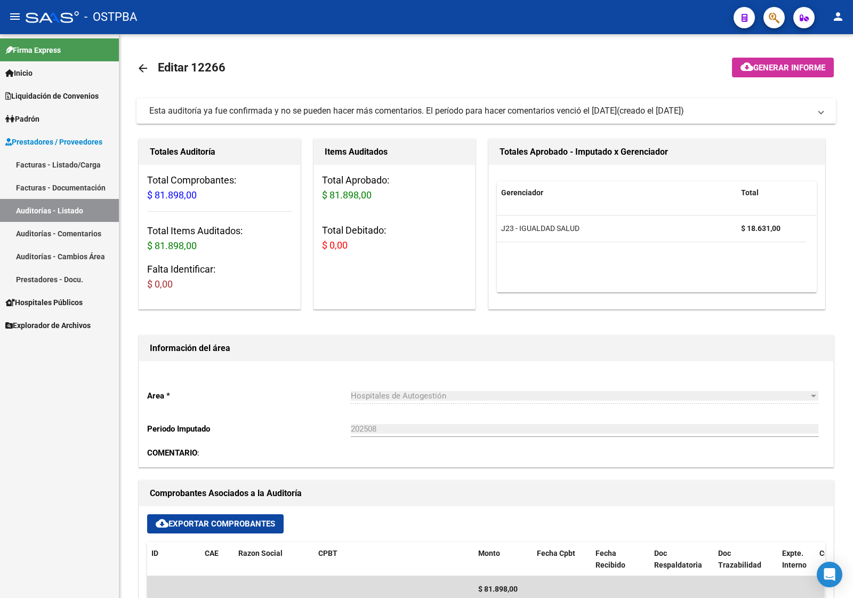
click at [62, 202] on link "Auditorías - Listado" at bounding box center [59, 210] width 119 height 23
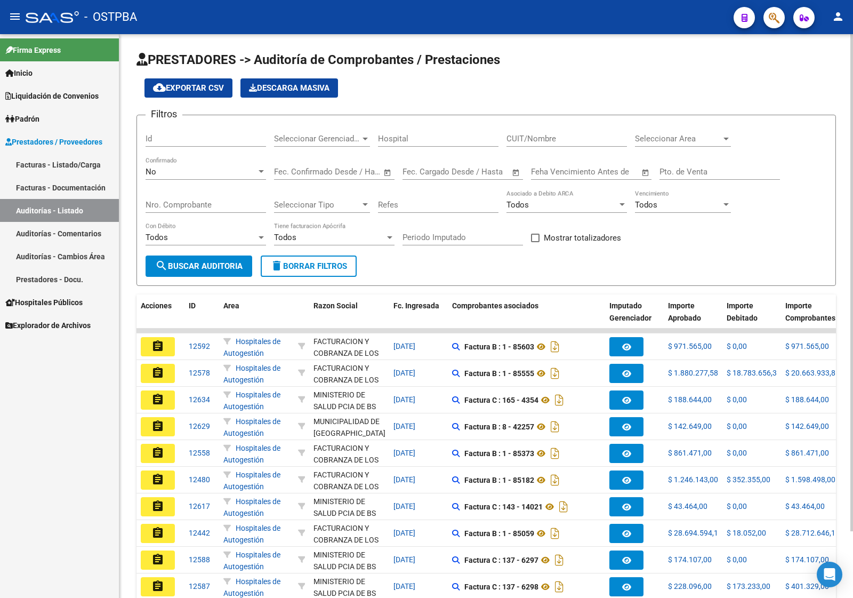
click at [184, 142] on input "Id" at bounding box center [206, 139] width 121 height 10
type input "12251"
click at [181, 147] on div "12251 Id" at bounding box center [206, 140] width 121 height 33
click at [181, 174] on div "No" at bounding box center [201, 172] width 111 height 10
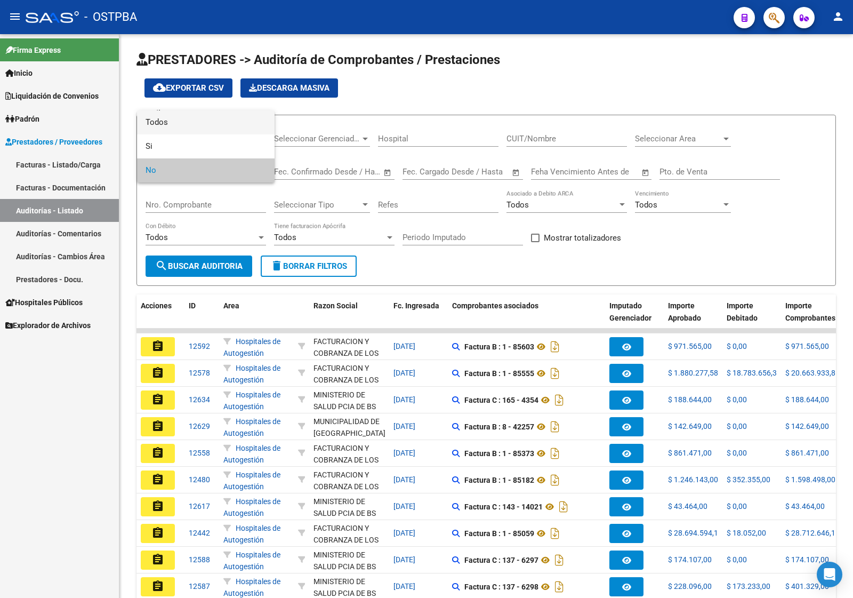
click at [185, 132] on span "Todos" at bounding box center [206, 122] width 121 height 24
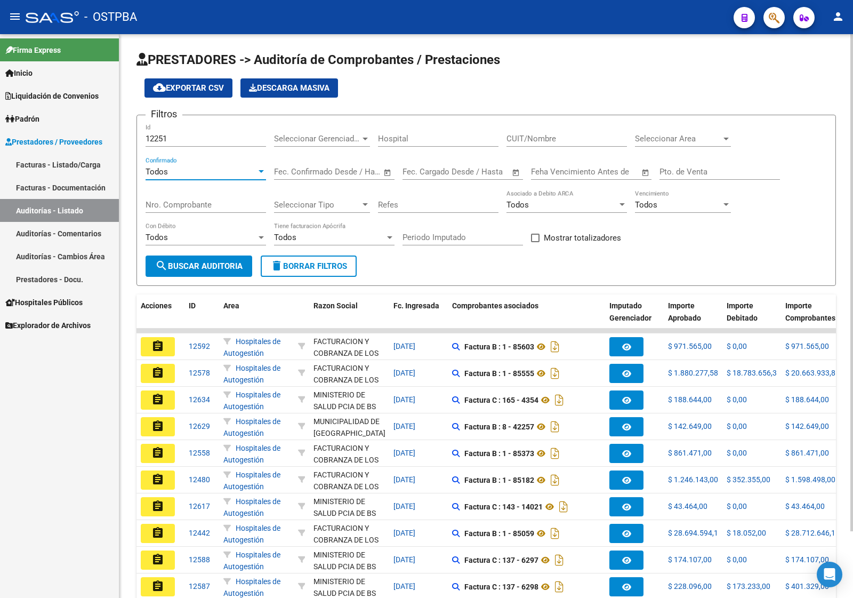
click at [214, 262] on span "search Buscar Auditoria" at bounding box center [198, 266] width 87 height 10
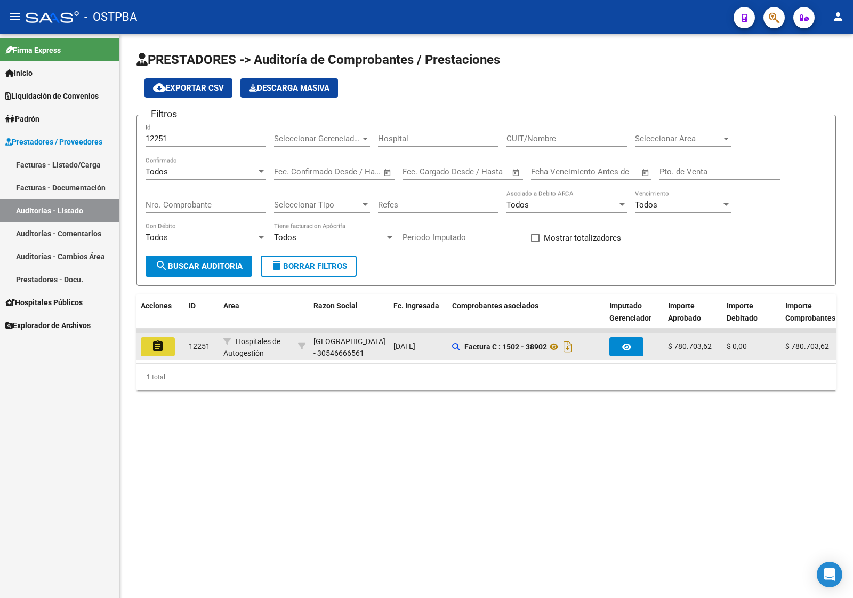
click at [157, 347] on mat-icon "assignment" at bounding box center [157, 346] width 13 height 13
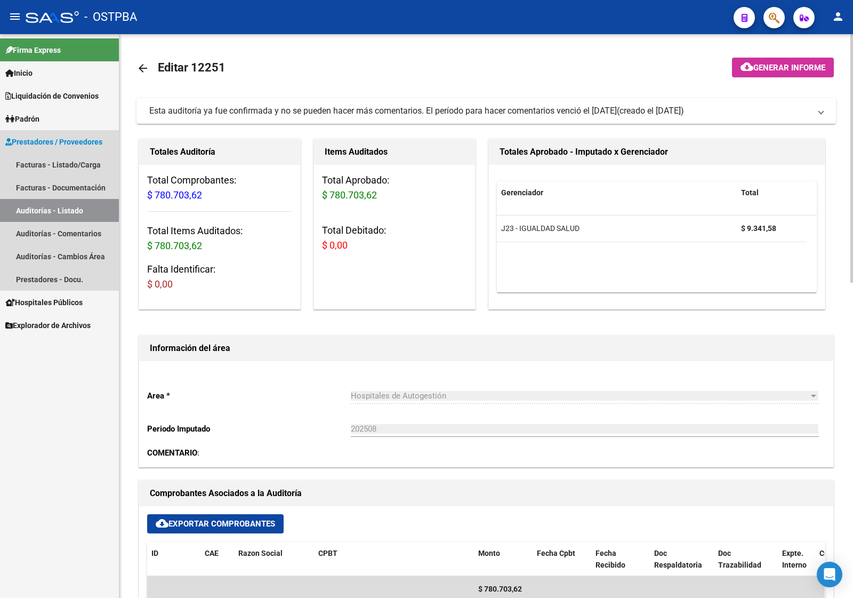
click at [78, 209] on link "Auditorías - Listado" at bounding box center [59, 210] width 119 height 23
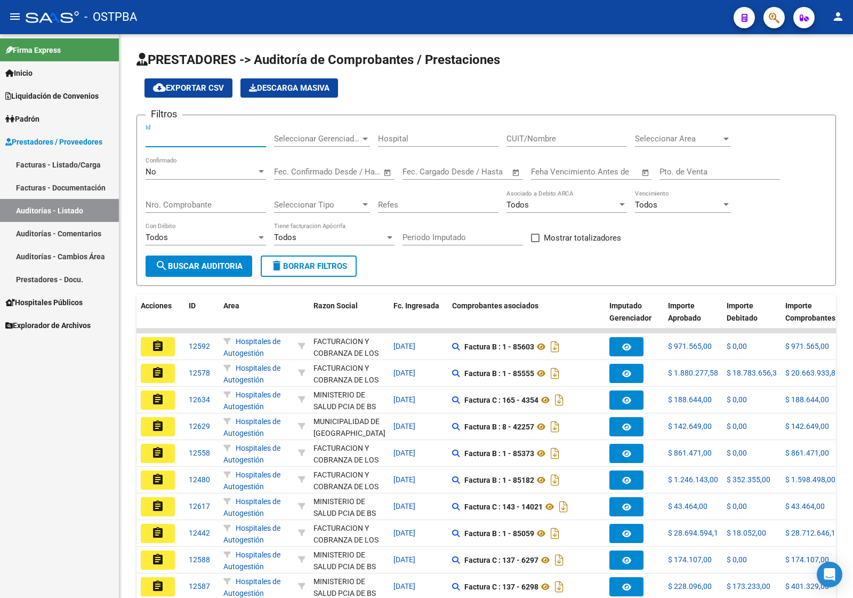
click at [187, 137] on input "Id" at bounding box center [206, 139] width 121 height 10
type input "12291"
click at [177, 164] on div "No Confirmado" at bounding box center [206, 168] width 121 height 23
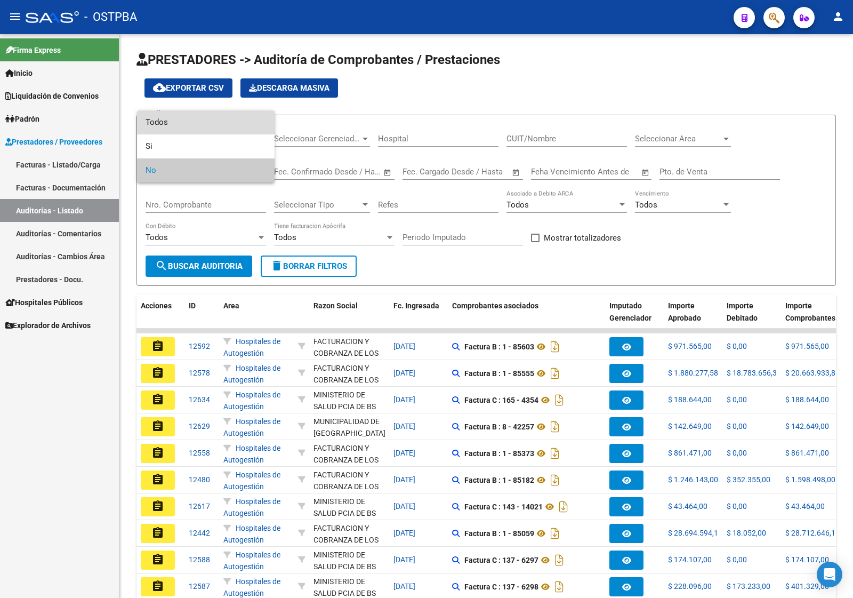
click at [190, 126] on span "Todos" at bounding box center [206, 122] width 121 height 24
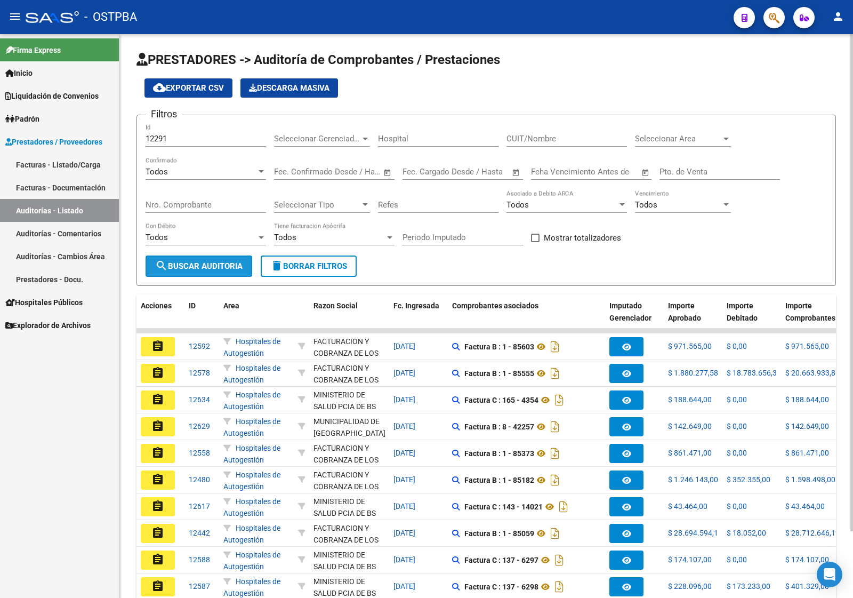
click at [200, 261] on span "search Buscar Auditoria" at bounding box center [198, 266] width 87 height 10
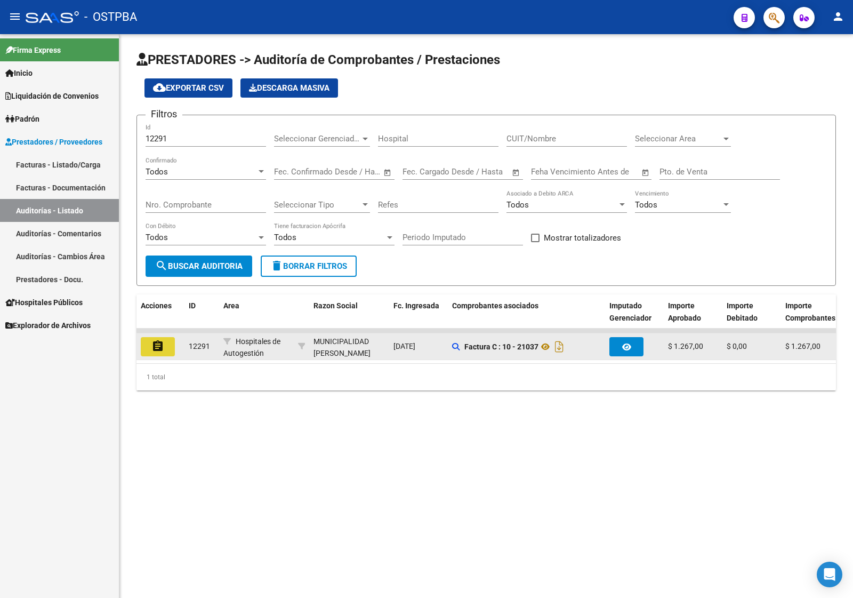
click at [156, 340] on mat-icon "assignment" at bounding box center [157, 346] width 13 height 13
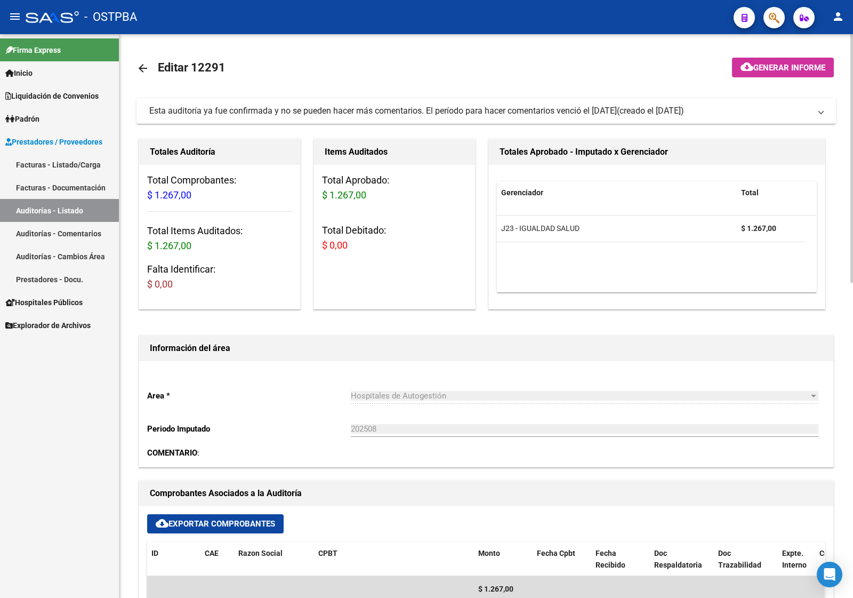
click at [79, 206] on link "Auditorías - Listado" at bounding box center [59, 210] width 119 height 23
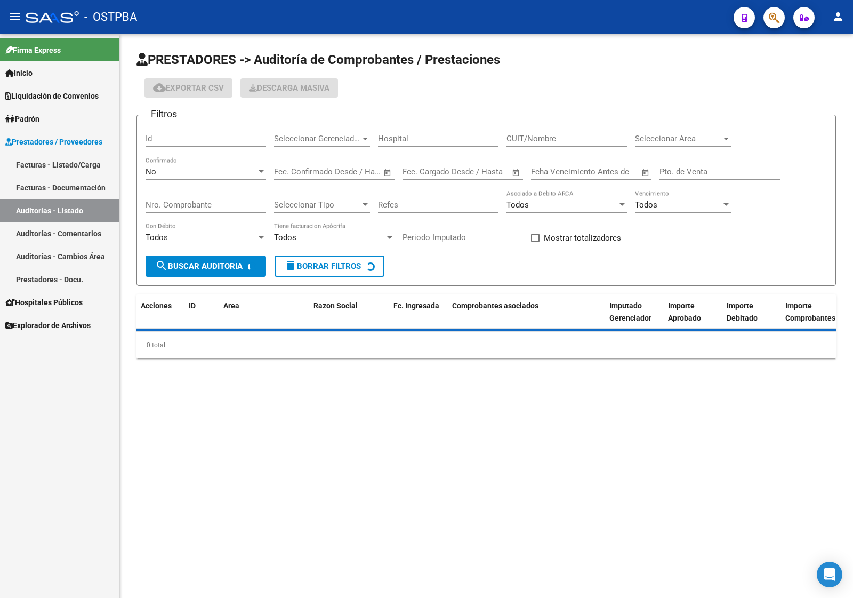
click at [164, 115] on h3 "Filtros" at bounding box center [164, 114] width 37 height 15
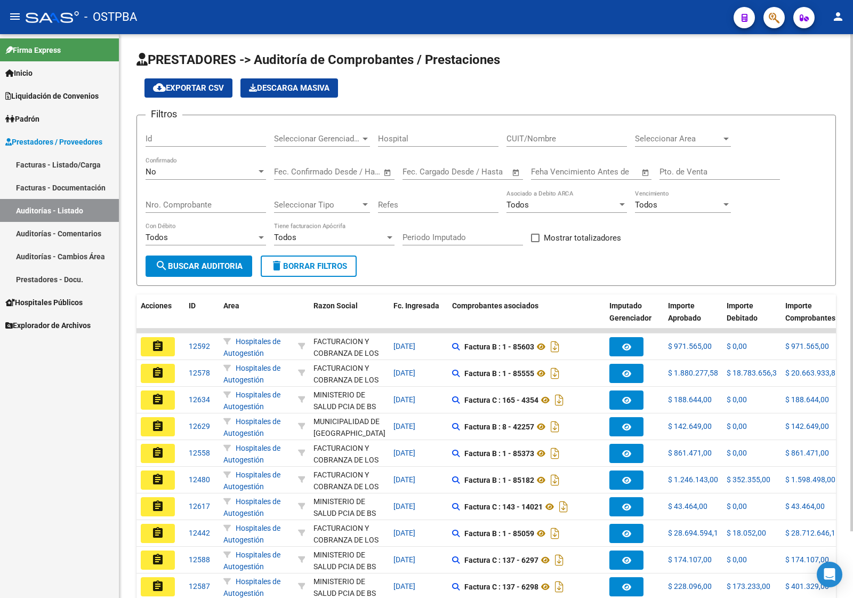
click at [160, 132] on div "Id" at bounding box center [206, 135] width 121 height 23
type input "12128"
click at [171, 171] on div "No" at bounding box center [201, 172] width 111 height 10
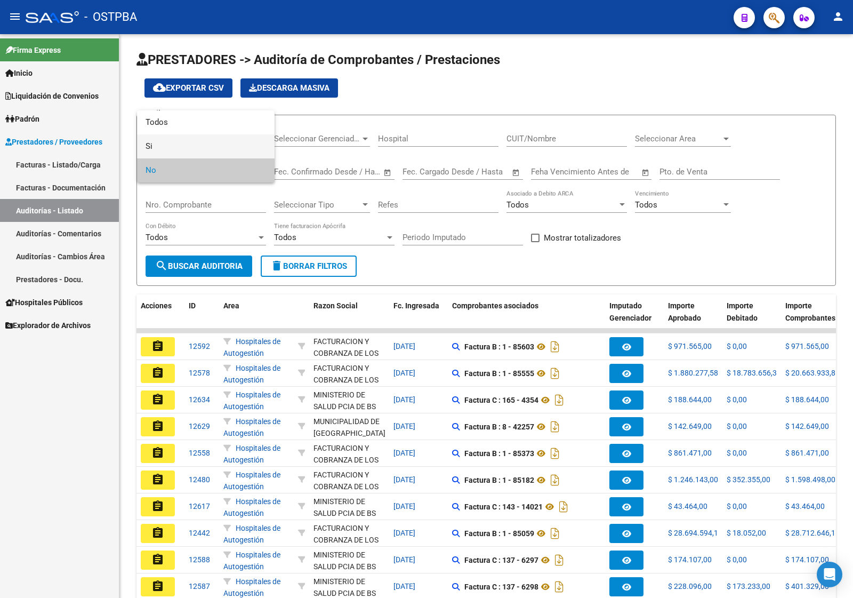
click at [185, 134] on span "Si" at bounding box center [206, 146] width 121 height 24
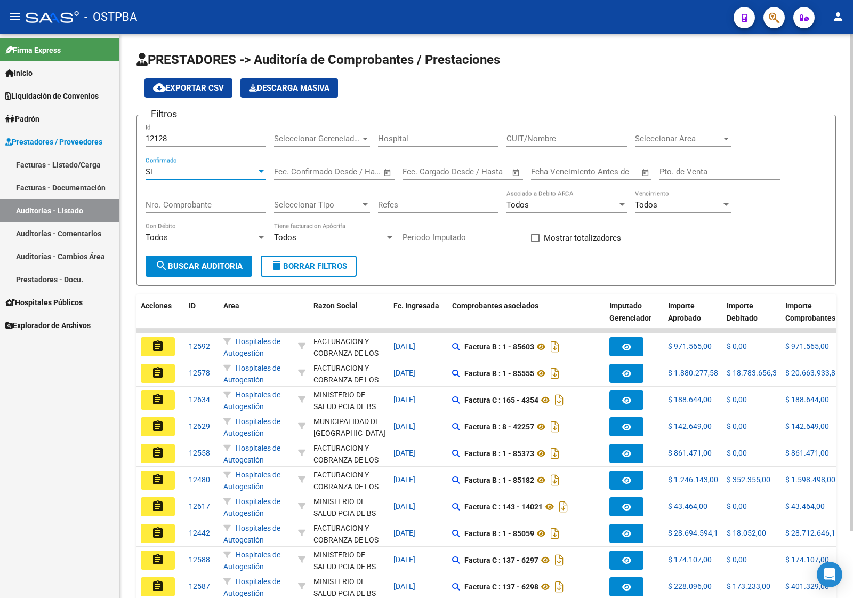
click at [183, 173] on div "Si" at bounding box center [201, 172] width 111 height 10
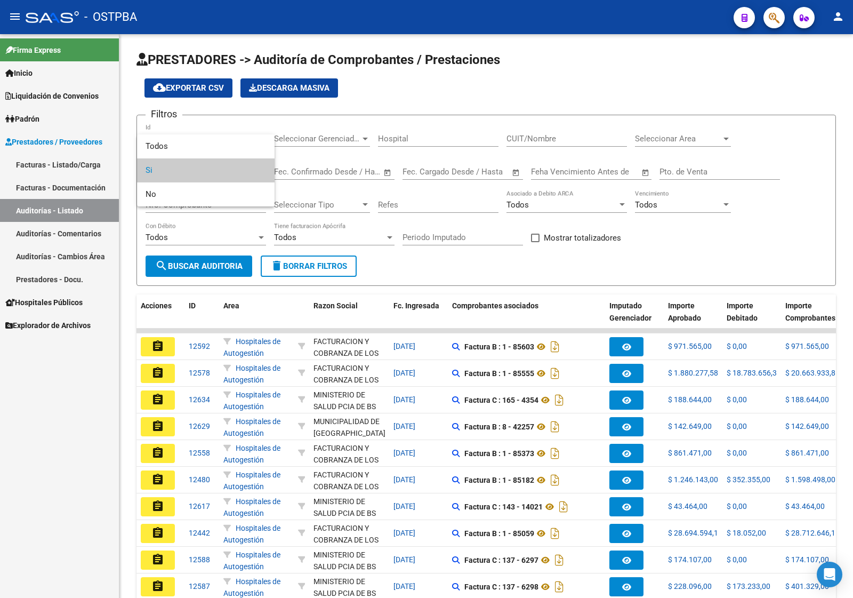
drag, startPoint x: 196, startPoint y: 123, endPoint x: 188, endPoint y: 131, distance: 11.3
click at [196, 125] on div at bounding box center [426, 299] width 853 height 598
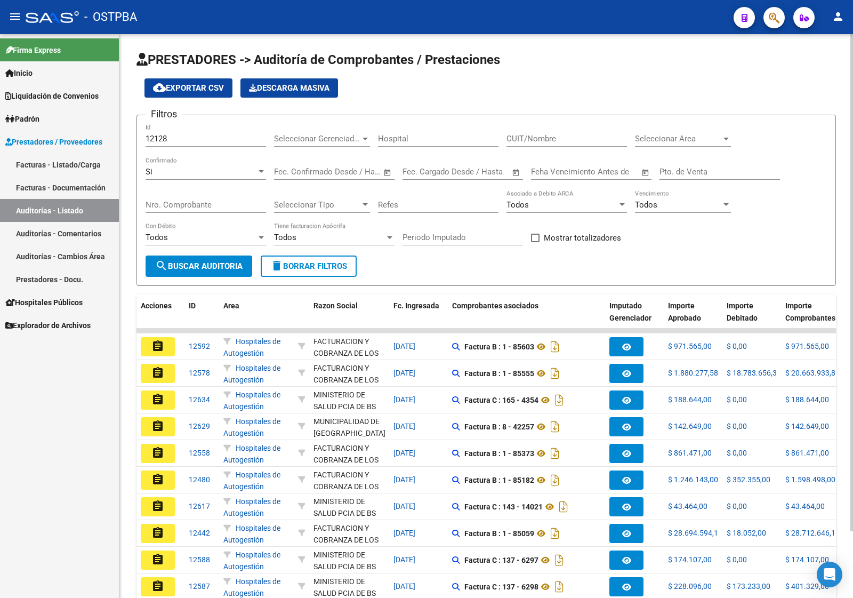
click at [184, 143] on div "12128 Id" at bounding box center [206, 135] width 121 height 23
click at [184, 172] on div "Si" at bounding box center [201, 172] width 111 height 10
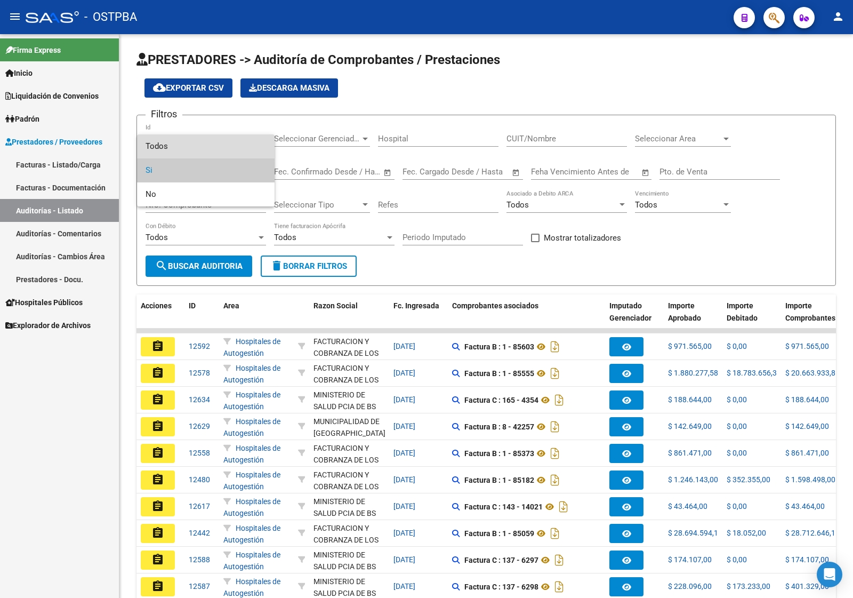
click at [194, 143] on span "Todos" at bounding box center [206, 146] width 121 height 24
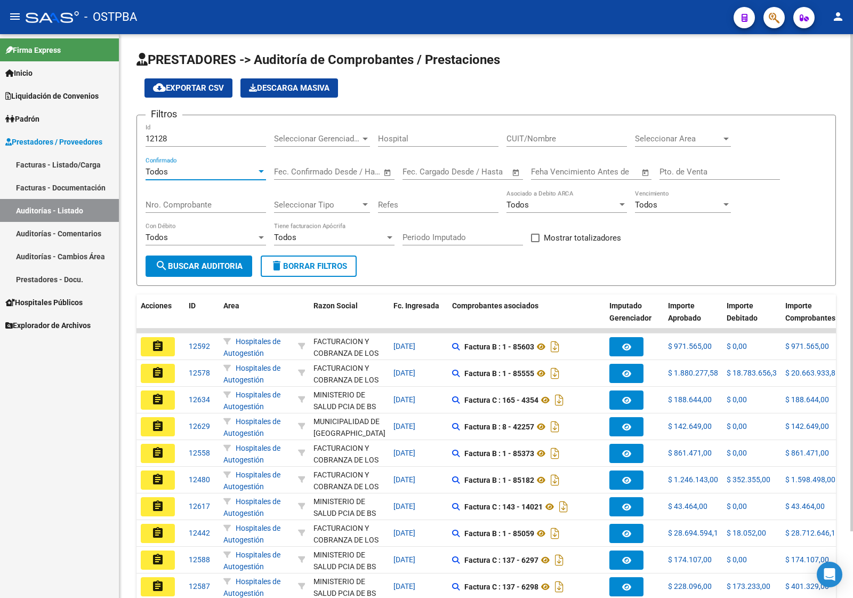
click at [202, 256] on button "search Buscar Auditoria" at bounding box center [199, 265] width 107 height 21
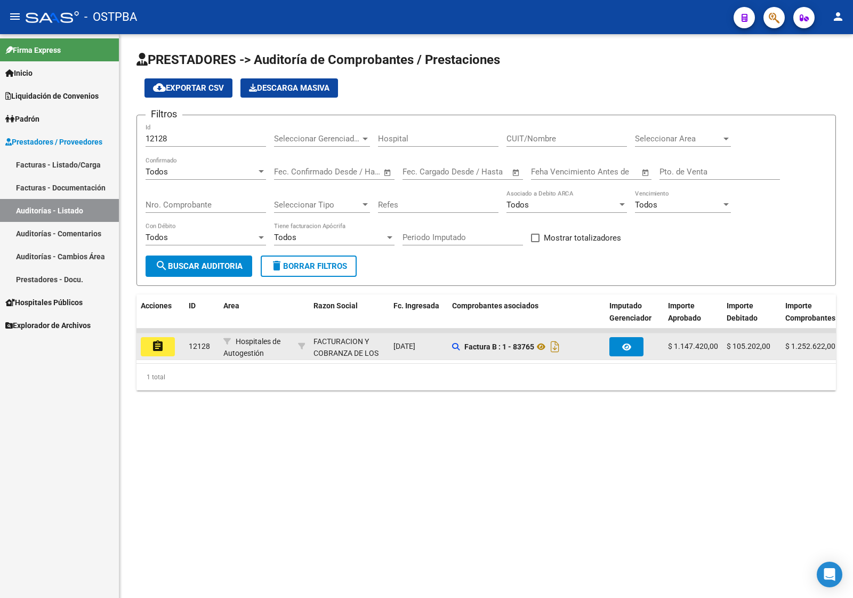
click at [155, 342] on mat-icon "assignment" at bounding box center [157, 346] width 13 height 13
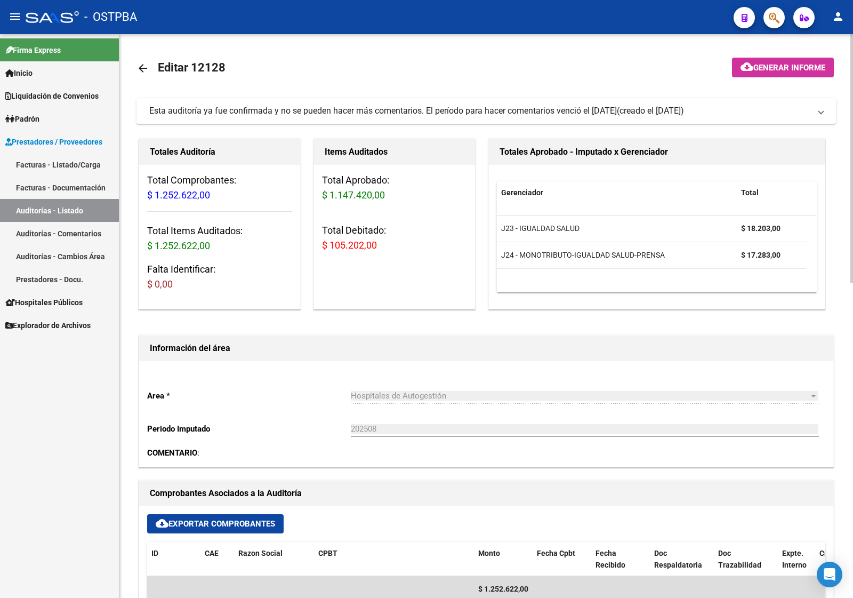
drag, startPoint x: 70, startPoint y: 207, endPoint x: 86, endPoint y: 204, distance: 16.3
click at [70, 207] on link "Auditorías - Listado" at bounding box center [59, 210] width 119 height 23
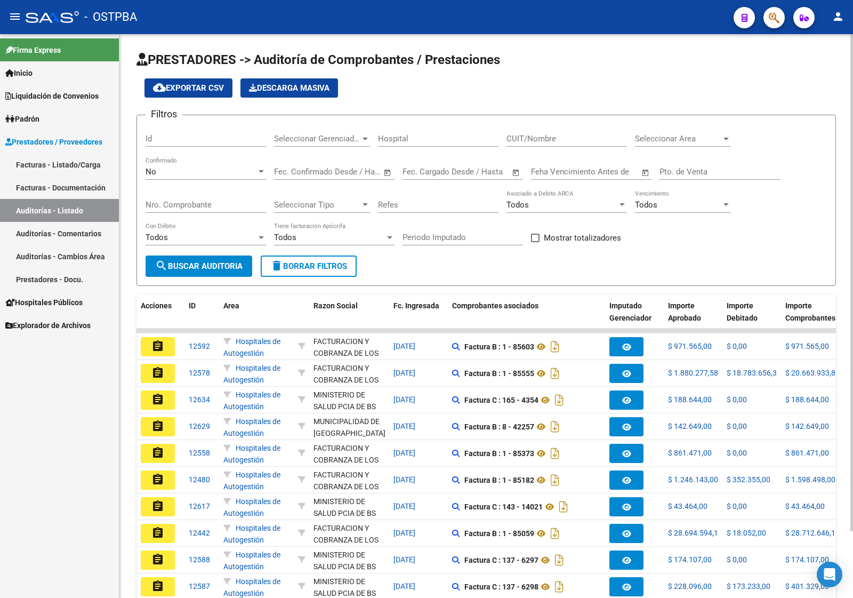
click at [175, 140] on input "Id" at bounding box center [206, 139] width 121 height 10
type input "12097"
click at [246, 172] on div "No" at bounding box center [201, 172] width 111 height 10
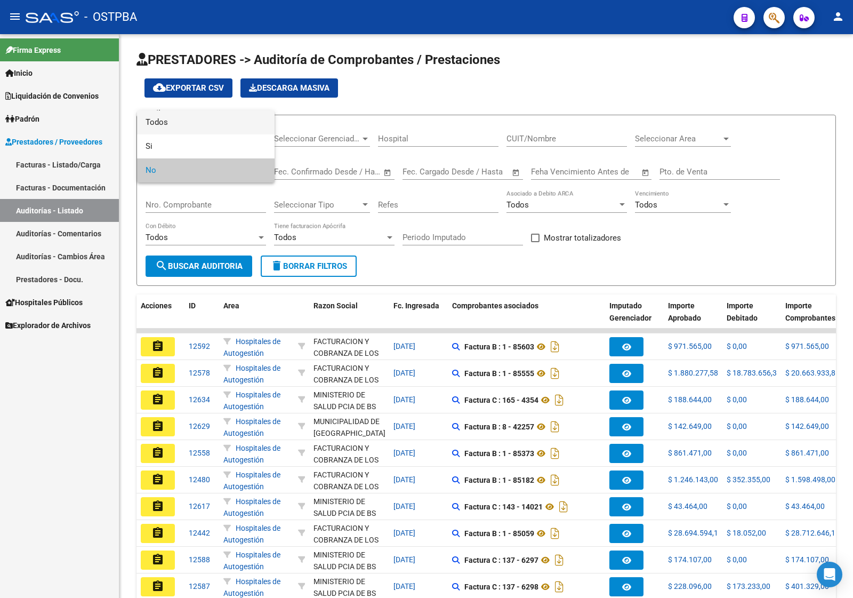
click at [222, 123] on span "Todos" at bounding box center [206, 122] width 121 height 24
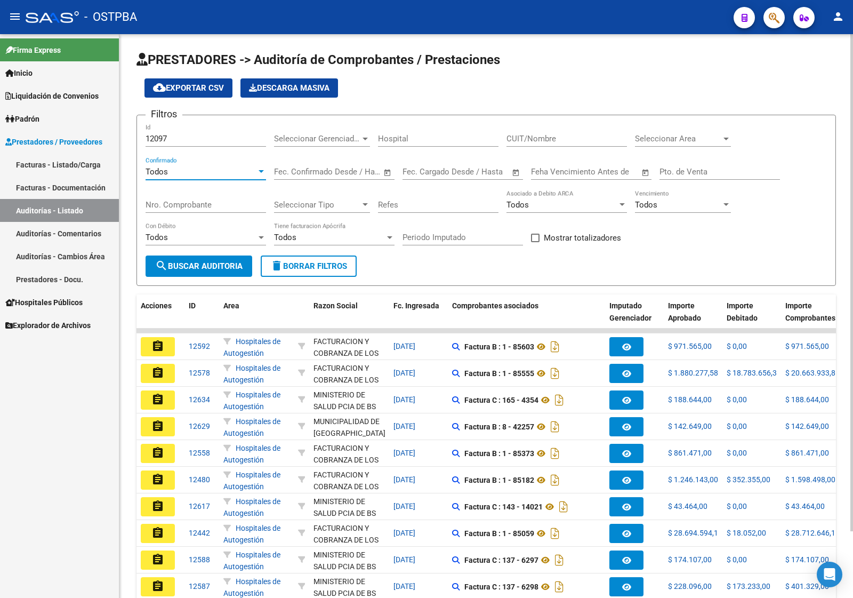
click at [215, 213] on div "Nro. Comprobante" at bounding box center [206, 206] width 121 height 33
click at [212, 252] on form "Filtros 12097 Id Seleccionar Gerenciador Seleccionar Gerenciador Hospital CUIT/…" at bounding box center [487, 200] width 700 height 171
click at [212, 264] on span "search Buscar Auditoria" at bounding box center [198, 266] width 87 height 10
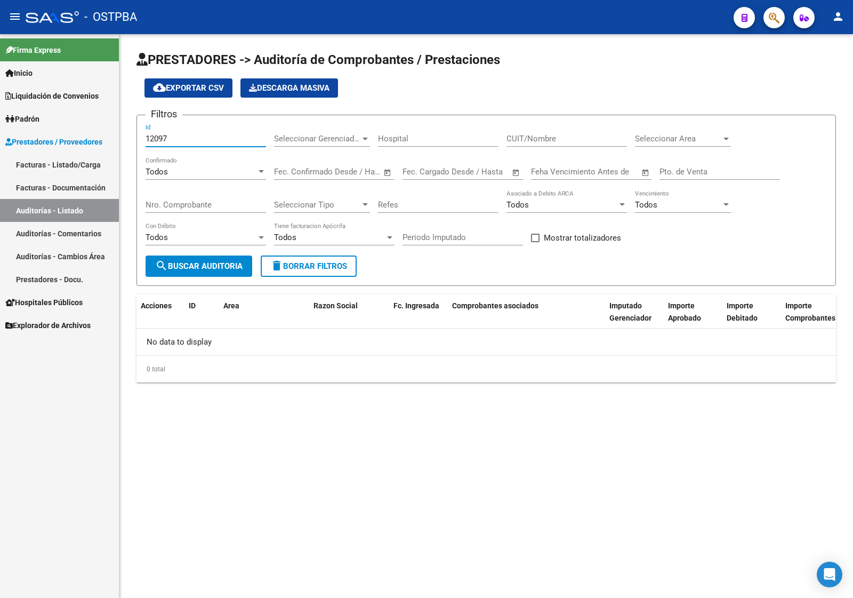
click at [189, 137] on input "12097" at bounding box center [206, 139] width 121 height 10
click at [178, 255] on button "search Buscar Auditoria" at bounding box center [199, 265] width 107 height 21
click at [72, 212] on link "Auditorías - Listado" at bounding box center [59, 210] width 119 height 23
click at [75, 205] on link "Auditorías - Listado" at bounding box center [59, 210] width 119 height 23
click at [195, 136] on input "12097" at bounding box center [206, 139] width 121 height 10
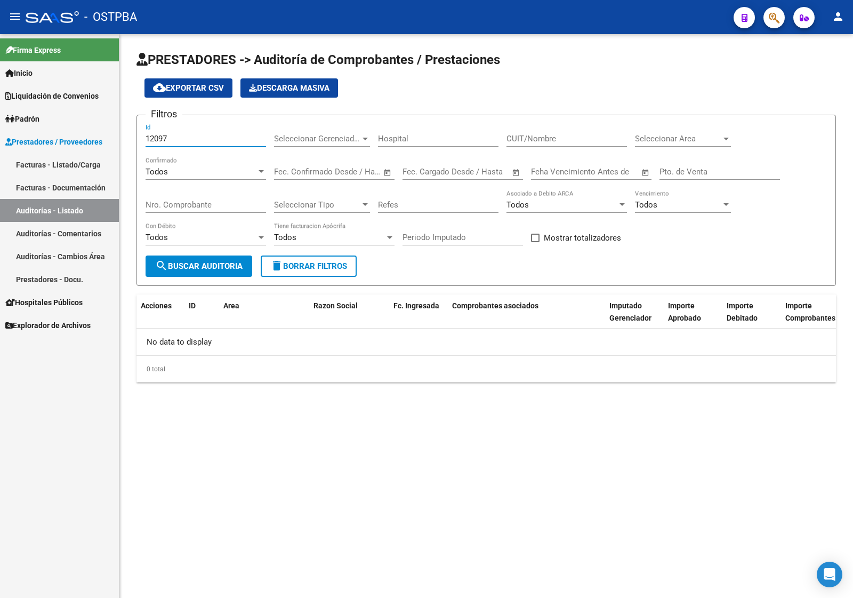
click at [238, 267] on span "search Buscar Auditoria" at bounding box center [198, 266] width 87 height 10
click at [60, 93] on span "Liquidación de Convenios" at bounding box center [51, 96] width 93 height 12
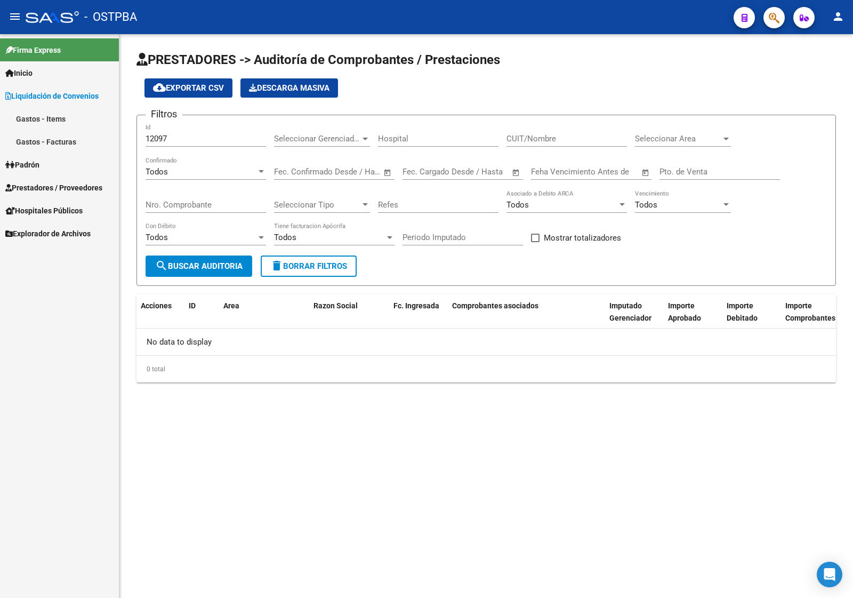
click at [60, 121] on link "Gastos - Items" at bounding box center [59, 118] width 119 height 23
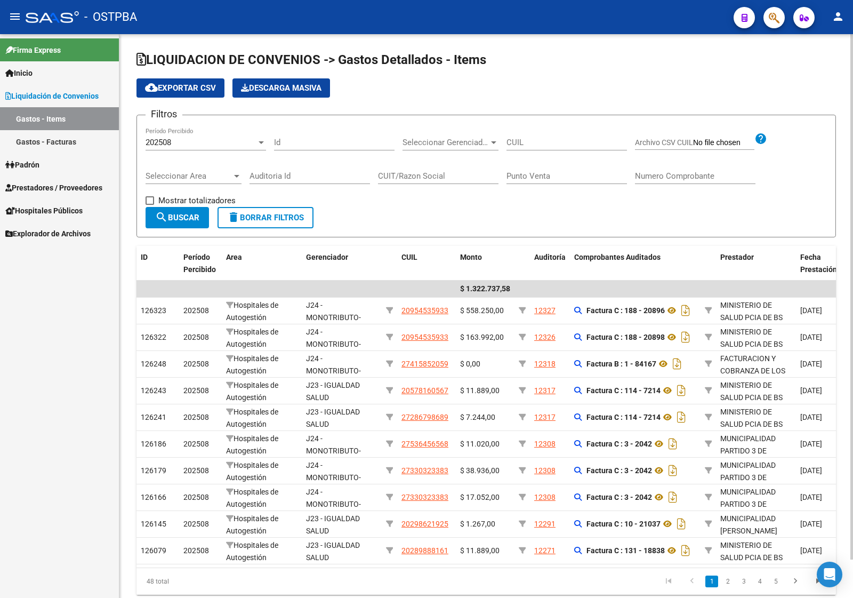
click at [302, 142] on input "Id" at bounding box center [334, 143] width 121 height 10
type input "12097"
click at [181, 217] on span "search Buscar" at bounding box center [177, 218] width 44 height 10
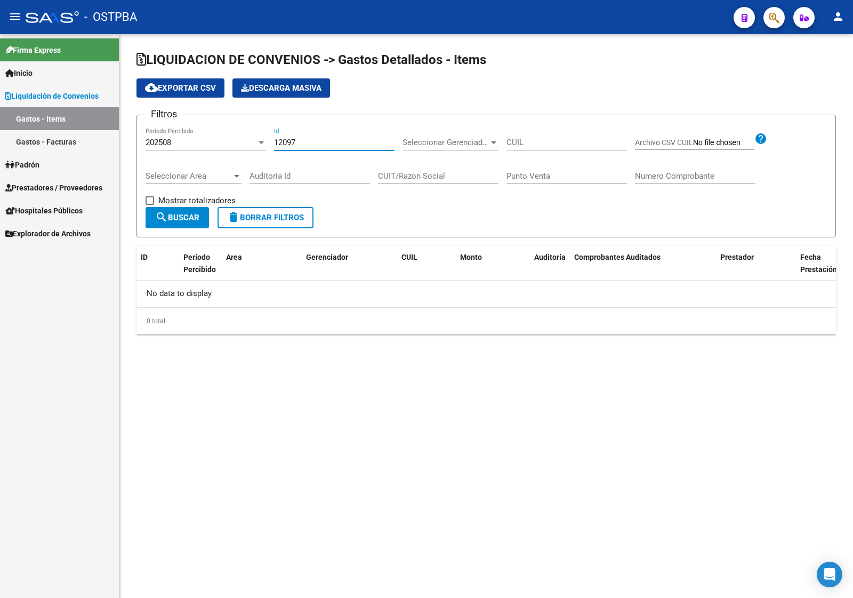
drag, startPoint x: 313, startPoint y: 141, endPoint x: 201, endPoint y: 139, distance: 112.5
click at [201, 139] on div "Filtros 202508 Período Percibido 12097 Id Seleccionar Gerenciador Seleccionar G…" at bounding box center [487, 165] width 682 height 83
click at [187, 225] on button "search Buscar" at bounding box center [177, 217] width 63 height 21
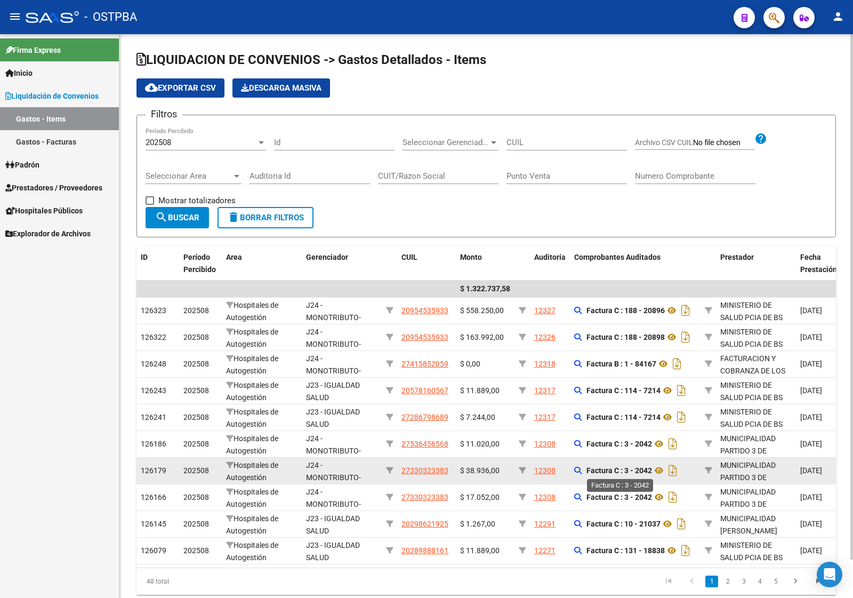
scroll to position [41, 0]
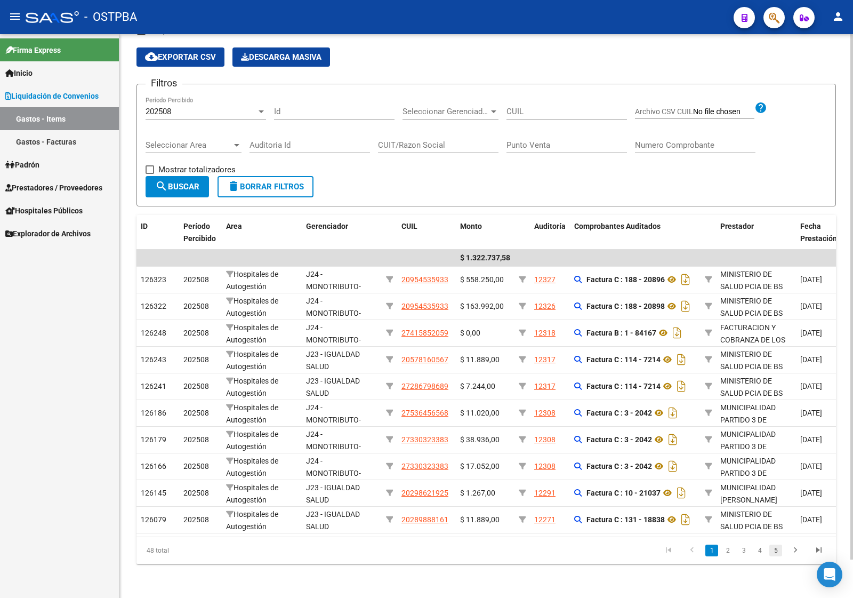
click at [772, 550] on link "5" at bounding box center [775, 550] width 13 height 12
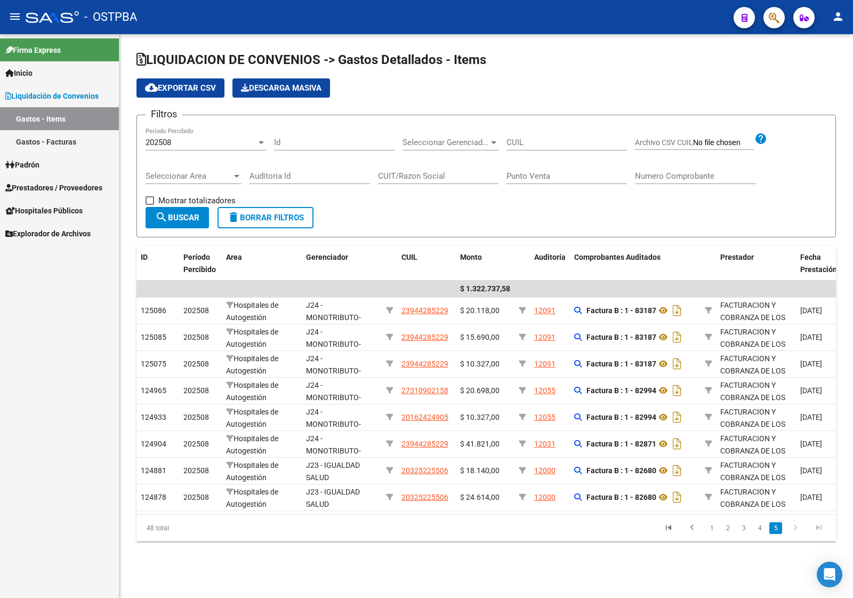
scroll to position [0, 0]
click at [760, 534] on link "4" at bounding box center [759, 528] width 13 height 12
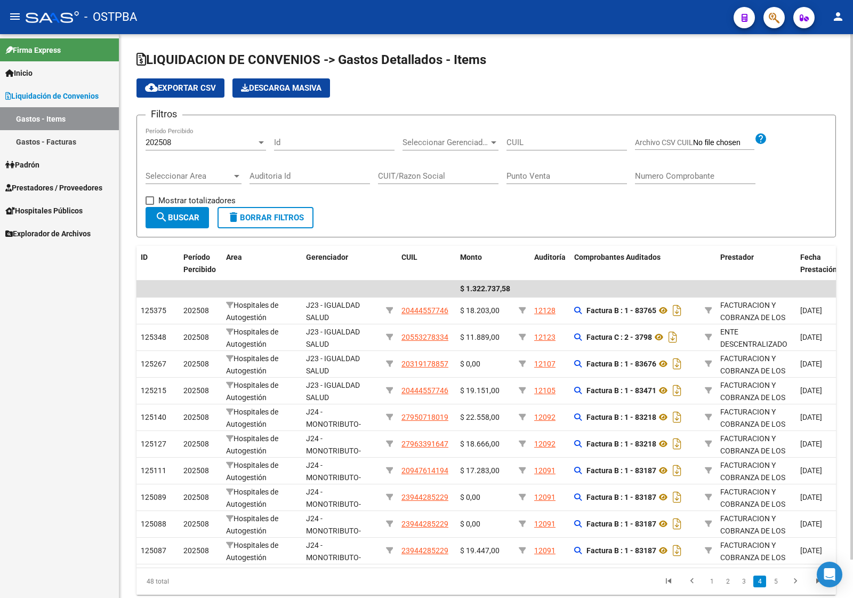
click at [50, 191] on span "Prestadores / Proveedores" at bounding box center [53, 188] width 97 height 12
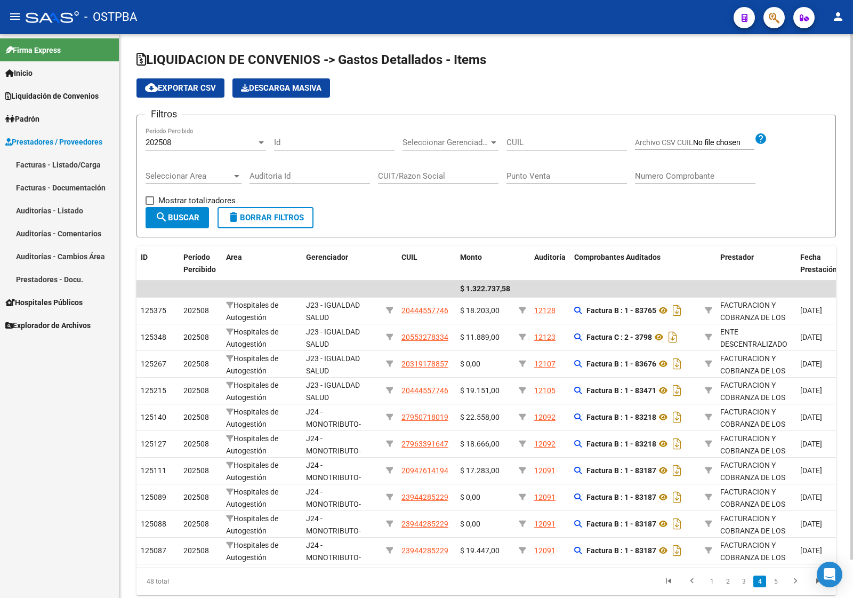
click at [52, 212] on link "Auditorías - Listado" at bounding box center [59, 210] width 119 height 23
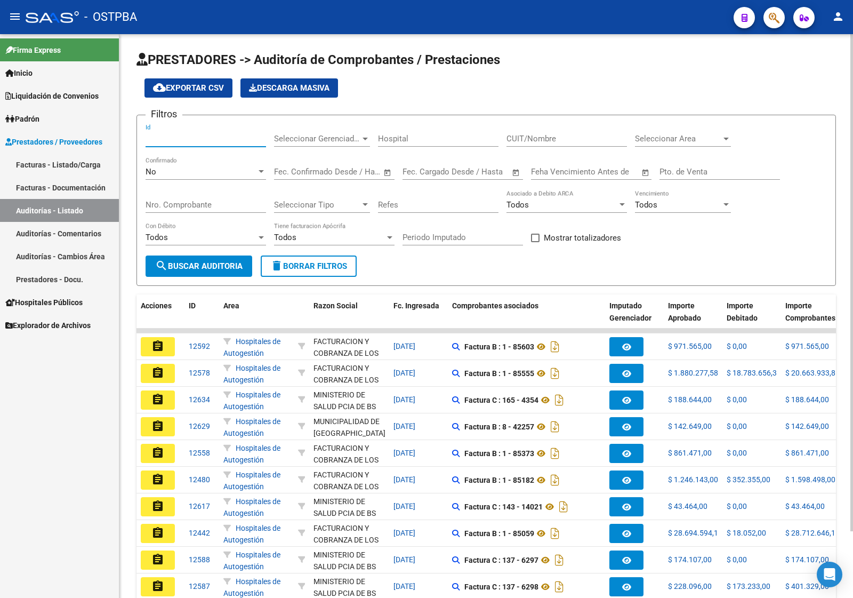
click at [182, 142] on input "Id" at bounding box center [206, 139] width 121 height 10
type input "12097"
click at [185, 170] on div "No" at bounding box center [201, 172] width 111 height 10
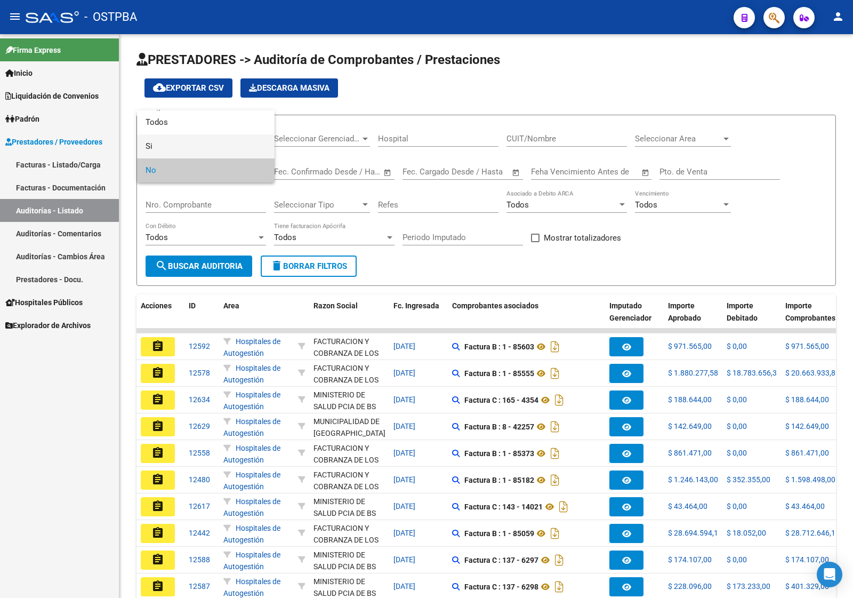
click at [194, 134] on span "Si" at bounding box center [206, 146] width 121 height 24
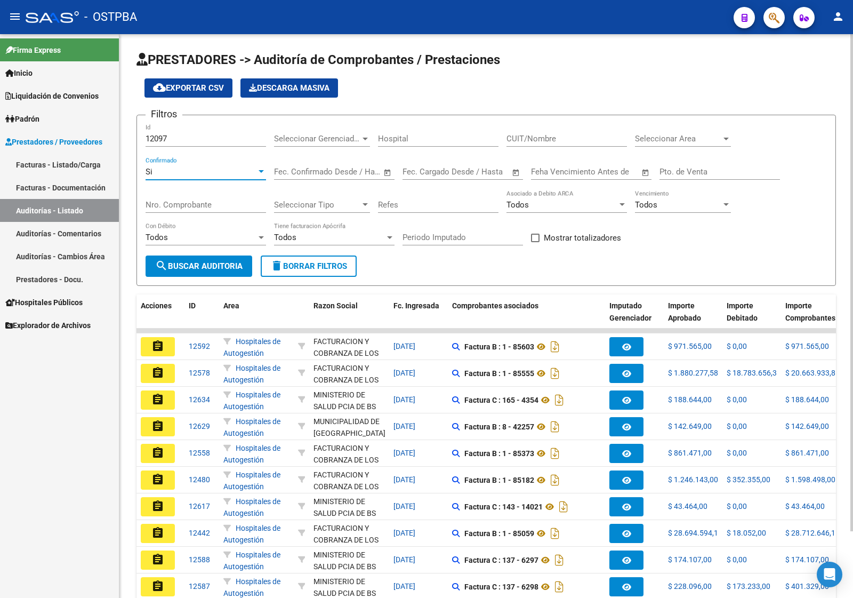
click at [201, 174] on div "Si" at bounding box center [201, 172] width 111 height 10
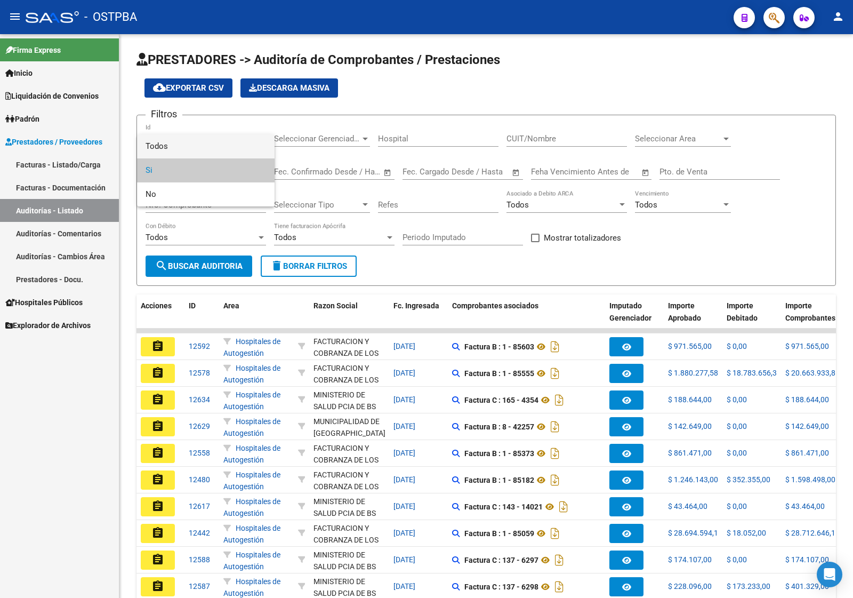
click at [204, 142] on span "Todos" at bounding box center [206, 146] width 121 height 24
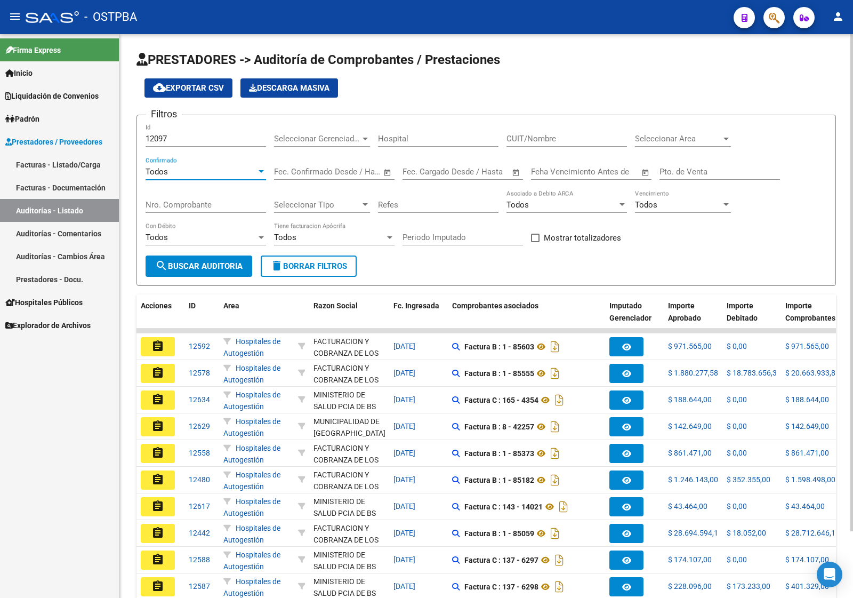
click at [204, 270] on button "search Buscar Auditoria" at bounding box center [199, 265] width 107 height 21
